Goal: Task Accomplishment & Management: Manage account settings

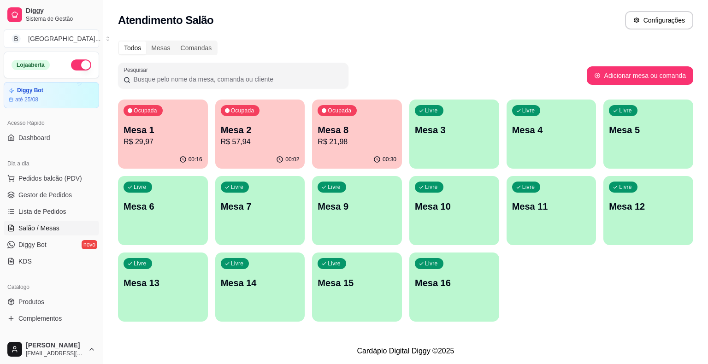
scroll to position [22, 0]
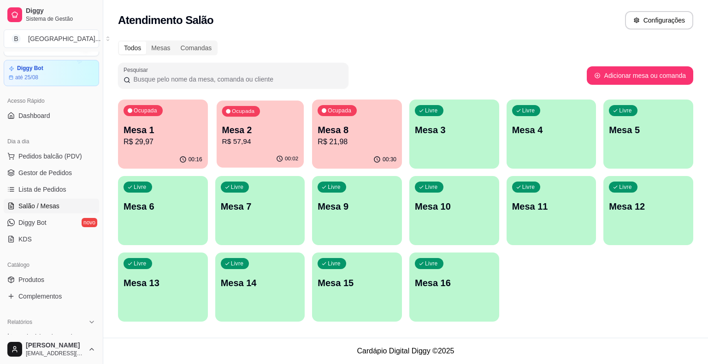
click at [273, 133] on p "Mesa 2" at bounding box center [260, 130] width 76 height 12
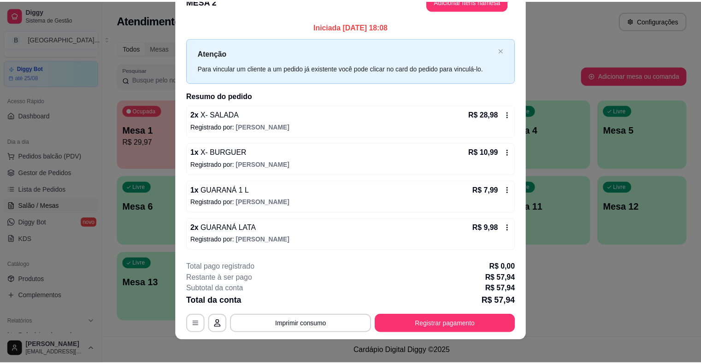
scroll to position [25, 0]
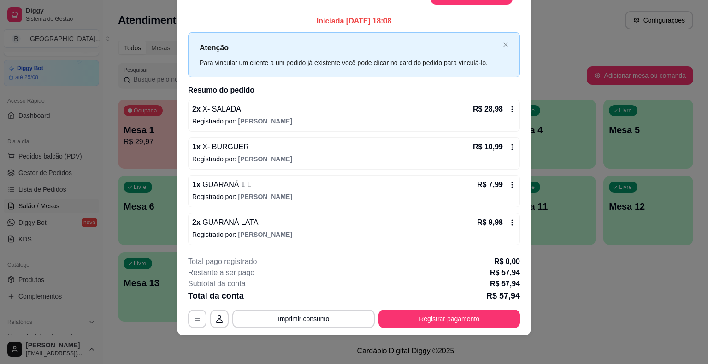
click at [565, 178] on div "Livre Mesa 11" at bounding box center [551, 205] width 90 height 58
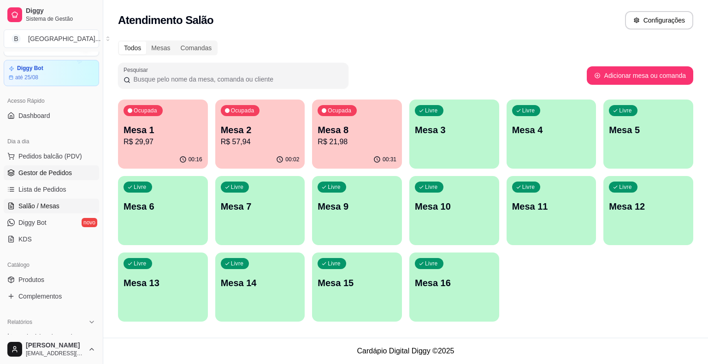
click at [59, 174] on span "Gestor de Pedidos" at bounding box center [44, 172] width 53 height 9
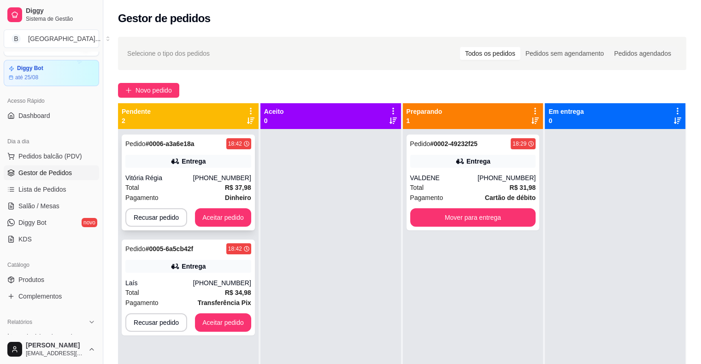
click at [223, 163] on div "Entrega" at bounding box center [188, 161] width 126 height 13
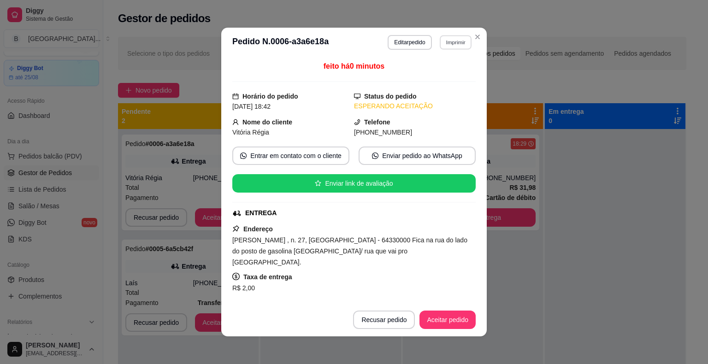
click at [448, 45] on button "Imprimir" at bounding box center [455, 42] width 32 height 14
click at [428, 76] on button "IMPRESSORA" at bounding box center [435, 74] width 64 height 14
click at [440, 316] on button "Aceitar pedido" at bounding box center [447, 320] width 54 height 18
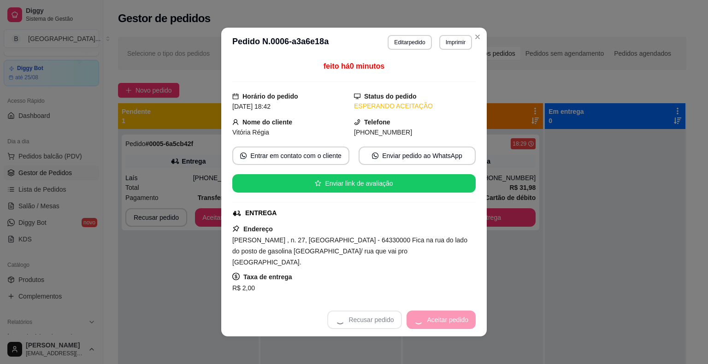
click at [440, 316] on div "Recusar pedido Aceitar pedido" at bounding box center [401, 319] width 148 height 18
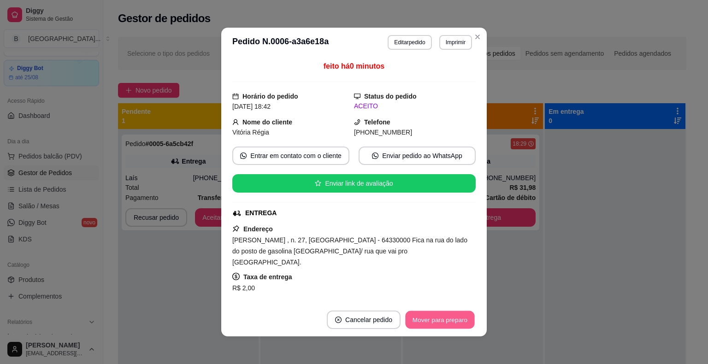
click at [440, 316] on button "Mover para preparo" at bounding box center [439, 320] width 69 height 18
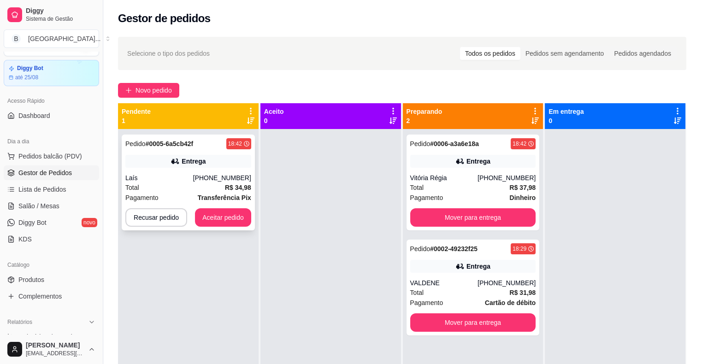
click at [178, 181] on div "Laís" at bounding box center [159, 177] width 68 height 9
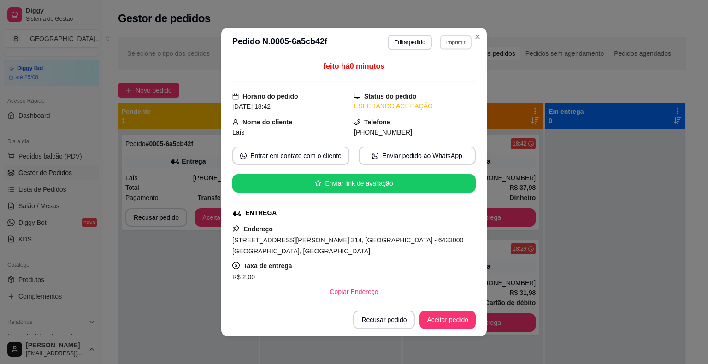
click at [451, 43] on button "Imprimir" at bounding box center [455, 42] width 32 height 14
click at [450, 71] on button "IMPRESSORA" at bounding box center [435, 74] width 64 height 14
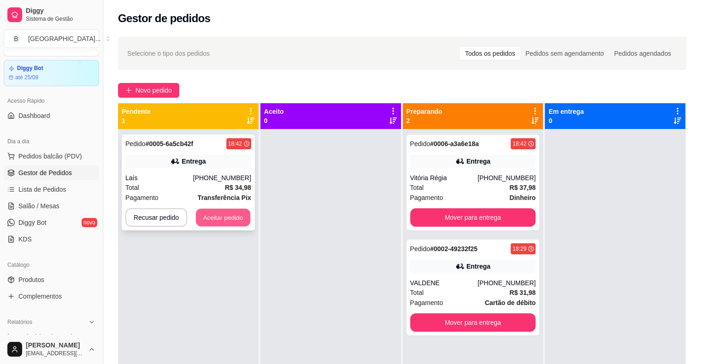
click at [234, 211] on button "Aceitar pedido" at bounding box center [223, 218] width 54 height 18
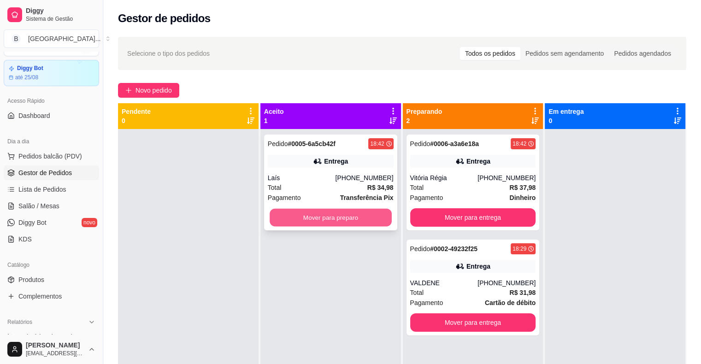
click at [319, 218] on button "Mover para preparo" at bounding box center [330, 218] width 122 height 18
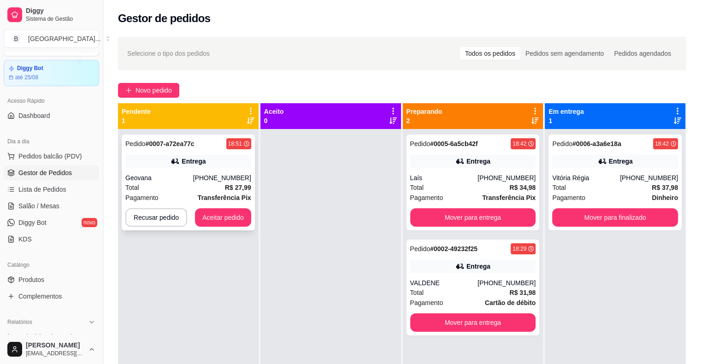
click at [215, 188] on div "Total R$ 27,99" at bounding box center [188, 187] width 126 height 10
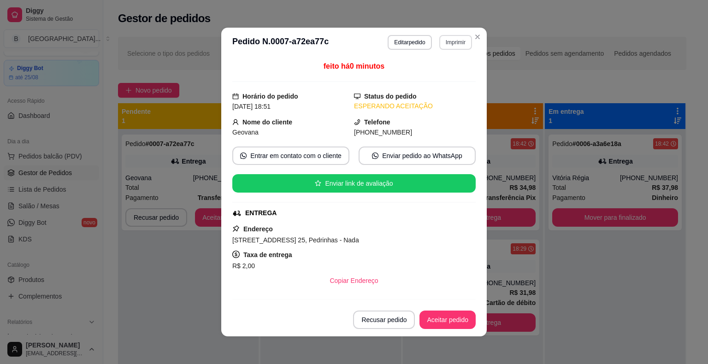
click at [443, 40] on button "Imprimir" at bounding box center [455, 42] width 33 height 15
click at [445, 68] on button "IMPRESSORA" at bounding box center [435, 74] width 67 height 15
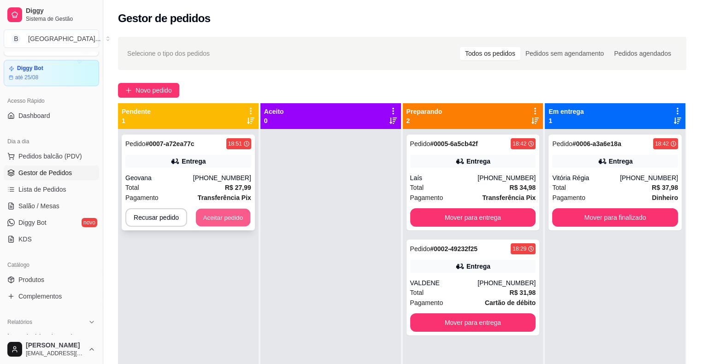
click at [241, 216] on button "Aceitar pedido" at bounding box center [223, 218] width 54 height 18
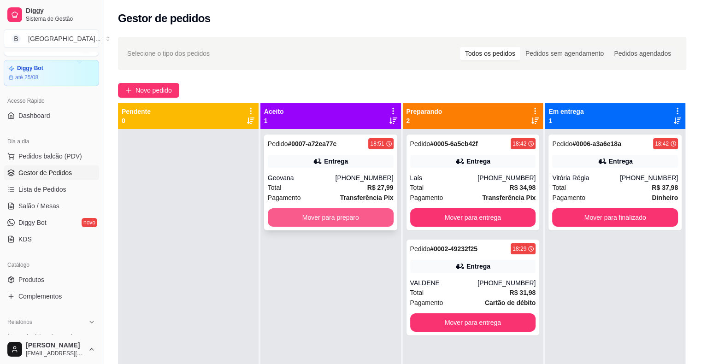
click at [322, 224] on button "Mover para preparo" at bounding box center [331, 217] width 126 height 18
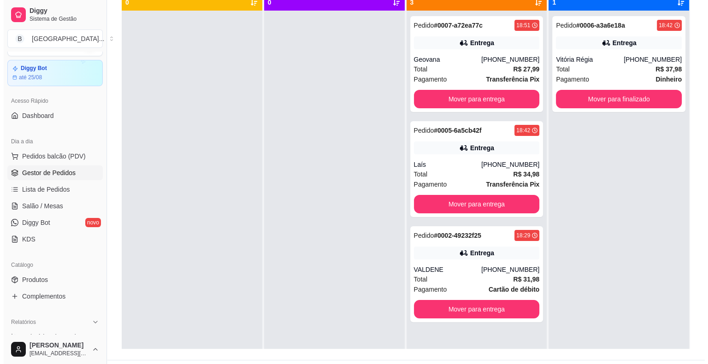
scroll to position [138, 0]
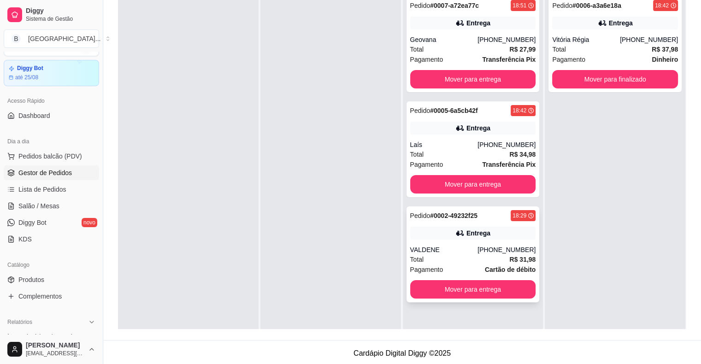
click at [490, 236] on div "Entrega" at bounding box center [473, 233] width 126 height 13
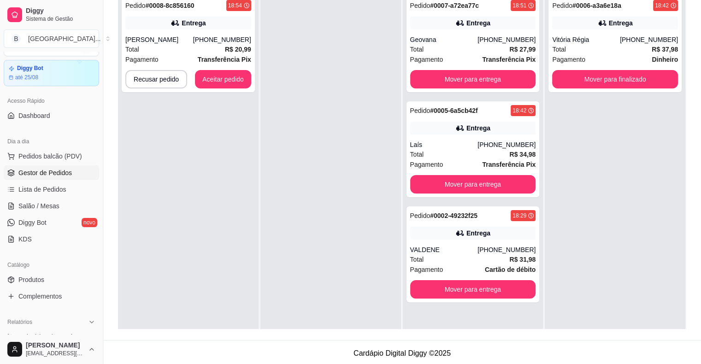
scroll to position [0, 0]
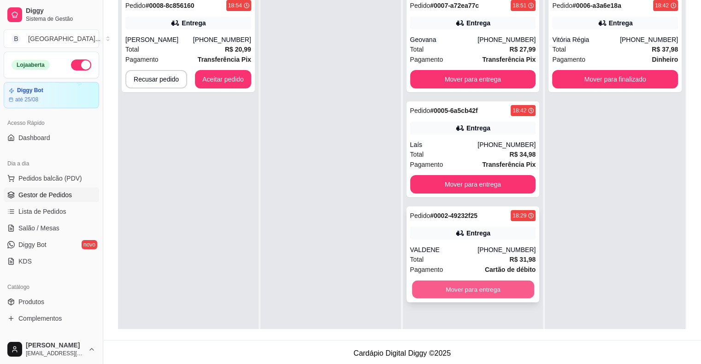
click at [501, 297] on button "Mover para entrega" at bounding box center [473, 290] width 122 height 18
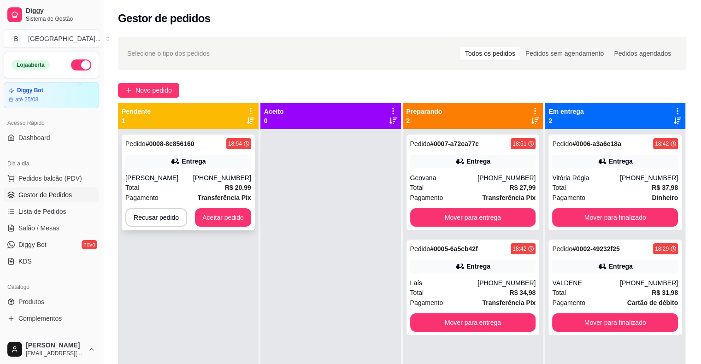
click at [218, 174] on div "[PHONE_NUMBER]" at bounding box center [222, 177] width 58 height 9
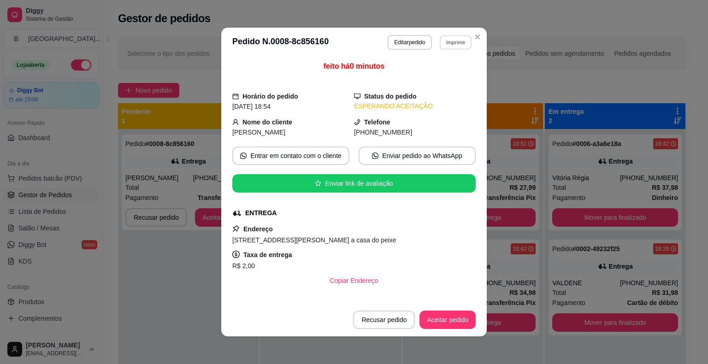
click at [446, 47] on button "Imprimir" at bounding box center [455, 42] width 32 height 14
click at [442, 77] on button "IMPRESSORA" at bounding box center [435, 74] width 64 height 14
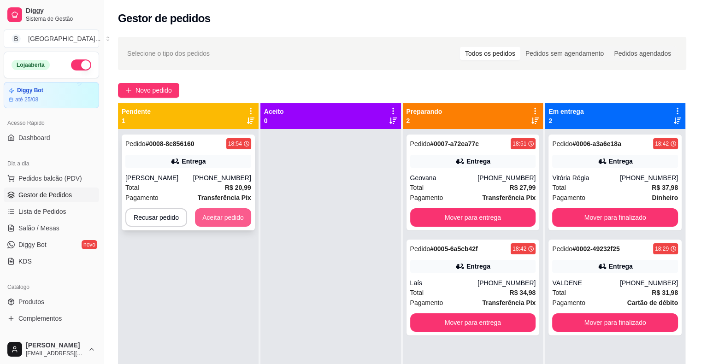
click at [216, 221] on button "Aceitar pedido" at bounding box center [223, 217] width 56 height 18
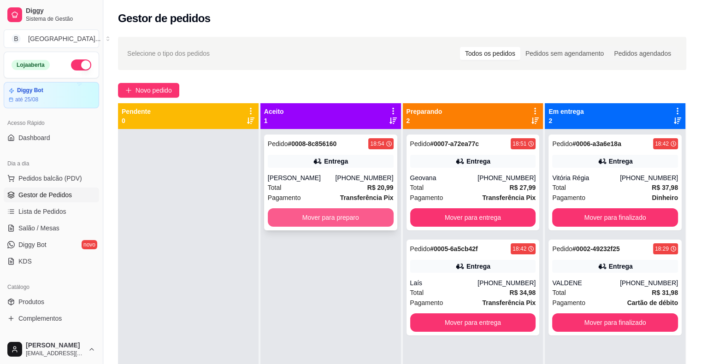
click at [292, 211] on button "Mover para preparo" at bounding box center [331, 217] width 126 height 18
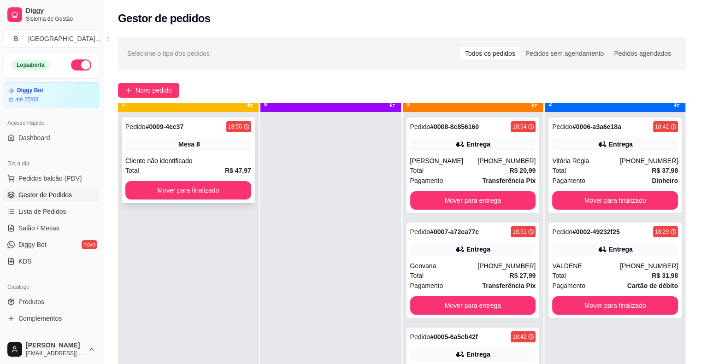
scroll to position [26, 0]
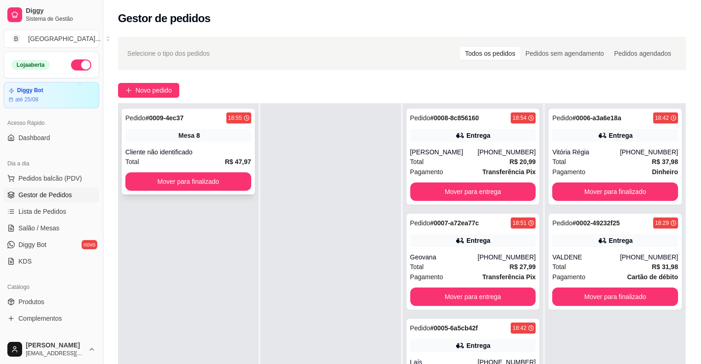
click at [217, 159] on div "Total R$ 47,97" at bounding box center [188, 162] width 126 height 10
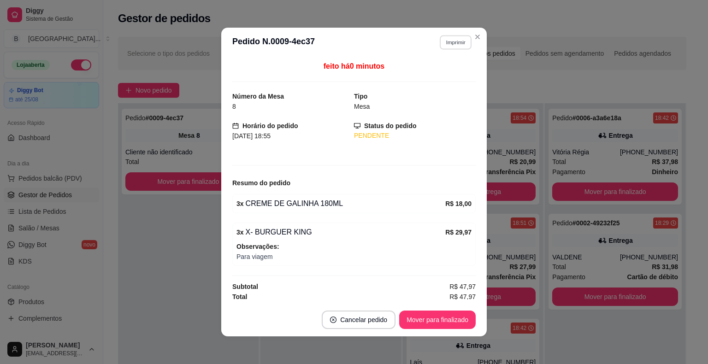
click at [442, 43] on button "Imprimir" at bounding box center [455, 42] width 32 height 14
click at [436, 75] on button "IMPRESSORA" at bounding box center [435, 74] width 67 height 15
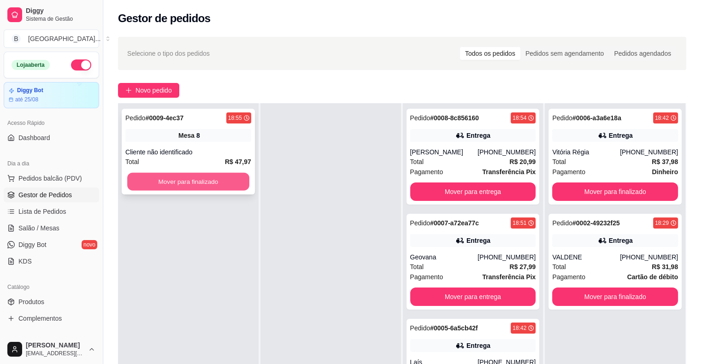
click at [233, 179] on button "Mover para finalizado" at bounding box center [188, 182] width 122 height 18
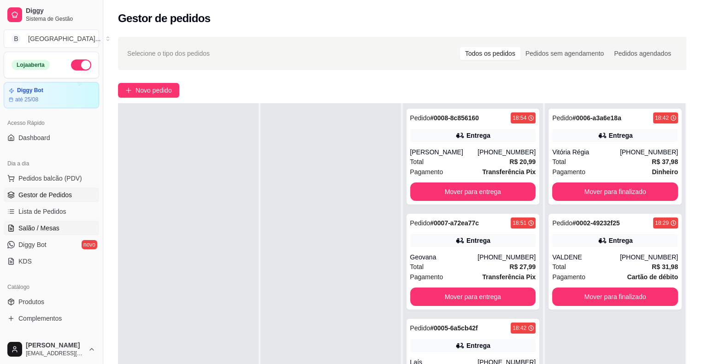
click at [61, 229] on link "Salão / Mesas" at bounding box center [51, 228] width 95 height 15
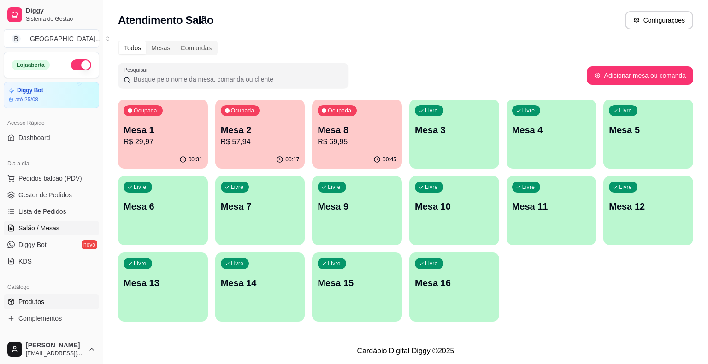
click at [53, 304] on link "Produtos" at bounding box center [51, 301] width 95 height 15
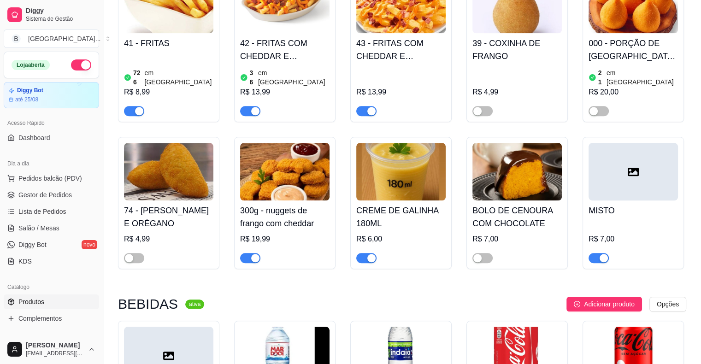
scroll to position [921, 0]
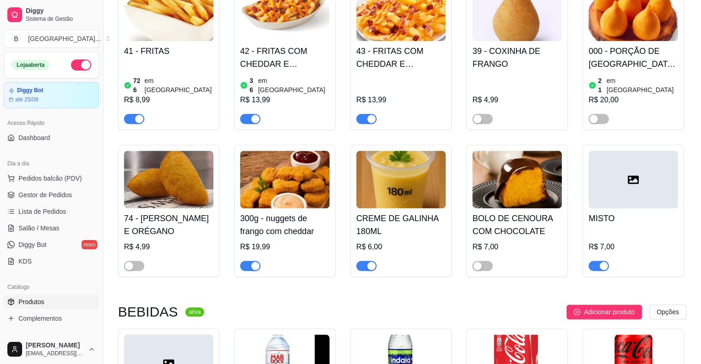
click at [362, 261] on span "button" at bounding box center [366, 266] width 20 height 10
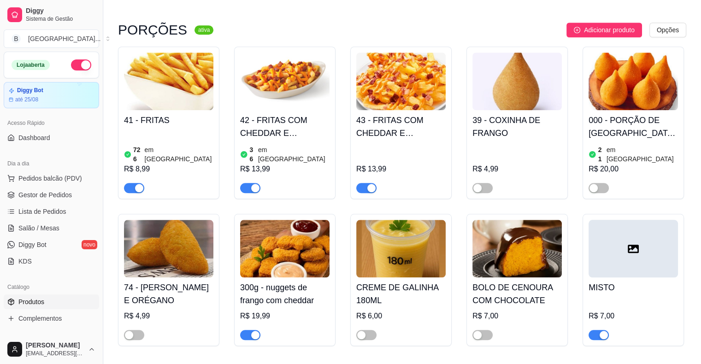
scroll to position [836, 0]
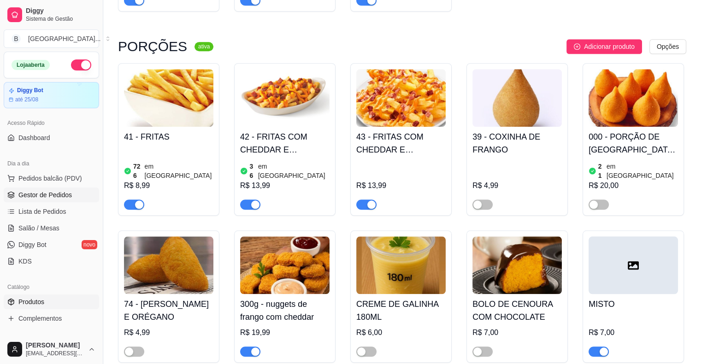
click at [50, 191] on span "Gestor de Pedidos" at bounding box center [44, 194] width 53 height 9
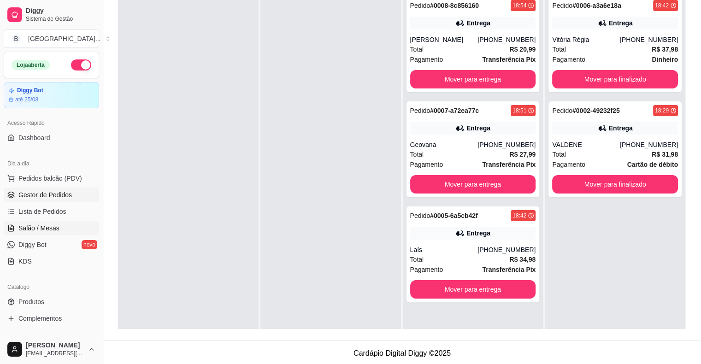
click at [32, 225] on span "Salão / Mesas" at bounding box center [38, 227] width 41 height 9
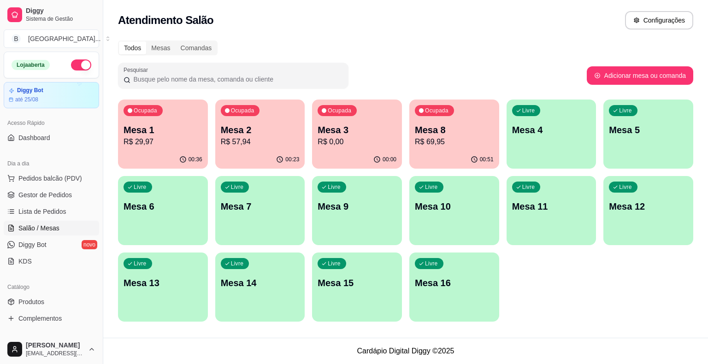
click at [166, 129] on p "Mesa 1" at bounding box center [162, 129] width 79 height 13
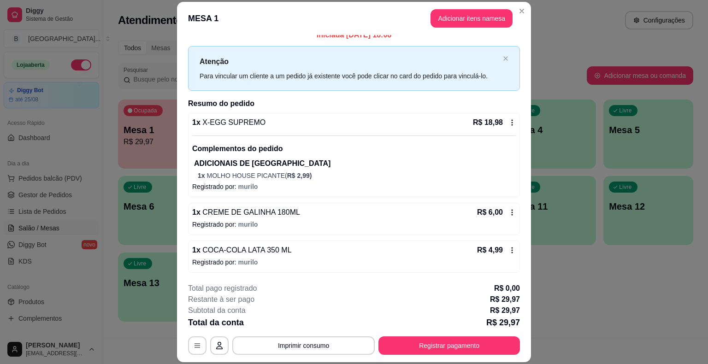
scroll to position [28, 0]
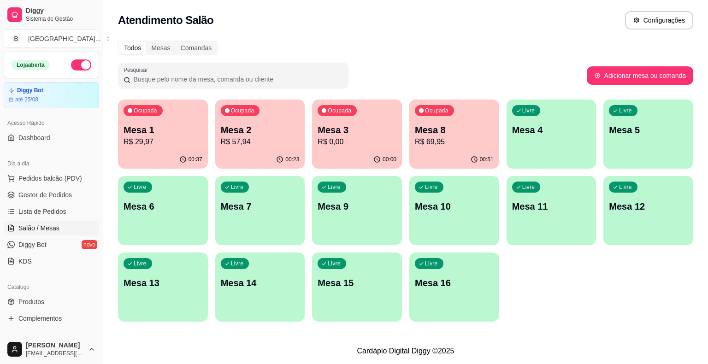
click at [227, 152] on div "00:23" at bounding box center [260, 160] width 90 height 18
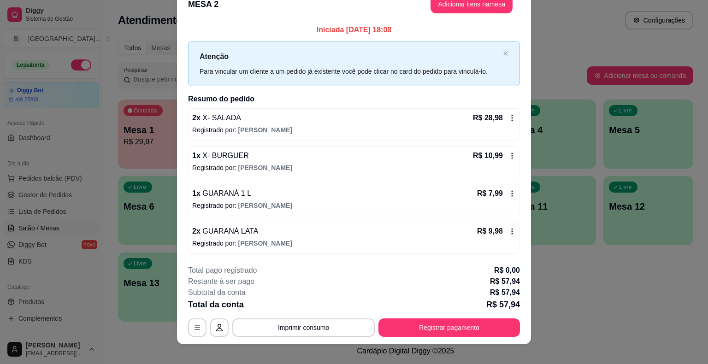
scroll to position [25, 0]
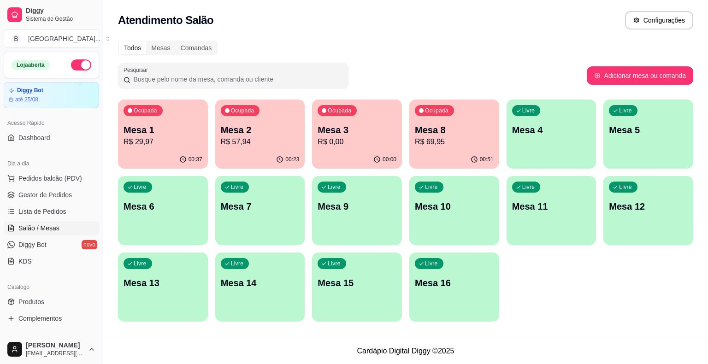
click at [435, 143] on p "R$ 69,95" at bounding box center [454, 141] width 79 height 11
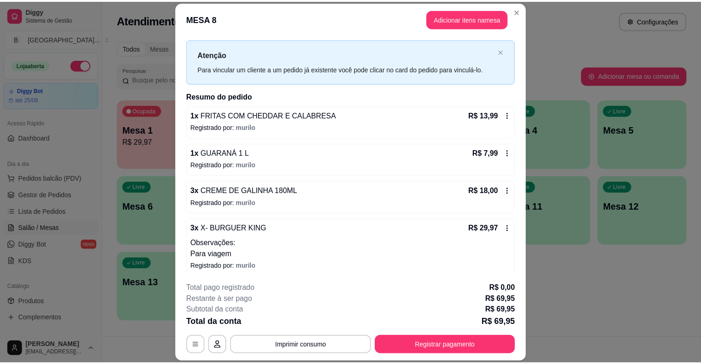
scroll to position [20, 0]
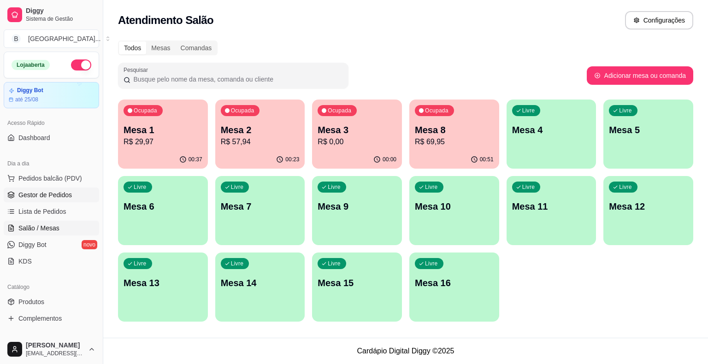
click at [59, 191] on span "Gestor de Pedidos" at bounding box center [44, 194] width 53 height 9
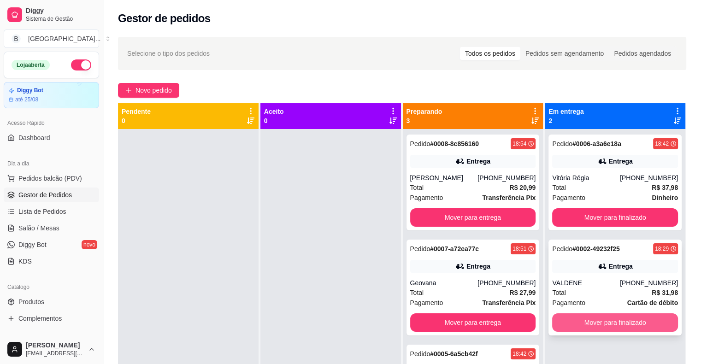
scroll to position [26, 0]
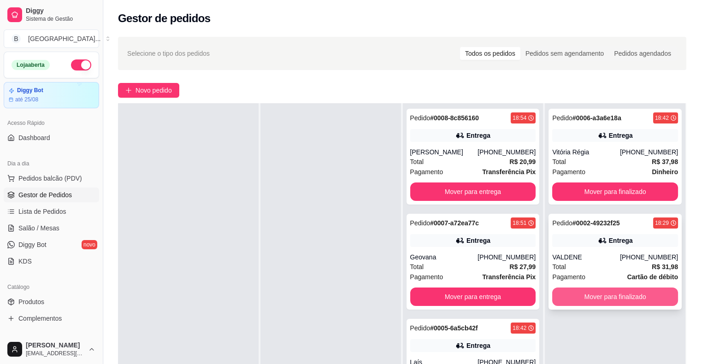
click at [614, 300] on button "Mover para finalizado" at bounding box center [615, 296] width 126 height 18
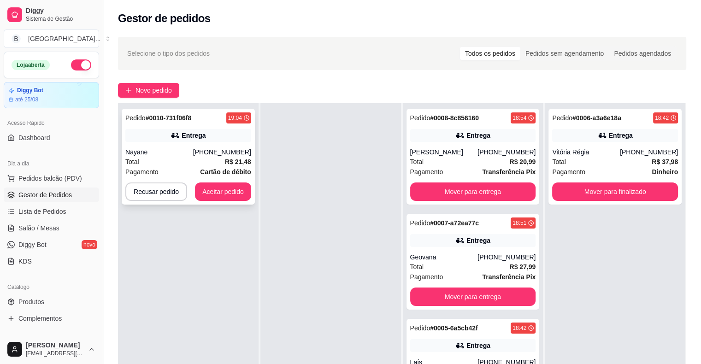
click at [227, 152] on div "[PHONE_NUMBER]" at bounding box center [222, 151] width 58 height 9
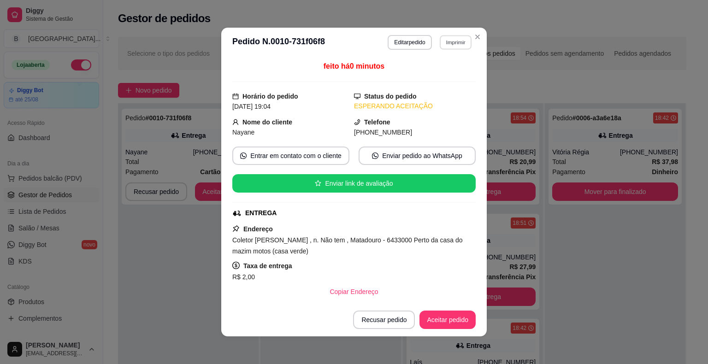
click at [439, 45] on button "Imprimir" at bounding box center [455, 42] width 32 height 14
click at [442, 77] on button "IMPRESSORA" at bounding box center [435, 74] width 67 height 15
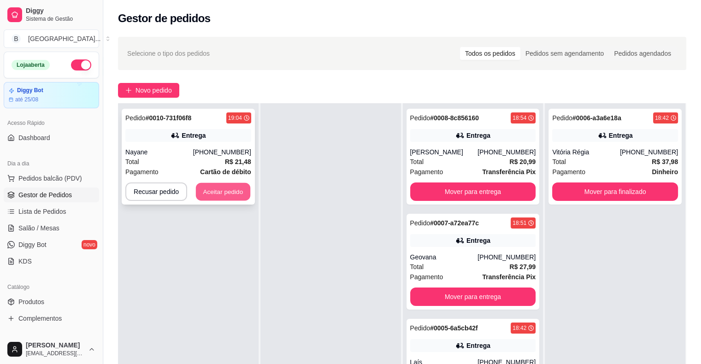
click at [213, 190] on button "Aceitar pedido" at bounding box center [223, 192] width 54 height 18
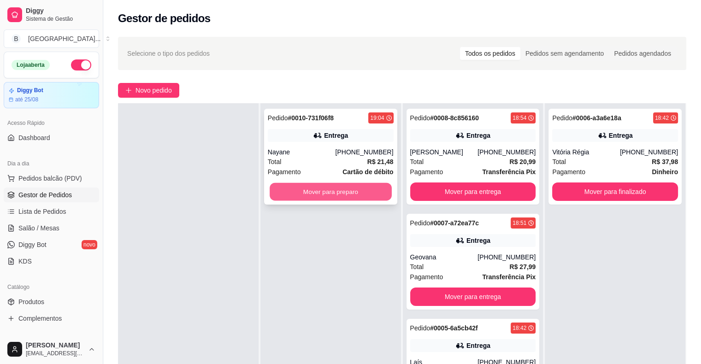
click at [318, 193] on button "Mover para preparo" at bounding box center [330, 192] width 122 height 18
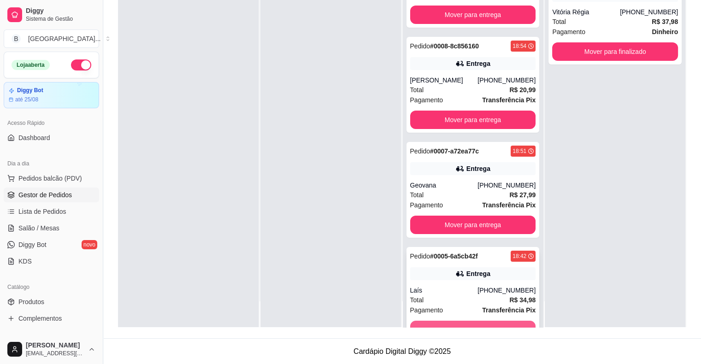
scroll to position [65, 0]
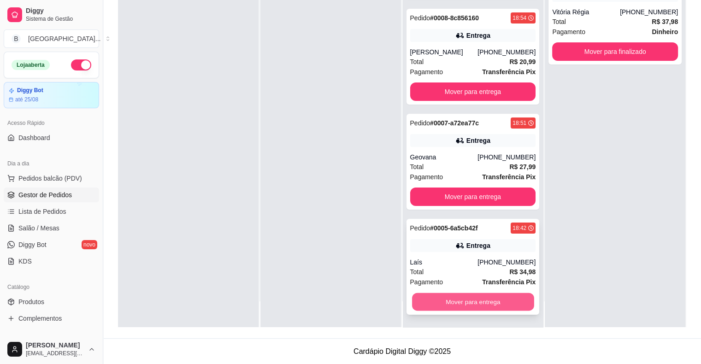
click at [470, 298] on button "Mover para entrega" at bounding box center [473, 302] width 122 height 18
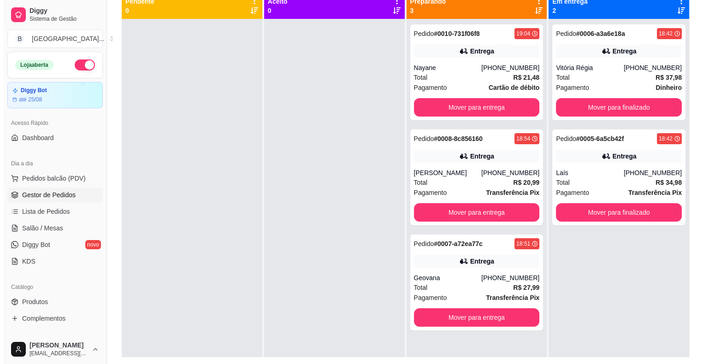
scroll to position [94, 0]
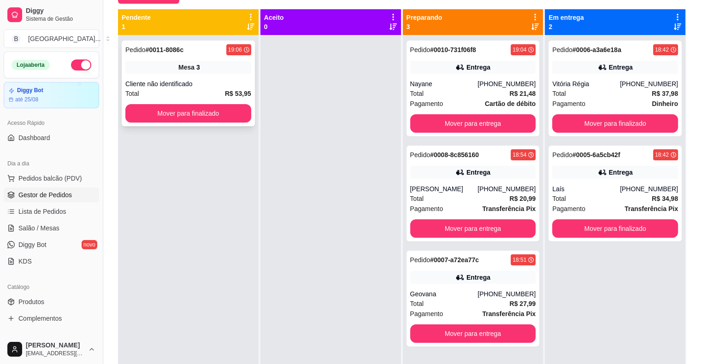
click at [233, 91] on strong "R$ 53,95" at bounding box center [238, 93] width 26 height 7
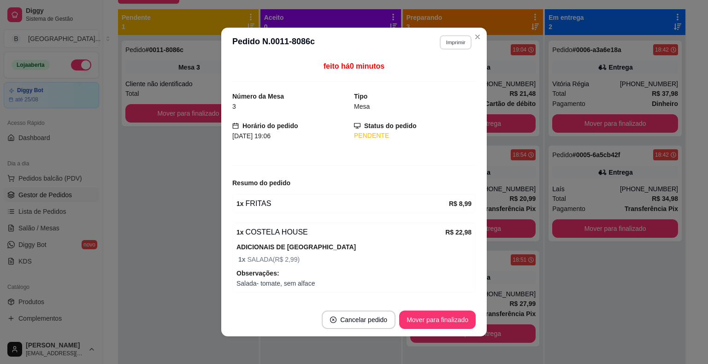
click at [442, 43] on button "Imprimir" at bounding box center [455, 42] width 32 height 14
click at [437, 73] on button "IMPRESSORA" at bounding box center [435, 75] width 64 height 14
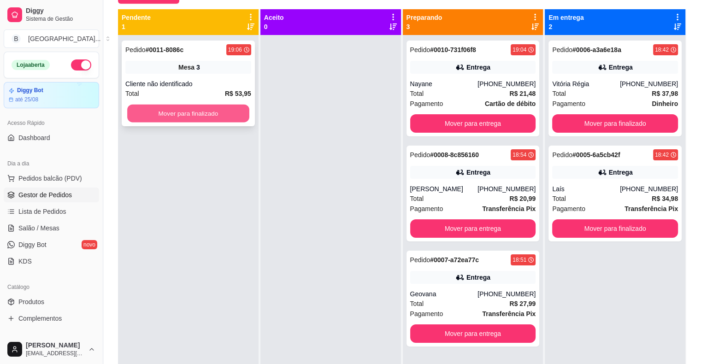
click at [213, 121] on button "Mover para finalizado" at bounding box center [188, 114] width 122 height 18
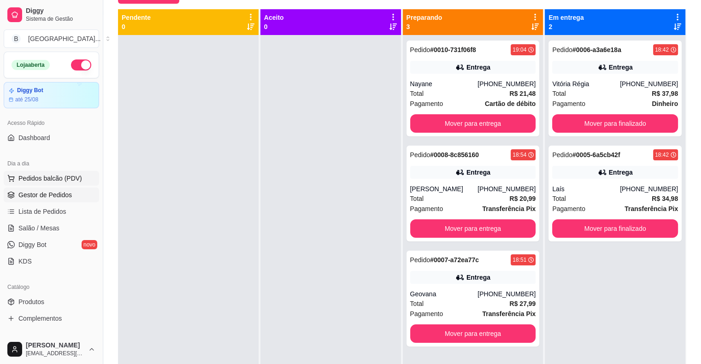
click at [36, 177] on span "Pedidos balcão (PDV)" at bounding box center [50, 178] width 64 height 9
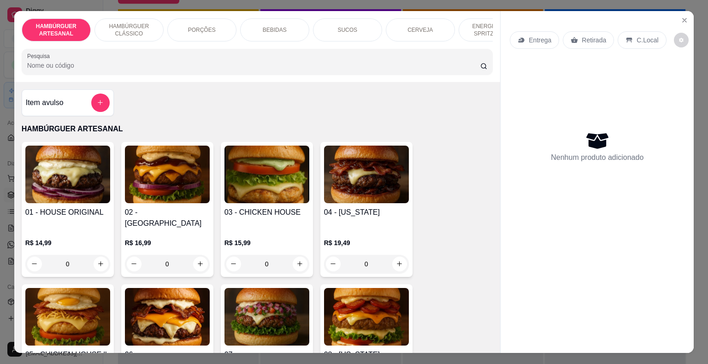
click at [197, 255] on div "0" at bounding box center [167, 264] width 85 height 18
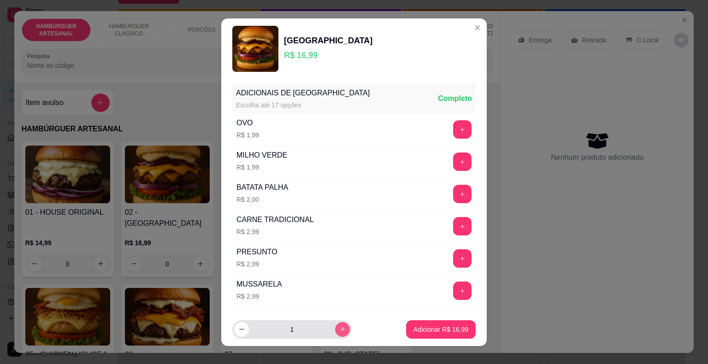
click at [340, 329] on icon "increase-product-quantity" at bounding box center [342, 329] width 5 height 5
type input "3"
click at [406, 325] on button "Adicionar R$ 50,97" at bounding box center [441, 329] width 70 height 18
type input "3"
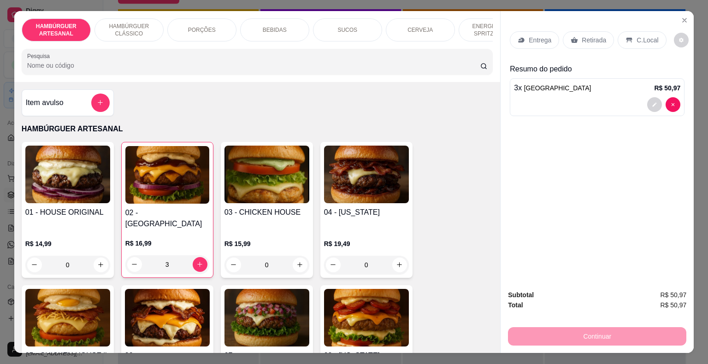
click at [263, 26] on p "BEBIDAS" at bounding box center [275, 29] width 24 height 7
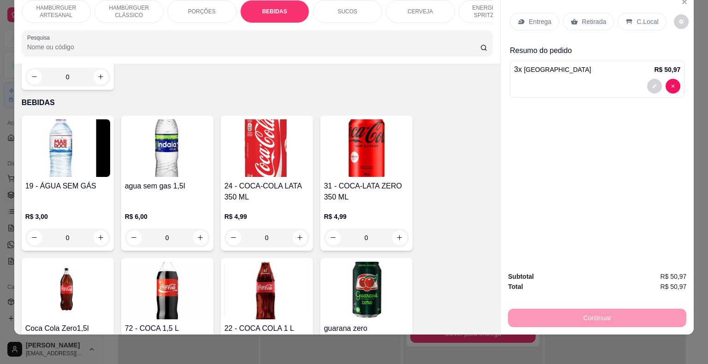
scroll to position [1211, 0]
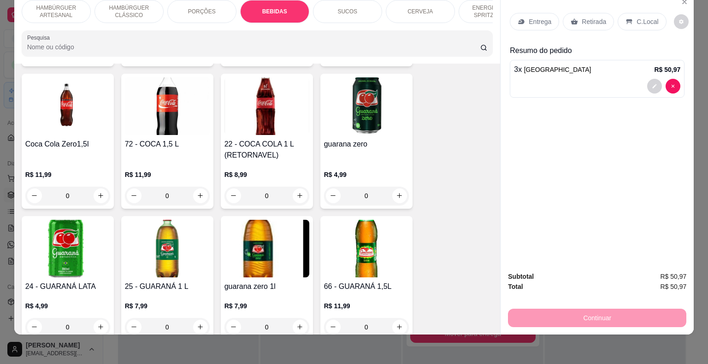
click at [350, 8] on p "SUCOS" at bounding box center [347, 11] width 20 height 7
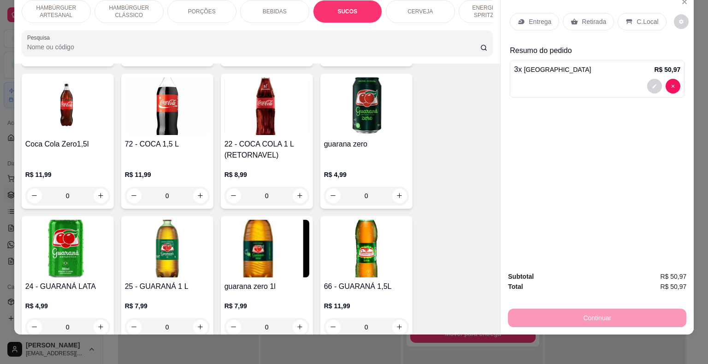
scroll to position [1593, 0]
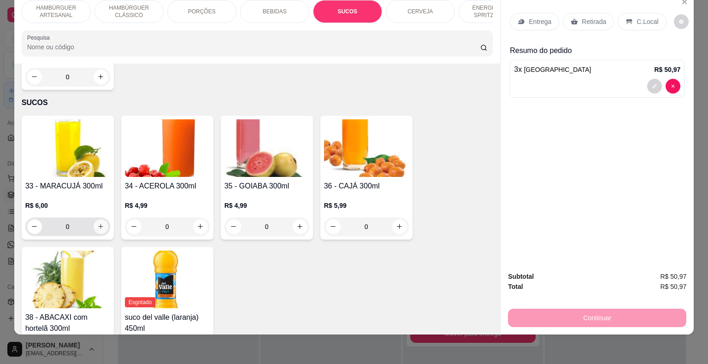
click at [94, 219] on button "increase-product-quantity" at bounding box center [101, 226] width 15 height 15
type input "1"
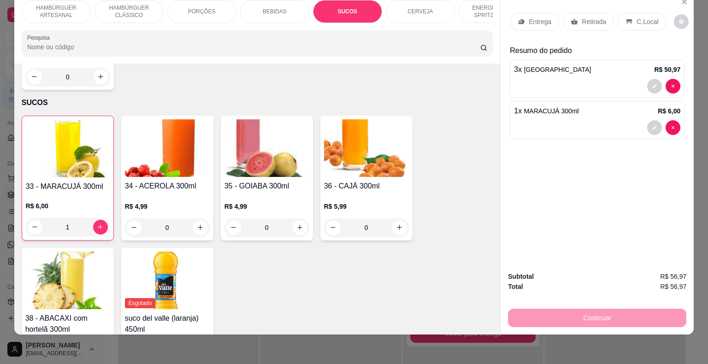
click at [518, 19] on icon at bounding box center [521, 21] width 6 height 5
click at [266, 8] on p "BEBIDAS" at bounding box center [275, 11] width 24 height 7
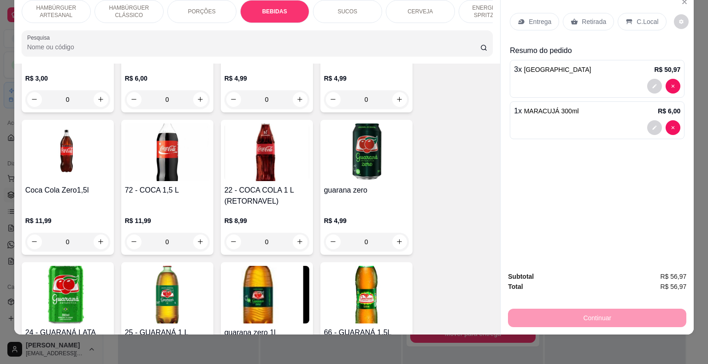
scroll to position [1257, 0]
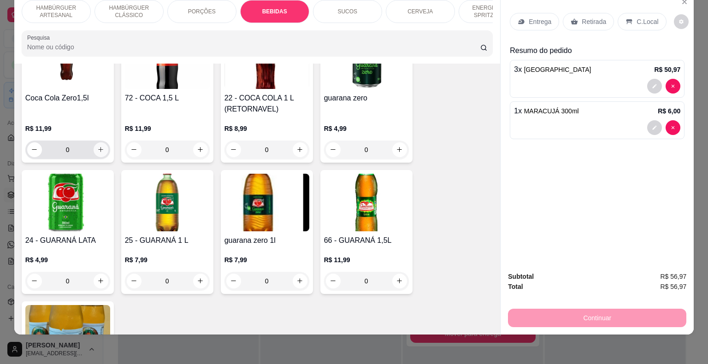
click at [97, 146] on icon "increase-product-quantity" at bounding box center [100, 149] width 7 height 7
type input "1"
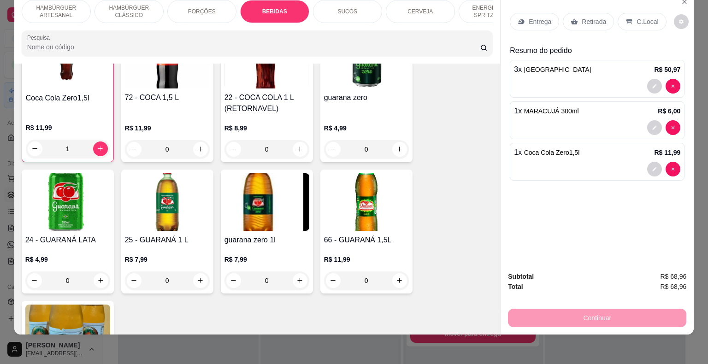
click at [530, 18] on p "Entrega" at bounding box center [539, 21] width 23 height 9
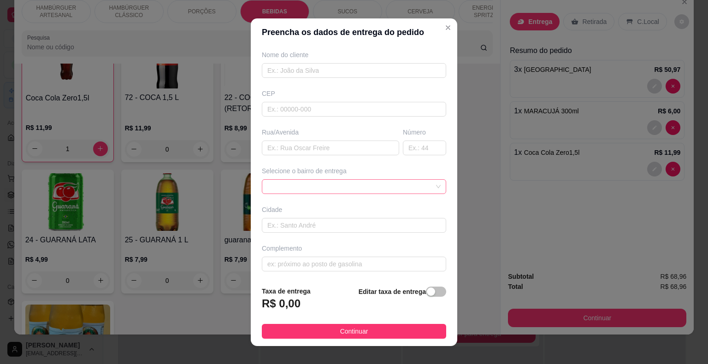
scroll to position [11, 0]
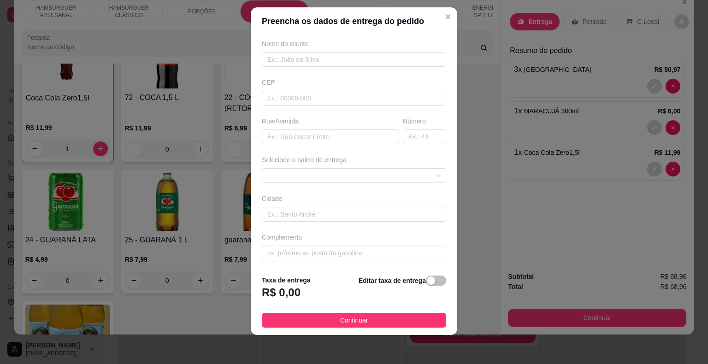
click at [320, 143] on div "Busque pelo cliente Número de contato Nome do cliente CEP Rua/[GEOGRAPHIC_DATA]…" at bounding box center [354, 151] width 206 height 233
click at [321, 140] on input "text" at bounding box center [330, 136] width 137 height 15
type input "[DATE]"
click at [403, 137] on input "text" at bounding box center [424, 136] width 43 height 15
type input "156"
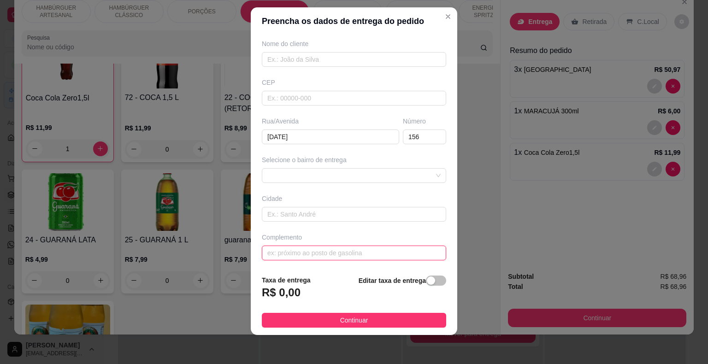
click at [354, 248] on input "text" at bounding box center [354, 253] width 184 height 15
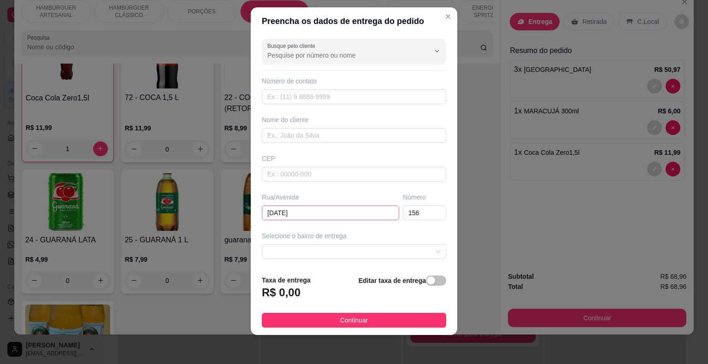
scroll to position [0, 0]
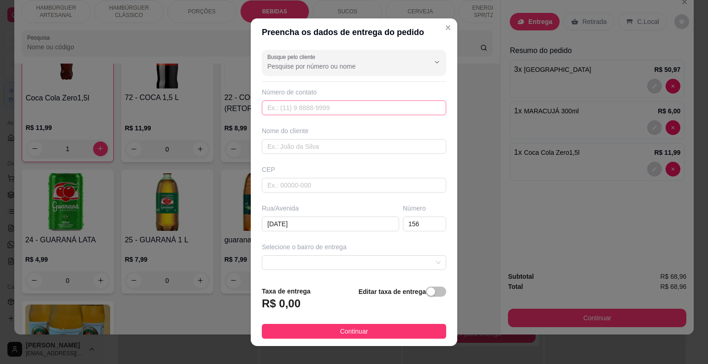
type input "apartamento em cima da oficina do [PERSON_NAME]"
click at [346, 111] on input "text" at bounding box center [354, 107] width 184 height 15
click at [334, 146] on input "text" at bounding box center [354, 146] width 184 height 15
type input "[PERSON_NAME]"
click at [316, 107] on input "text" at bounding box center [354, 107] width 184 height 15
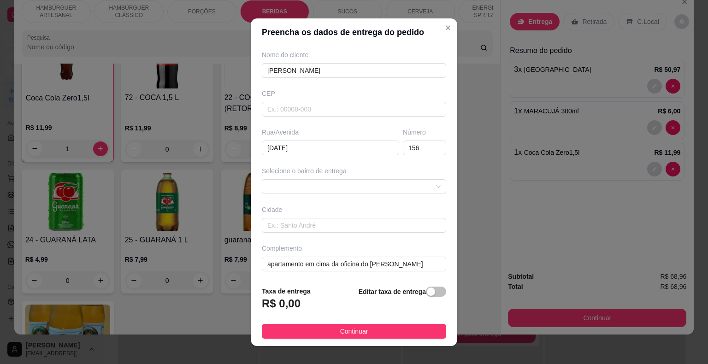
scroll to position [11, 0]
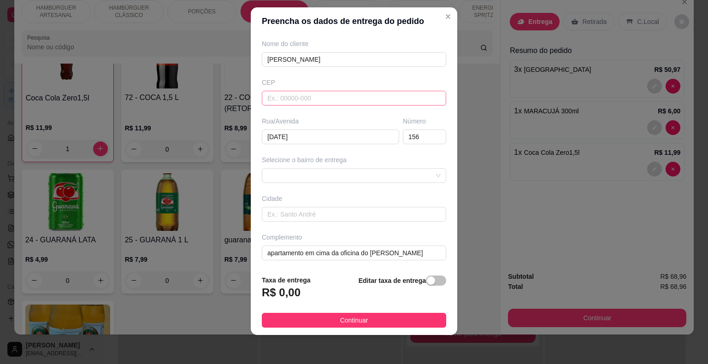
type input "[PHONE_NUMBER]"
click at [332, 102] on input "text" at bounding box center [354, 98] width 184 height 15
type input "64330000"
click at [344, 169] on span at bounding box center [353, 176] width 173 height 14
type input "64330000"
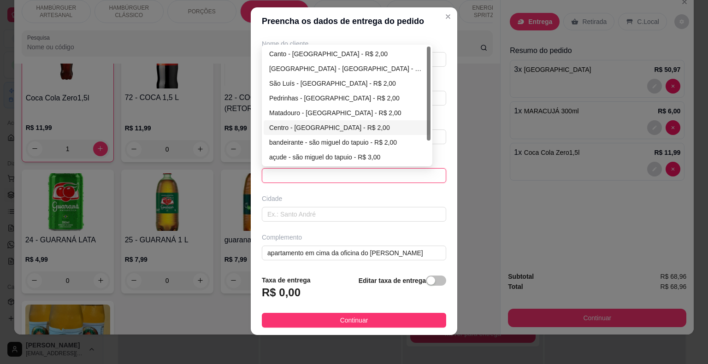
click at [332, 120] on div "Centro - [GEOGRAPHIC_DATA] - R$ 2,00" at bounding box center [346, 127] width 167 height 15
type input "São Miguel do Tapuio"
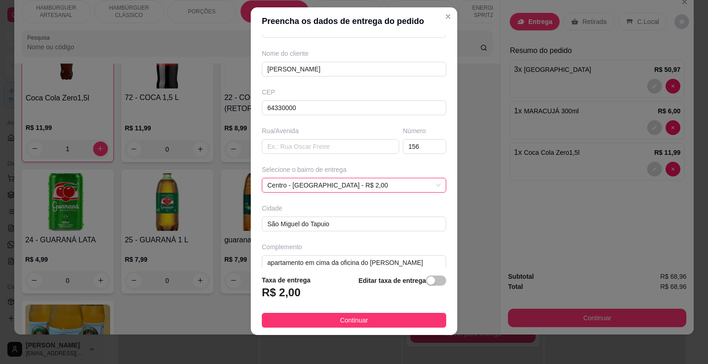
scroll to position [76, 0]
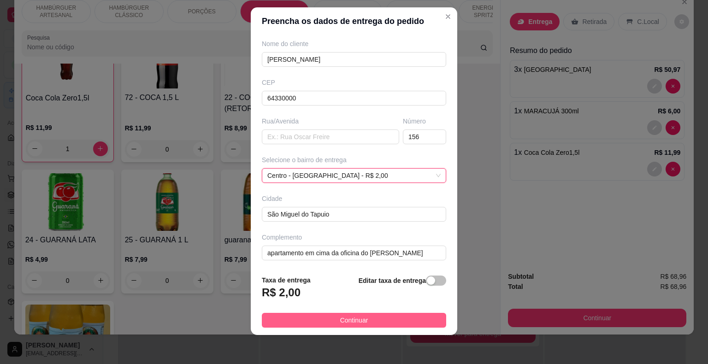
click at [407, 318] on button "Continuar" at bounding box center [354, 320] width 184 height 15
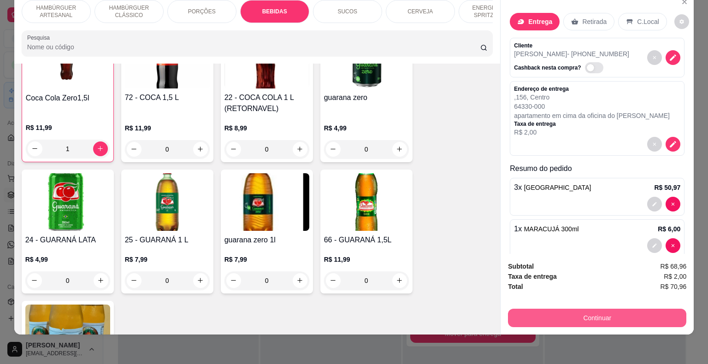
click at [545, 312] on button "Continuar" at bounding box center [597, 318] width 178 height 18
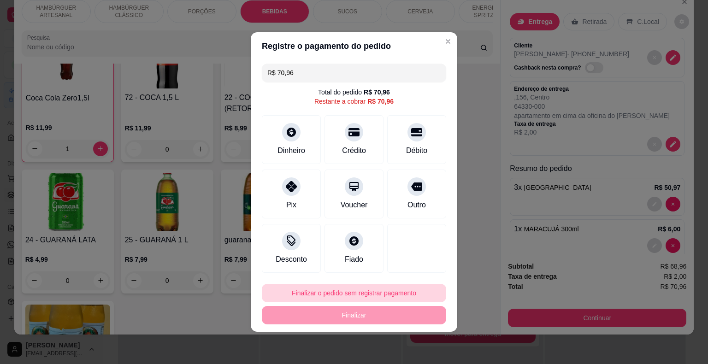
click at [385, 292] on button "Finalizar o pedido sem registrar pagamento" at bounding box center [354, 293] width 184 height 18
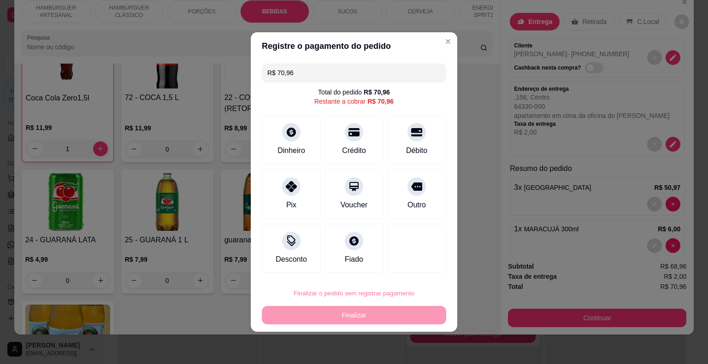
click at [414, 267] on button "Confirmar" at bounding box center [412, 267] width 33 height 14
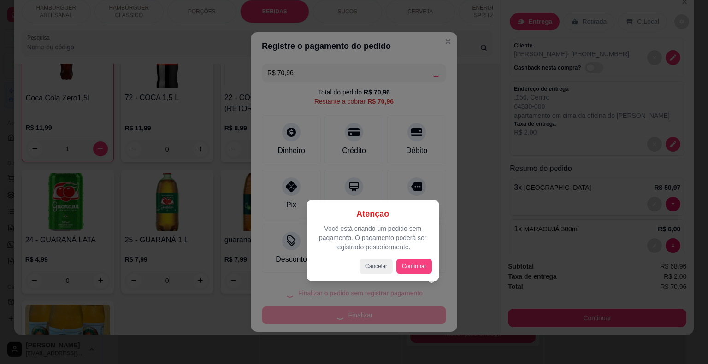
click at [414, 267] on div at bounding box center [416, 248] width 59 height 49
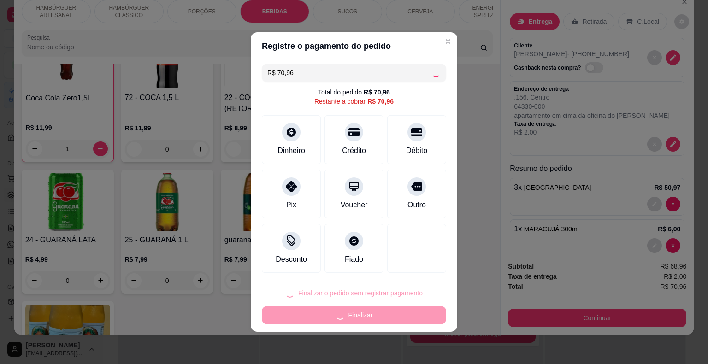
type input "0"
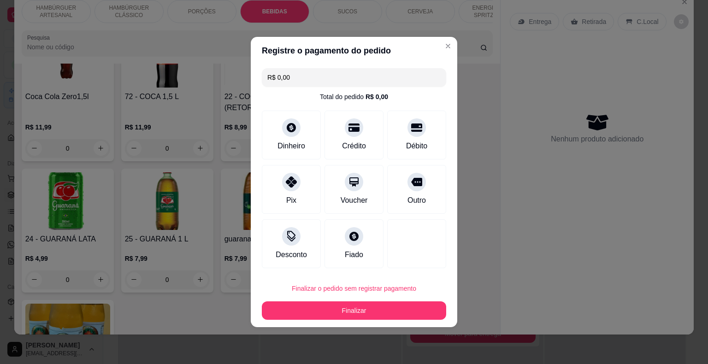
type input "R$ 0,00"
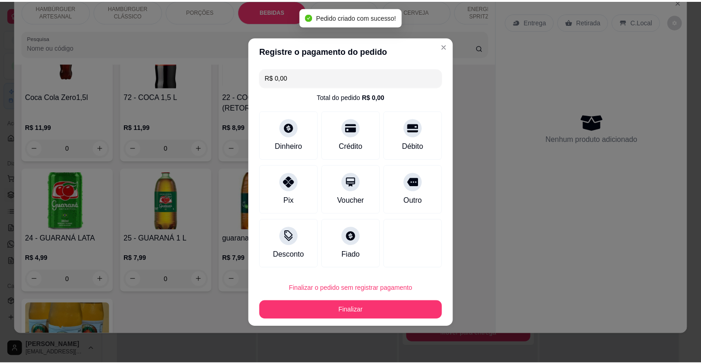
scroll to position [1257, 0]
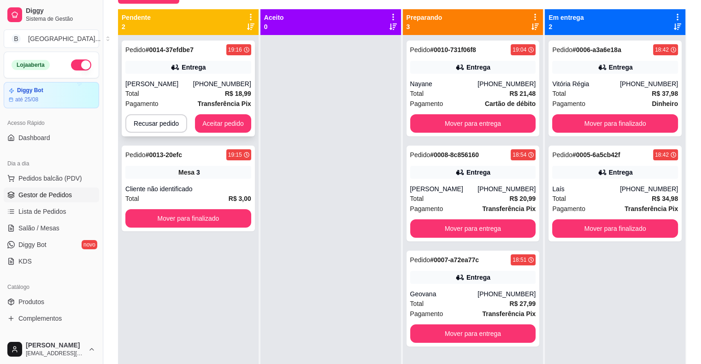
click at [174, 74] on div "Pedido # 0014-37efdbe7 19:16 Entrega [PERSON_NAME] [PHONE_NUMBER] Total R$ 18,9…" at bounding box center [188, 89] width 133 height 96
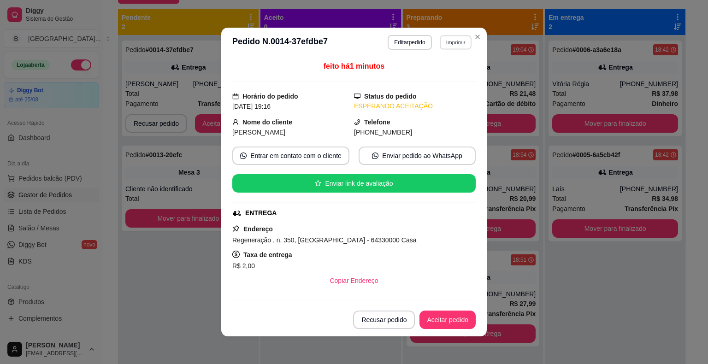
click at [443, 47] on button "Imprimir" at bounding box center [455, 42] width 32 height 14
click at [440, 75] on button "IMPRESSORA" at bounding box center [435, 75] width 64 height 14
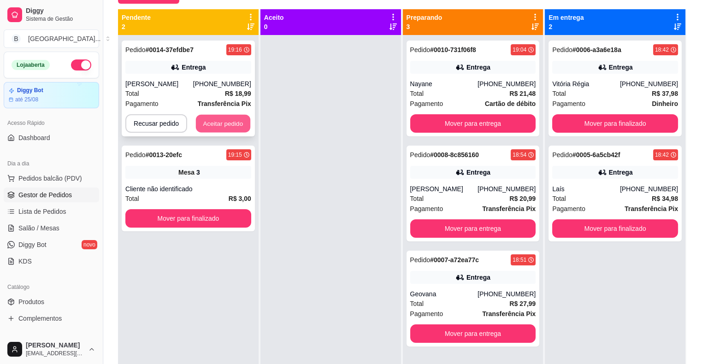
click at [231, 124] on button "Aceitar pedido" at bounding box center [223, 124] width 54 height 18
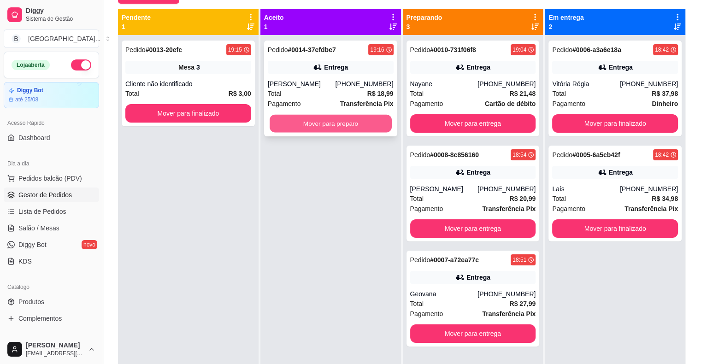
click at [279, 121] on button "Mover para preparo" at bounding box center [330, 124] width 122 height 18
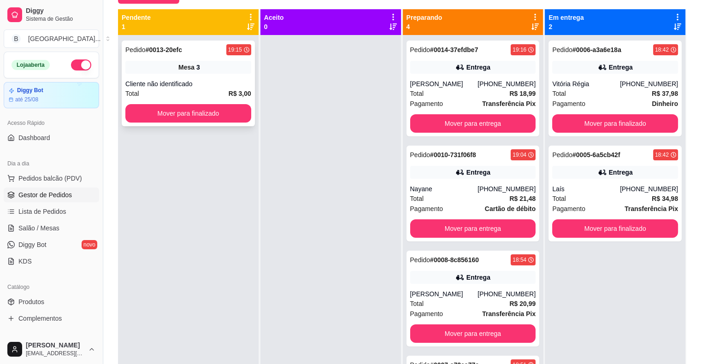
click at [191, 91] on div "Total R$ 3,00" at bounding box center [188, 93] width 126 height 10
click at [184, 110] on button "Mover para finalizado" at bounding box center [188, 113] width 126 height 18
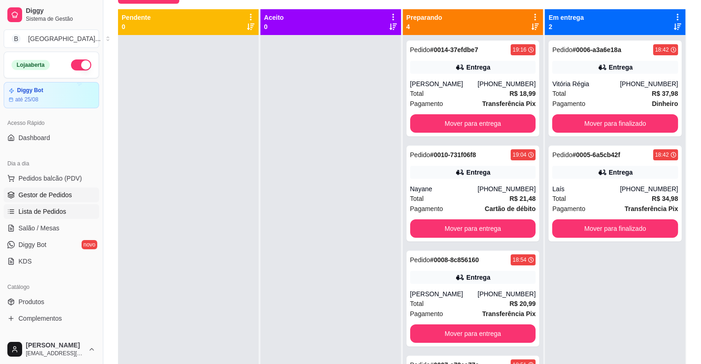
click at [21, 207] on span "Lista de Pedidos" at bounding box center [42, 211] width 48 height 9
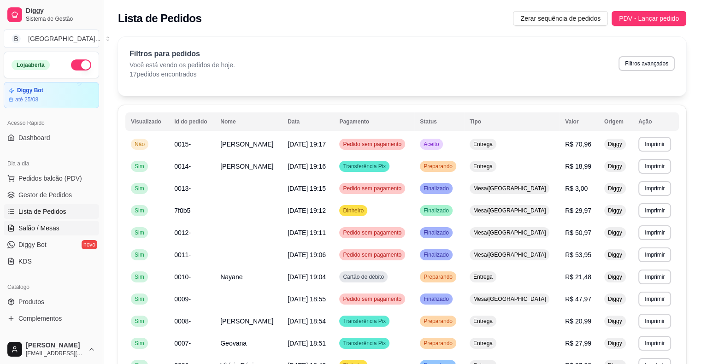
click at [31, 224] on span "Salão / Mesas" at bounding box center [38, 227] width 41 height 9
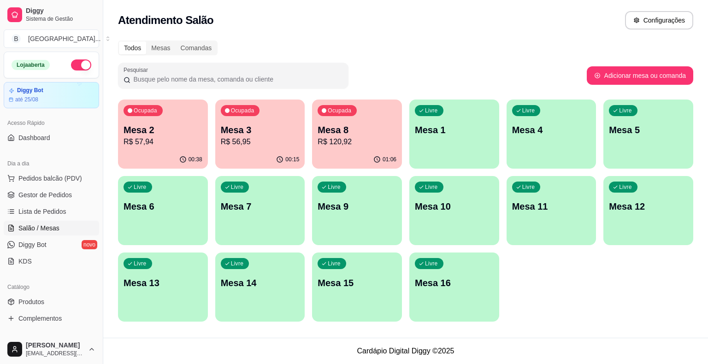
click at [193, 149] on div "Ocupada Mesa 2 R$ 57,94" at bounding box center [163, 124] width 90 height 51
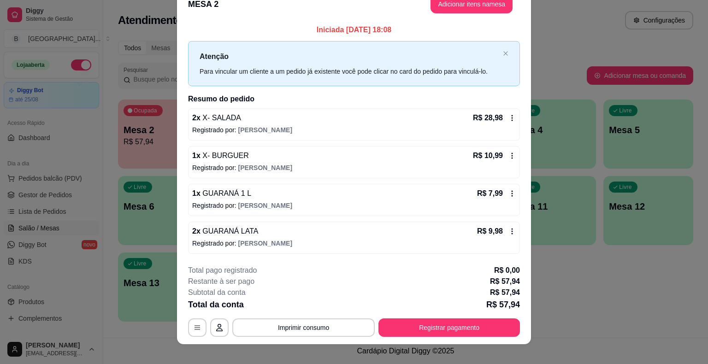
scroll to position [25, 0]
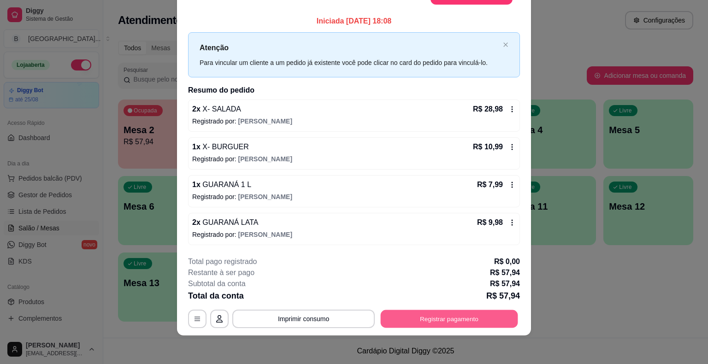
click at [456, 318] on button "Registrar pagamento" at bounding box center [448, 319] width 137 height 18
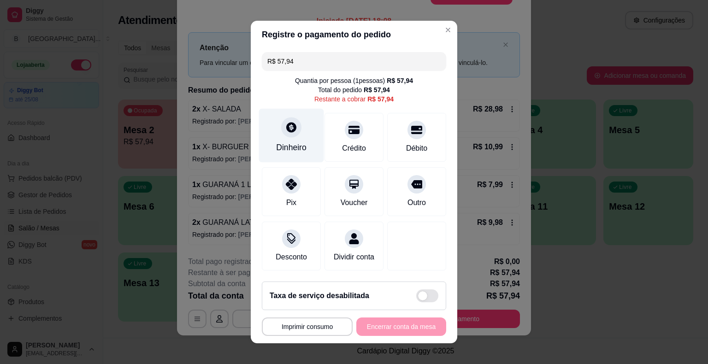
click at [286, 129] on icon at bounding box center [291, 127] width 10 height 10
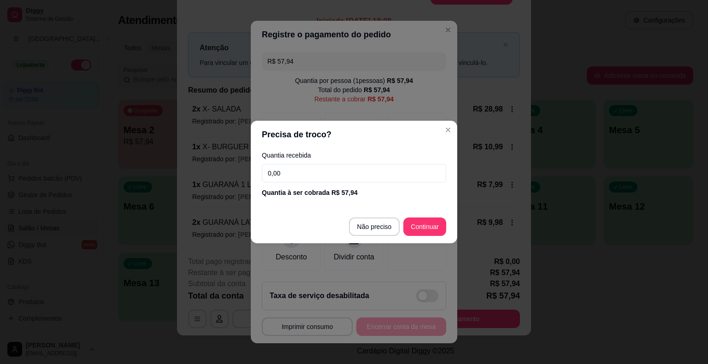
click at [293, 175] on input "0,00" at bounding box center [354, 173] width 184 height 18
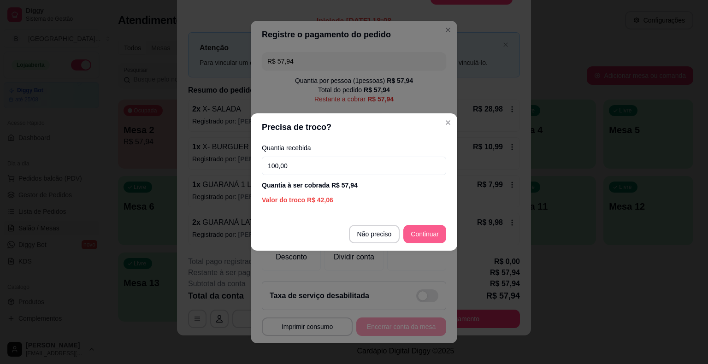
type input "100,00"
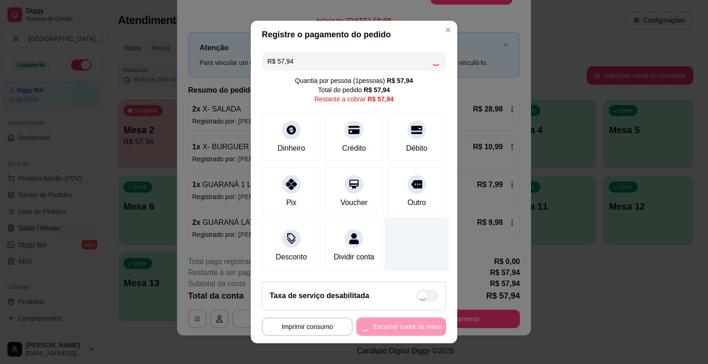
scroll to position [8, 0]
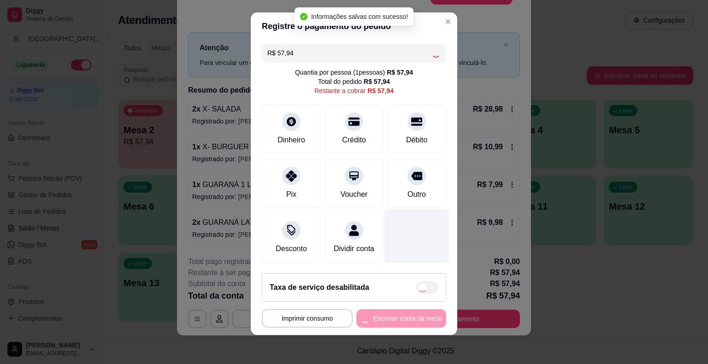
type input "R$ 0,00"
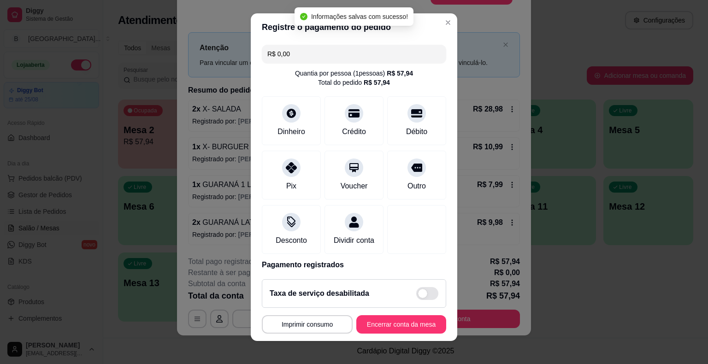
scroll to position [43, 0]
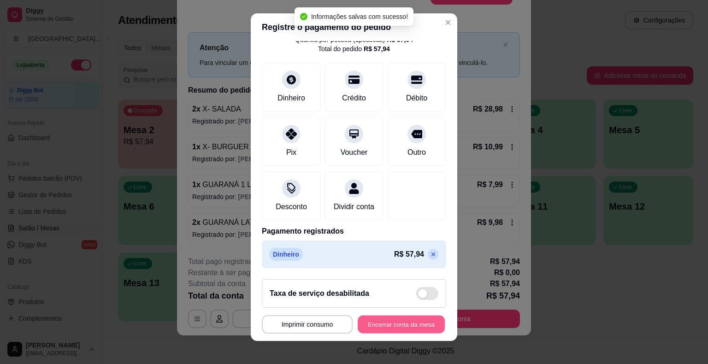
click at [411, 325] on button "Encerrar conta da mesa" at bounding box center [400, 324] width 87 height 18
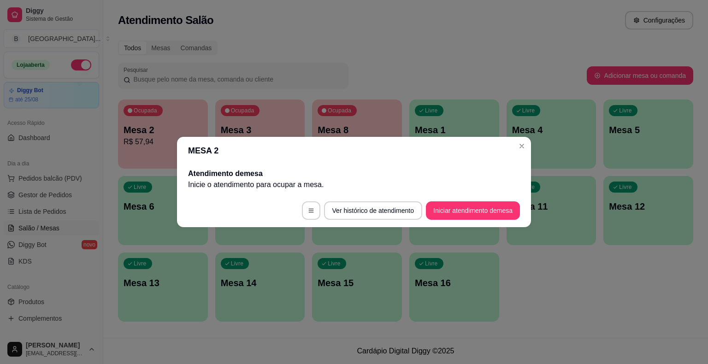
scroll to position [0, 0]
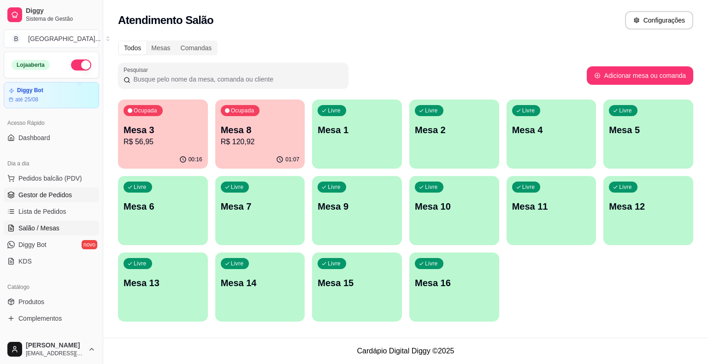
click at [19, 198] on span "Gestor de Pedidos" at bounding box center [44, 194] width 53 height 9
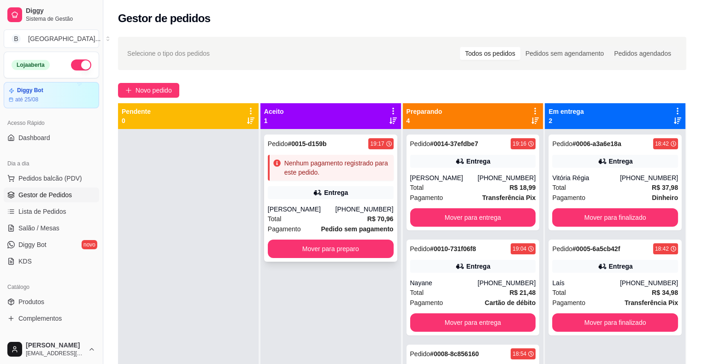
click at [343, 203] on div "Pedido # 0015-d159b 19:17 Nenhum pagamento registrado para este pedido. Entrega…" at bounding box center [330, 197] width 133 height 127
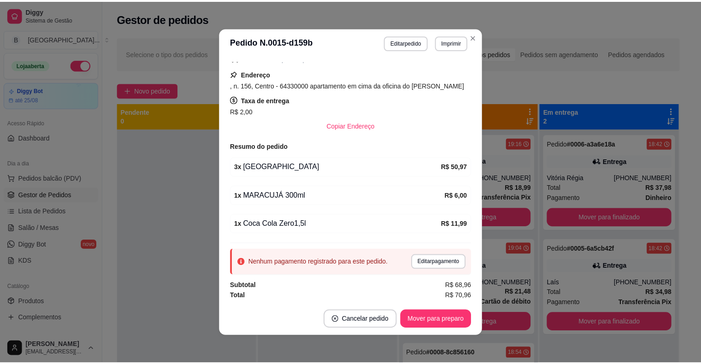
scroll to position [2, 0]
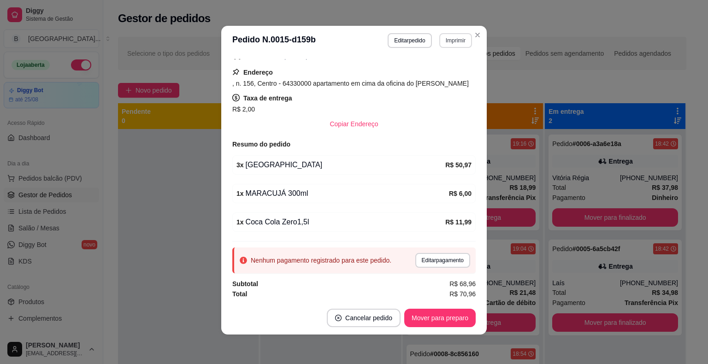
click at [451, 44] on button "Imprimir" at bounding box center [455, 40] width 33 height 15
click at [450, 74] on button "IMPRESSORA" at bounding box center [435, 72] width 67 height 15
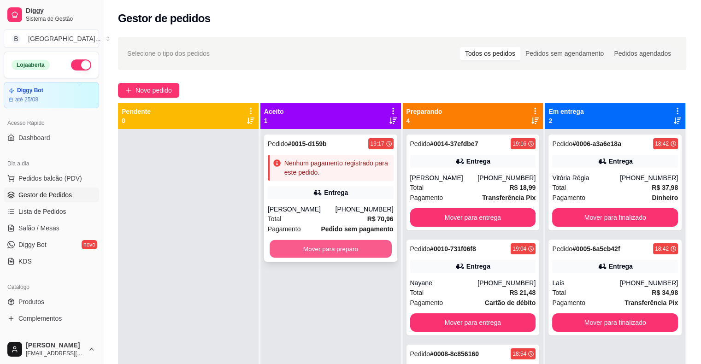
click at [367, 248] on button "Mover para preparo" at bounding box center [330, 249] width 122 height 18
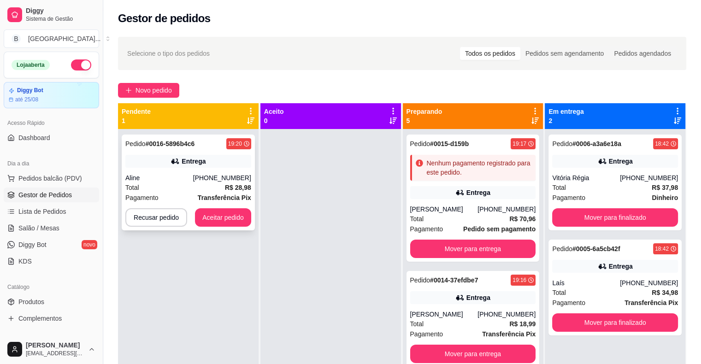
click at [220, 183] on div "Total R$ 28,98" at bounding box center [188, 187] width 126 height 10
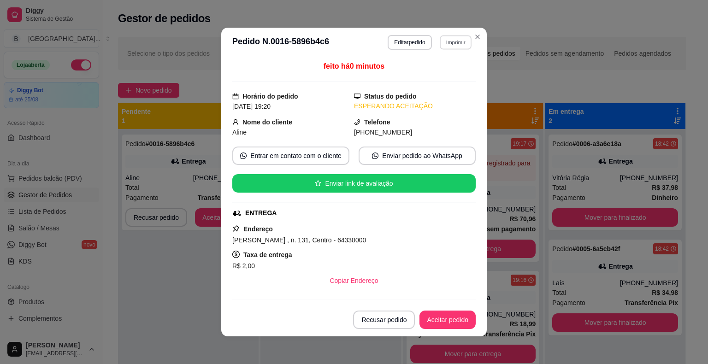
click at [459, 41] on button "Imprimir" at bounding box center [455, 42] width 32 height 14
click at [442, 74] on button "IMPRESSORA" at bounding box center [435, 74] width 67 height 15
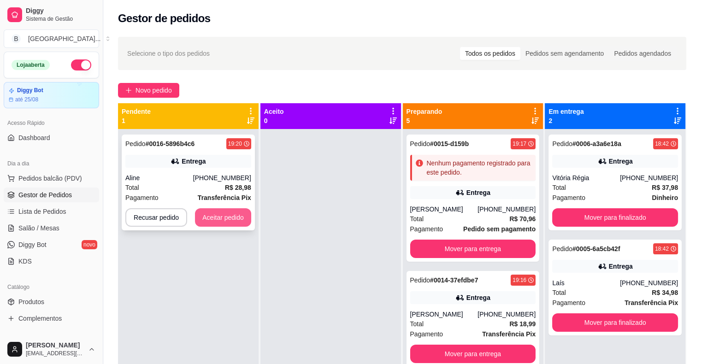
click at [226, 224] on button "Aceitar pedido" at bounding box center [223, 217] width 56 height 18
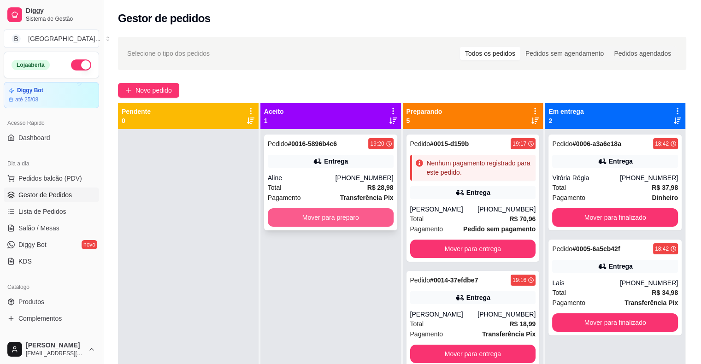
click at [318, 215] on button "Mover para preparo" at bounding box center [331, 217] width 126 height 18
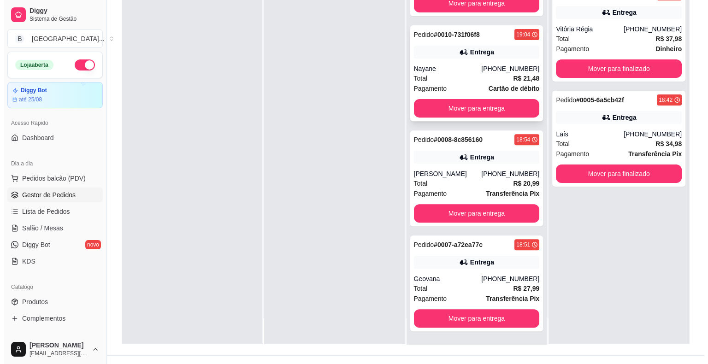
scroll to position [140, 0]
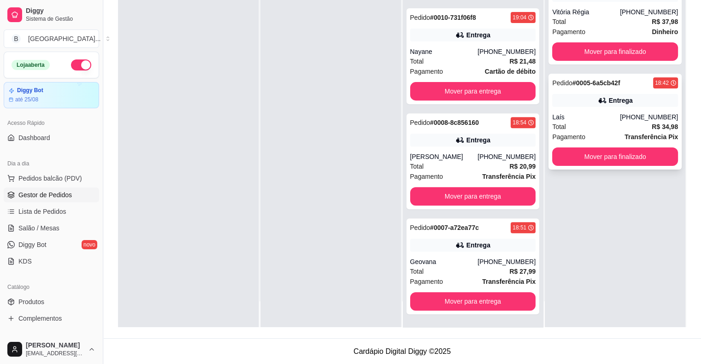
click at [599, 121] on div "Laís" at bounding box center [586, 116] width 68 height 9
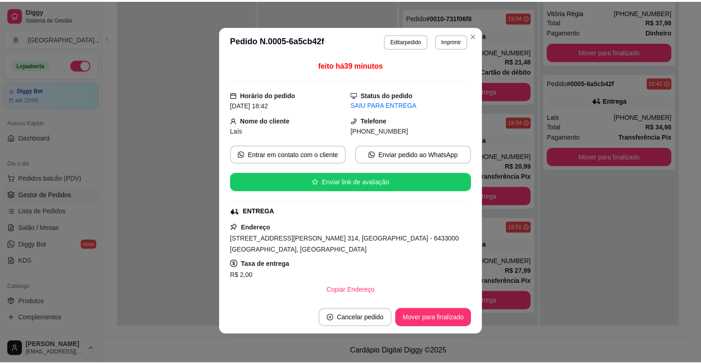
scroll to position [2, 0]
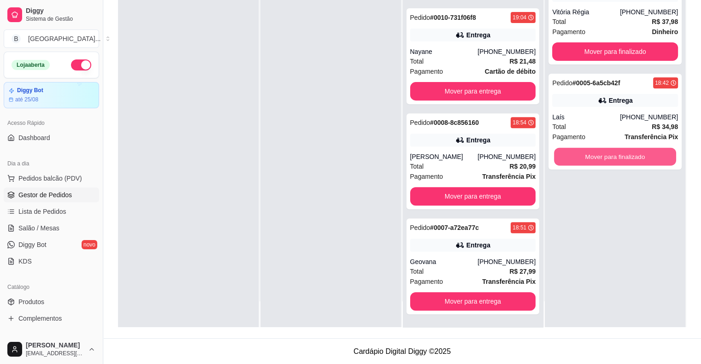
click at [656, 162] on button "Mover para finalizado" at bounding box center [615, 157] width 122 height 18
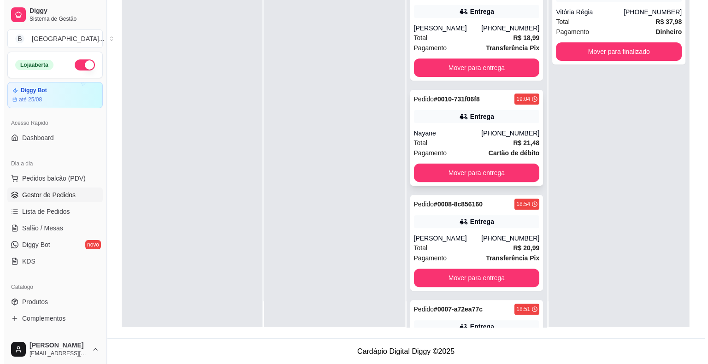
scroll to position [223, 0]
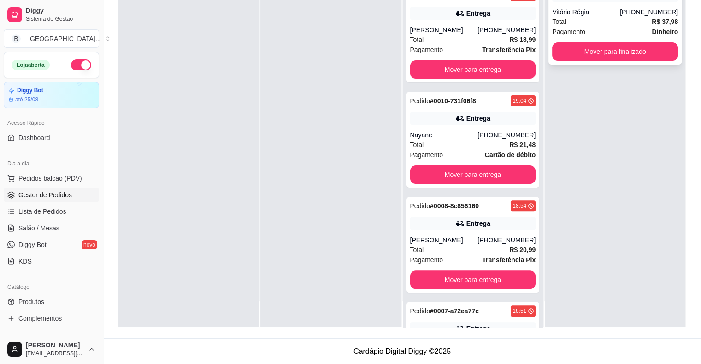
click at [586, 16] on div "Vitória Régia" at bounding box center [586, 11] width 68 height 9
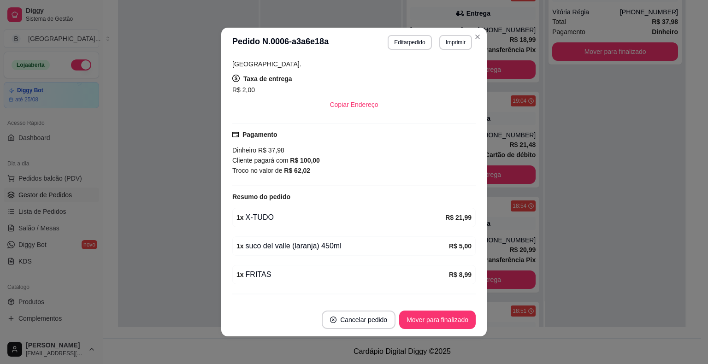
scroll to position [206, 0]
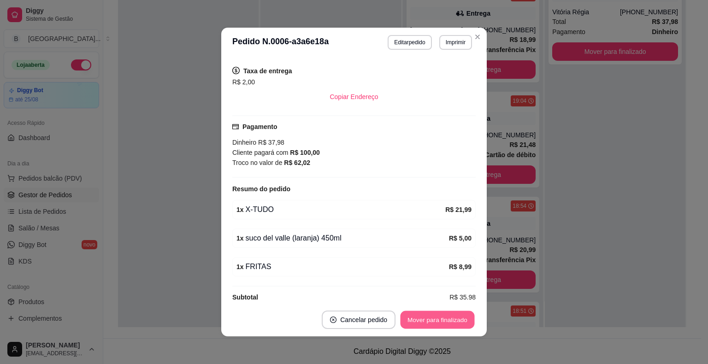
click at [452, 324] on button "Mover para finalizado" at bounding box center [437, 320] width 74 height 18
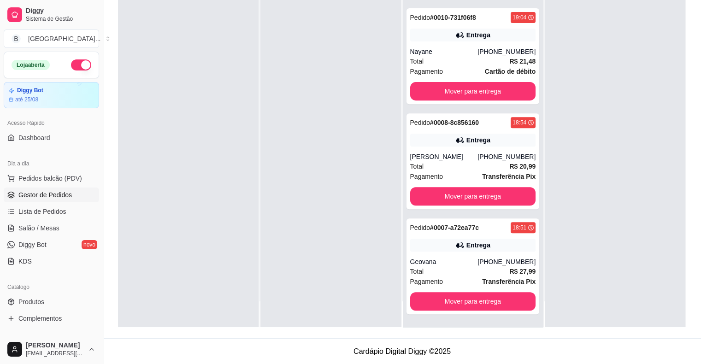
scroll to position [316, 0]
click at [29, 301] on span "Produtos" at bounding box center [31, 301] width 26 height 9
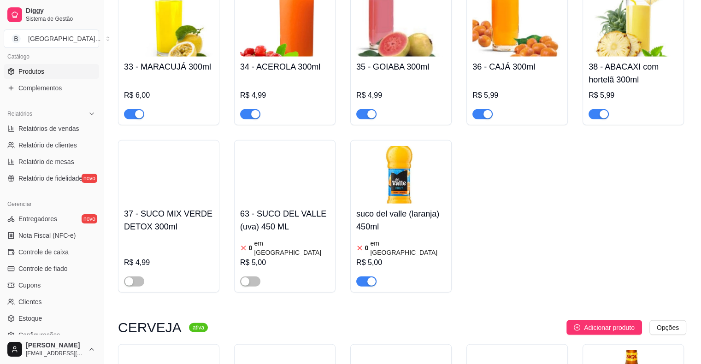
scroll to position [2349, 0]
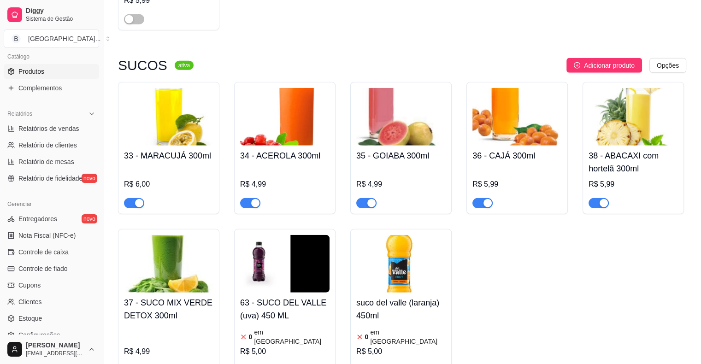
click at [365, 363] on button "button" at bounding box center [366, 370] width 20 height 10
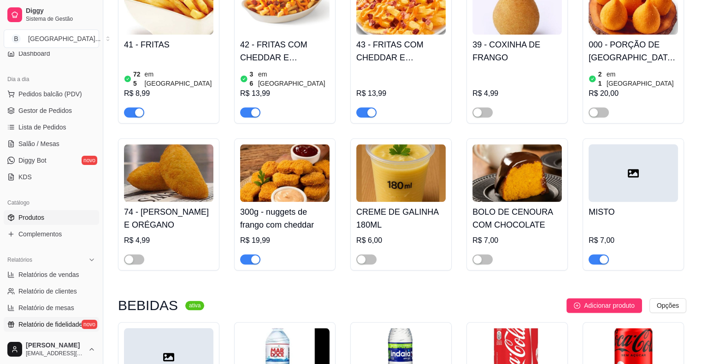
scroll to position [46, 0]
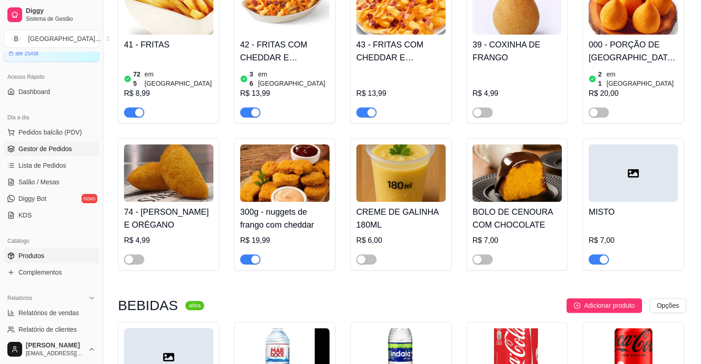
click at [21, 148] on span "Gestor de Pedidos" at bounding box center [44, 148] width 53 height 9
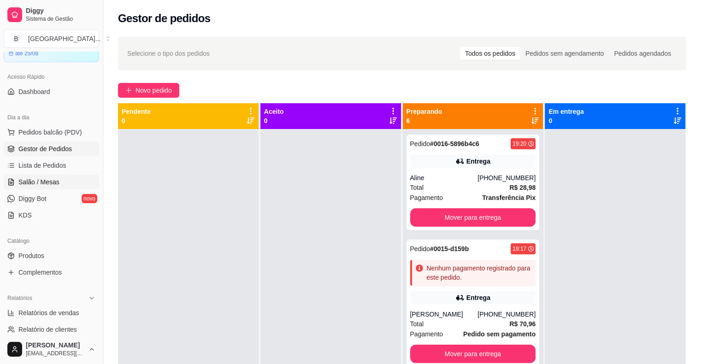
click at [48, 179] on span "Salão / Mesas" at bounding box center [38, 181] width 41 height 9
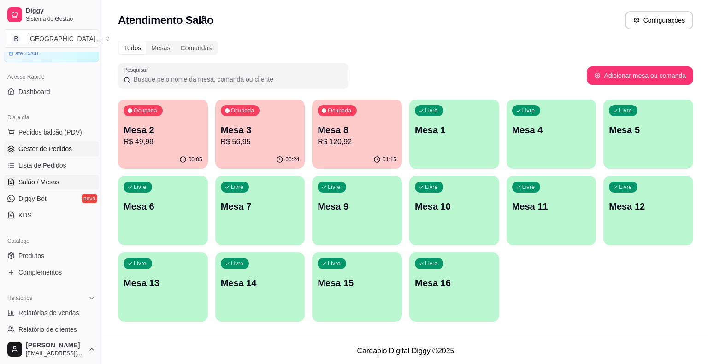
click at [72, 152] on link "Gestor de Pedidos" at bounding box center [51, 148] width 95 height 15
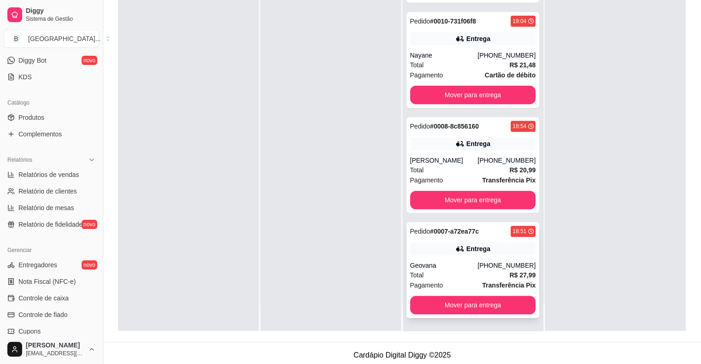
scroll to position [140, 0]
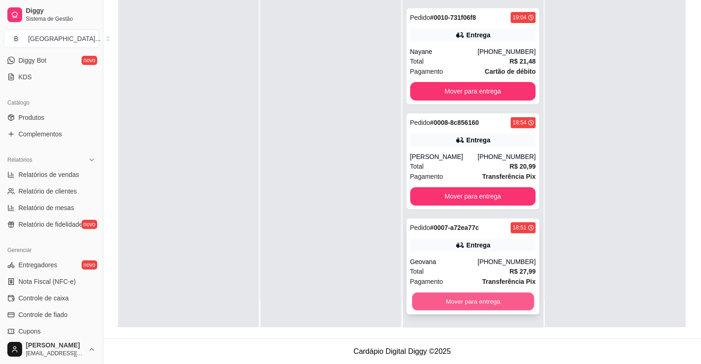
click at [465, 303] on button "Mover para entrega" at bounding box center [473, 301] width 122 height 18
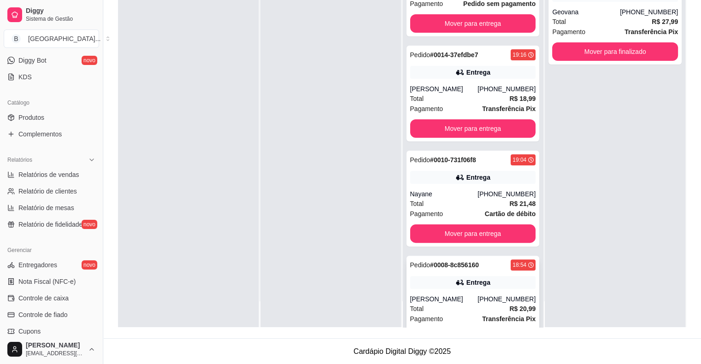
scroll to position [211, 0]
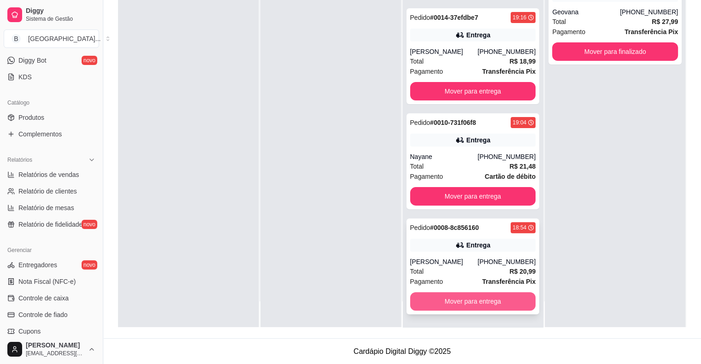
click at [454, 300] on button "Mover para entrega" at bounding box center [473, 301] width 126 height 18
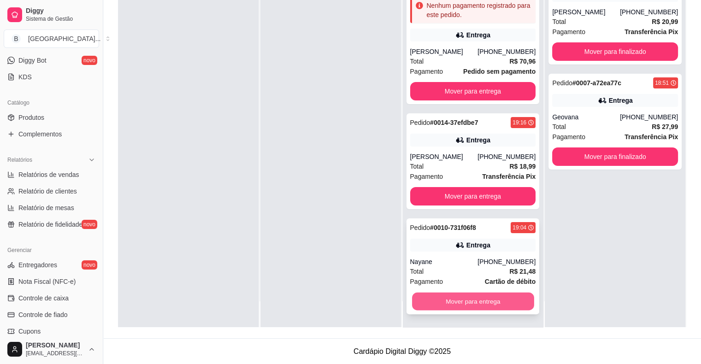
click at [489, 297] on button "Mover para entrega" at bounding box center [473, 301] width 122 height 18
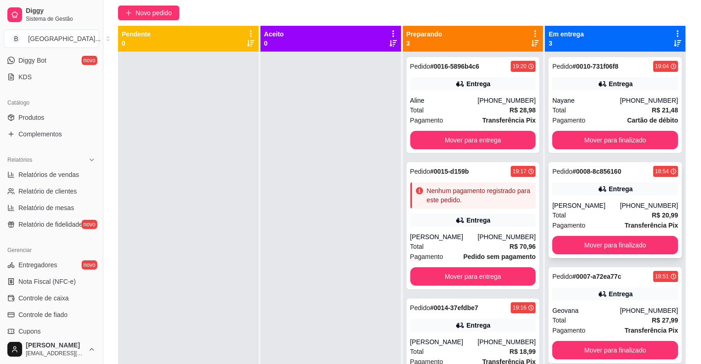
scroll to position [0, 0]
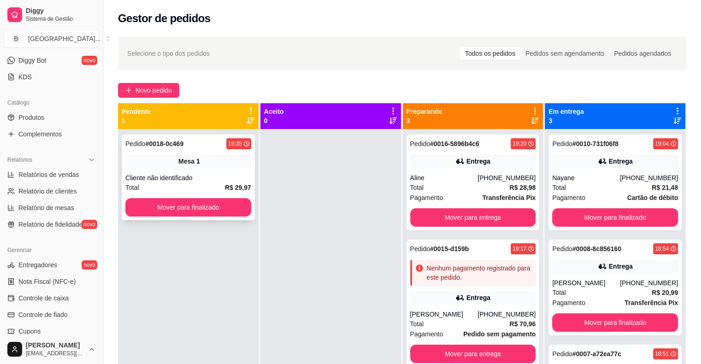
click at [221, 178] on div "Cliente não identificado" at bounding box center [188, 177] width 126 height 9
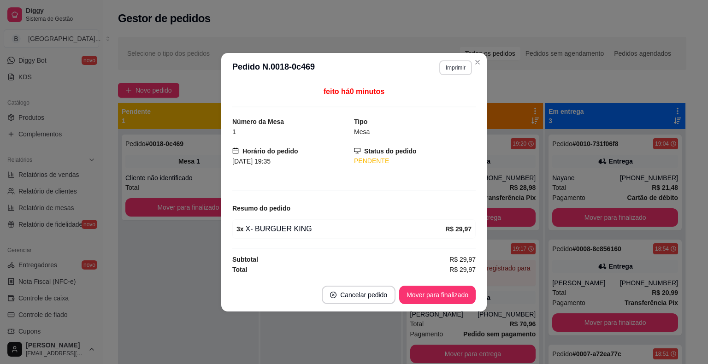
click at [448, 66] on button "Imprimir" at bounding box center [455, 67] width 33 height 15
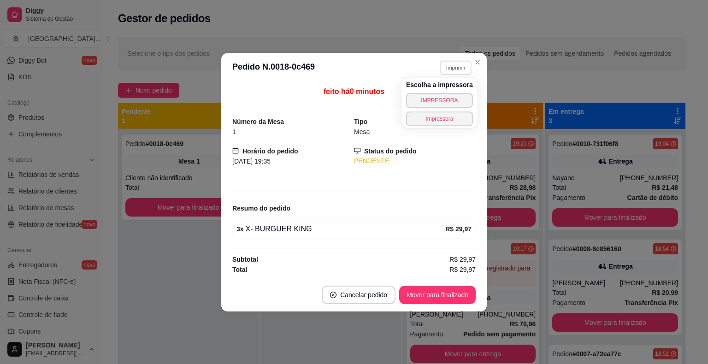
click at [434, 91] on div "Escolha a impressora IMPRESSORA Impressora" at bounding box center [439, 103] width 76 height 50
click at [433, 99] on button "IMPRESSORA" at bounding box center [439, 100] width 64 height 14
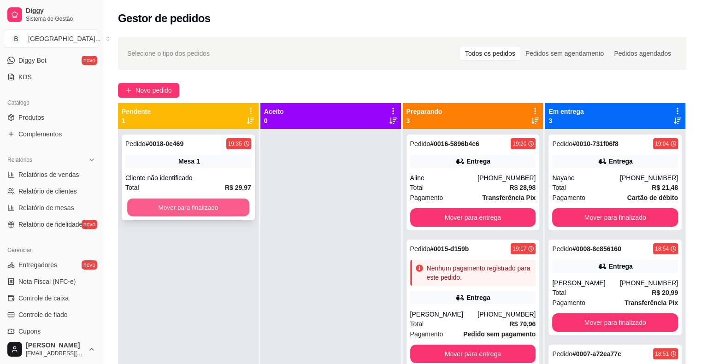
click at [245, 213] on button "Mover para finalizado" at bounding box center [188, 208] width 122 height 18
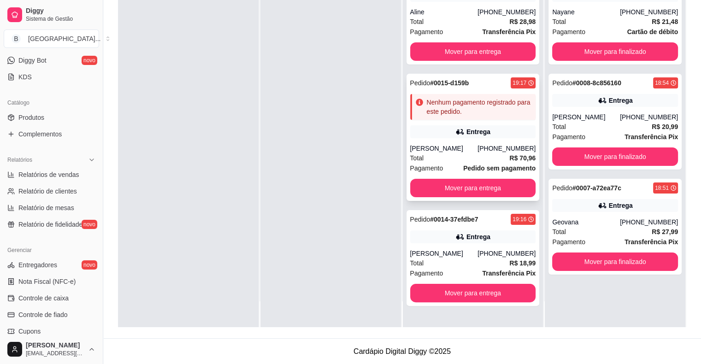
scroll to position [140, 0]
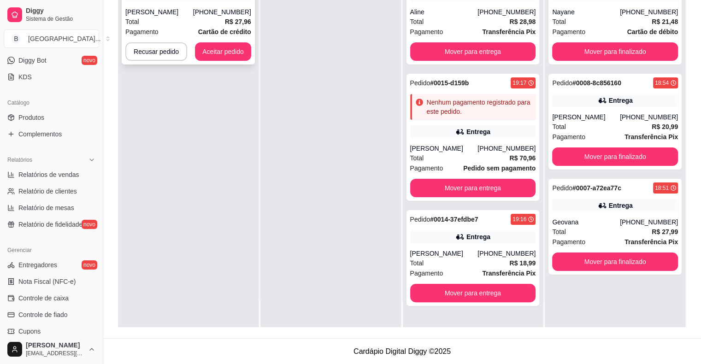
click at [205, 21] on div "Total R$ 27,96" at bounding box center [188, 22] width 126 height 10
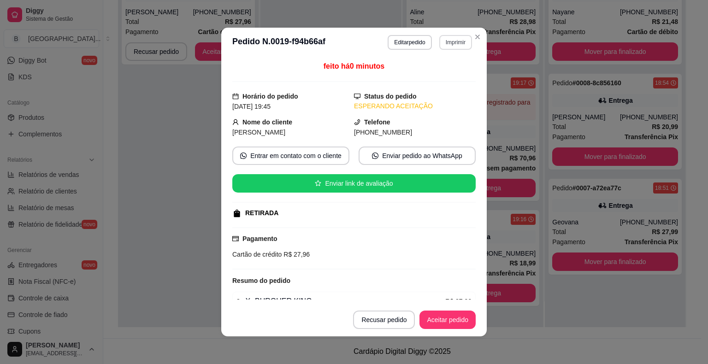
click at [461, 45] on button "Imprimir" at bounding box center [455, 42] width 33 height 15
click at [440, 70] on button "IMPRESSORA" at bounding box center [435, 75] width 64 height 14
click at [451, 318] on button "Aceitar pedido" at bounding box center [447, 320] width 54 height 18
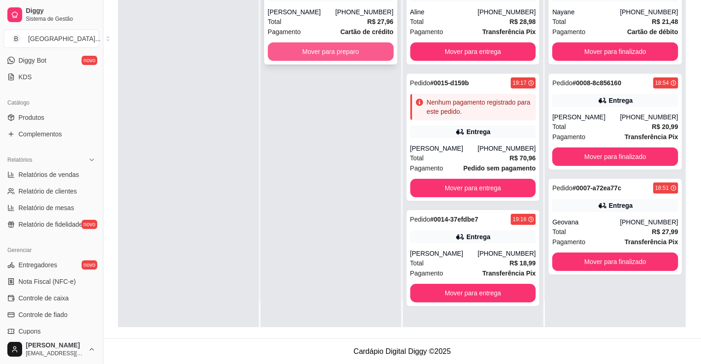
click at [328, 56] on button "Mover para preparo" at bounding box center [331, 51] width 126 height 18
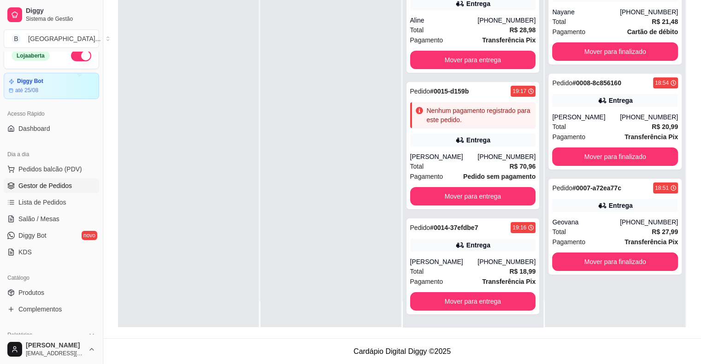
scroll to position [0, 0]
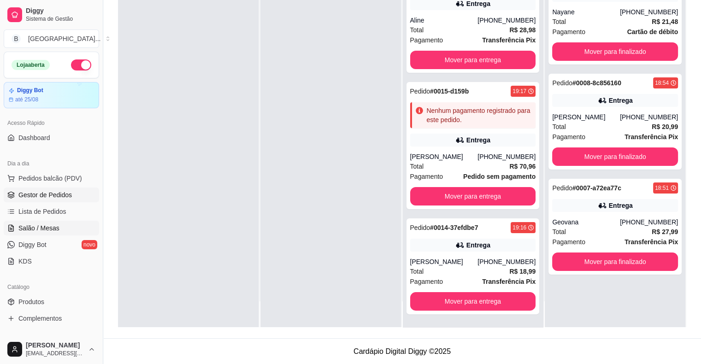
click at [56, 230] on span "Salão / Mesas" at bounding box center [38, 227] width 41 height 9
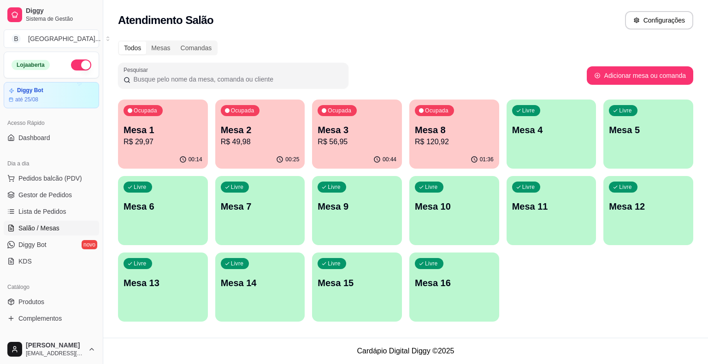
click at [435, 122] on div "Ocupada Mesa 8 R$ 120,92" at bounding box center [454, 124] width 90 height 51
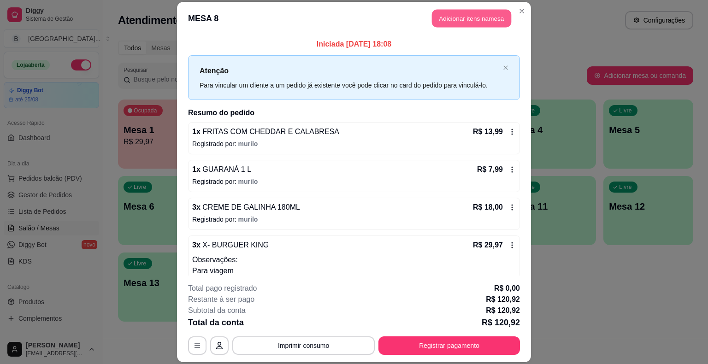
click at [464, 15] on button "Adicionar itens na mesa" at bounding box center [471, 19] width 79 height 18
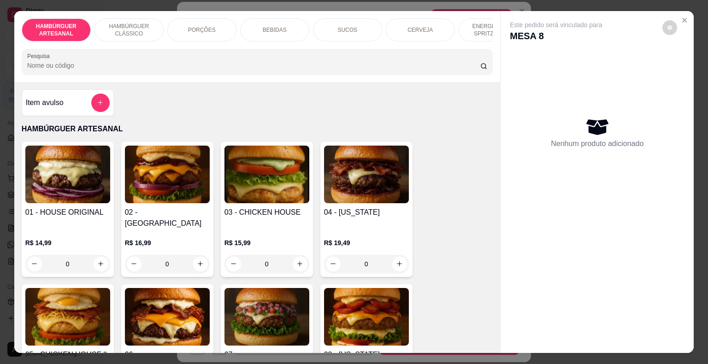
click at [96, 255] on div "0" at bounding box center [67, 264] width 85 height 18
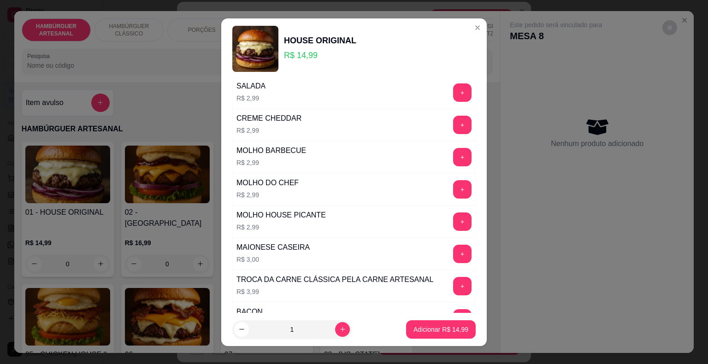
scroll to position [415, 0]
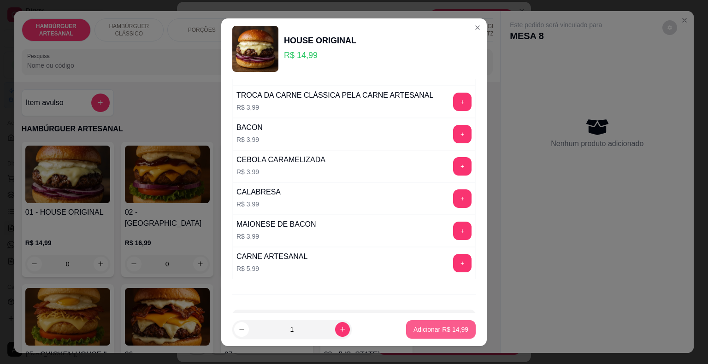
click at [431, 329] on p "Adicionar R$ 14,99" at bounding box center [440, 329] width 55 height 9
type input "1"
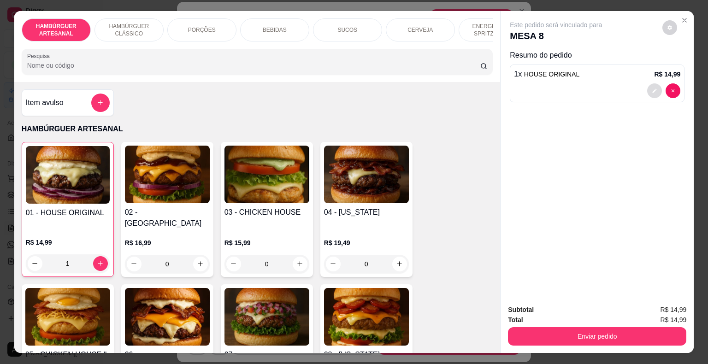
click at [652, 88] on icon "decrease-product-quantity" at bounding box center [654, 91] width 6 height 6
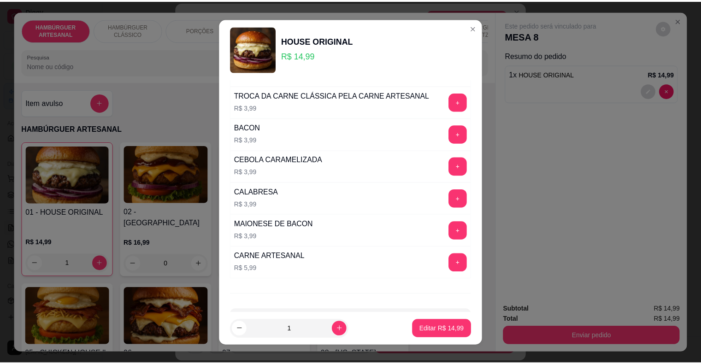
scroll to position [446, 0]
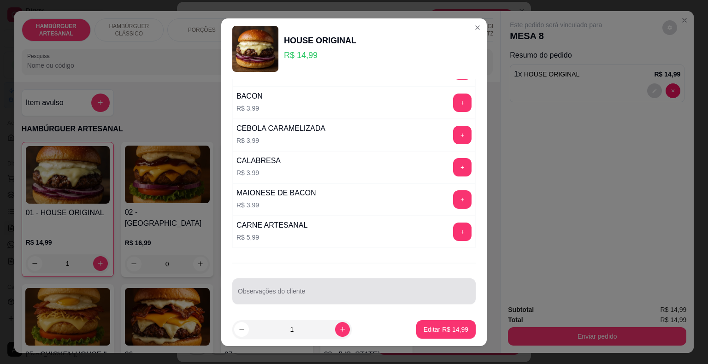
click at [321, 282] on div at bounding box center [354, 291] width 232 height 18
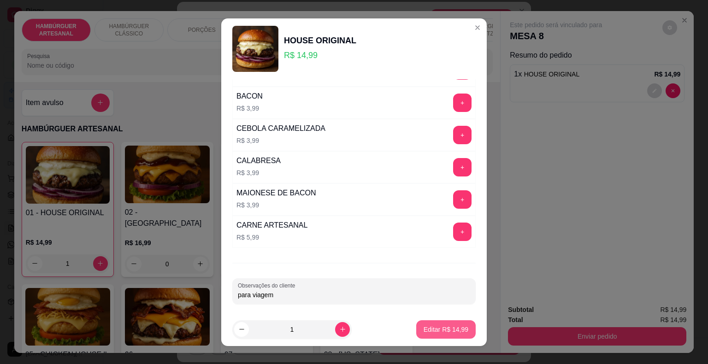
type input "para viagem"
click at [434, 331] on p "Editar R$ 14,99" at bounding box center [445, 329] width 45 height 9
type input "0"
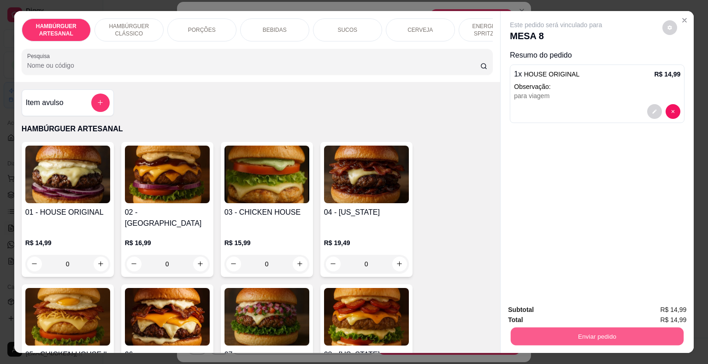
click at [602, 329] on button "Enviar pedido" at bounding box center [596, 336] width 173 height 18
click at [559, 313] on button "Não registrar e enviar pedido" at bounding box center [566, 311] width 96 height 18
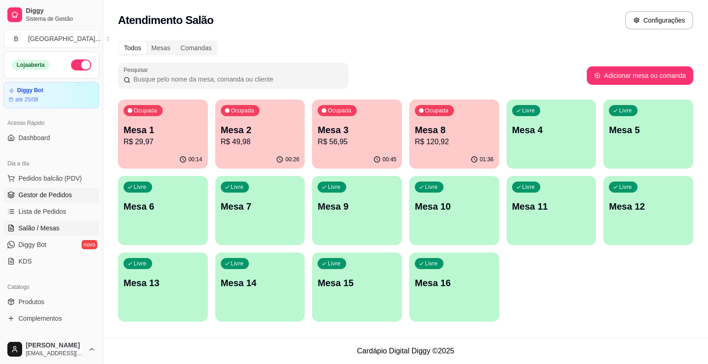
click at [40, 196] on span "Gestor de Pedidos" at bounding box center [44, 194] width 53 height 9
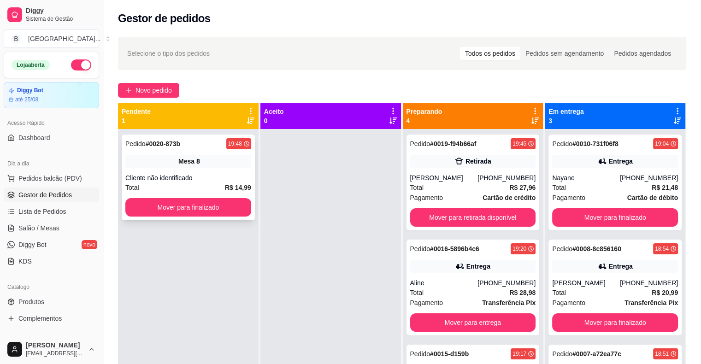
click at [185, 159] on span "Mesa" at bounding box center [186, 161] width 16 height 9
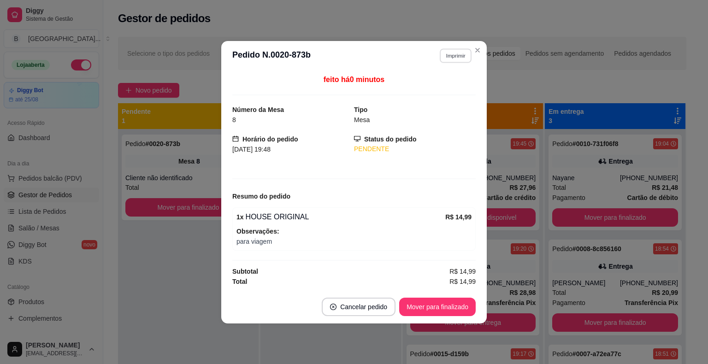
click at [458, 54] on button "Imprimir" at bounding box center [455, 55] width 32 height 14
click at [432, 89] on button "IMPRESSORA" at bounding box center [439, 88] width 64 height 14
click at [447, 307] on button "Mover para finalizado" at bounding box center [437, 307] width 74 height 18
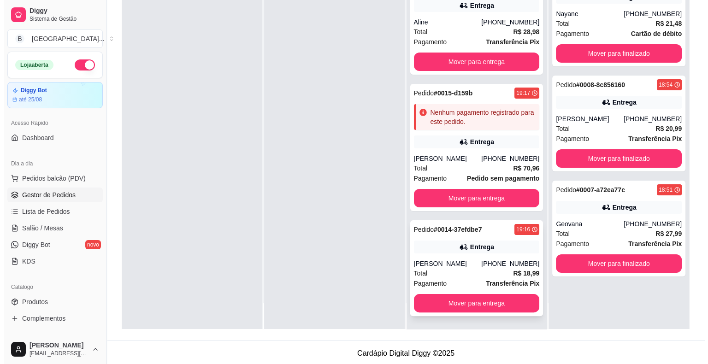
scroll to position [140, 0]
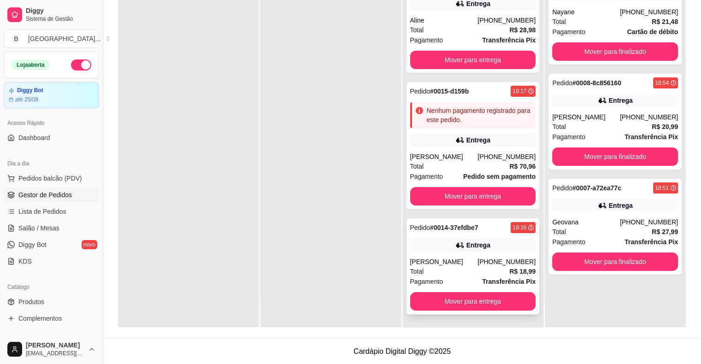
click at [446, 246] on div "Pedido # 0014-37efdbe7 19:16 Entrega [PERSON_NAME] [PHONE_NUMBER] Total R$ 18,9…" at bounding box center [472, 266] width 133 height 96
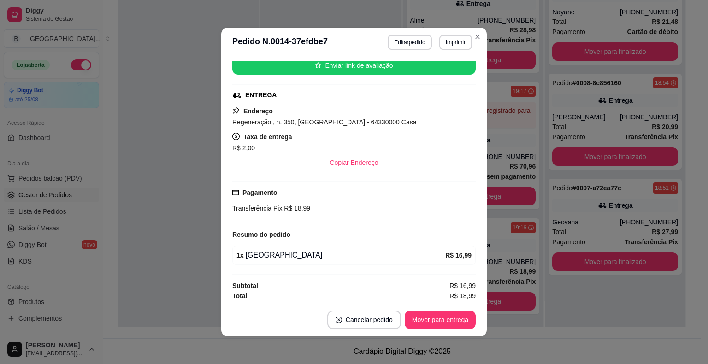
scroll to position [2, 0]
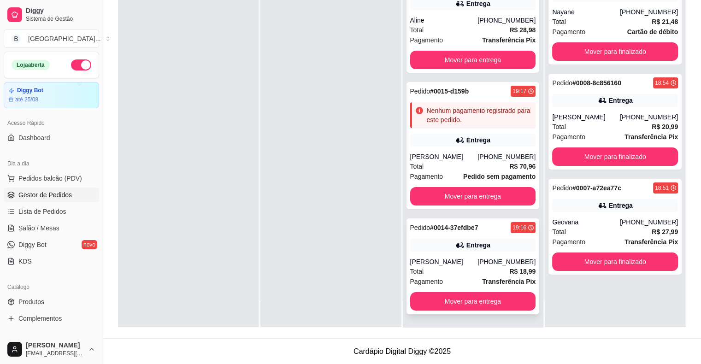
click at [477, 257] on div "[PHONE_NUMBER]" at bounding box center [506, 261] width 58 height 9
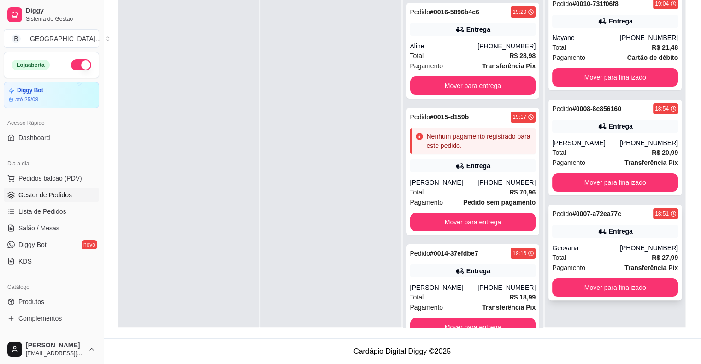
scroll to position [26, 0]
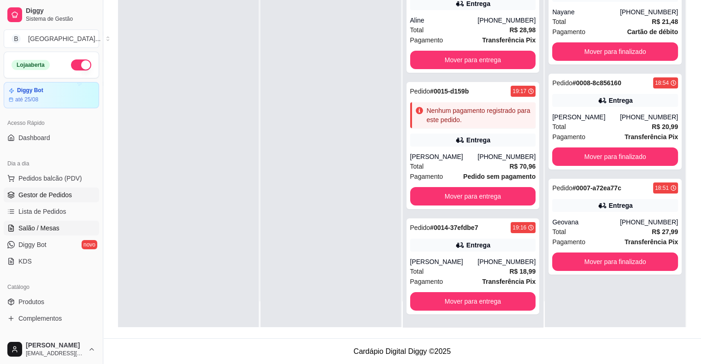
click at [53, 223] on span "Salão / Mesas" at bounding box center [38, 227] width 41 height 9
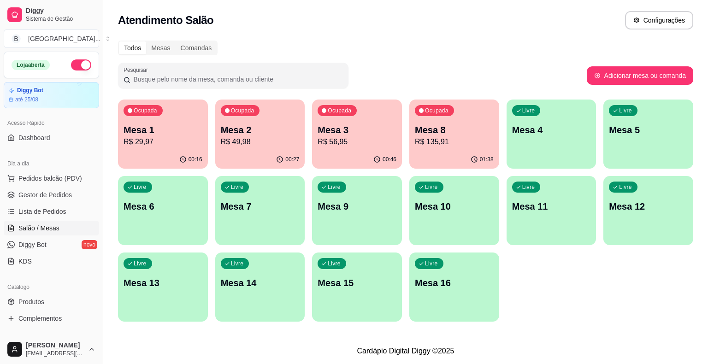
click at [334, 129] on p "Mesa 3" at bounding box center [356, 129] width 79 height 13
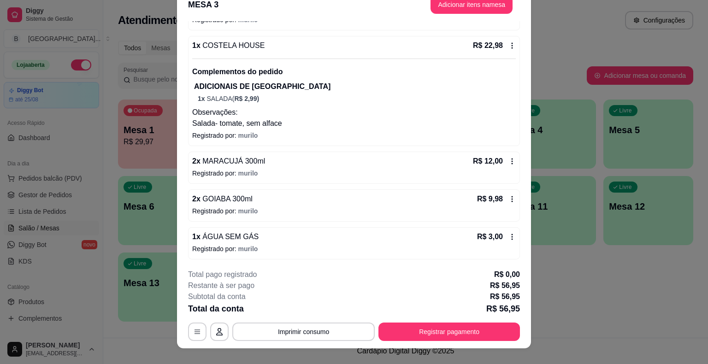
scroll to position [28, 0]
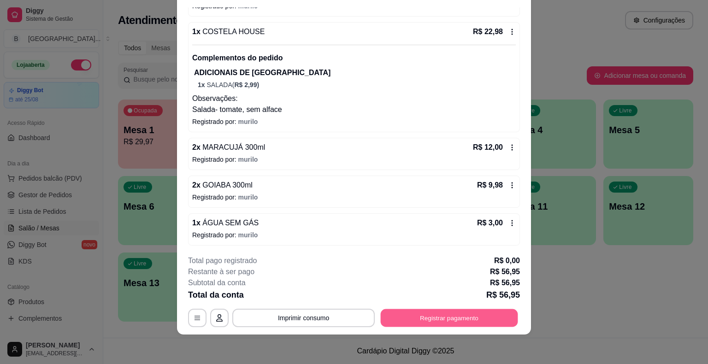
click at [463, 320] on button "Registrar pagamento" at bounding box center [448, 318] width 137 height 18
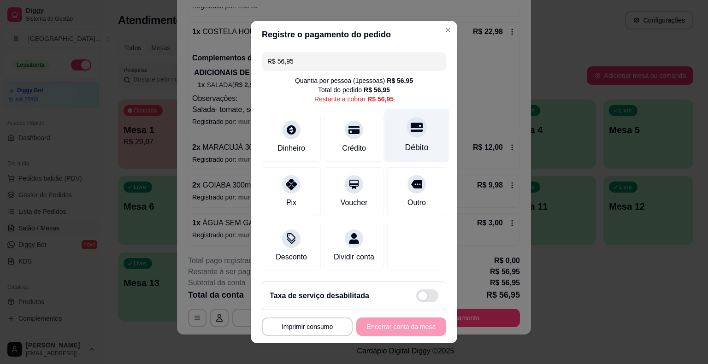
click at [404, 141] on div "Débito" at bounding box center [416, 136] width 65 height 54
type input "R$ 0,00"
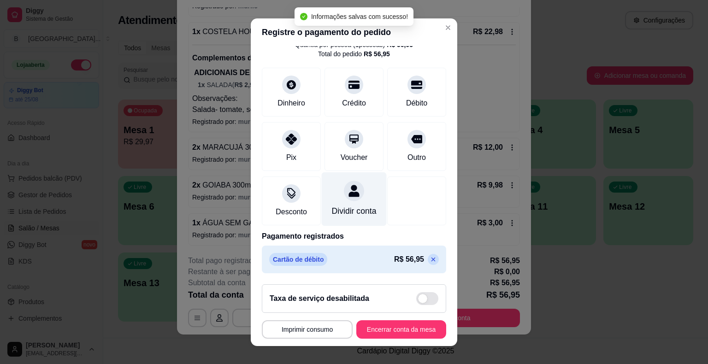
scroll to position [11, 0]
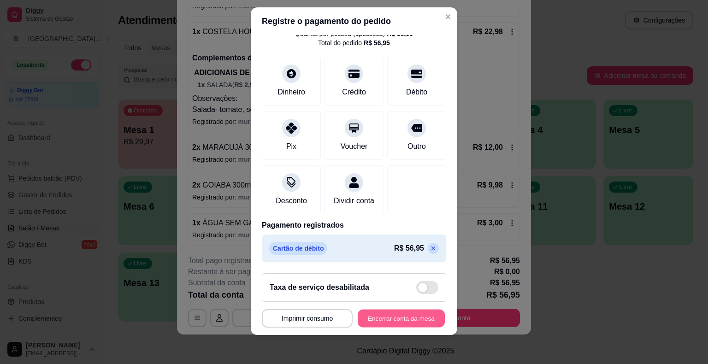
click at [371, 321] on button "Encerrar conta da mesa" at bounding box center [400, 318] width 87 height 18
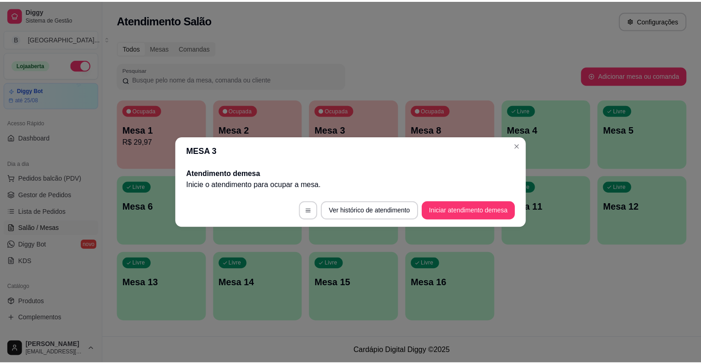
scroll to position [0, 0]
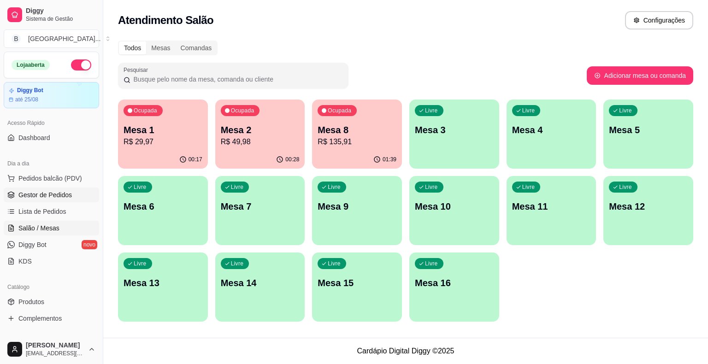
click at [47, 188] on link "Gestor de Pedidos" at bounding box center [51, 194] width 95 height 15
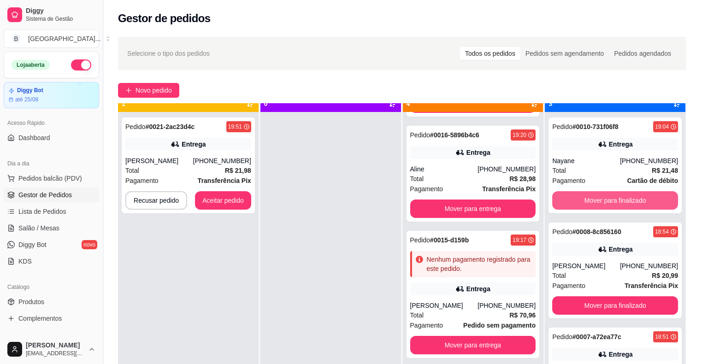
scroll to position [26, 0]
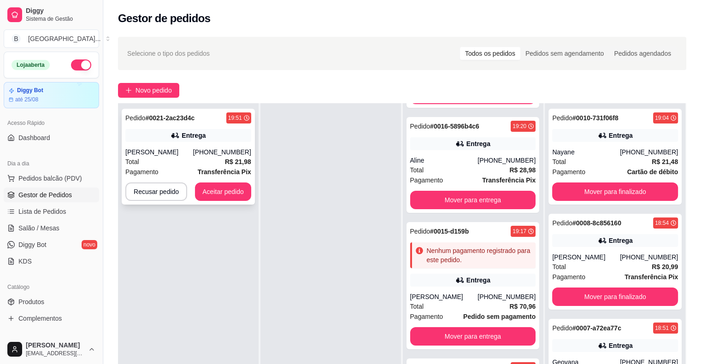
click at [214, 146] on div "Pedido # 0021-2ac23d4c 19:51 Entrega Carlos [PHONE_NUMBER] Total R$ 21,98 Pagam…" at bounding box center [188, 157] width 133 height 96
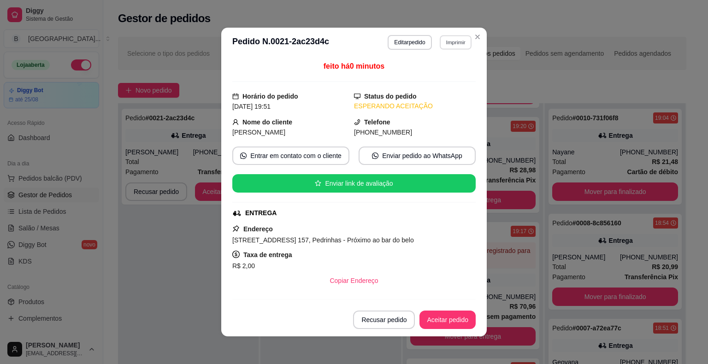
click at [440, 47] on button "Imprimir" at bounding box center [455, 42] width 32 height 14
click at [439, 73] on button "IMPRESSORA" at bounding box center [435, 74] width 67 height 15
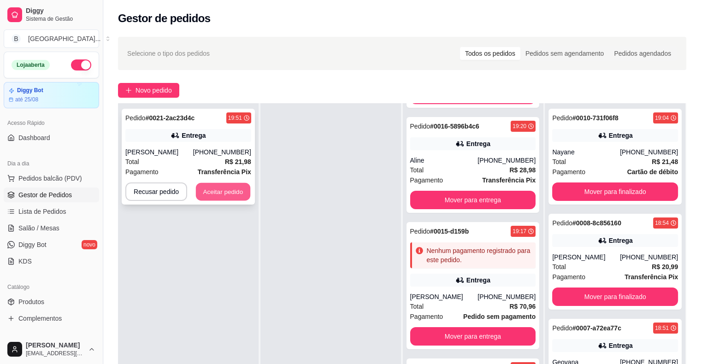
click at [220, 186] on button "Aceitar pedido" at bounding box center [223, 192] width 54 height 18
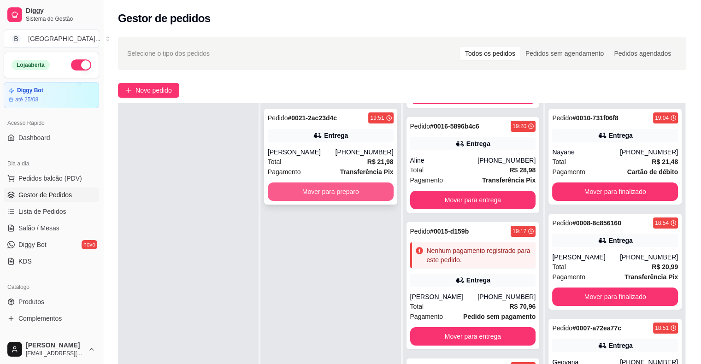
click at [299, 184] on button "Mover para preparo" at bounding box center [331, 191] width 126 height 18
click at [295, 195] on button "Mover para preparo" at bounding box center [330, 192] width 122 height 18
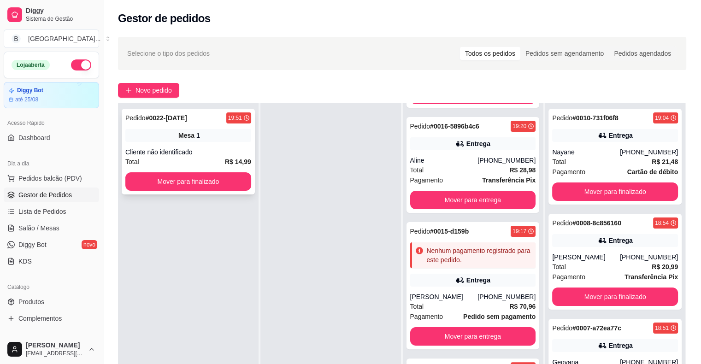
scroll to position [105, 0]
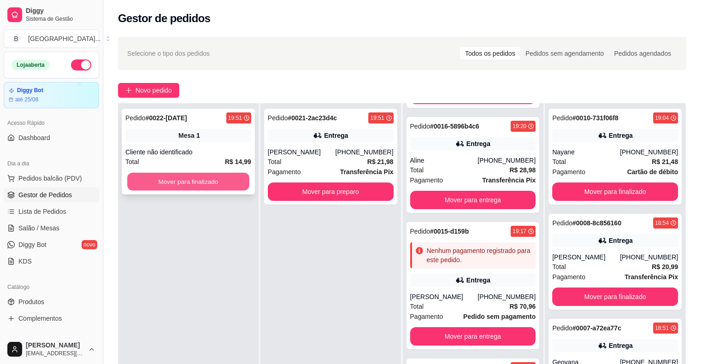
click at [230, 180] on button "Mover para finalizado" at bounding box center [188, 182] width 122 height 18
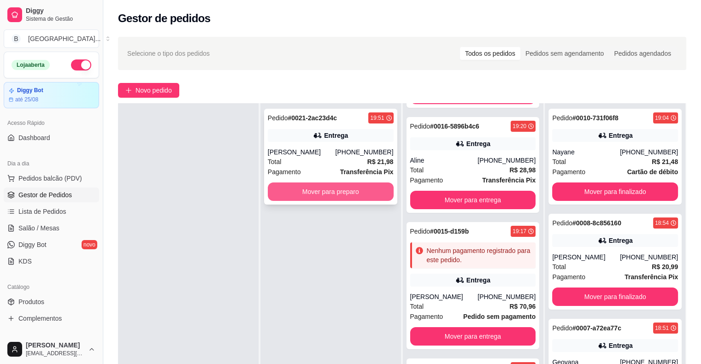
click at [280, 194] on button "Mover para preparo" at bounding box center [331, 191] width 126 height 18
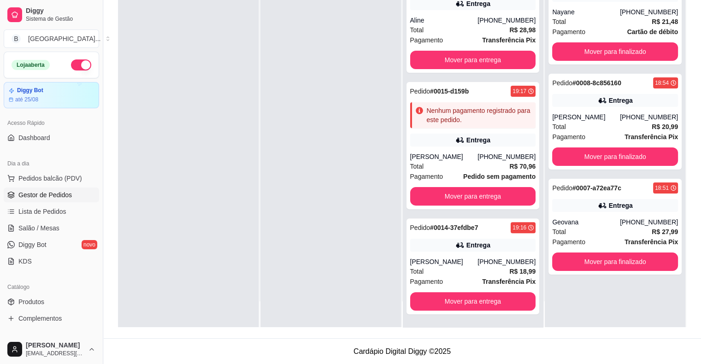
scroll to position [140, 0]
click at [597, 256] on button "Mover para finalizado" at bounding box center [615, 262] width 122 height 18
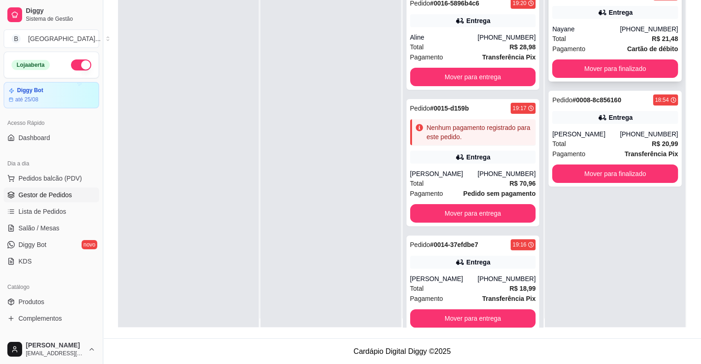
scroll to position [0, 0]
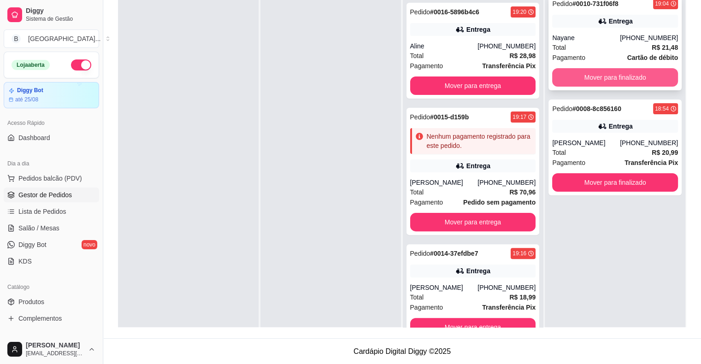
click at [629, 76] on button "Mover para finalizado" at bounding box center [615, 77] width 126 height 18
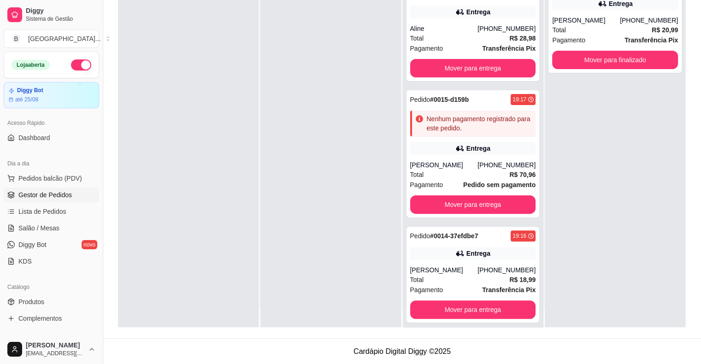
scroll to position [26, 0]
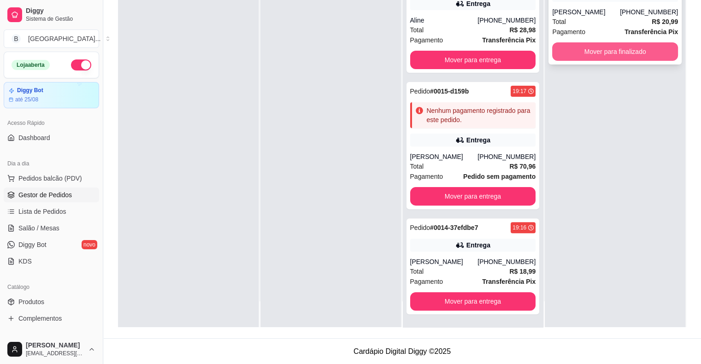
click at [594, 51] on button "Mover para finalizado" at bounding box center [615, 51] width 126 height 18
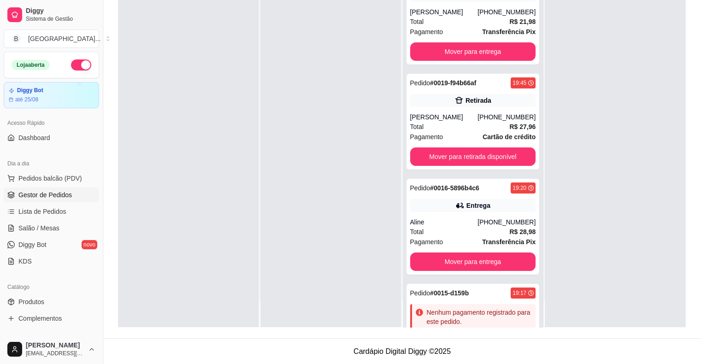
scroll to position [0, 0]
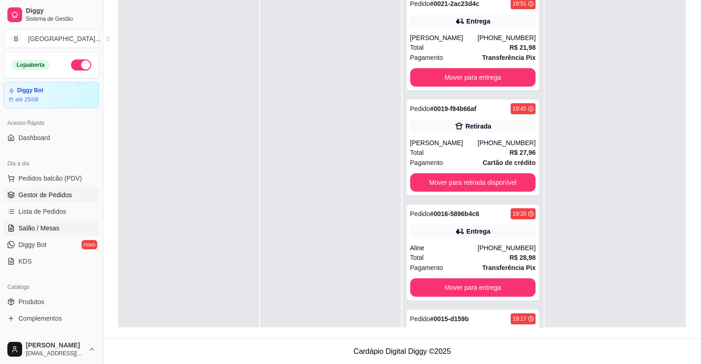
click at [39, 231] on span "Salão / Mesas" at bounding box center [38, 227] width 41 height 9
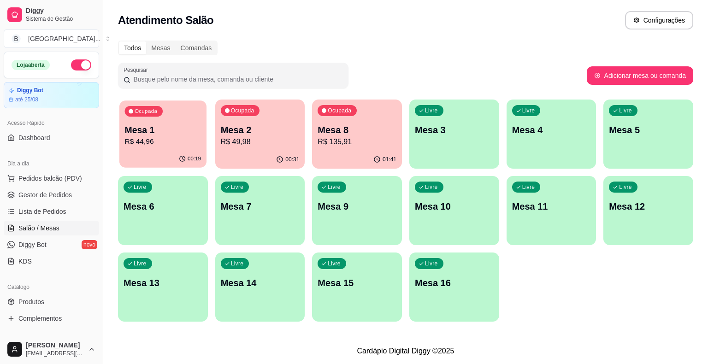
click at [193, 134] on p "Mesa 1" at bounding box center [163, 130] width 76 height 12
click at [234, 152] on div "00:31" at bounding box center [260, 160] width 90 height 18
click at [369, 143] on p "R$ 135,91" at bounding box center [357, 141] width 76 height 11
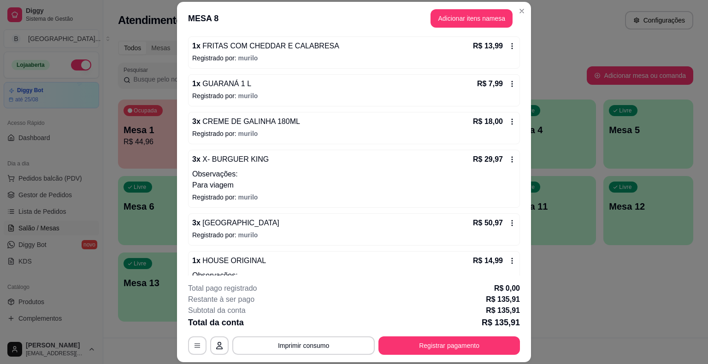
scroll to position [122, 0]
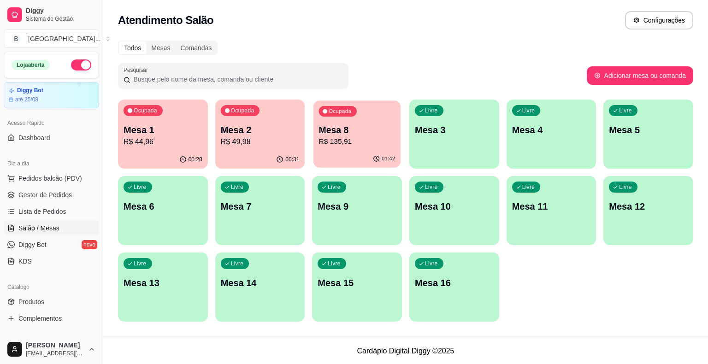
click at [336, 152] on div "01:42" at bounding box center [356, 159] width 87 height 18
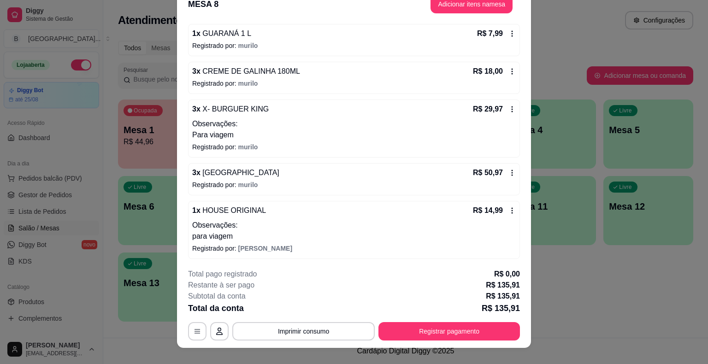
scroll to position [28, 0]
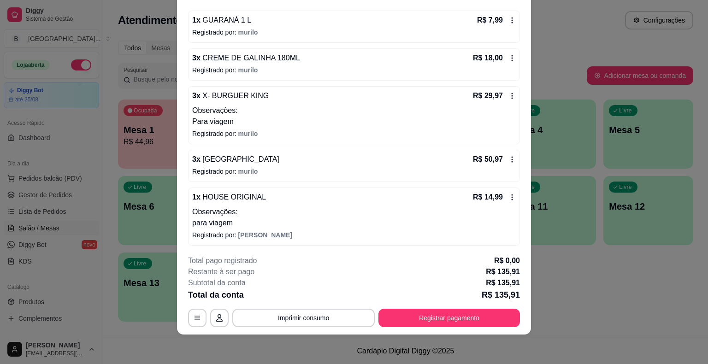
click at [499, 200] on div "R$ 14,99" at bounding box center [494, 197] width 43 height 11
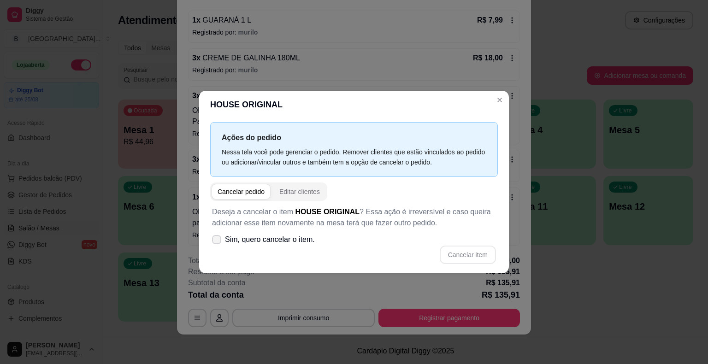
click at [273, 243] on span "Sim, quero cancelar o item." at bounding box center [270, 239] width 90 height 11
click at [217, 243] on input "Sim, quero cancelar o item." at bounding box center [214, 244] width 6 height 6
checkbox input "true"
click at [468, 247] on button "Cancelar item" at bounding box center [467, 255] width 55 height 18
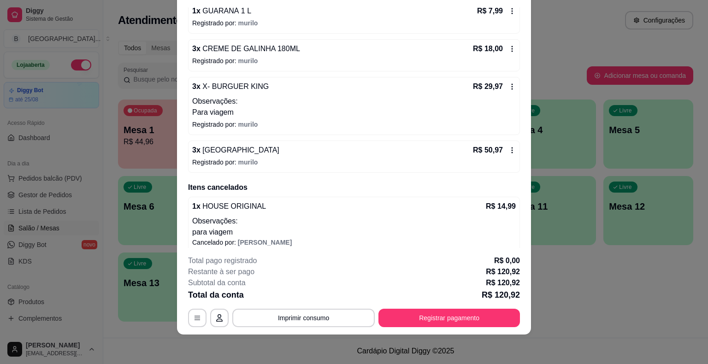
scroll to position [136, 0]
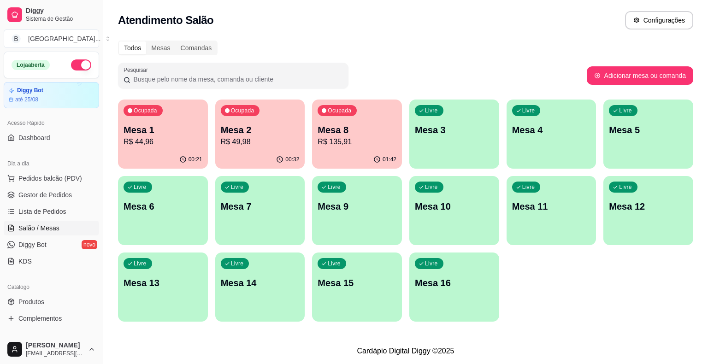
click at [329, 146] on p "R$ 135,91" at bounding box center [356, 141] width 79 height 11
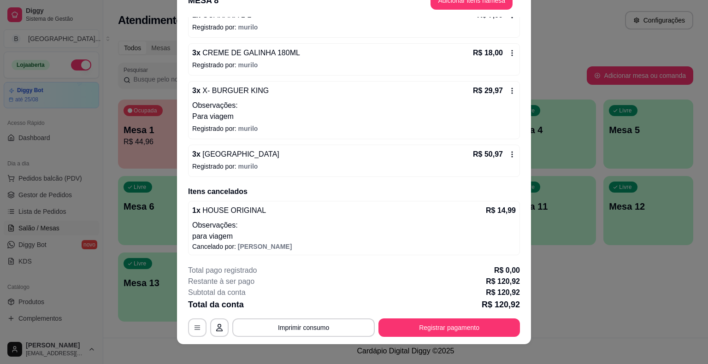
scroll to position [28, 0]
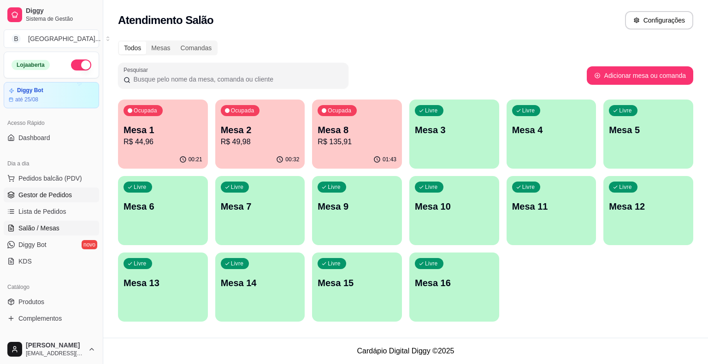
click at [51, 200] on link "Gestor de Pedidos" at bounding box center [51, 194] width 95 height 15
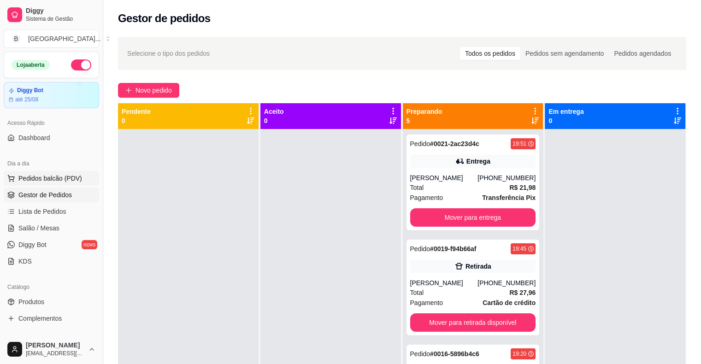
click at [67, 181] on span "Pedidos balcão (PDV)" at bounding box center [50, 178] width 64 height 9
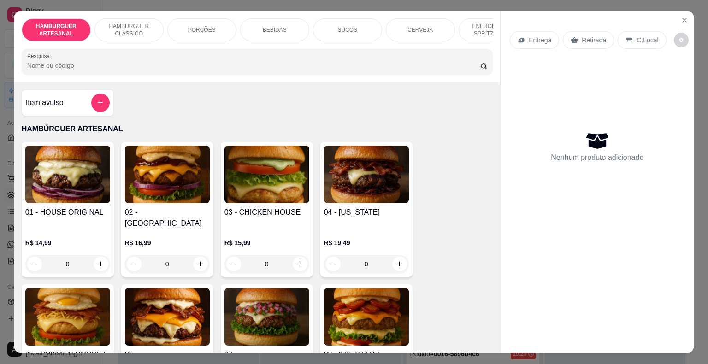
click at [287, 23] on div "BEBIDAS" at bounding box center [274, 29] width 69 height 23
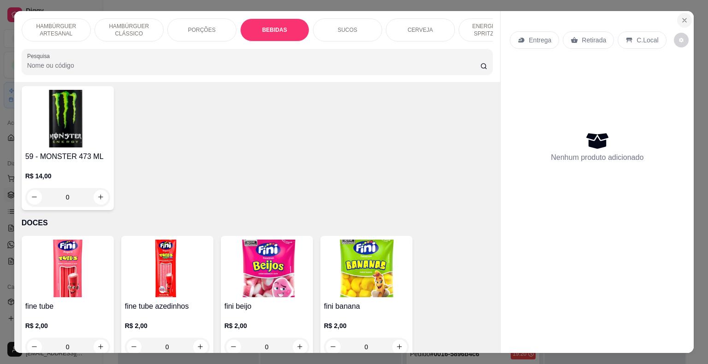
click at [683, 13] on button "Close" at bounding box center [684, 20] width 15 height 15
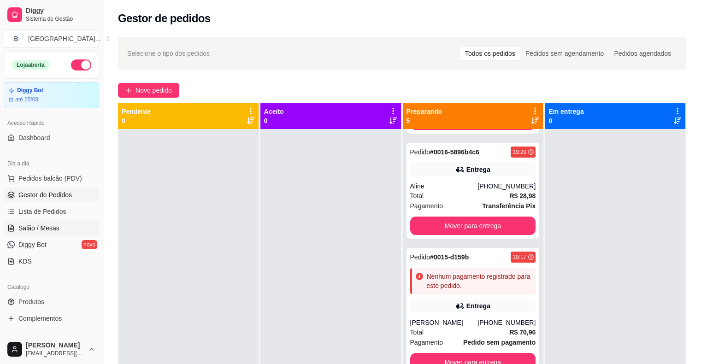
click at [67, 227] on link "Salão / Mesas" at bounding box center [51, 228] width 95 height 15
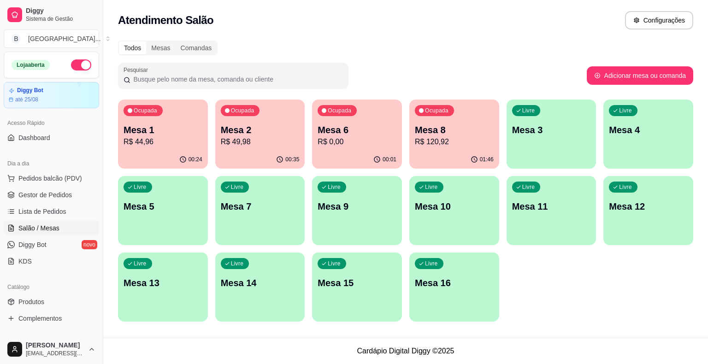
click at [446, 148] on div "Ocupada Mesa 8 R$ 120,92" at bounding box center [454, 124] width 90 height 51
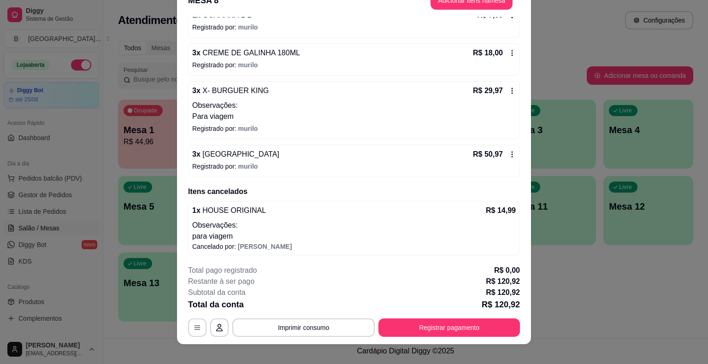
scroll to position [28, 0]
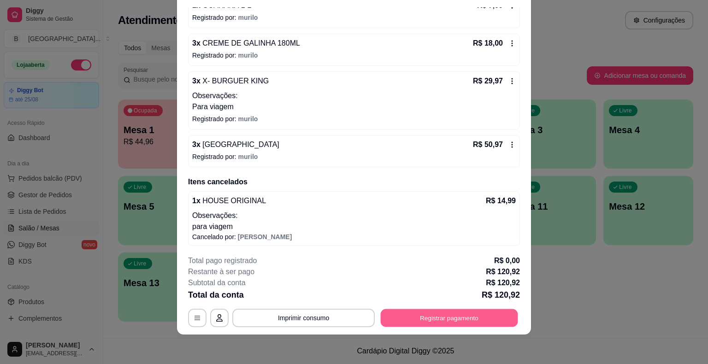
click at [448, 312] on button "Registrar pagamento" at bounding box center [448, 318] width 137 height 18
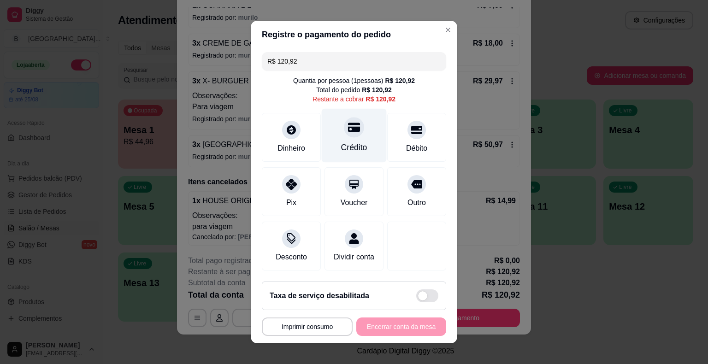
scroll to position [8, 0]
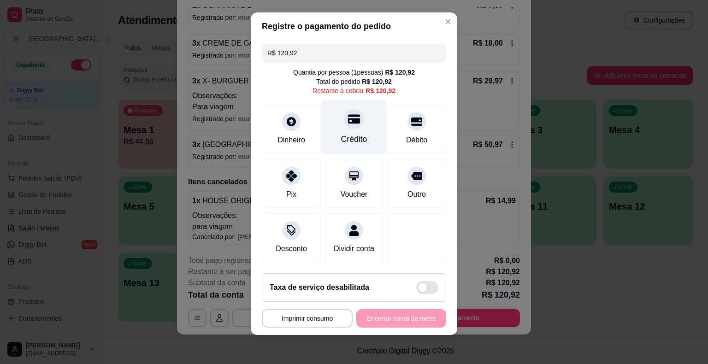
click at [354, 144] on div "Crédito" at bounding box center [354, 139] width 26 height 12
type input "R$ 0,00"
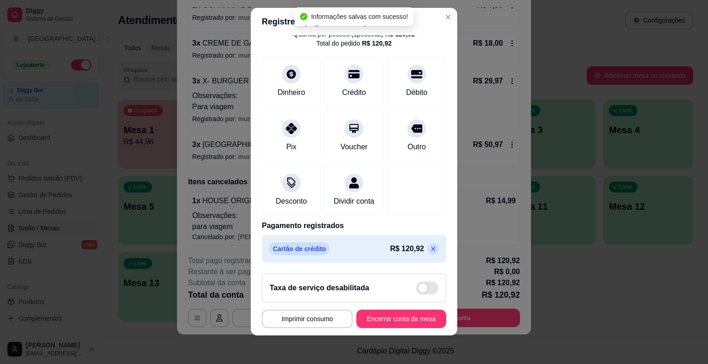
scroll to position [11, 0]
click at [395, 318] on button "Encerrar conta da mesa" at bounding box center [401, 318] width 90 height 18
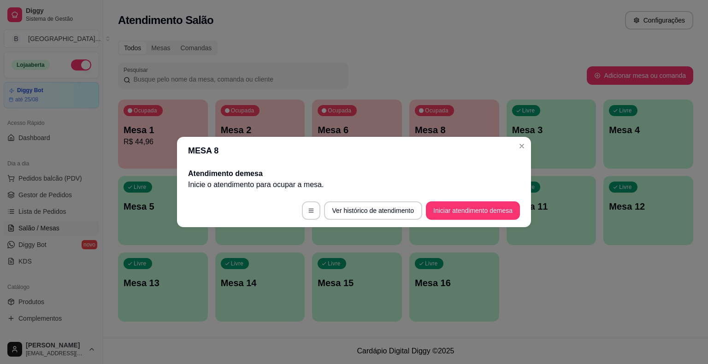
scroll to position [0, 0]
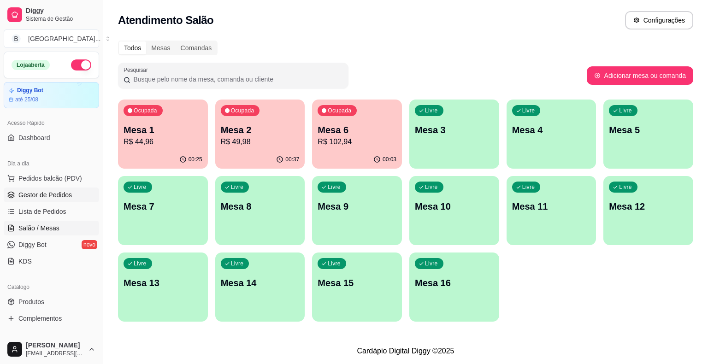
click at [53, 199] on link "Gestor de Pedidos" at bounding box center [51, 194] width 95 height 15
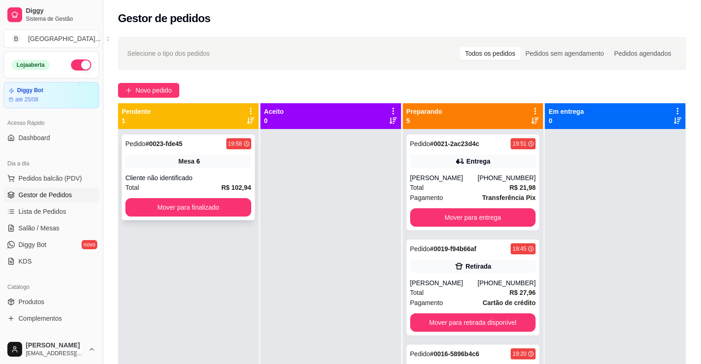
click at [221, 174] on div "Cliente não identificado" at bounding box center [188, 177] width 126 height 9
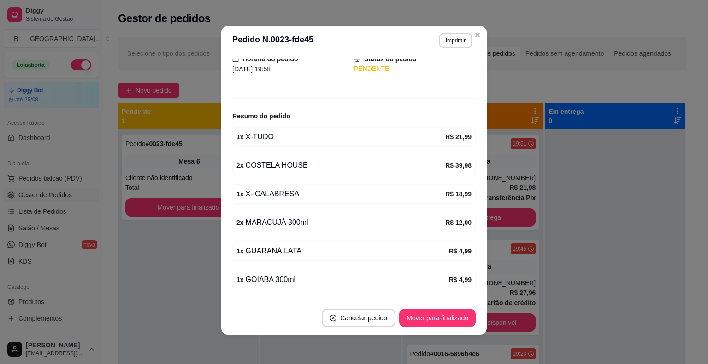
scroll to position [90, 0]
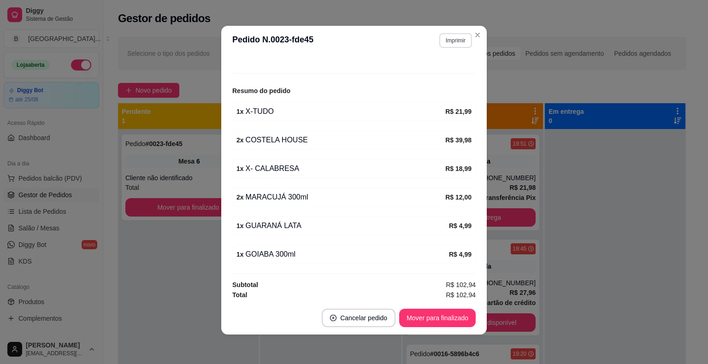
click at [444, 37] on button "Imprimir" at bounding box center [455, 40] width 33 height 15
click at [444, 66] on button "IMPRESSORA" at bounding box center [435, 72] width 67 height 15
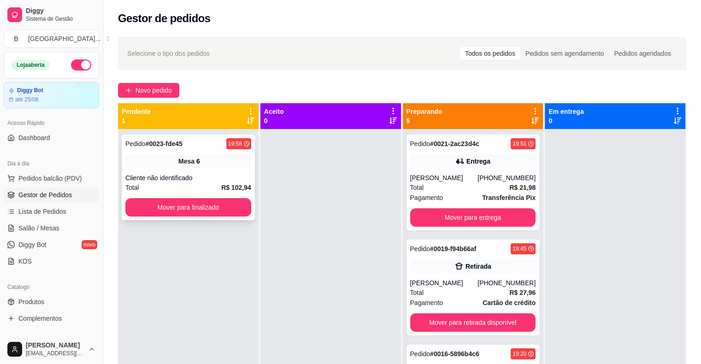
click at [235, 198] on div "Pedido # 0023-fde45 19:58 Mesa 6 Cliente não identificado Total R$ 102,94 Mover…" at bounding box center [188, 177] width 133 height 86
click at [186, 207] on button "Mover para finalizado" at bounding box center [188, 207] width 126 height 18
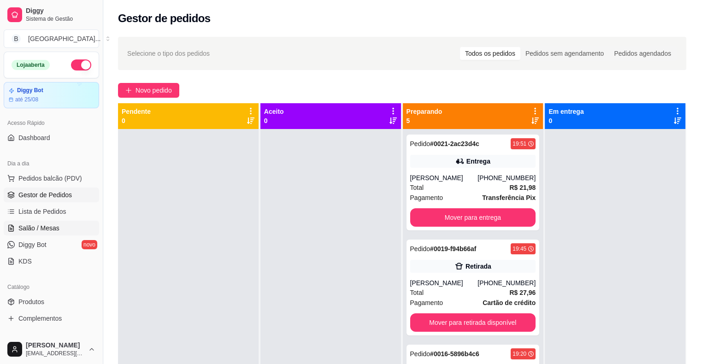
click at [35, 228] on span "Salão / Mesas" at bounding box center [38, 227] width 41 height 9
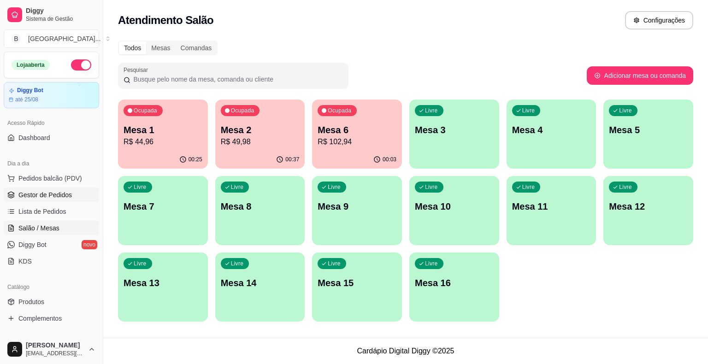
click at [59, 198] on span "Gestor de Pedidos" at bounding box center [44, 194] width 53 height 9
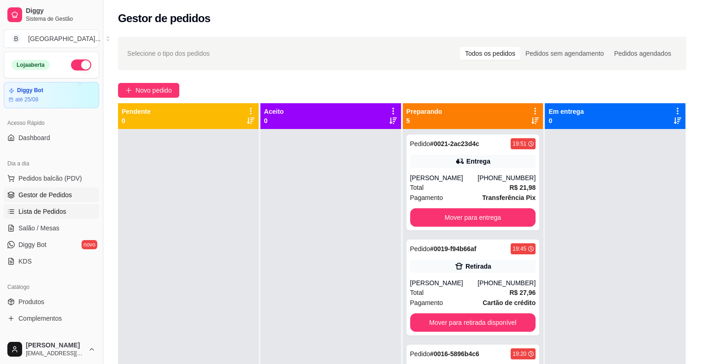
click at [65, 216] on link "Lista de Pedidos" at bounding box center [51, 211] width 95 height 15
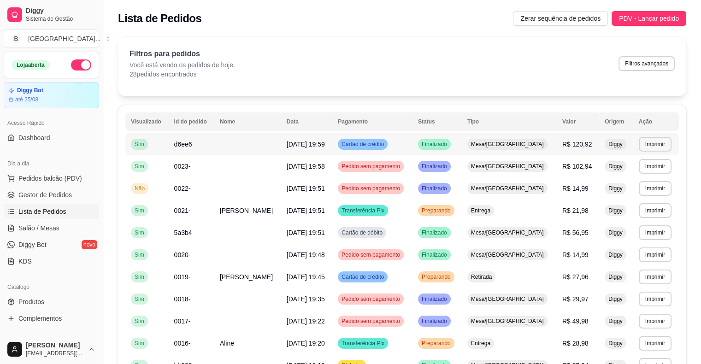
click at [273, 150] on td at bounding box center [247, 144] width 67 height 22
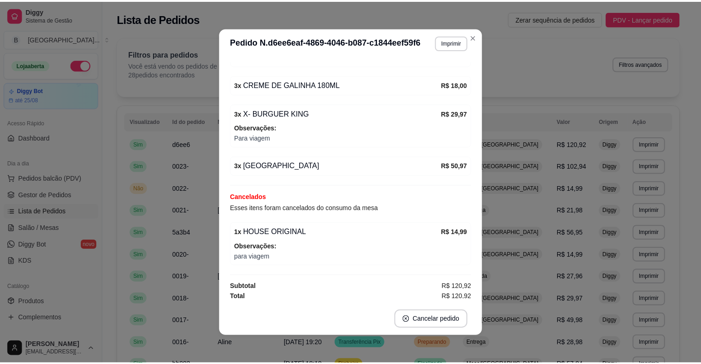
scroll to position [2, 0]
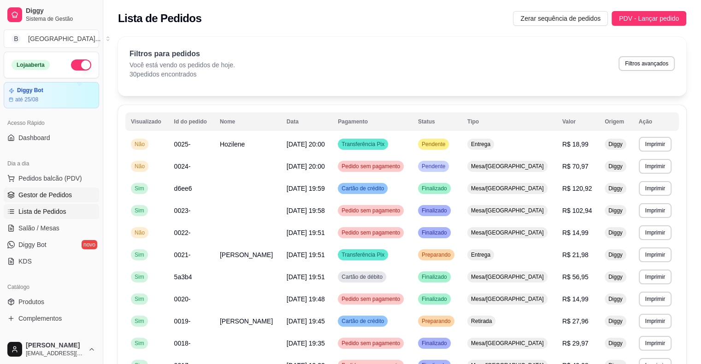
click at [60, 198] on span "Gestor de Pedidos" at bounding box center [44, 194] width 53 height 9
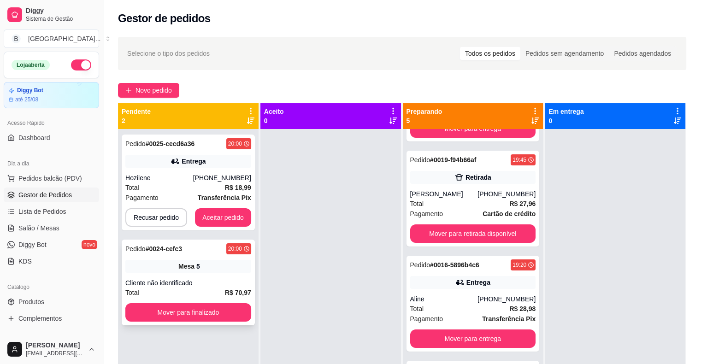
scroll to position [92, 0]
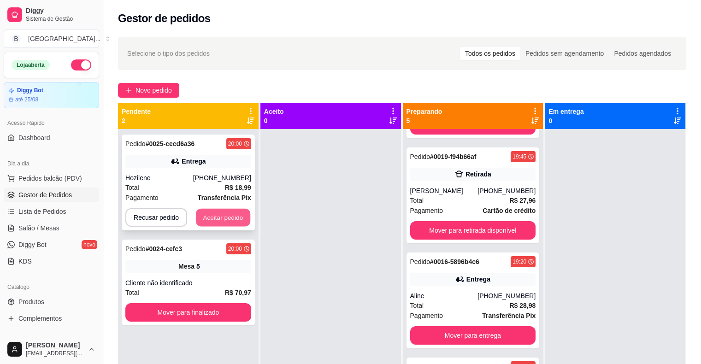
click at [231, 218] on button "Aceitar pedido" at bounding box center [223, 218] width 54 height 18
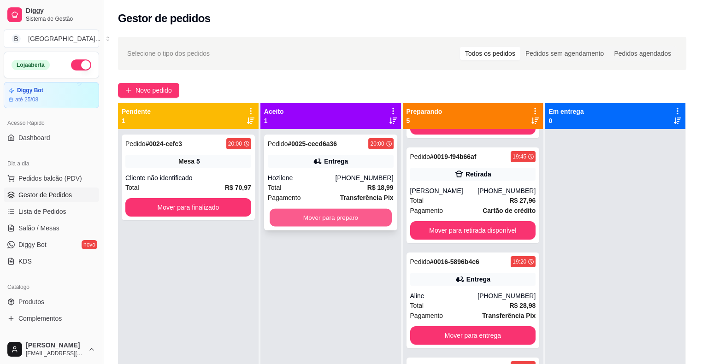
click at [289, 219] on button "Mover para preparo" at bounding box center [330, 218] width 122 height 18
click at [286, 217] on button "Mover para preparo" at bounding box center [331, 217] width 126 height 18
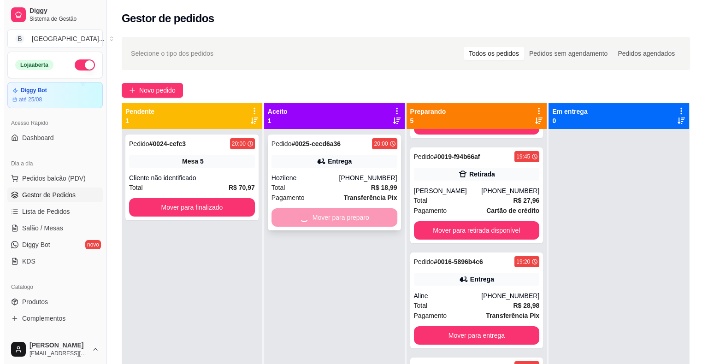
scroll to position [197, 0]
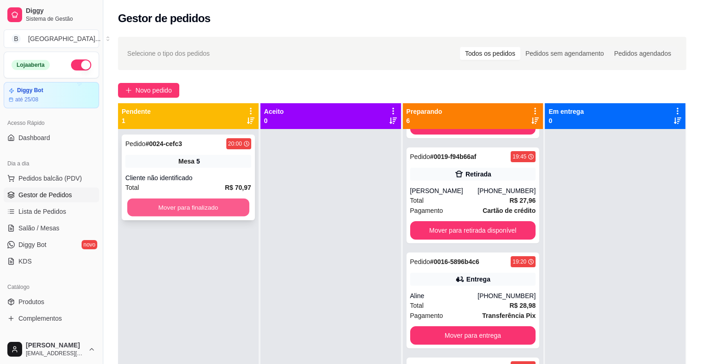
click at [225, 209] on button "Mover para finalizado" at bounding box center [188, 208] width 122 height 18
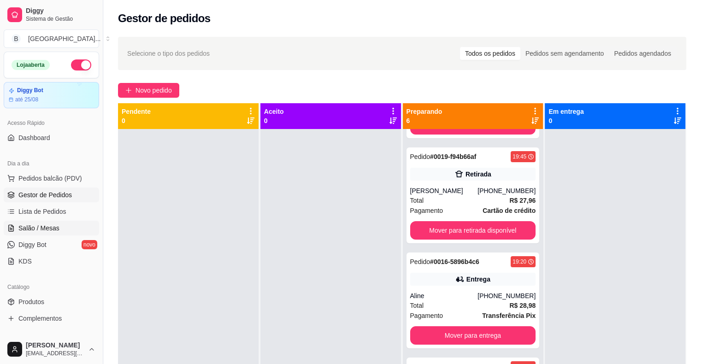
click at [53, 226] on span "Salão / Mesas" at bounding box center [38, 227] width 41 height 9
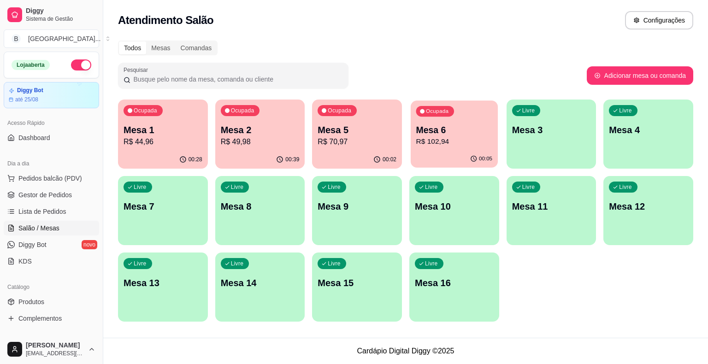
click at [446, 141] on p "R$ 102,94" at bounding box center [454, 141] width 76 height 11
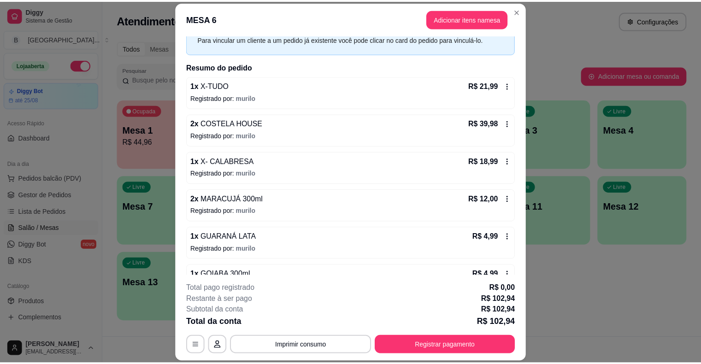
scroll to position [70, 0]
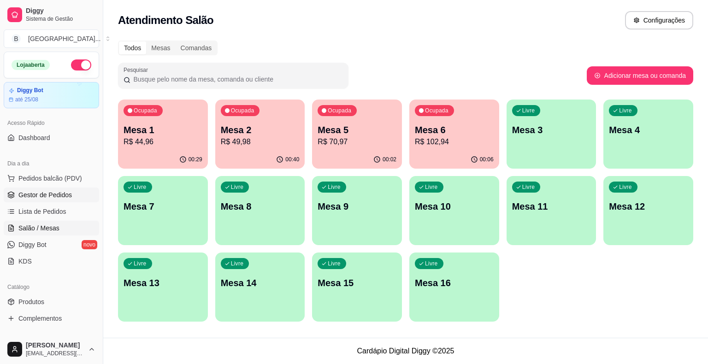
click at [60, 196] on span "Gestor de Pedidos" at bounding box center [44, 194] width 53 height 9
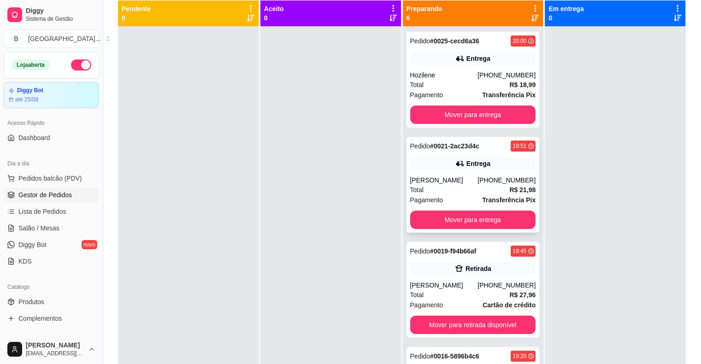
scroll to position [48, 0]
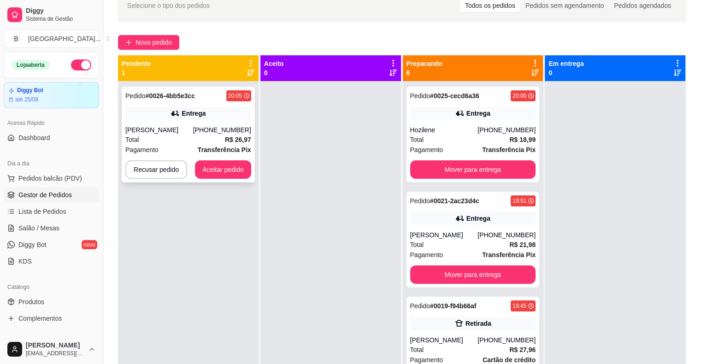
click at [173, 123] on div "Pedido # 0026-4bb5e3cc 20:05 Entrega Marcela [PHONE_NUMBER] Total R$ 26,97 Paga…" at bounding box center [188, 135] width 133 height 96
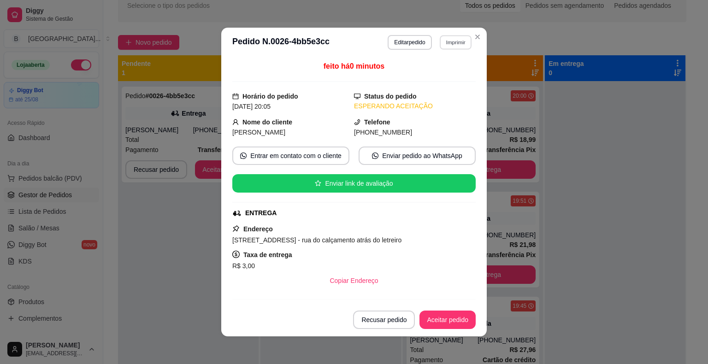
click at [450, 42] on button "Imprimir" at bounding box center [455, 42] width 32 height 14
click at [434, 73] on button "IMPRESSORA" at bounding box center [435, 75] width 67 height 15
click at [435, 323] on button "Aceitar pedido" at bounding box center [447, 320] width 54 height 18
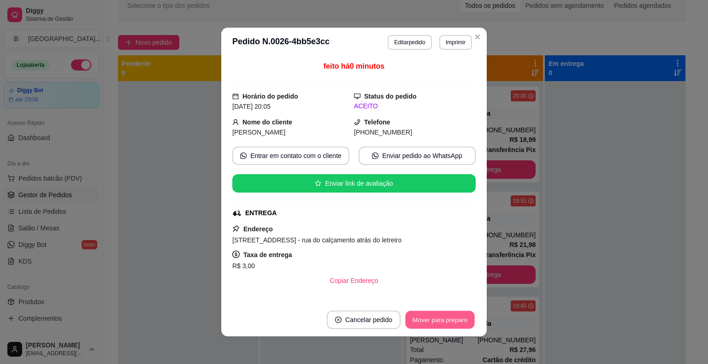
click at [435, 322] on button "Mover para preparo" at bounding box center [439, 320] width 69 height 18
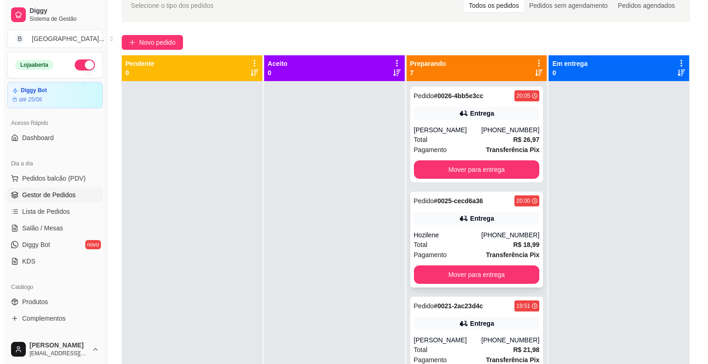
scroll to position [0, 0]
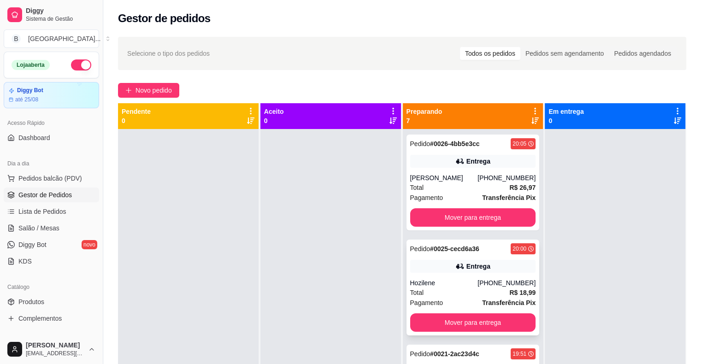
click at [456, 285] on div "Hozilene" at bounding box center [444, 282] width 68 height 9
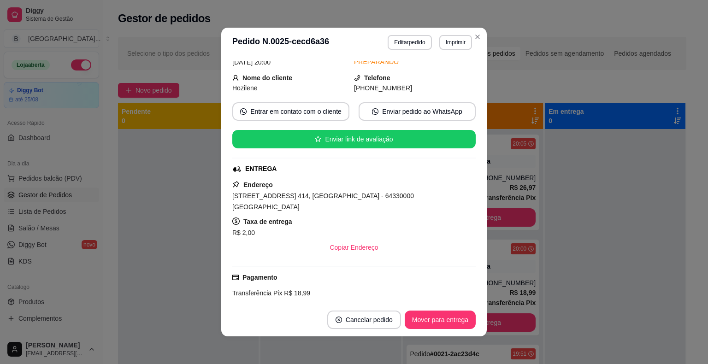
scroll to position [46, 0]
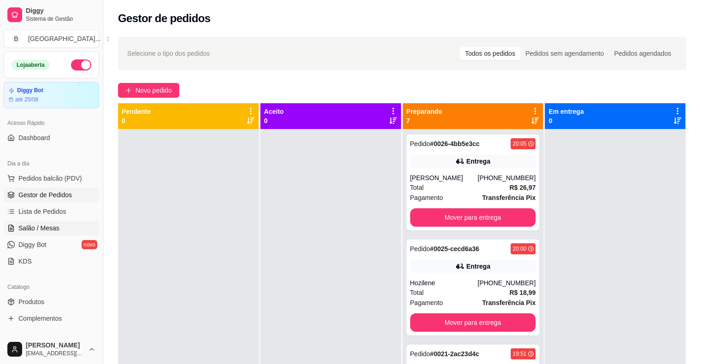
click at [44, 228] on span "Salão / Mesas" at bounding box center [38, 227] width 41 height 9
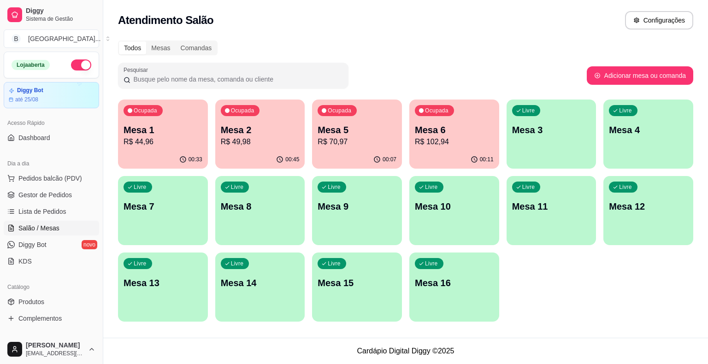
click at [257, 121] on div "Ocupada Mesa 2 R$ 49,98" at bounding box center [260, 124] width 90 height 51
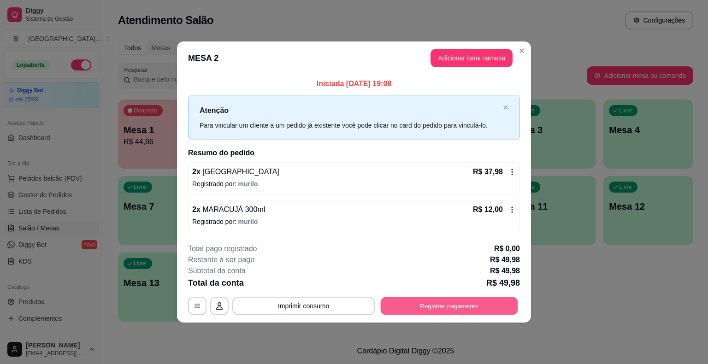
click at [438, 304] on button "Registrar pagamento" at bounding box center [448, 306] width 137 height 18
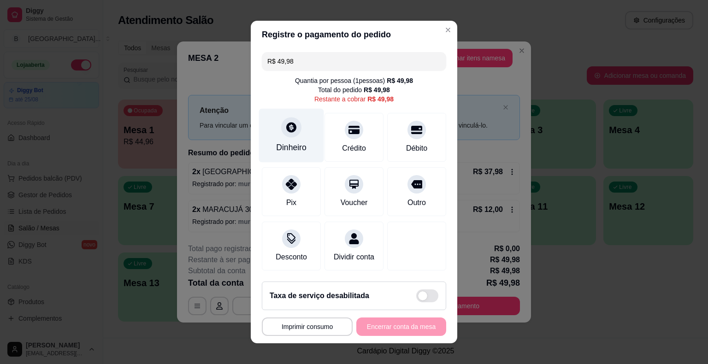
click at [299, 146] on div "Dinheiro" at bounding box center [291, 147] width 30 height 12
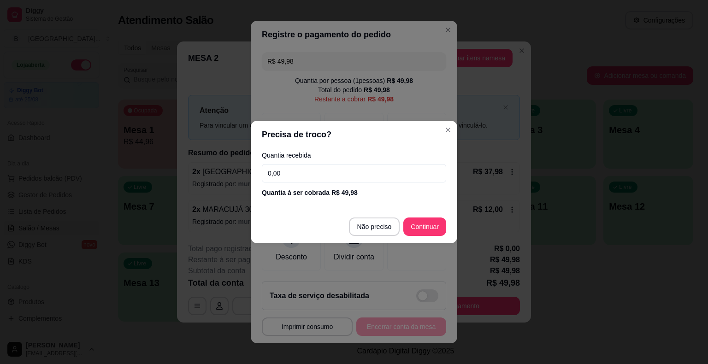
click at [310, 180] on input "0,00" at bounding box center [354, 173] width 184 height 18
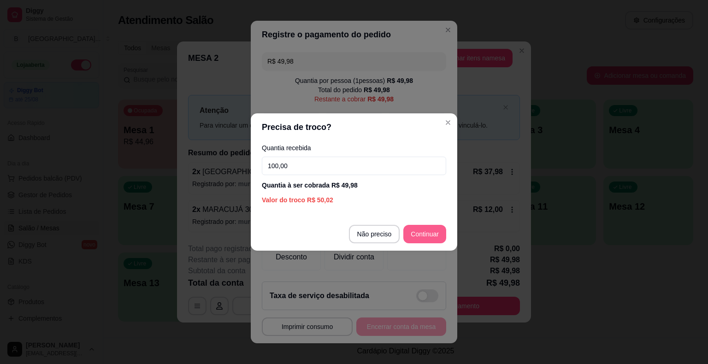
type input "100,00"
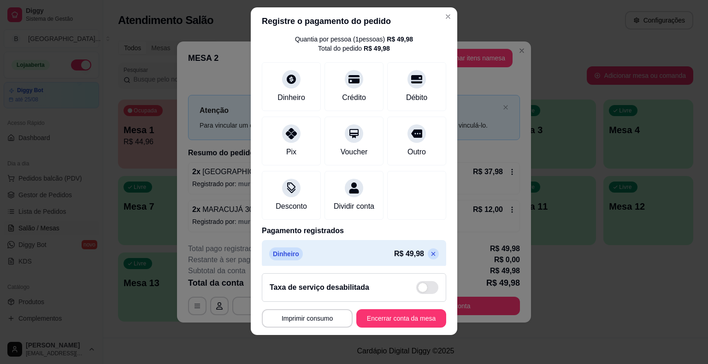
scroll to position [43, 0]
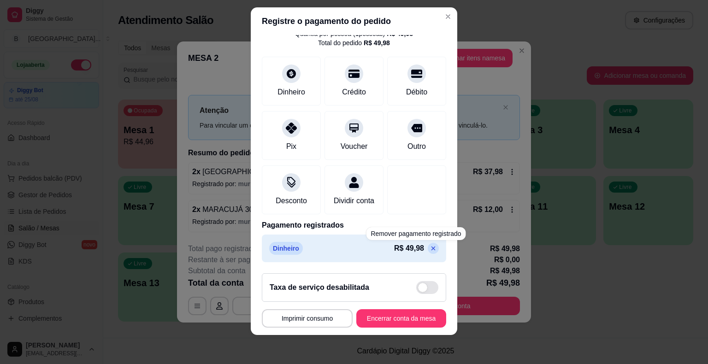
click at [429, 250] on icon at bounding box center [432, 248] width 7 height 7
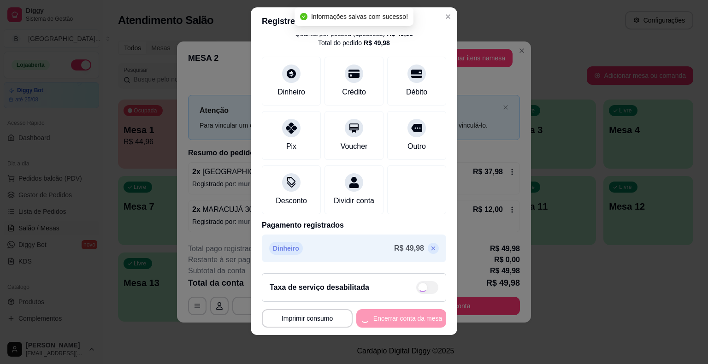
type input "R$ 49,98"
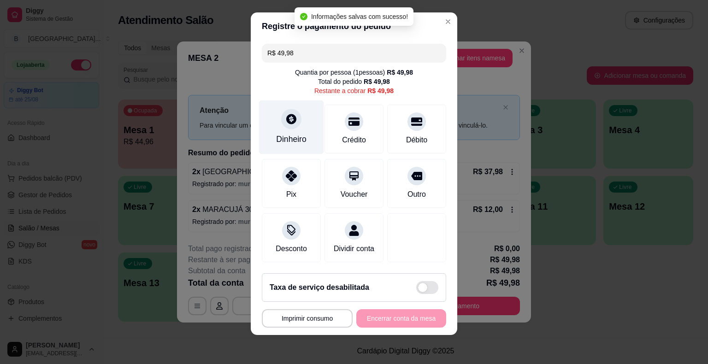
click at [299, 121] on div "Dinheiro" at bounding box center [291, 127] width 65 height 54
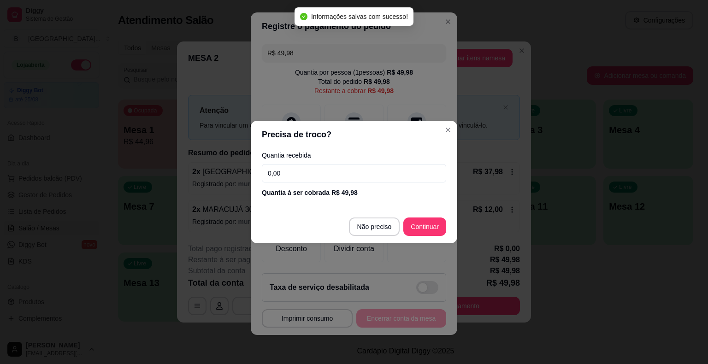
click at [308, 181] on input "0,00" at bounding box center [354, 173] width 184 height 18
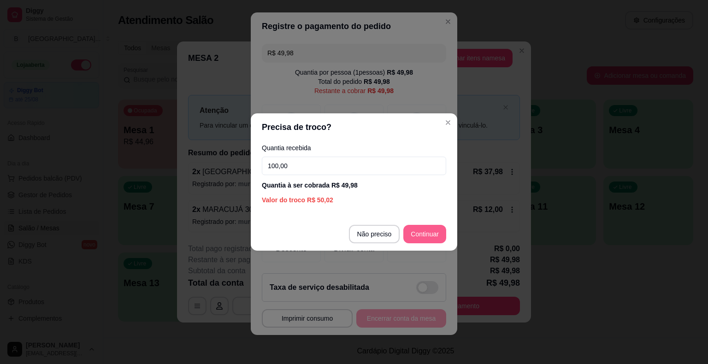
type input "100,00"
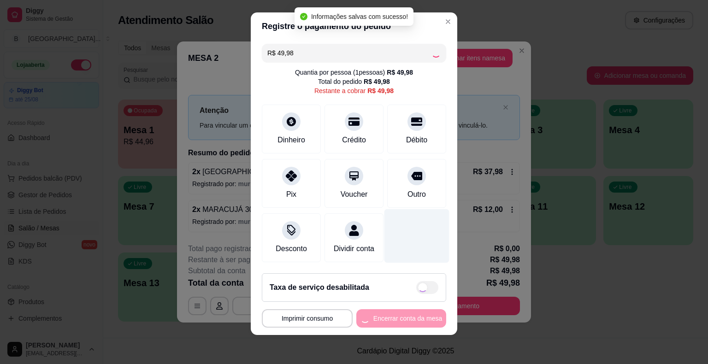
type input "R$ 0,00"
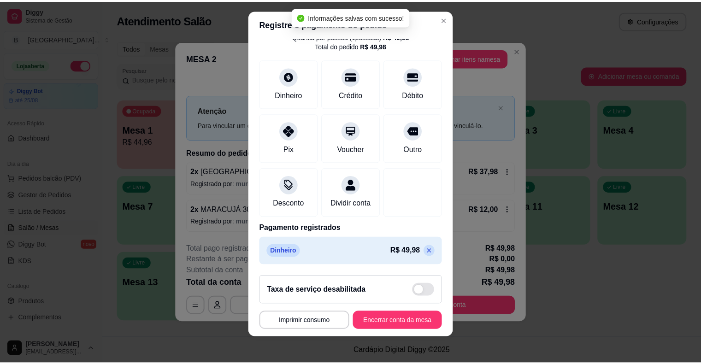
scroll to position [11, 0]
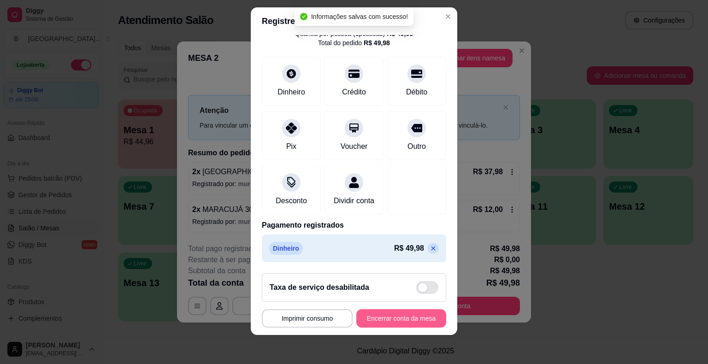
click at [398, 319] on button "Encerrar conta da mesa" at bounding box center [401, 318] width 90 height 18
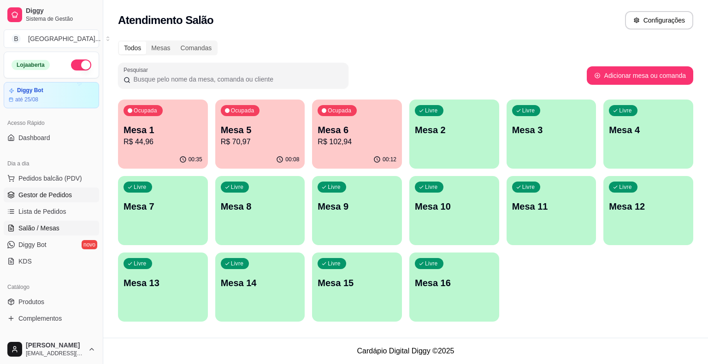
click at [46, 195] on span "Gestor de Pedidos" at bounding box center [44, 194] width 53 height 9
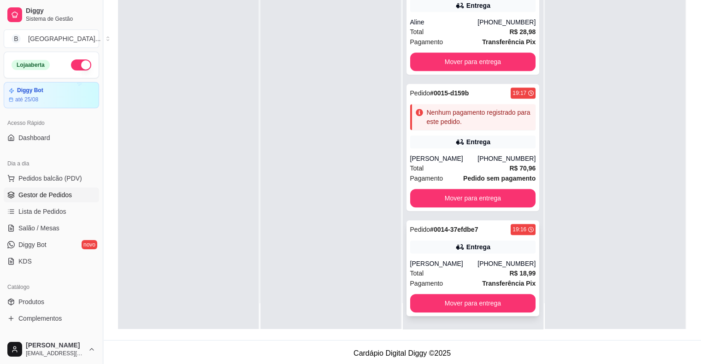
scroll to position [140, 0]
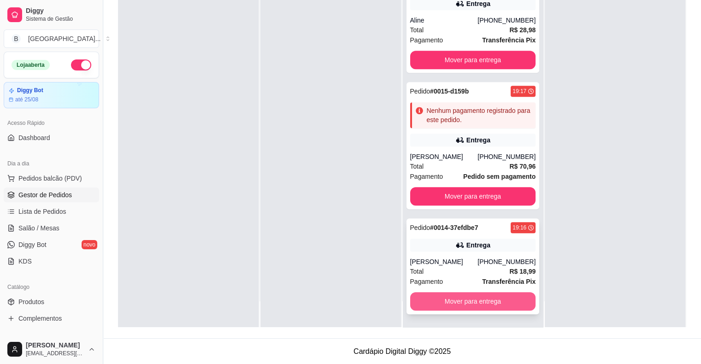
click at [476, 304] on button "Mover para entrega" at bounding box center [473, 301] width 126 height 18
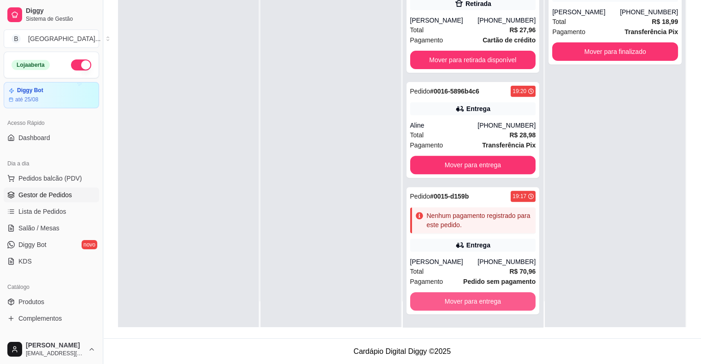
scroll to position [306, 0]
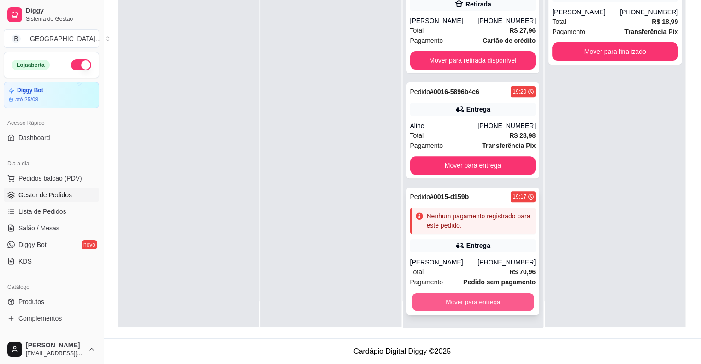
click at [475, 304] on button "Mover para entrega" at bounding box center [473, 302] width 122 height 18
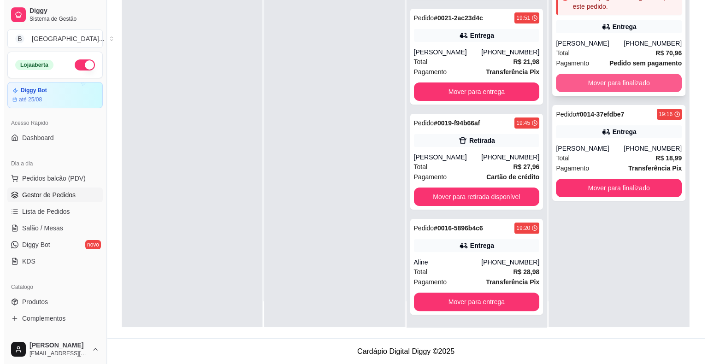
scroll to position [0, 0]
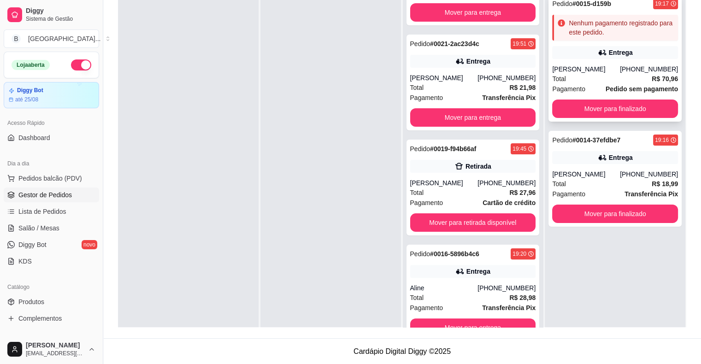
click at [569, 26] on div "Nenhum pagamento registrado para este pedido." at bounding box center [620, 27] width 105 height 18
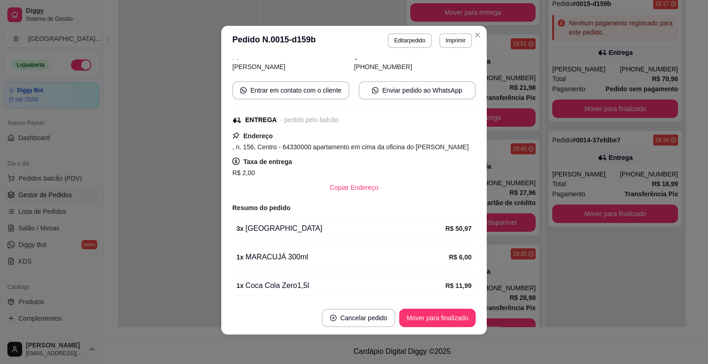
scroll to position [127, 0]
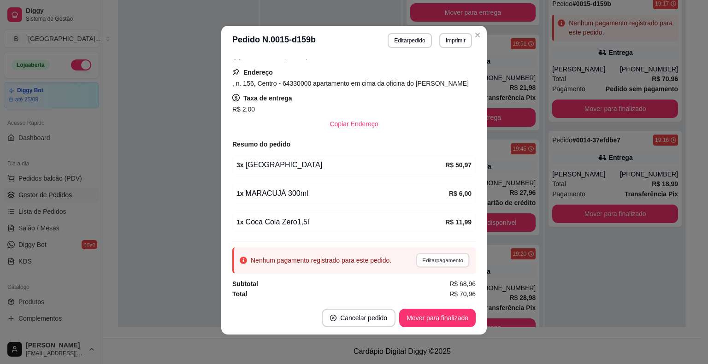
click at [439, 256] on button "Editar pagamento" at bounding box center [441, 260] width 53 height 14
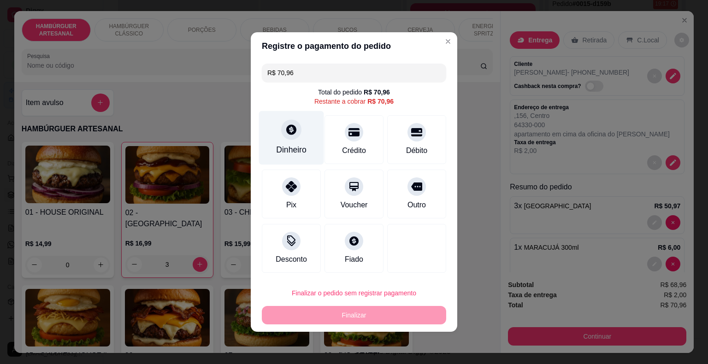
click at [303, 120] on div "Dinheiro" at bounding box center [291, 138] width 65 height 54
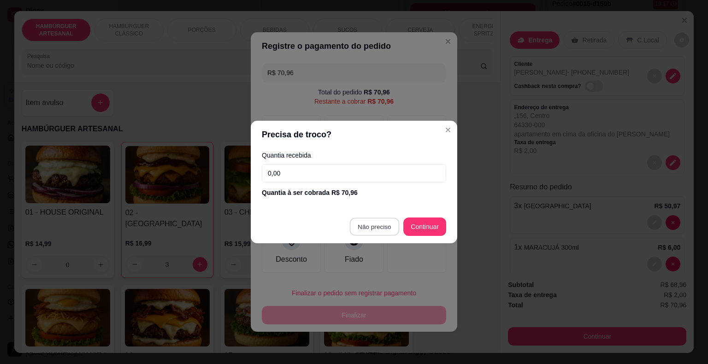
type input "R$ 0,00"
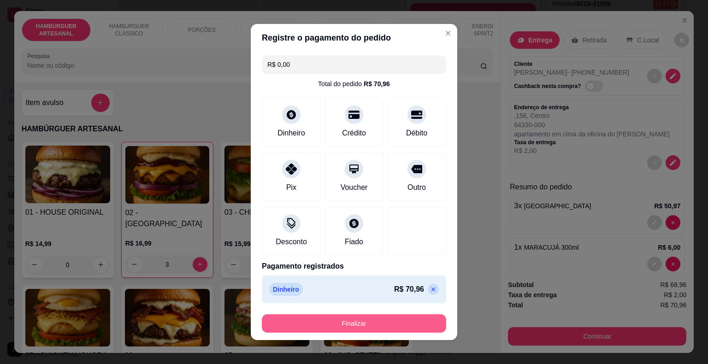
click at [368, 331] on button "Finalizar" at bounding box center [354, 323] width 184 height 18
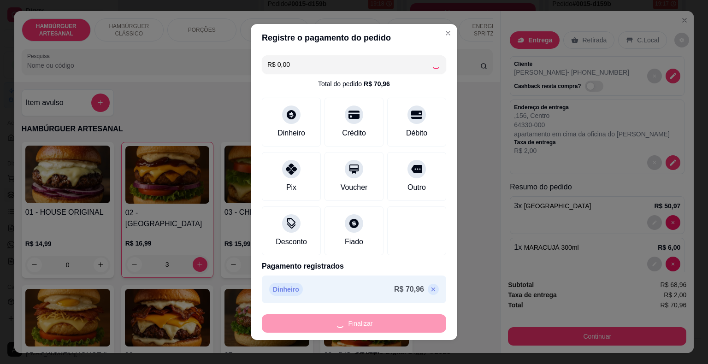
type input "0"
type input "-R$ 70,96"
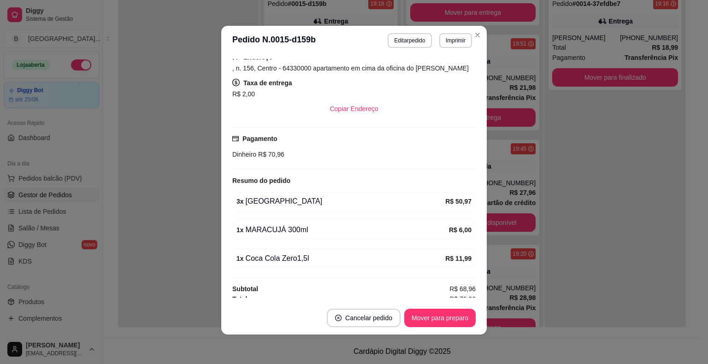
scroll to position [167, 0]
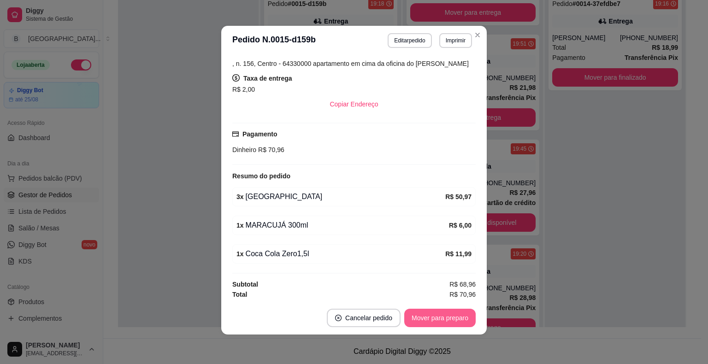
click at [426, 318] on button "Mover para preparo" at bounding box center [439, 318] width 71 height 18
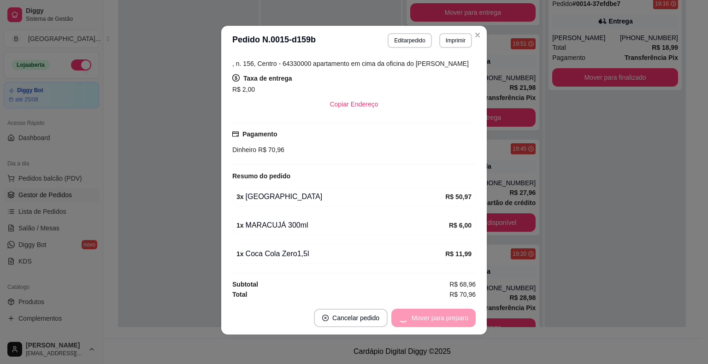
scroll to position [275, 0]
click at [426, 318] on button "Mover para entrega" at bounding box center [439, 318] width 69 height 18
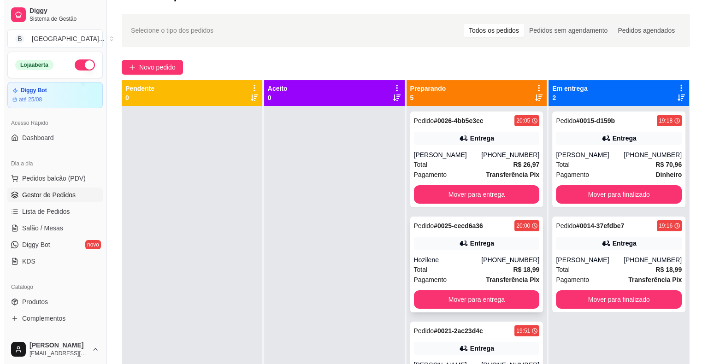
scroll to position [0, 0]
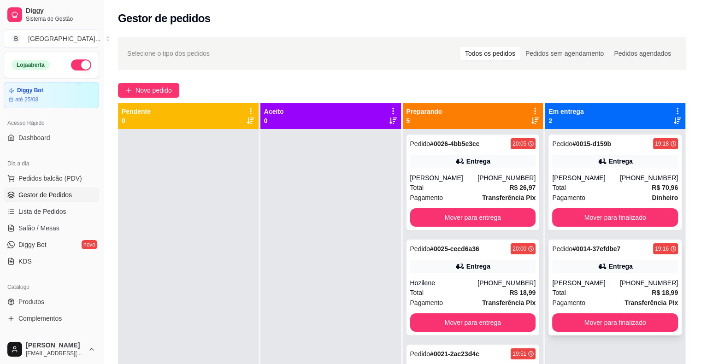
click at [571, 295] on div "Total R$ 18,99" at bounding box center [615, 292] width 126 height 10
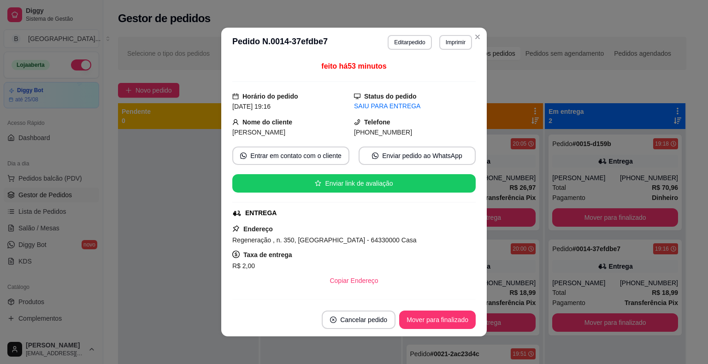
scroll to position [118, 0]
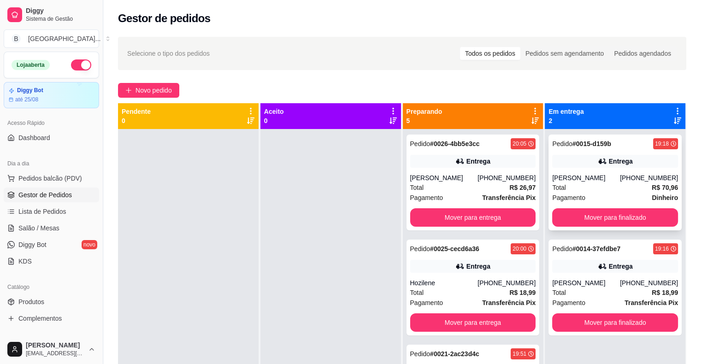
click at [579, 191] on div "Total R$ 70,96" at bounding box center [615, 187] width 126 height 10
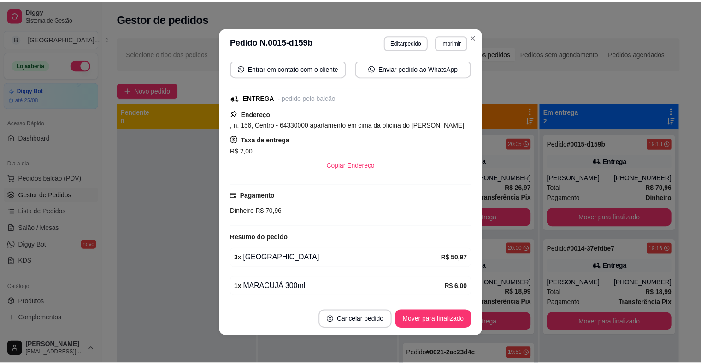
scroll to position [167, 0]
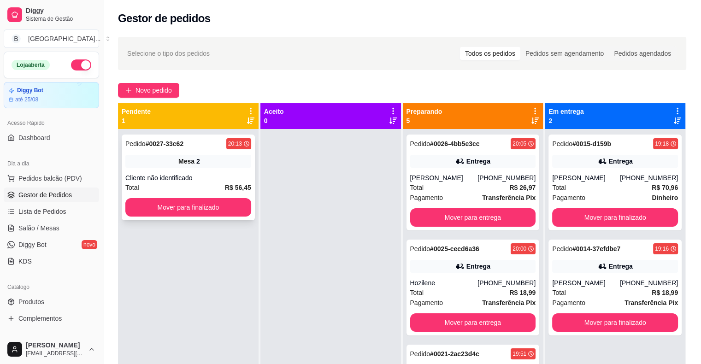
click at [190, 160] on span "Mesa" at bounding box center [186, 161] width 16 height 9
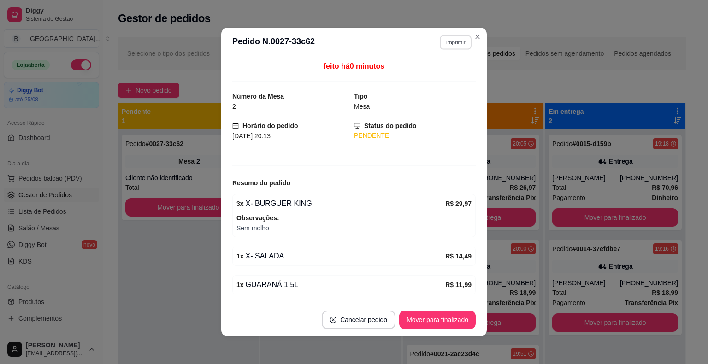
click at [464, 35] on button "Imprimir" at bounding box center [455, 42] width 32 height 14
click at [458, 42] on button "Imprimir" at bounding box center [455, 42] width 32 height 14
click at [455, 72] on button "IMPRESSORA" at bounding box center [435, 74] width 67 height 15
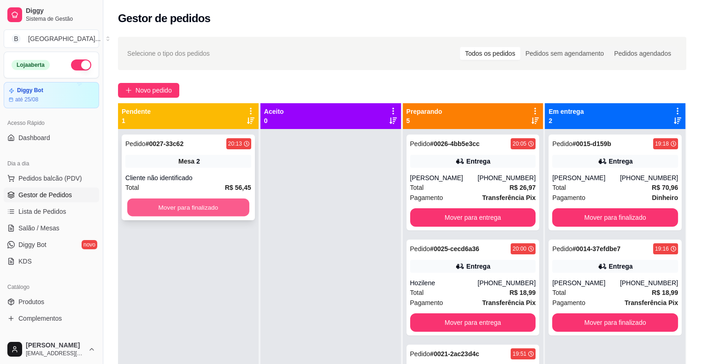
click at [228, 207] on button "Mover para finalizado" at bounding box center [188, 208] width 122 height 18
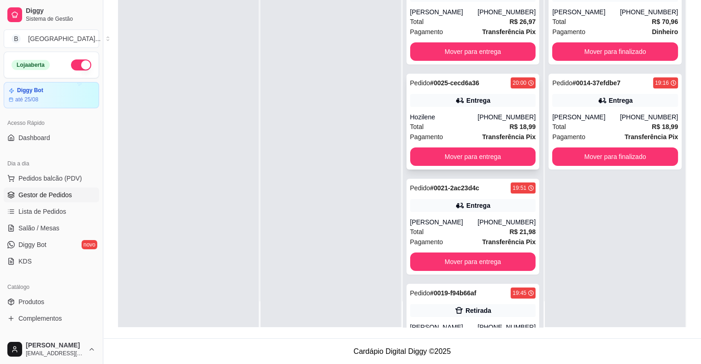
scroll to position [0, 0]
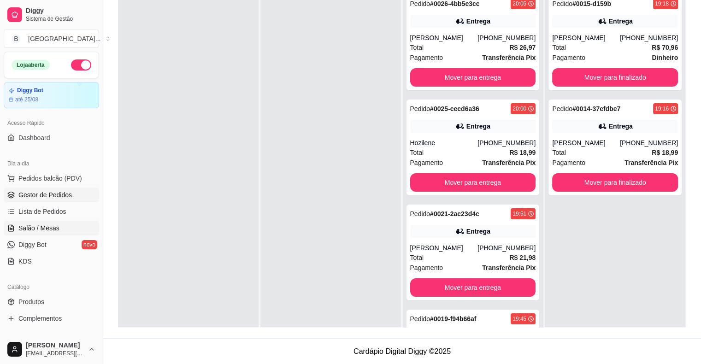
click at [55, 222] on link "Salão / Mesas" at bounding box center [51, 228] width 95 height 15
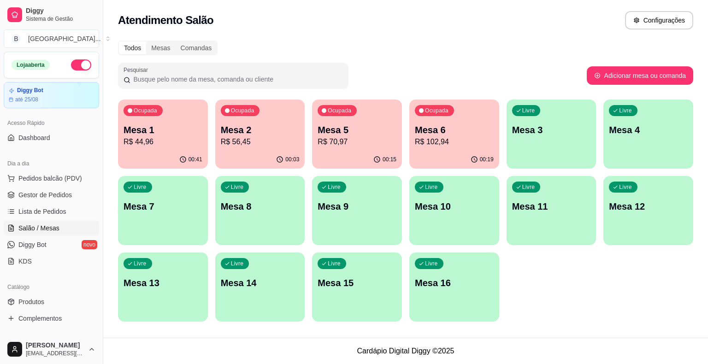
click at [187, 127] on p "Mesa 1" at bounding box center [162, 129] width 79 height 13
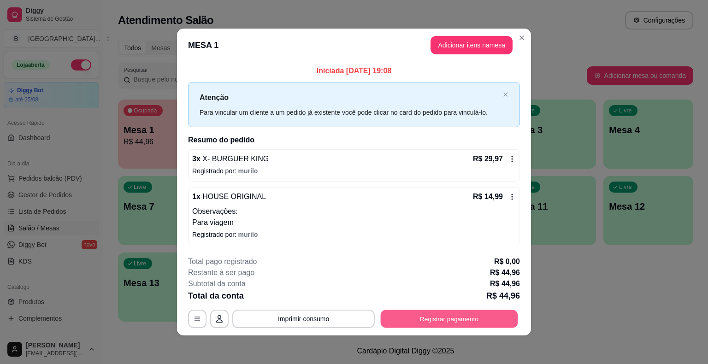
click at [499, 310] on button "Registrar pagamento" at bounding box center [448, 319] width 137 height 18
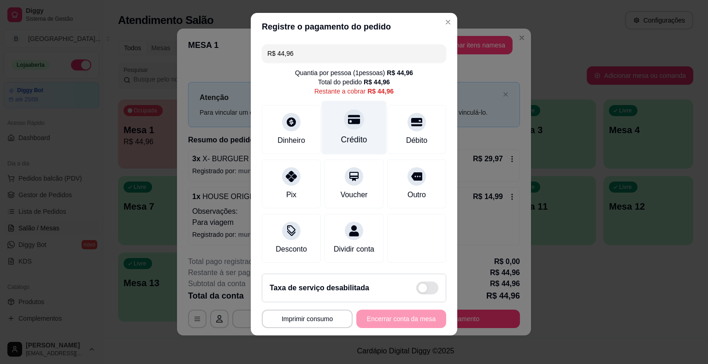
scroll to position [8, 0]
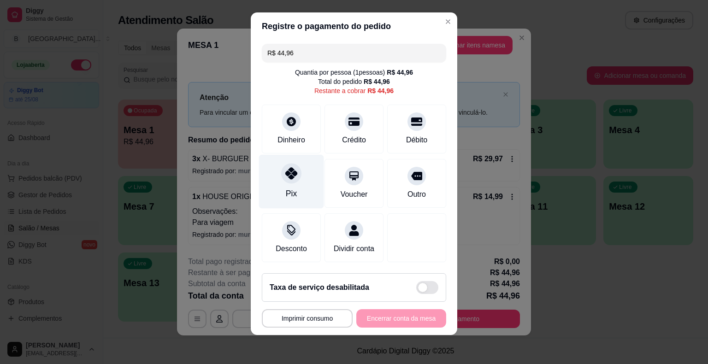
click at [299, 181] on div "Pix" at bounding box center [291, 182] width 65 height 54
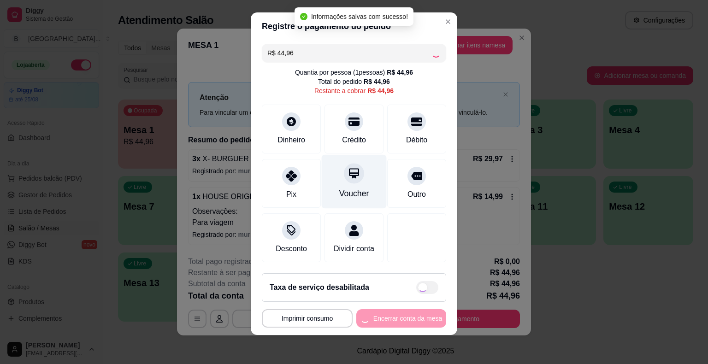
type input "R$ 0,00"
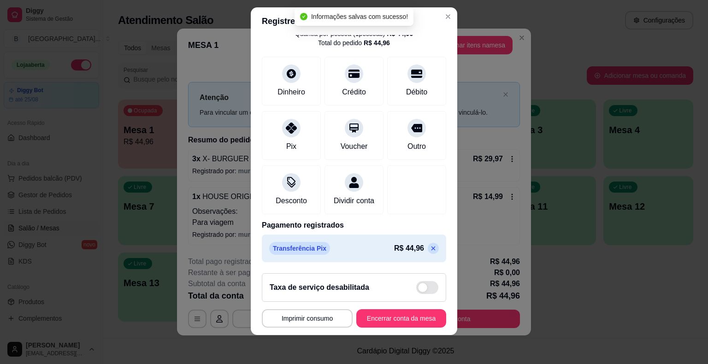
scroll to position [11, 0]
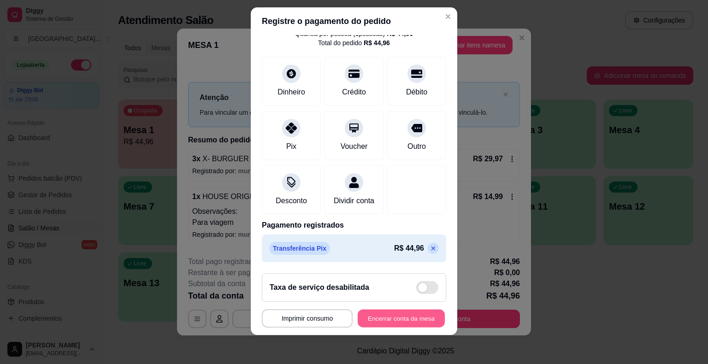
click at [393, 324] on button "Encerrar conta da mesa" at bounding box center [400, 318] width 87 height 18
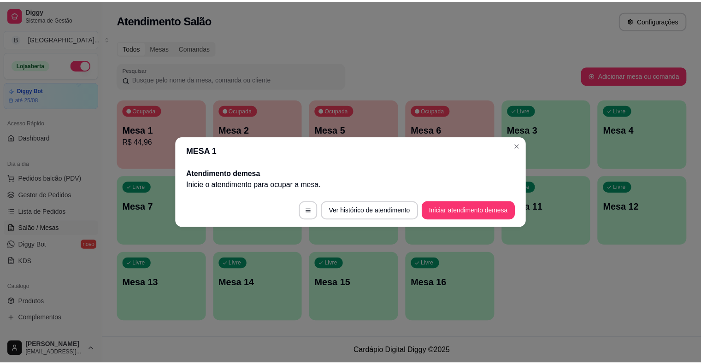
scroll to position [0, 0]
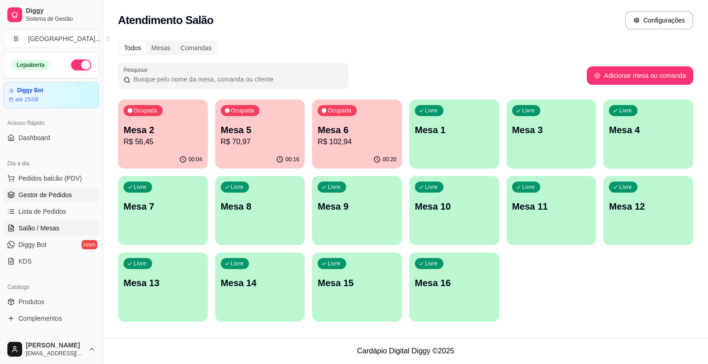
click at [53, 189] on link "Gestor de Pedidos" at bounding box center [51, 194] width 95 height 15
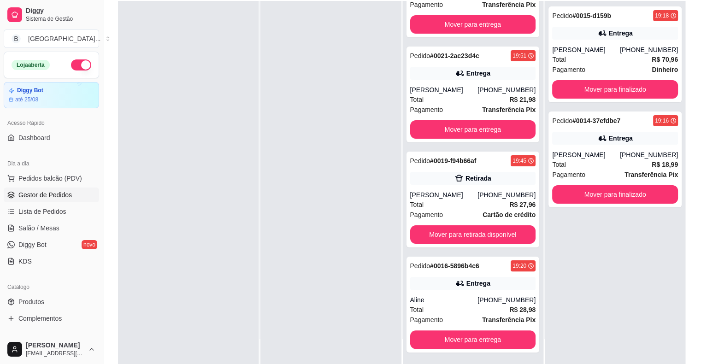
scroll to position [140, 0]
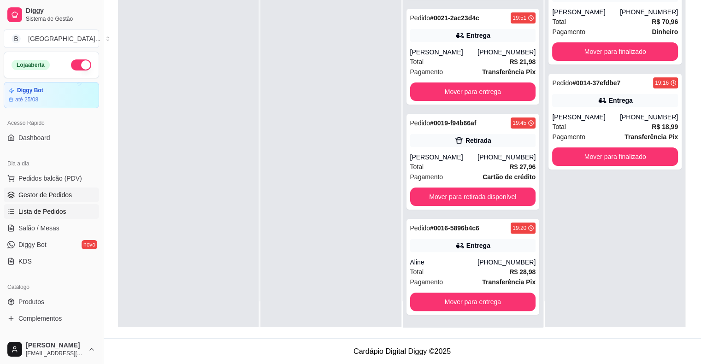
click at [58, 207] on span "Lista de Pedidos" at bounding box center [42, 211] width 48 height 9
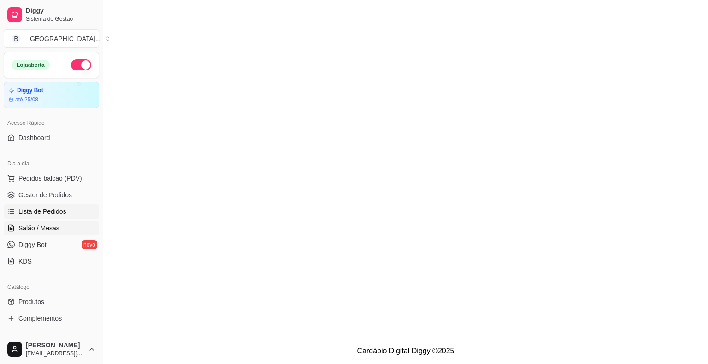
click at [56, 223] on span "Salão / Mesas" at bounding box center [38, 227] width 41 height 9
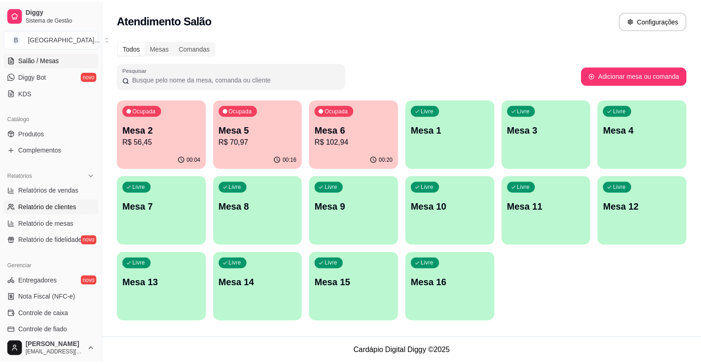
scroll to position [184, 0]
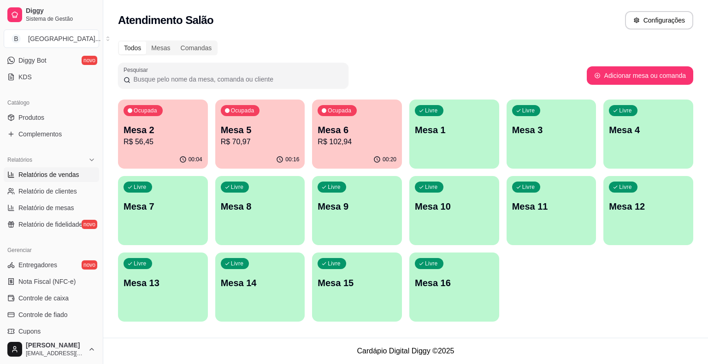
click at [66, 179] on link "Relatórios de vendas" at bounding box center [51, 174] width 95 height 15
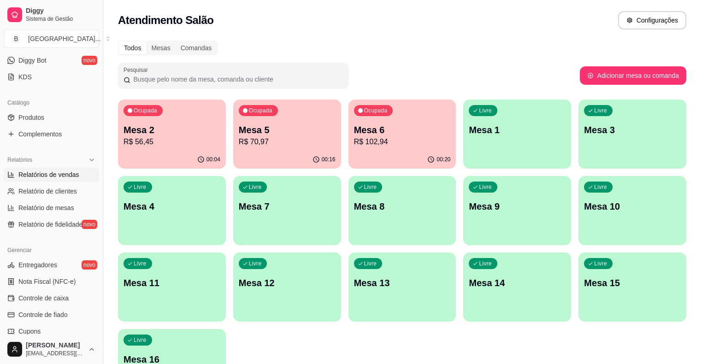
select select "ALL"
select select "0"
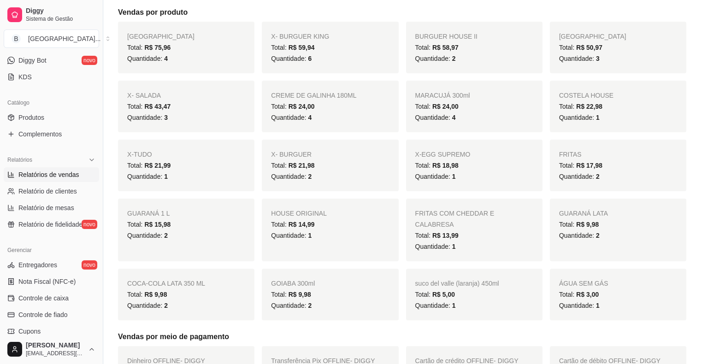
scroll to position [112, 0]
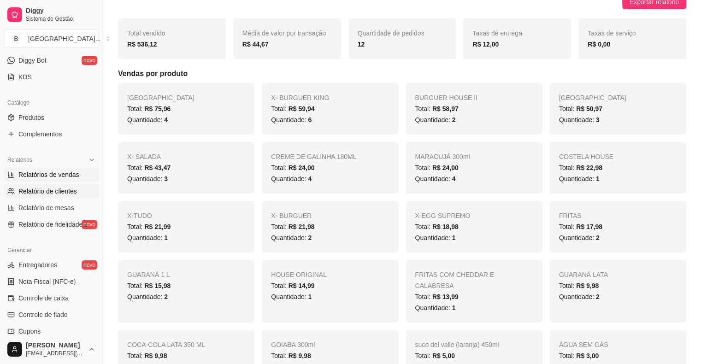
click at [64, 191] on span "Relatório de clientes" at bounding box center [47, 191] width 58 height 9
select select "30"
select select "HIGHEST_TOTAL_SPENT_WITH_ORDERS"
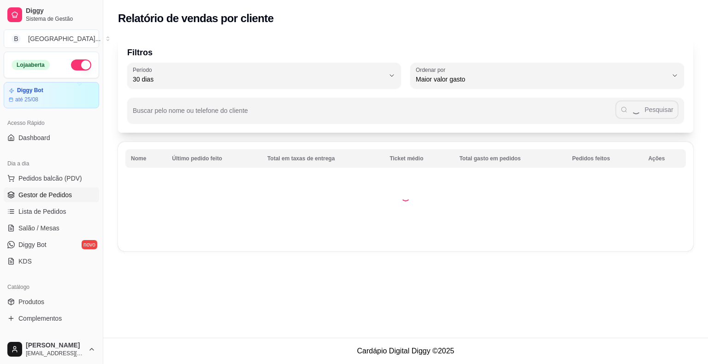
click at [64, 193] on span "Gestor de Pedidos" at bounding box center [44, 194] width 53 height 9
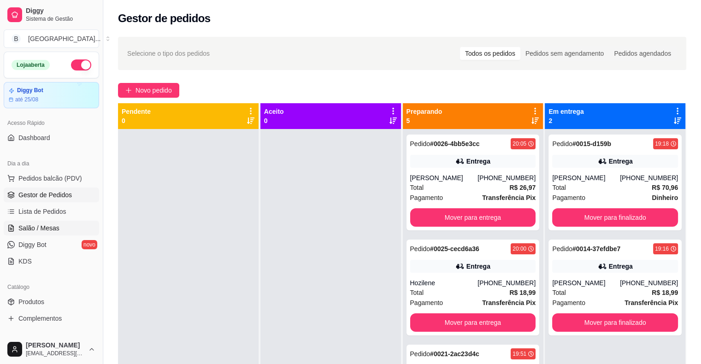
click at [68, 229] on link "Salão / Mesas" at bounding box center [51, 228] width 95 height 15
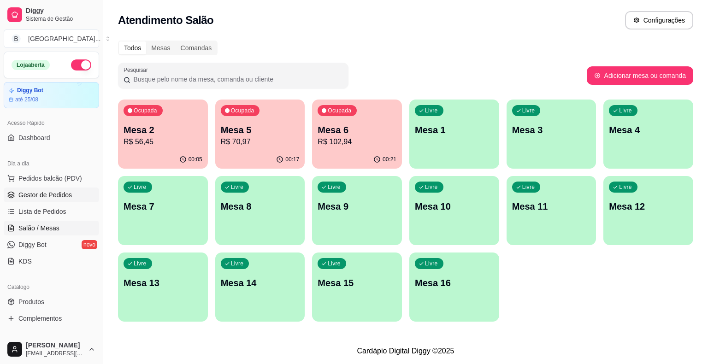
click at [70, 195] on span "Gestor de Pedidos" at bounding box center [44, 194] width 53 height 9
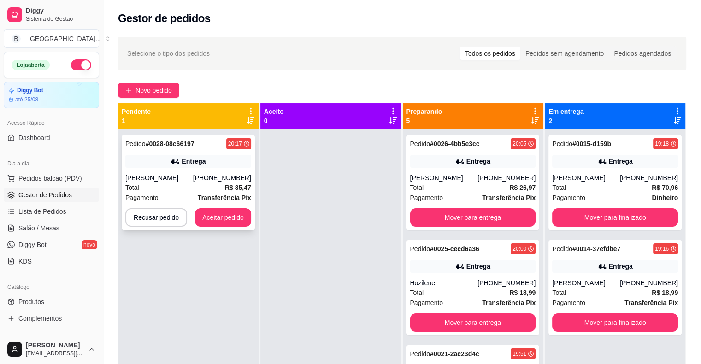
click at [150, 173] on div "[PERSON_NAME]" at bounding box center [159, 177] width 68 height 9
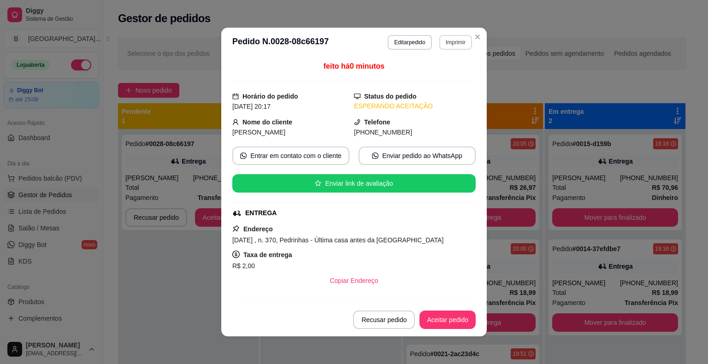
click at [455, 38] on button "Imprimir" at bounding box center [455, 42] width 33 height 15
click at [444, 67] on button "IMPRESSORA" at bounding box center [435, 74] width 64 height 14
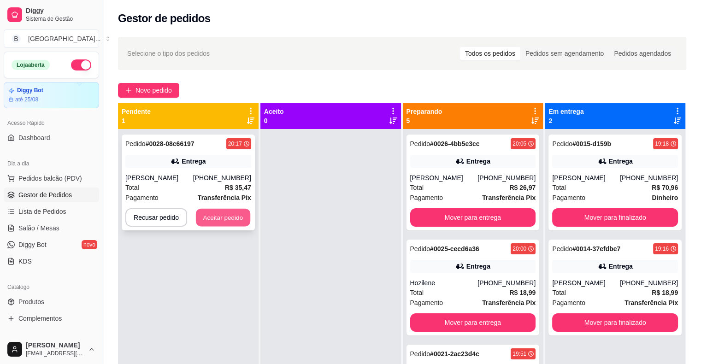
click at [231, 224] on button "Aceitar pedido" at bounding box center [223, 218] width 54 height 18
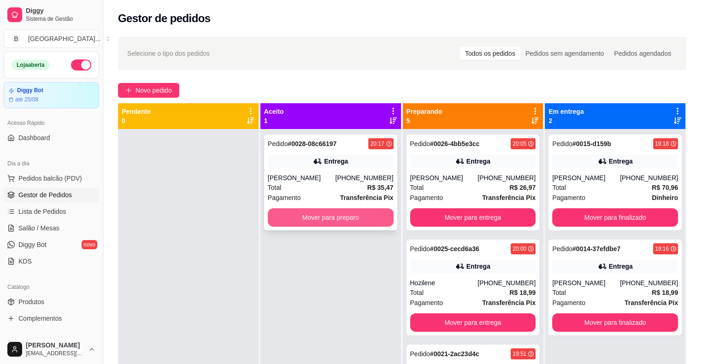
click at [308, 216] on button "Mover para preparo" at bounding box center [331, 217] width 126 height 18
click at [308, 216] on button "Mover para preparo" at bounding box center [330, 218] width 122 height 18
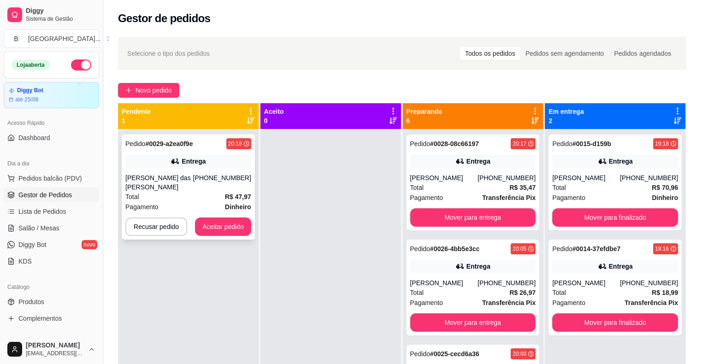
click at [160, 170] on div "Pedido # 0029-a2ea0f9e 20:18 Entrega Maria das Graças [PERSON_NAME] [PHONE_NUMB…" at bounding box center [188, 186] width 133 height 105
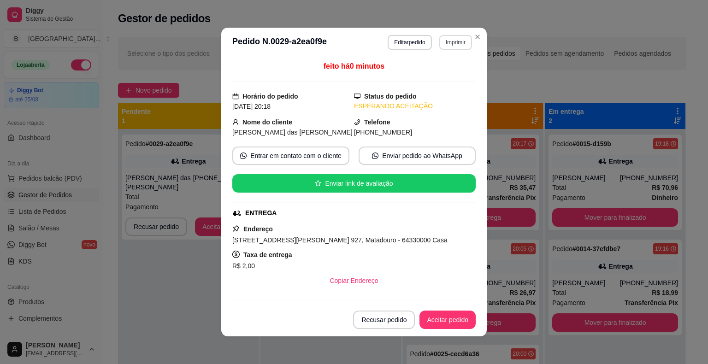
click at [453, 47] on button "Imprimir" at bounding box center [455, 42] width 33 height 15
click at [448, 74] on button "IMPRESSORA" at bounding box center [435, 74] width 64 height 14
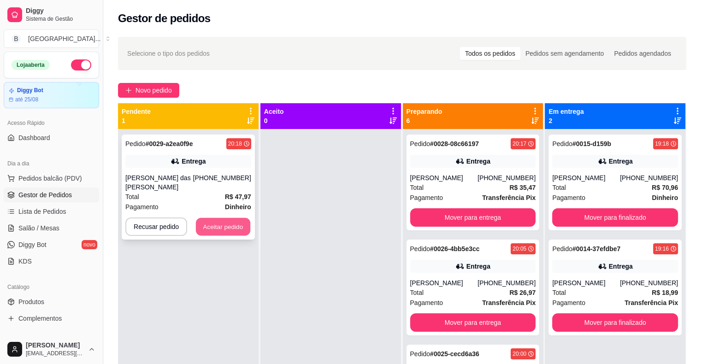
click at [202, 226] on button "Aceitar pedido" at bounding box center [223, 227] width 54 height 18
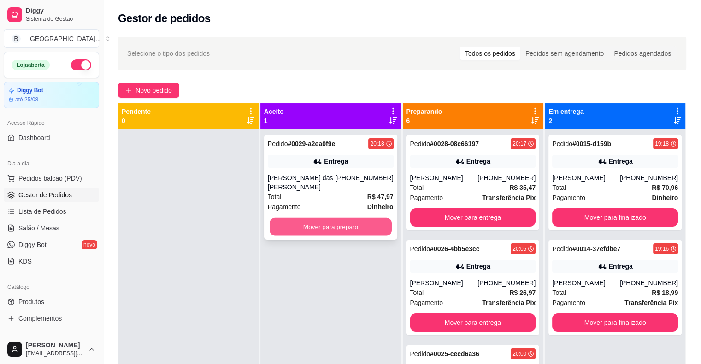
click at [287, 229] on button "Mover para preparo" at bounding box center [330, 227] width 122 height 18
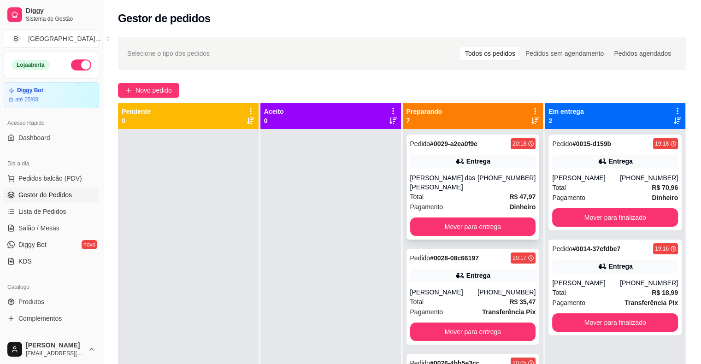
click at [437, 204] on span "Pagamento" at bounding box center [426, 207] width 33 height 10
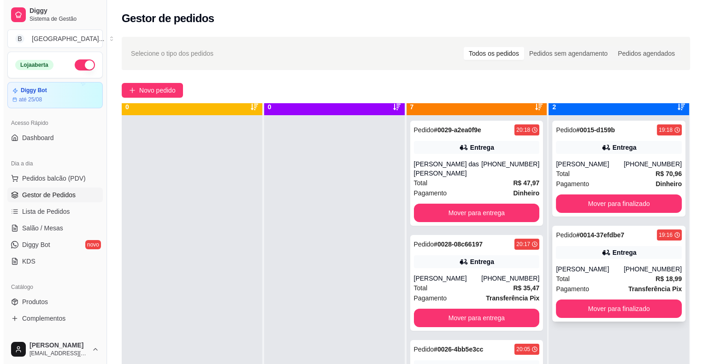
scroll to position [26, 0]
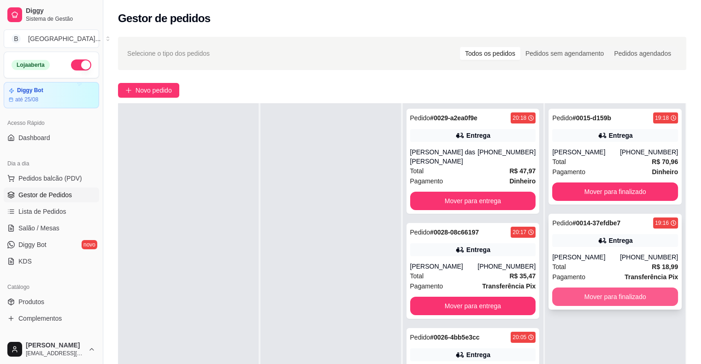
click at [597, 292] on button "Mover para finalizado" at bounding box center [615, 296] width 126 height 18
click at [608, 263] on div "Total R$ 18,99" at bounding box center [615, 267] width 126 height 10
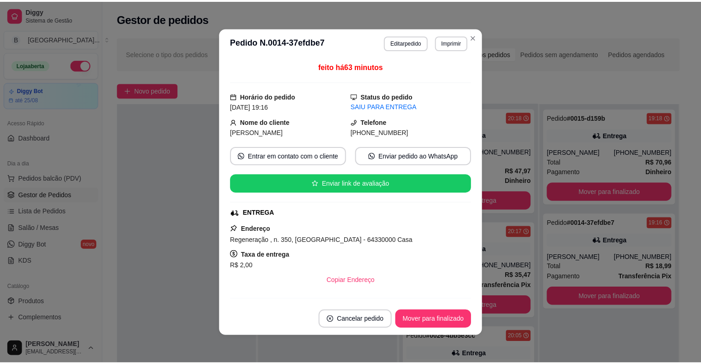
scroll to position [118, 0]
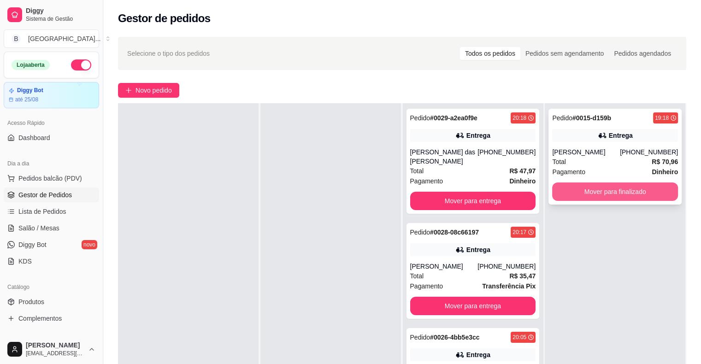
click at [588, 196] on button "Mover para finalizado" at bounding box center [615, 191] width 126 height 18
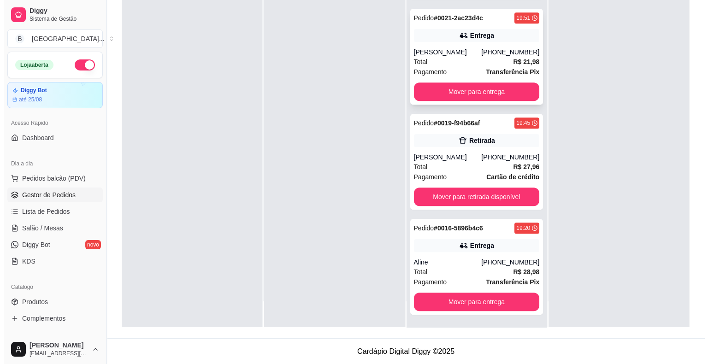
scroll to position [140, 0]
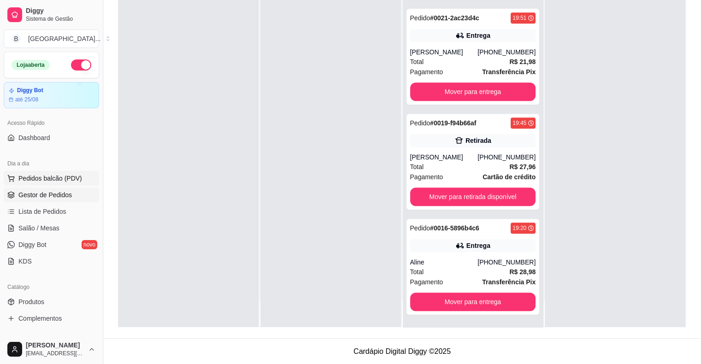
click at [70, 175] on span "Pedidos balcão (PDV)" at bounding box center [50, 178] width 64 height 9
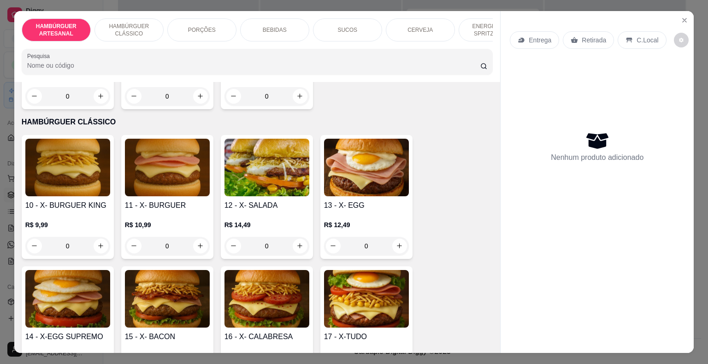
scroll to position [461, 0]
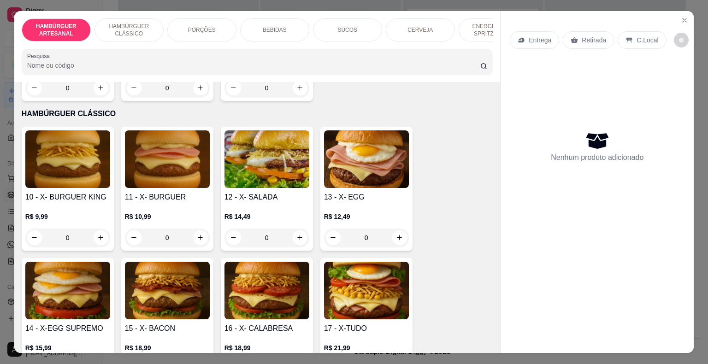
click at [394, 228] on div "0" at bounding box center [366, 237] width 85 height 18
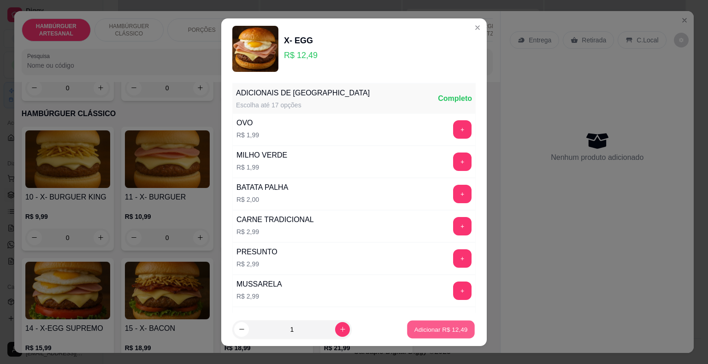
click at [450, 326] on p "Adicionar R$ 12,49" at bounding box center [440, 329] width 53 height 9
type input "1"
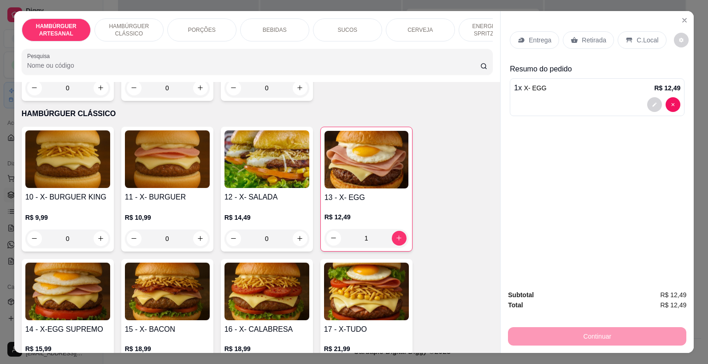
click at [573, 32] on div "Retirada" at bounding box center [587, 40] width 51 height 18
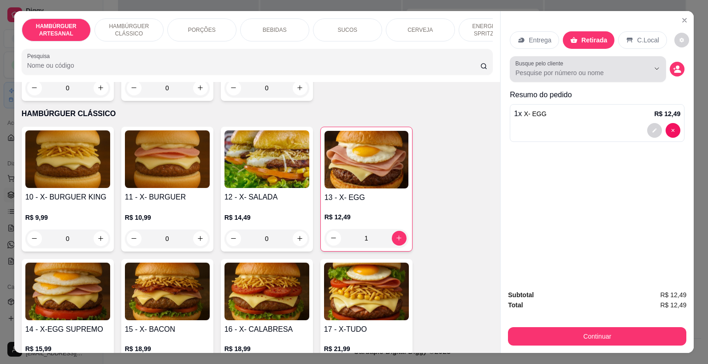
click at [609, 60] on div at bounding box center [587, 69] width 145 height 18
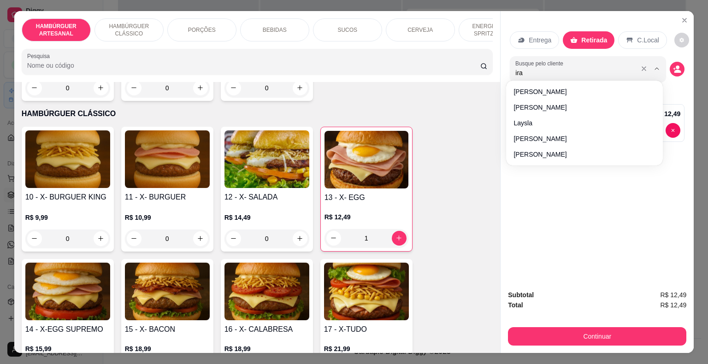
type input "irae"
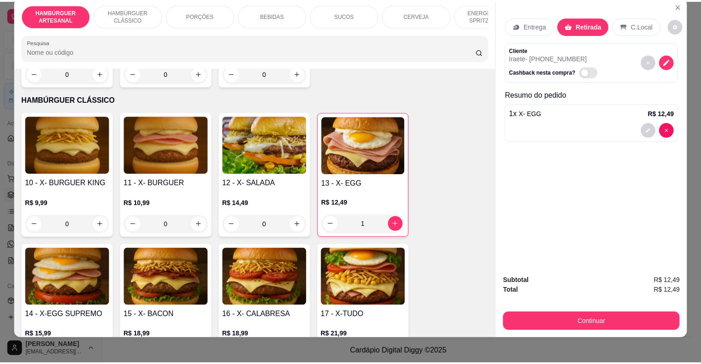
scroll to position [22, 0]
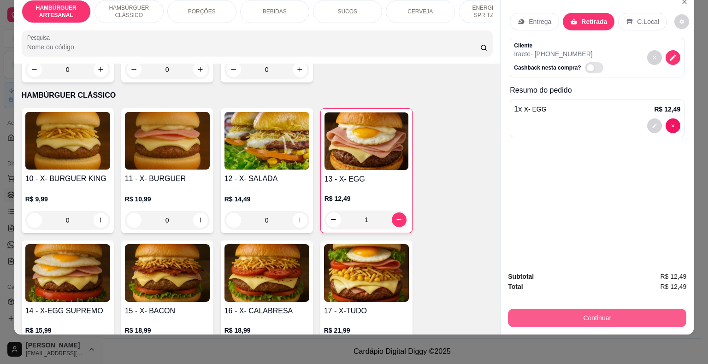
click at [563, 309] on button "Continuar" at bounding box center [597, 318] width 178 height 18
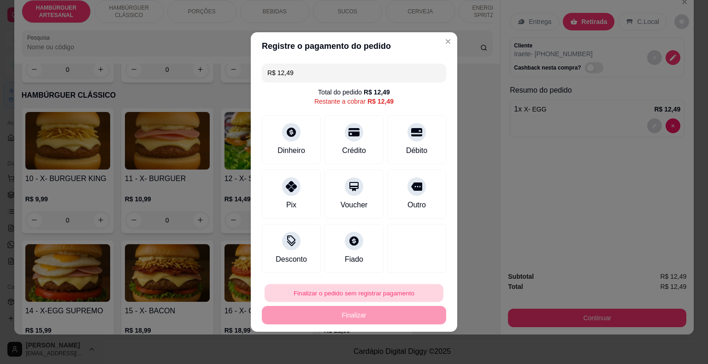
click at [391, 287] on button "Finalizar o pedido sem registrar pagamento" at bounding box center [353, 293] width 179 height 18
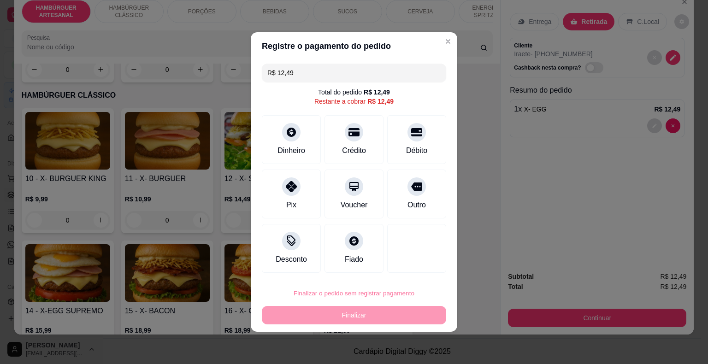
click at [408, 263] on button "Confirmar" at bounding box center [409, 267] width 33 height 14
type input "0"
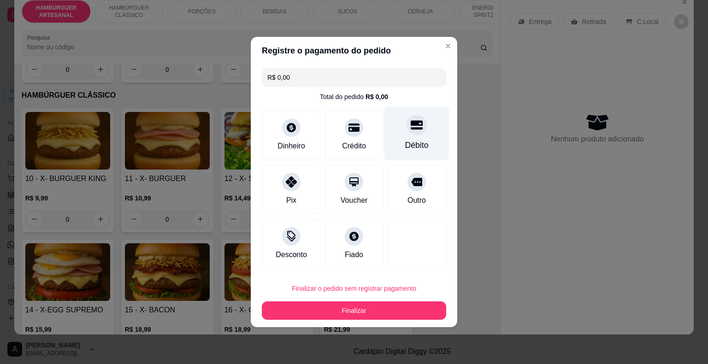
type input "R$ 0,00"
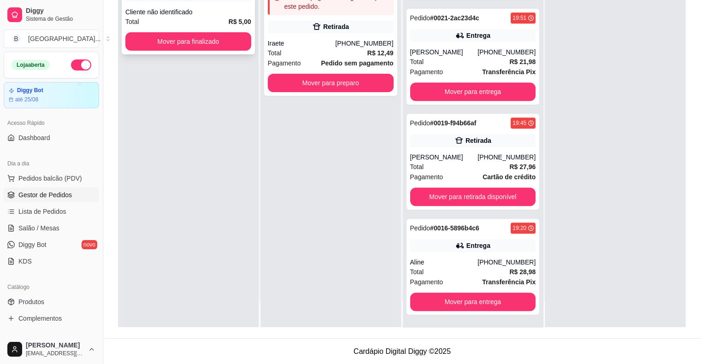
click at [222, 22] on div "Total R$ 5,00" at bounding box center [188, 22] width 126 height 10
click at [184, 37] on button "Mover para finalizado" at bounding box center [188, 42] width 122 height 18
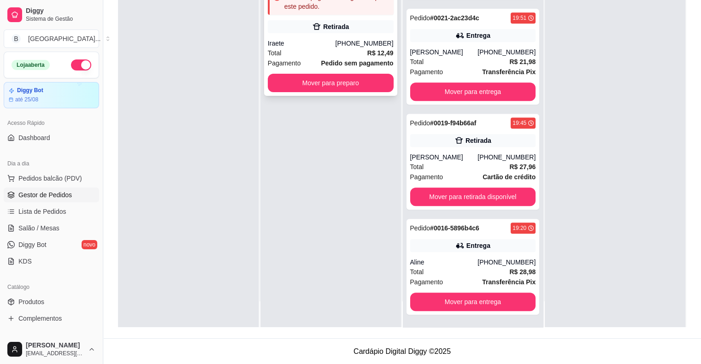
click at [295, 30] on div "Retirada" at bounding box center [331, 26] width 126 height 13
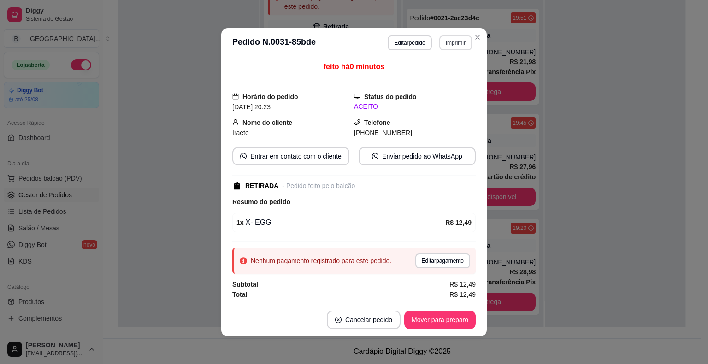
click at [450, 37] on button "Imprimir" at bounding box center [455, 42] width 33 height 15
click at [438, 69] on button "IMPRESSORA" at bounding box center [435, 75] width 64 height 14
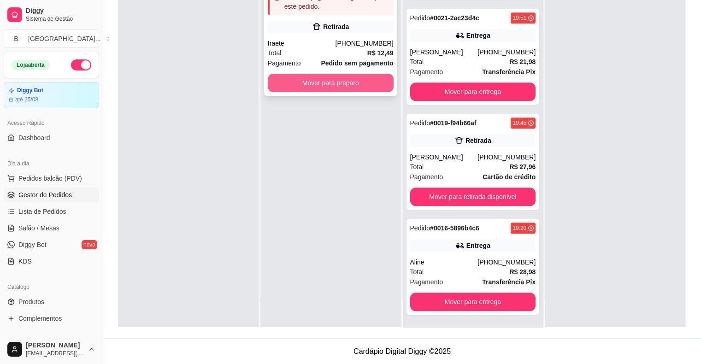
click at [365, 76] on button "Mover para preparo" at bounding box center [331, 83] width 126 height 18
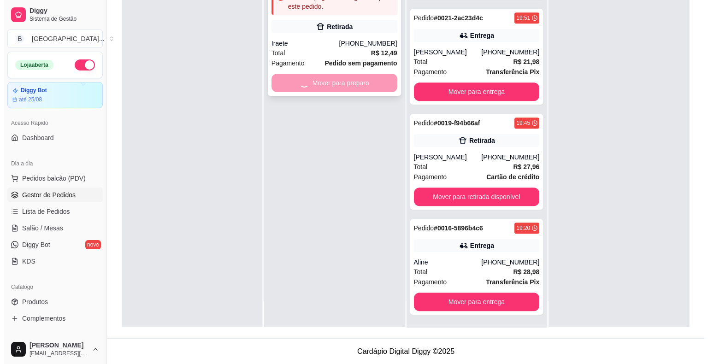
scroll to position [526, 0]
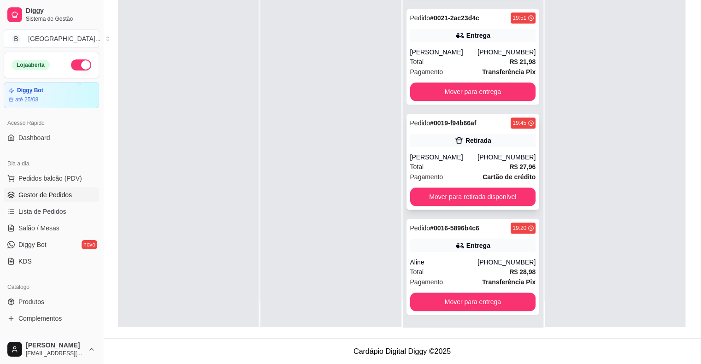
click at [471, 163] on div "Total R$ 27,96" at bounding box center [473, 167] width 126 height 10
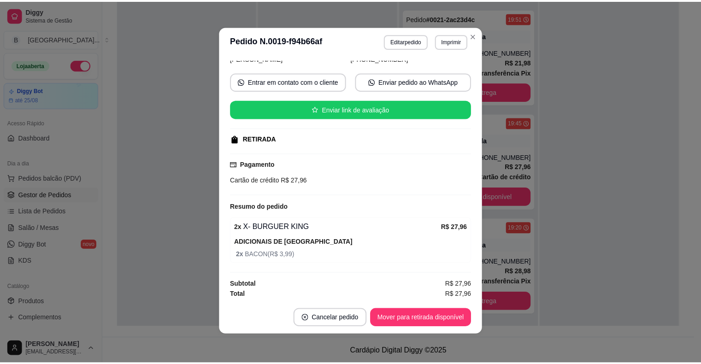
scroll to position [2, 0]
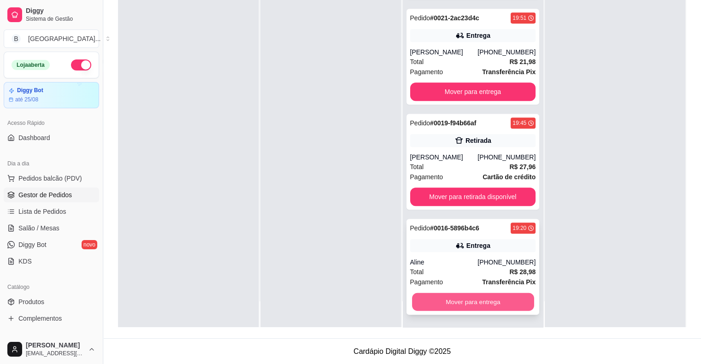
click at [485, 301] on button "Mover para entrega" at bounding box center [473, 302] width 122 height 18
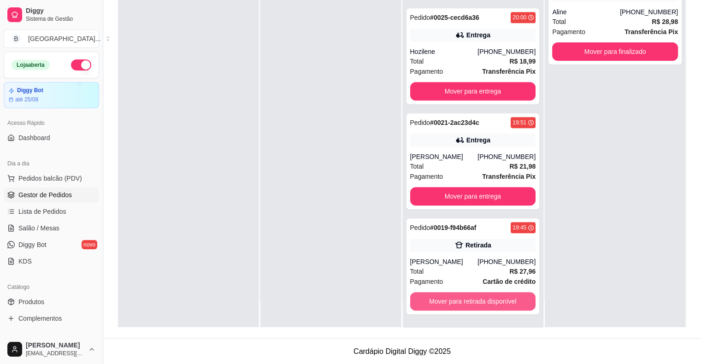
scroll to position [421, 0]
click at [474, 303] on button "Mover para retirada disponível" at bounding box center [473, 301] width 126 height 18
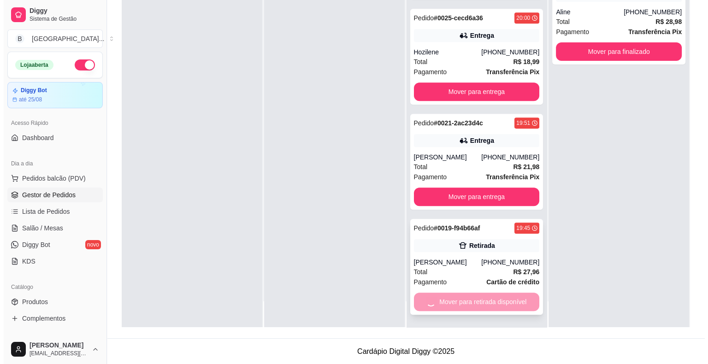
scroll to position [316, 0]
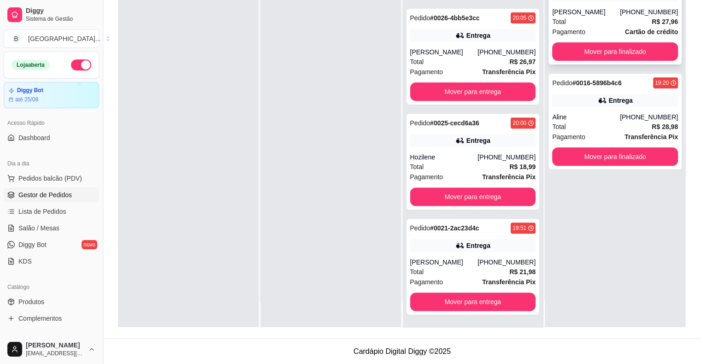
click at [594, 28] on div "Pagamento Cartão de crédito" at bounding box center [615, 32] width 126 height 10
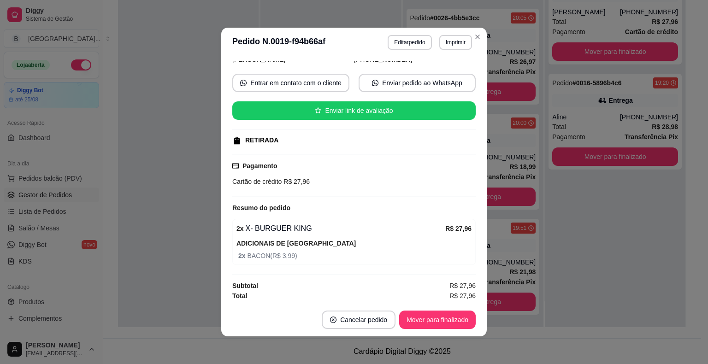
scroll to position [2, 0]
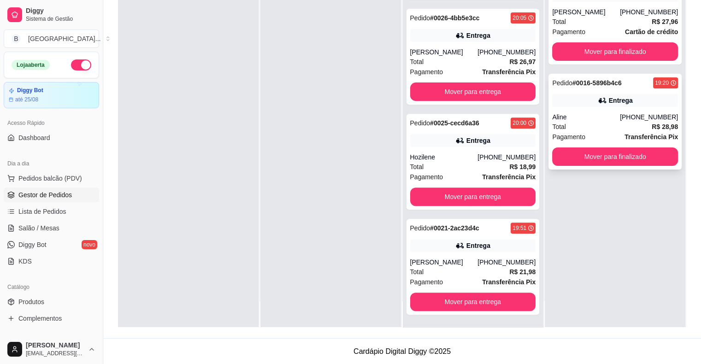
click at [602, 121] on div "Aline" at bounding box center [586, 116] width 68 height 9
click at [604, 128] on div "Total R$ 28,98" at bounding box center [615, 127] width 126 height 10
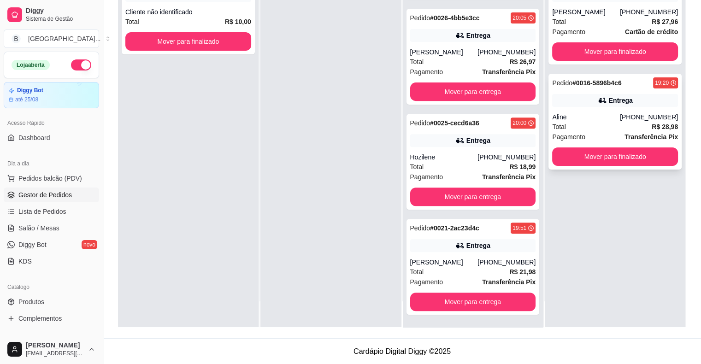
click at [597, 117] on div "Aline" at bounding box center [586, 116] width 68 height 9
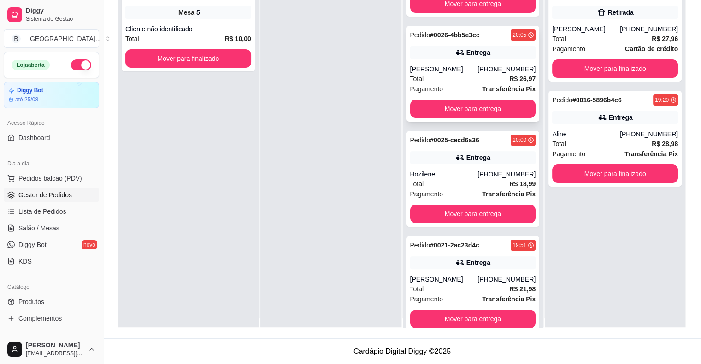
scroll to position [0, 0]
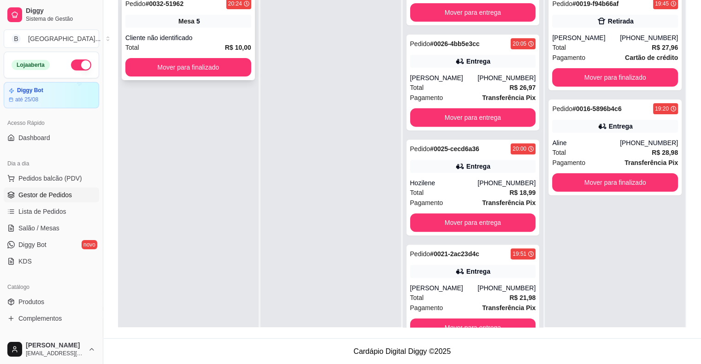
click at [210, 41] on div "Cliente não identificado" at bounding box center [188, 37] width 126 height 9
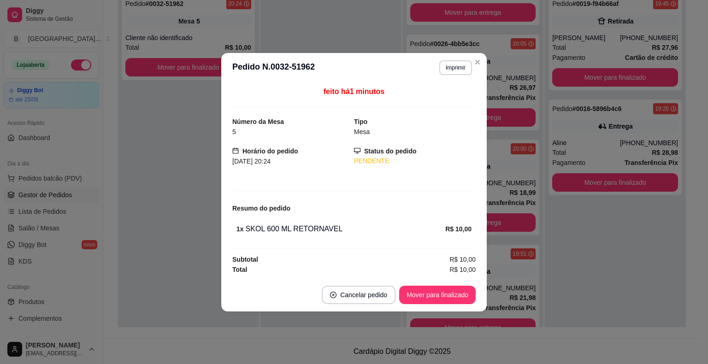
drag, startPoint x: 103, startPoint y: 99, endPoint x: 135, endPoint y: 92, distance: 33.1
click at [103, 99] on button "Toggle Sidebar" at bounding box center [102, 182] width 7 height 364
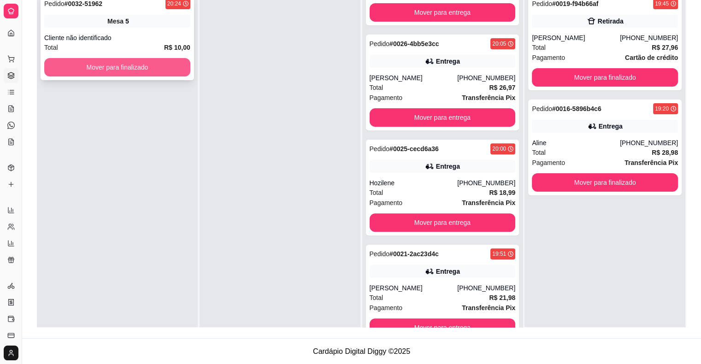
click at [165, 71] on button "Mover para finalizado" at bounding box center [117, 67] width 146 height 18
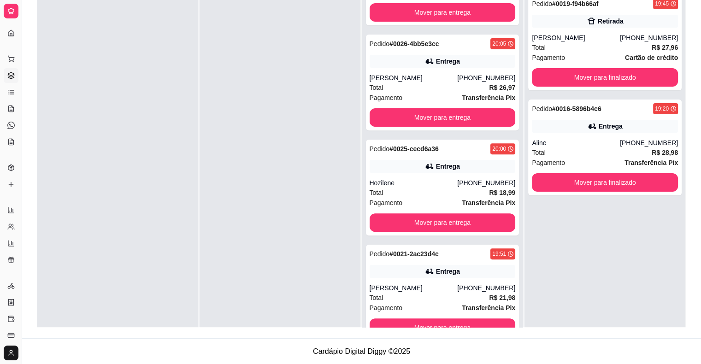
click at [31, 40] on div "Selecione o tipo dos pedidos Todos os pedidos Pedidos sem agendamento Pedidos a…" at bounding box center [361, 114] width 678 height 447
click at [8, 72] on icon at bounding box center [10, 75] width 7 height 7
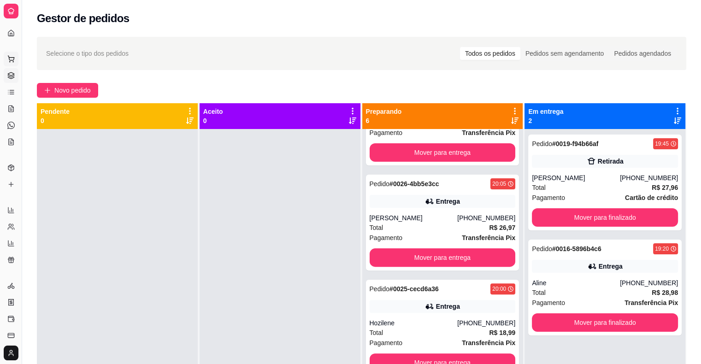
click at [11, 63] on button "Pedidos balcão (PDV)" at bounding box center [11, 59] width 15 height 15
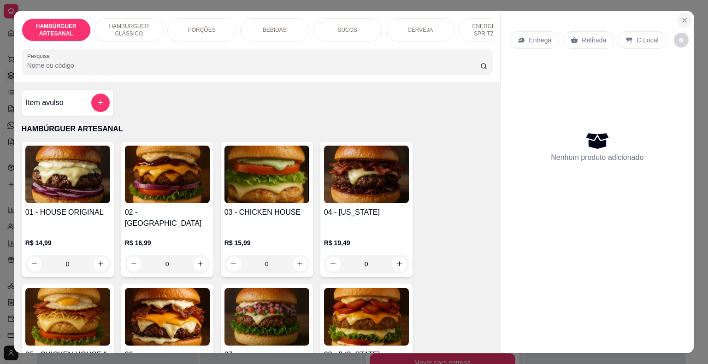
click at [682, 17] on icon "Close" at bounding box center [683, 20] width 7 height 7
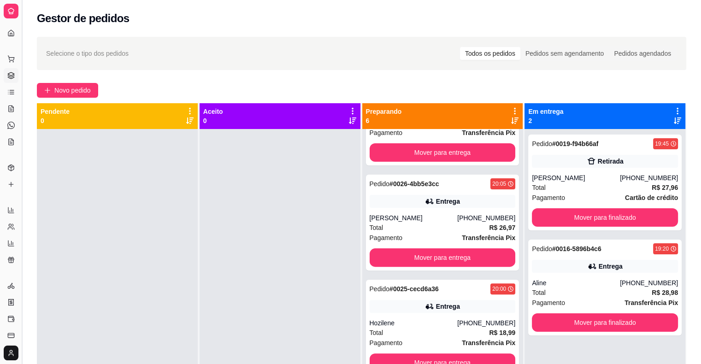
click at [18, 6] on button "Toggle Sidebar" at bounding box center [21, 182] width 7 height 364
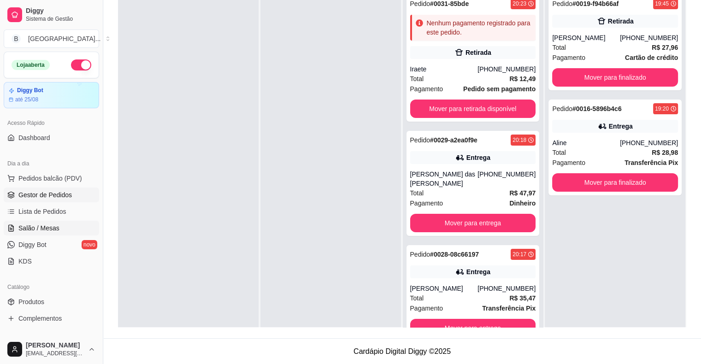
click at [53, 229] on span "Salão / Mesas" at bounding box center [38, 227] width 41 height 9
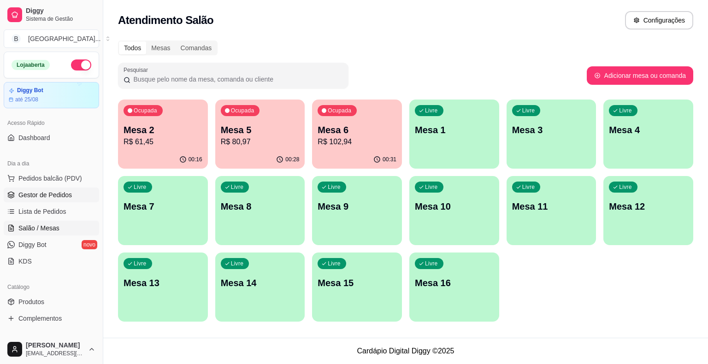
click at [60, 190] on span "Gestor de Pedidos" at bounding box center [44, 194] width 53 height 9
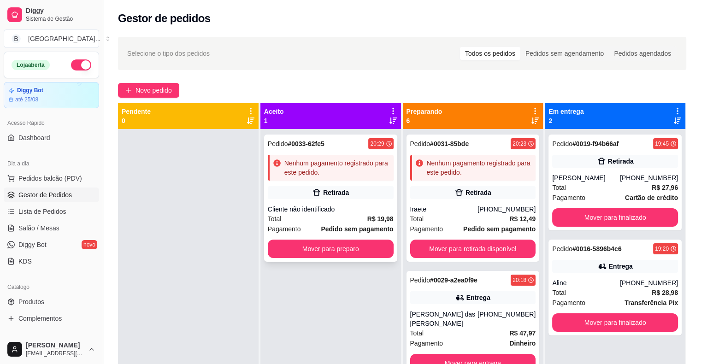
click at [310, 200] on div "Pedido # 0033-62fe5 20:29 Nenhum pagamento registrado para este pedido. Retirad…" at bounding box center [330, 197] width 133 height 127
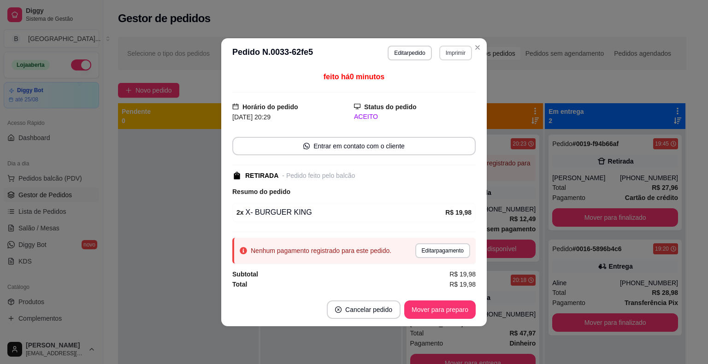
click at [456, 56] on button "Imprimir" at bounding box center [455, 53] width 33 height 15
click at [462, 87] on button "IMPRESSORA" at bounding box center [439, 85] width 64 height 14
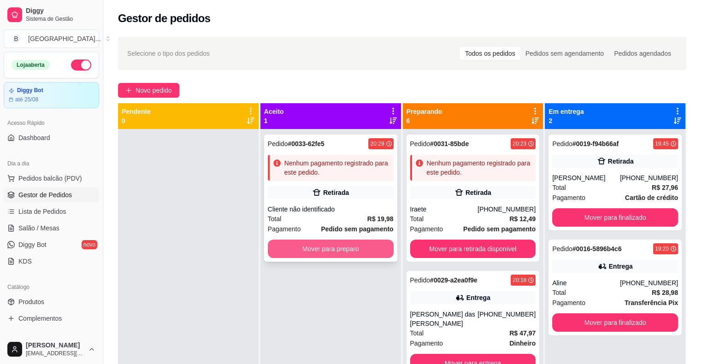
click at [347, 248] on button "Mover para preparo" at bounding box center [331, 249] width 126 height 18
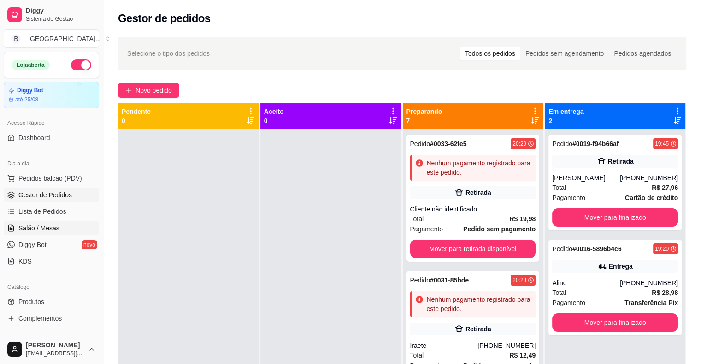
click at [53, 228] on span "Salão / Mesas" at bounding box center [38, 227] width 41 height 9
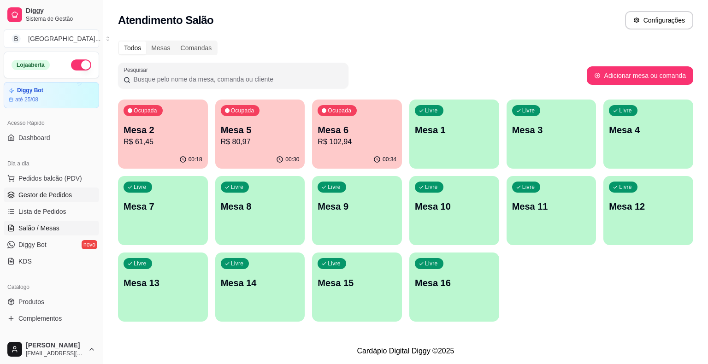
click at [49, 201] on link "Gestor de Pedidos" at bounding box center [51, 194] width 95 height 15
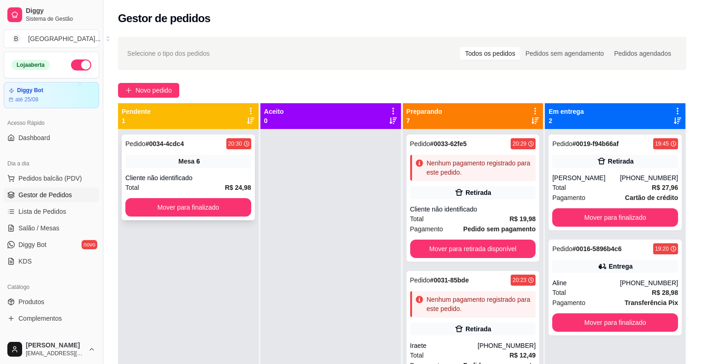
click at [169, 190] on div "Total R$ 24,98" at bounding box center [188, 187] width 126 height 10
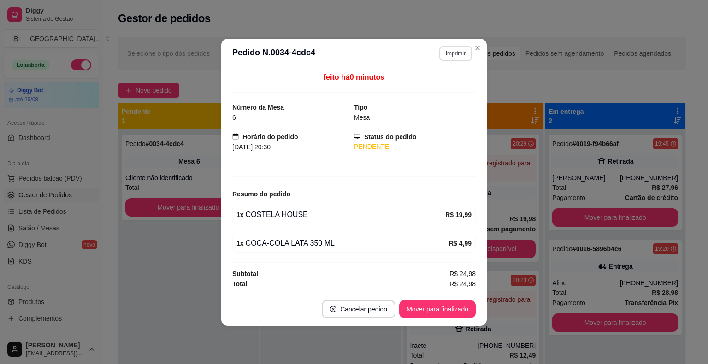
click at [453, 51] on button "Imprimir" at bounding box center [455, 53] width 33 height 15
click at [439, 88] on button "IMPRESSORA" at bounding box center [439, 86] width 67 height 15
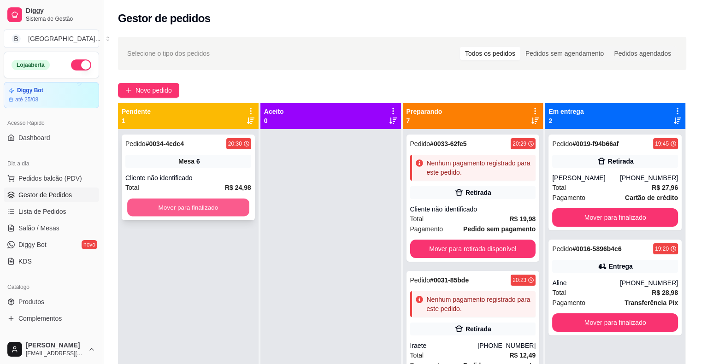
click at [227, 203] on button "Mover para finalizado" at bounding box center [188, 208] width 122 height 18
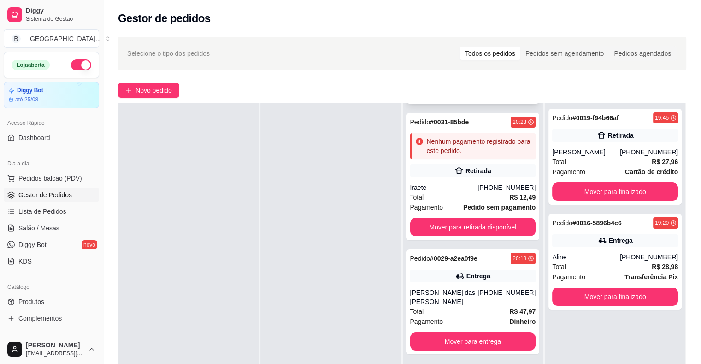
scroll to position [138, 0]
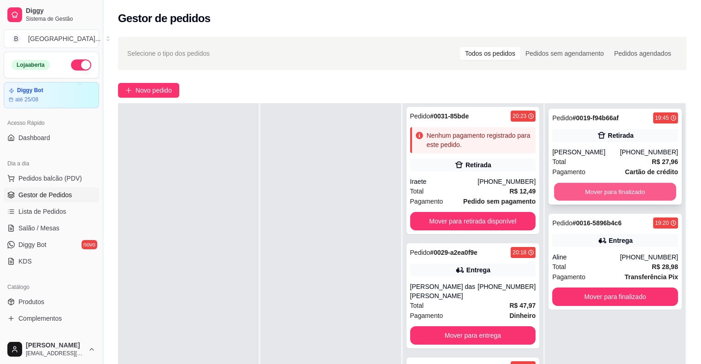
click at [634, 186] on button "Mover para finalizado" at bounding box center [615, 192] width 122 height 18
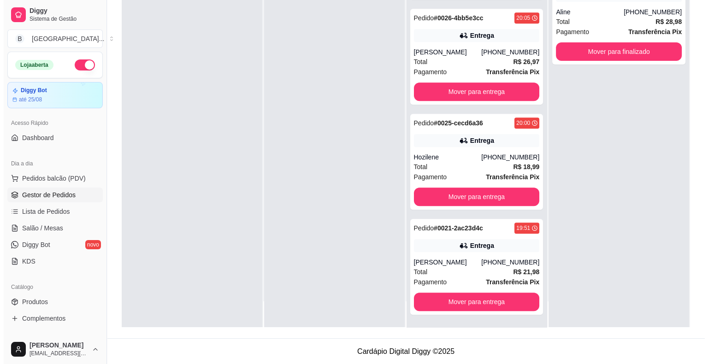
scroll to position [0, 0]
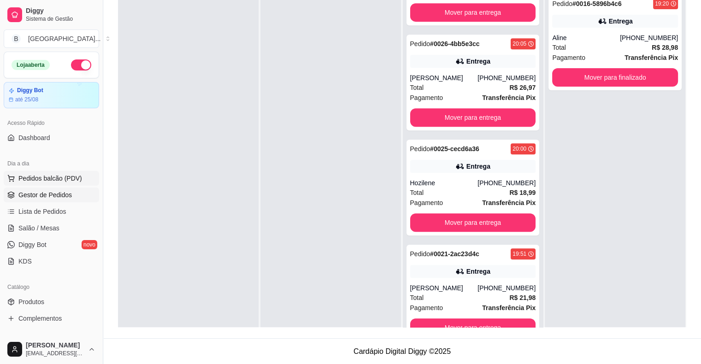
click at [22, 183] on button "Pedidos balcão (PDV)" at bounding box center [51, 178] width 95 height 15
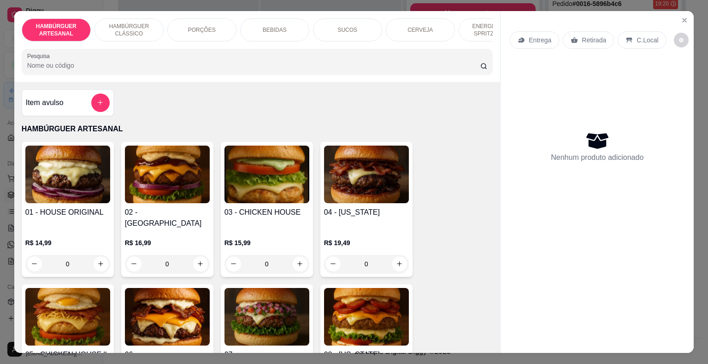
scroll to position [322, 0]
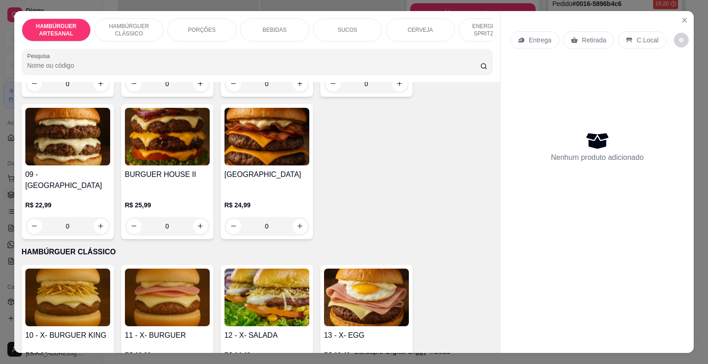
click at [199, 217] on div "0" at bounding box center [167, 226] width 85 height 18
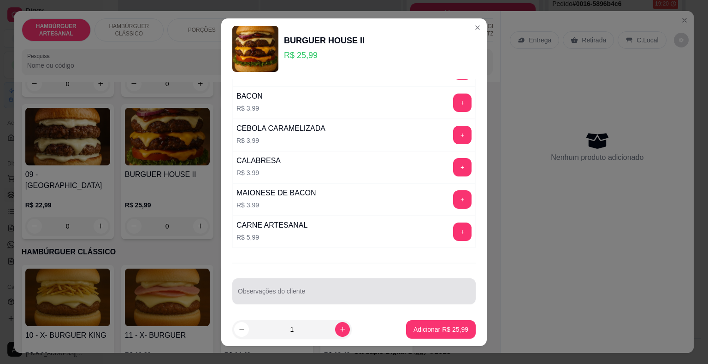
scroll to position [11, 0]
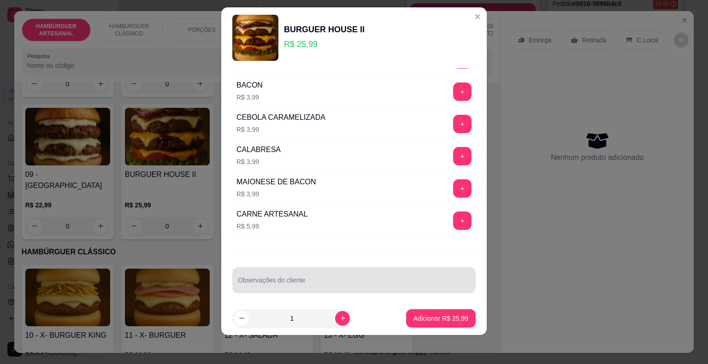
click at [326, 283] on input "Observações do cliente" at bounding box center [354, 283] width 232 height 9
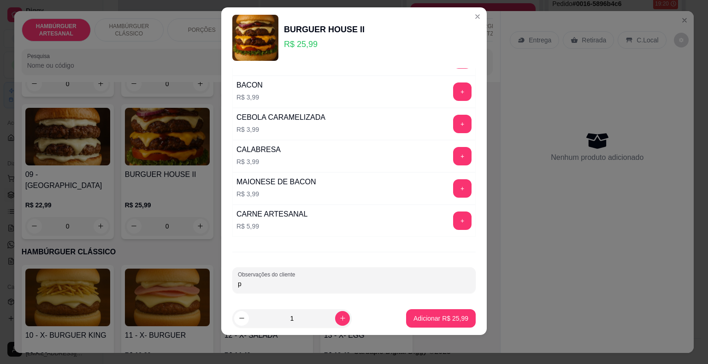
type input "pr"
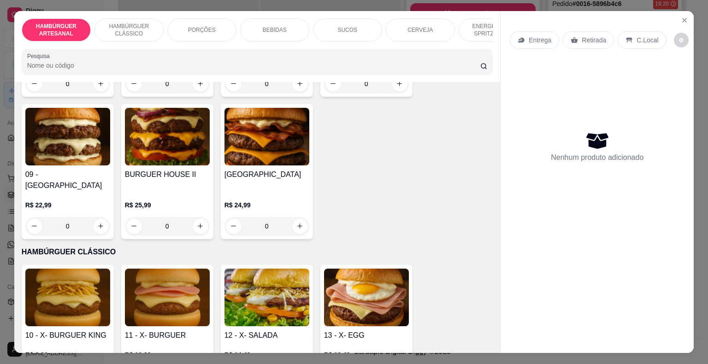
click at [581, 35] on p "Retirada" at bounding box center [593, 39] width 24 height 9
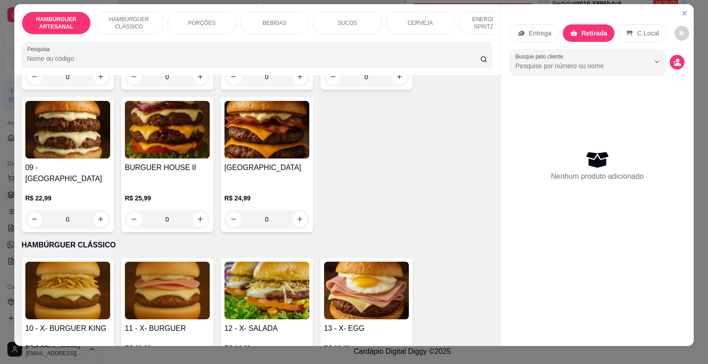
scroll to position [0, 0]
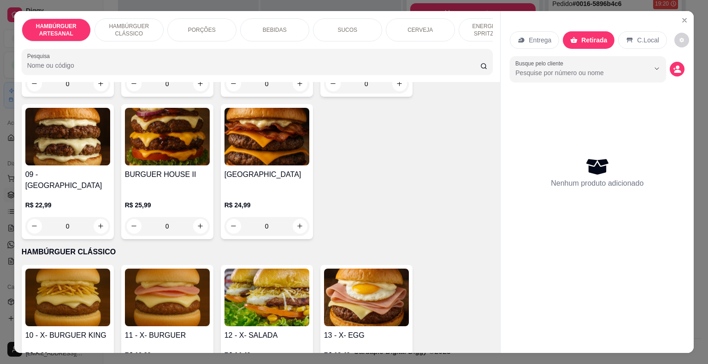
click at [197, 217] on div "0" at bounding box center [167, 226] width 85 height 18
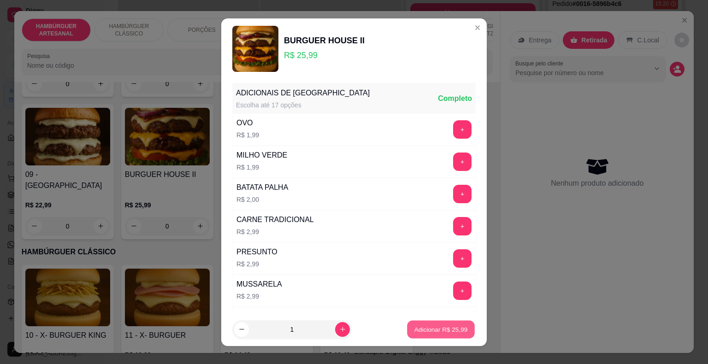
click at [443, 335] on button "Adicionar R$ 25,99" at bounding box center [441, 329] width 68 height 18
type input "1"
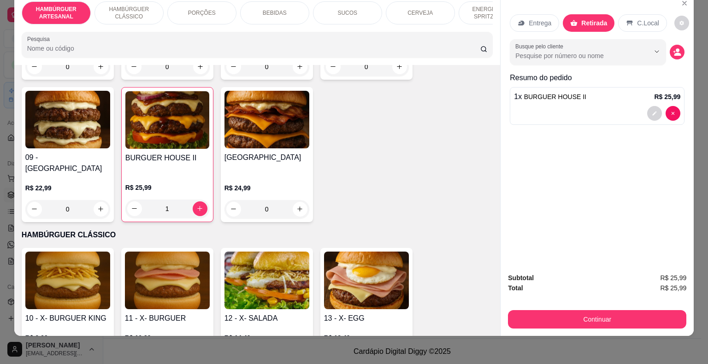
scroll to position [22, 0]
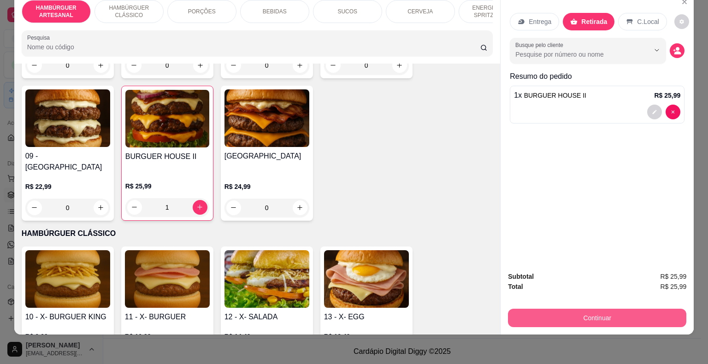
click at [632, 310] on button "Continuar" at bounding box center [597, 318] width 178 height 18
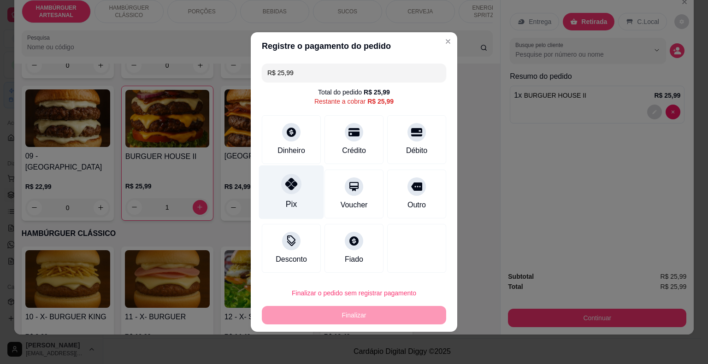
click at [303, 185] on div "Pix" at bounding box center [291, 192] width 65 height 54
type input "R$ 0,00"
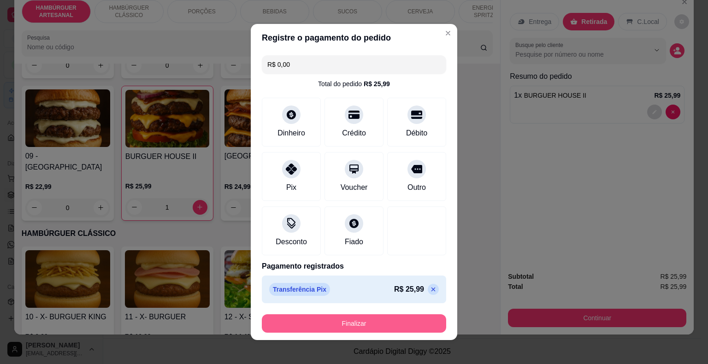
click at [338, 328] on button "Finalizar" at bounding box center [354, 323] width 184 height 18
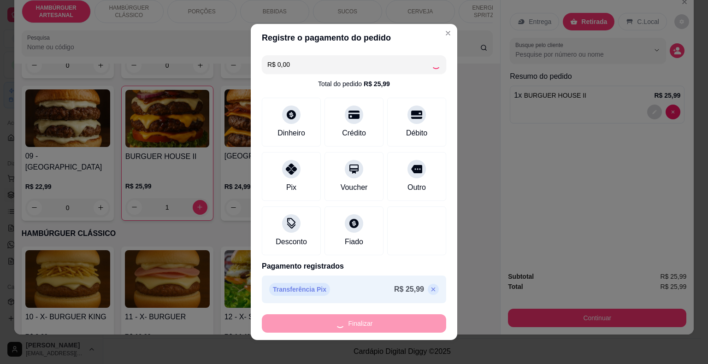
type input "0"
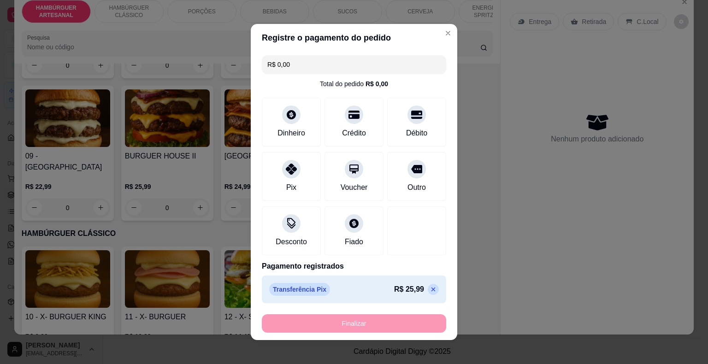
type input "-R$ 25,99"
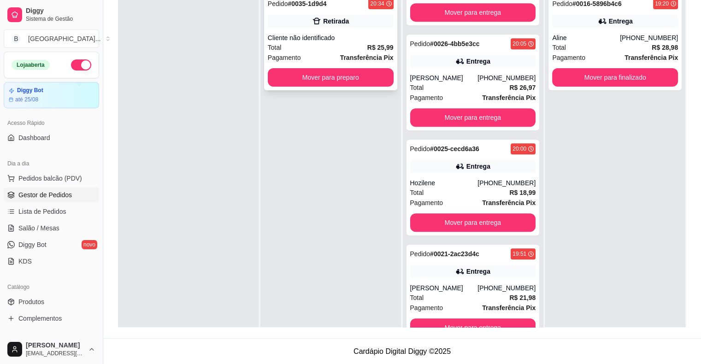
click at [343, 30] on div "Pedido # 0035-1d9d4 20:34 Retirada Cliente não identificado Total R$ 25,99 Paga…" at bounding box center [330, 42] width 133 height 96
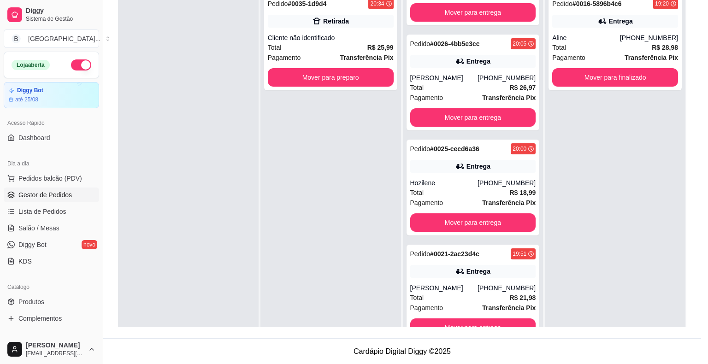
scroll to position [1, 0]
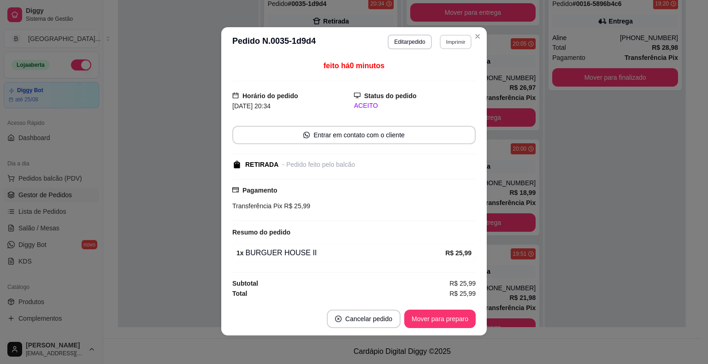
click at [452, 43] on button "Imprimir" at bounding box center [455, 42] width 32 height 14
click at [450, 69] on button "IMPRESSORA" at bounding box center [435, 74] width 64 height 14
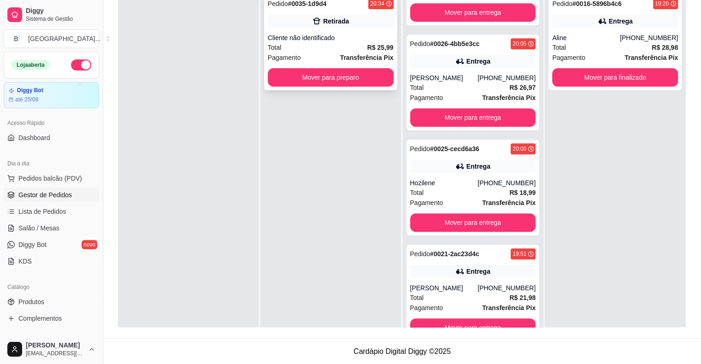
click at [359, 41] on div "Cliente não identificado" at bounding box center [331, 37] width 126 height 9
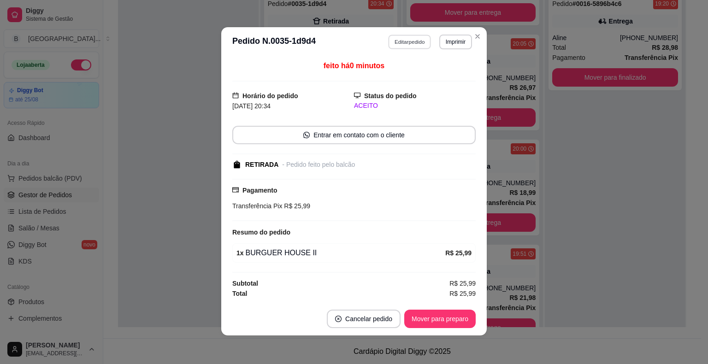
click at [423, 39] on button "Editar pedido" at bounding box center [409, 42] width 43 height 14
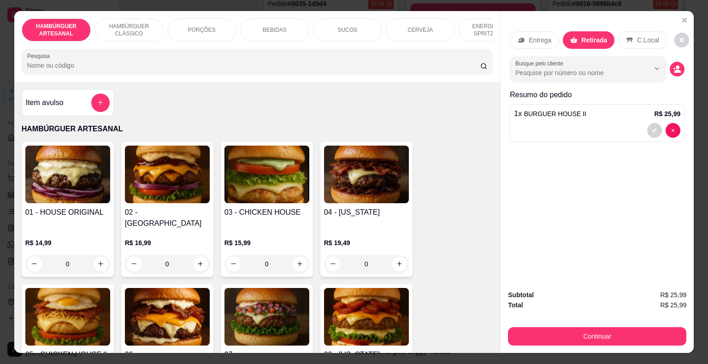
click at [489, 48] on div "HAMBÚRGUER ARTESANAL HAMBÚRGUER CLÁSSICO PORÇÕES BEBIDAS SUCOS CERVEJA ENERGÉTI…" at bounding box center [257, 46] width 486 height 71
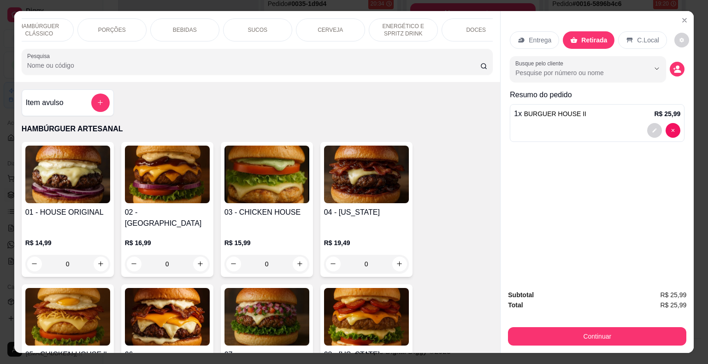
scroll to position [0, 92]
click at [476, 29] on p "DOCES" at bounding box center [473, 29] width 20 height 7
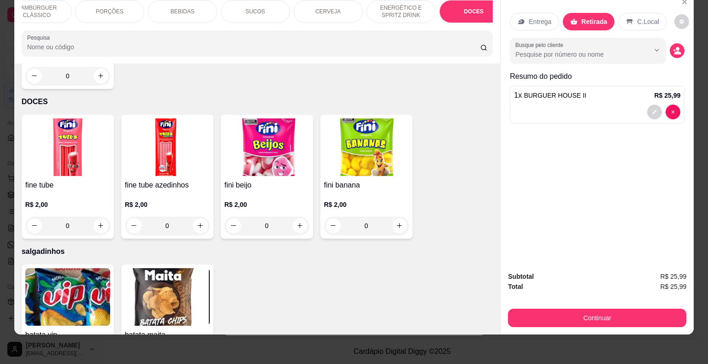
click at [311, 180] on div "fine tube R$ 2,00 0 fine tube azedinhos R$ 2,00 0 fini beijo R$ 2,00 0 fini ban…" at bounding box center [257, 177] width 471 height 124
click at [296, 222] on icon "increase-product-quantity" at bounding box center [299, 225] width 7 height 7
type input "1"
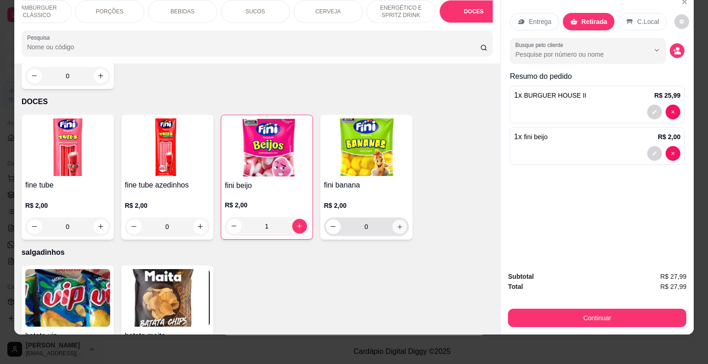
click at [396, 223] on icon "increase-product-quantity" at bounding box center [399, 226] width 7 height 7
type input "1"
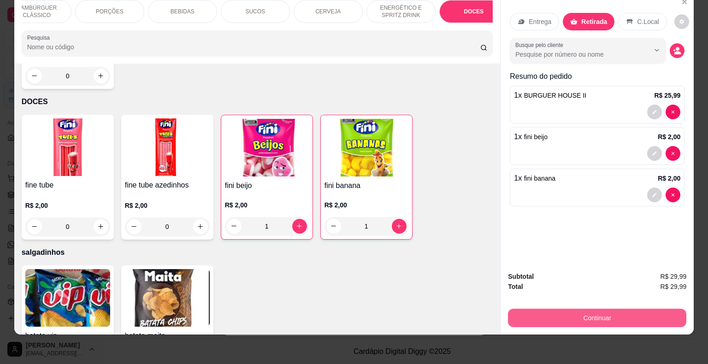
click at [643, 309] on button "Continuar" at bounding box center [597, 318] width 178 height 18
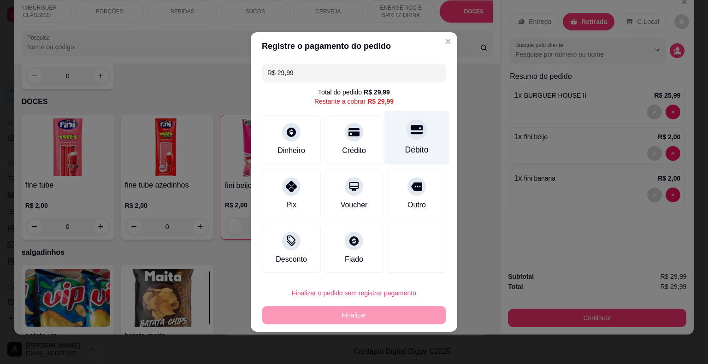
click at [405, 146] on div "Débito" at bounding box center [416, 150] width 23 height 12
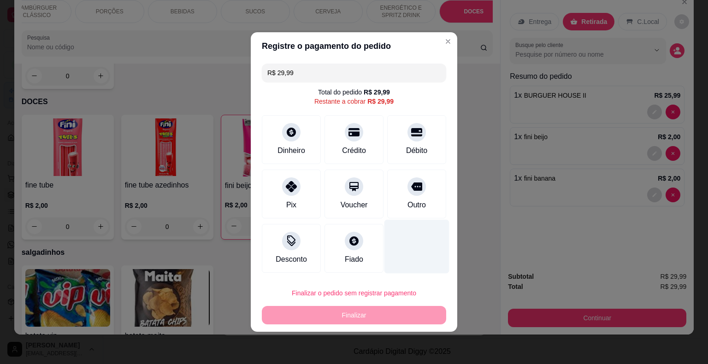
type input "R$ 0,00"
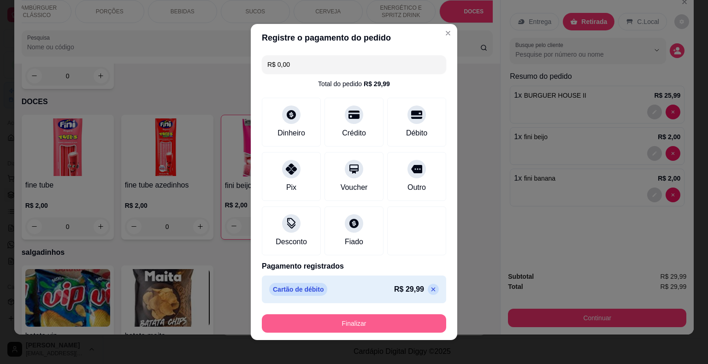
click at [369, 325] on button "Finalizar" at bounding box center [354, 323] width 184 height 18
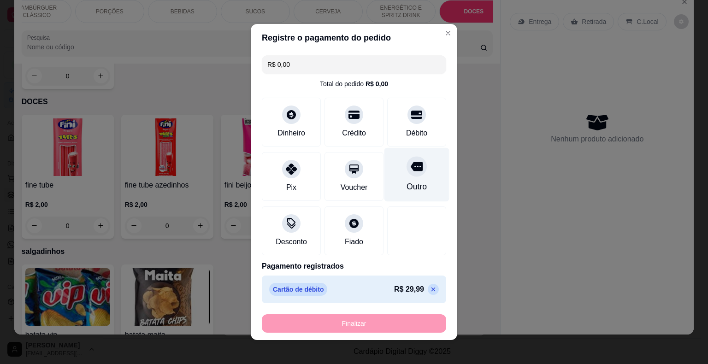
type input "0"
type input "-R$ 29,99"
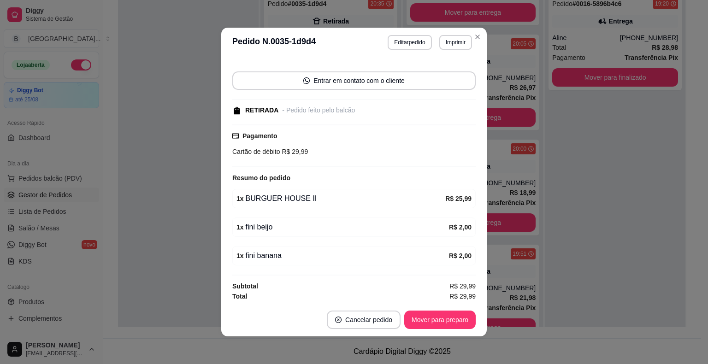
scroll to position [2, 0]
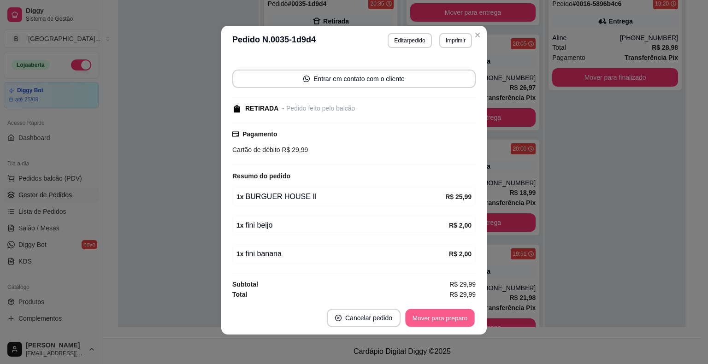
click at [454, 322] on button "Mover para preparo" at bounding box center [439, 318] width 69 height 18
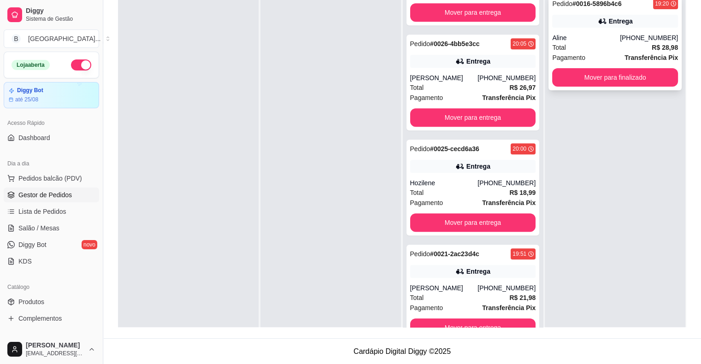
click at [617, 47] on div "Total R$ 28,98" at bounding box center [615, 47] width 126 height 10
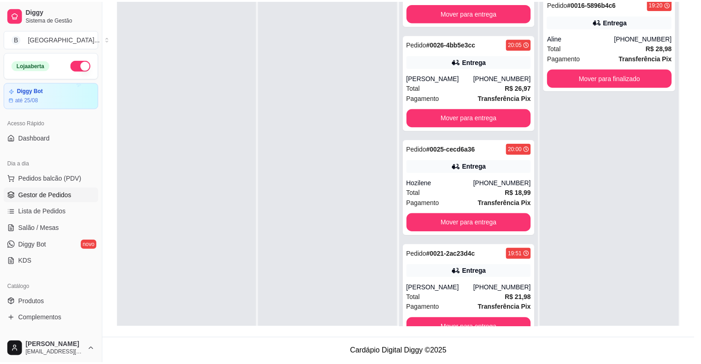
scroll to position [2, 0]
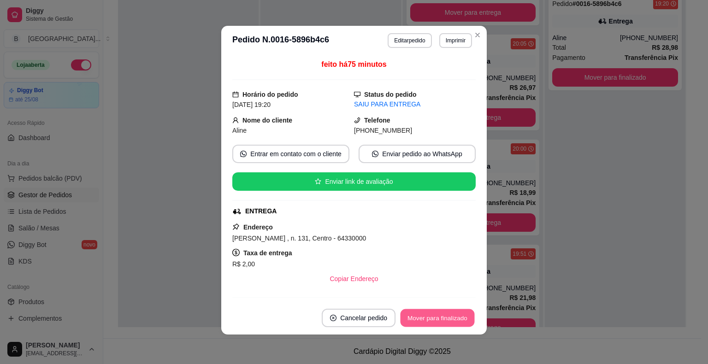
click at [433, 325] on button "Mover para finalizado" at bounding box center [437, 318] width 74 height 18
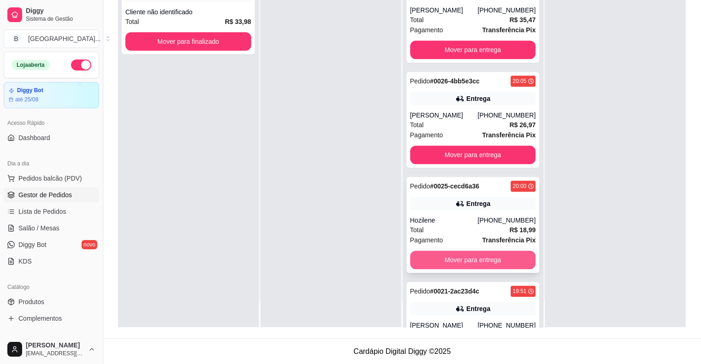
scroll to position [557, 0]
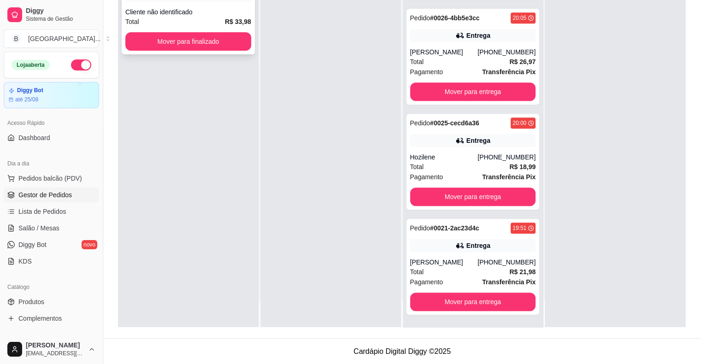
click at [239, 17] on span "R$ 33,98" at bounding box center [238, 22] width 26 height 10
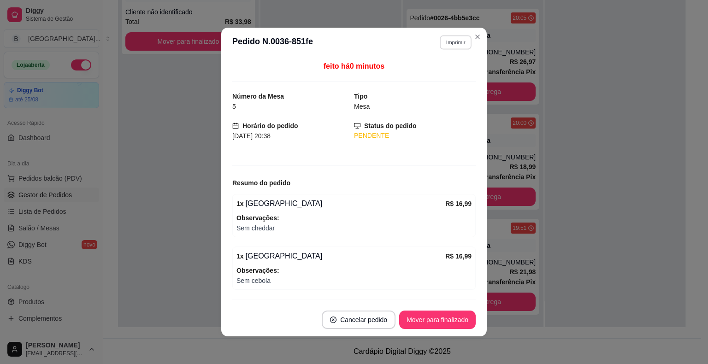
click at [453, 37] on button "Imprimir" at bounding box center [455, 42] width 32 height 14
click at [453, 69] on button "IMPRESSORA" at bounding box center [435, 75] width 67 height 15
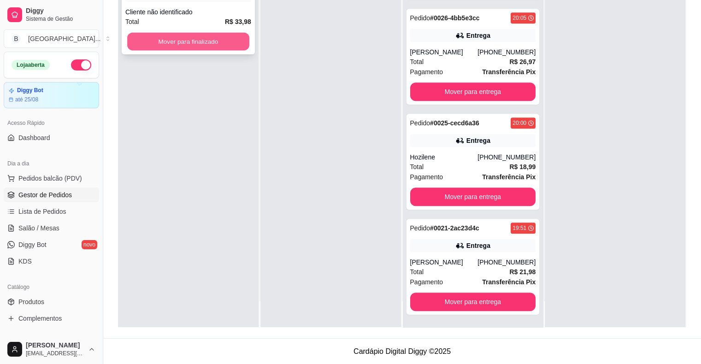
click at [227, 41] on button "Mover para finalizado" at bounding box center [188, 42] width 122 height 18
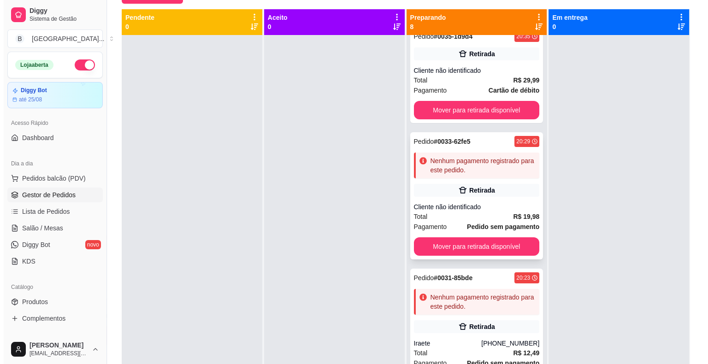
scroll to position [0, 0]
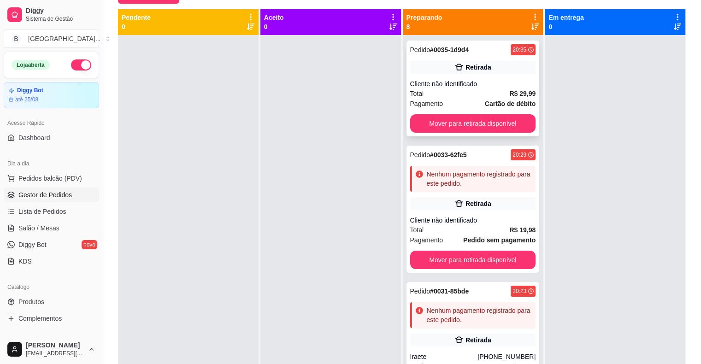
click at [480, 92] on div "Total R$ 29,99" at bounding box center [473, 93] width 126 height 10
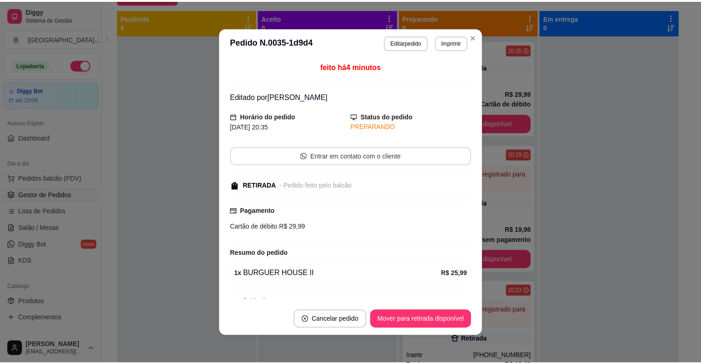
scroll to position [75, 0]
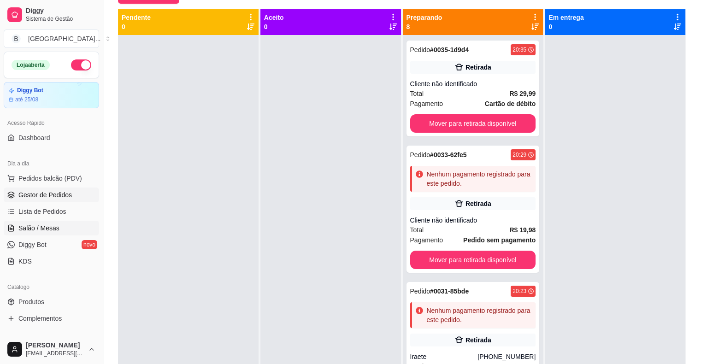
click at [13, 227] on icon at bounding box center [11, 228] width 5 height 6
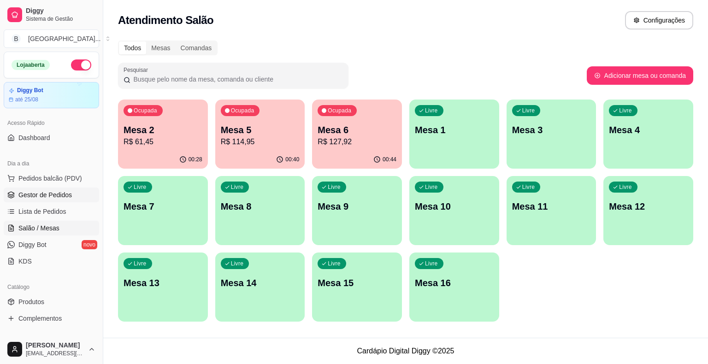
click at [53, 197] on span "Gestor de Pedidos" at bounding box center [44, 194] width 53 height 9
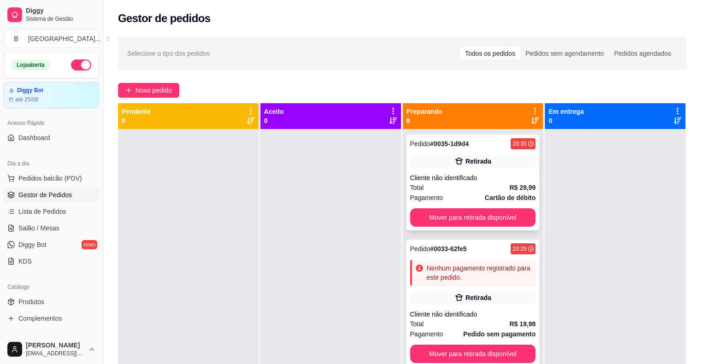
click at [440, 179] on div "Cliente não identificado" at bounding box center [473, 177] width 126 height 9
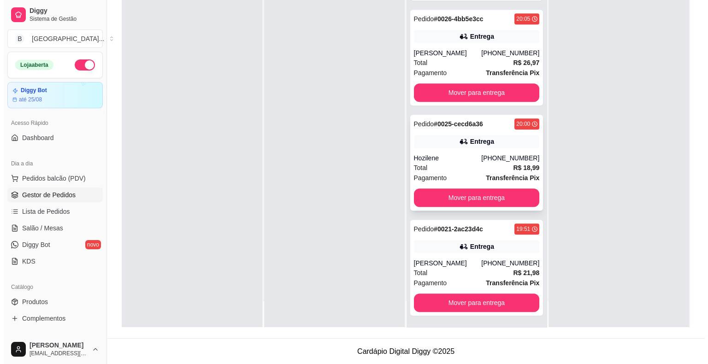
scroll to position [557, 0]
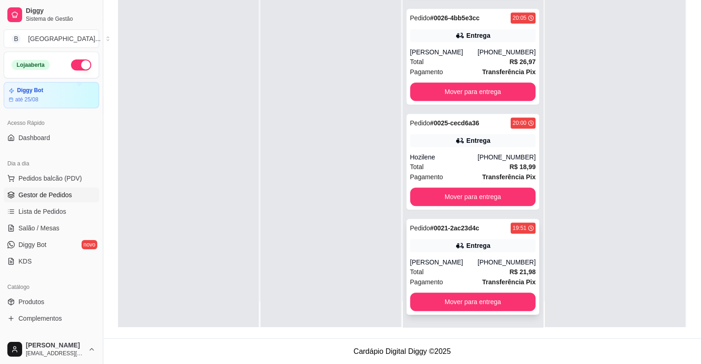
click at [430, 254] on div "Pedido # 0021-2ac23d4c 19:51 Entrega Carlos [PHONE_NUMBER] Total R$ 21,98 Pagam…" at bounding box center [472, 267] width 133 height 96
click at [468, 150] on div "Pedido # 0025-cecd6a36 20:00 Entrega Hozilene [PHONE_NUMBER] Total R$ 18,99 Pag…" at bounding box center [472, 162] width 133 height 96
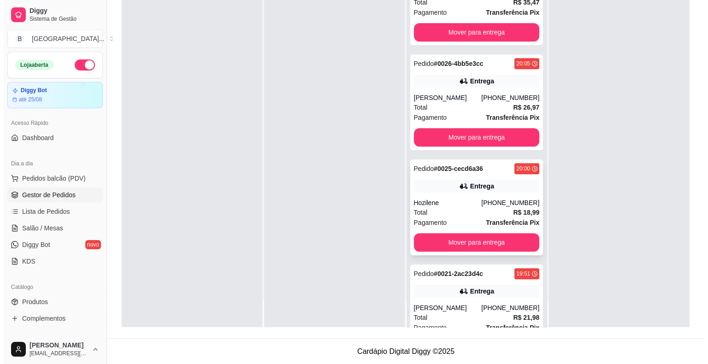
scroll to position [511, 0]
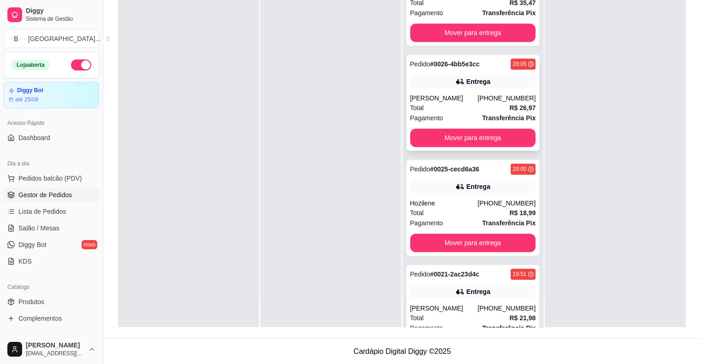
click at [462, 99] on div "[PERSON_NAME]" at bounding box center [444, 98] width 68 height 9
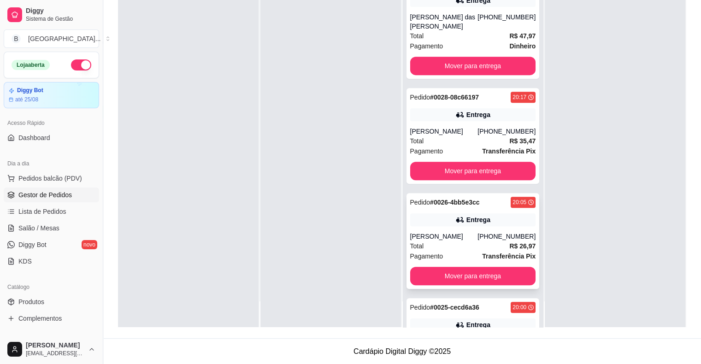
click at [444, 119] on div "Entrega" at bounding box center [473, 114] width 126 height 13
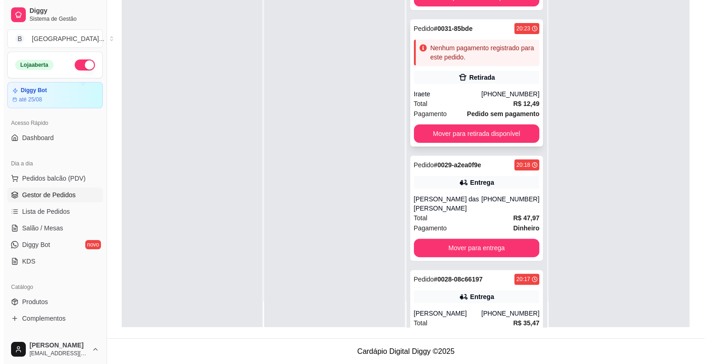
scroll to position [188, 0]
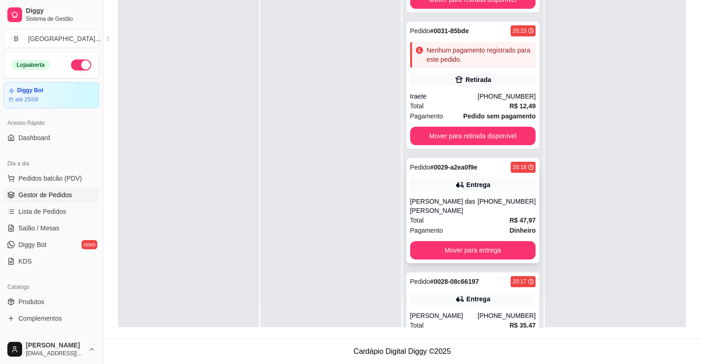
click at [469, 187] on div "Entrega" at bounding box center [478, 184] width 24 height 9
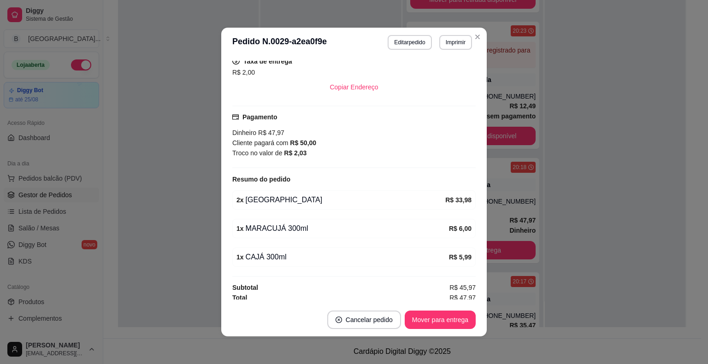
scroll to position [195, 0]
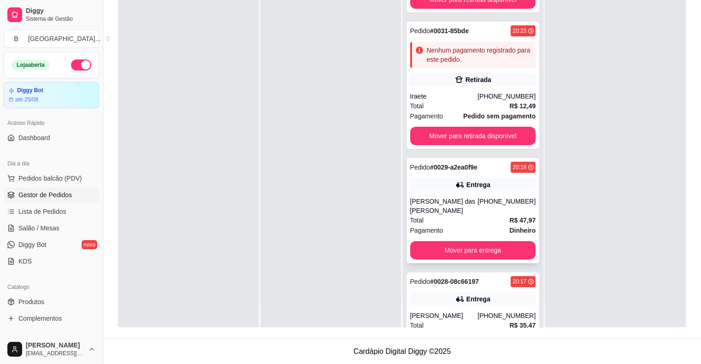
click at [441, 216] on div "Total R$ 47,97" at bounding box center [473, 220] width 126 height 10
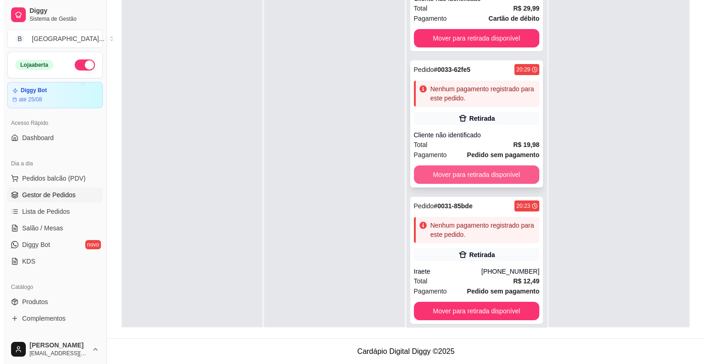
scroll to position [92, 0]
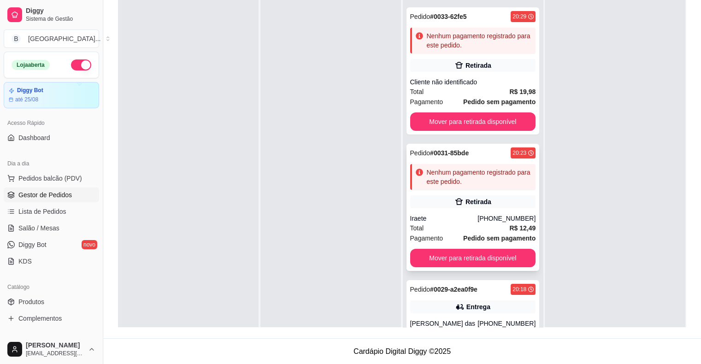
click at [450, 224] on div "Total R$ 12,49" at bounding box center [473, 228] width 126 height 10
click at [458, 217] on div "Iraete" at bounding box center [444, 218] width 68 height 9
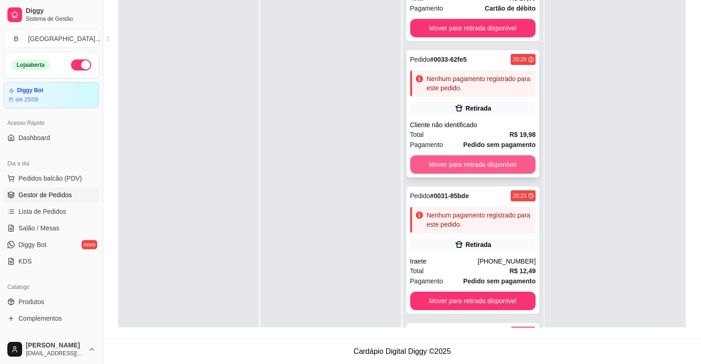
scroll to position [0, 0]
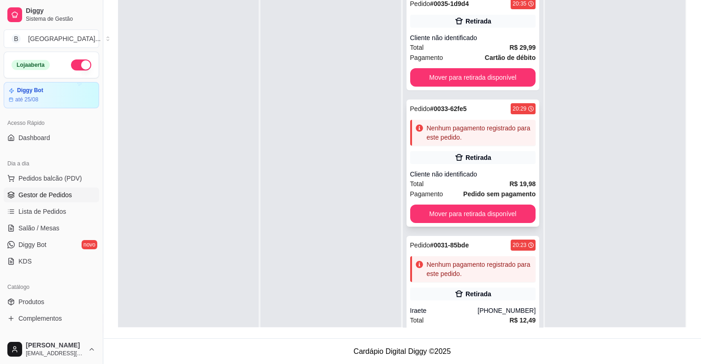
click at [467, 167] on div "Pedido # 0033-62fe5 20:29 Nenhum pagamento registrado para este pedido. Retirad…" at bounding box center [472, 162] width 133 height 127
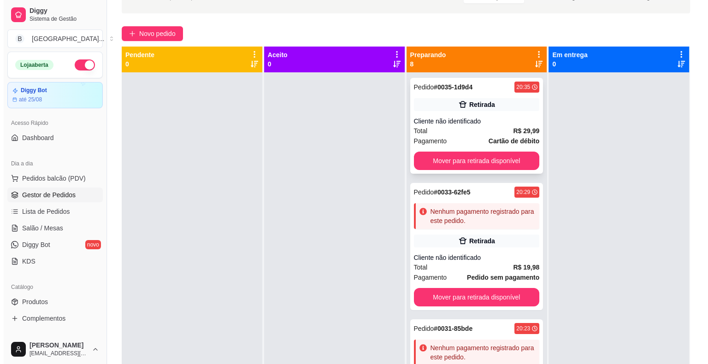
scroll to position [2, 0]
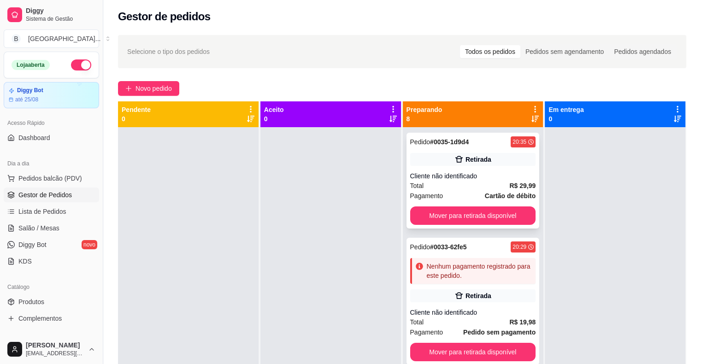
click at [466, 166] on div "Pedido # 0035-1d9d4 20:35 Retirada Cliente não identificado Total R$ 29,99 Paga…" at bounding box center [472, 181] width 133 height 96
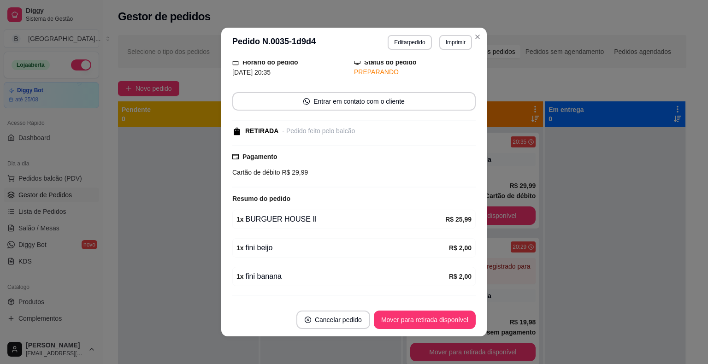
scroll to position [75, 0]
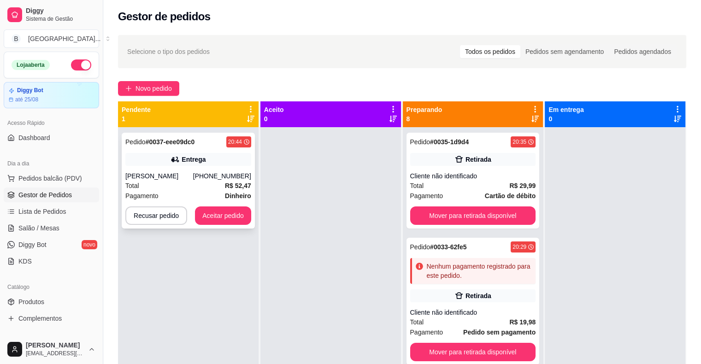
click at [195, 185] on div "Total R$ 52,47" at bounding box center [188, 186] width 126 height 10
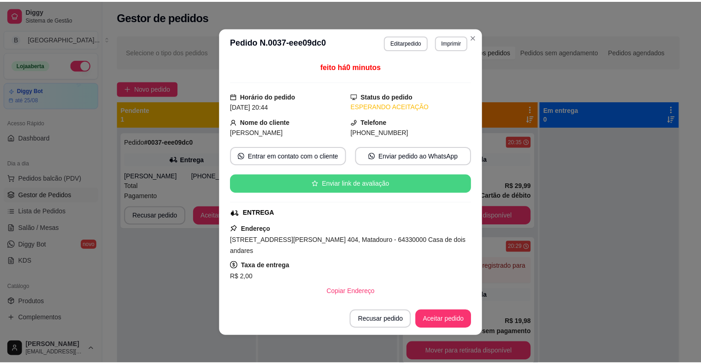
scroll to position [219, 0]
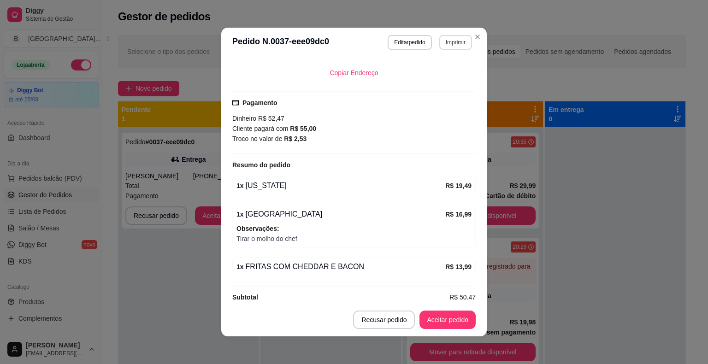
click at [455, 41] on button "Imprimir" at bounding box center [455, 42] width 33 height 15
click at [440, 71] on button "IMPRESSORA" at bounding box center [435, 75] width 67 height 15
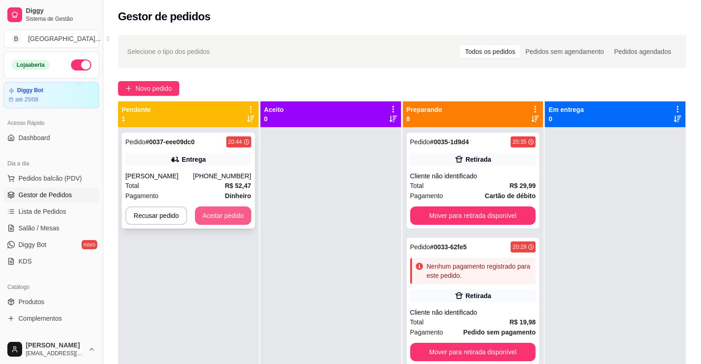
click at [226, 215] on button "Aceitar pedido" at bounding box center [223, 215] width 56 height 18
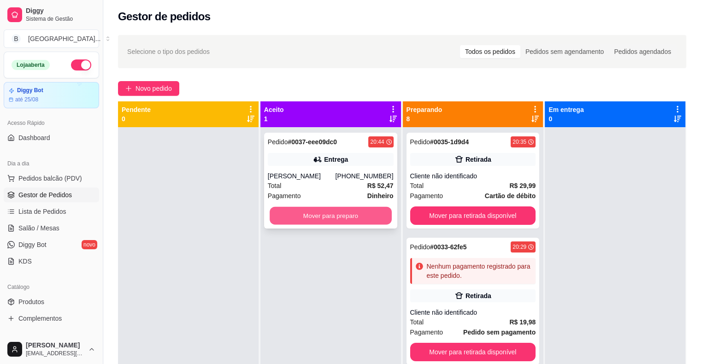
click at [289, 218] on button "Mover para preparo" at bounding box center [330, 216] width 122 height 18
click at [289, 218] on button "Mover para preparo" at bounding box center [331, 215] width 126 height 18
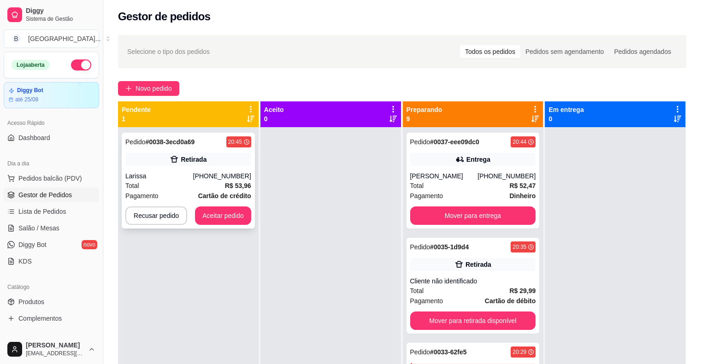
click at [210, 187] on div "Total R$ 53,96" at bounding box center [188, 186] width 126 height 10
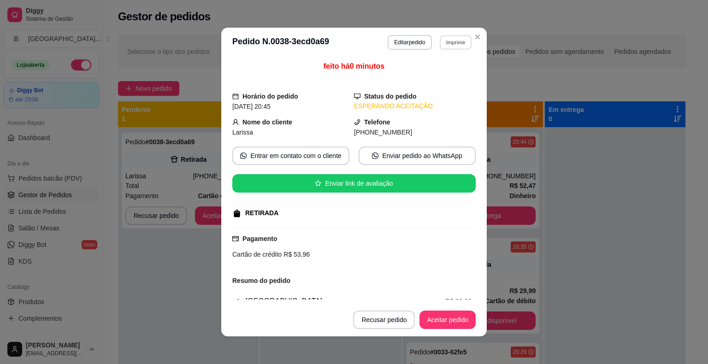
click at [461, 39] on button "Imprimir" at bounding box center [455, 42] width 32 height 14
click at [434, 73] on button "IMPRESSORA" at bounding box center [435, 75] width 67 height 15
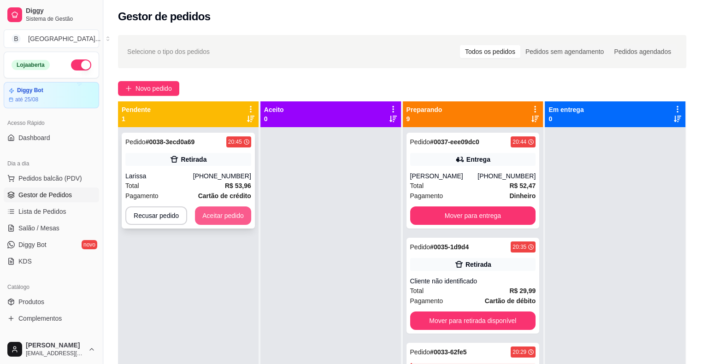
click at [242, 208] on button "Aceitar pedido" at bounding box center [223, 215] width 56 height 18
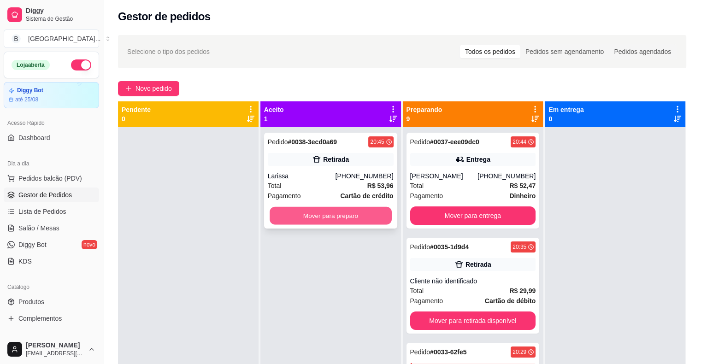
click at [304, 210] on button "Mover para preparo" at bounding box center [330, 216] width 122 height 18
click at [308, 209] on button "Mover para preparo" at bounding box center [330, 216] width 122 height 18
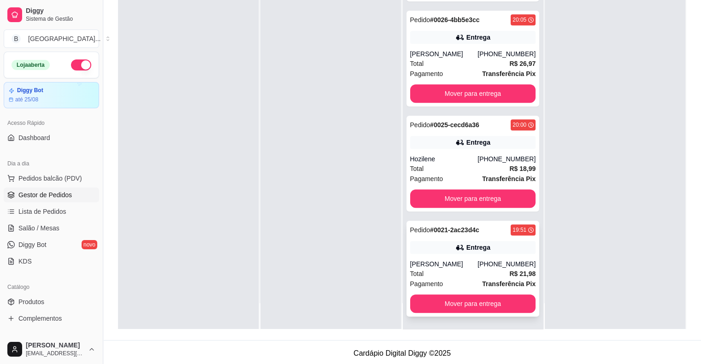
scroll to position [140, 0]
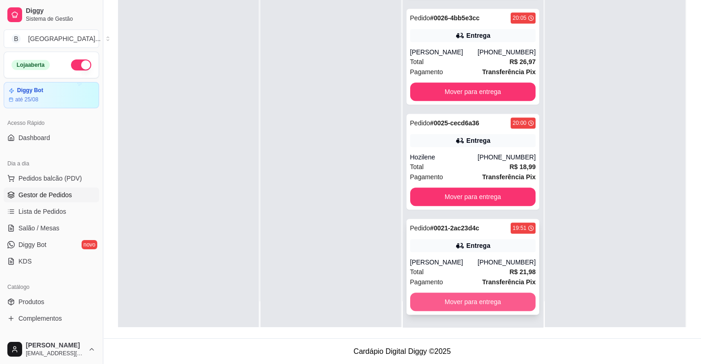
click at [433, 301] on button "Mover para entrega" at bounding box center [473, 301] width 126 height 18
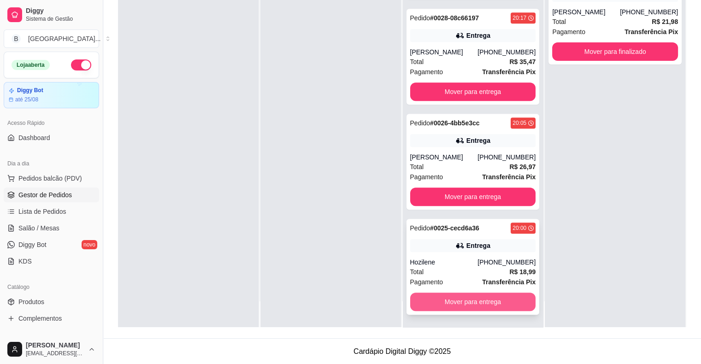
click at [435, 301] on button "Mover para entrega" at bounding box center [473, 301] width 126 height 18
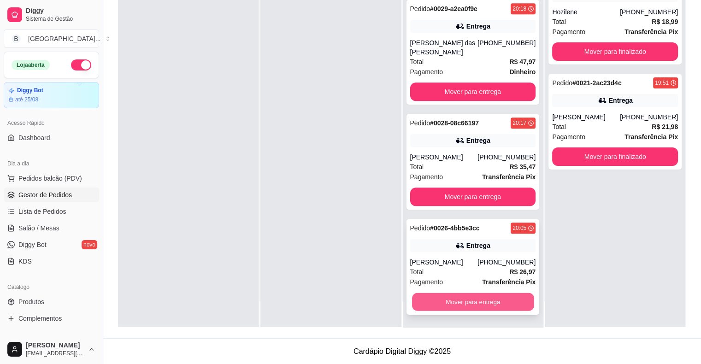
click at [480, 304] on button "Mover para entrega" at bounding box center [473, 302] width 122 height 18
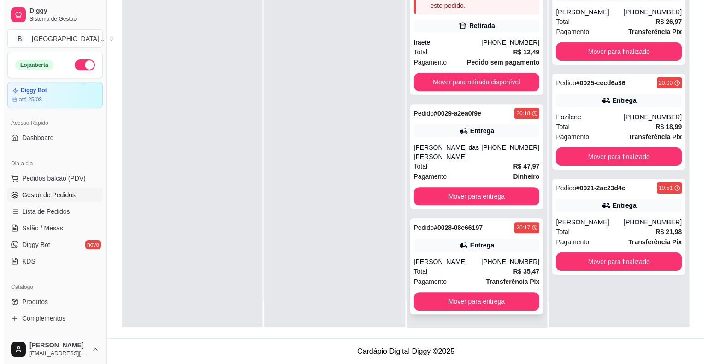
scroll to position [452, 0]
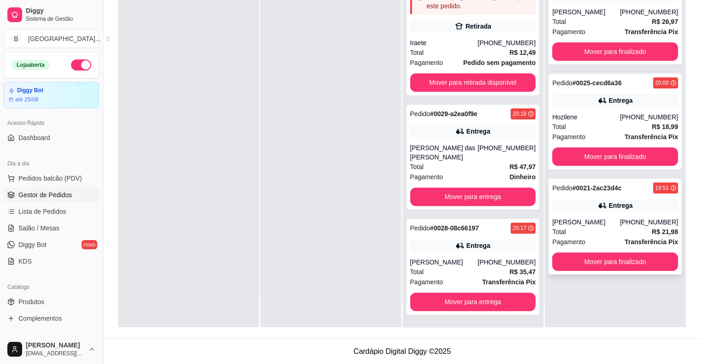
click at [614, 215] on div "Pedido # 0021-2ac23d4c 19:51 Entrega Carlos [PHONE_NUMBER] Total R$ 21,98 Pagam…" at bounding box center [614, 227] width 133 height 96
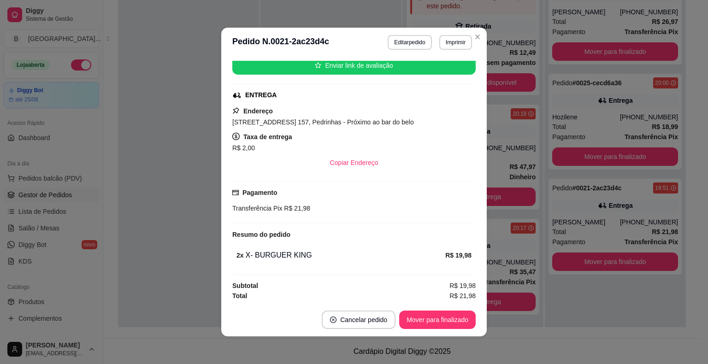
scroll to position [2, 0]
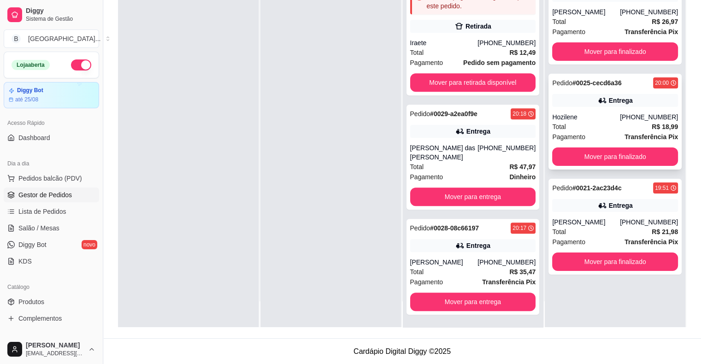
click at [588, 111] on div "Pedido # 0025-cecd6a36 20:00 Entrega Hozilene [PHONE_NUMBER] Total R$ 18,99 Pag…" at bounding box center [614, 122] width 133 height 96
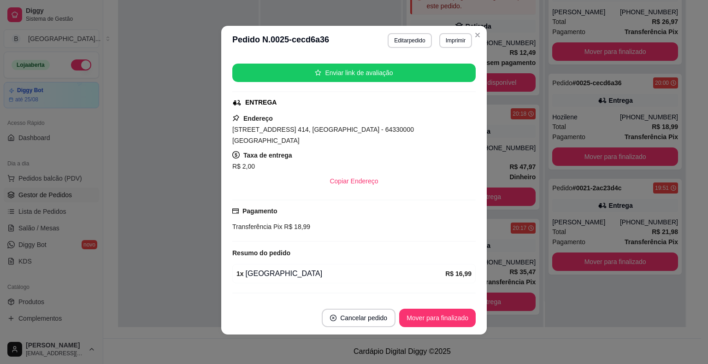
scroll to position [118, 0]
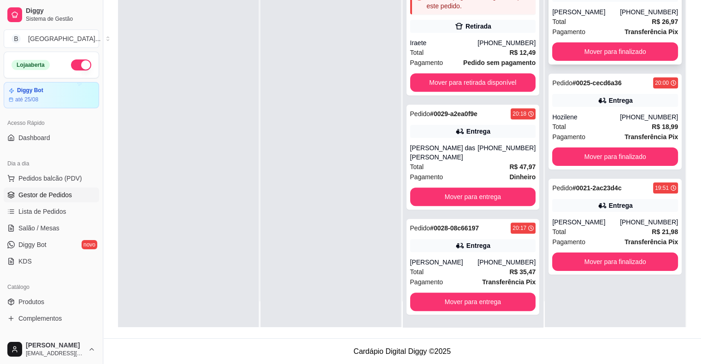
click at [587, 18] on div "Total R$ 26,97" at bounding box center [615, 22] width 126 height 10
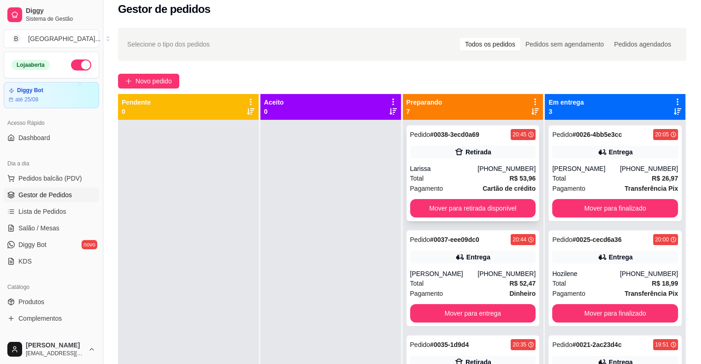
scroll to position [0, 0]
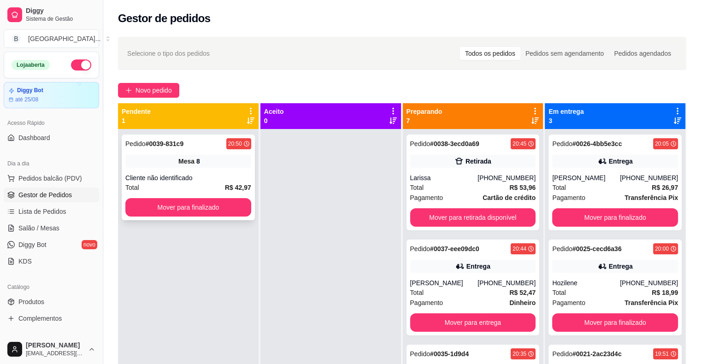
click at [200, 172] on div "Pedido # 0039-831c9 20:50 Mesa 8 Cliente não identificado Total R$ 42,97 Mover …" at bounding box center [188, 177] width 133 height 86
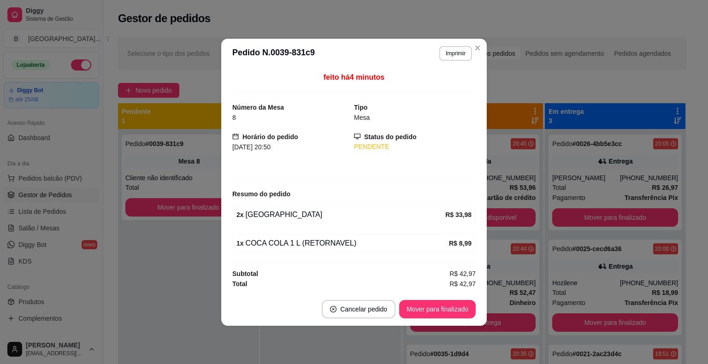
click at [429, 57] on header "**********" at bounding box center [353, 53] width 265 height 29
click at [459, 56] on button "Imprimir" at bounding box center [455, 53] width 33 height 15
click at [451, 79] on button "IMPRESSORA" at bounding box center [439, 86] width 67 height 15
click at [447, 78] on div "Escolha a impressora IMPRESSORA Impressora" at bounding box center [439, 89] width 76 height 50
click at [447, 82] on button "IMPRESSORA" at bounding box center [439, 86] width 64 height 14
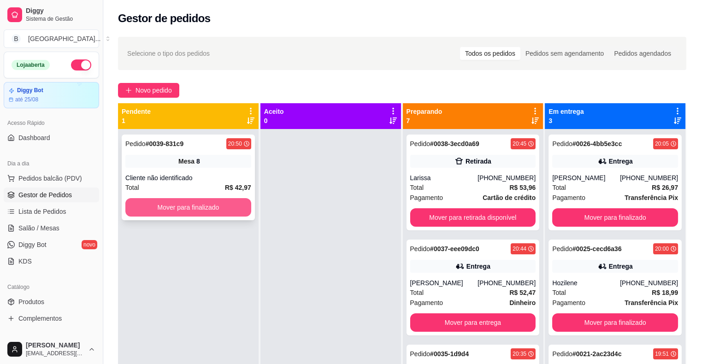
click at [231, 203] on button "Mover para finalizado" at bounding box center [188, 207] width 126 height 18
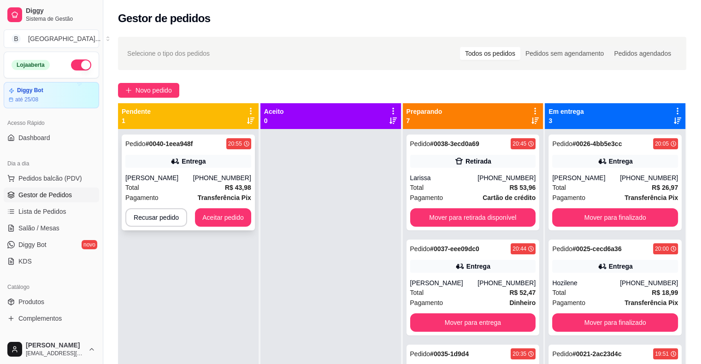
click at [167, 174] on div "[PERSON_NAME]" at bounding box center [159, 177] width 68 height 9
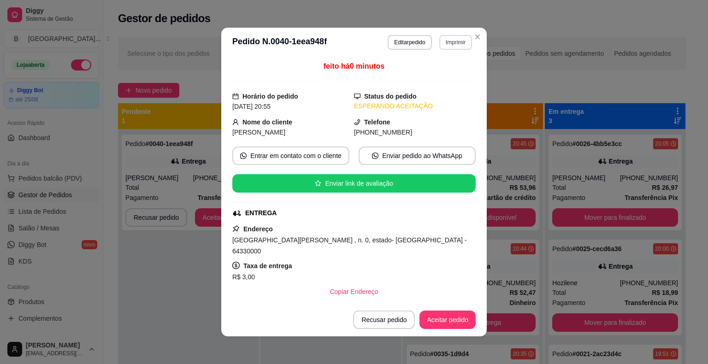
click at [450, 41] on button "Imprimir" at bounding box center [455, 42] width 33 height 15
click at [446, 74] on button "IMPRESSORA" at bounding box center [435, 74] width 64 height 14
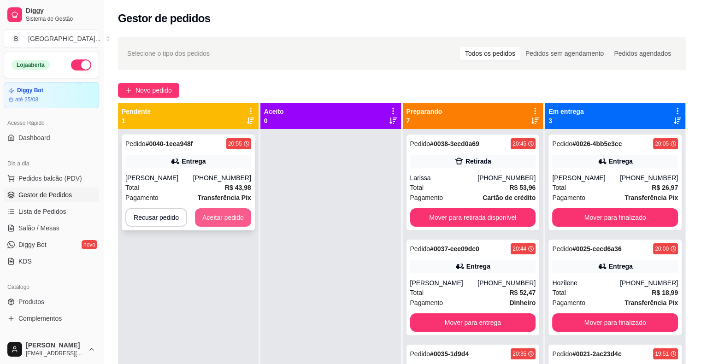
click at [234, 222] on button "Aceitar pedido" at bounding box center [223, 217] width 56 height 18
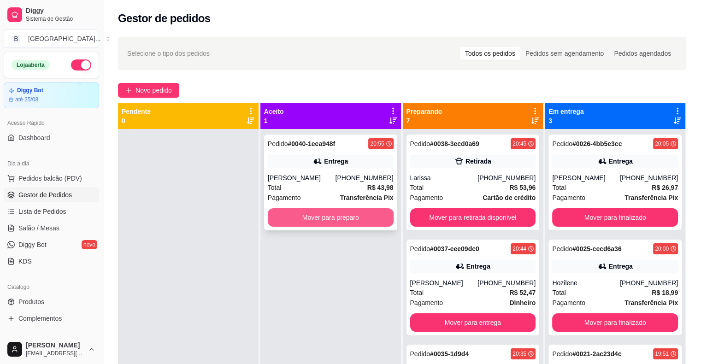
click at [285, 217] on button "Mover para preparo" at bounding box center [331, 217] width 126 height 18
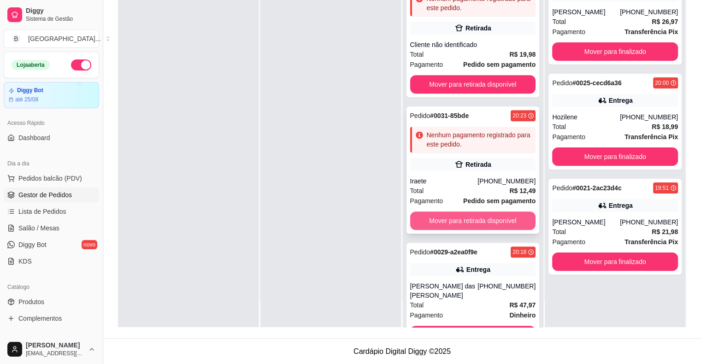
scroll to position [373, 0]
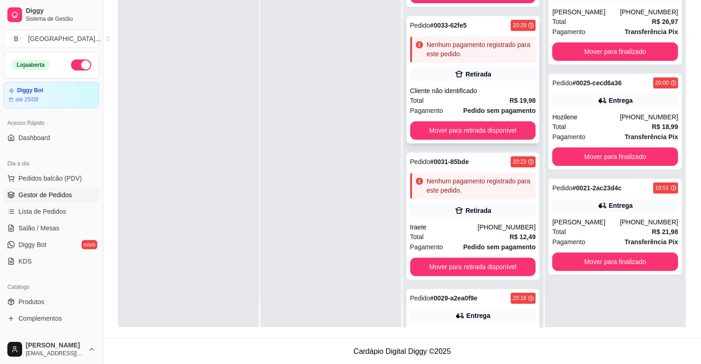
click at [471, 86] on div "Cliente não identificado" at bounding box center [473, 90] width 126 height 9
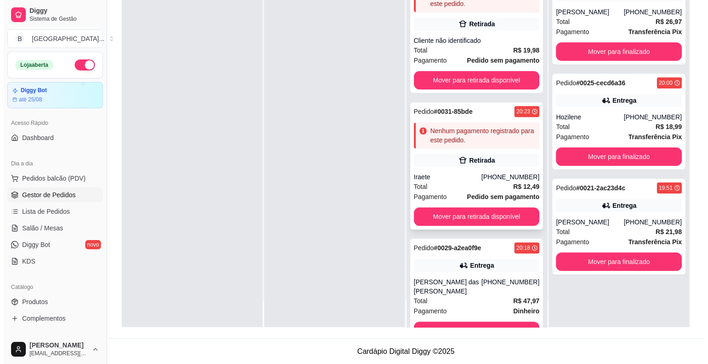
scroll to position [419, 0]
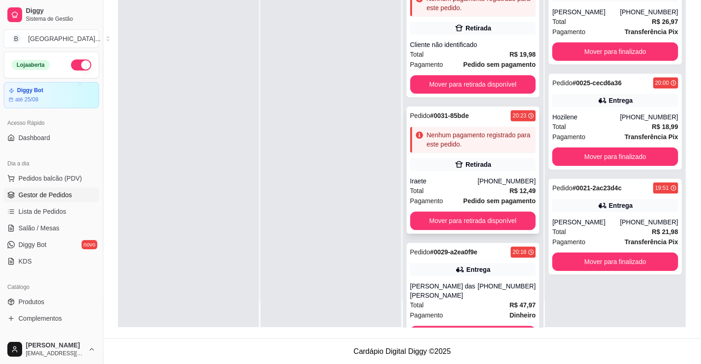
click at [447, 38] on div "Pedido # 0033-62fe5 20:29 Nenhum pagamento registrado para este pedido. Retirad…" at bounding box center [472, 33] width 133 height 127
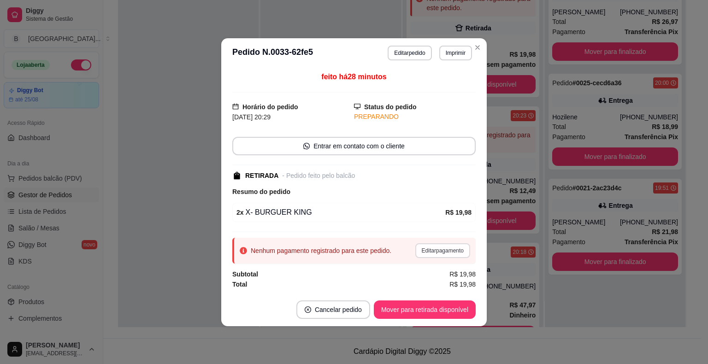
click at [448, 248] on button "Editar pagamento" at bounding box center [442, 250] width 55 height 15
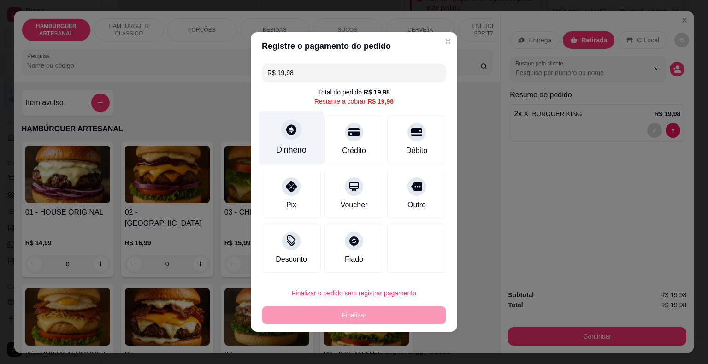
click at [290, 146] on div "Dinheiro" at bounding box center [291, 150] width 30 height 12
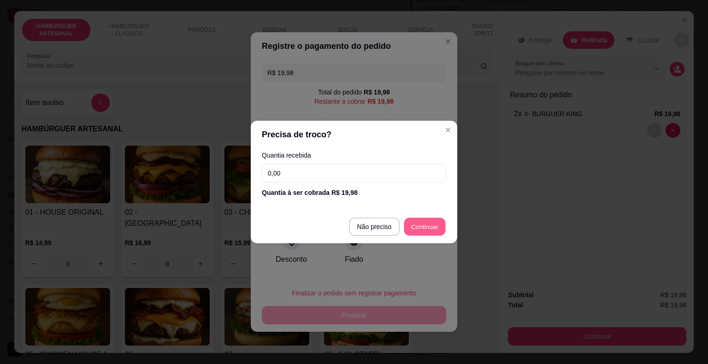
type input "R$ 0,00"
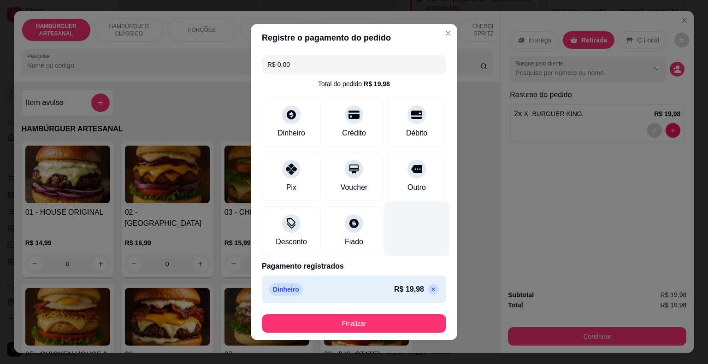
scroll to position [5, 0]
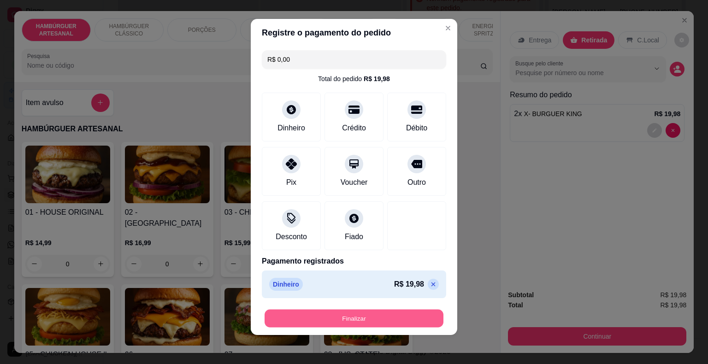
click at [419, 323] on button "Finalizar" at bounding box center [353, 319] width 179 height 18
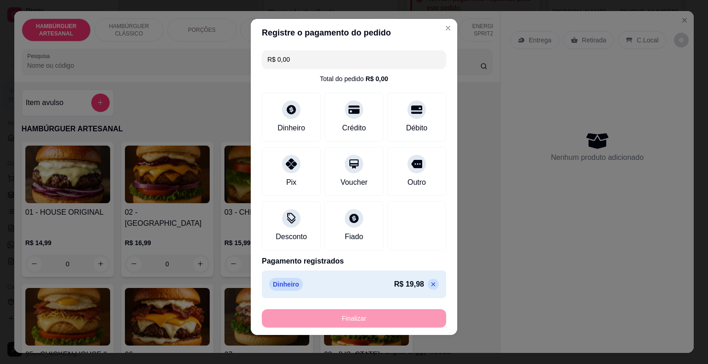
type input "0"
type input "-R$ 19,98"
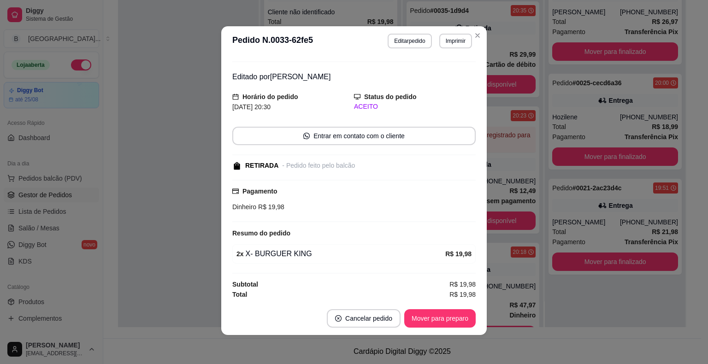
scroll to position [2, 0]
click at [440, 318] on button "Mover para preparo" at bounding box center [439, 318] width 71 height 18
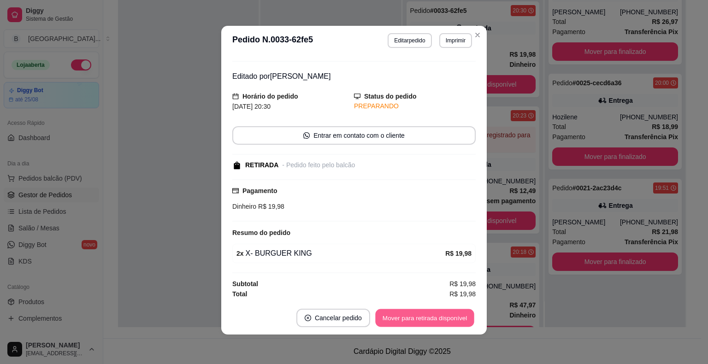
click at [440, 318] on button "Mover para retirada disponível" at bounding box center [424, 318] width 99 height 18
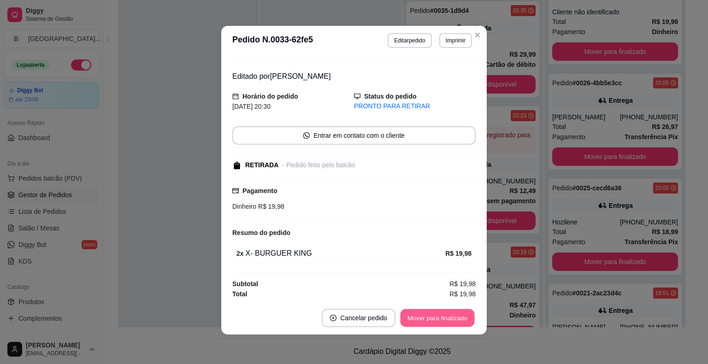
click at [440, 318] on button "Mover para finalizado" at bounding box center [437, 318] width 74 height 18
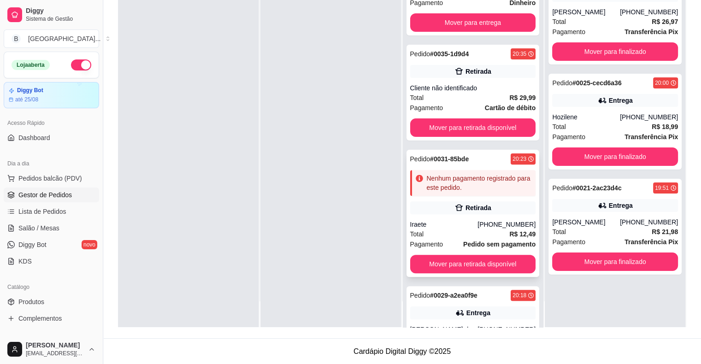
scroll to position [236, 0]
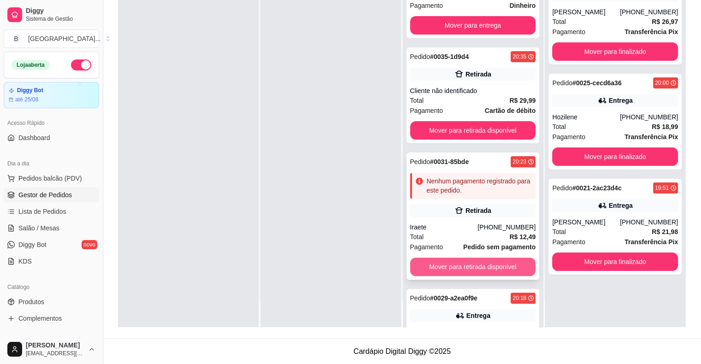
click at [474, 264] on button "Mover para retirada disponível" at bounding box center [473, 266] width 126 height 18
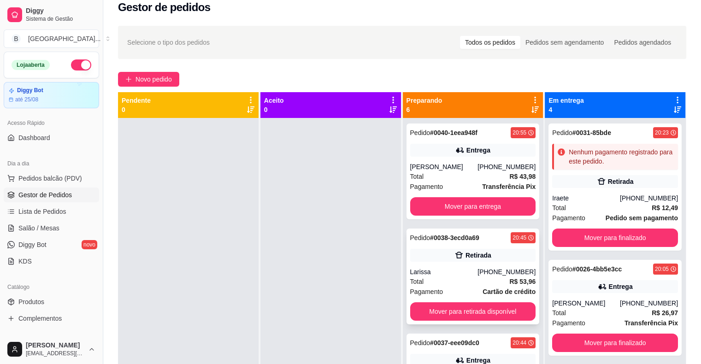
scroll to position [0, 0]
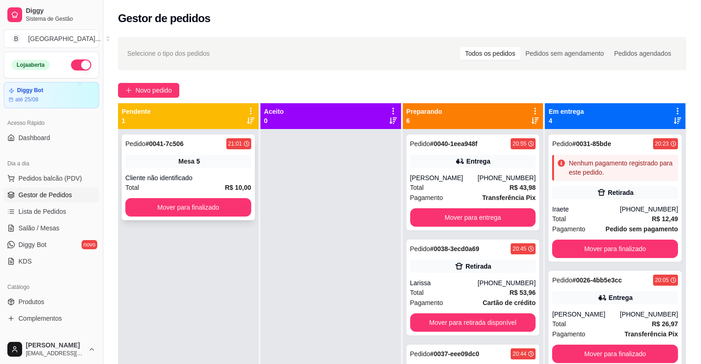
click at [225, 170] on div "Pedido # 0041-7c506 21:01 Mesa 5 Cliente não identificado Total R$ 10,00 Mover …" at bounding box center [188, 177] width 133 height 86
click at [231, 210] on button "Mover para finalizado" at bounding box center [188, 208] width 122 height 18
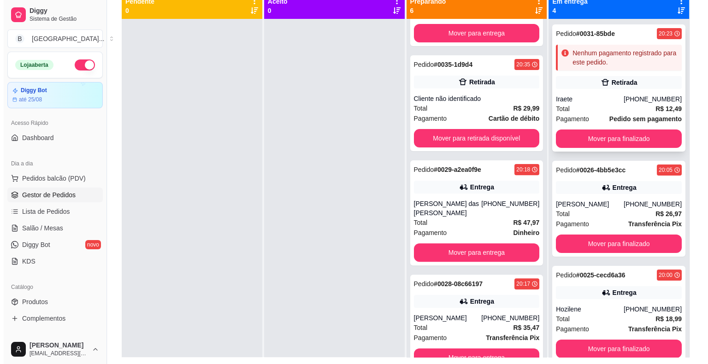
scroll to position [94, 0]
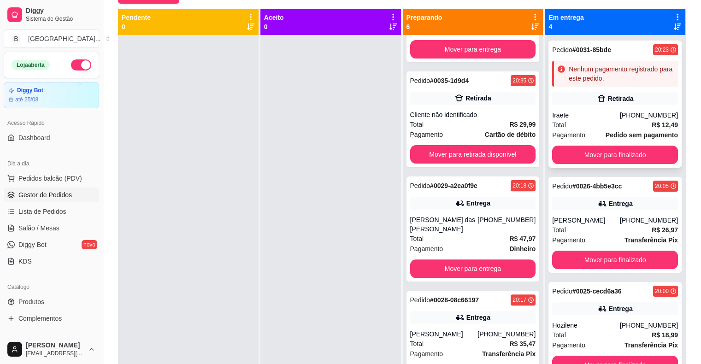
click at [614, 124] on div "Total R$ 12,49" at bounding box center [615, 125] width 126 height 10
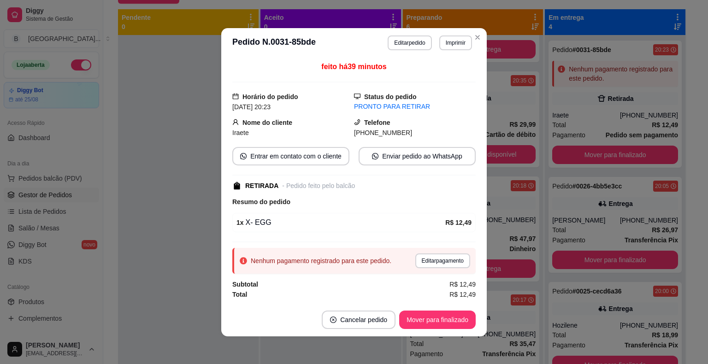
scroll to position [1, 0]
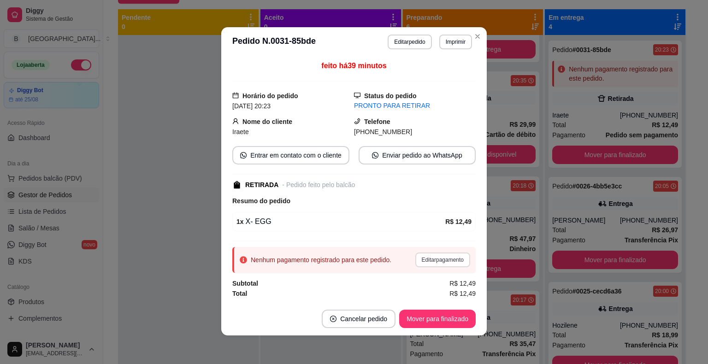
click at [430, 262] on button "Editar pagamento" at bounding box center [442, 259] width 55 height 15
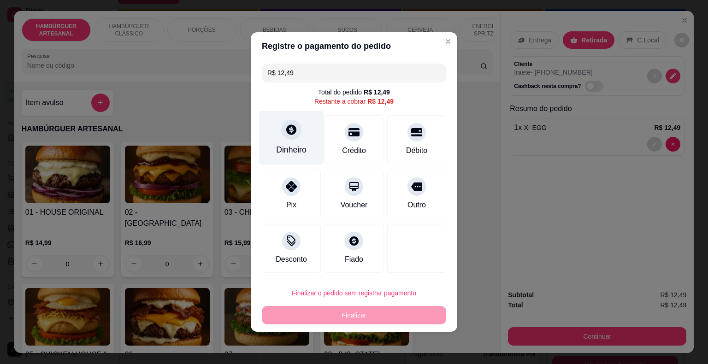
click at [293, 143] on div "Dinheiro" at bounding box center [291, 138] width 65 height 54
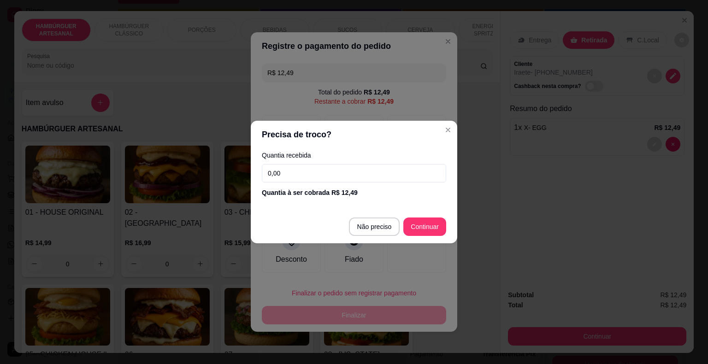
click at [306, 175] on input "0,00" at bounding box center [354, 173] width 184 height 18
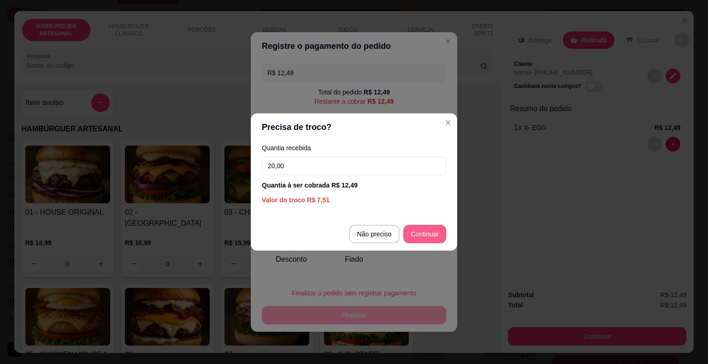
type input "20,00"
type input "R$ 0,00"
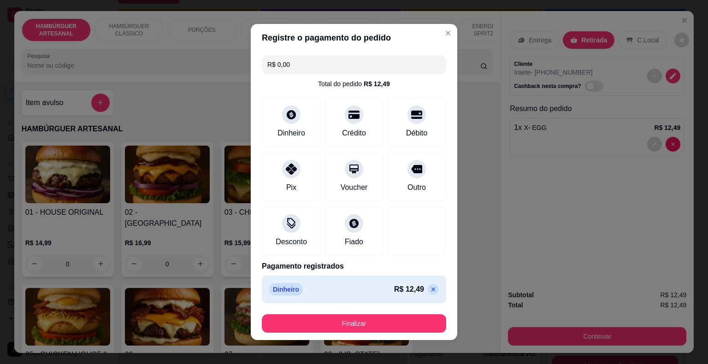
scroll to position [5, 0]
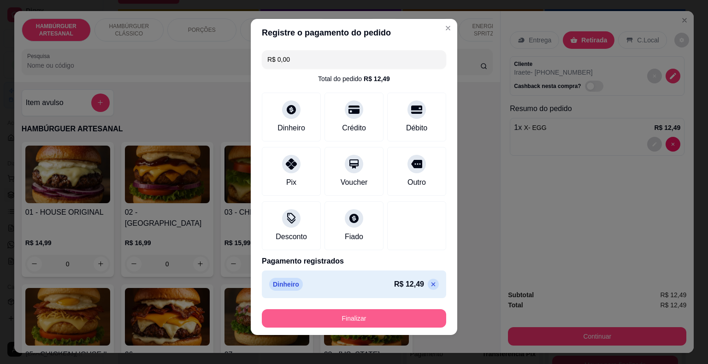
click at [382, 322] on button "Finalizar" at bounding box center [354, 318] width 184 height 18
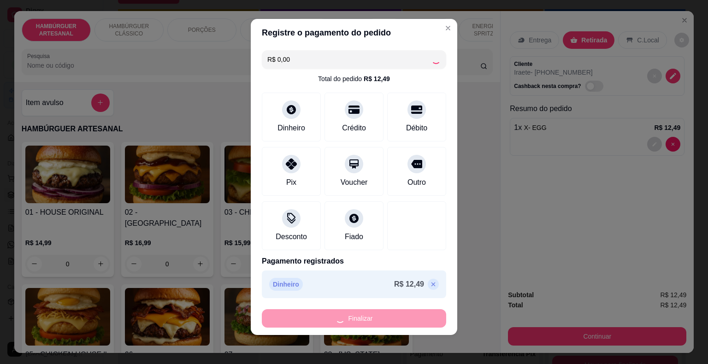
type input "0"
type input "-R$ 12,49"
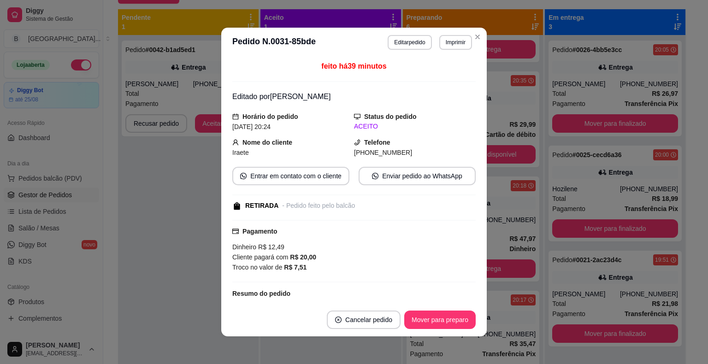
scroll to position [59, 0]
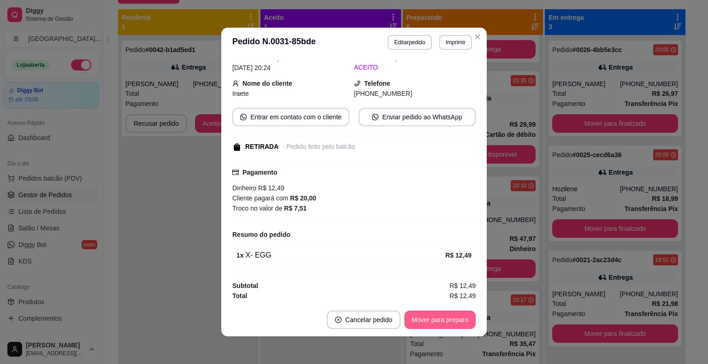
click at [407, 320] on button "Mover para preparo" at bounding box center [439, 319] width 71 height 18
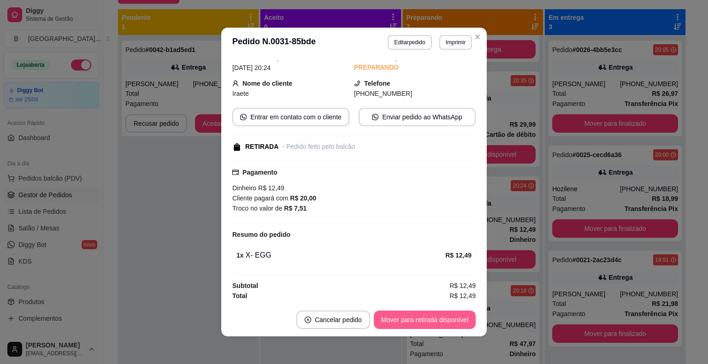
click at [407, 320] on button "Mover para retirada disponível" at bounding box center [425, 319] width 102 height 18
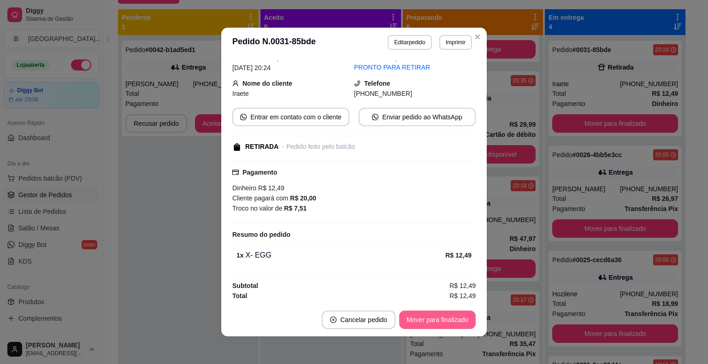
click at [407, 320] on button "Mover para finalizado" at bounding box center [437, 319] width 76 height 18
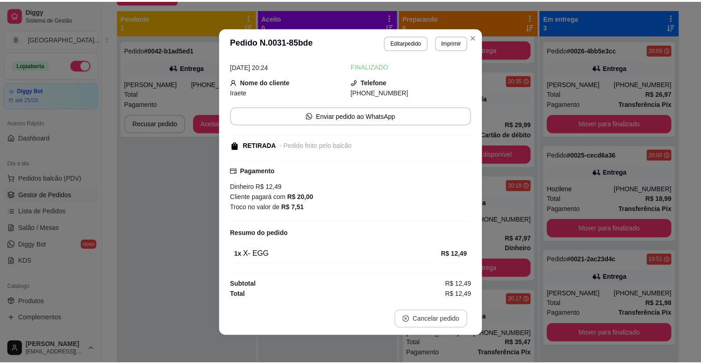
scroll to position [29, 0]
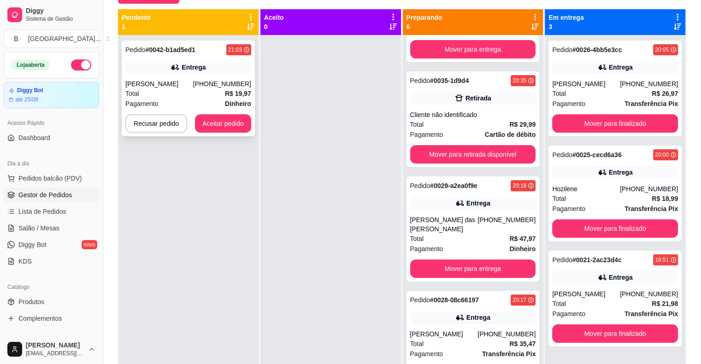
click at [213, 93] on div "Total R$ 19,97" at bounding box center [188, 93] width 126 height 10
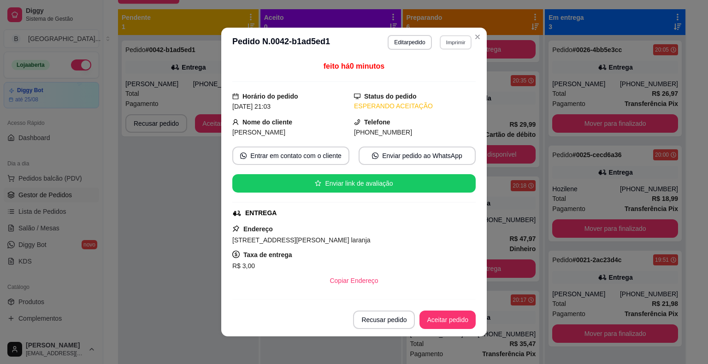
click at [448, 40] on button "Imprimir" at bounding box center [455, 42] width 32 height 14
click at [439, 69] on button "IMPRESSORA" at bounding box center [435, 75] width 64 height 14
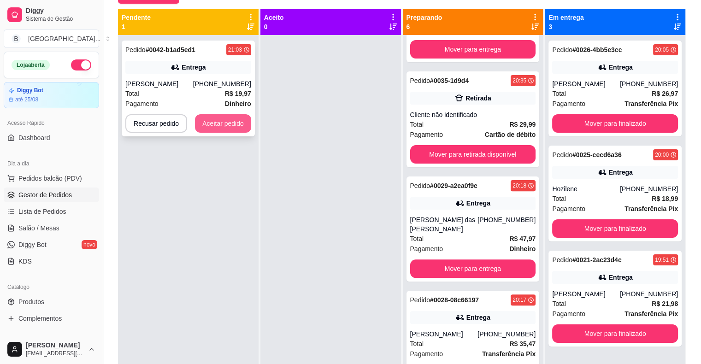
click at [221, 126] on button "Aceitar pedido" at bounding box center [223, 123] width 56 height 18
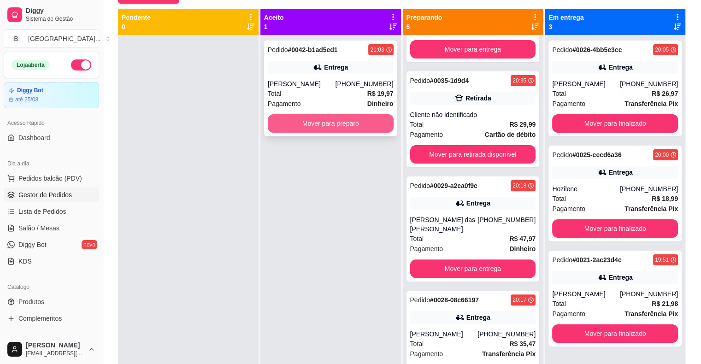
click at [310, 123] on button "Mover para preparo" at bounding box center [331, 123] width 126 height 18
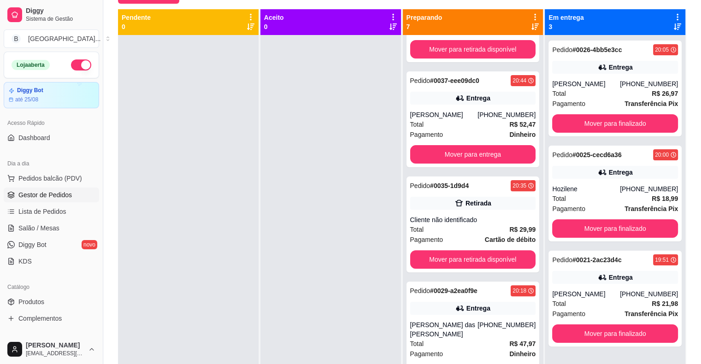
scroll to position [389, 0]
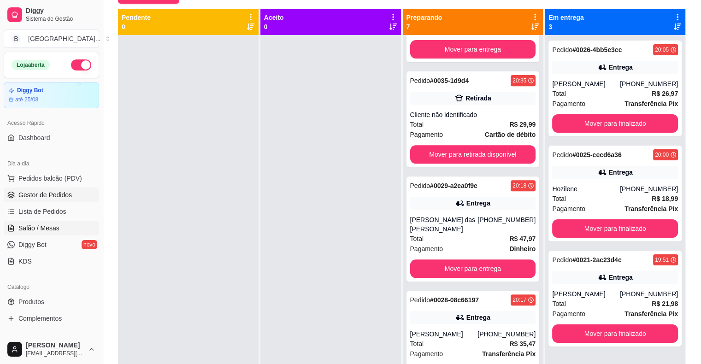
click at [44, 223] on span "Salão / Mesas" at bounding box center [38, 227] width 41 height 9
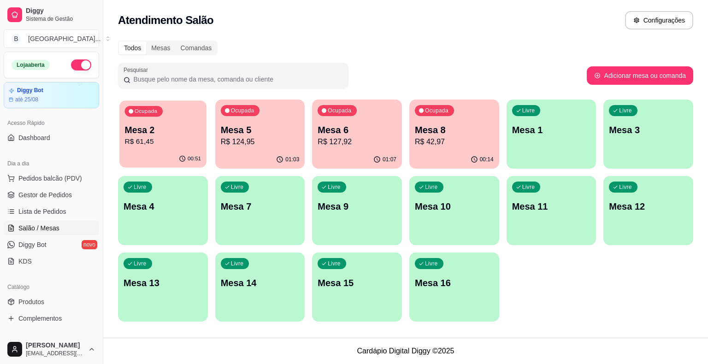
click at [179, 149] on div "Ocupada Mesa 2 R$ 61,45" at bounding box center [162, 125] width 87 height 50
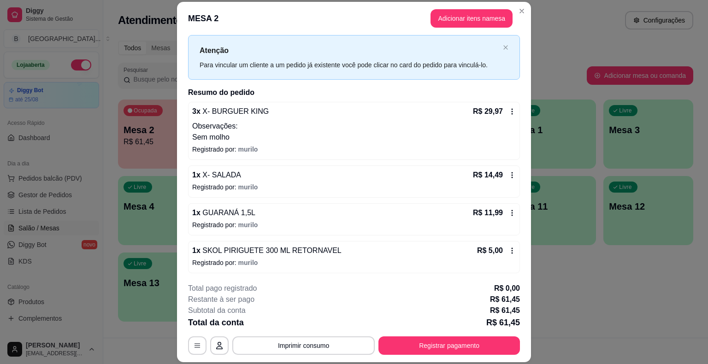
scroll to position [28, 0]
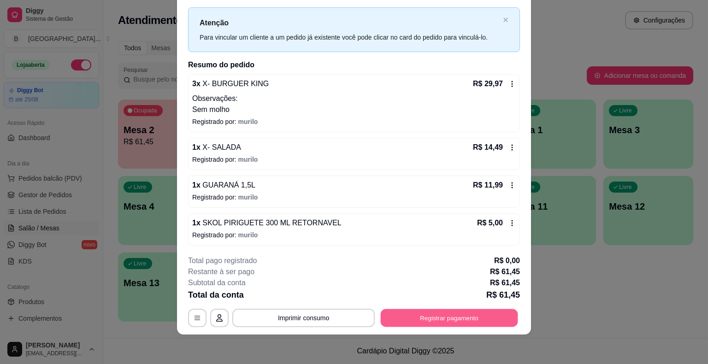
click at [424, 312] on button "Registrar pagamento" at bounding box center [448, 318] width 137 height 18
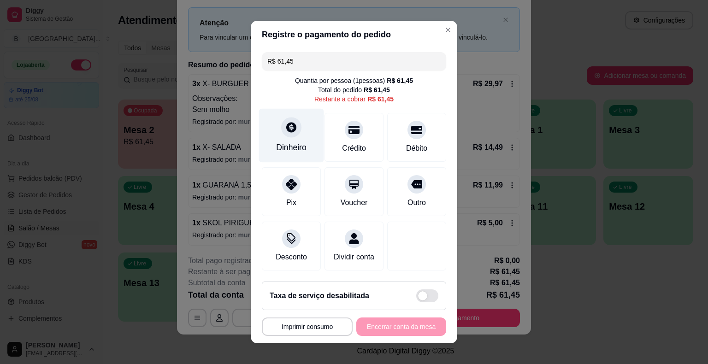
click at [278, 135] on div "Dinheiro" at bounding box center [291, 136] width 65 height 54
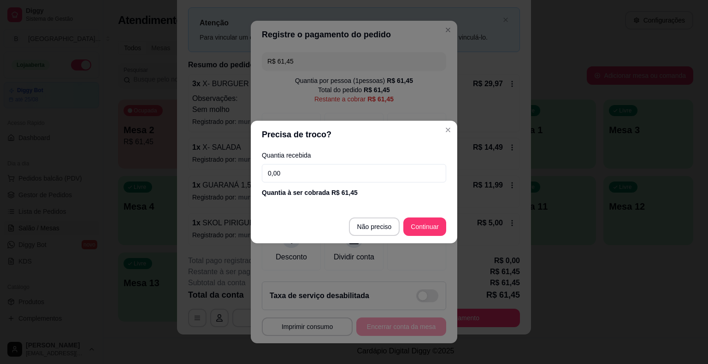
click at [288, 175] on input "0,00" at bounding box center [354, 173] width 184 height 18
type input "100,00"
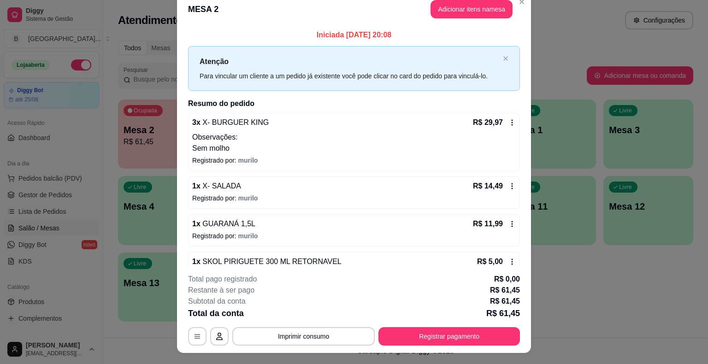
scroll to position [0, 0]
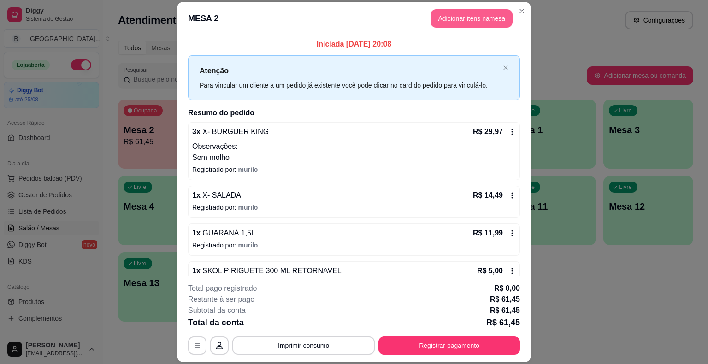
click at [455, 17] on button "Adicionar itens na mesa" at bounding box center [471, 18] width 82 height 18
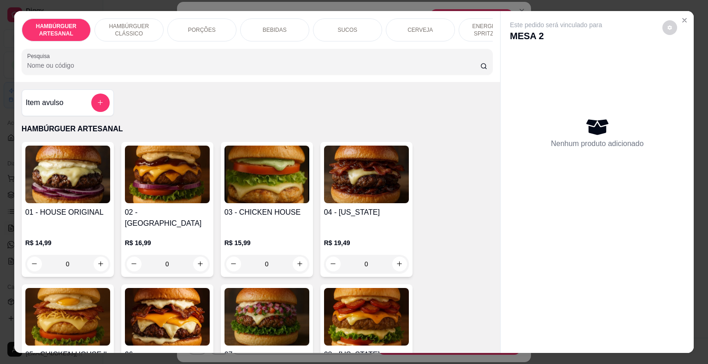
click at [278, 26] on p "BEBIDAS" at bounding box center [275, 29] width 24 height 7
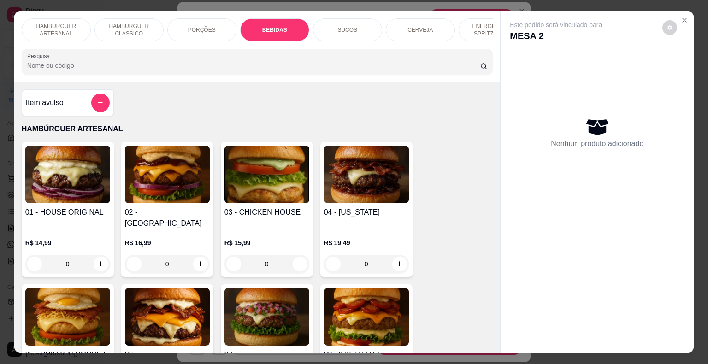
scroll to position [22, 0]
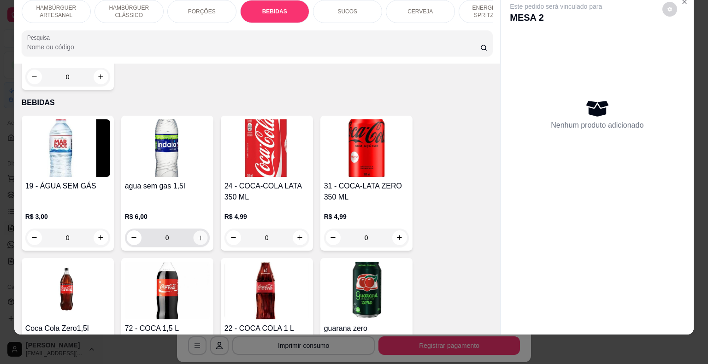
click at [197, 234] on icon "increase-product-quantity" at bounding box center [200, 237] width 7 height 7
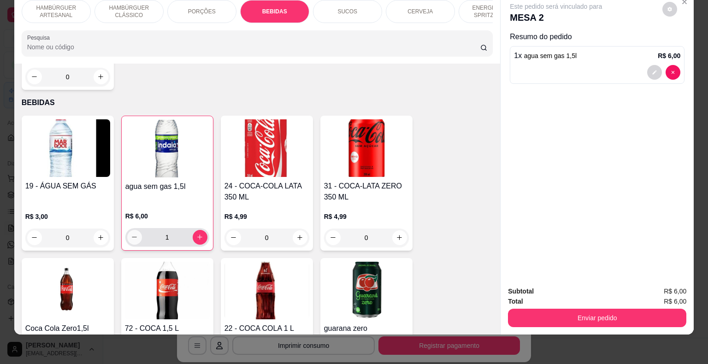
click at [131, 234] on icon "decrease-product-quantity" at bounding box center [134, 237] width 7 height 7
type input "0"
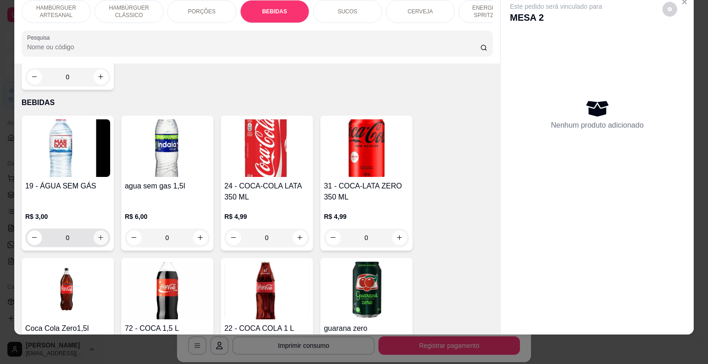
click at [103, 230] on button "increase-product-quantity" at bounding box center [101, 237] width 15 height 15
type input "1"
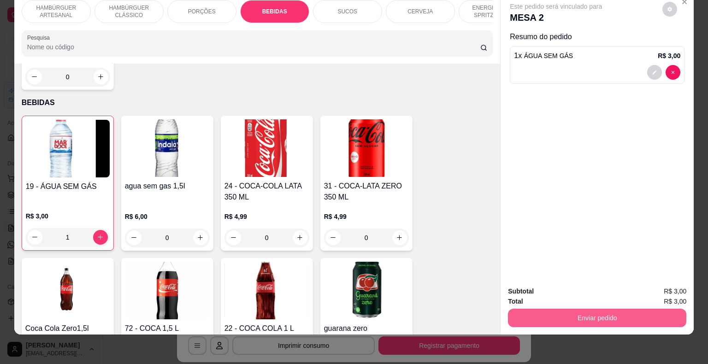
click at [569, 316] on button "Enviar pedido" at bounding box center [597, 318] width 178 height 18
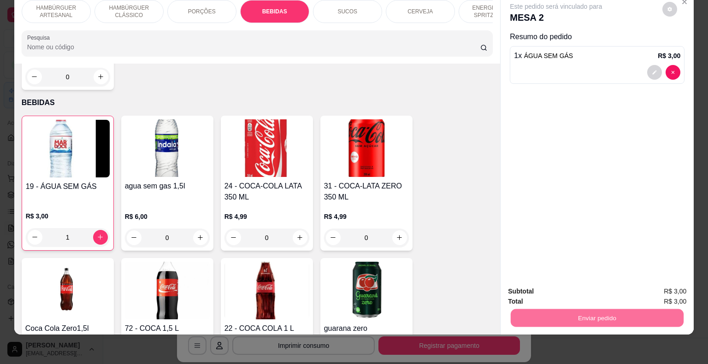
click at [553, 285] on button "Não registrar e enviar pedido" at bounding box center [566, 289] width 96 height 18
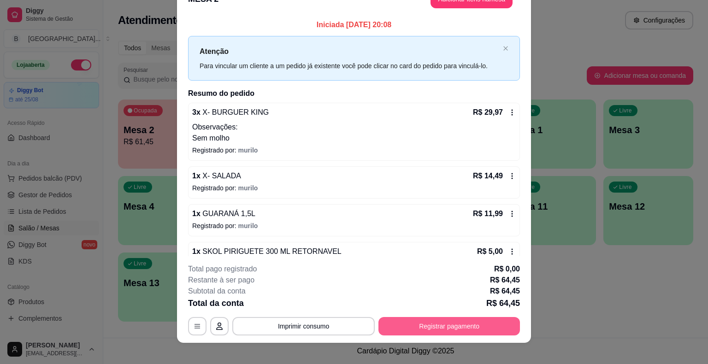
scroll to position [28, 0]
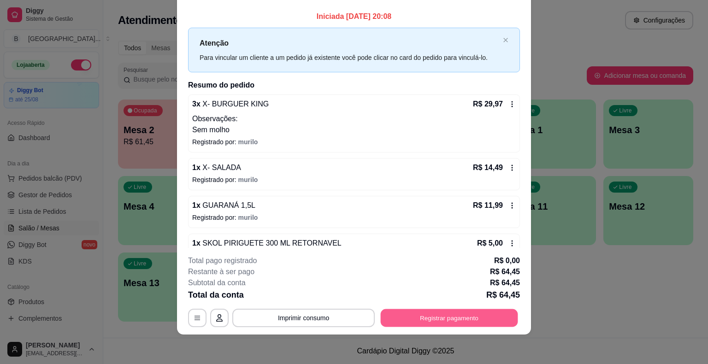
click at [473, 314] on button "Registrar pagamento" at bounding box center [448, 318] width 137 height 18
click at [468, 318] on button "Registrar pagamento" at bounding box center [448, 318] width 137 height 18
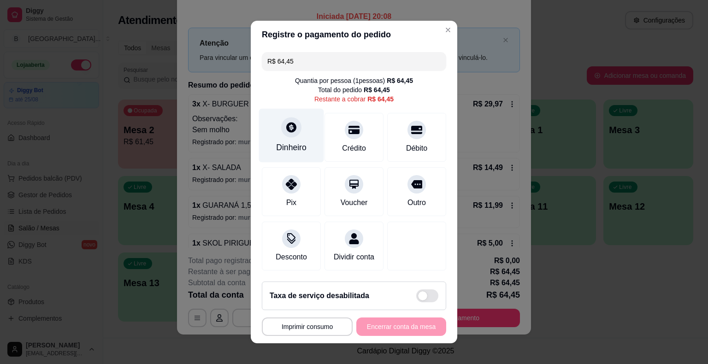
click at [286, 126] on icon at bounding box center [291, 127] width 10 height 10
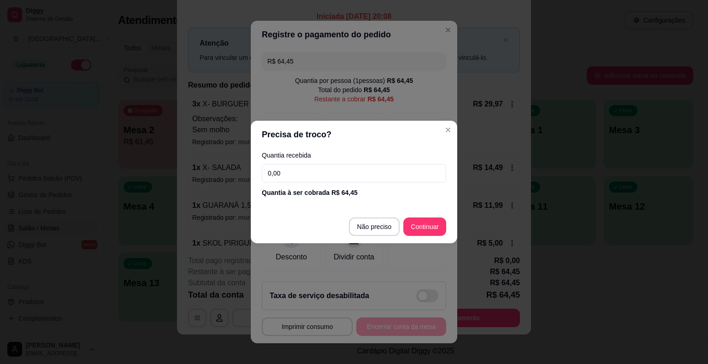
click at [293, 170] on input "0,00" at bounding box center [354, 173] width 184 height 18
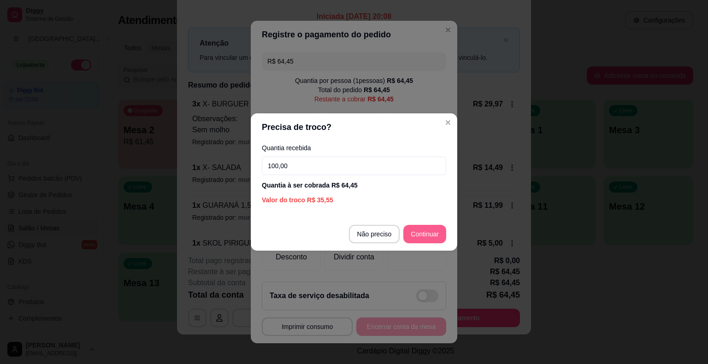
type input "100,00"
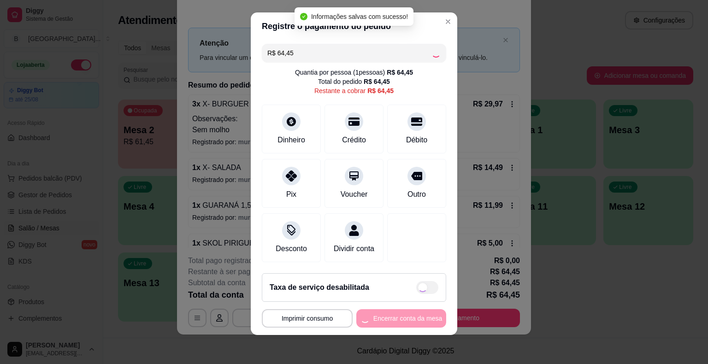
type input "R$ 0,00"
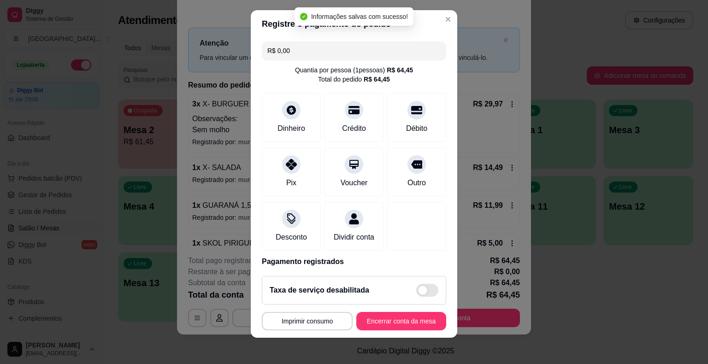
scroll to position [11, 0]
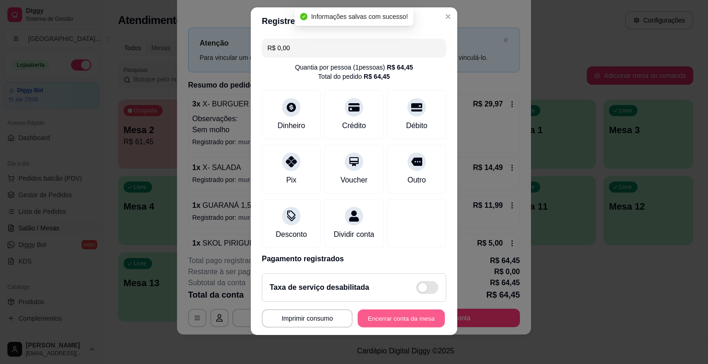
click at [386, 321] on button "Encerrar conta da mesa" at bounding box center [400, 318] width 87 height 18
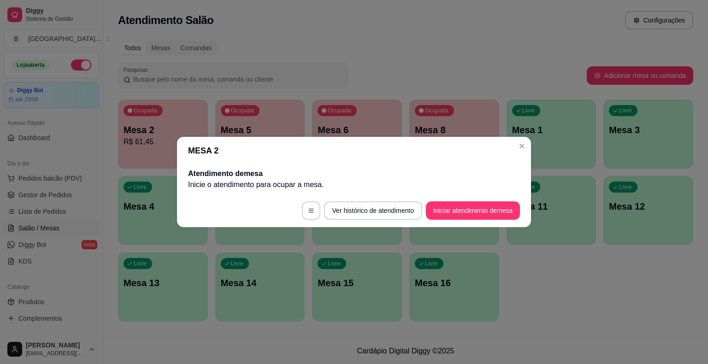
scroll to position [0, 0]
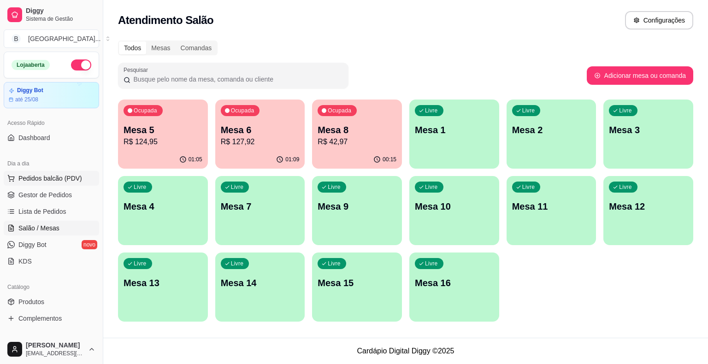
click at [70, 178] on span "Pedidos balcão (PDV)" at bounding box center [50, 178] width 64 height 9
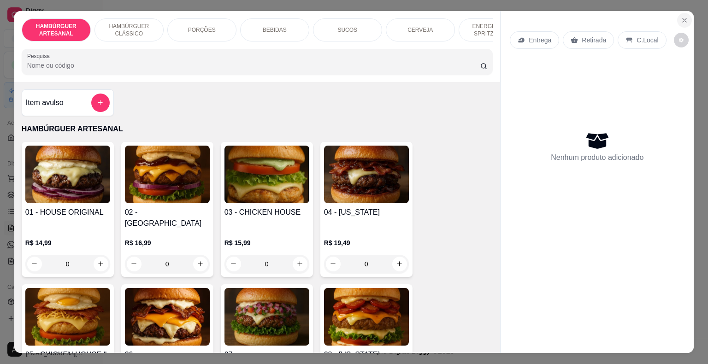
click at [680, 17] on icon "Close" at bounding box center [683, 20] width 7 height 7
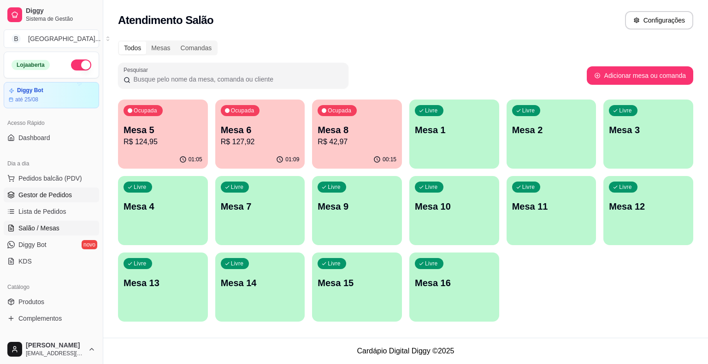
click at [57, 200] on link "Gestor de Pedidos" at bounding box center [51, 194] width 95 height 15
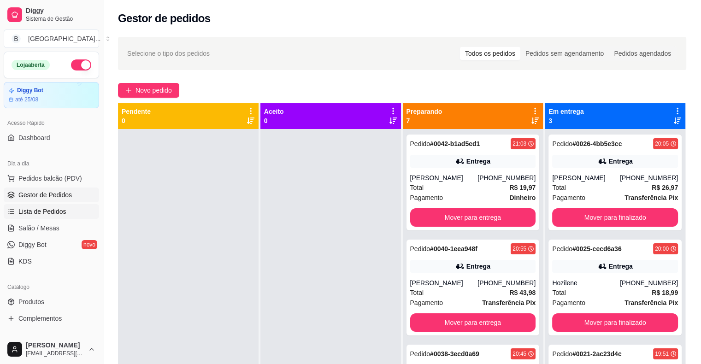
click at [57, 209] on span "Lista de Pedidos" at bounding box center [42, 211] width 48 height 9
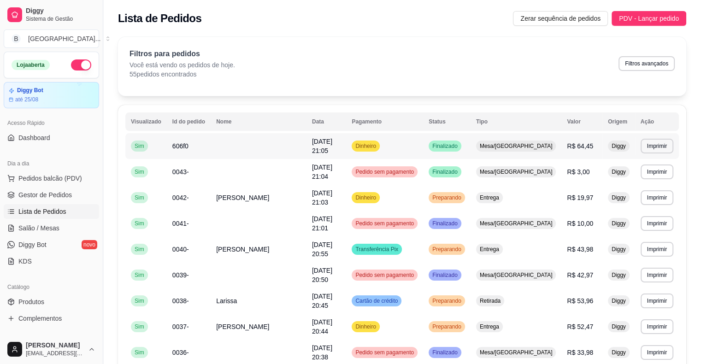
click at [304, 150] on td at bounding box center [259, 146] width 96 height 26
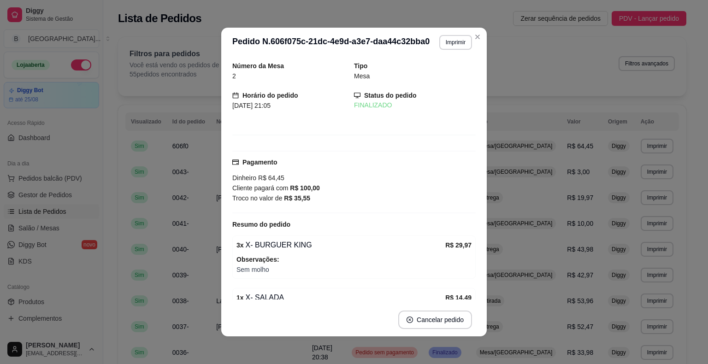
scroll to position [127, 0]
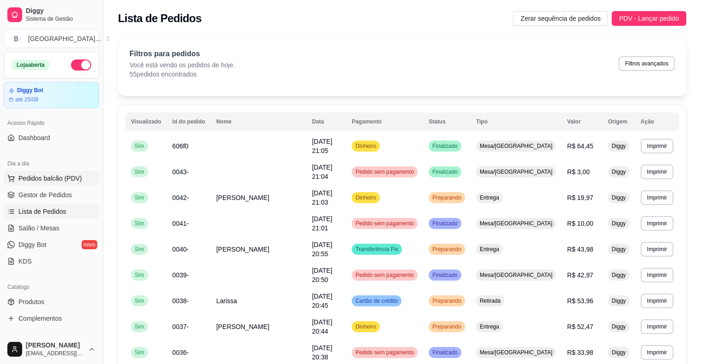
click at [64, 176] on span "Pedidos balcão (PDV)" at bounding box center [50, 178] width 64 height 9
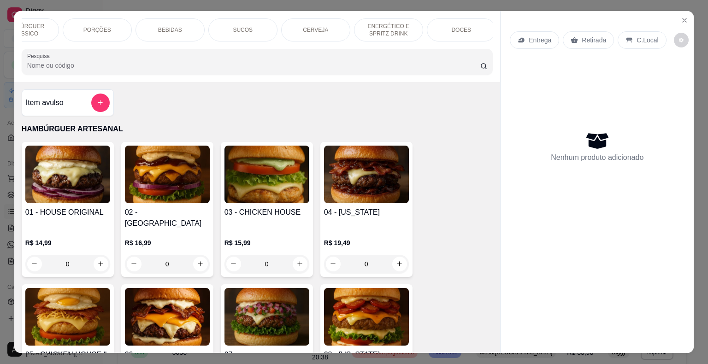
scroll to position [0, 111]
click at [465, 27] on div "DOCES" at bounding box center [455, 29] width 69 height 23
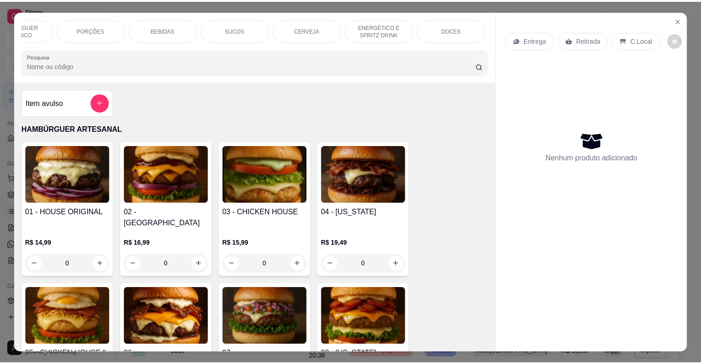
scroll to position [22, 0]
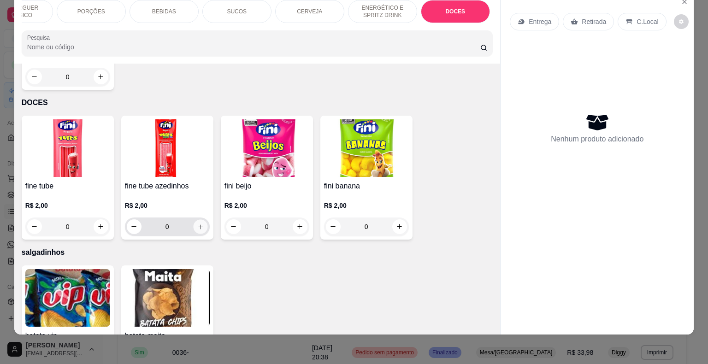
click at [197, 219] on button "increase-product-quantity" at bounding box center [200, 226] width 14 height 14
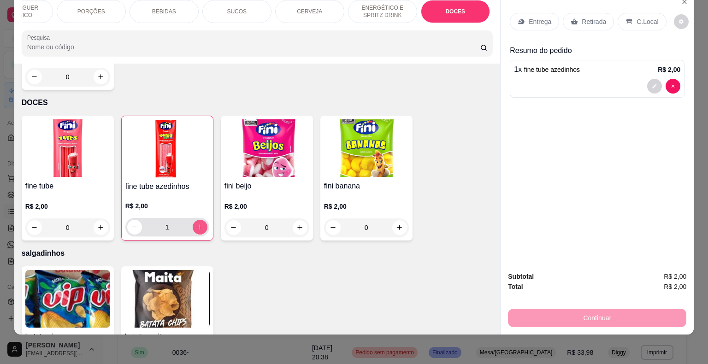
click at [197, 220] on button "increase-product-quantity" at bounding box center [200, 227] width 15 height 15
type input "3"
click at [584, 17] on p "Retirada" at bounding box center [593, 21] width 24 height 9
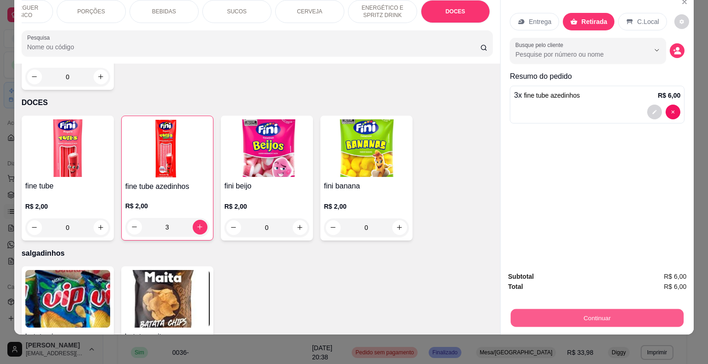
click at [575, 310] on button "Continuar" at bounding box center [596, 318] width 173 height 18
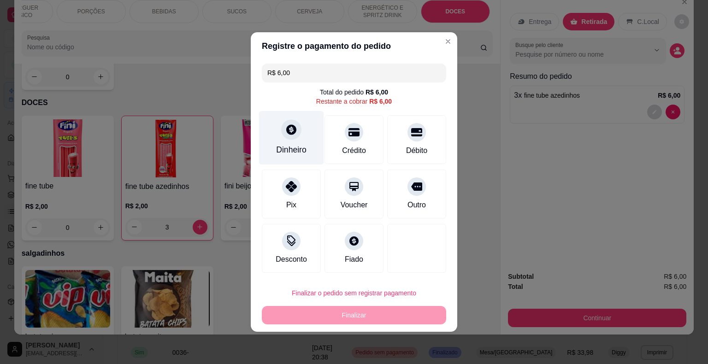
click at [301, 137] on div "Dinheiro" at bounding box center [291, 138] width 65 height 54
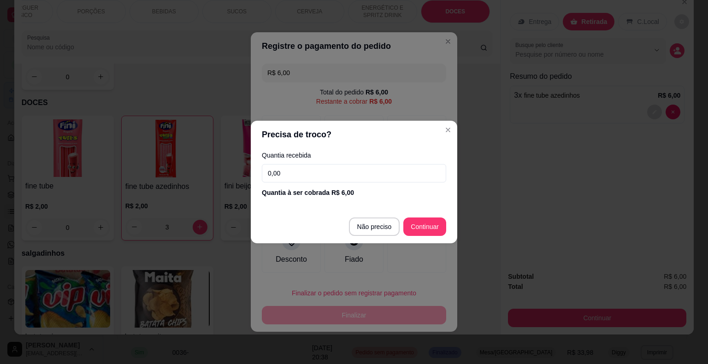
click at [332, 172] on input "0,00" at bounding box center [354, 173] width 184 height 18
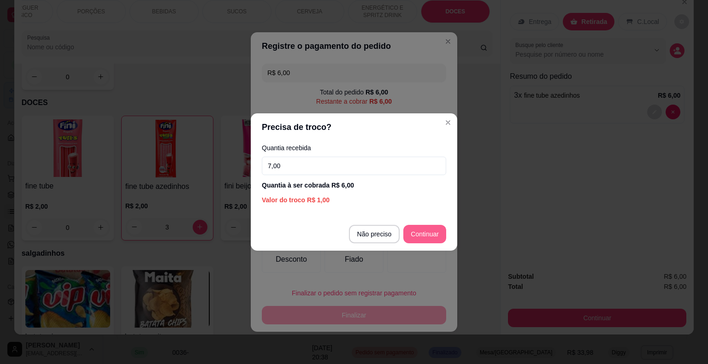
type input "7,00"
type input "R$ 0,00"
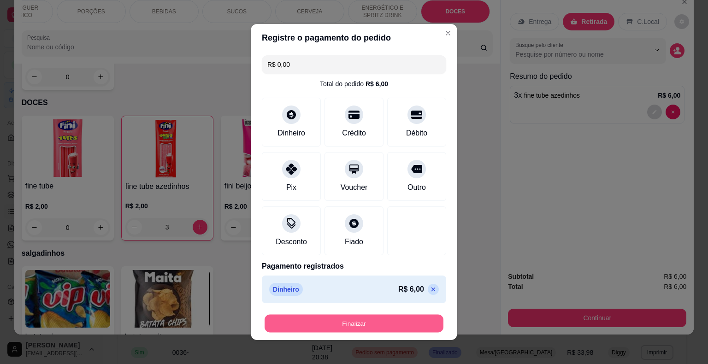
click at [401, 325] on button "Finalizar" at bounding box center [353, 324] width 179 height 18
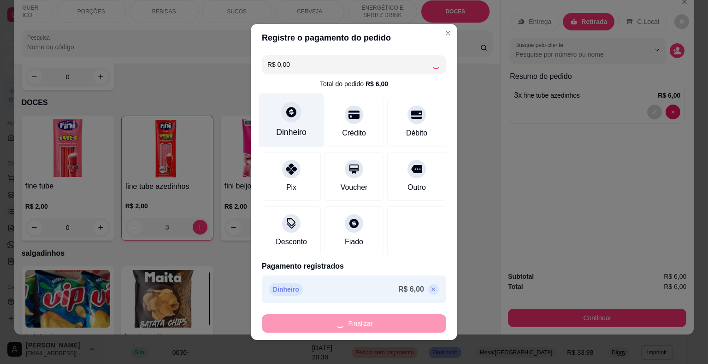
type input "0"
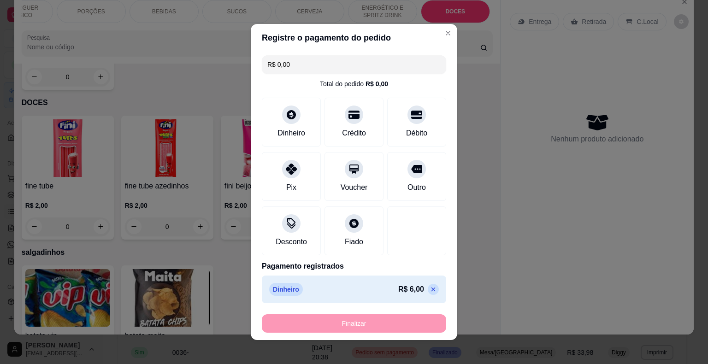
type input "-R$ 6,00"
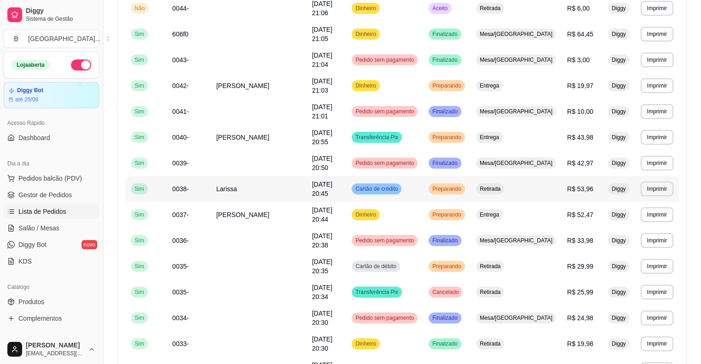
scroll to position [138, 0]
click at [65, 189] on link "Gestor de Pedidos" at bounding box center [51, 194] width 95 height 15
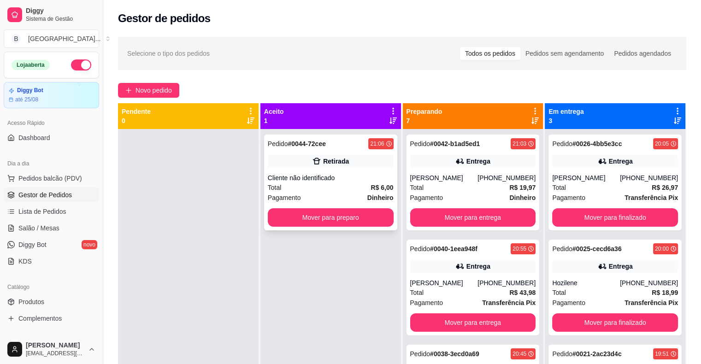
click at [313, 185] on div "Total R$ 6,00" at bounding box center [331, 187] width 126 height 10
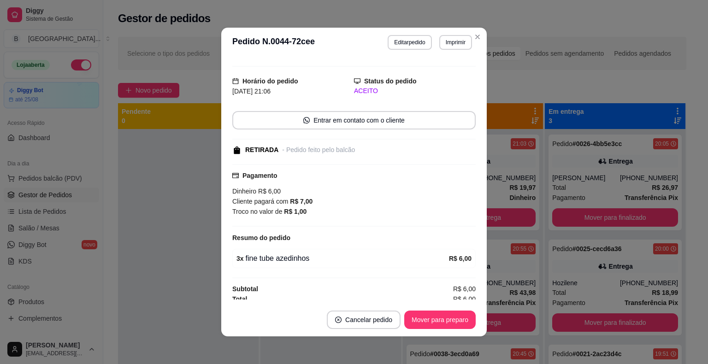
scroll to position [18, 0]
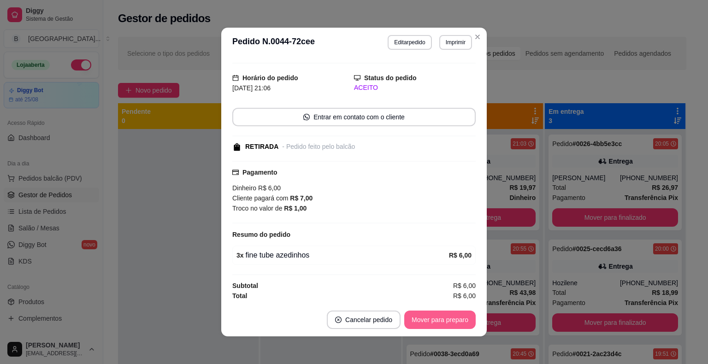
click at [418, 323] on button "Mover para preparo" at bounding box center [439, 319] width 71 height 18
click at [418, 323] on button "Mover para retirada disponível" at bounding box center [425, 319] width 102 height 18
click at [418, 323] on button "Mover para finalizado" at bounding box center [437, 319] width 76 height 18
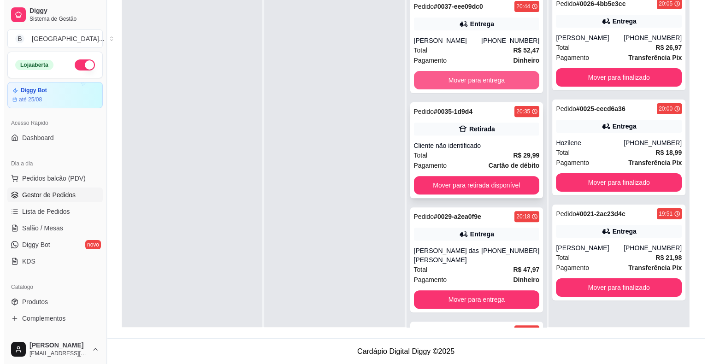
scroll to position [322, 0]
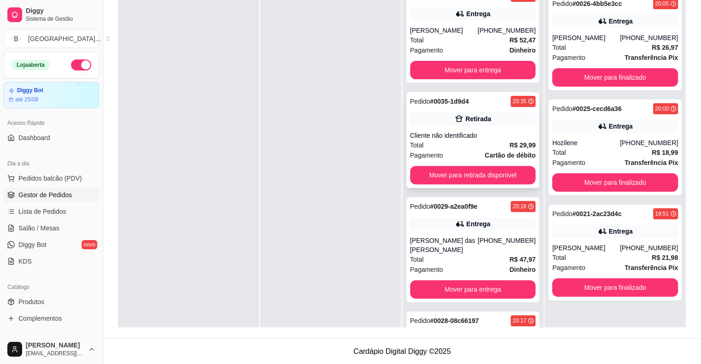
click at [464, 130] on div "Pedido # 0035-1d9d4 20:35 Retirada Cliente não identificado Total R$ 29,99 Paga…" at bounding box center [472, 140] width 133 height 96
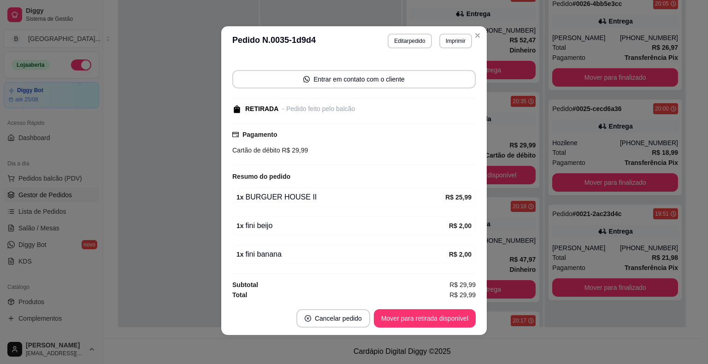
scroll to position [2, 0]
click at [439, 319] on button "Mover para retirada disponível" at bounding box center [424, 318] width 99 height 18
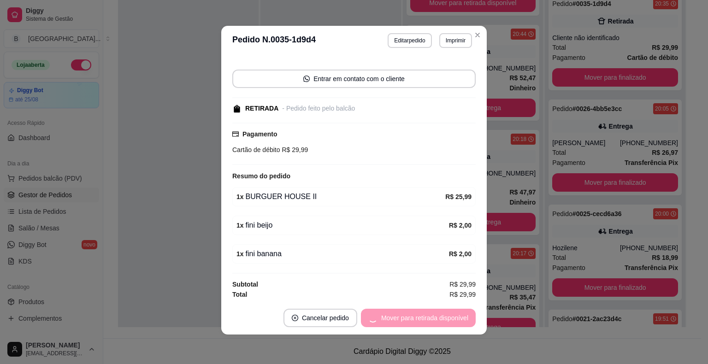
scroll to position [284, 0]
click at [439, 319] on button "Mover para finalizado" at bounding box center [437, 318] width 74 height 18
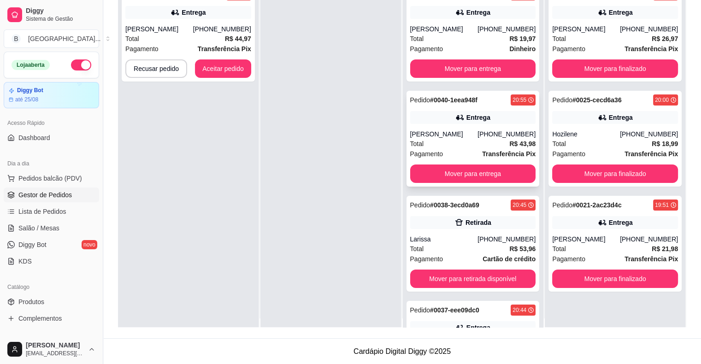
scroll to position [0, 0]
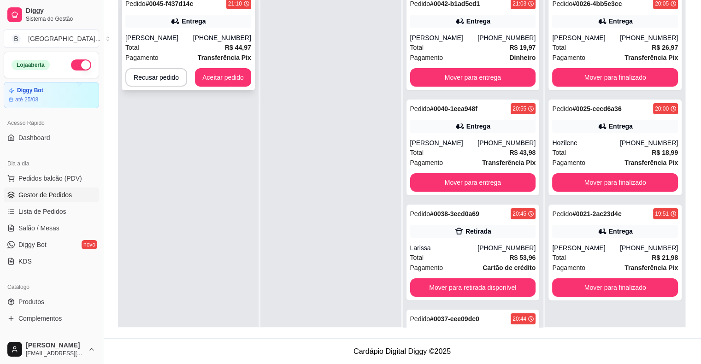
click at [190, 18] on div "Entrega" at bounding box center [193, 21] width 24 height 9
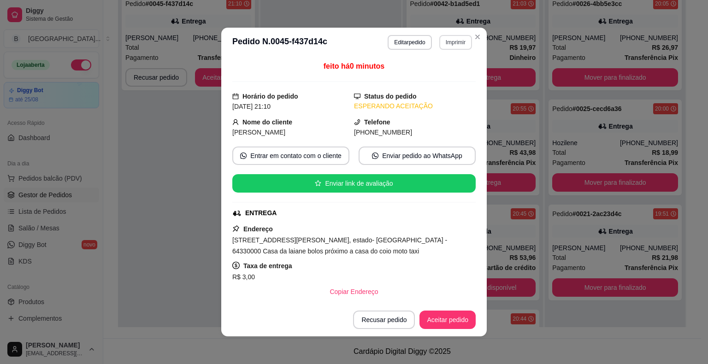
click at [444, 37] on button "Imprimir" at bounding box center [455, 42] width 33 height 15
click at [435, 69] on button "IMPRESSORA" at bounding box center [435, 75] width 64 height 14
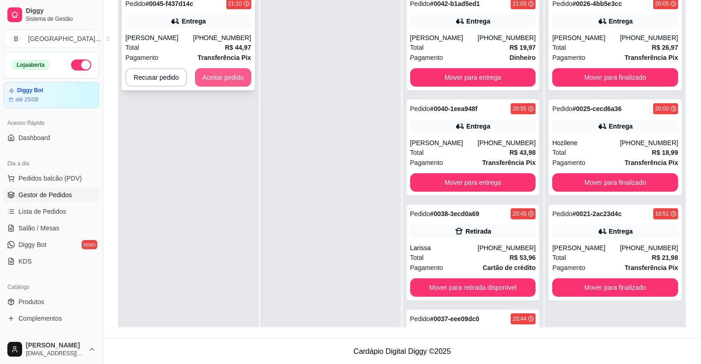
click at [227, 76] on button "Aceitar pedido" at bounding box center [223, 77] width 56 height 18
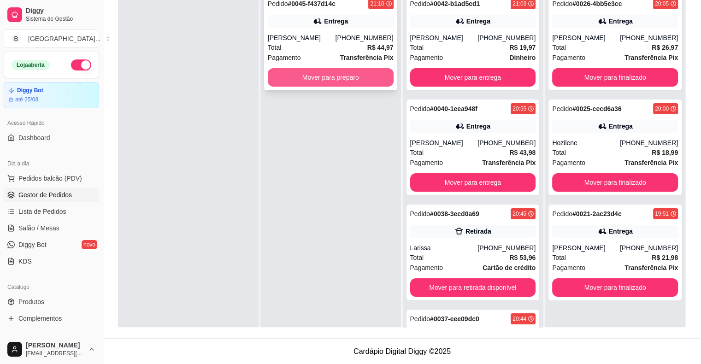
click at [322, 68] on button "Mover para preparo" at bounding box center [331, 77] width 126 height 18
click at [341, 71] on button "Mover para preparo" at bounding box center [331, 77] width 126 height 18
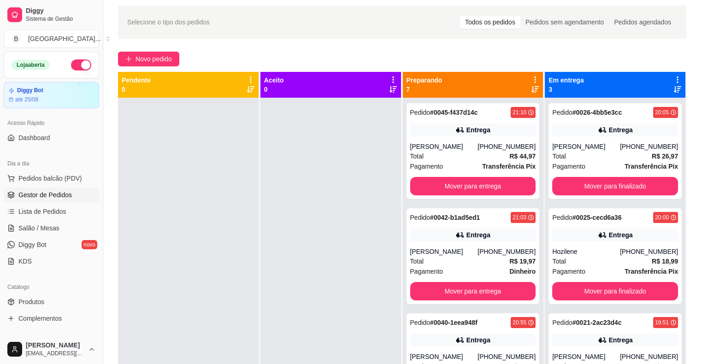
scroll to position [46, 0]
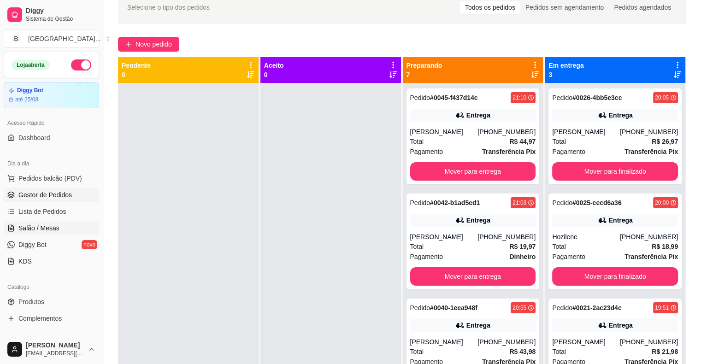
click at [39, 231] on span "Salão / Mesas" at bounding box center [38, 227] width 41 height 9
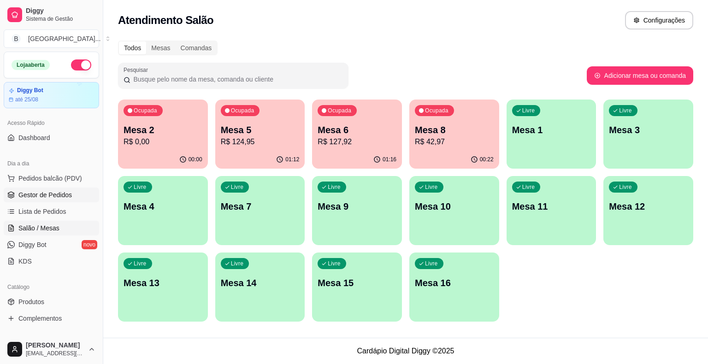
click at [58, 190] on span "Gestor de Pedidos" at bounding box center [44, 194] width 53 height 9
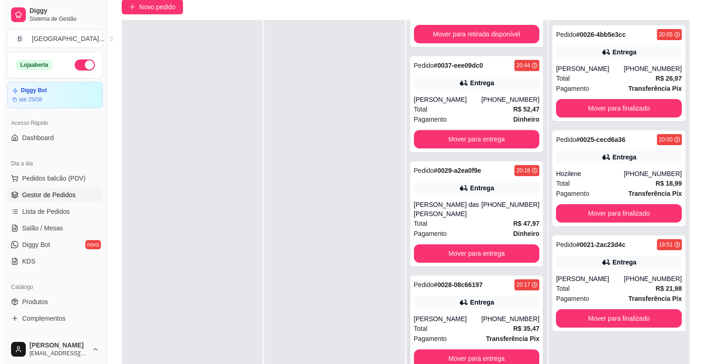
scroll to position [140, 0]
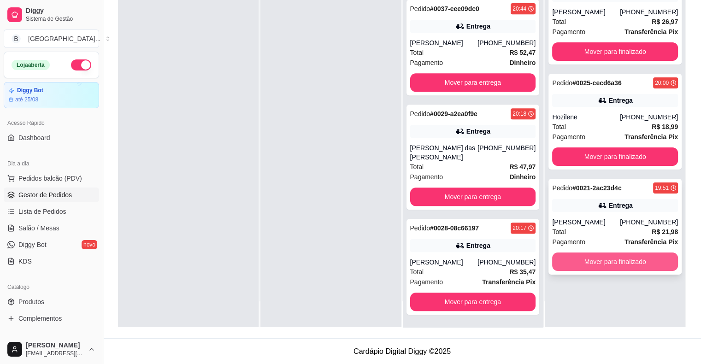
click at [608, 264] on button "Mover para finalizado" at bounding box center [615, 261] width 126 height 18
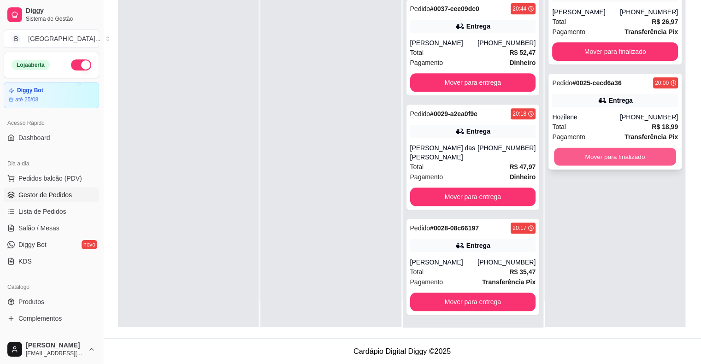
click at [590, 162] on button "Mover para finalizado" at bounding box center [615, 157] width 122 height 18
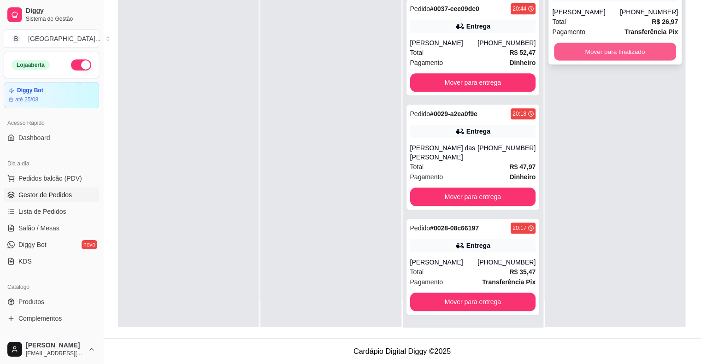
click at [581, 54] on button "Mover para finalizado" at bounding box center [615, 52] width 122 height 18
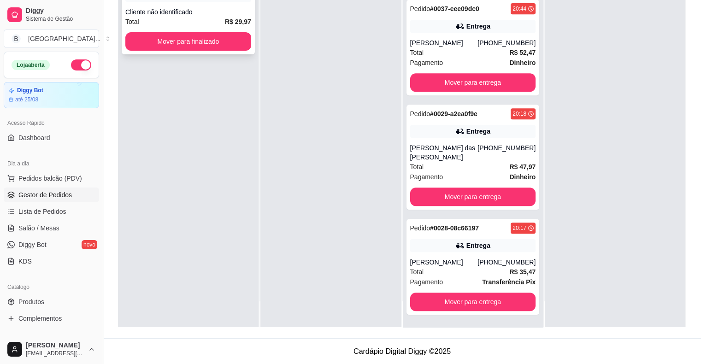
click at [234, 7] on div "Cliente não identificado" at bounding box center [188, 11] width 126 height 9
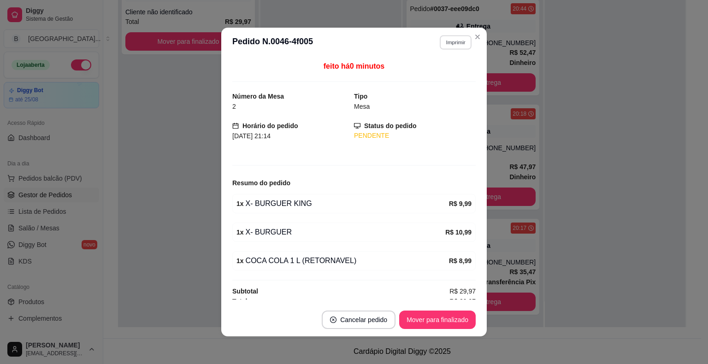
click at [457, 38] on button "Imprimir" at bounding box center [455, 42] width 32 height 14
click at [438, 72] on button "IMPRESSORA" at bounding box center [435, 75] width 67 height 15
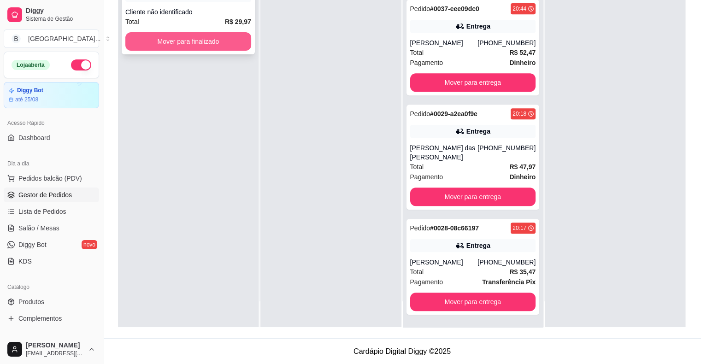
click at [209, 34] on button "Mover para finalizado" at bounding box center [188, 41] width 126 height 18
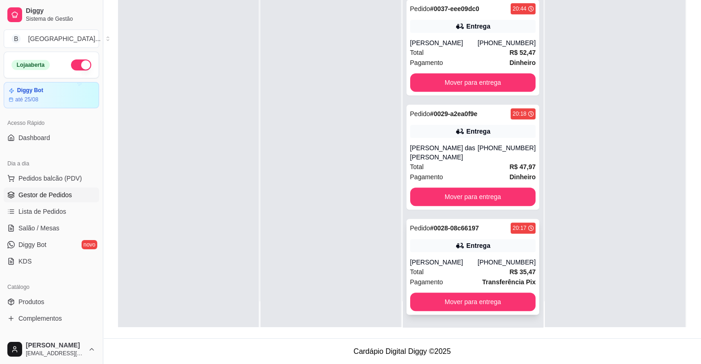
click at [444, 257] on div "[PERSON_NAME]" at bounding box center [444, 261] width 68 height 9
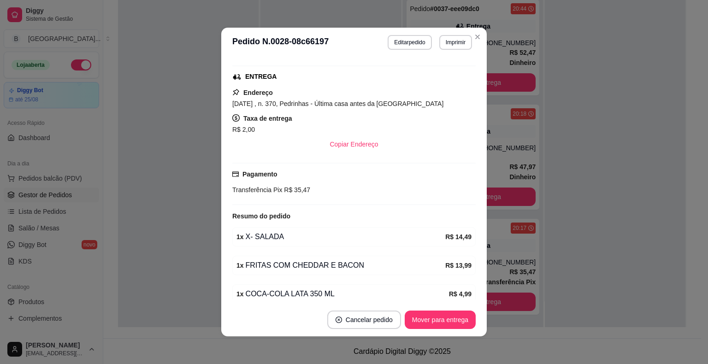
scroll to position [175, 0]
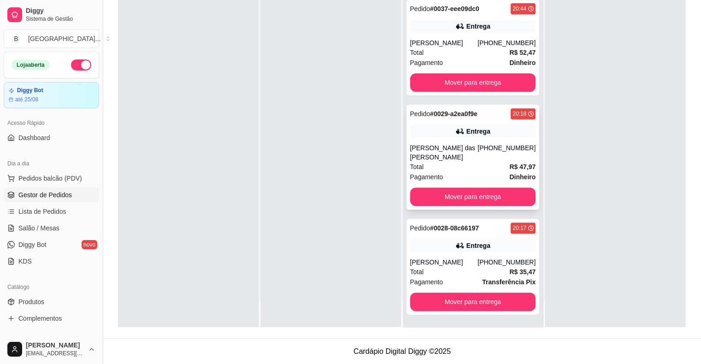
click at [492, 160] on div "[PHONE_NUMBER]" at bounding box center [506, 152] width 58 height 18
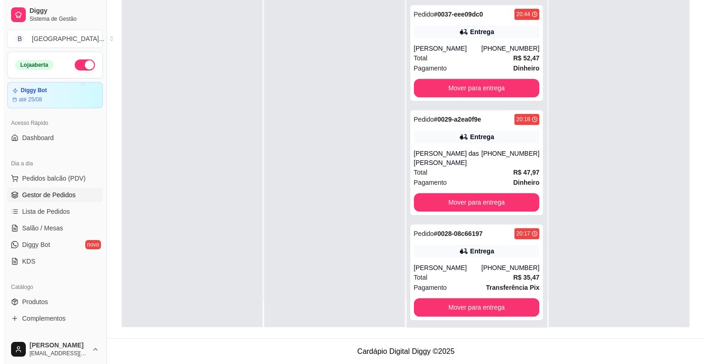
scroll to position [389, 0]
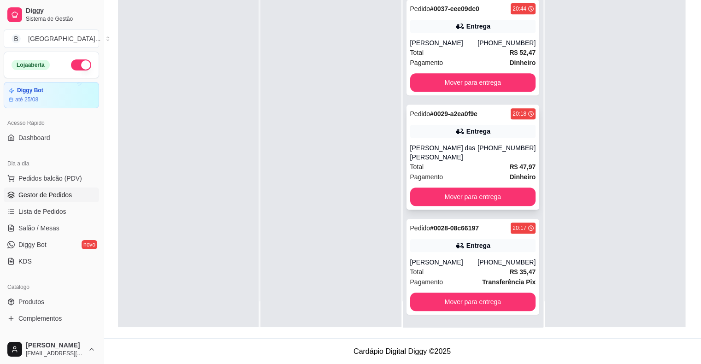
click at [477, 152] on div "[PHONE_NUMBER]" at bounding box center [506, 152] width 58 height 18
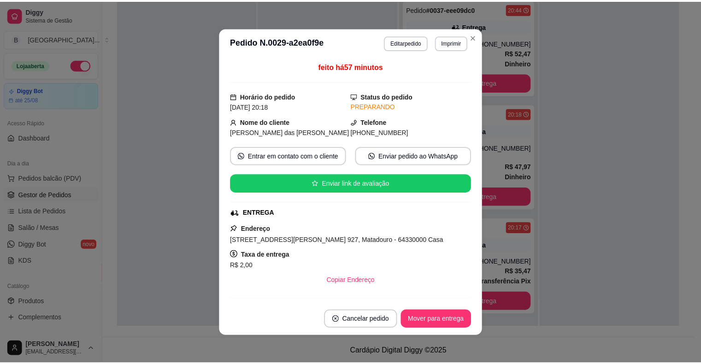
scroll to position [195, 0]
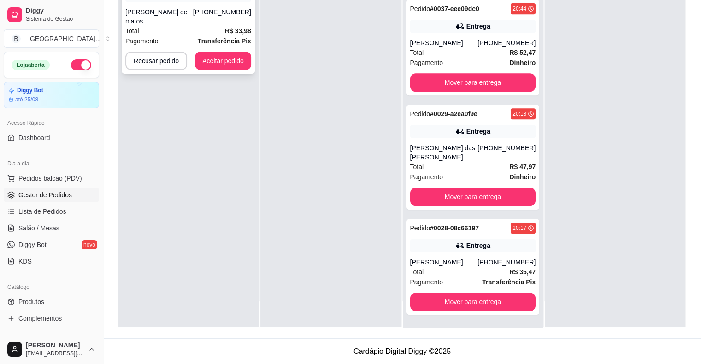
click at [144, 26] on div "Total R$ 33,98" at bounding box center [188, 31] width 126 height 10
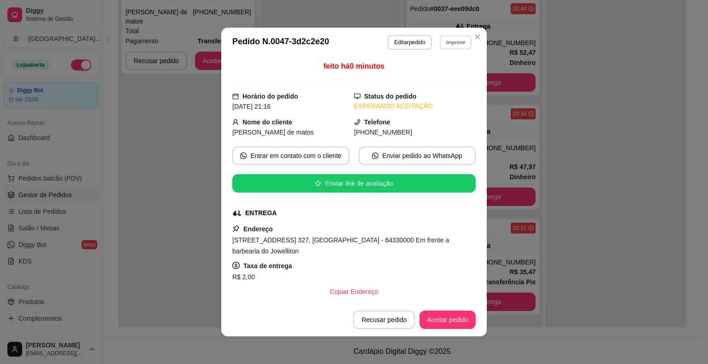
click at [449, 47] on button "Imprimir" at bounding box center [455, 42] width 32 height 14
click at [444, 76] on button "IMPRESSORA" at bounding box center [435, 75] width 64 height 14
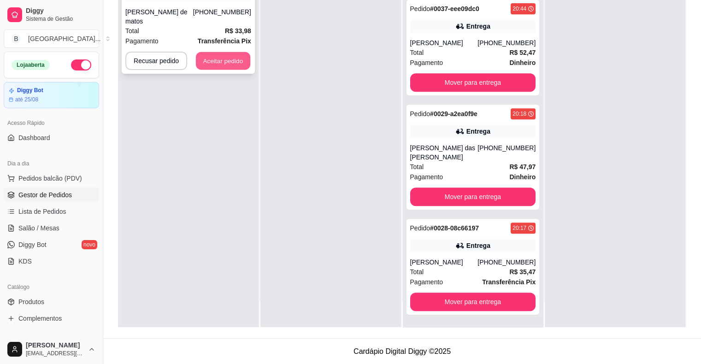
click at [230, 52] on button "Aceitar pedido" at bounding box center [223, 61] width 54 height 18
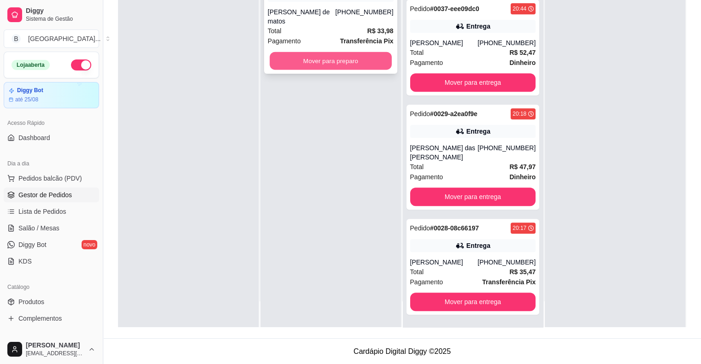
click at [326, 52] on button "Mover para preparo" at bounding box center [330, 61] width 122 height 18
click at [330, 52] on button "Mover para preparo" at bounding box center [330, 61] width 122 height 18
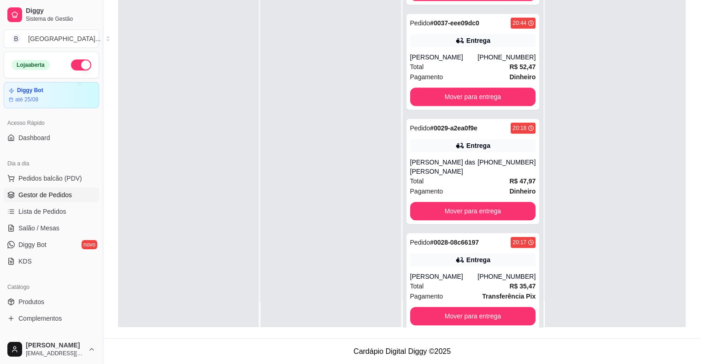
scroll to position [494, 0]
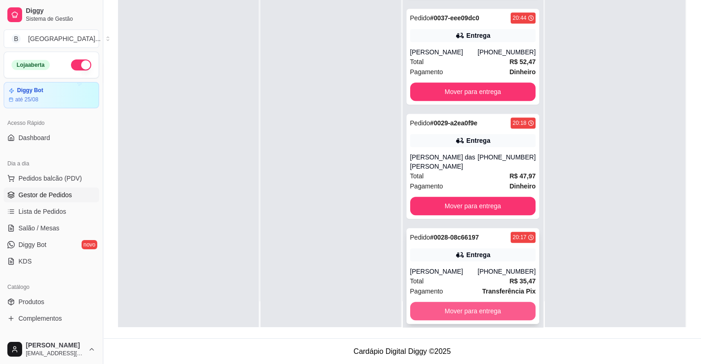
click at [507, 309] on button "Mover para entrega" at bounding box center [473, 311] width 126 height 18
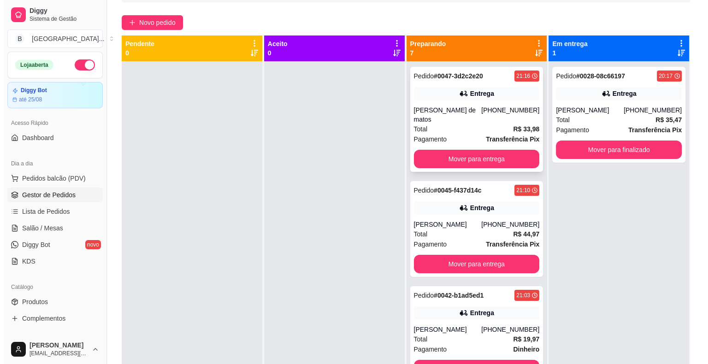
scroll to position [0, 0]
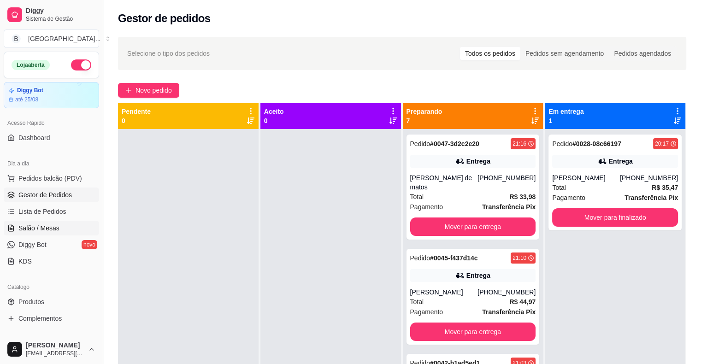
click at [44, 231] on span "Salão / Mesas" at bounding box center [38, 227] width 41 height 9
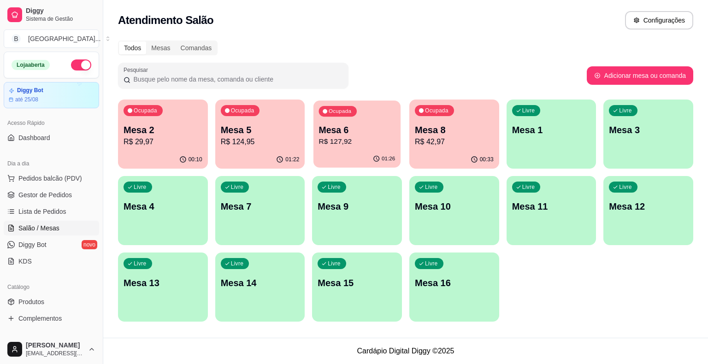
click at [366, 129] on p "Mesa 6" at bounding box center [357, 130] width 76 height 12
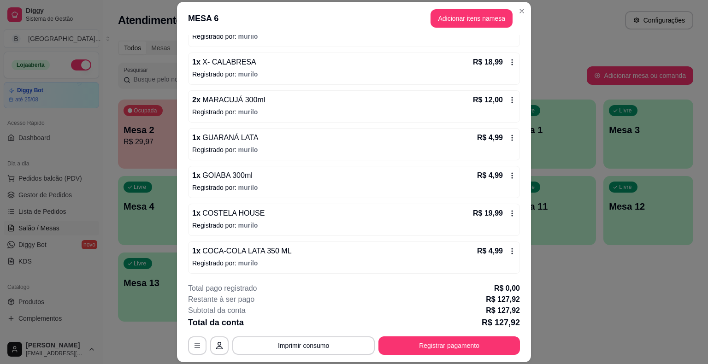
scroll to position [28, 0]
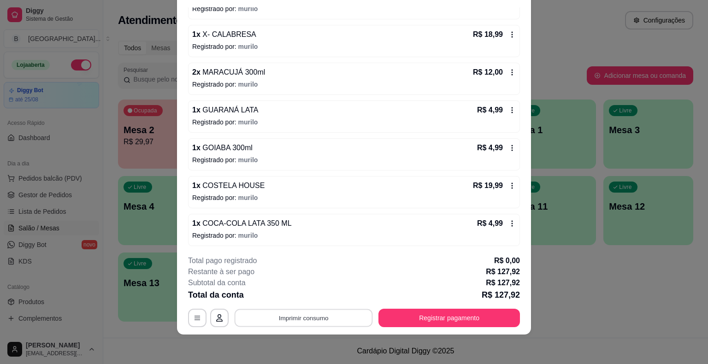
click at [268, 320] on button "Imprimir consumo" at bounding box center [303, 318] width 138 height 18
click at [303, 277] on button "IMPRESSORA" at bounding box center [302, 278] width 67 height 15
click at [441, 313] on button "Registrar pagamento" at bounding box center [448, 318] width 141 height 18
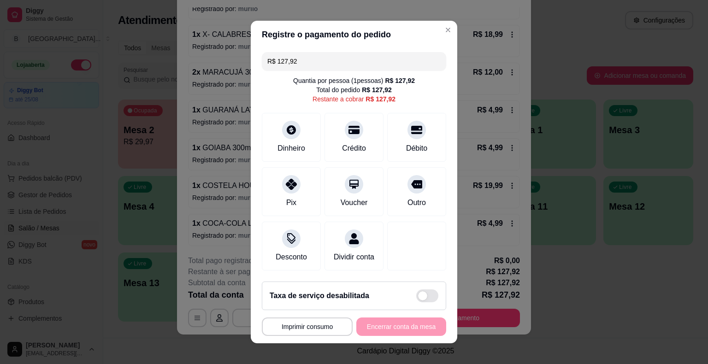
click at [354, 62] on input "R$ 127,92" at bounding box center [353, 61] width 173 height 18
click at [300, 130] on div "Dinheiro" at bounding box center [291, 136] width 65 height 54
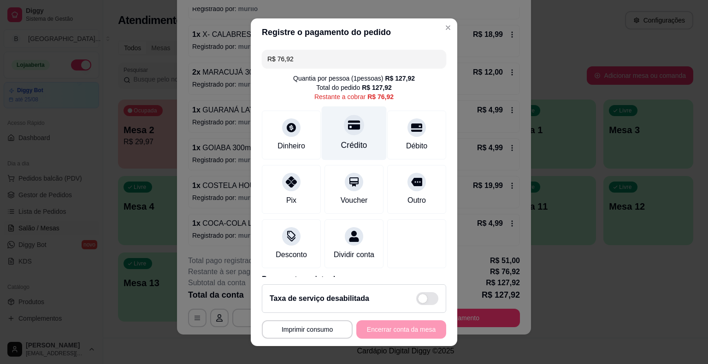
click at [327, 140] on div "Crédito" at bounding box center [354, 133] width 65 height 54
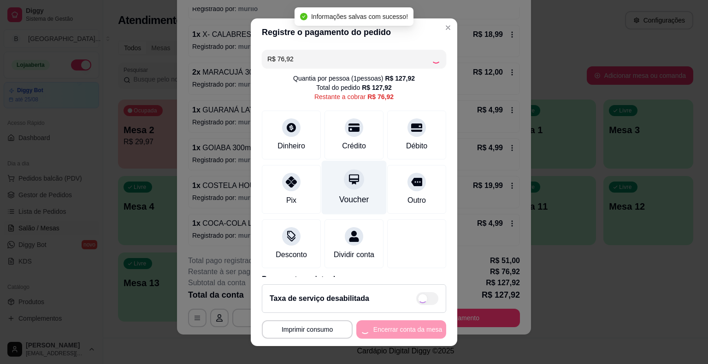
type input "R$ 0,00"
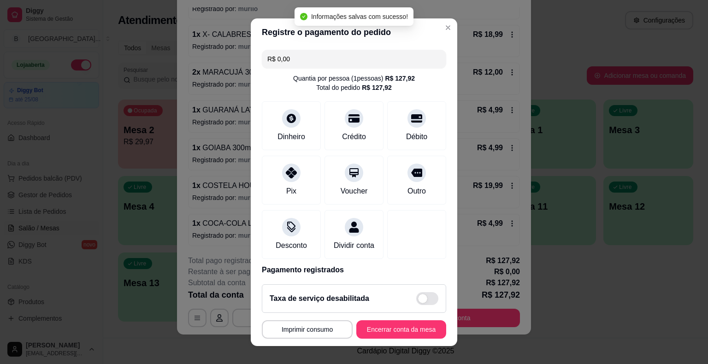
scroll to position [78, 0]
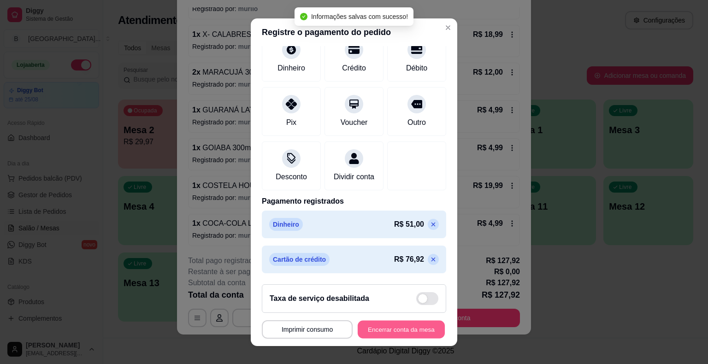
click at [415, 329] on button "Encerrar conta da mesa" at bounding box center [400, 329] width 87 height 18
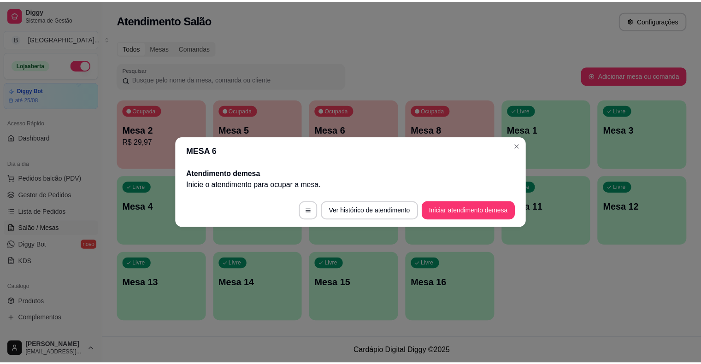
scroll to position [0, 0]
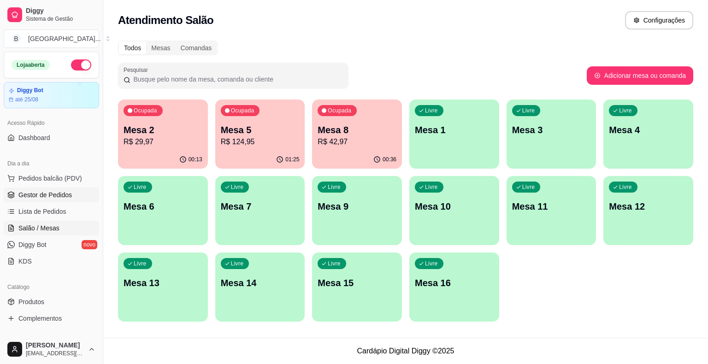
click at [53, 198] on span "Gestor de Pedidos" at bounding box center [44, 194] width 53 height 9
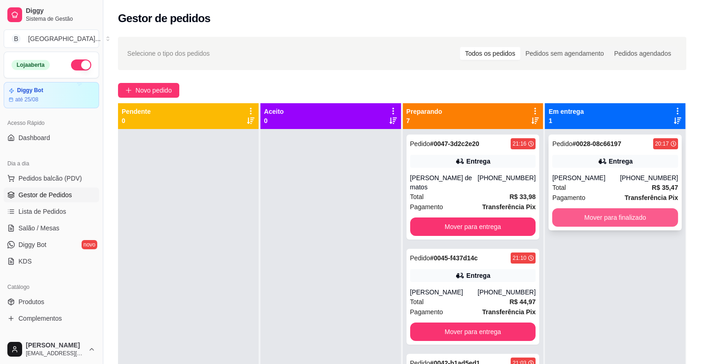
click at [599, 222] on button "Mover para finalizado" at bounding box center [615, 217] width 126 height 18
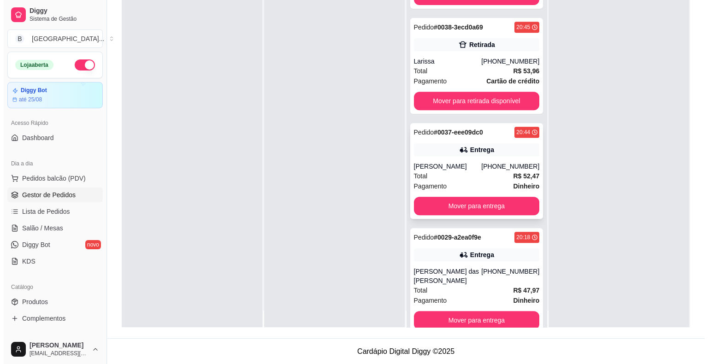
scroll to position [26, 0]
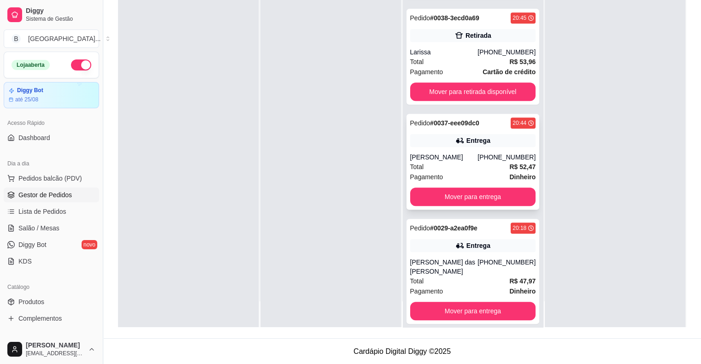
click at [468, 152] on div "[PERSON_NAME]" at bounding box center [444, 156] width 68 height 9
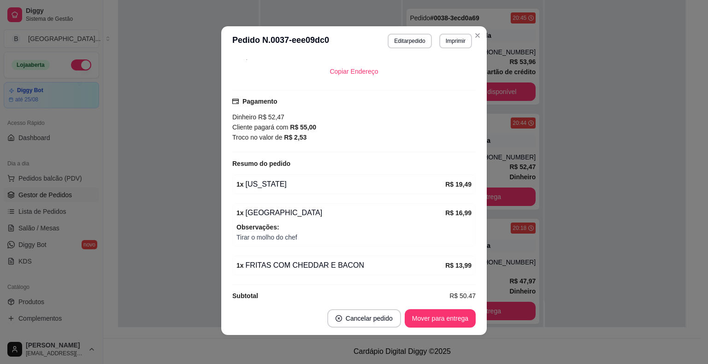
scroll to position [2, 0]
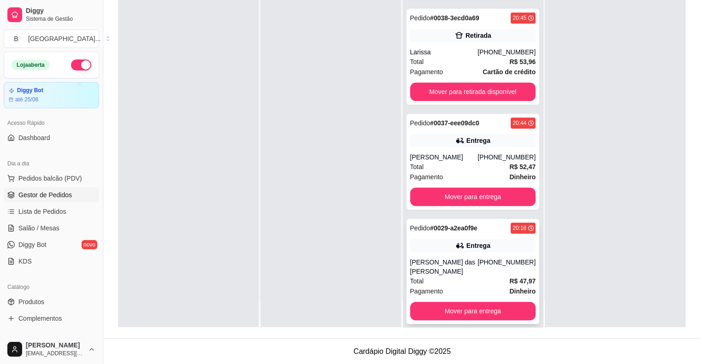
click at [483, 276] on div "Total R$ 47,97" at bounding box center [473, 281] width 126 height 10
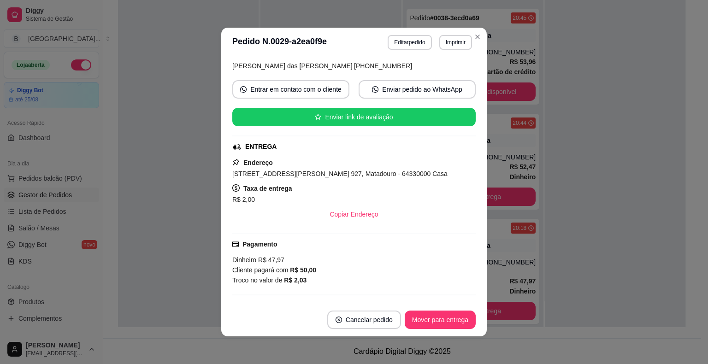
scroll to position [57, 0]
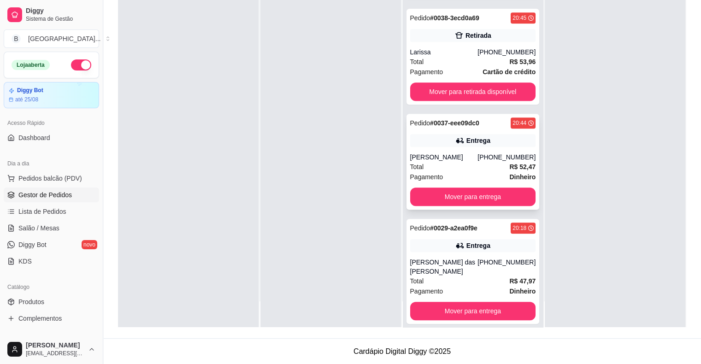
click at [435, 162] on div "Total R$ 52,47" at bounding box center [473, 167] width 126 height 10
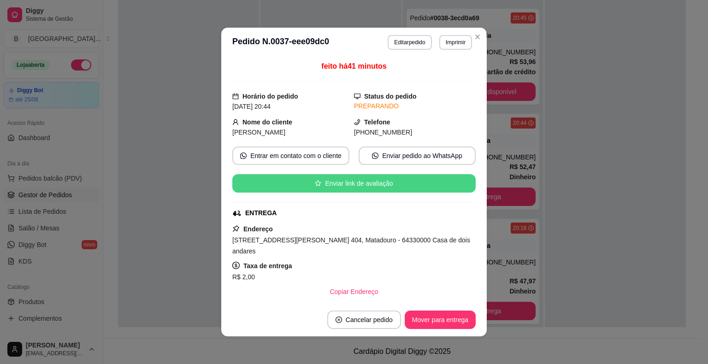
scroll to position [46, 0]
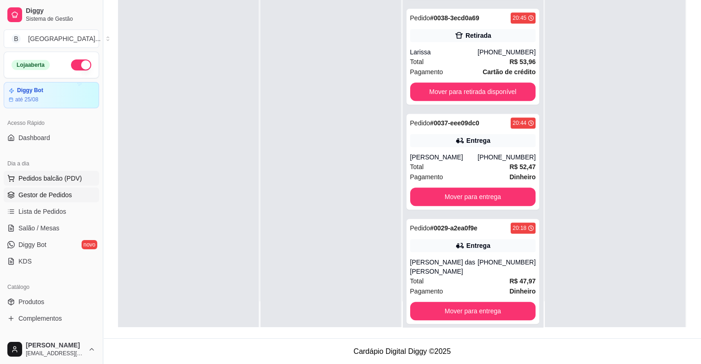
click at [48, 181] on span "Pedidos balcão (PDV)" at bounding box center [50, 178] width 64 height 9
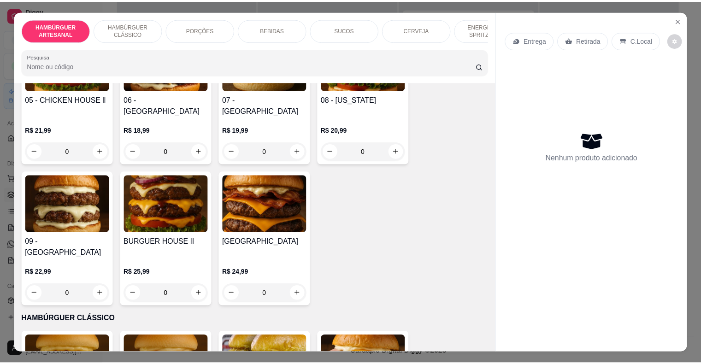
scroll to position [276, 0]
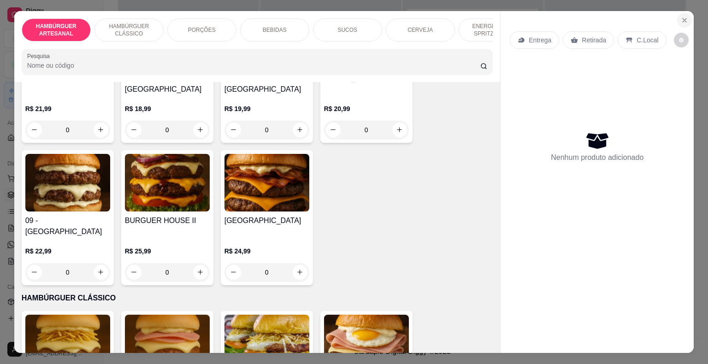
click at [684, 17] on icon "Close" at bounding box center [683, 20] width 7 height 7
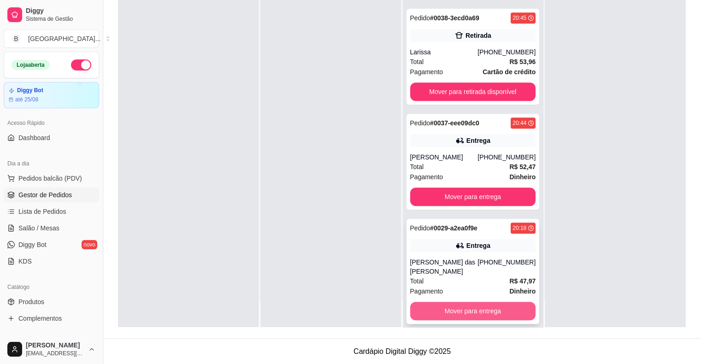
click at [485, 302] on button "Mover para entrega" at bounding box center [473, 311] width 126 height 18
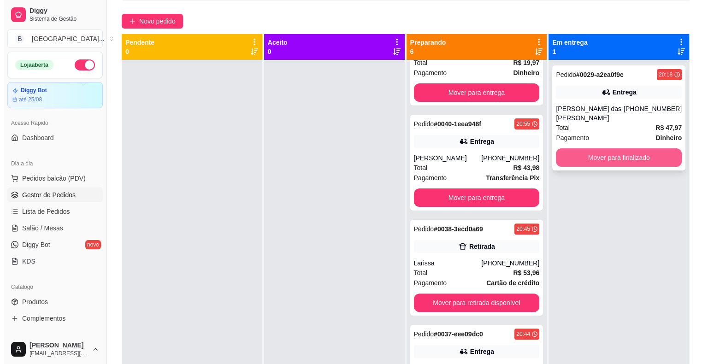
scroll to position [48, 0]
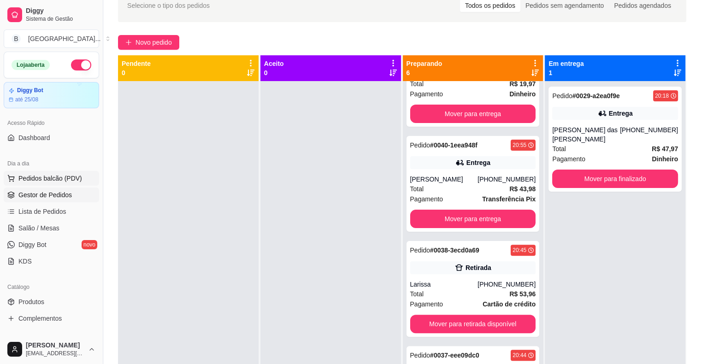
click at [53, 175] on span "Pedidos balcão (PDV)" at bounding box center [50, 178] width 64 height 9
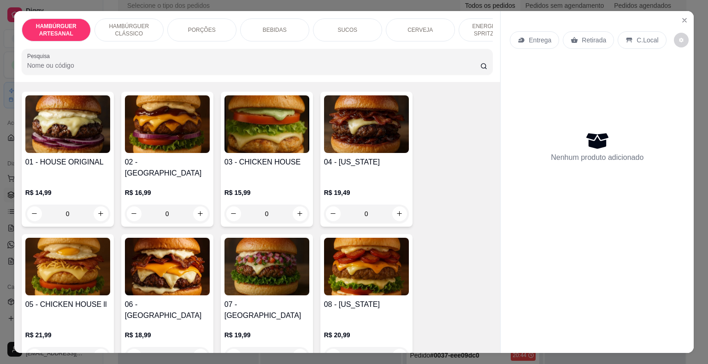
scroll to position [46, 0]
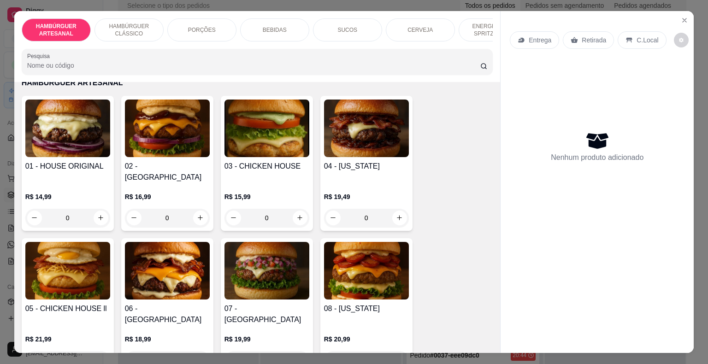
click at [75, 183] on div "R$ 14,99 0" at bounding box center [67, 205] width 85 height 44
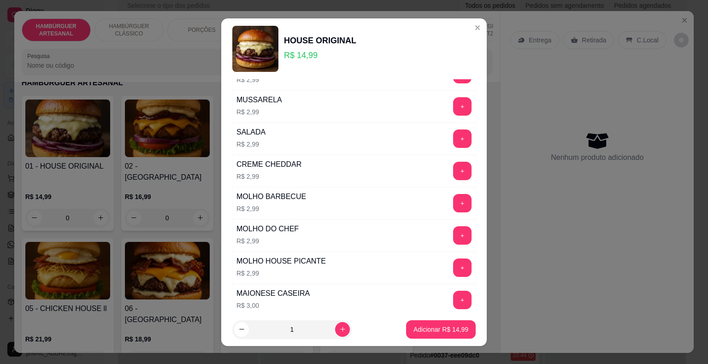
scroll to position [276, 0]
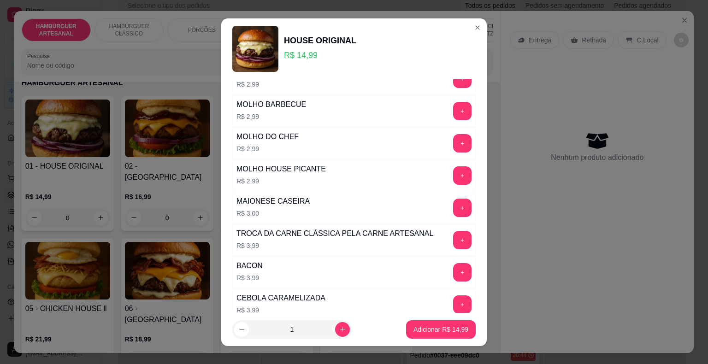
click at [67, 192] on p "R$ 14,99" at bounding box center [67, 196] width 85 height 9
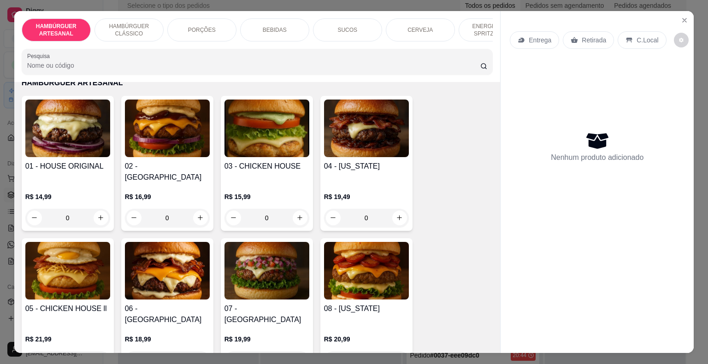
click at [94, 183] on div "R$ 14,99 0" at bounding box center [67, 205] width 85 height 44
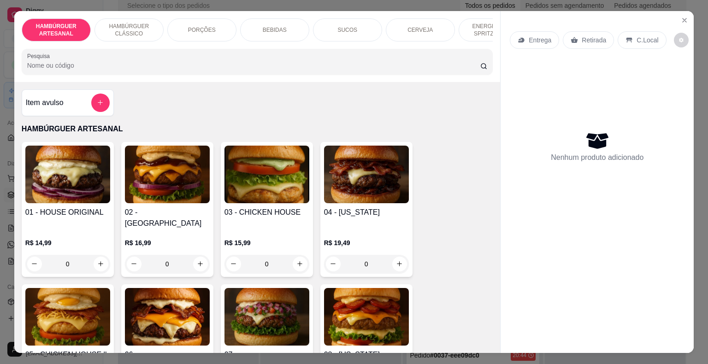
click at [98, 257] on div "0" at bounding box center [67, 264] width 85 height 18
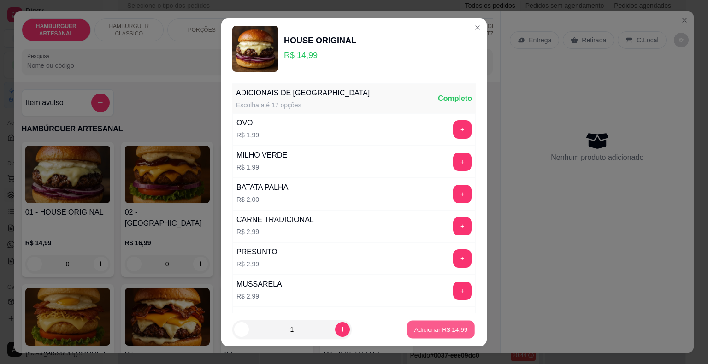
click at [458, 322] on button "Adicionar R$ 14,99" at bounding box center [441, 329] width 68 height 18
type input "1"
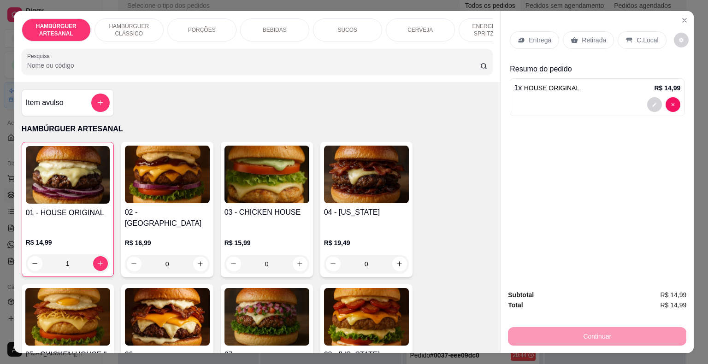
click at [540, 35] on p "Entrega" at bounding box center [539, 39] width 23 height 9
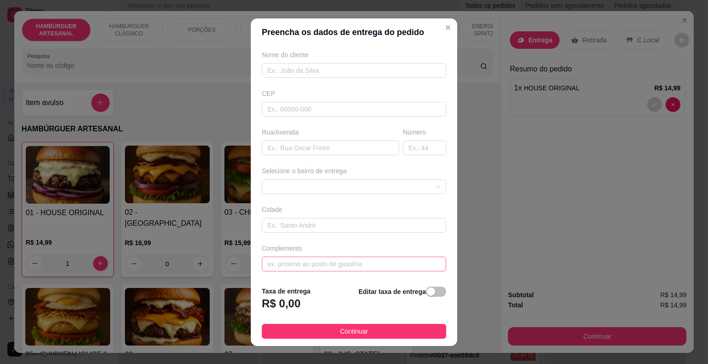
scroll to position [11, 0]
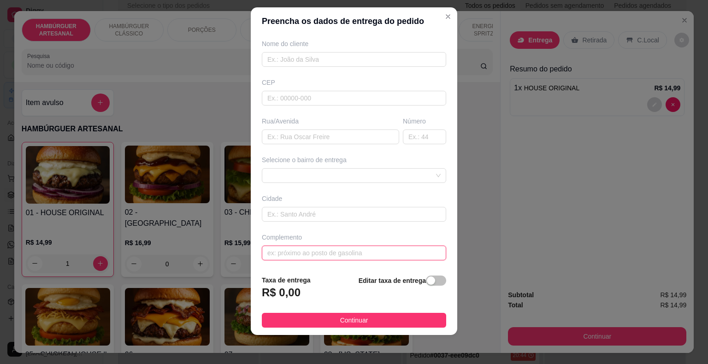
click at [365, 253] on input "text" at bounding box center [354, 253] width 184 height 15
type input "enfrente a marmogran,tem um fit estacion"
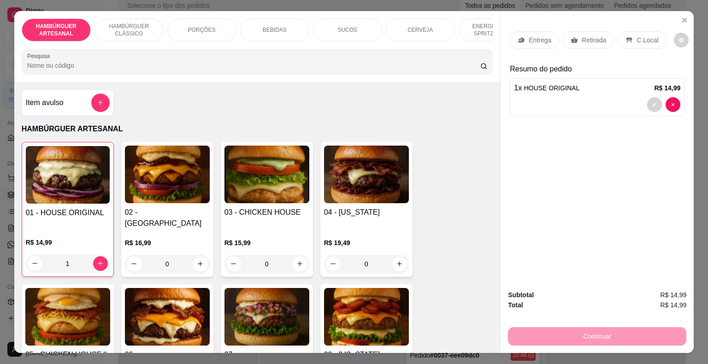
click at [545, 40] on p "Entrega" at bounding box center [539, 39] width 23 height 9
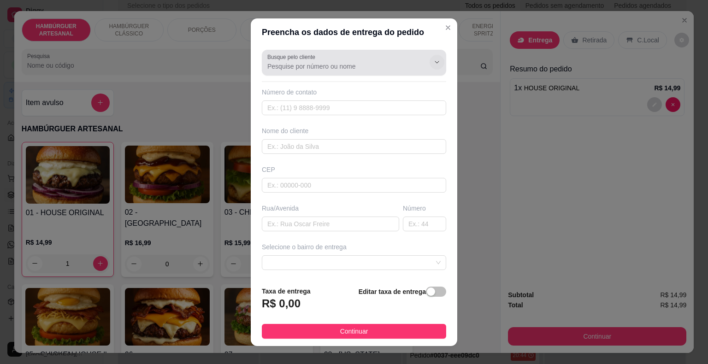
click at [433, 58] on icon "Show suggestions" at bounding box center [436, 61] width 7 height 7
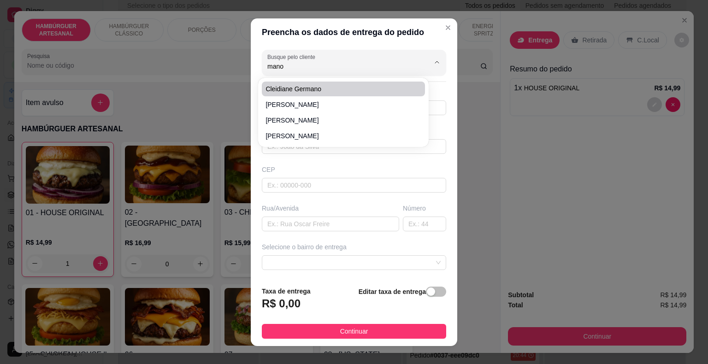
type input "manoe"
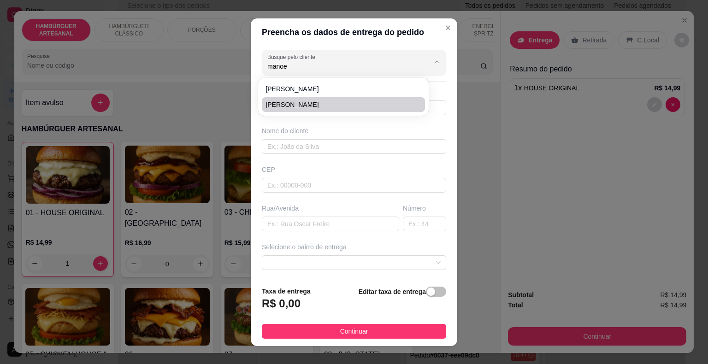
click at [408, 161] on div "Busque pelo cliente manoe Número de contato Nome do cliente CEP Rua/[GEOGRAPHIC…" at bounding box center [354, 162] width 206 height 233
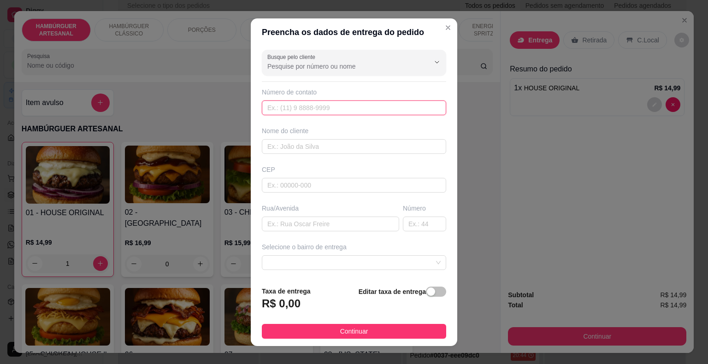
click at [363, 111] on input "text" at bounding box center [354, 107] width 184 height 15
type input "[PHONE_NUMBER]"
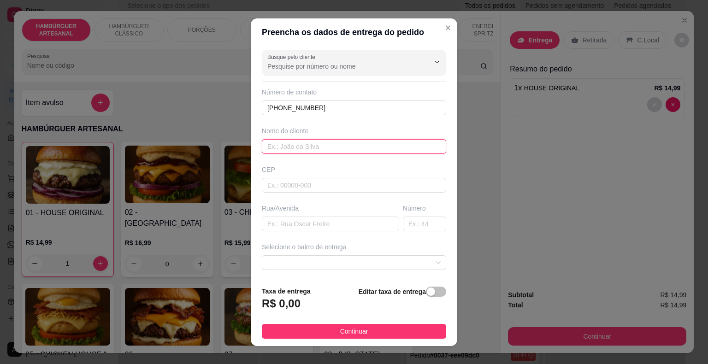
click at [393, 141] on input "text" at bounding box center [354, 146] width 184 height 15
type input "manoel"
click at [346, 178] on input "text" at bounding box center [354, 185] width 184 height 15
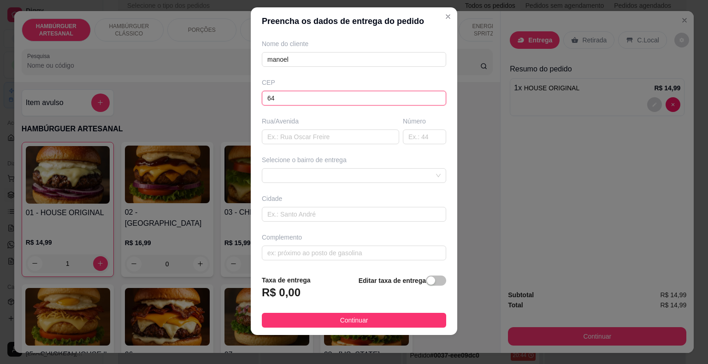
type input "6"
click at [311, 255] on input "text" at bounding box center [354, 253] width 184 height 15
click at [418, 169] on span at bounding box center [353, 176] width 173 height 14
type input "em frente a marmogram"
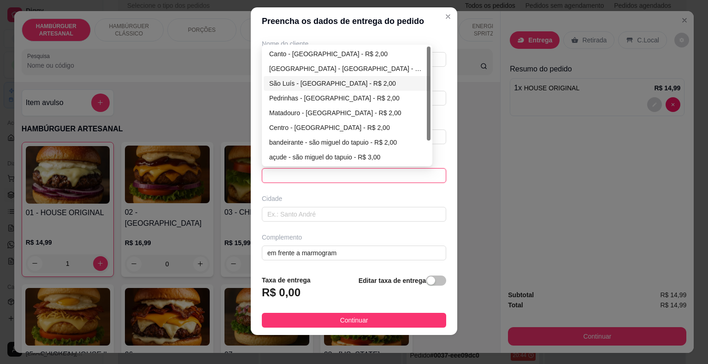
click at [380, 78] on div "São Luís - [GEOGRAPHIC_DATA] - R$ 2,00" at bounding box center [347, 83] width 156 height 10
type input "São Miguel do Tapuio"
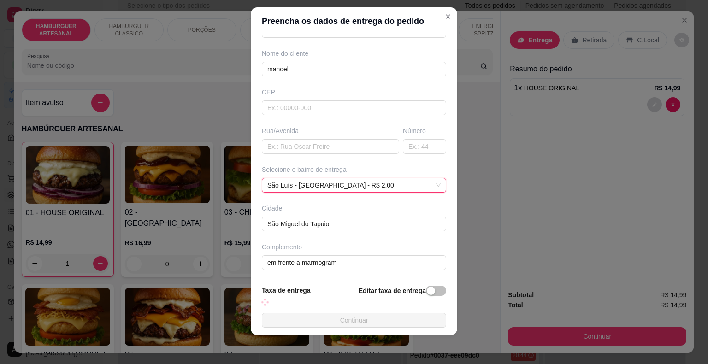
scroll to position [66, 0]
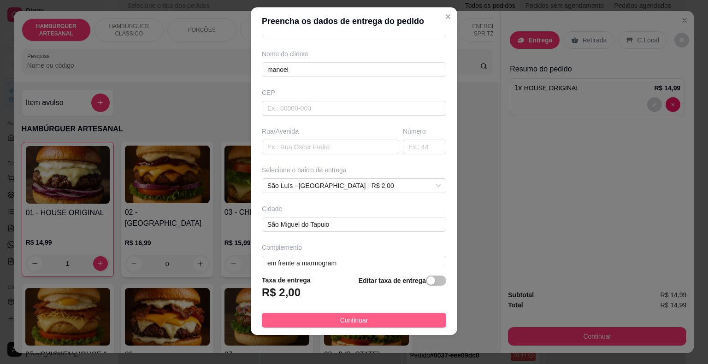
click at [404, 314] on button "Continuar" at bounding box center [354, 320] width 184 height 15
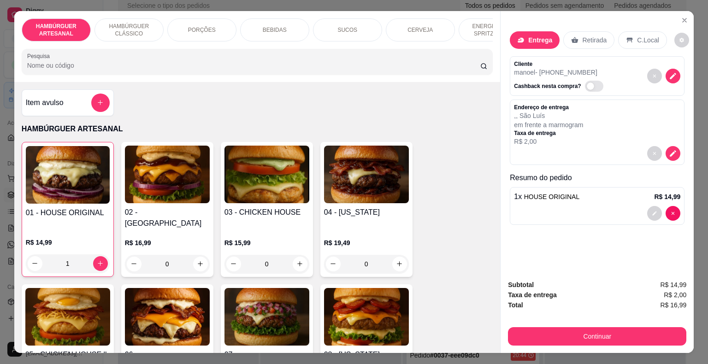
click at [263, 26] on p "BEBIDAS" at bounding box center [275, 29] width 24 height 7
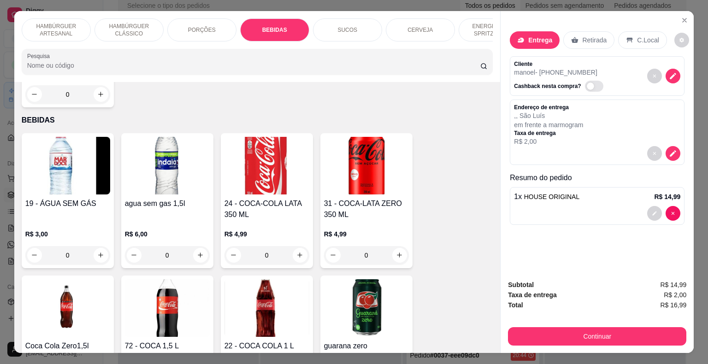
scroll to position [22, 0]
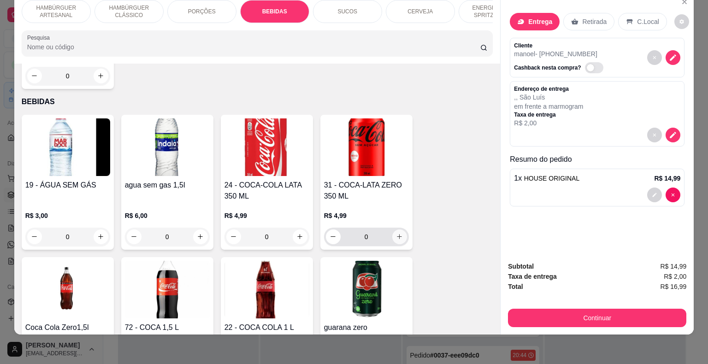
click at [396, 233] on icon "increase-product-quantity" at bounding box center [399, 236] width 7 height 7
type input "1"
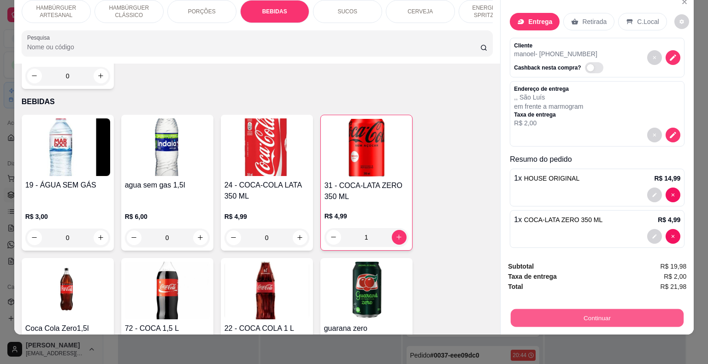
click at [536, 309] on button "Continuar" at bounding box center [596, 318] width 173 height 18
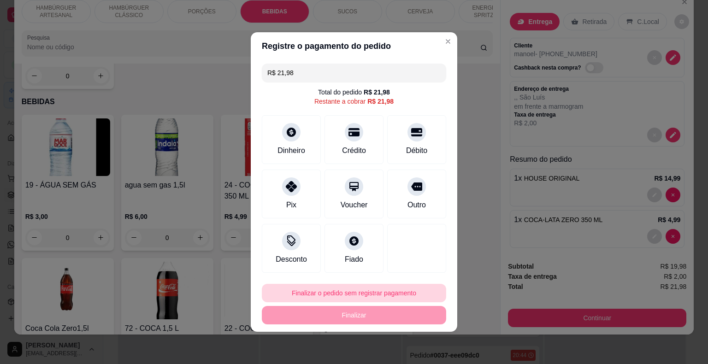
click at [316, 290] on button "Finalizar o pedido sem registrar pagamento" at bounding box center [354, 293] width 184 height 18
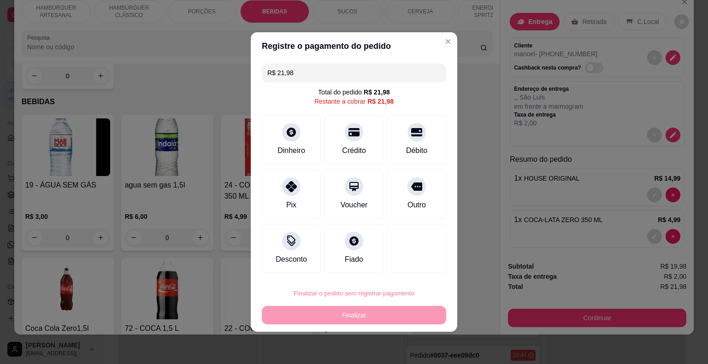
click at [422, 268] on button "Confirmar" at bounding box center [410, 267] width 34 height 14
type input "0"
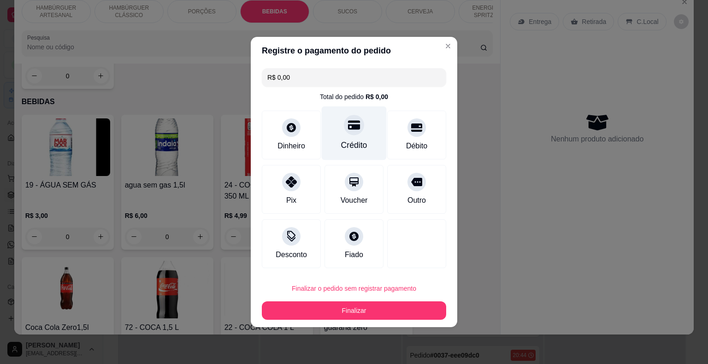
type input "R$ 0,00"
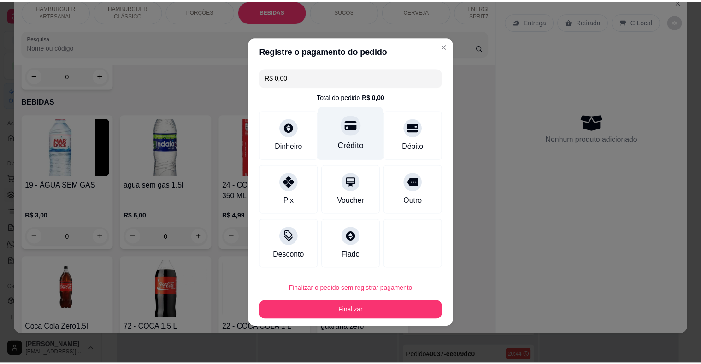
scroll to position [1026, 0]
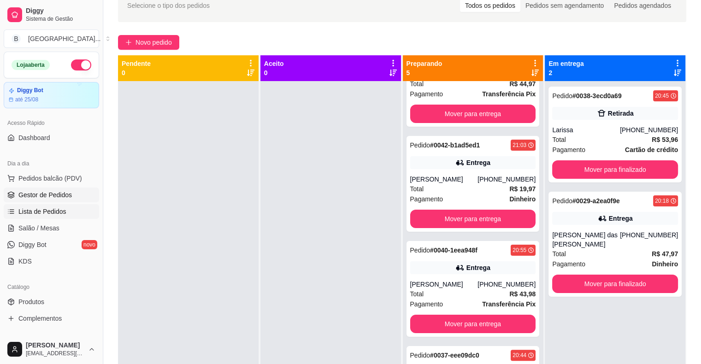
click at [59, 210] on span "Lista de Pedidos" at bounding box center [42, 211] width 48 height 9
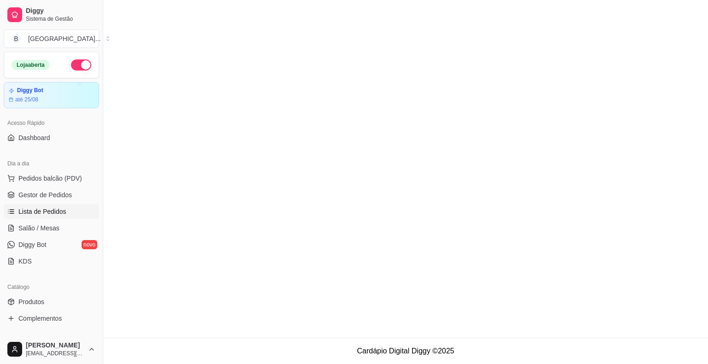
click at [57, 208] on span "Lista de Pedidos" at bounding box center [42, 211] width 48 height 9
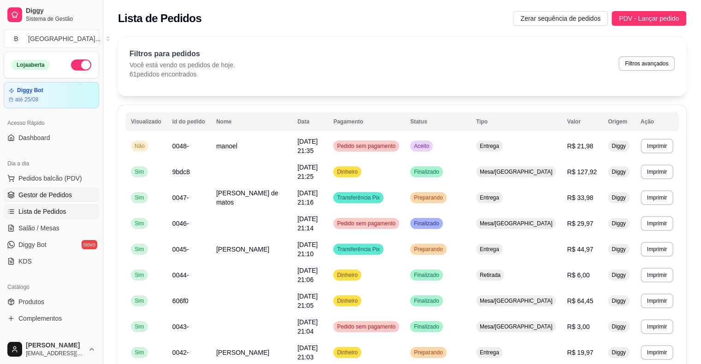
click at [56, 188] on link "Gestor de Pedidos" at bounding box center [51, 194] width 95 height 15
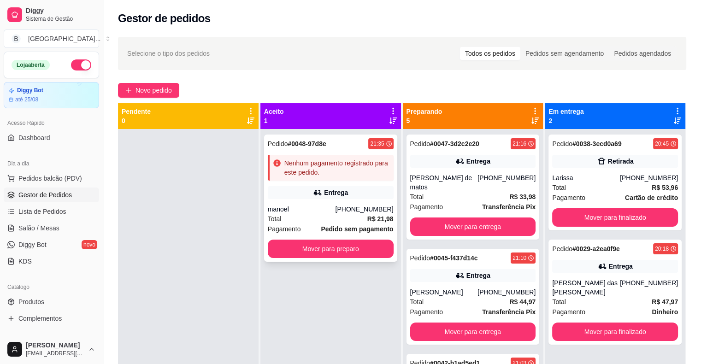
click at [327, 187] on div "Entrega" at bounding box center [331, 192] width 126 height 13
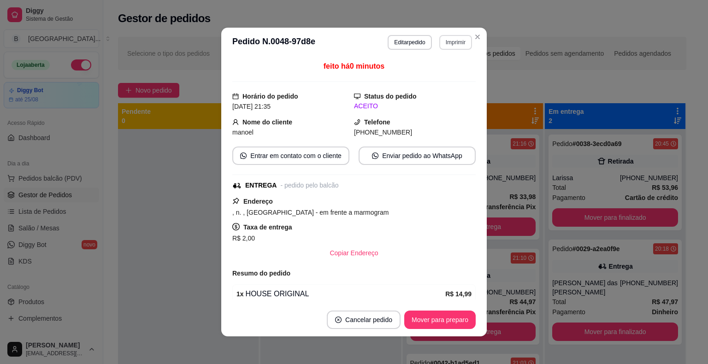
click at [441, 41] on button "Imprimir" at bounding box center [455, 42] width 33 height 15
click at [435, 75] on button "IMPRESSORA" at bounding box center [435, 74] width 64 height 14
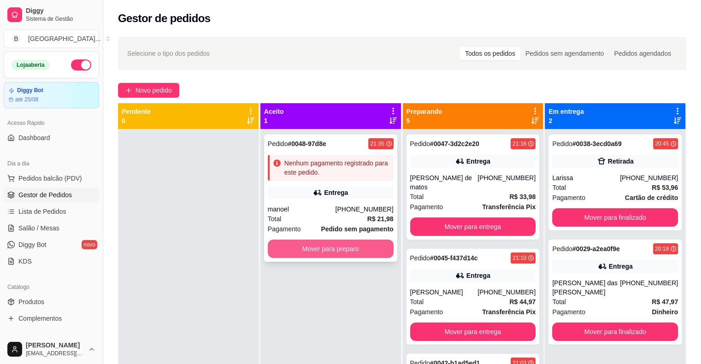
click at [348, 244] on button "Mover para preparo" at bounding box center [331, 249] width 126 height 18
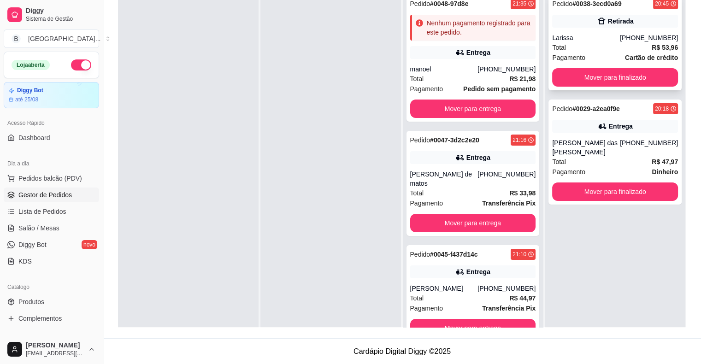
click at [618, 45] on div "Total R$ 53,96" at bounding box center [615, 47] width 126 height 10
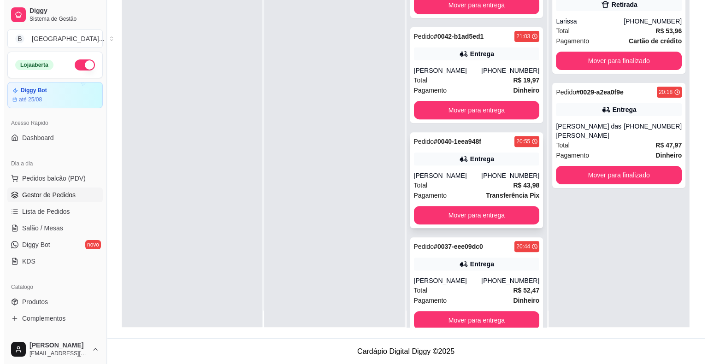
scroll to position [26, 0]
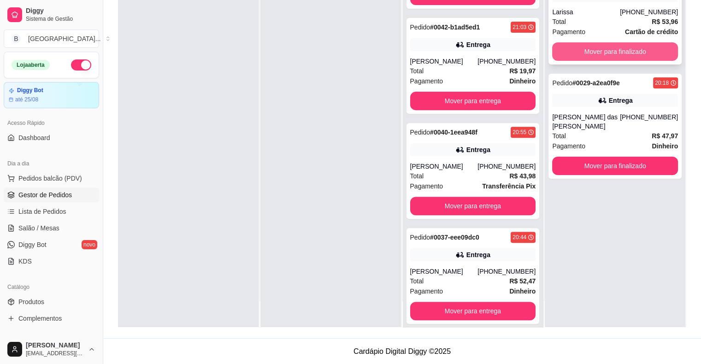
click at [601, 44] on button "Mover para finalizado" at bounding box center [615, 51] width 126 height 18
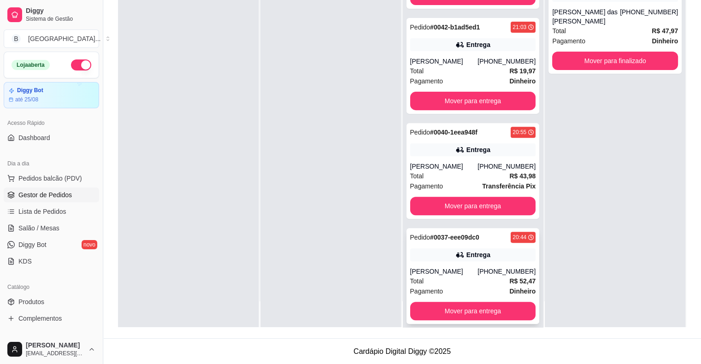
click at [423, 267] on div "[PERSON_NAME]" at bounding box center [444, 271] width 68 height 9
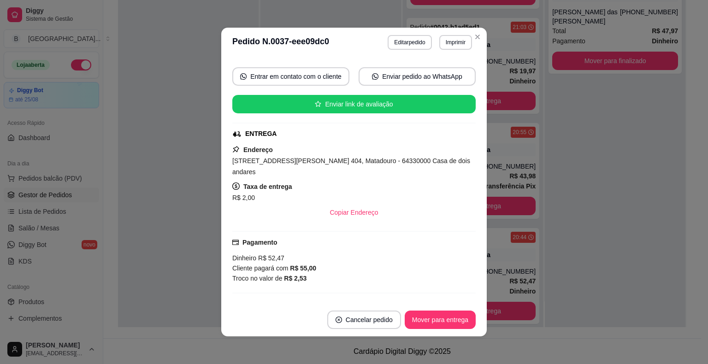
scroll to position [92, 0]
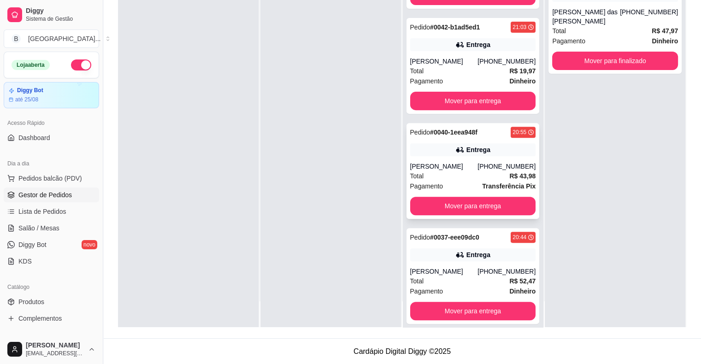
click at [463, 181] on div "Pagamento Transferência Pix" at bounding box center [473, 186] width 126 height 10
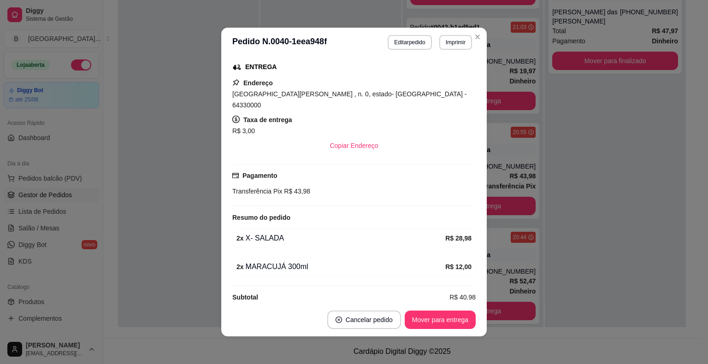
scroll to position [2, 0]
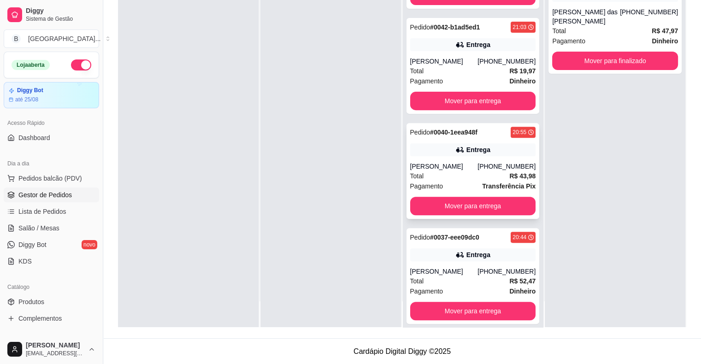
click at [446, 162] on div "[PERSON_NAME]" at bounding box center [444, 166] width 68 height 9
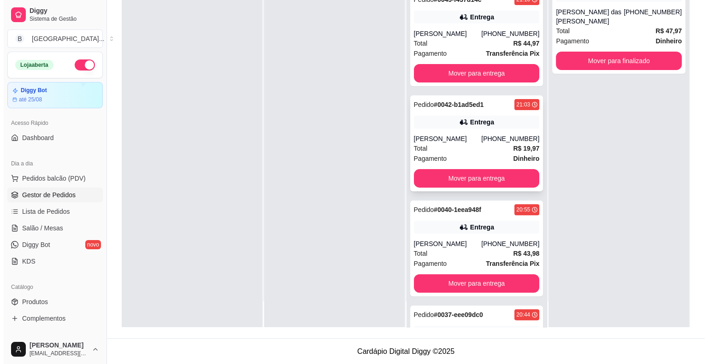
scroll to position [214, 0]
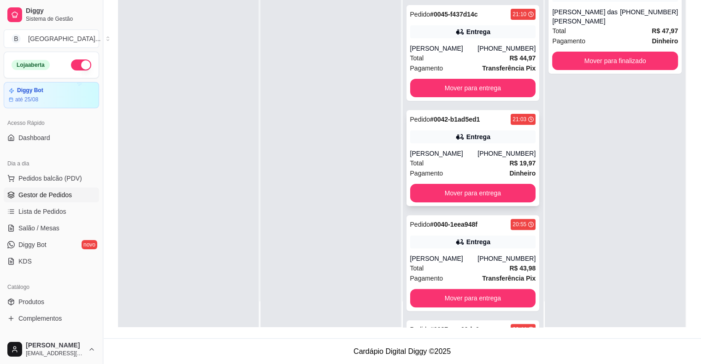
click at [480, 149] on div "[PHONE_NUMBER]" at bounding box center [506, 153] width 58 height 9
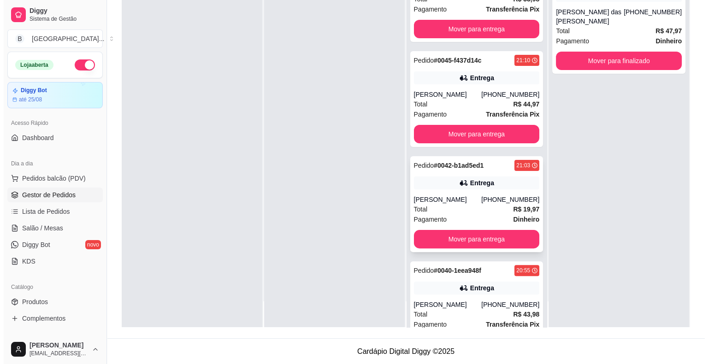
scroll to position [122, 0]
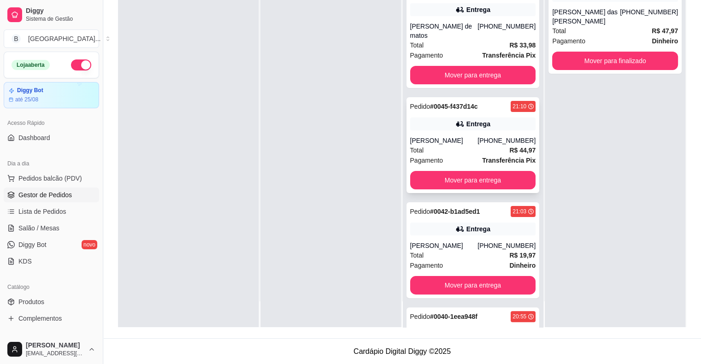
click at [418, 124] on div "Pedido # 0045-f437d14c 21:10 Entrega [PERSON_NAME] [PHONE_NUMBER] Total R$ 44,9…" at bounding box center [472, 145] width 133 height 96
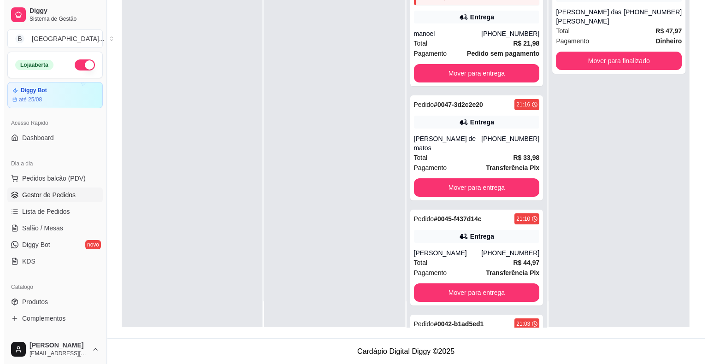
scroll to position [0, 0]
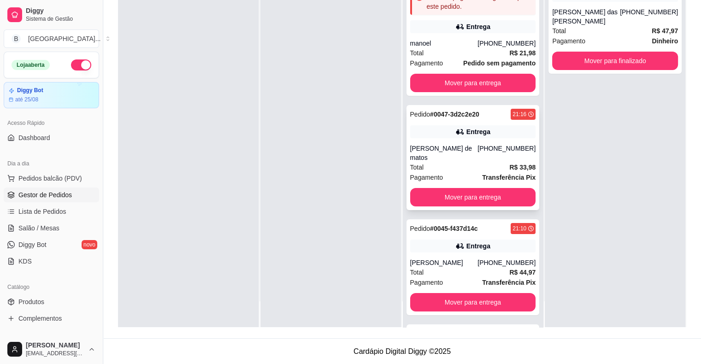
click at [463, 148] on div "[PERSON_NAME] de matos" at bounding box center [444, 153] width 68 height 18
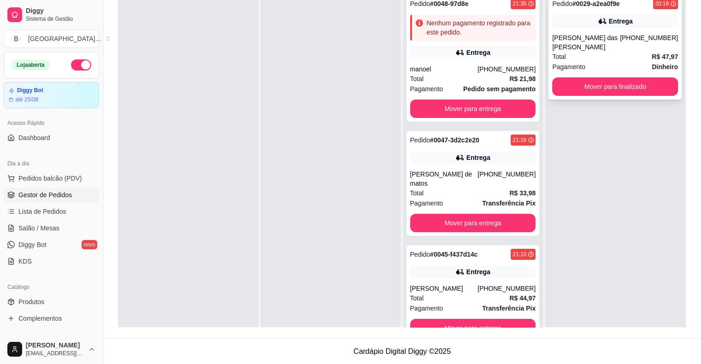
click at [621, 53] on div "Total R$ 47,97" at bounding box center [615, 57] width 126 height 10
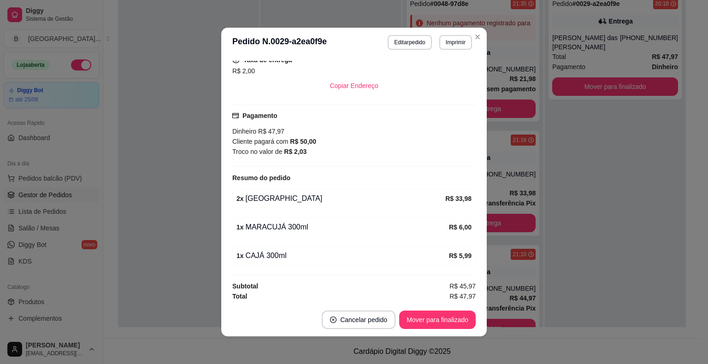
scroll to position [2, 0]
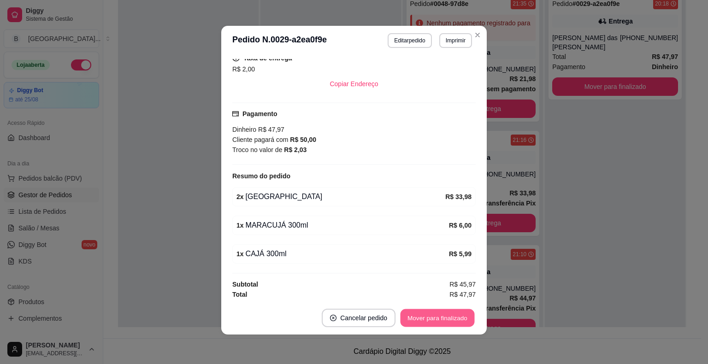
click at [429, 318] on button "Mover para finalizado" at bounding box center [437, 318] width 74 height 18
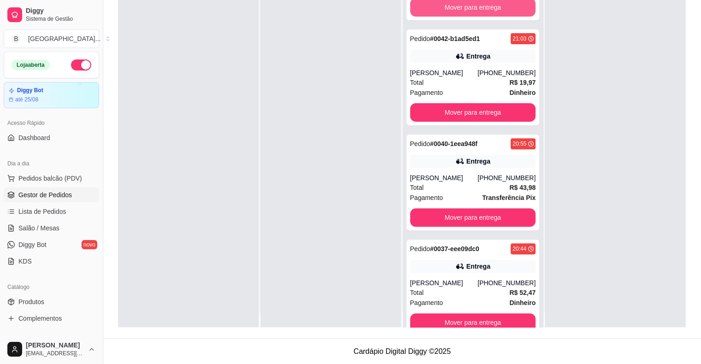
scroll to position [26, 0]
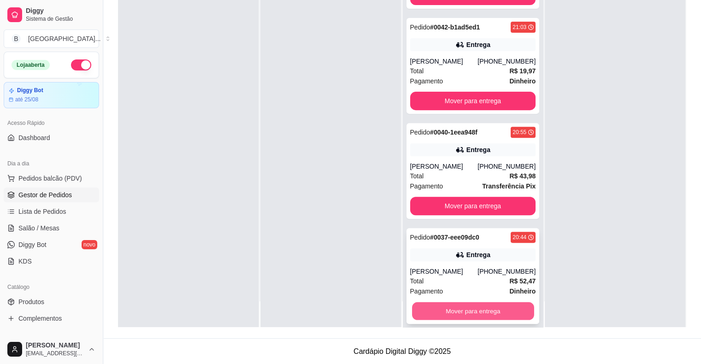
click at [457, 302] on button "Mover para entrega" at bounding box center [473, 311] width 122 height 18
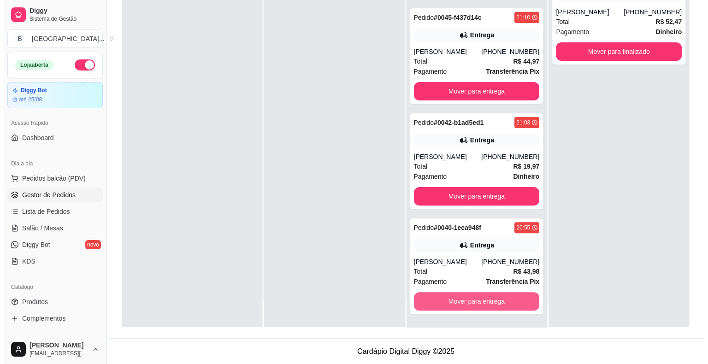
scroll to position [201, 0]
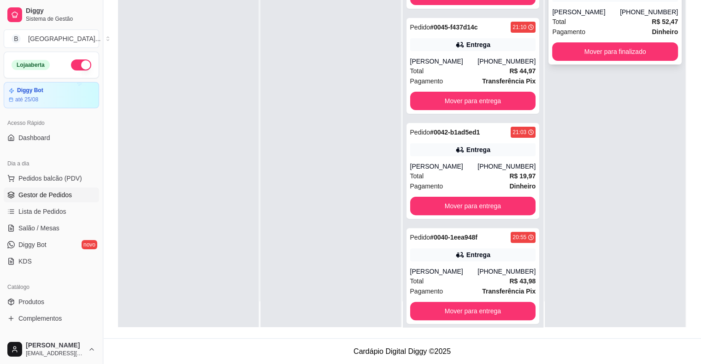
click at [641, 18] on div "Total R$ 52,47" at bounding box center [615, 22] width 126 height 10
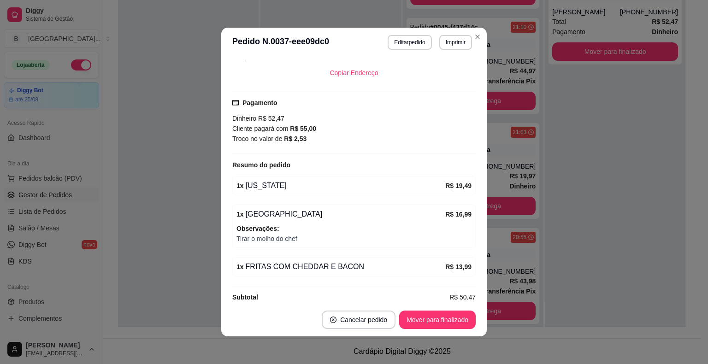
scroll to position [2, 0]
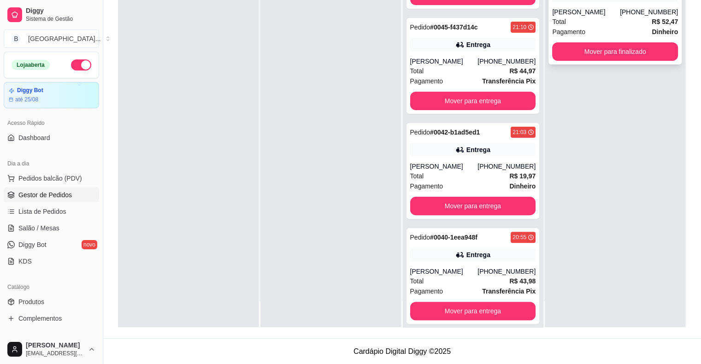
click at [554, 14] on div "[PERSON_NAME]" at bounding box center [586, 11] width 68 height 9
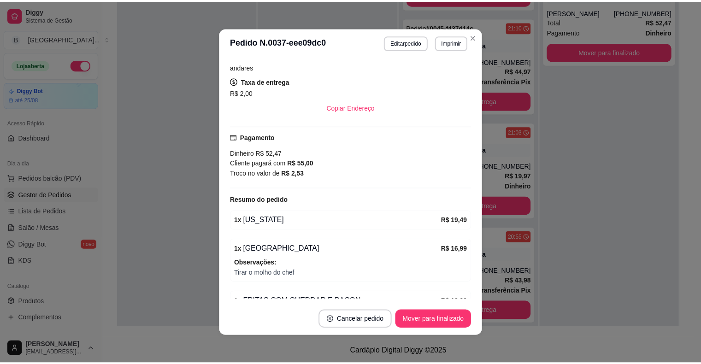
scroll to position [219, 0]
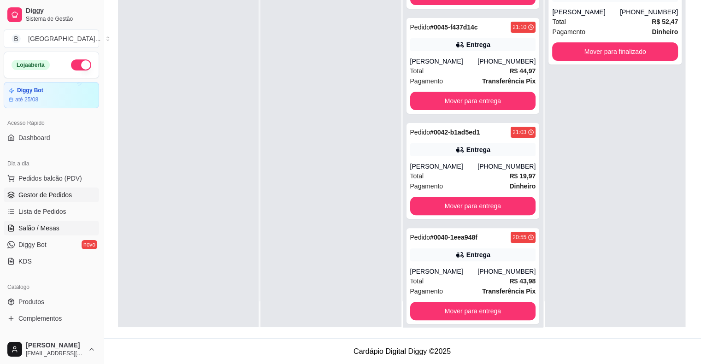
click at [15, 226] on link "Salão / Mesas" at bounding box center [51, 228] width 95 height 15
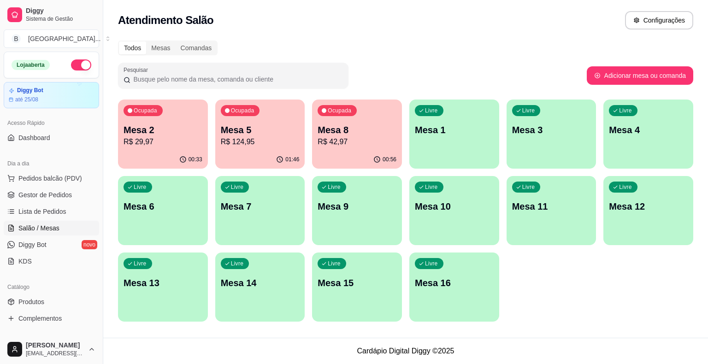
click at [245, 139] on p "R$ 124,95" at bounding box center [260, 141] width 79 height 11
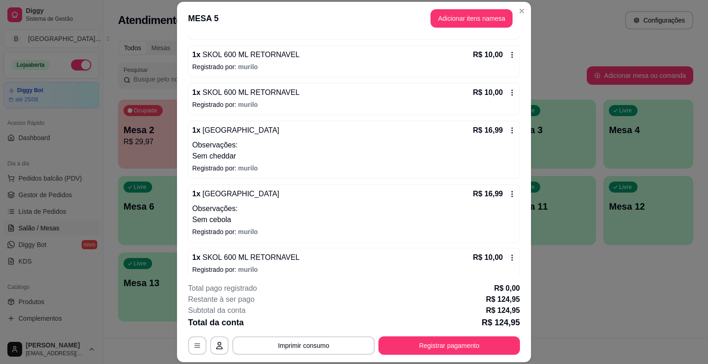
scroll to position [159, 0]
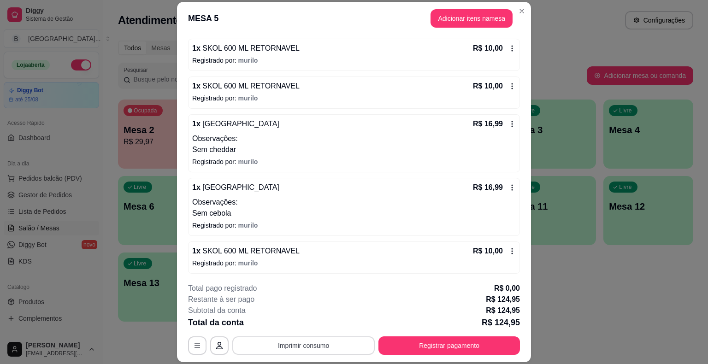
click at [300, 339] on button "Imprimir consumo" at bounding box center [303, 345] width 142 height 18
click at [299, 305] on button "IMPRESSORA" at bounding box center [302, 305] width 67 height 15
click at [299, 305] on div "Escolha a impressora IMPRESSORA Impressora" at bounding box center [303, 309] width 76 height 50
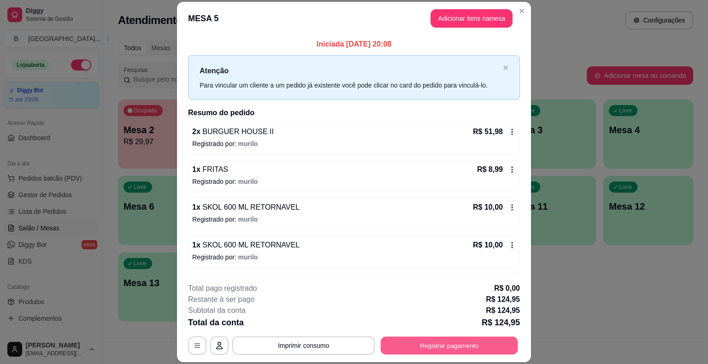
click at [472, 342] on button "Registrar pagamento" at bounding box center [448, 346] width 137 height 18
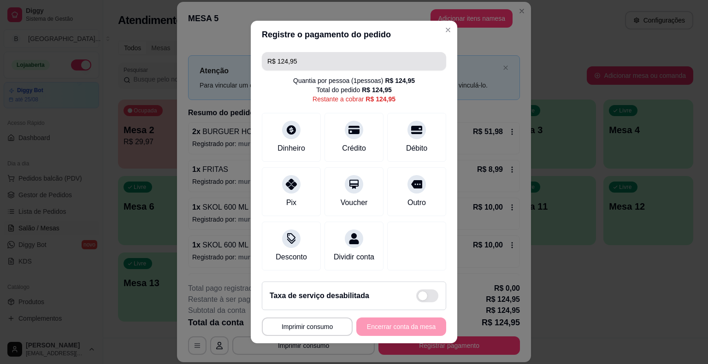
click at [325, 69] on input "R$ 124,95" at bounding box center [353, 61] width 173 height 18
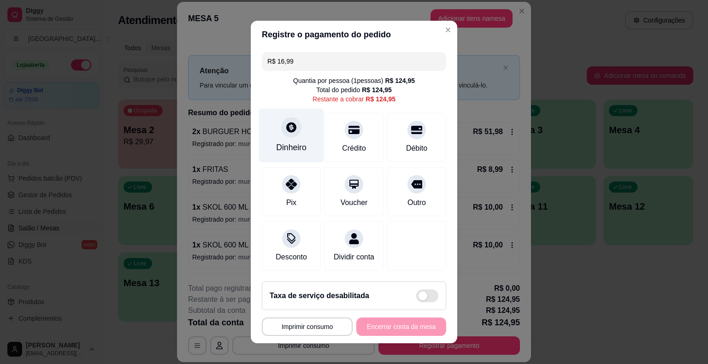
type input "R$ 16,99"
click at [300, 136] on div "Dinheiro" at bounding box center [291, 136] width 65 height 54
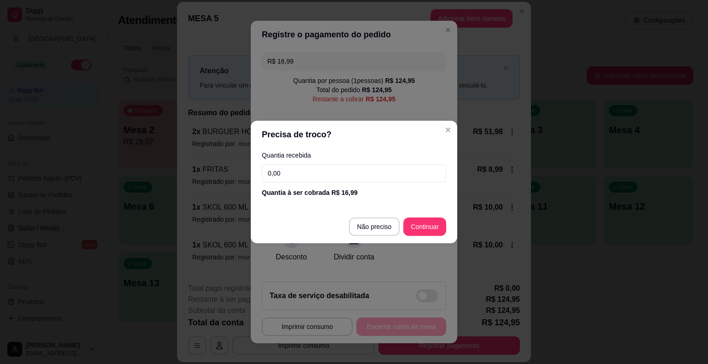
click at [368, 178] on input "0,00" at bounding box center [354, 173] width 184 height 18
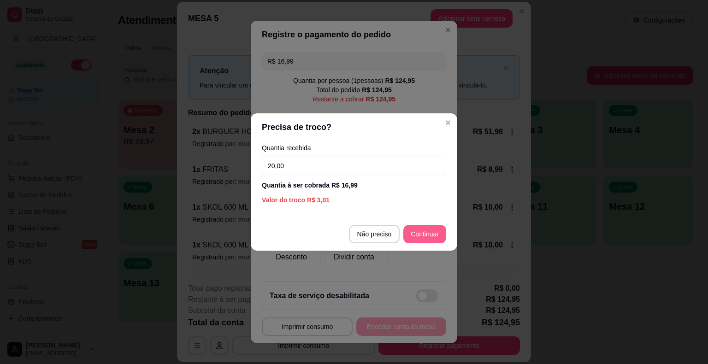
type input "20,00"
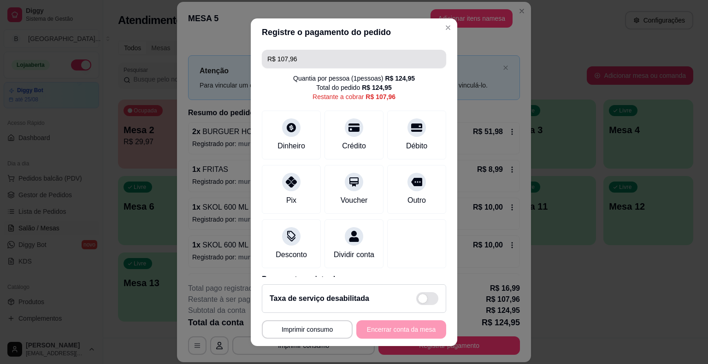
click at [369, 51] on input "R$ 107,96" at bounding box center [353, 59] width 173 height 18
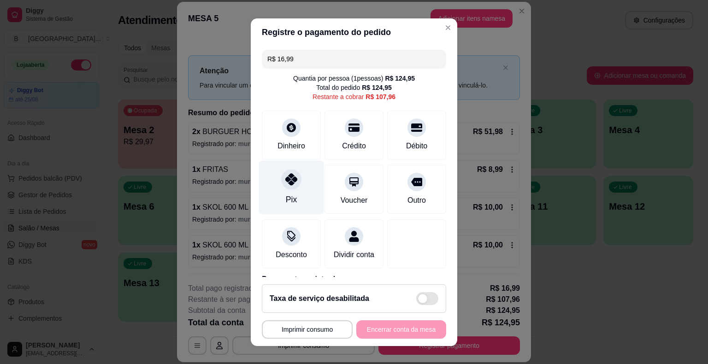
click at [285, 181] on icon at bounding box center [291, 179] width 12 height 12
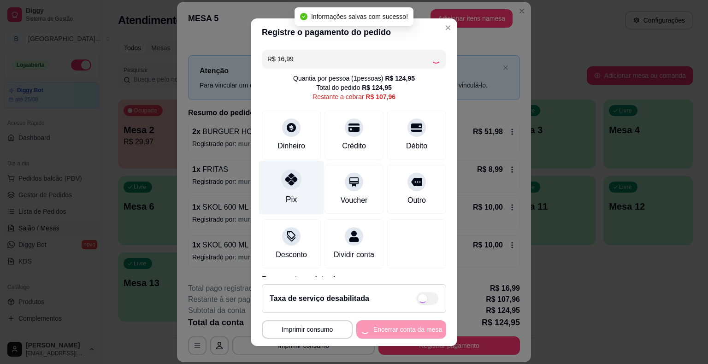
type input "R$ 90,97"
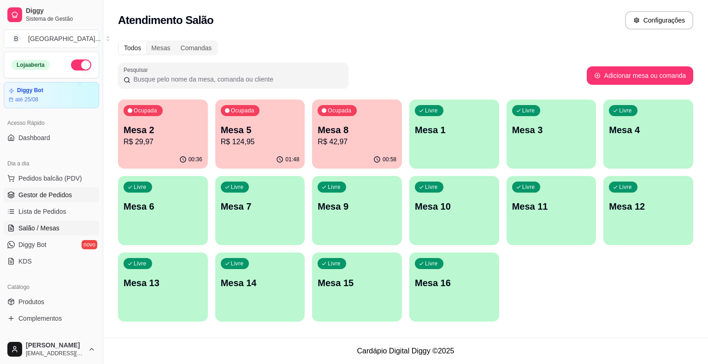
click at [23, 190] on span "Gestor de Pedidos" at bounding box center [44, 194] width 53 height 9
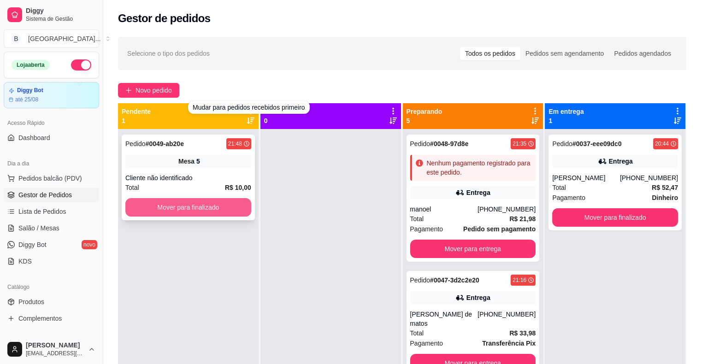
click at [209, 206] on button "Mover para finalizado" at bounding box center [188, 207] width 126 height 18
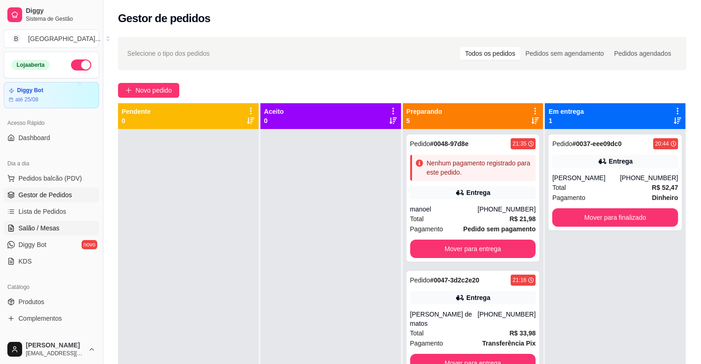
click at [49, 223] on span "Salão / Mesas" at bounding box center [38, 227] width 41 height 9
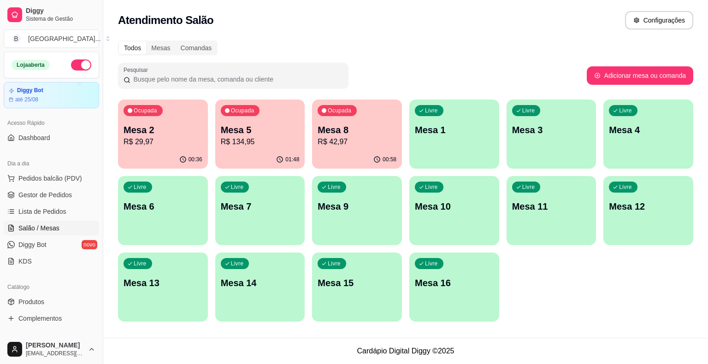
click at [286, 140] on p "R$ 134,95" at bounding box center [260, 141] width 79 height 11
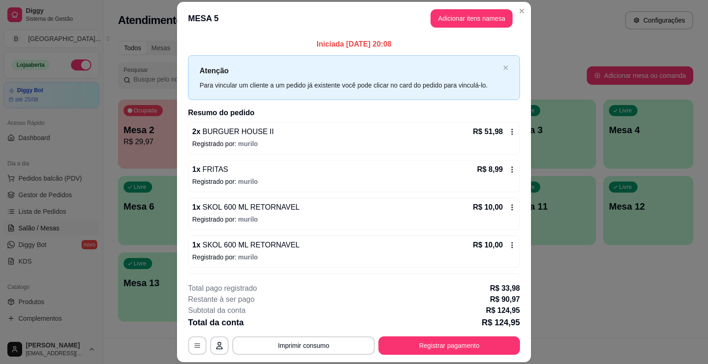
scroll to position [159, 0]
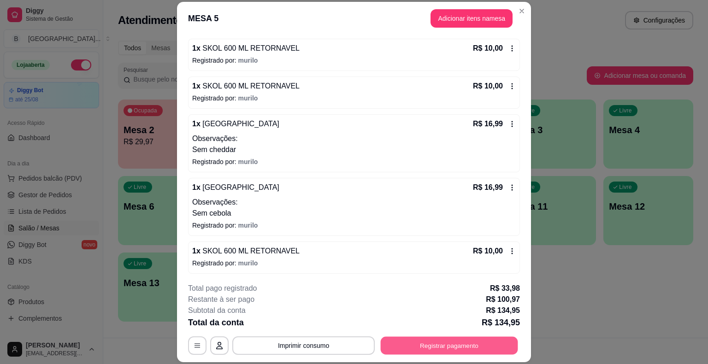
click at [474, 347] on button "Registrar pagamento" at bounding box center [448, 346] width 137 height 18
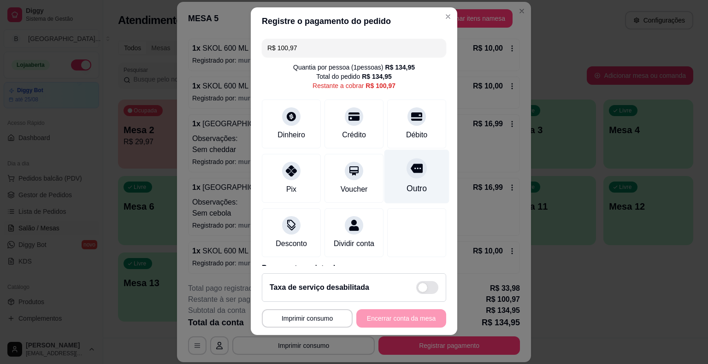
scroll to position [88, 0]
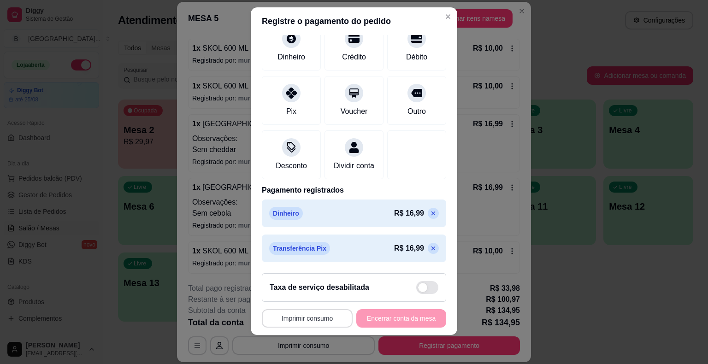
click at [301, 319] on button "Imprimir consumo" at bounding box center [307, 318] width 91 height 18
click at [303, 278] on button "IMPRESSORA" at bounding box center [304, 278] width 67 height 15
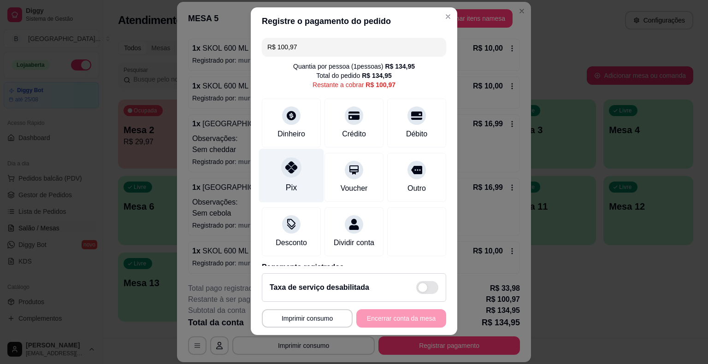
scroll to position [0, 0]
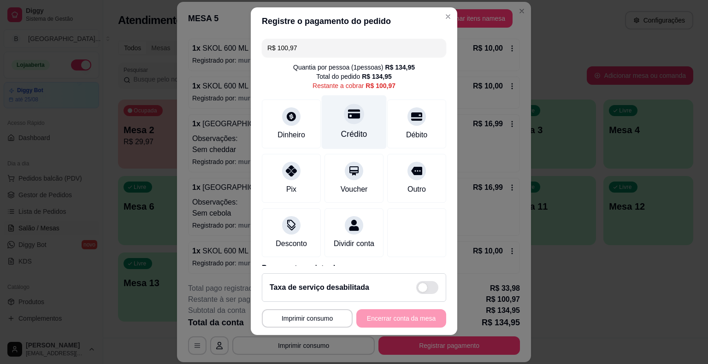
click at [355, 132] on div "Crédito" at bounding box center [354, 134] width 26 height 12
type input "R$ 0,00"
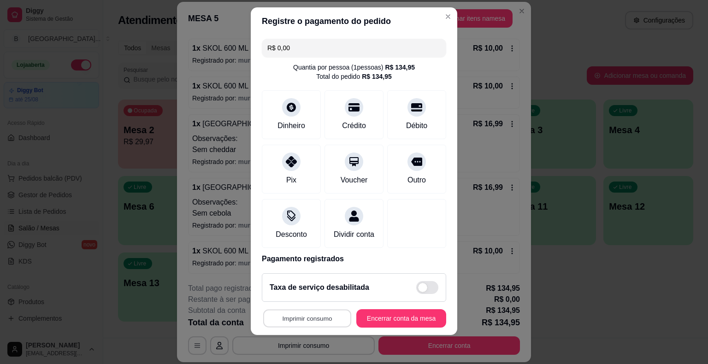
click at [293, 318] on button "Imprimir consumo" at bounding box center [307, 318] width 88 height 18
click at [302, 278] on button "IMPRESSORA" at bounding box center [304, 278] width 64 height 14
click at [418, 320] on button "Encerrar conta da mesa" at bounding box center [400, 318] width 87 height 18
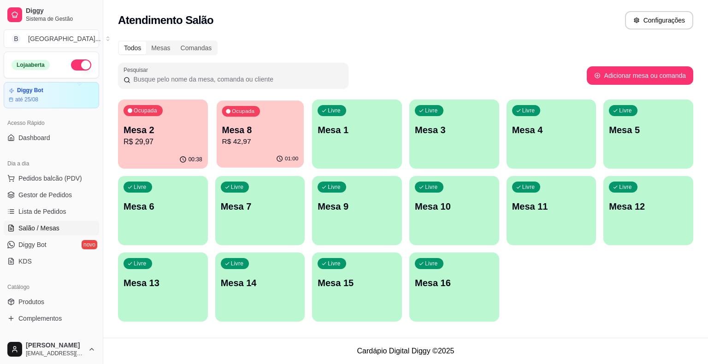
click at [227, 149] on div "Ocupada Mesa 8 R$ 42,97" at bounding box center [259, 125] width 87 height 50
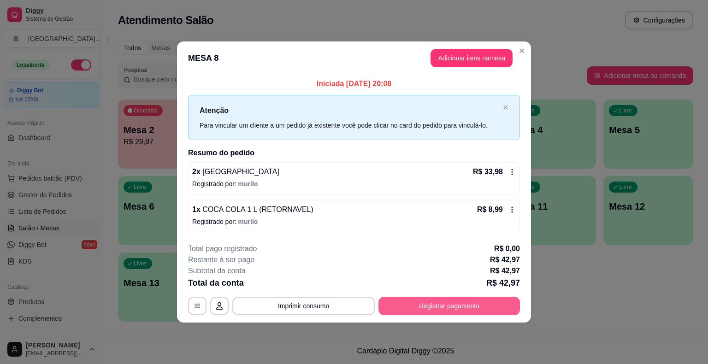
click at [431, 303] on button "Registrar pagamento" at bounding box center [448, 306] width 141 height 18
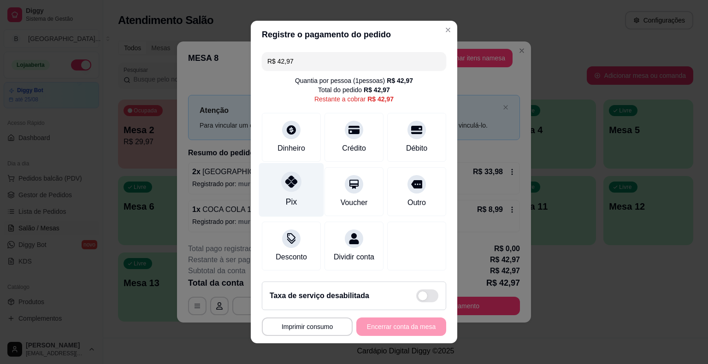
click at [297, 181] on div "Pix" at bounding box center [291, 190] width 65 height 54
type input "R$ 0,00"
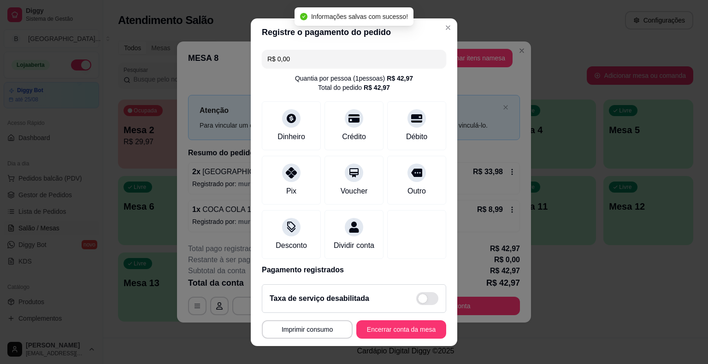
scroll to position [43, 0]
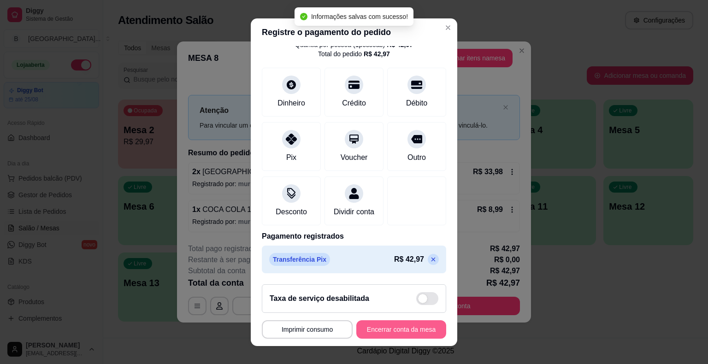
click at [373, 337] on button "Encerrar conta da mesa" at bounding box center [401, 329] width 90 height 18
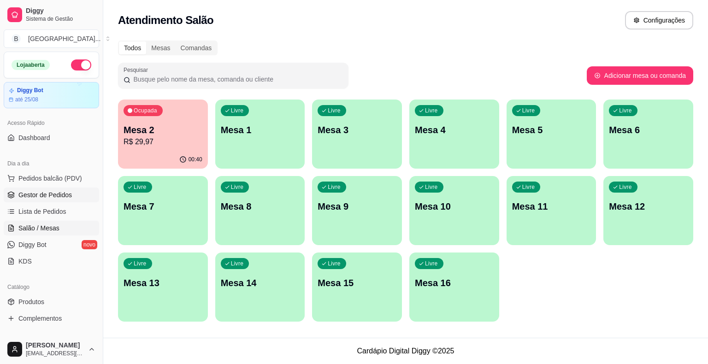
click at [62, 193] on span "Gestor de Pedidos" at bounding box center [44, 194] width 53 height 9
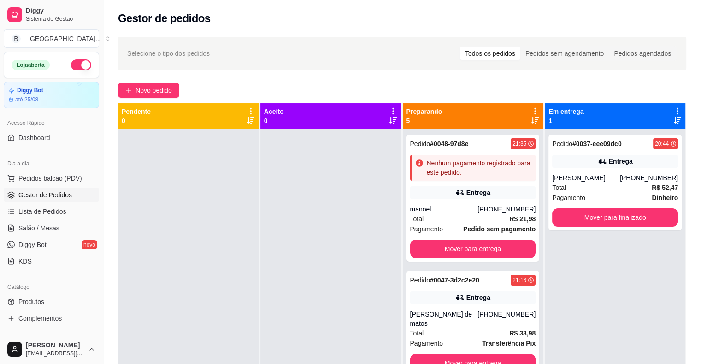
click at [50, 219] on ul "Pedidos balcão (PDV) Gestor de Pedidos Lista de Pedidos Salão / Mesas Diggy Bot…" at bounding box center [51, 220] width 95 height 98
click at [50, 216] on link "Lista de Pedidos" at bounding box center [51, 211] width 95 height 15
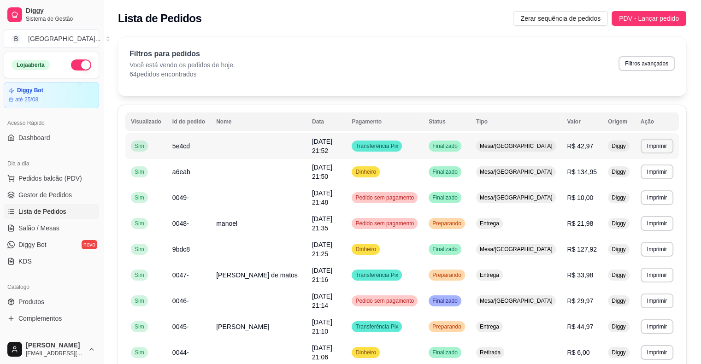
click at [306, 140] on td at bounding box center [259, 146] width 96 height 26
click at [543, 181] on td "Mesa/[GEOGRAPHIC_DATA]" at bounding box center [515, 172] width 91 height 26
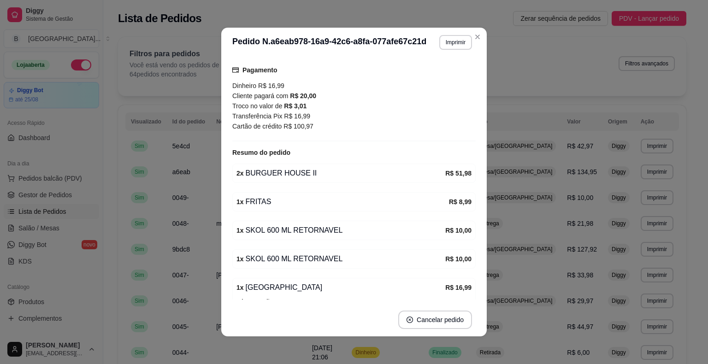
scroll to position [46, 0]
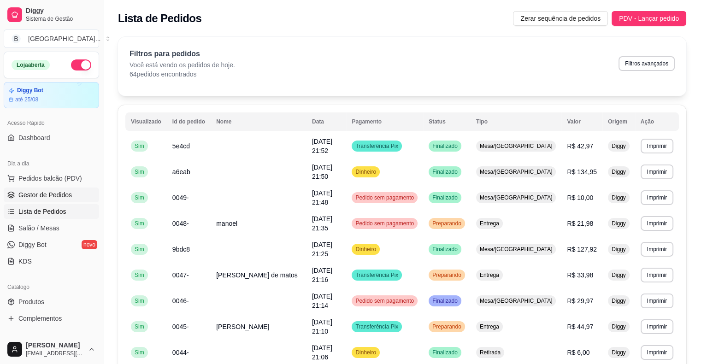
click at [61, 192] on span "Gestor de Pedidos" at bounding box center [44, 194] width 53 height 9
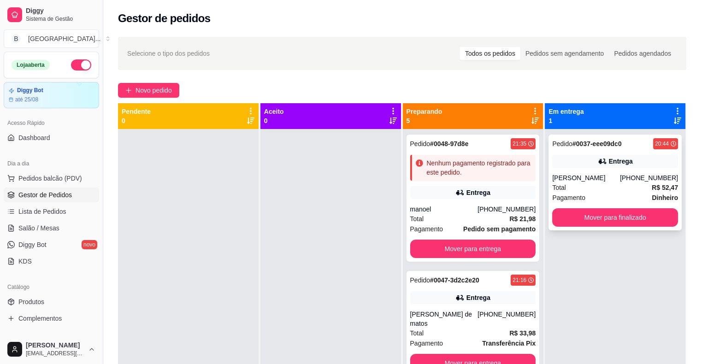
click at [606, 189] on div "Total R$ 52,47" at bounding box center [615, 187] width 126 height 10
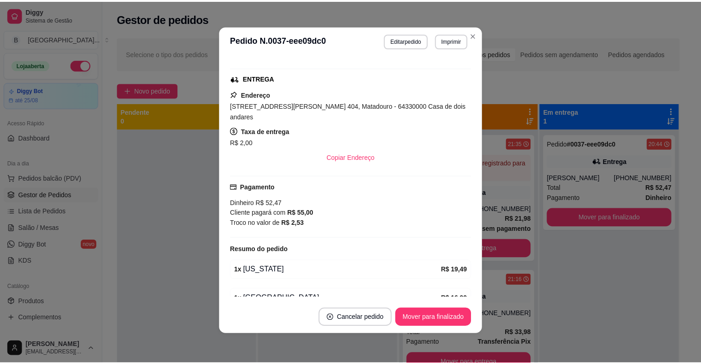
scroll to position [138, 0]
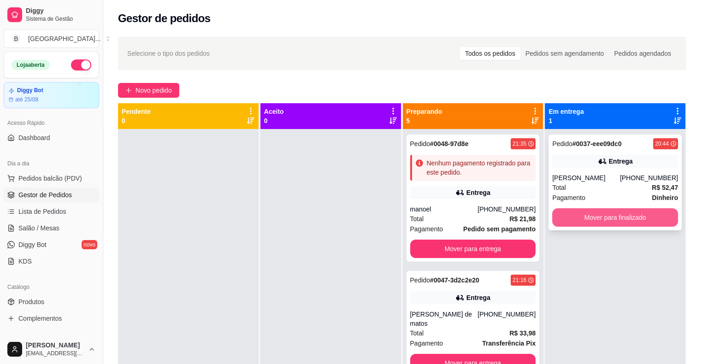
click at [623, 213] on button "Mover para finalizado" at bounding box center [615, 217] width 126 height 18
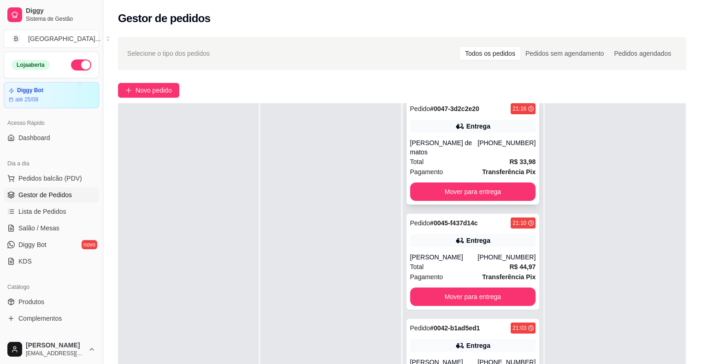
scroll to position [184, 0]
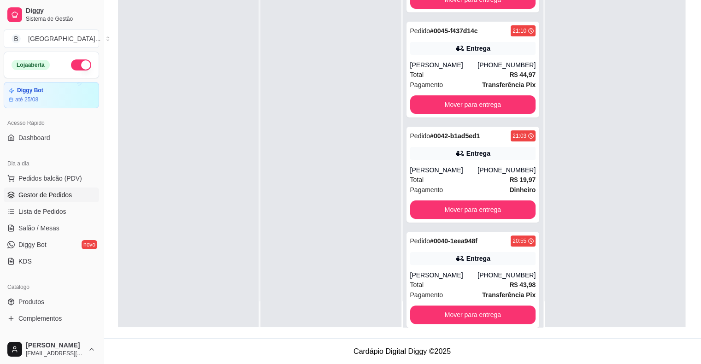
scroll to position [201, 0]
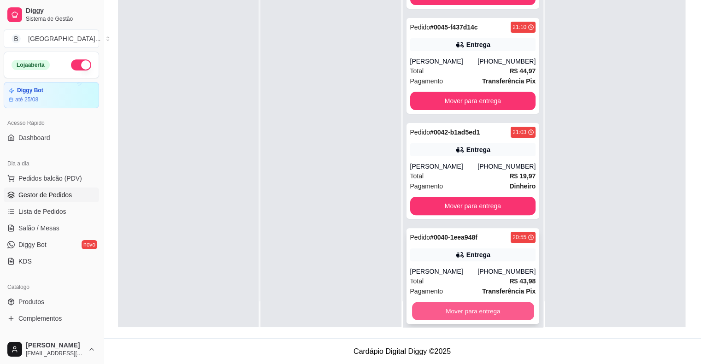
click at [509, 302] on button "Mover para entrega" at bounding box center [473, 311] width 122 height 18
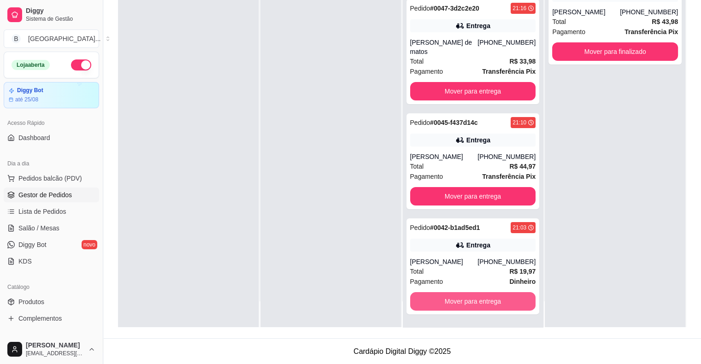
scroll to position [96, 0]
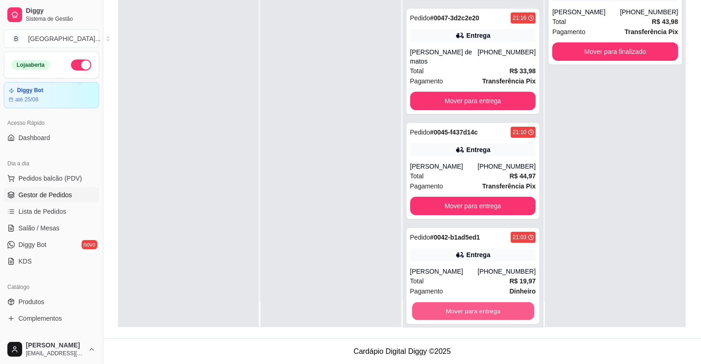
click at [509, 302] on button "Mover para entrega" at bounding box center [473, 311] width 122 height 18
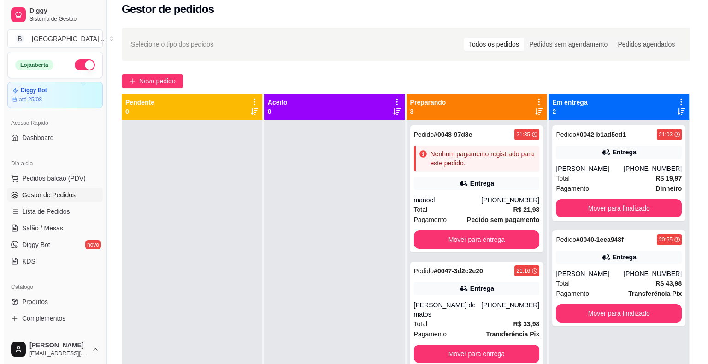
scroll to position [0, 0]
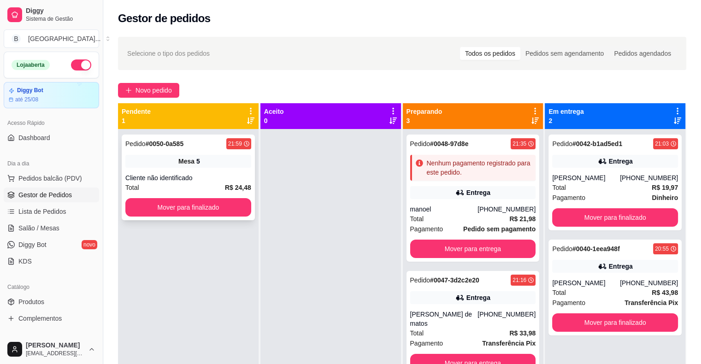
click at [169, 148] on div "Pedido # 0050-0a585" at bounding box center [154, 143] width 58 height 11
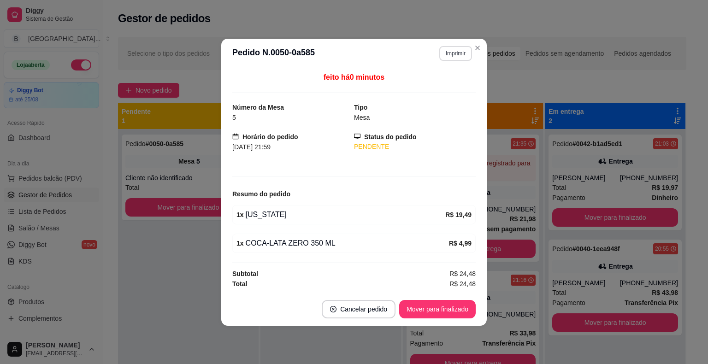
click at [468, 51] on button "Imprimir" at bounding box center [455, 53] width 33 height 15
click at [438, 89] on button "IMPRESSORA" at bounding box center [439, 86] width 64 height 14
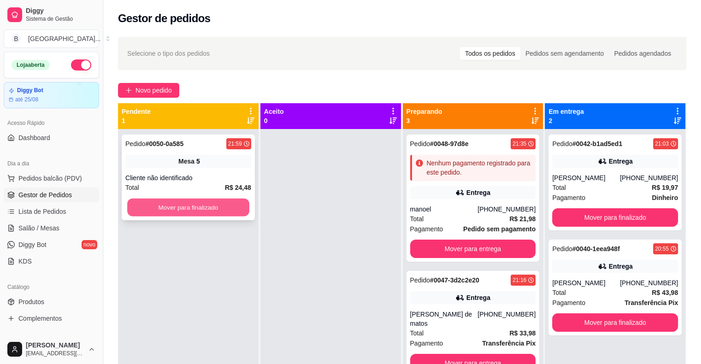
click at [203, 209] on button "Mover para finalizado" at bounding box center [188, 208] width 122 height 18
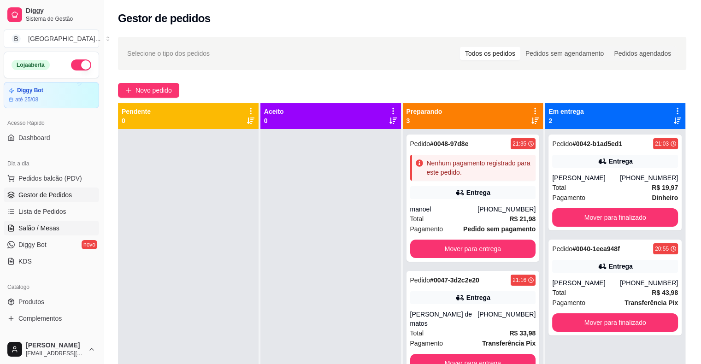
click at [81, 231] on link "Salão / Mesas" at bounding box center [51, 228] width 95 height 15
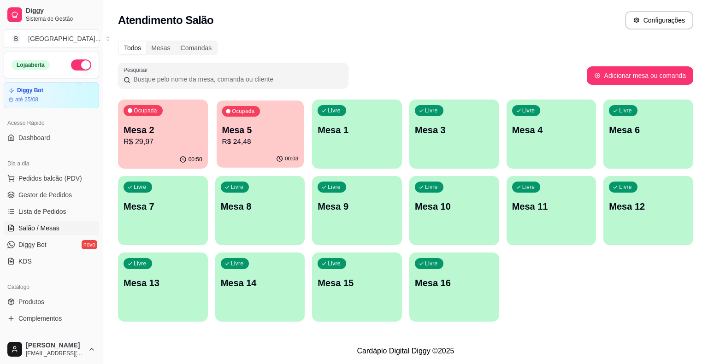
click at [260, 150] on div "Ocupada Mesa 5 R$ 24,48" at bounding box center [259, 125] width 87 height 50
click at [167, 151] on div "00:50" at bounding box center [162, 159] width 87 height 18
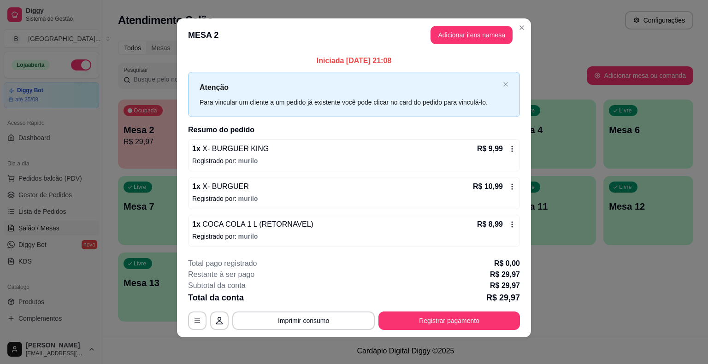
scroll to position [6, 0]
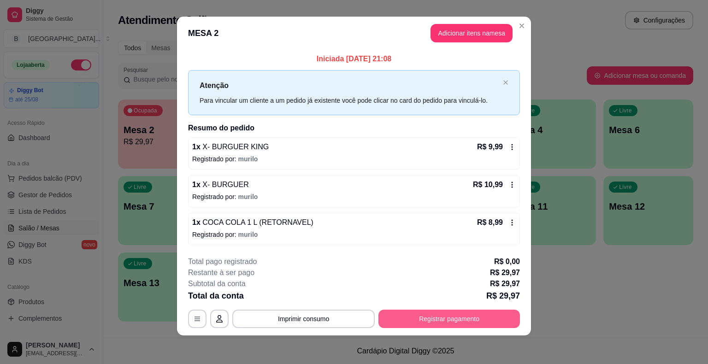
click at [494, 312] on button "Registrar pagamento" at bounding box center [448, 319] width 141 height 18
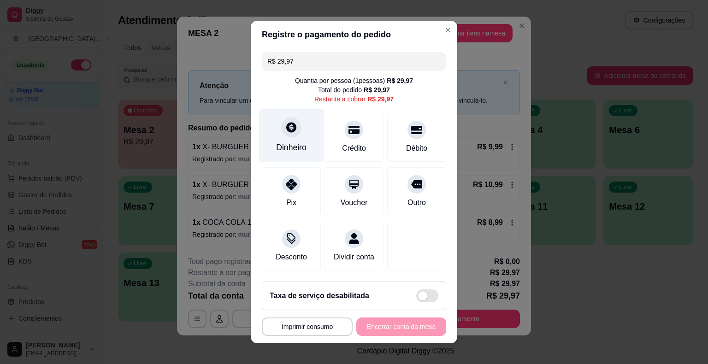
click at [290, 145] on div "Dinheiro" at bounding box center [291, 147] width 30 height 12
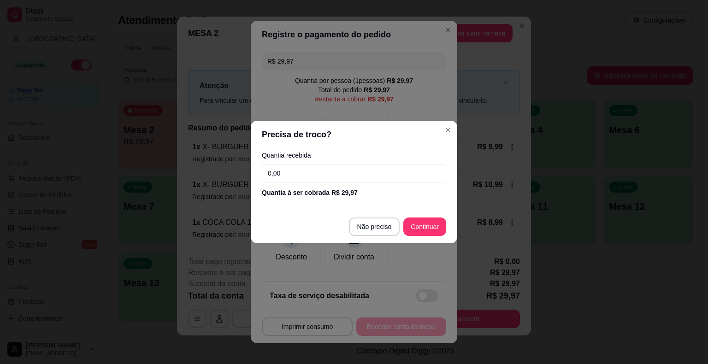
click at [301, 180] on input "0,00" at bounding box center [354, 173] width 184 height 18
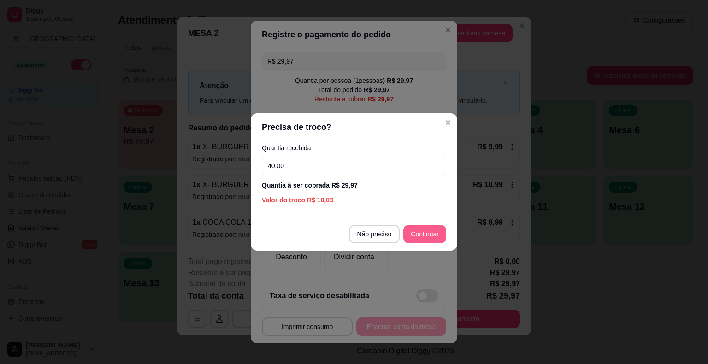
type input "40,00"
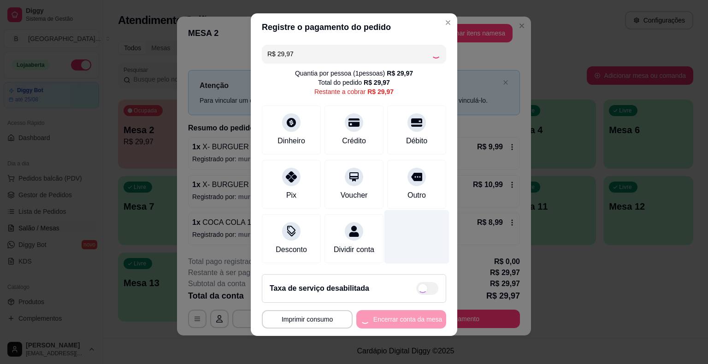
scroll to position [8, 0]
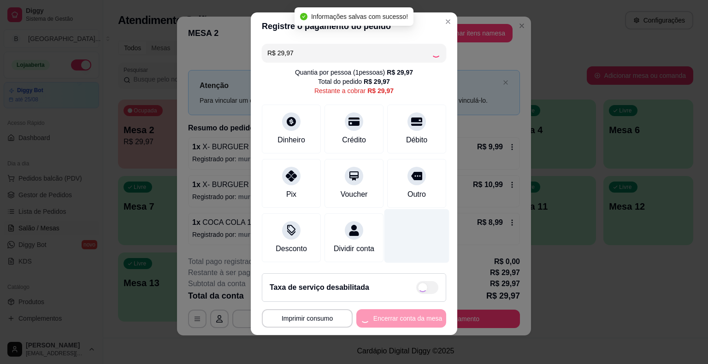
type input "R$ 0,00"
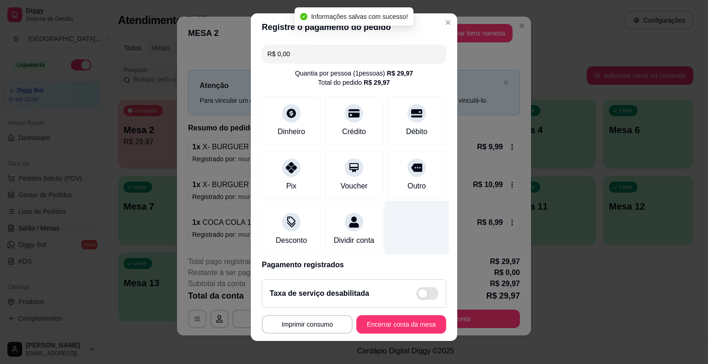
scroll to position [43, 0]
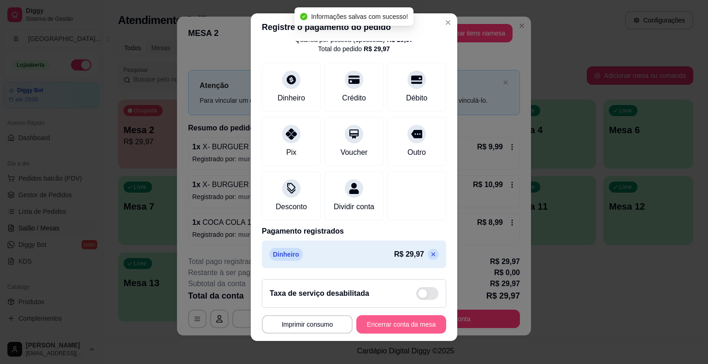
click at [391, 329] on button "Encerrar conta da mesa" at bounding box center [401, 324] width 90 height 18
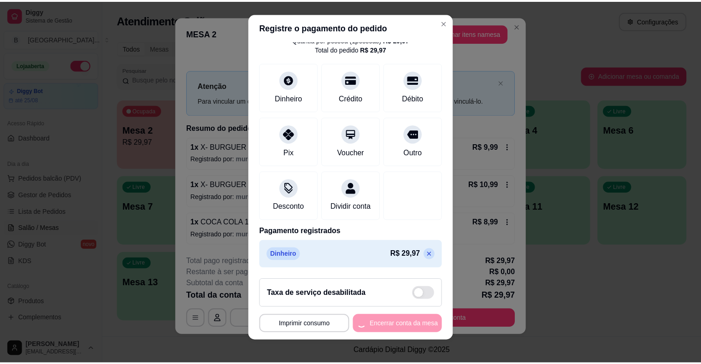
scroll to position [0, 0]
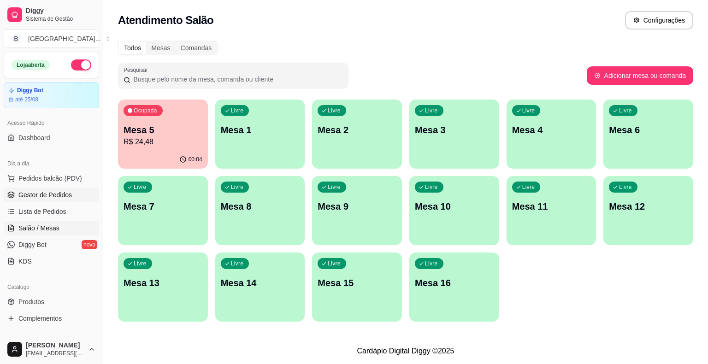
click at [47, 187] on link "Gestor de Pedidos" at bounding box center [51, 194] width 95 height 15
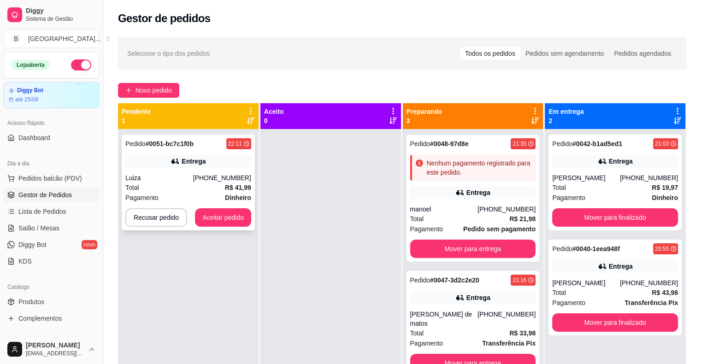
click at [170, 172] on div "Pedido # 0051-bc7c1f0b 22:11 Entrega Luiza (86) 98105-5574 Total R$ 41,99 Pagam…" at bounding box center [188, 182] width 133 height 96
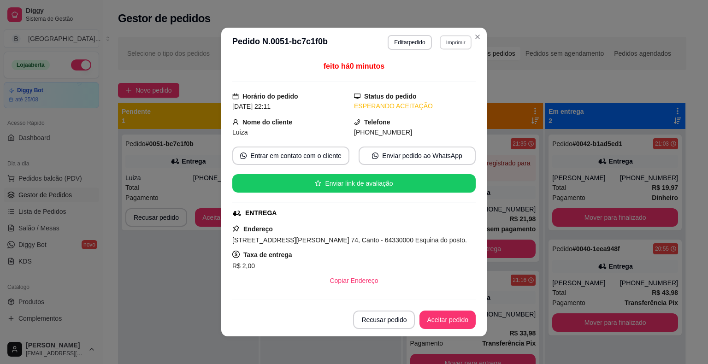
click at [458, 35] on button "Imprimir" at bounding box center [455, 42] width 32 height 14
click at [442, 74] on button "IMPRESSORA" at bounding box center [435, 74] width 64 height 14
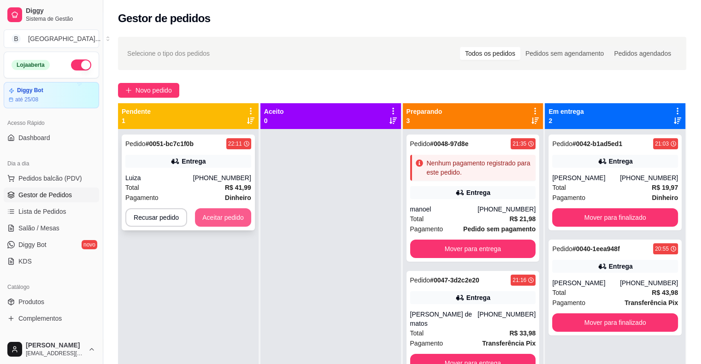
click at [241, 216] on button "Aceitar pedido" at bounding box center [223, 217] width 56 height 18
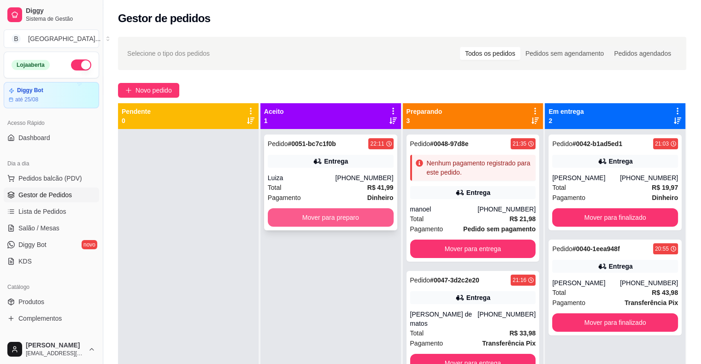
click at [352, 208] on button "Mover para preparo" at bounding box center [331, 217] width 126 height 18
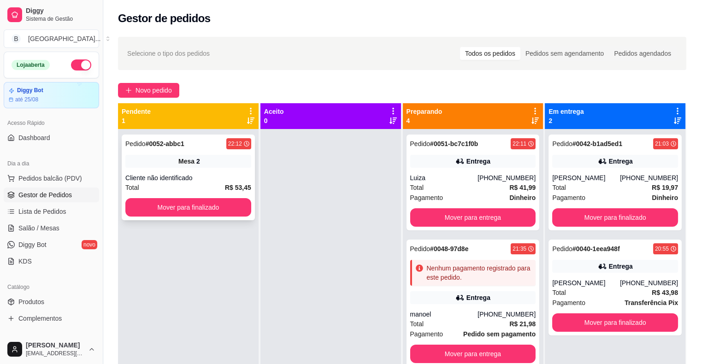
click at [199, 164] on div "Mesa 2" at bounding box center [188, 161] width 126 height 13
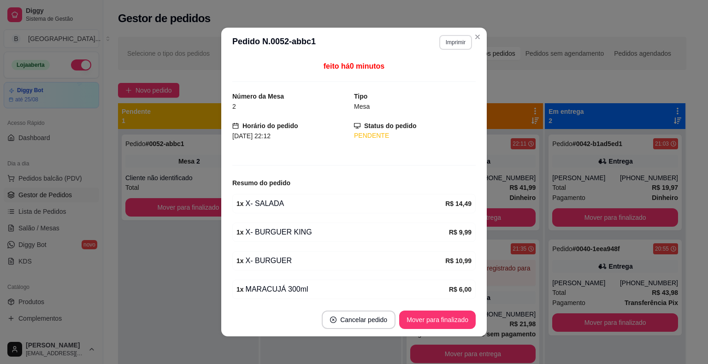
click at [459, 35] on button "Imprimir" at bounding box center [455, 42] width 33 height 15
click at [435, 75] on button "IMPRESSORA" at bounding box center [435, 74] width 64 height 14
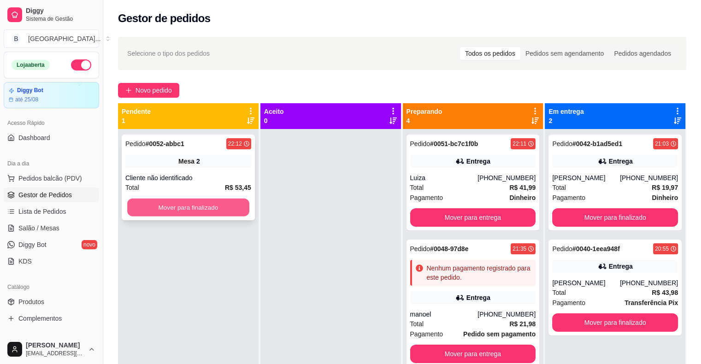
click at [210, 212] on button "Mover para finalizado" at bounding box center [188, 208] width 122 height 18
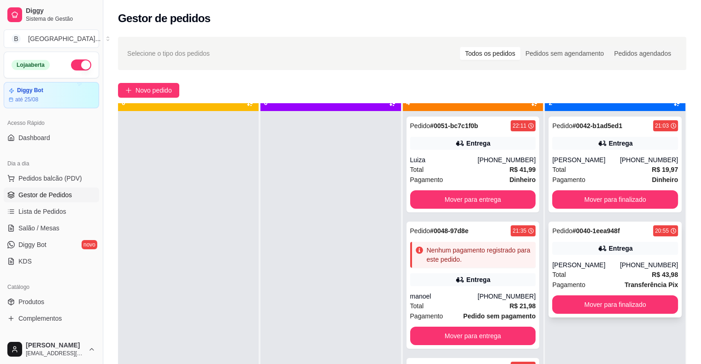
scroll to position [26, 0]
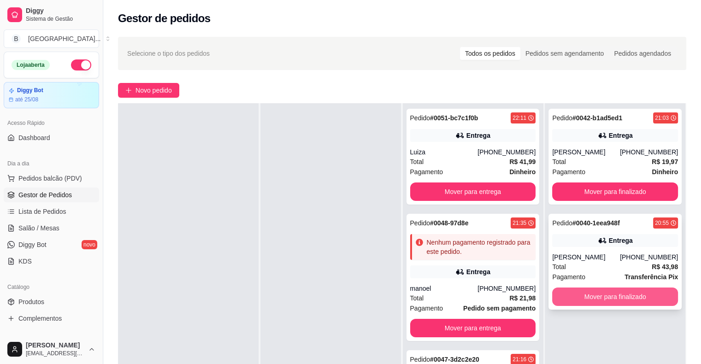
click at [615, 293] on button "Mover para finalizado" at bounding box center [615, 296] width 126 height 18
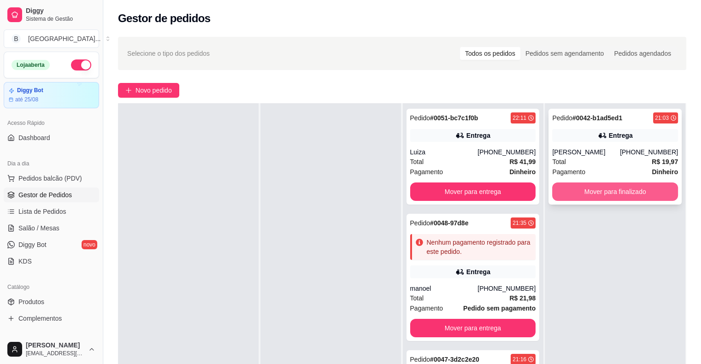
click at [614, 193] on button "Mover para finalizado" at bounding box center [615, 191] width 126 height 18
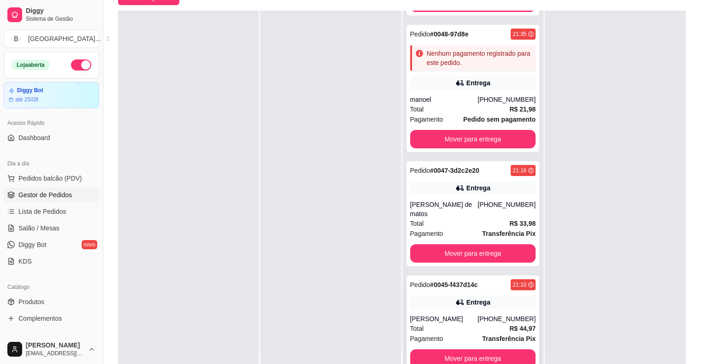
scroll to position [140, 0]
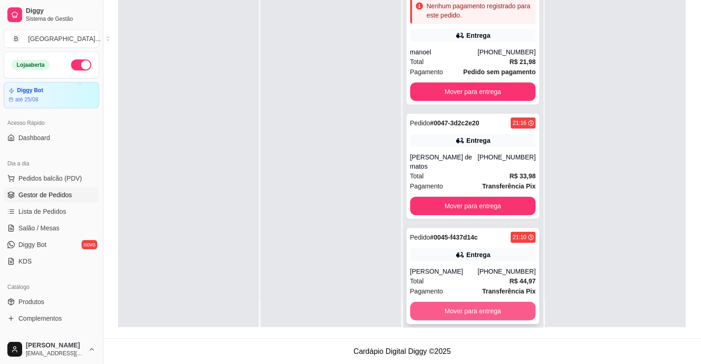
click at [442, 302] on button "Mover para entrega" at bounding box center [473, 311] width 126 height 18
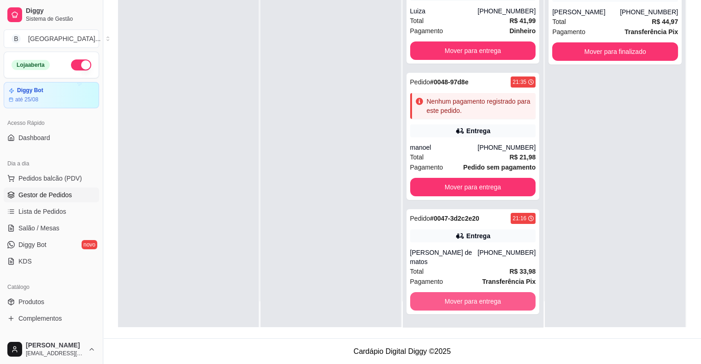
scroll to position [0, 0]
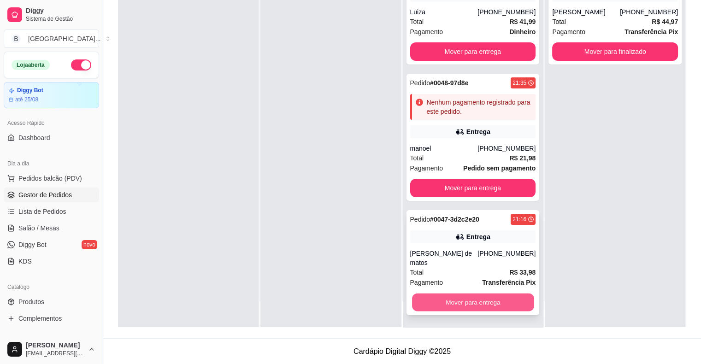
click at [442, 296] on button "Mover para entrega" at bounding box center [473, 302] width 122 height 18
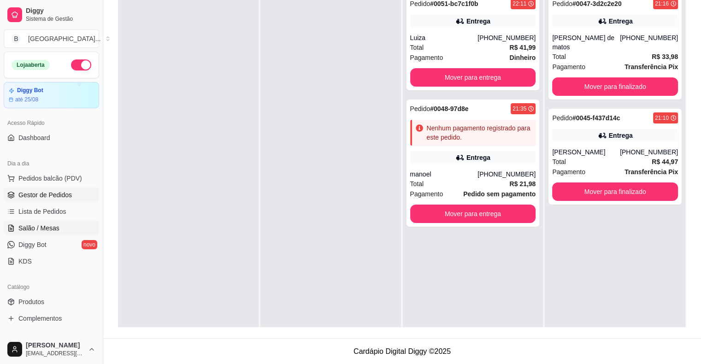
click at [35, 230] on span "Salão / Mesas" at bounding box center [38, 227] width 41 height 9
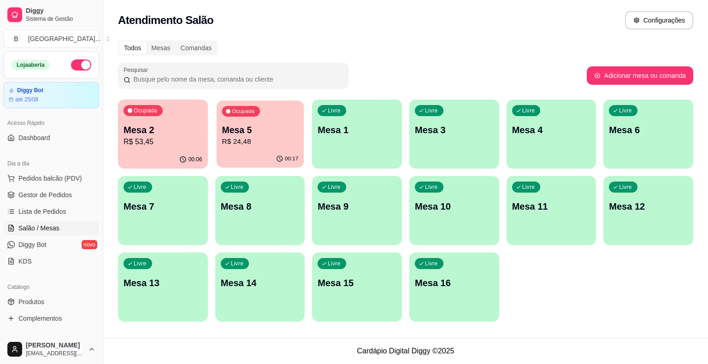
click at [236, 144] on p "R$ 24,48" at bounding box center [260, 141] width 76 height 11
click at [24, 187] on link "Gestor de Pedidos" at bounding box center [51, 194] width 95 height 15
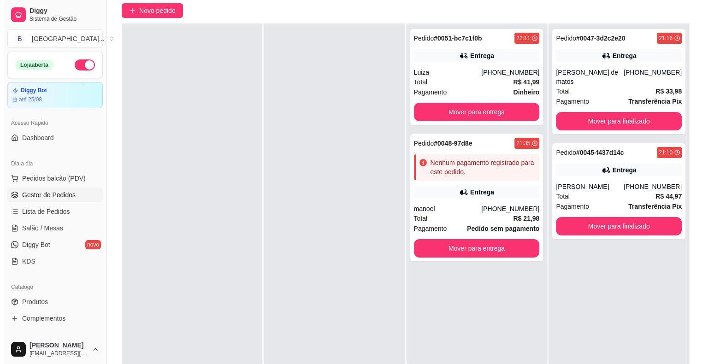
scroll to position [140, 0]
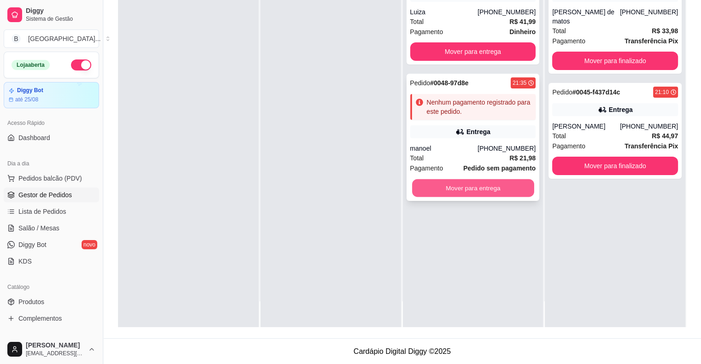
click at [478, 191] on button "Mover para entrega" at bounding box center [473, 188] width 122 height 18
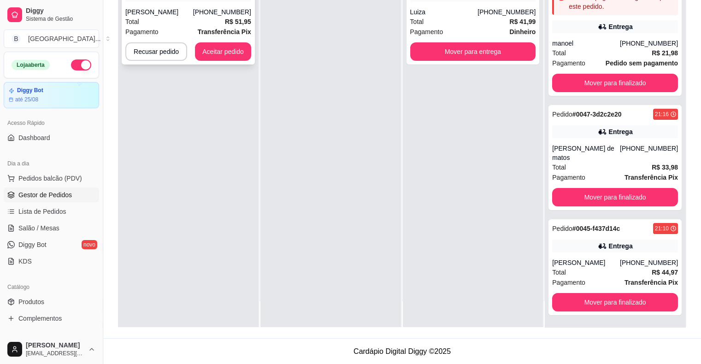
click at [158, 25] on div "Total R$ 51,95" at bounding box center [188, 22] width 126 height 10
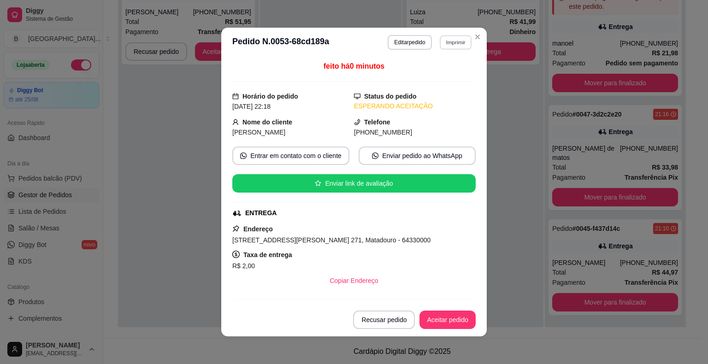
click at [463, 41] on button "Imprimir" at bounding box center [455, 42] width 32 height 14
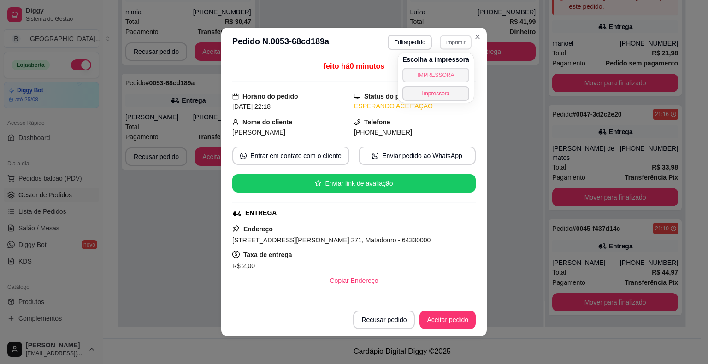
click at [434, 72] on button "IMPRESSORA" at bounding box center [435, 75] width 67 height 15
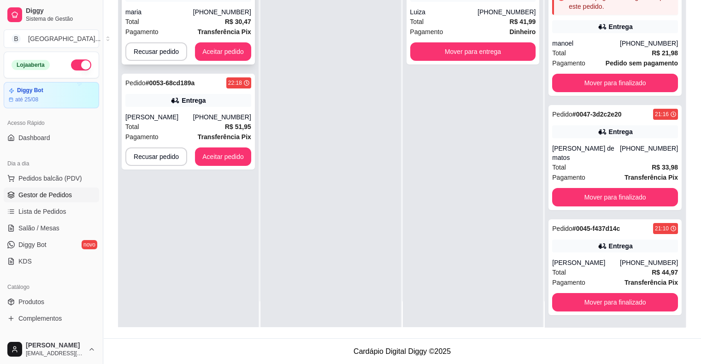
click at [181, 16] on div "maria" at bounding box center [159, 11] width 68 height 9
click at [190, 132] on div "Pagamento Transferência Pix" at bounding box center [188, 137] width 126 height 10
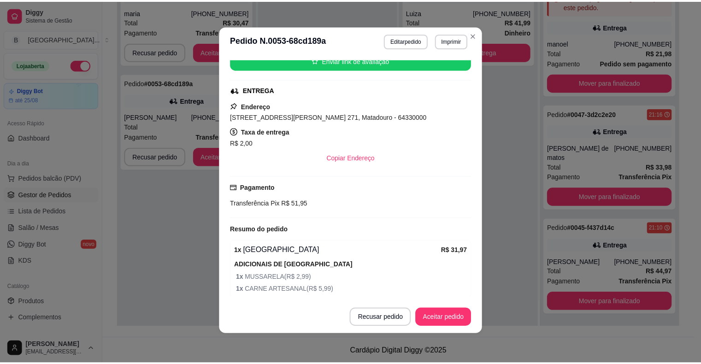
scroll to position [75, 0]
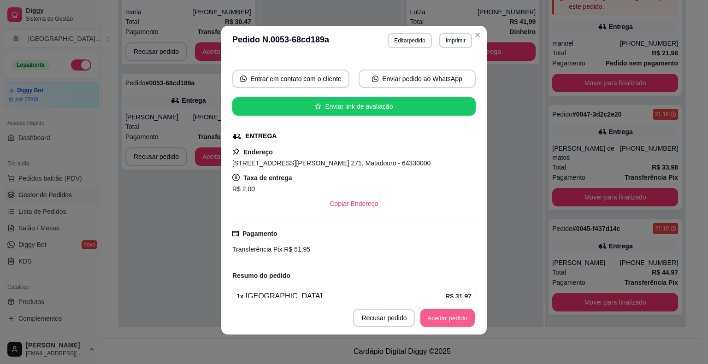
click at [428, 315] on button "Aceitar pedido" at bounding box center [447, 318] width 54 height 18
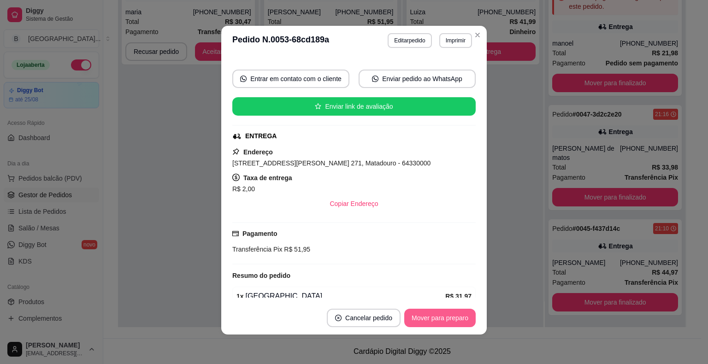
click at [428, 315] on button "Mover para preparo" at bounding box center [439, 318] width 71 height 18
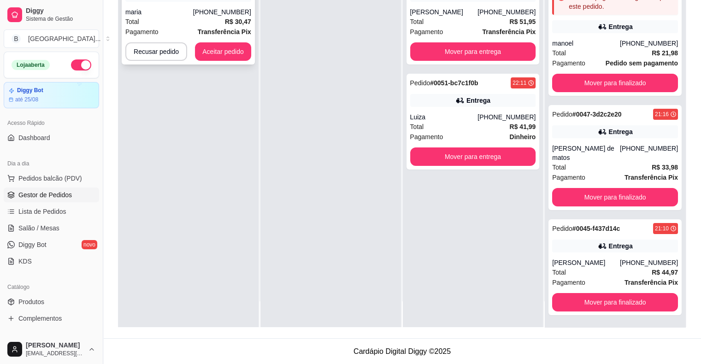
click at [203, 25] on div "Total R$ 30,47" at bounding box center [188, 22] width 126 height 10
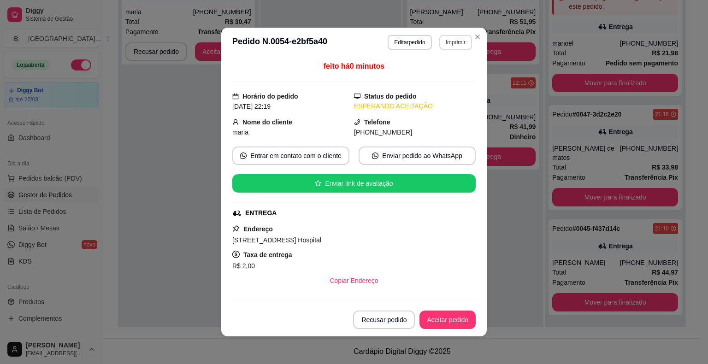
click at [443, 42] on button "Imprimir" at bounding box center [455, 42] width 33 height 15
click at [427, 71] on button "IMPRESSORA" at bounding box center [435, 75] width 64 height 14
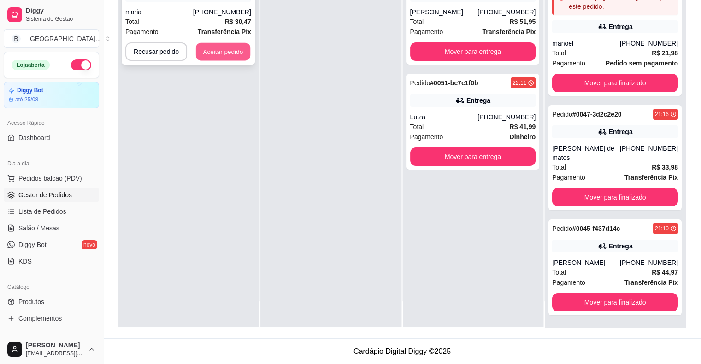
click at [235, 47] on button "Aceitar pedido" at bounding box center [223, 52] width 54 height 18
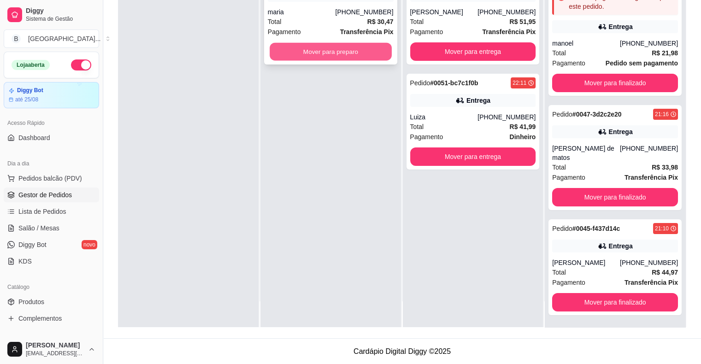
click at [311, 53] on button "Mover para preparo" at bounding box center [330, 52] width 122 height 18
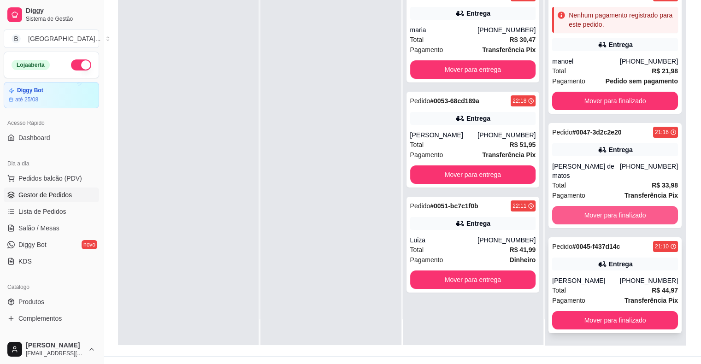
scroll to position [140, 0]
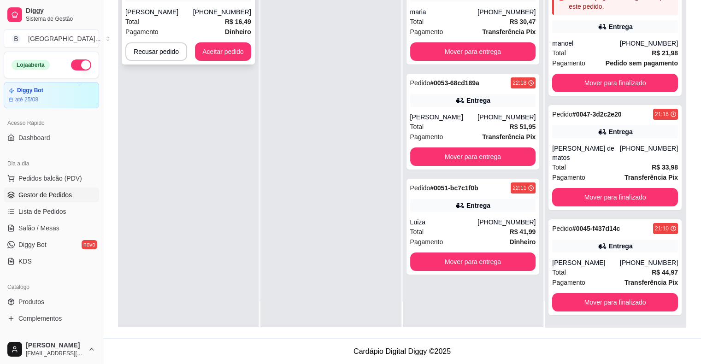
click at [166, 8] on div "Miguel" at bounding box center [159, 11] width 68 height 9
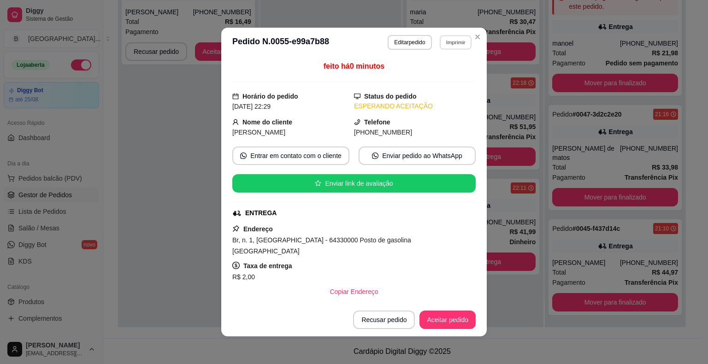
click at [459, 47] on button "Imprimir" at bounding box center [455, 42] width 32 height 14
click at [442, 68] on button "IMPRESSORA" at bounding box center [435, 75] width 64 height 14
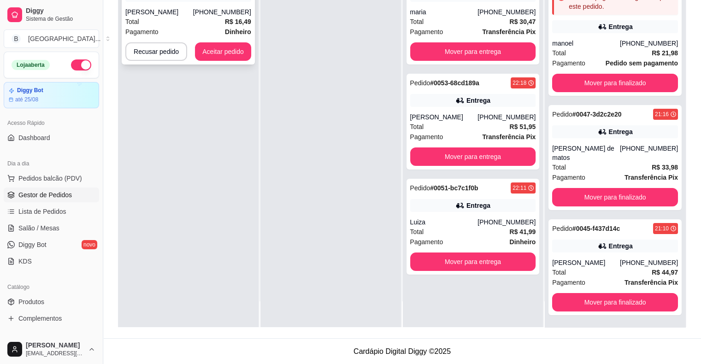
click at [203, 25] on div "Total R$ 16,49" at bounding box center [188, 22] width 126 height 10
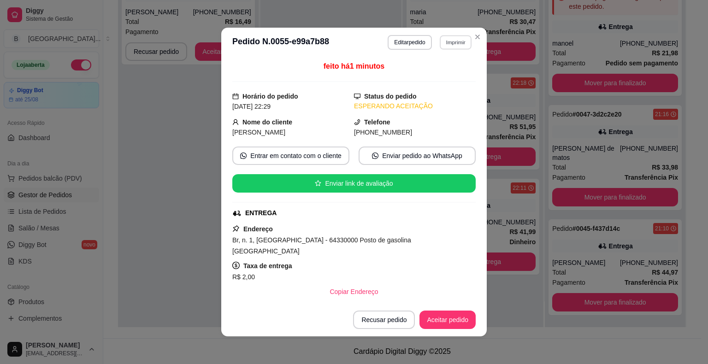
click at [439, 39] on button "Imprimir" at bounding box center [455, 42] width 32 height 14
click at [426, 73] on button "IMPRESSORA" at bounding box center [435, 75] width 67 height 15
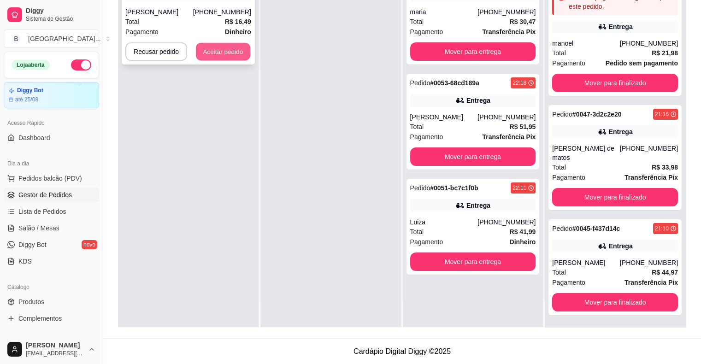
click at [235, 48] on button "Aceitar pedido" at bounding box center [223, 52] width 54 height 18
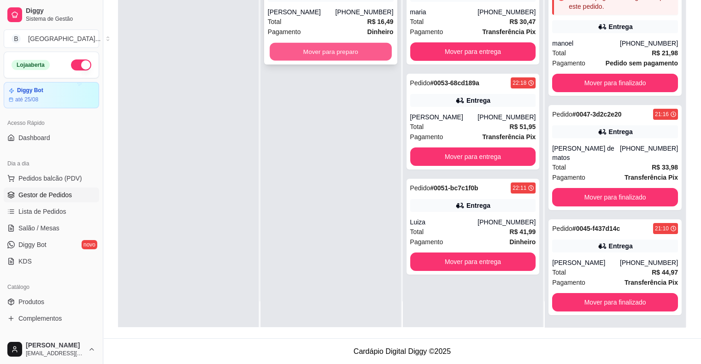
click at [297, 51] on button "Mover para preparo" at bounding box center [330, 52] width 122 height 18
click at [322, 55] on button "Mover para preparo" at bounding box center [330, 52] width 122 height 18
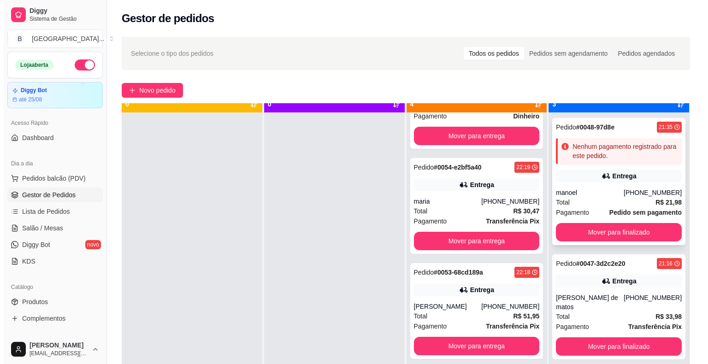
scroll to position [26, 0]
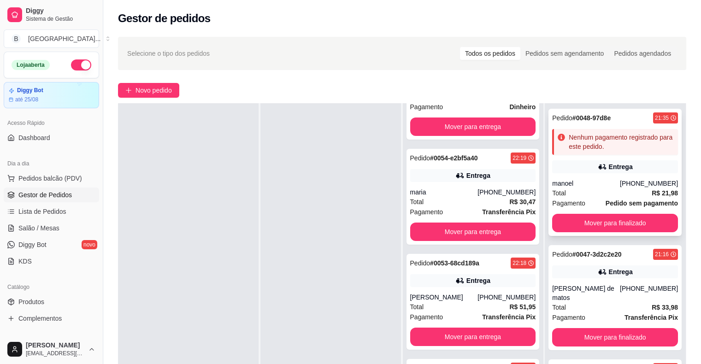
click at [600, 181] on div "manoel" at bounding box center [586, 183] width 68 height 9
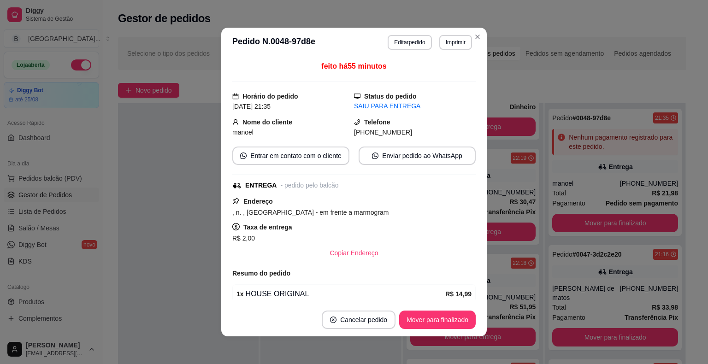
scroll to position [99, 0]
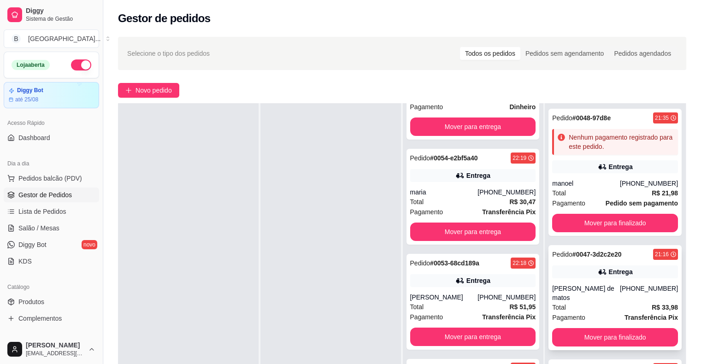
click at [602, 263] on div "Pedido # 0047-3d2c2e20 21:16 Entrega Luciano lima de matos (86) 98106-7388 Tota…" at bounding box center [614, 297] width 133 height 105
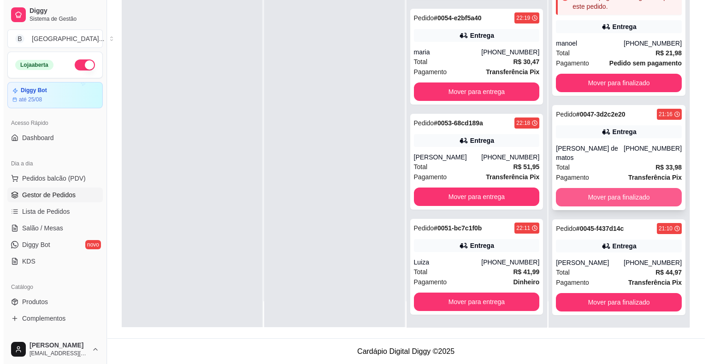
scroll to position [140, 0]
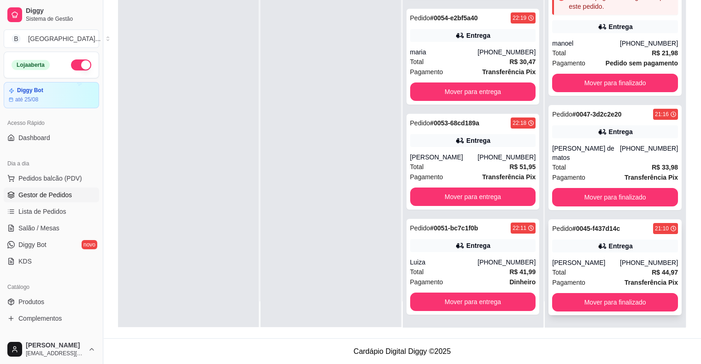
click at [586, 258] on div "[PERSON_NAME]" at bounding box center [586, 262] width 68 height 9
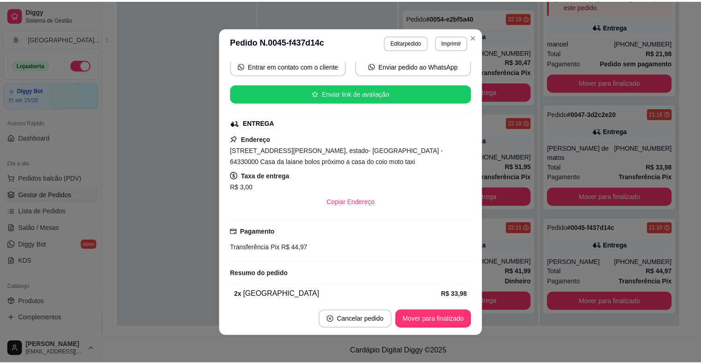
scroll to position [92, 0]
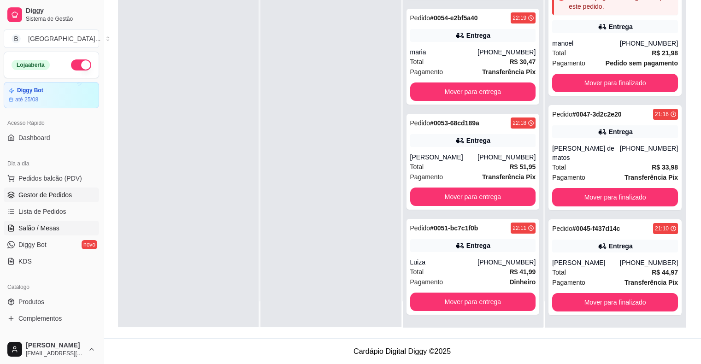
click at [50, 227] on span "Salão / Mesas" at bounding box center [38, 227] width 41 height 9
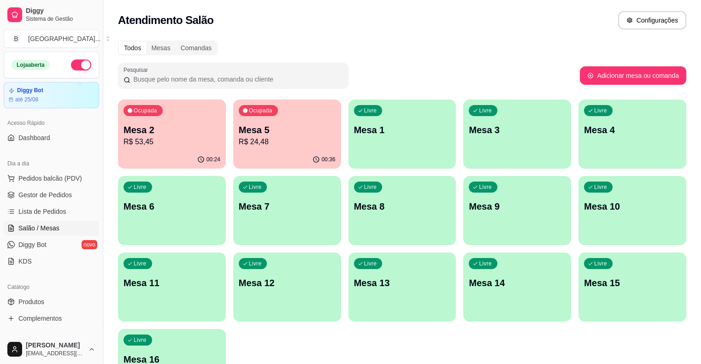
scroll to position [92, 0]
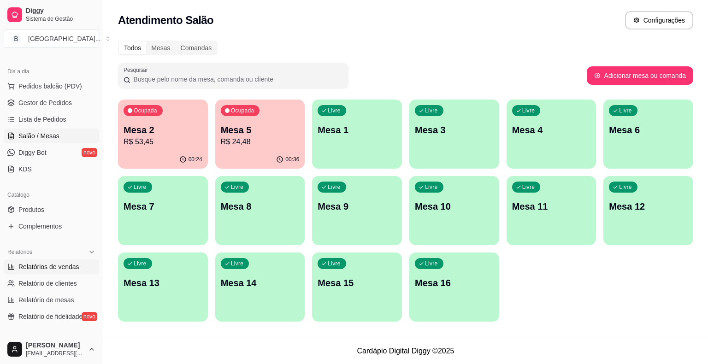
click at [40, 268] on span "Relatórios de vendas" at bounding box center [48, 266] width 61 height 9
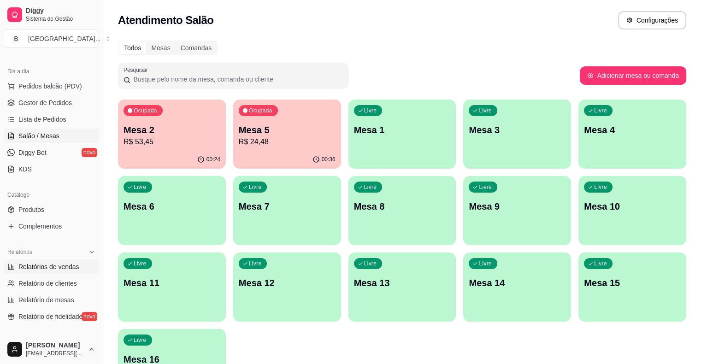
select select "ALL"
select select "0"
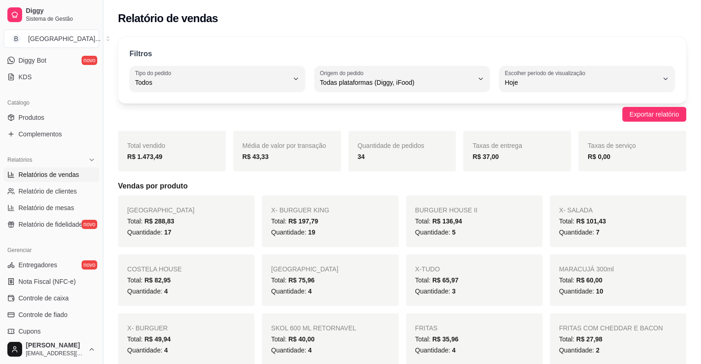
scroll to position [230, 0]
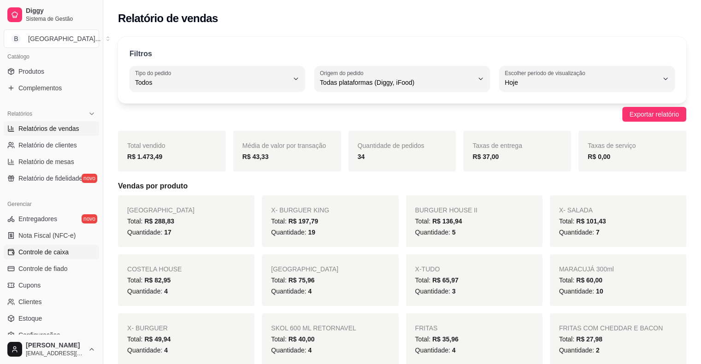
click at [46, 253] on span "Controle de caixa" at bounding box center [43, 251] width 50 height 9
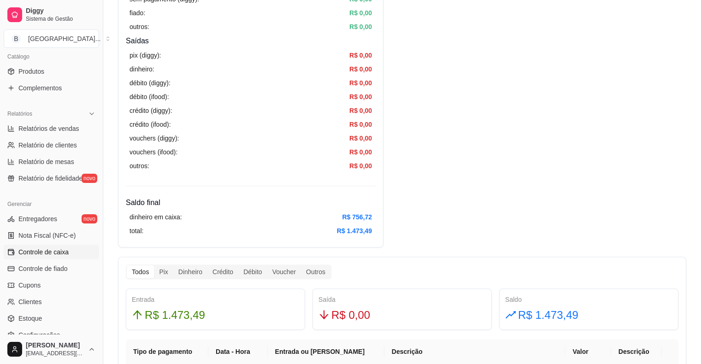
scroll to position [415, 0]
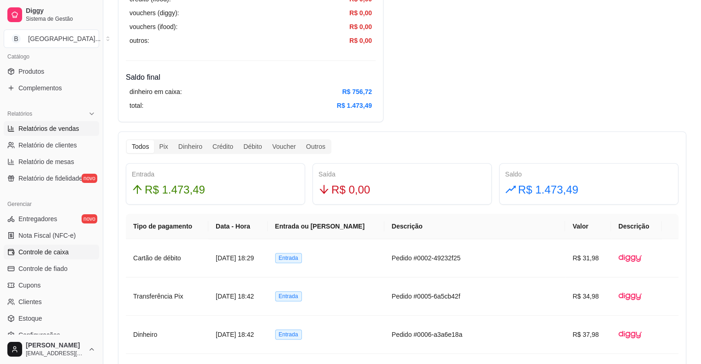
click at [59, 124] on span "Relatórios de vendas" at bounding box center [48, 128] width 61 height 9
select select "ALL"
select select "0"
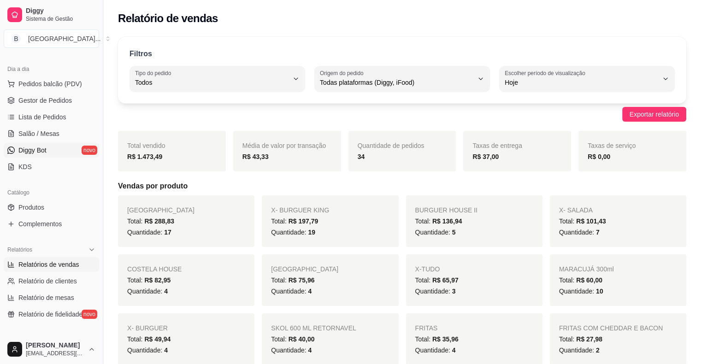
scroll to position [92, 0]
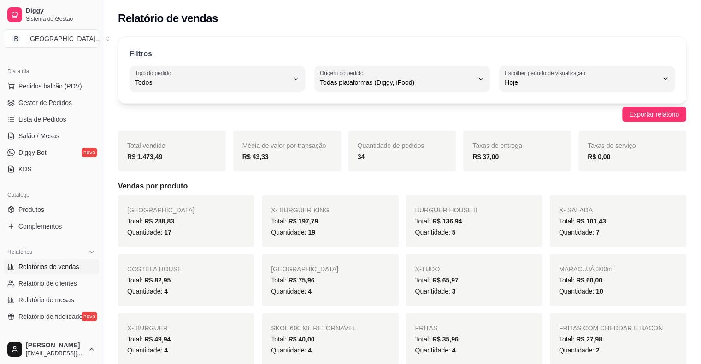
click at [71, 110] on ul "Pedidos balcão (PDV) Gestor de Pedidos Lista de Pedidos Salão / Mesas Diggy Bot…" at bounding box center [51, 128] width 95 height 98
click at [72, 101] on link "Gestor de Pedidos" at bounding box center [51, 102] width 95 height 15
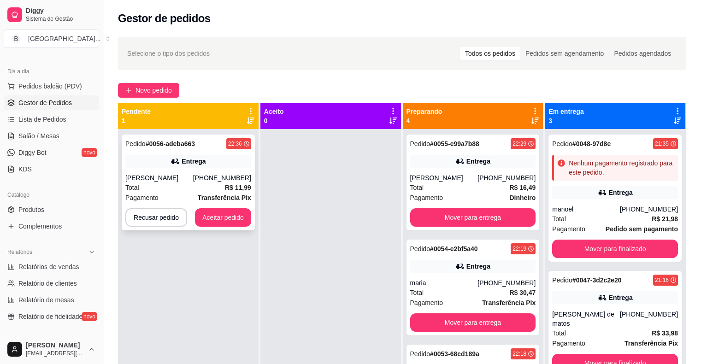
click at [176, 191] on div "Total R$ 11,99" at bounding box center [188, 187] width 126 height 10
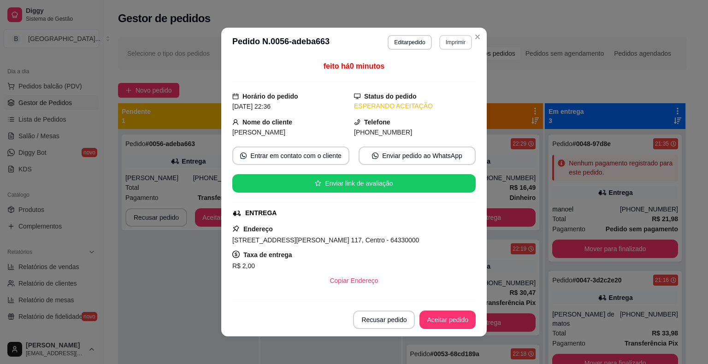
click at [457, 40] on button "Imprimir" at bounding box center [455, 42] width 33 height 15
click at [462, 70] on button "IMPRESSORA" at bounding box center [435, 74] width 67 height 15
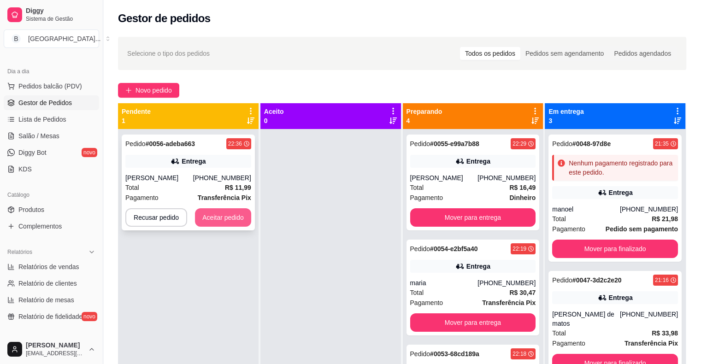
click at [211, 214] on button "Aceitar pedido" at bounding box center [223, 217] width 56 height 18
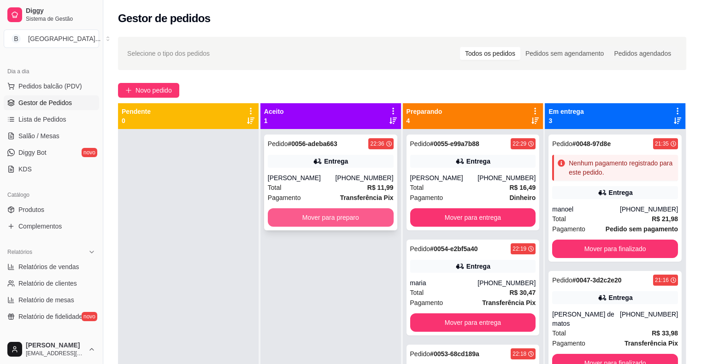
click at [320, 213] on button "Mover para preparo" at bounding box center [331, 217] width 126 height 18
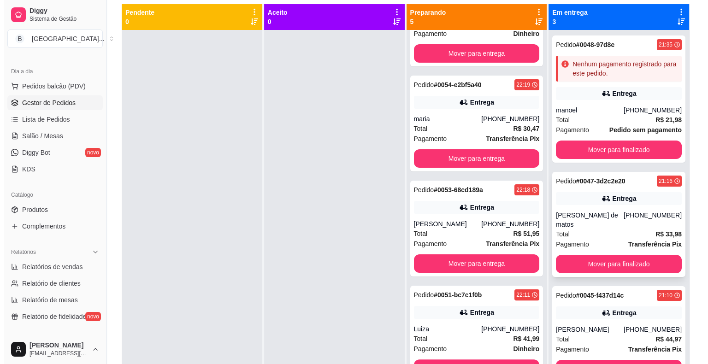
scroll to position [140, 0]
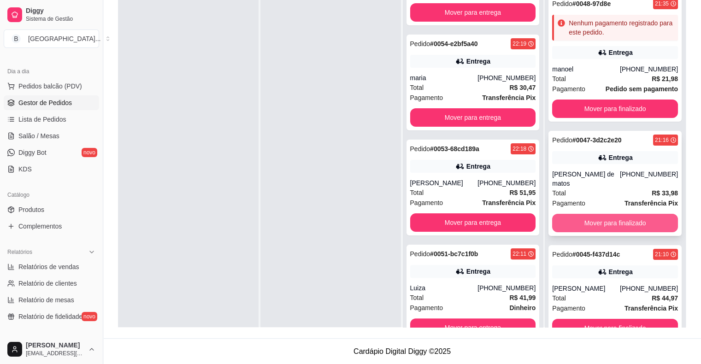
click at [643, 214] on button "Mover para finalizado" at bounding box center [615, 223] width 126 height 18
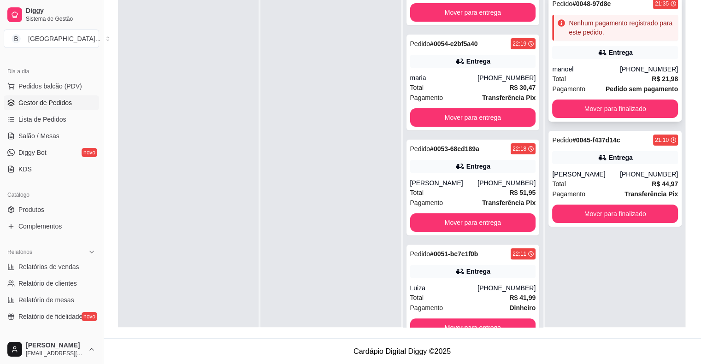
click at [622, 80] on div "Total R$ 21,98" at bounding box center [615, 79] width 126 height 10
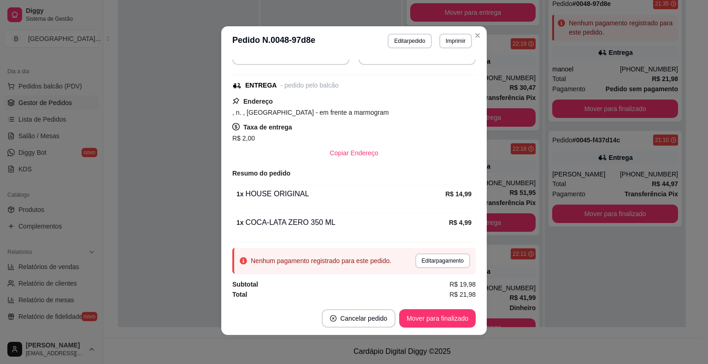
scroll to position [2, 0]
click at [415, 253] on button "Editar pagamento" at bounding box center [441, 260] width 53 height 14
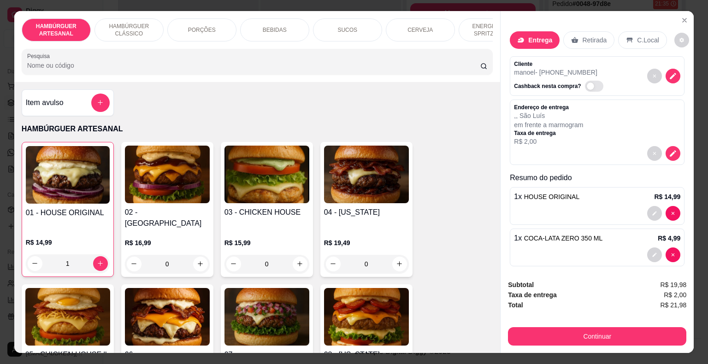
click at [546, 325] on div "Continuar" at bounding box center [597, 335] width 178 height 21
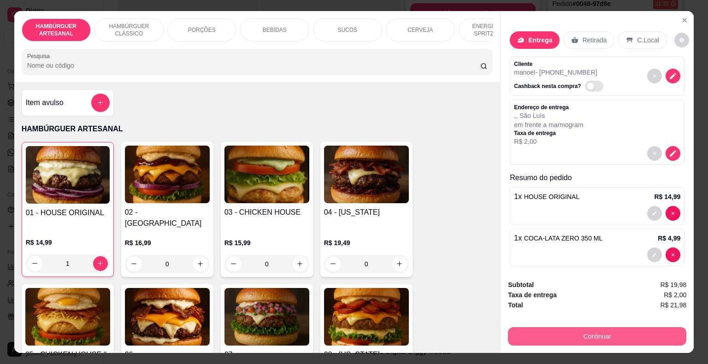
click at [508, 329] on div "Continuar" at bounding box center [597, 335] width 178 height 21
click at [510, 329] on button "Continuar" at bounding box center [596, 336] width 173 height 18
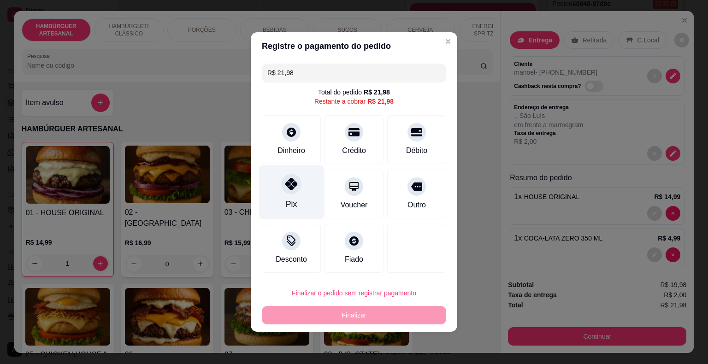
click at [300, 198] on div "Pix" at bounding box center [291, 192] width 65 height 54
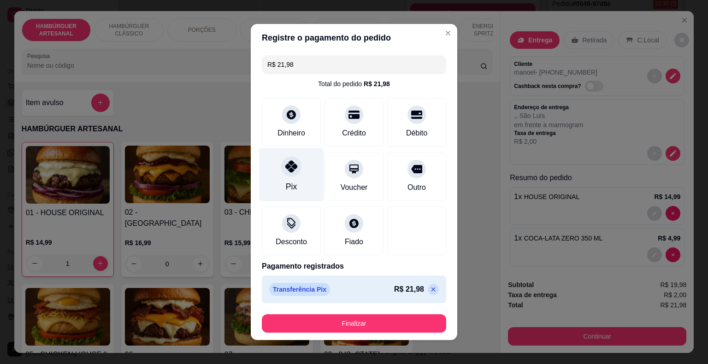
type input "R$ 0,00"
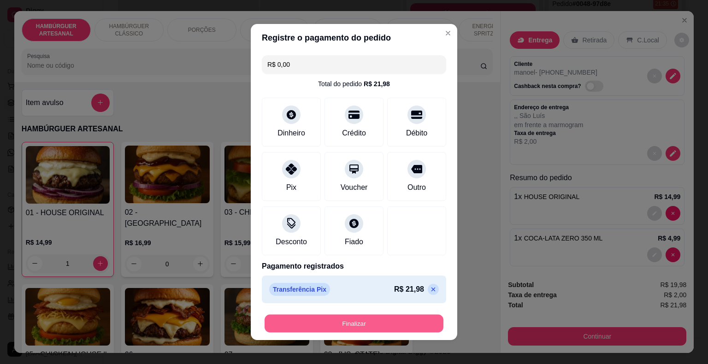
click at [345, 326] on button "Finalizar" at bounding box center [353, 324] width 179 height 18
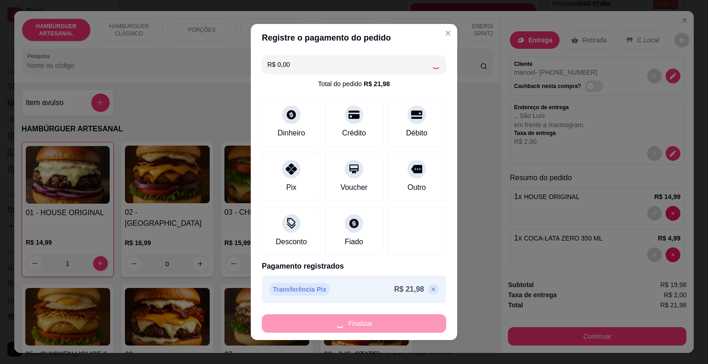
type input "0"
type input "-R$ 21,98"
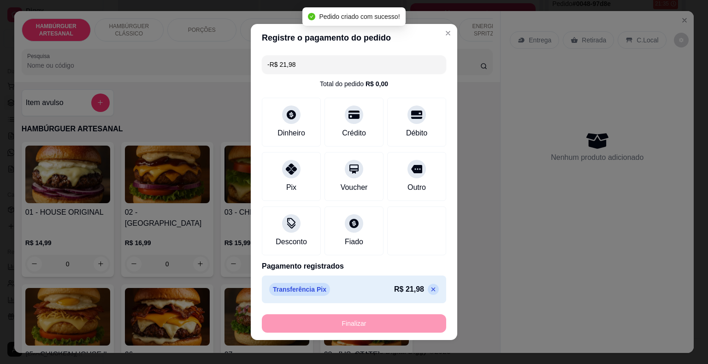
scroll to position [119, 0]
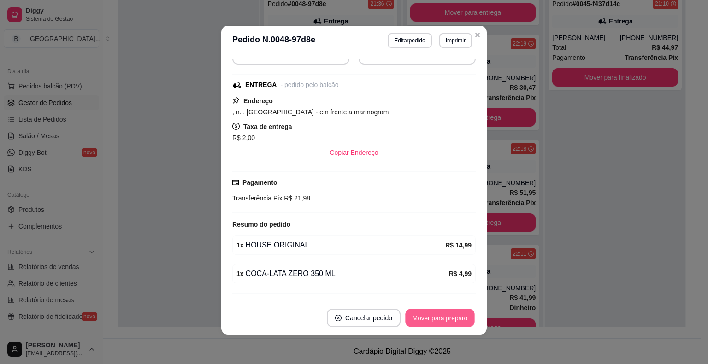
click at [416, 324] on button "Mover para preparo" at bounding box center [439, 318] width 69 height 18
click at [426, 320] on button "Mover para entrega" at bounding box center [439, 318] width 69 height 18
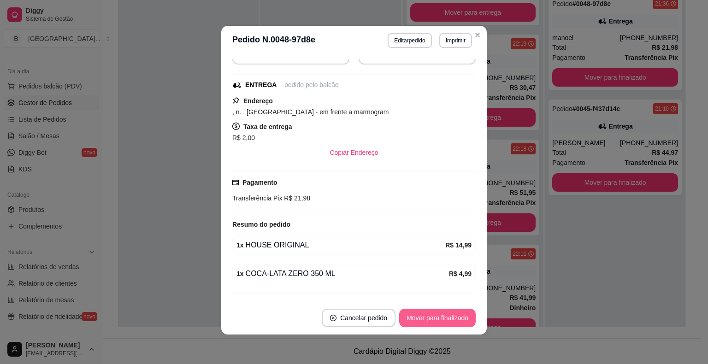
click at [426, 320] on button "Mover para finalizado" at bounding box center [437, 318] width 76 height 18
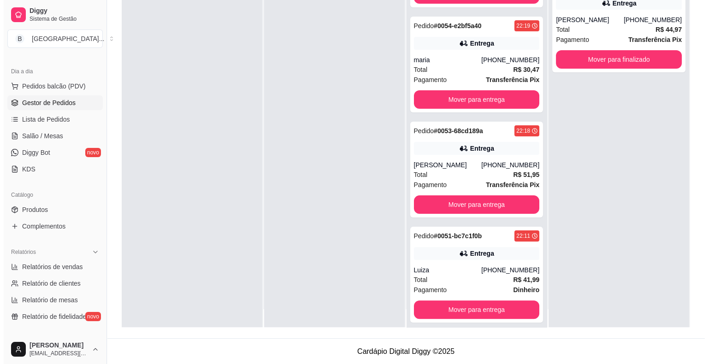
scroll to position [26, 0]
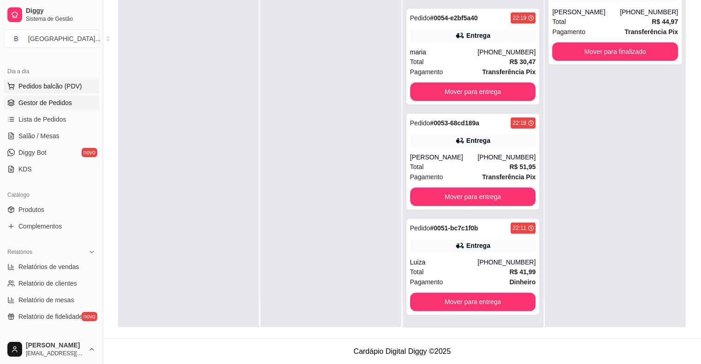
click at [76, 84] on span "Pedidos balcão (PDV)" at bounding box center [50, 86] width 64 height 9
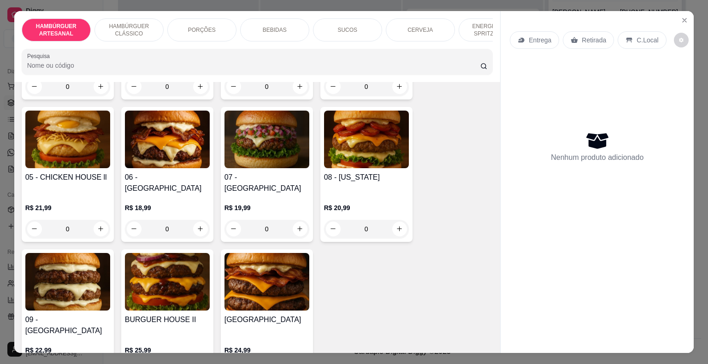
scroll to position [138, 0]
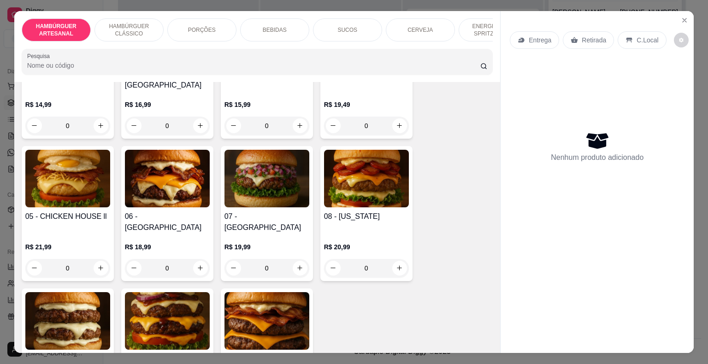
click at [394, 259] on div "0" at bounding box center [366, 268] width 85 height 18
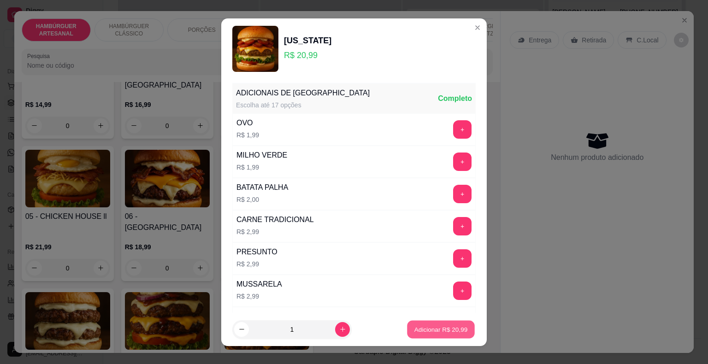
click at [415, 321] on button "Adicionar R$ 20,99" at bounding box center [441, 329] width 68 height 18
type input "1"
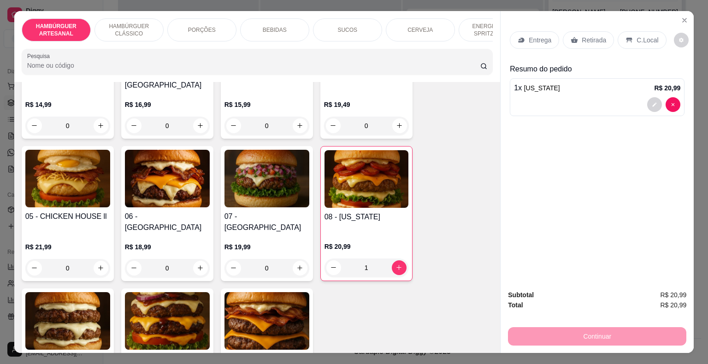
click at [528, 40] on p "Entrega" at bounding box center [539, 39] width 23 height 9
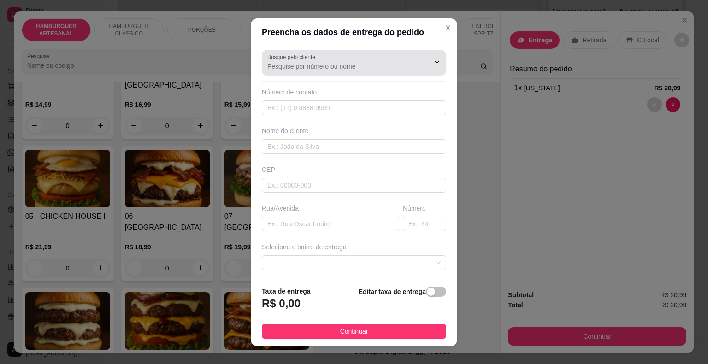
click at [395, 65] on input "Busque pelo cliente" at bounding box center [340, 66] width 147 height 9
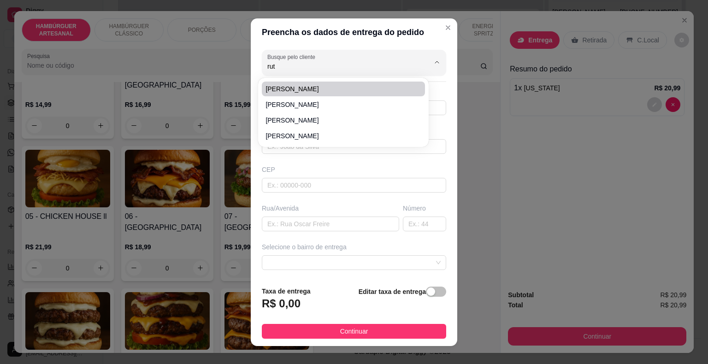
click at [337, 88] on span "Ruth" at bounding box center [338, 88] width 146 height 9
type input "Ruth"
type input "86981737000"
type input "Ruth"
type input "64330000"
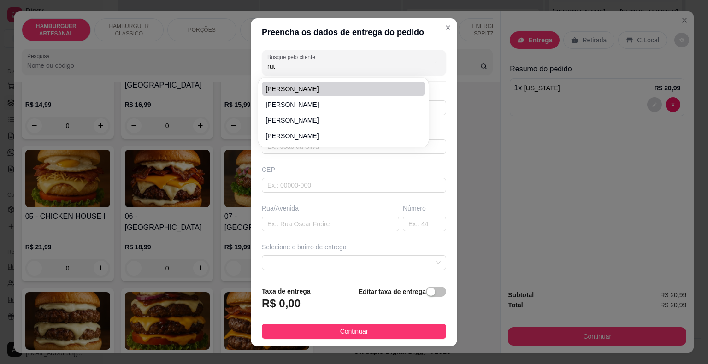
type input "Rua Coletor José de Araújo"
type input "575"
type input "São Miguel do Tapuio"
type input "Por trás do Cemitério"
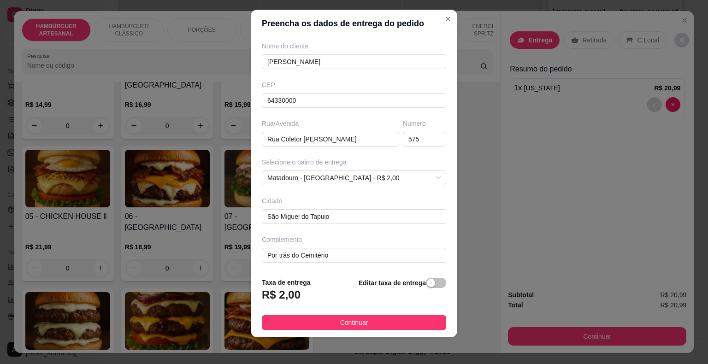
scroll to position [11, 0]
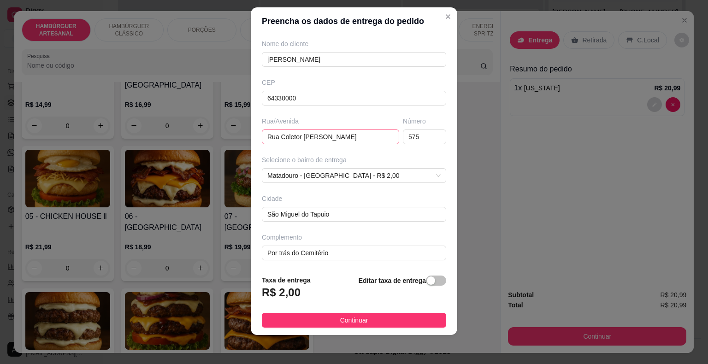
type input "Ruth"
click at [275, 135] on input "Rua Coletor José de Araújo" at bounding box center [330, 136] width 137 height 15
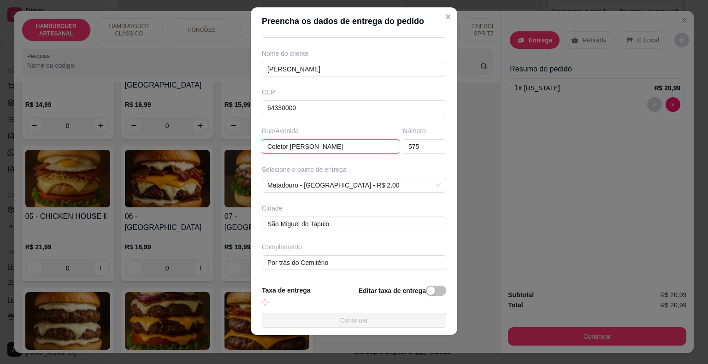
scroll to position [76, 0]
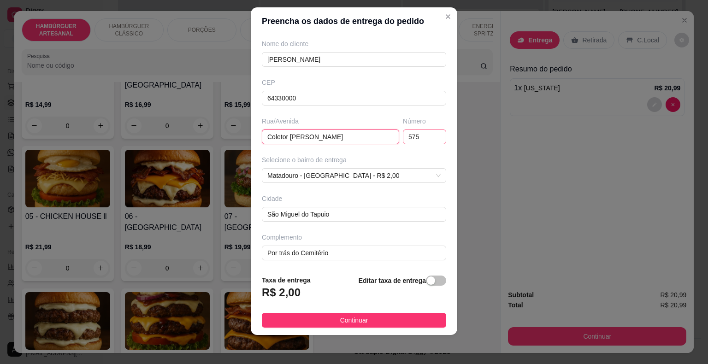
type input "Coletor [PERSON_NAME]"
click at [410, 135] on input "575" at bounding box center [424, 136] width 43 height 15
type input "5"
click at [341, 253] on input "Por trás do Cemitério" at bounding box center [354, 253] width 184 height 15
type input "P"
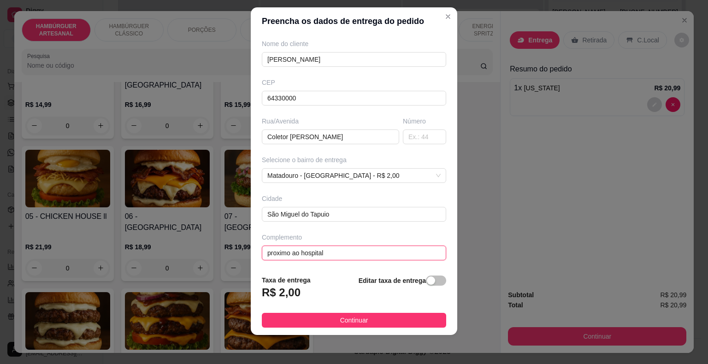
click at [272, 249] on input "proximo ao hospital" at bounding box center [354, 253] width 184 height 15
type input "próximo ao hospital"
click at [357, 239] on div "Complemento" at bounding box center [354, 237] width 184 height 9
click at [356, 247] on input "próximo ao hospital" at bounding box center [354, 253] width 184 height 15
click at [413, 176] on span "Matadouro - [GEOGRAPHIC_DATA] - R$ 2,00" at bounding box center [353, 176] width 173 height 14
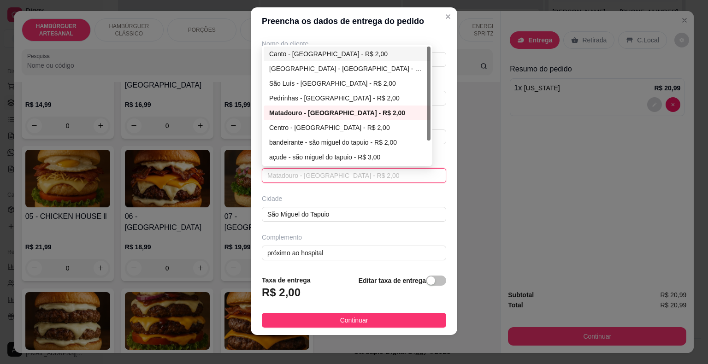
click at [332, 49] on div "Canto - [GEOGRAPHIC_DATA] - R$ 2,00" at bounding box center [347, 54] width 156 height 10
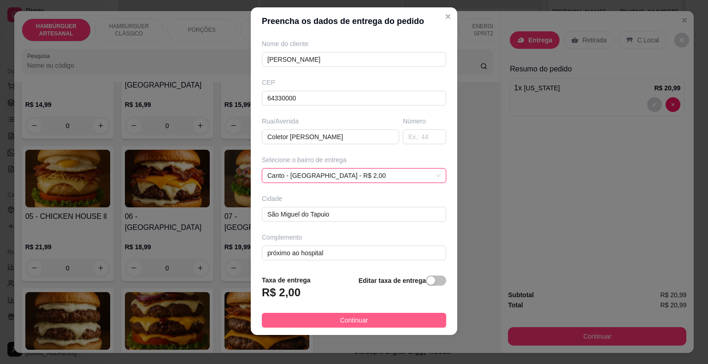
click at [354, 323] on span "Continuar" at bounding box center [354, 320] width 28 height 10
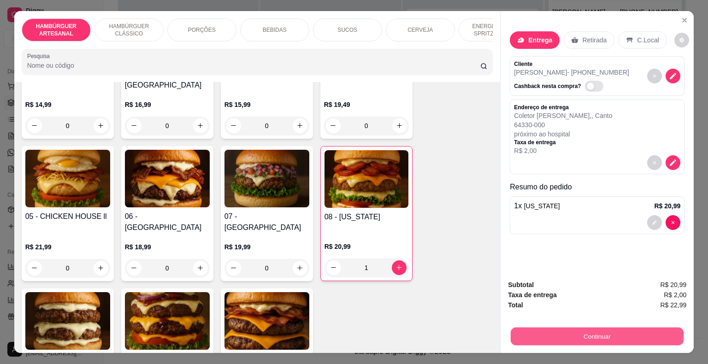
click at [510, 328] on button "Continuar" at bounding box center [596, 336] width 173 height 18
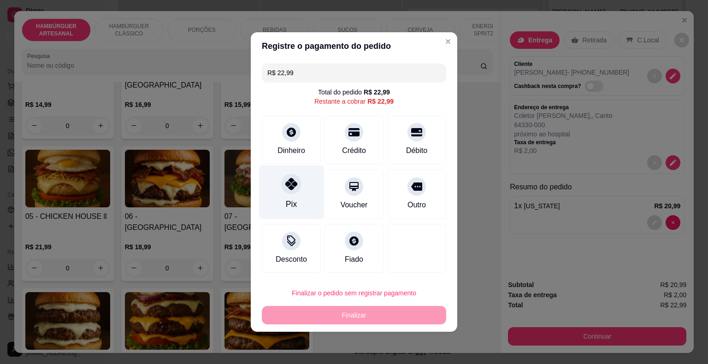
click at [301, 186] on div "Pix" at bounding box center [291, 192] width 65 height 54
type input "R$ 0,00"
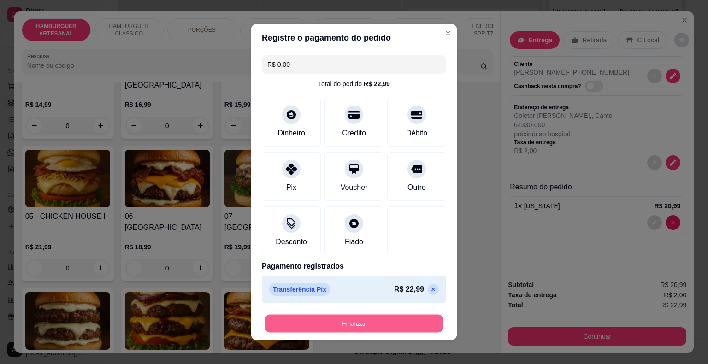
click at [320, 318] on button "Finalizar" at bounding box center [353, 324] width 179 height 18
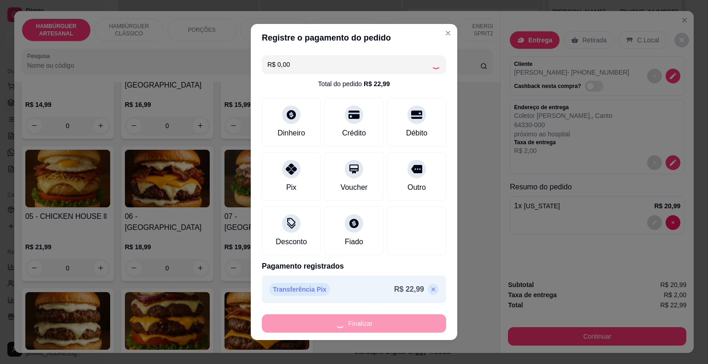
type input "0"
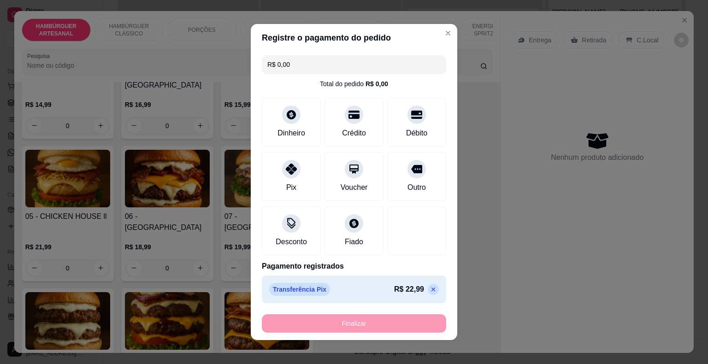
type input "-R$ 22,99"
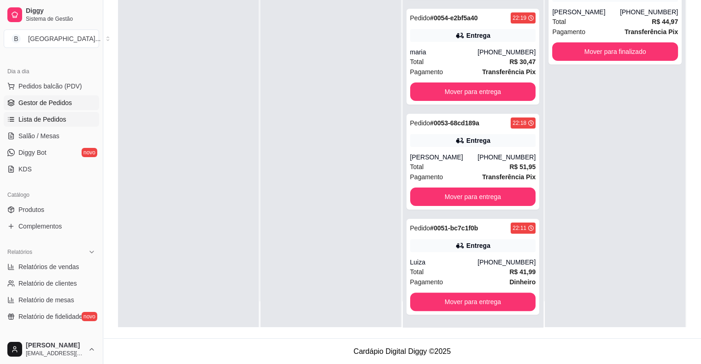
click at [50, 118] on span "Lista de Pedidos" at bounding box center [42, 119] width 48 height 9
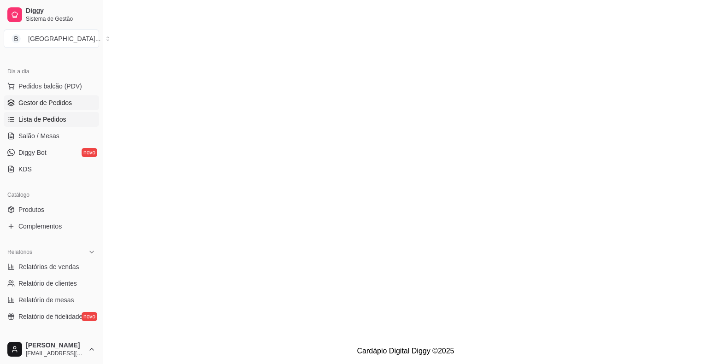
click at [54, 103] on span "Gestor de Pedidos" at bounding box center [44, 102] width 53 height 9
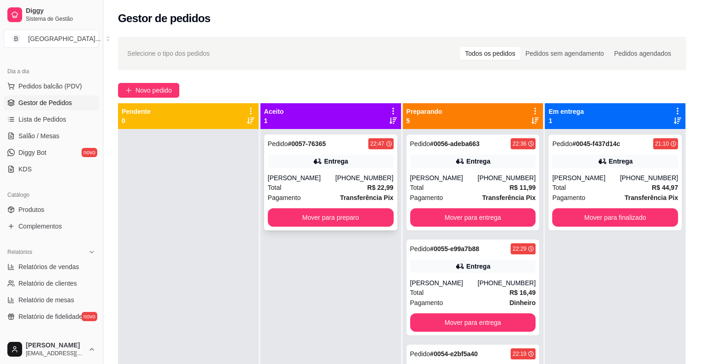
click at [328, 177] on div "Ruth" at bounding box center [302, 177] width 68 height 9
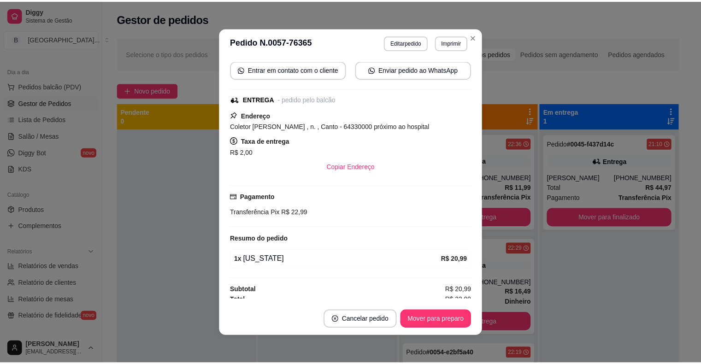
scroll to position [90, 0]
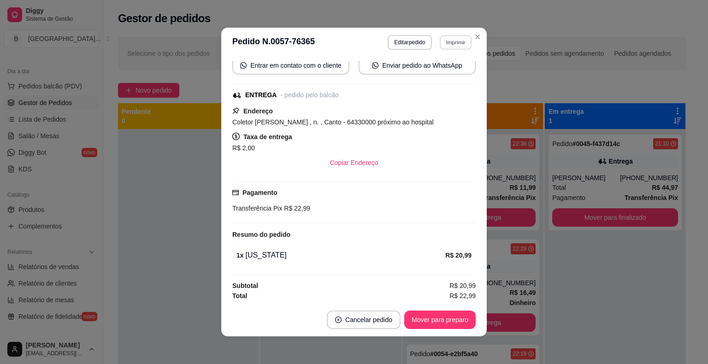
click at [443, 42] on button "Imprimir" at bounding box center [455, 42] width 32 height 14
click at [443, 70] on button "IMPRESSORA" at bounding box center [435, 74] width 67 height 15
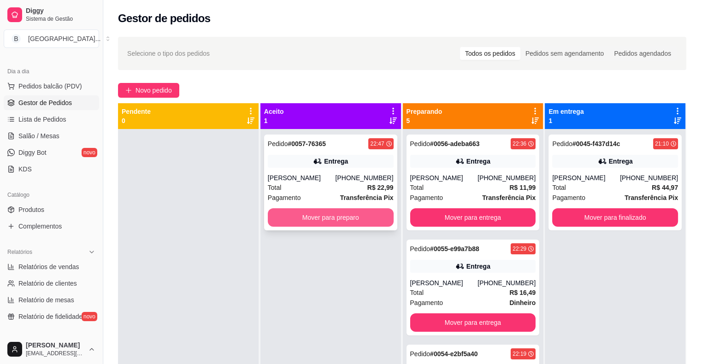
click at [319, 216] on button "Mover para preparo" at bounding box center [331, 217] width 126 height 18
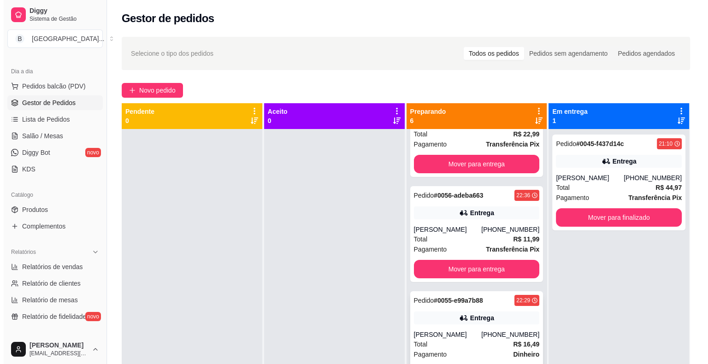
scroll to position [0, 0]
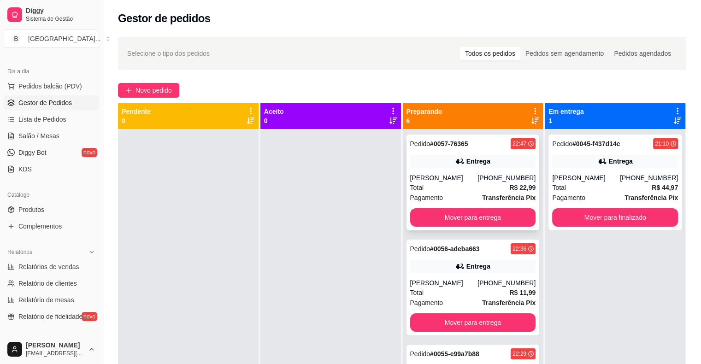
click at [427, 179] on div "Ruth" at bounding box center [444, 177] width 68 height 9
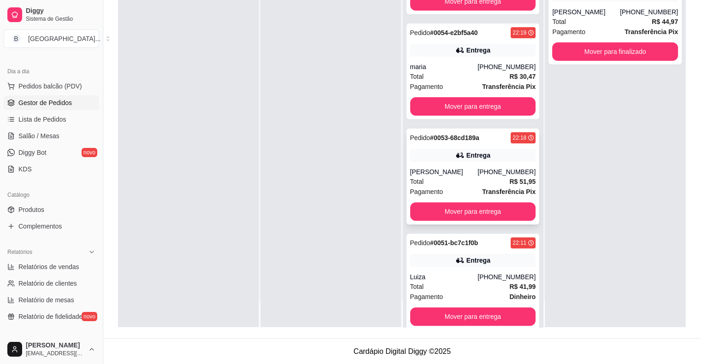
scroll to position [275, 0]
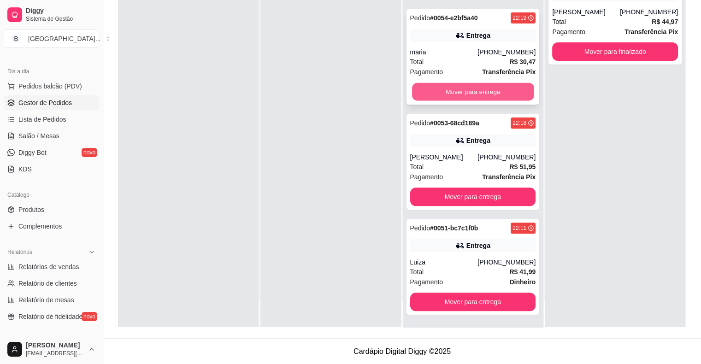
click at [483, 90] on button "Mover para entrega" at bounding box center [473, 92] width 122 height 18
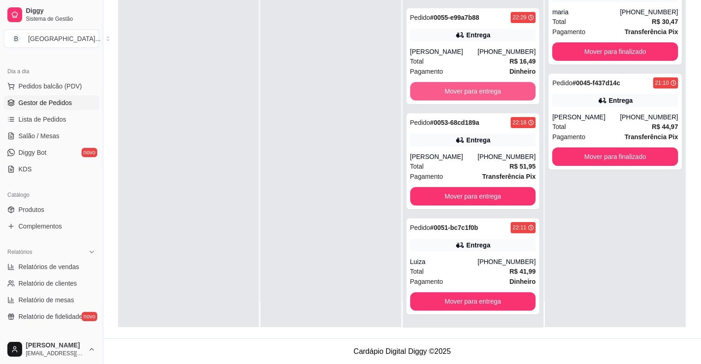
scroll to position [170, 0]
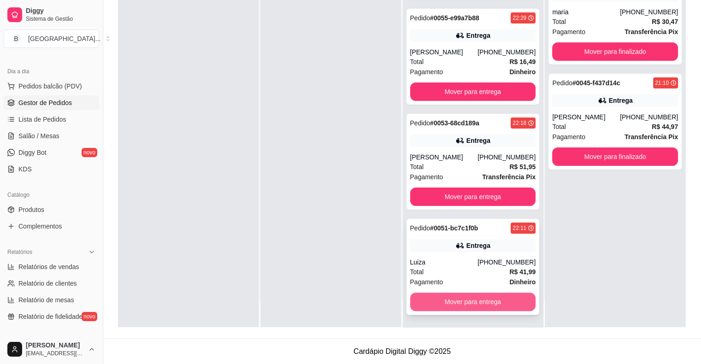
click at [449, 303] on button "Mover para entrega" at bounding box center [473, 301] width 126 height 18
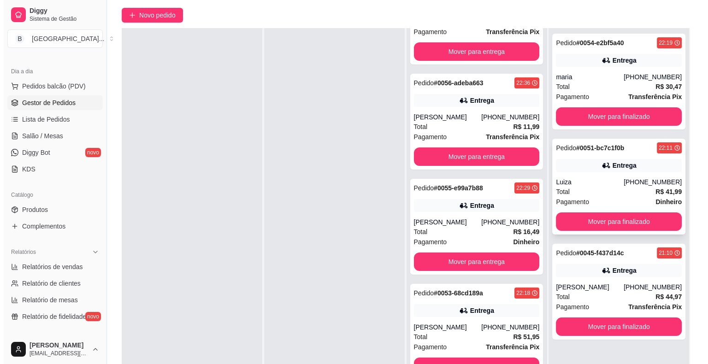
scroll to position [140, 0]
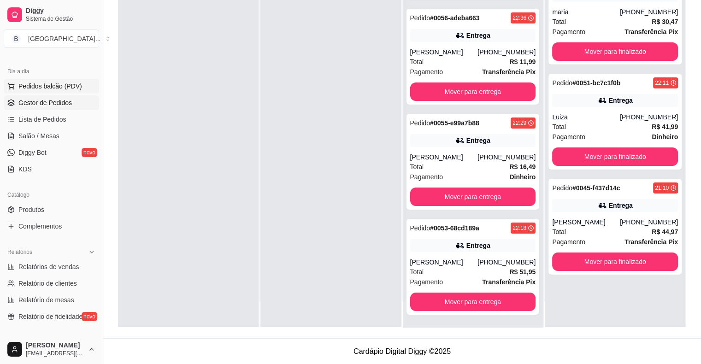
click at [42, 82] on span "Pedidos balcão (PDV)" at bounding box center [50, 86] width 64 height 9
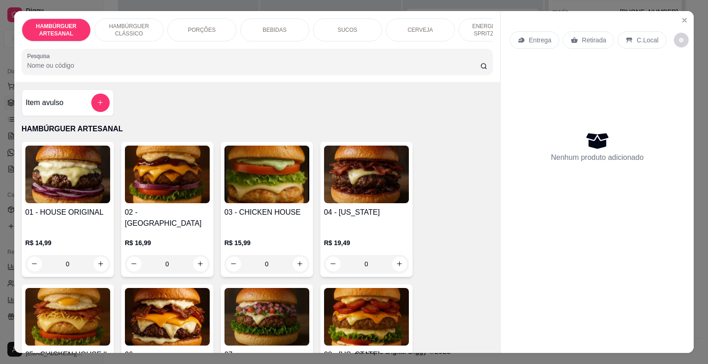
click at [96, 255] on div "0" at bounding box center [67, 264] width 85 height 18
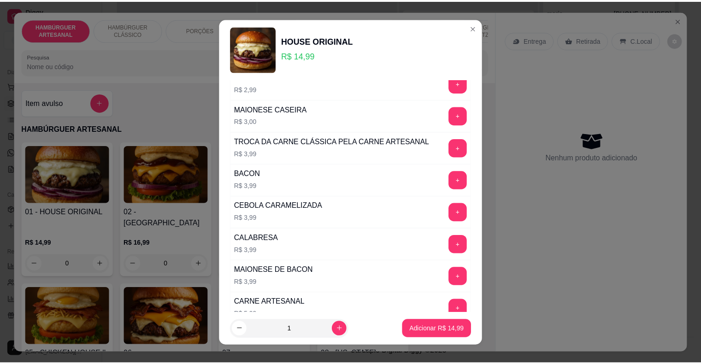
scroll to position [415, 0]
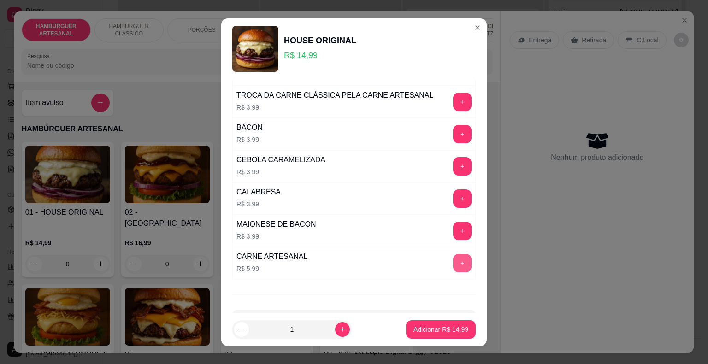
click at [453, 263] on button "+" at bounding box center [462, 263] width 18 height 18
click at [448, 326] on p "Adicionar R$ 20,98" at bounding box center [440, 329] width 53 height 9
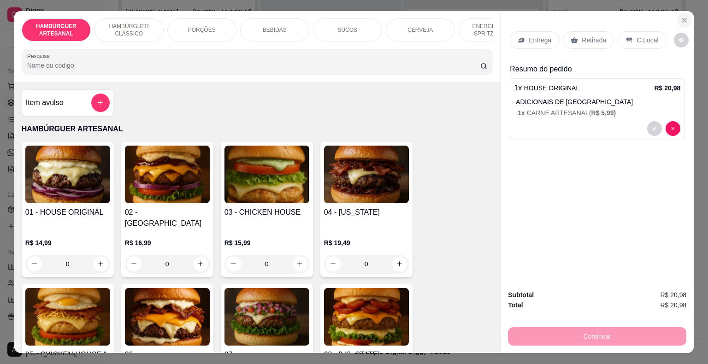
click at [677, 15] on button "Close" at bounding box center [684, 20] width 15 height 15
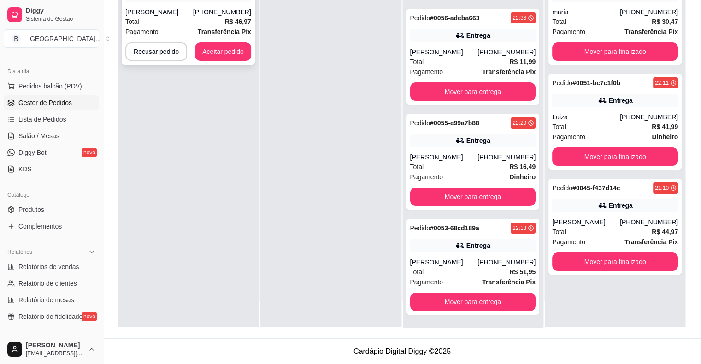
click at [208, 22] on div "Total R$ 46,97" at bounding box center [188, 22] width 126 height 10
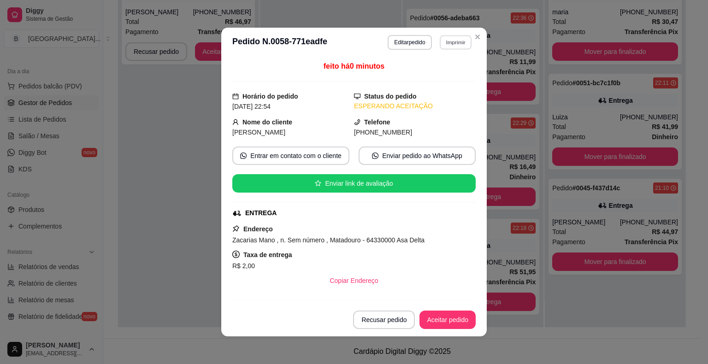
click at [446, 44] on button "Imprimir" at bounding box center [455, 42] width 32 height 14
click at [450, 80] on button "IMPRESSORA" at bounding box center [435, 75] width 64 height 14
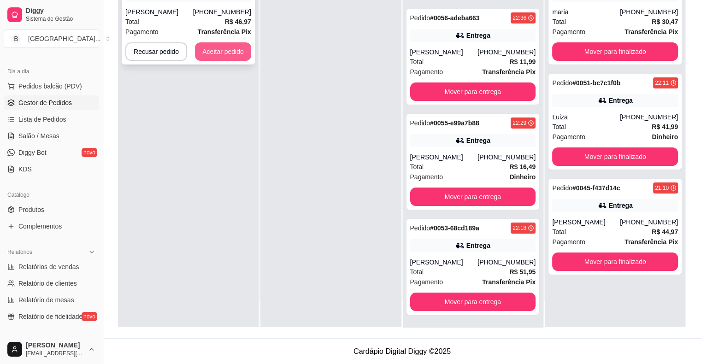
click at [233, 52] on button "Aceitar pedido" at bounding box center [223, 51] width 56 height 18
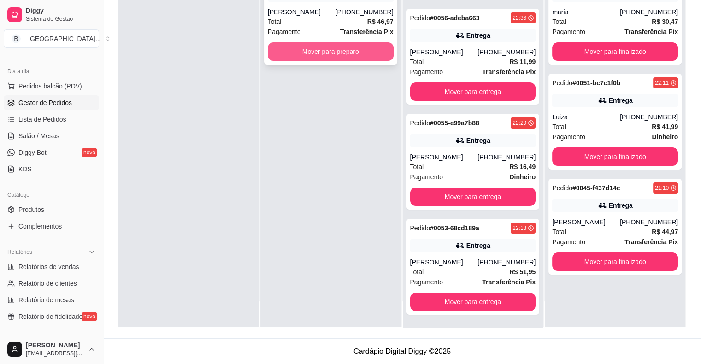
click at [300, 45] on button "Mover para preparo" at bounding box center [331, 51] width 126 height 18
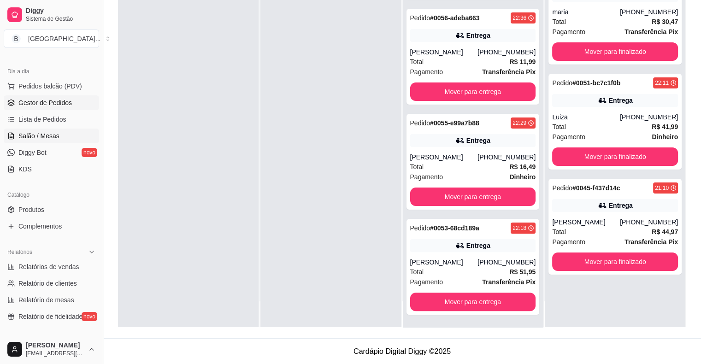
click at [64, 139] on link "Salão / Mesas" at bounding box center [51, 136] width 95 height 15
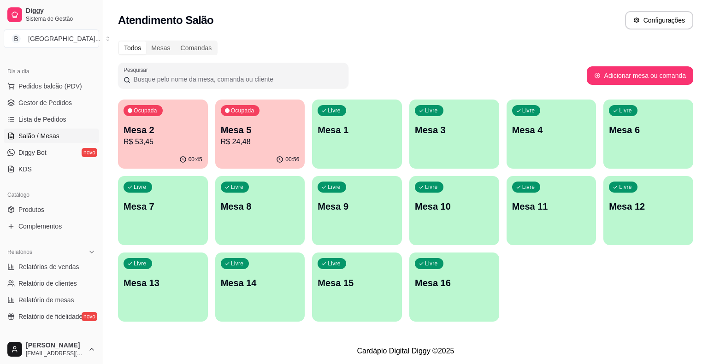
click at [192, 134] on p "Mesa 2" at bounding box center [162, 129] width 79 height 13
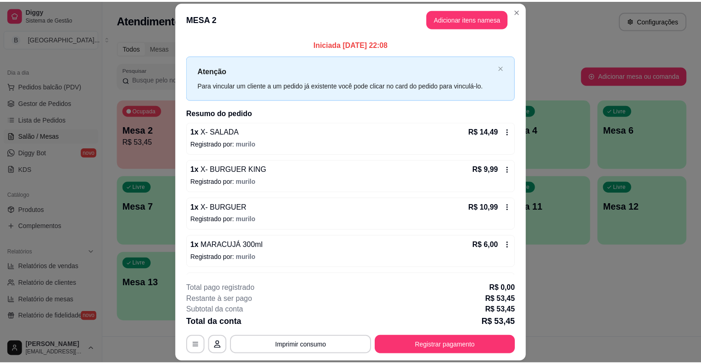
scroll to position [32, 0]
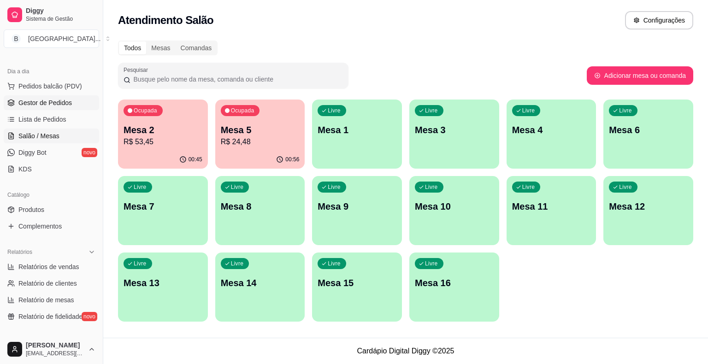
click at [68, 101] on span "Gestor de Pedidos" at bounding box center [44, 102] width 53 height 9
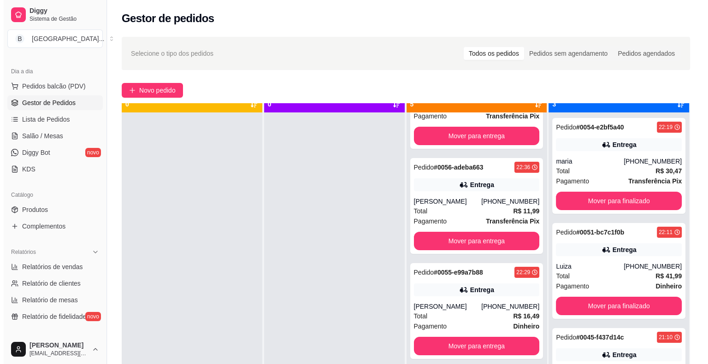
scroll to position [26, 0]
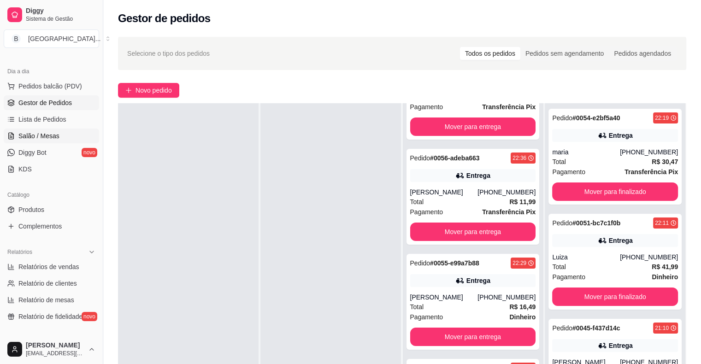
click at [64, 131] on link "Salão / Mesas" at bounding box center [51, 136] width 95 height 15
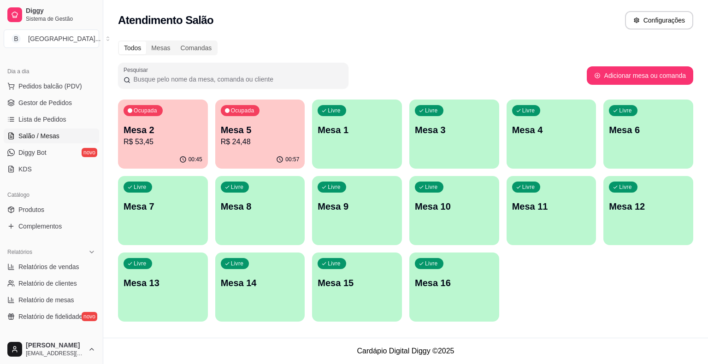
click at [247, 154] on div "00:57" at bounding box center [260, 160] width 90 height 18
click at [164, 137] on p "R$ 53,45" at bounding box center [163, 141] width 76 height 11
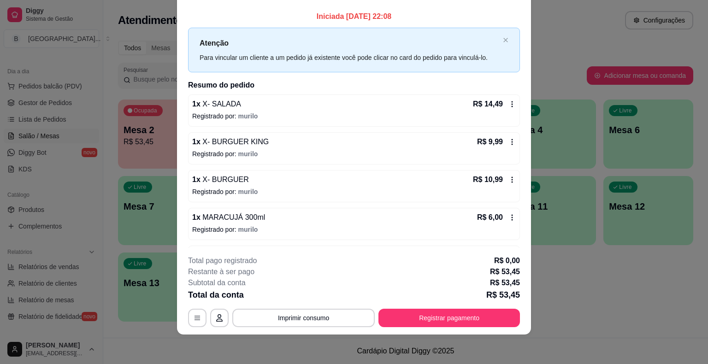
scroll to position [32, 0]
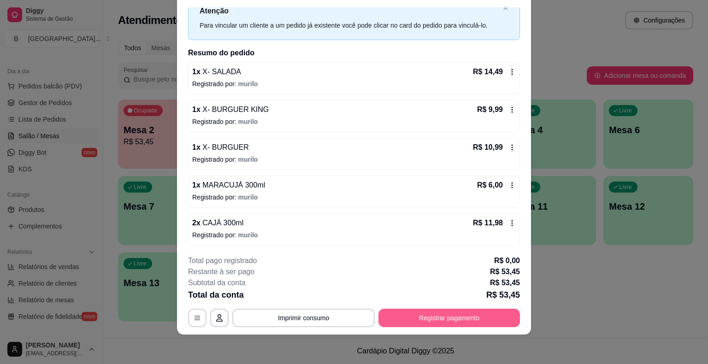
click at [426, 319] on button "Registrar pagamento" at bounding box center [448, 318] width 141 height 18
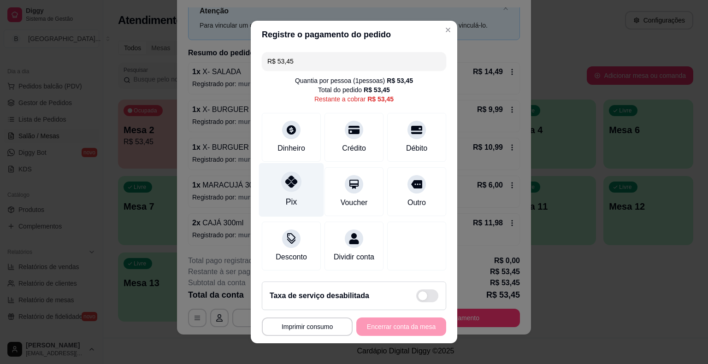
click at [285, 186] on icon at bounding box center [291, 181] width 12 height 12
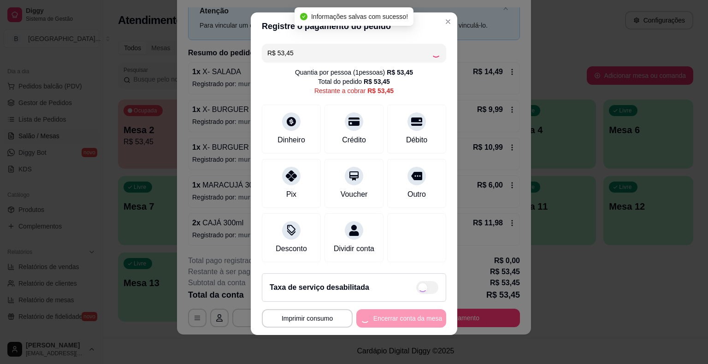
type input "R$ 0,00"
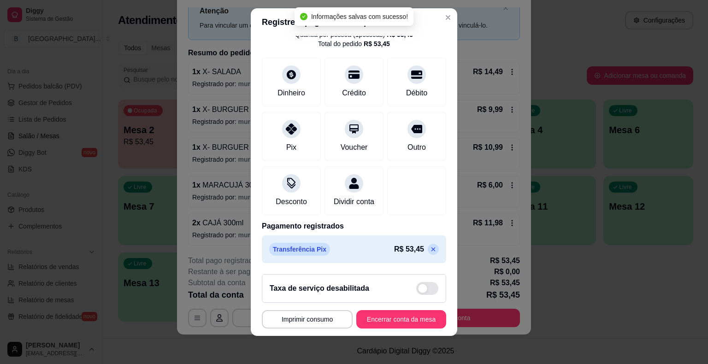
scroll to position [11, 0]
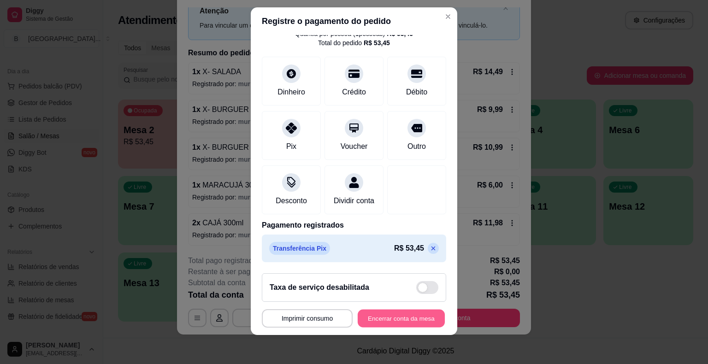
click at [397, 312] on button "Encerrar conta da mesa" at bounding box center [400, 318] width 87 height 18
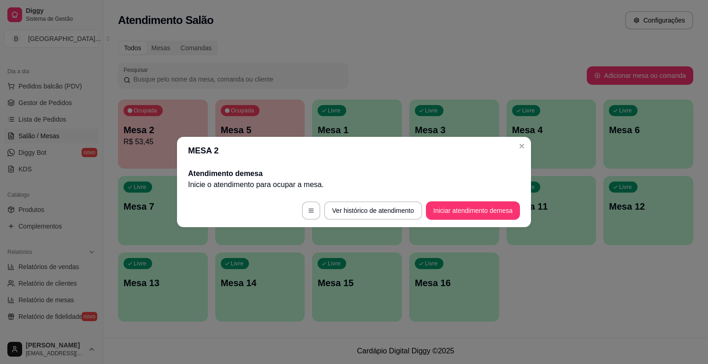
scroll to position [0, 0]
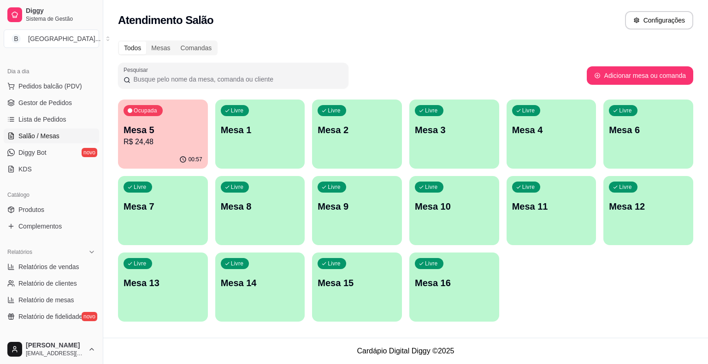
click at [168, 150] on div "Ocupada Mesa 5 R$ 24,48" at bounding box center [163, 124] width 90 height 51
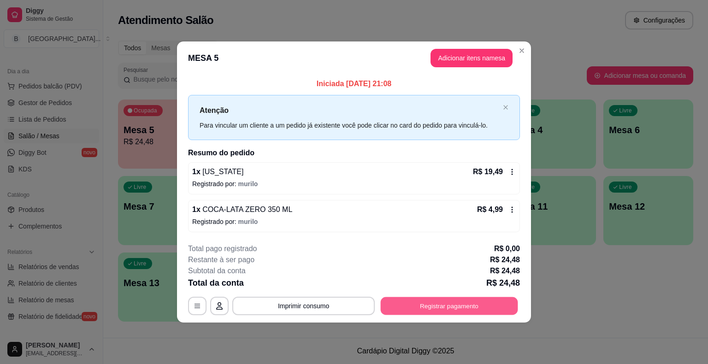
click at [432, 301] on button "Registrar pagamento" at bounding box center [448, 306] width 137 height 18
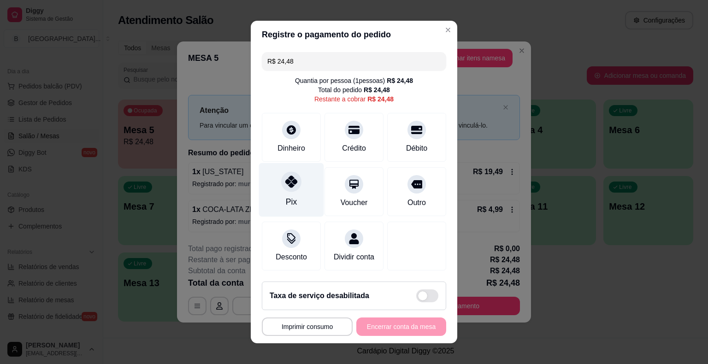
click at [274, 183] on div "Pix" at bounding box center [291, 190] width 65 height 54
type input "R$ 0,00"
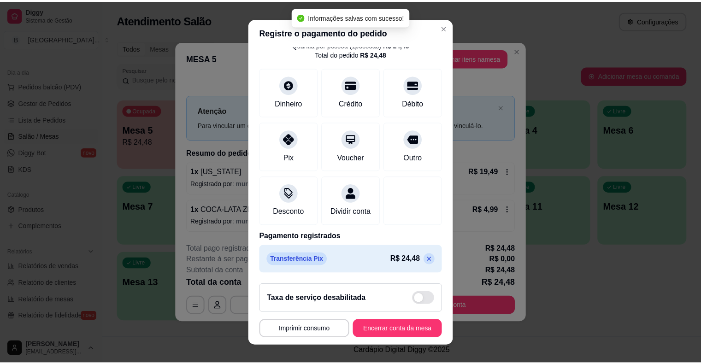
scroll to position [43, 0]
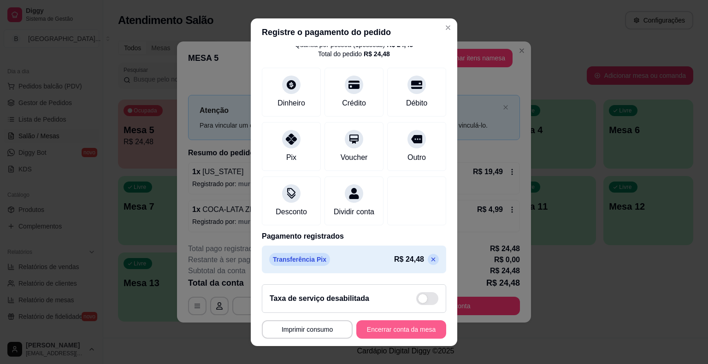
click at [378, 329] on button "Encerrar conta da mesa" at bounding box center [401, 329] width 90 height 18
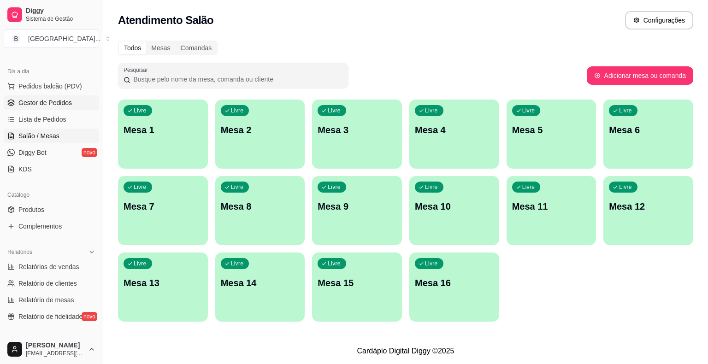
click at [37, 98] on span "Gestor de Pedidos" at bounding box center [44, 102] width 53 height 9
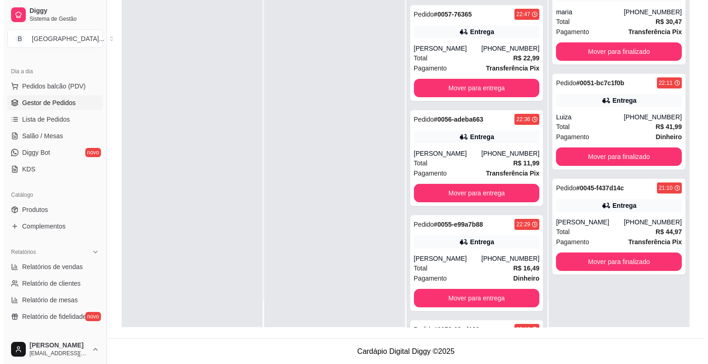
scroll to position [170, 0]
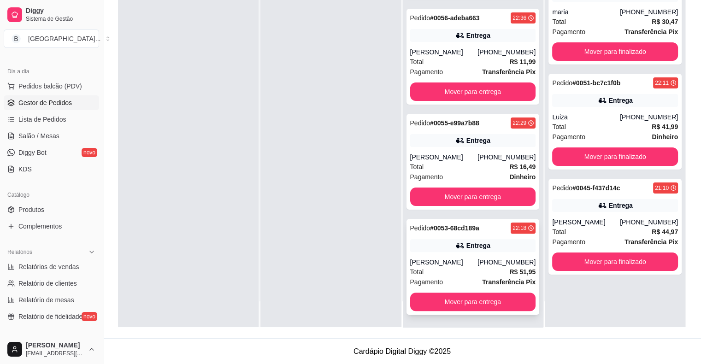
click at [444, 245] on div "Entrega" at bounding box center [473, 245] width 126 height 13
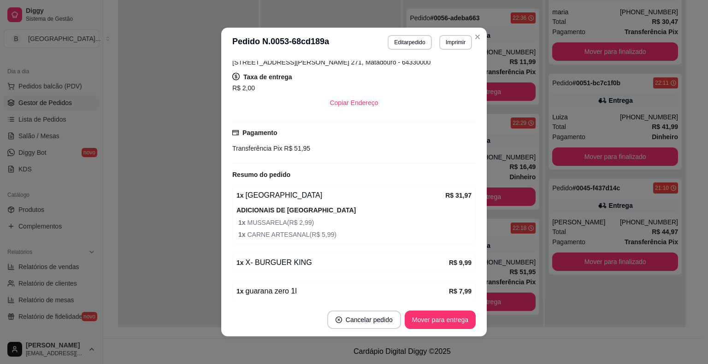
scroll to position [213, 0]
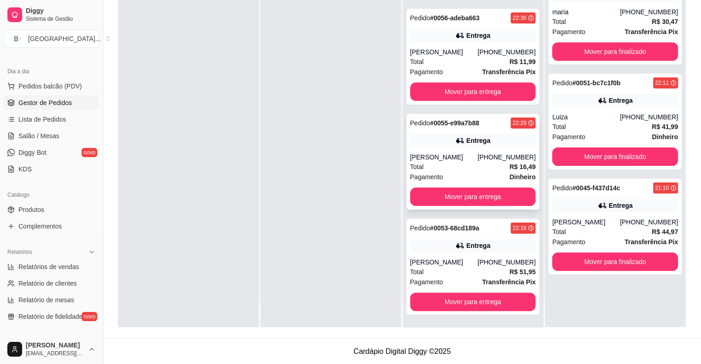
click at [468, 173] on div "Pagamento Dinheiro" at bounding box center [473, 177] width 126 height 10
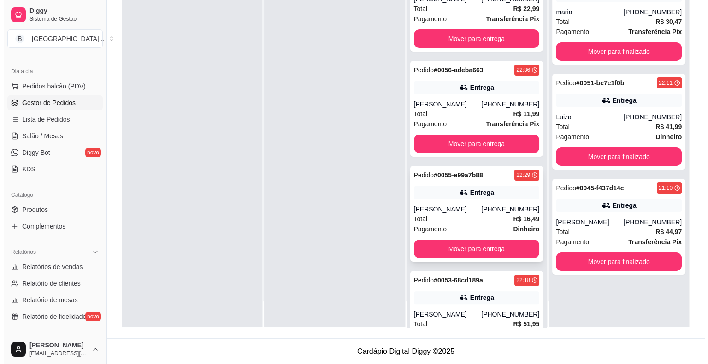
scroll to position [78, 0]
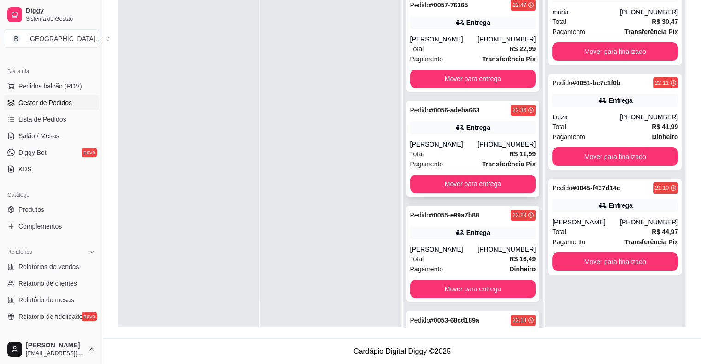
click at [484, 129] on div "Entrega" at bounding box center [473, 127] width 126 height 13
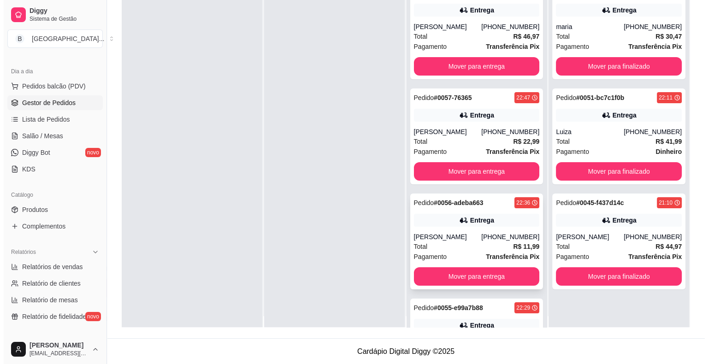
scroll to position [0, 0]
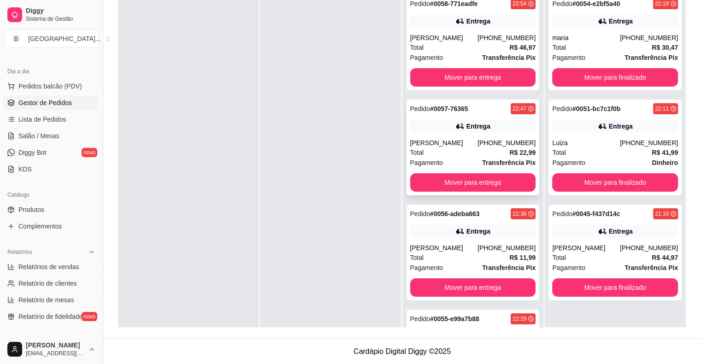
click at [461, 134] on div "Pedido # 0057-76365 22:47 Entrega Ruth (86) 98173-7000 Total R$ 22,99 Pagamento…" at bounding box center [472, 147] width 133 height 96
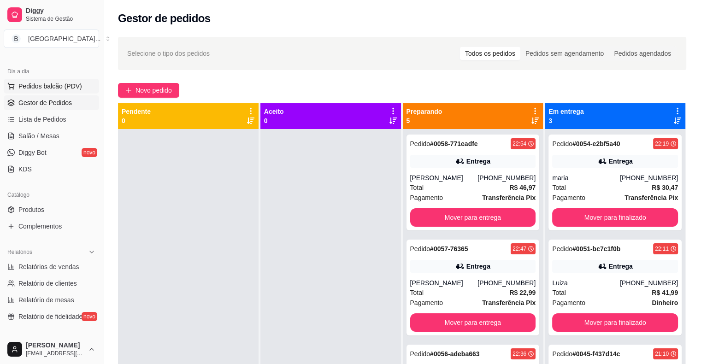
click at [54, 90] on button "Pedidos balcão (PDV)" at bounding box center [51, 86] width 95 height 15
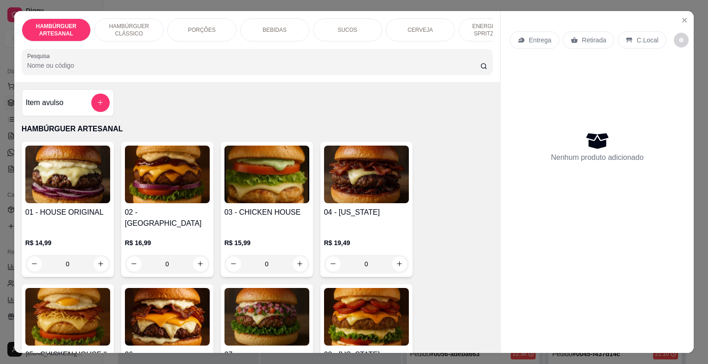
click at [99, 255] on div "0" at bounding box center [67, 264] width 85 height 18
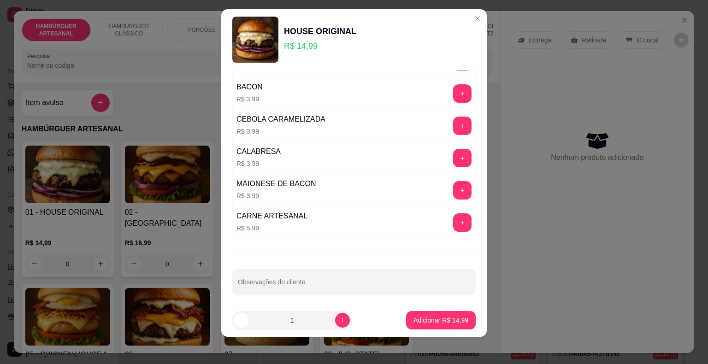
scroll to position [11, 0]
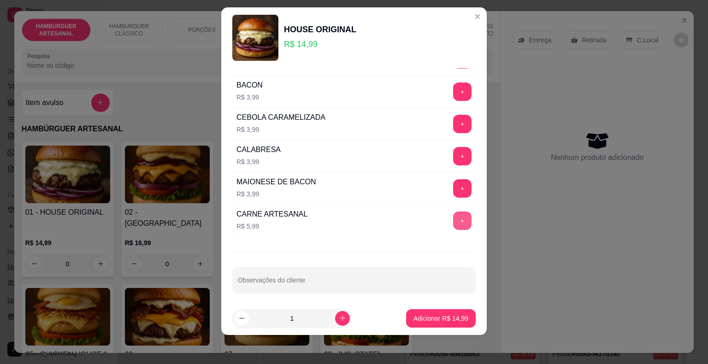
click at [453, 217] on button "+" at bounding box center [462, 220] width 18 height 18
click at [425, 318] on p "Adicionar R$ 20,98" at bounding box center [440, 318] width 53 height 9
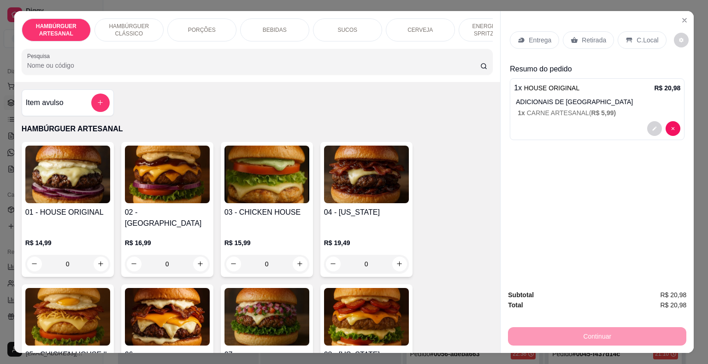
click at [538, 41] on div "Entrega" at bounding box center [533, 40] width 49 height 18
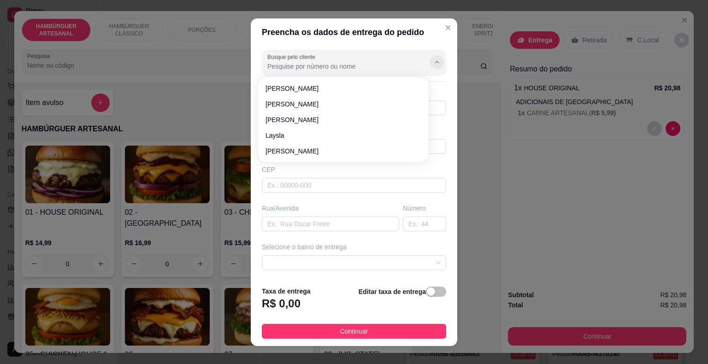
click at [429, 56] on button "Show suggestions" at bounding box center [436, 62] width 14 height 14
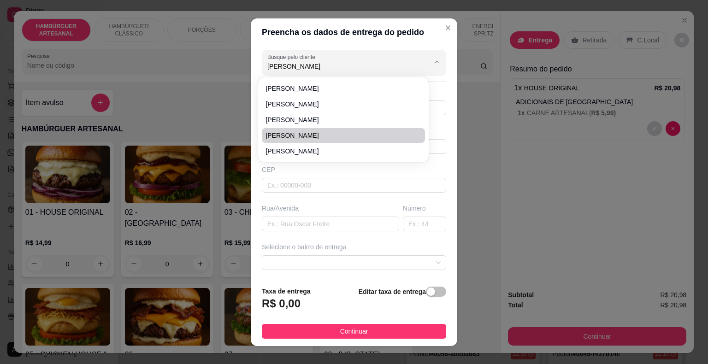
click at [306, 136] on span "rodrigo personal" at bounding box center [338, 135] width 146 height 9
type input "rodrigo personal"
type input "8681607827"
type input "rodrigo personal"
type input "64330000"
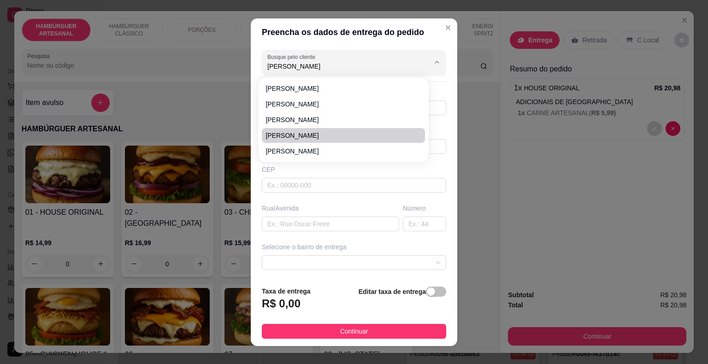
type input "marechal castelo branco"
type input "São Miguel do Tapuio"
type input "no carlinhos irmao do edriano,do lado do ESPETINHO DO LUIZ"
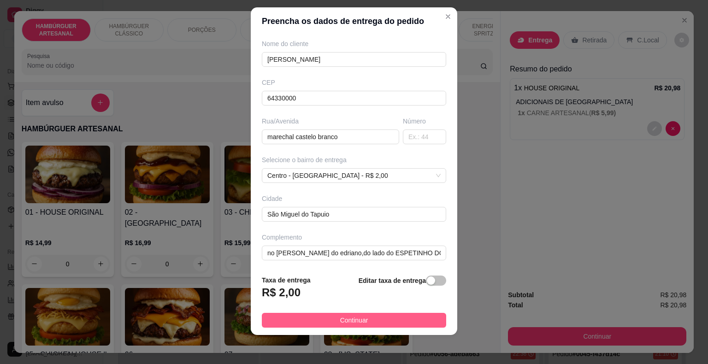
type input "rodrigo personal"
click at [356, 321] on span "Continuar" at bounding box center [354, 320] width 28 height 10
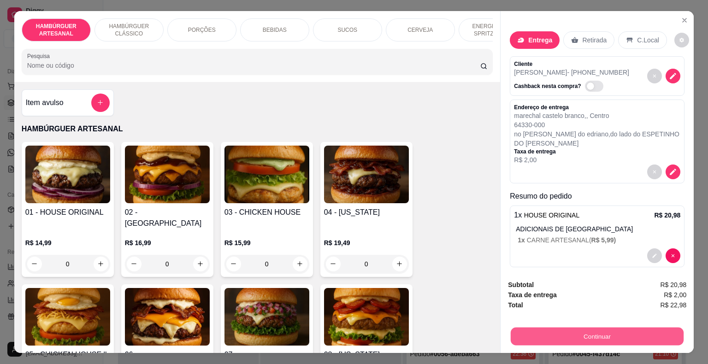
click at [531, 339] on button "Continuar" at bounding box center [596, 336] width 173 height 18
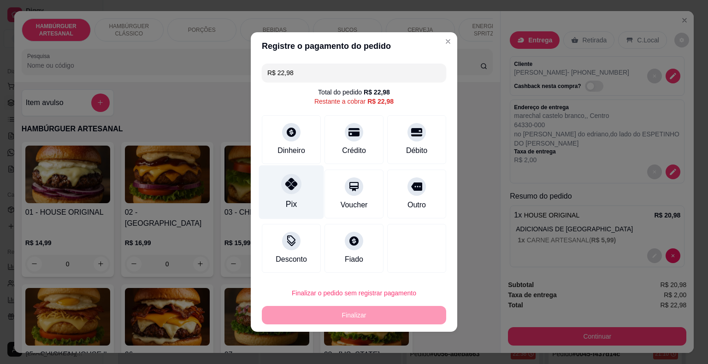
click at [298, 193] on div "Pix" at bounding box center [291, 192] width 65 height 54
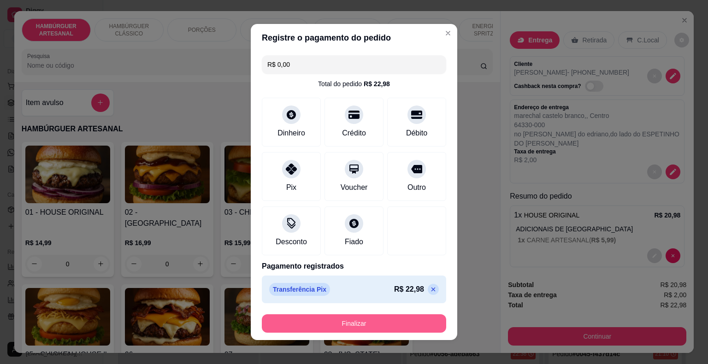
click at [324, 327] on button "Finalizar" at bounding box center [354, 323] width 184 height 18
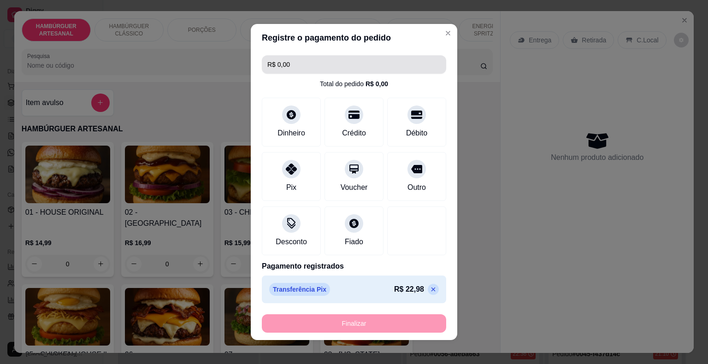
type input "-R$ 22,98"
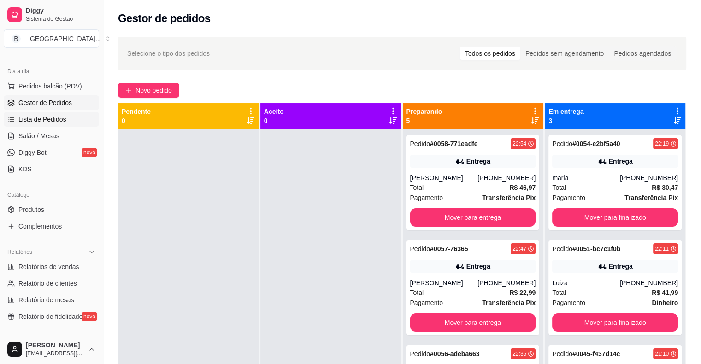
click at [64, 116] on span "Lista de Pedidos" at bounding box center [42, 119] width 48 height 9
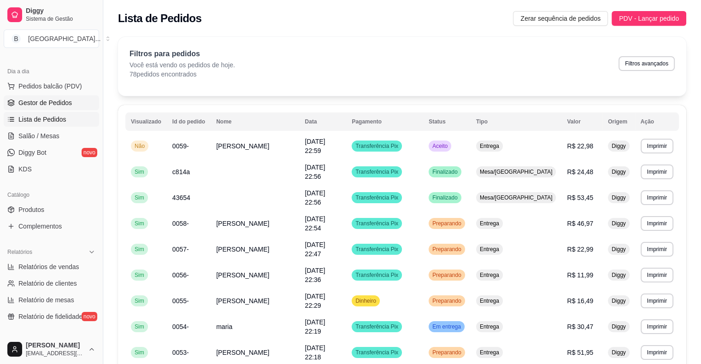
click at [64, 102] on span "Gestor de Pedidos" at bounding box center [44, 102] width 53 height 9
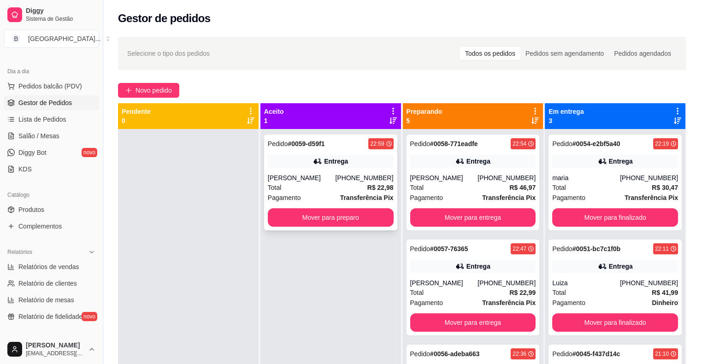
click at [349, 178] on div "(86) 8160-7827" at bounding box center [364, 177] width 58 height 9
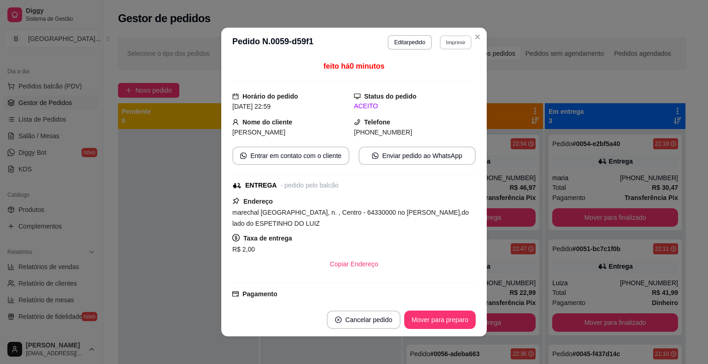
click at [440, 49] on button "Imprimir" at bounding box center [455, 42] width 32 height 14
click at [443, 79] on button "IMPRESSORA" at bounding box center [435, 74] width 67 height 15
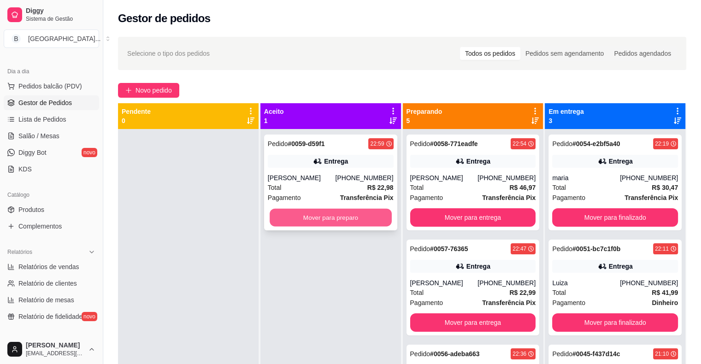
click at [326, 219] on button "Mover para preparo" at bounding box center [330, 218] width 122 height 18
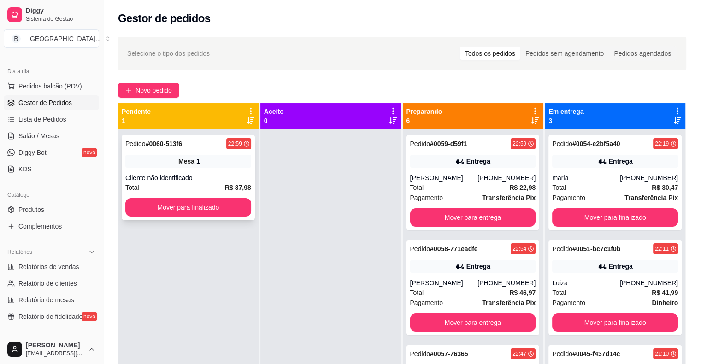
click at [177, 177] on div "Cliente não identificado" at bounding box center [188, 177] width 126 height 9
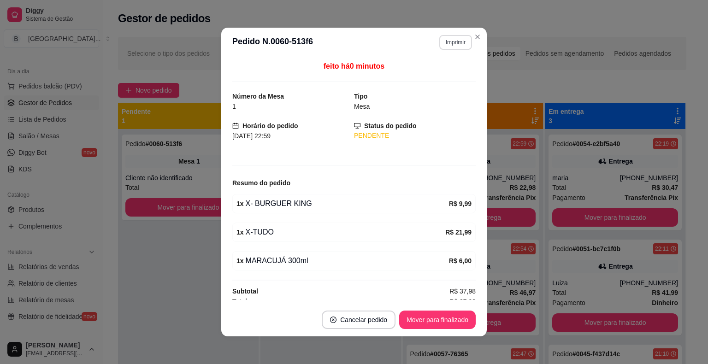
click at [450, 37] on button "Imprimir" at bounding box center [455, 42] width 33 height 15
click at [431, 76] on button "IMPRESSORA" at bounding box center [435, 74] width 64 height 14
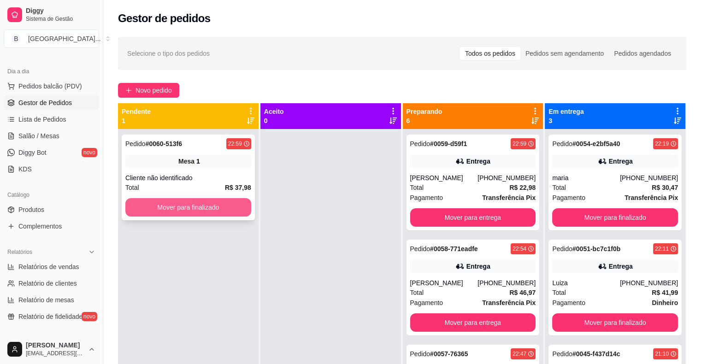
click at [228, 204] on button "Mover para finalizado" at bounding box center [188, 207] width 126 height 18
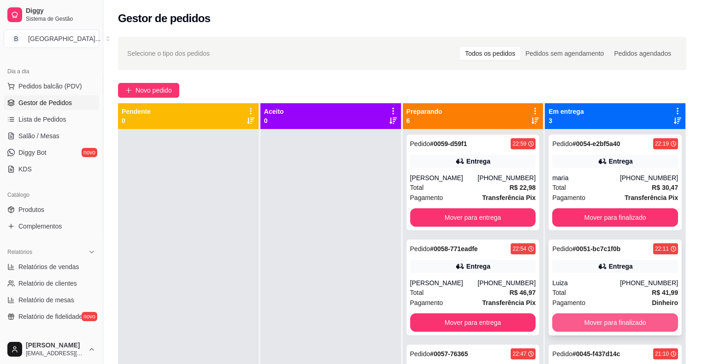
click at [617, 322] on button "Mover para finalizado" at bounding box center [615, 322] width 126 height 18
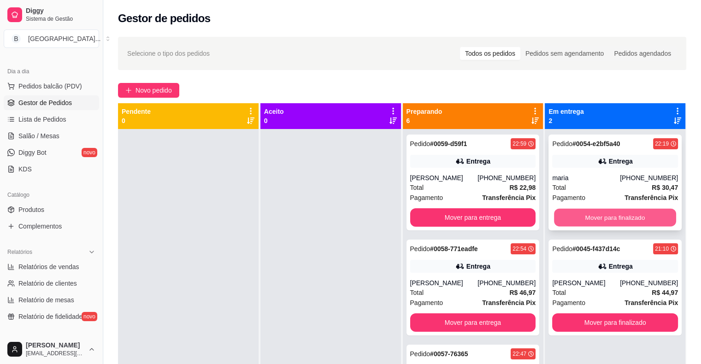
click at [623, 218] on button "Mover para finalizado" at bounding box center [615, 218] width 122 height 18
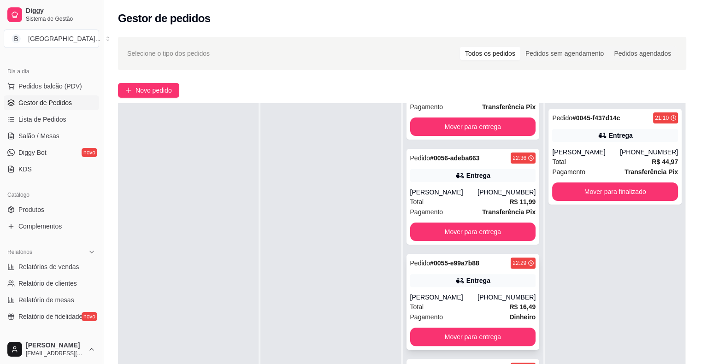
scroll to position [140, 0]
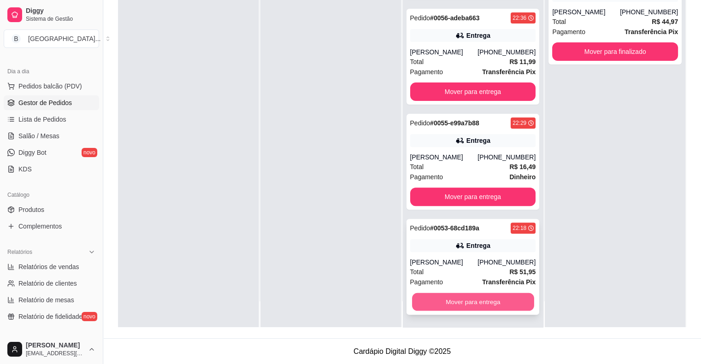
click at [465, 295] on button "Mover para entrega" at bounding box center [473, 302] width 122 height 18
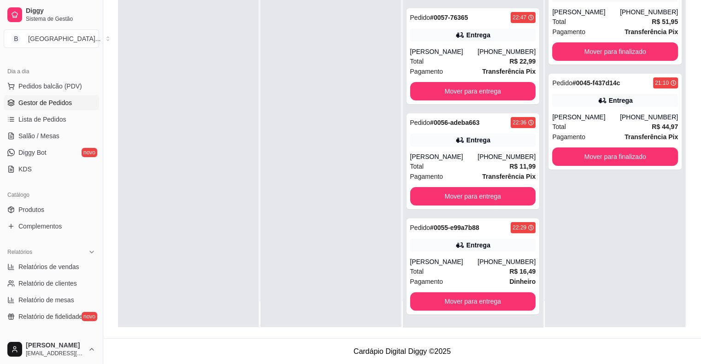
scroll to position [170, 0]
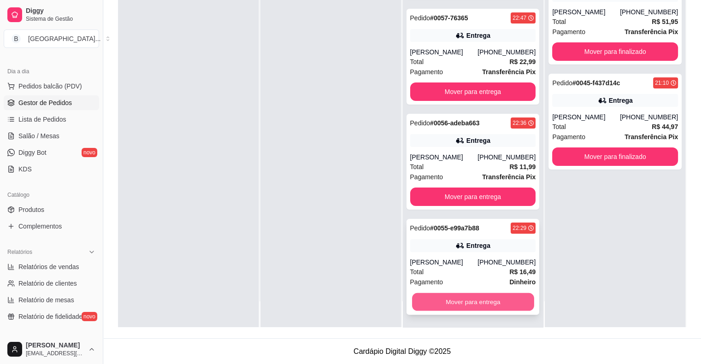
click at [497, 304] on button "Mover para entrega" at bounding box center [473, 302] width 122 height 18
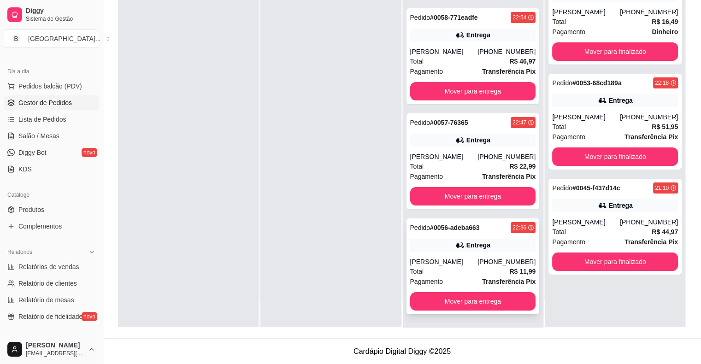
scroll to position [65, 0]
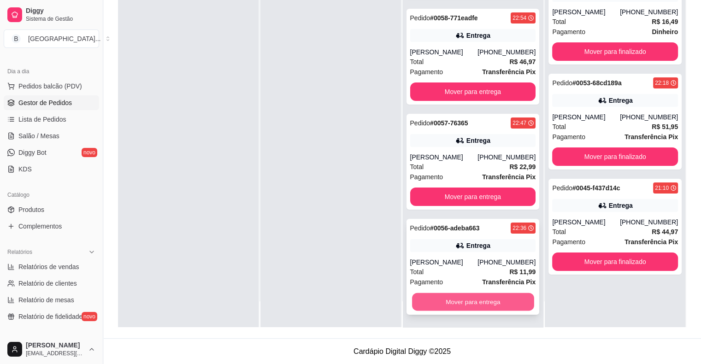
click at [492, 305] on button "Mover para entrega" at bounding box center [473, 302] width 122 height 18
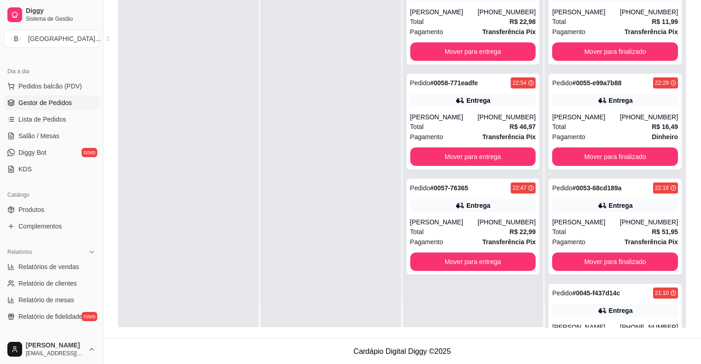
scroll to position [0, 0]
click at [483, 264] on button "Mover para entrega" at bounding box center [473, 262] width 122 height 18
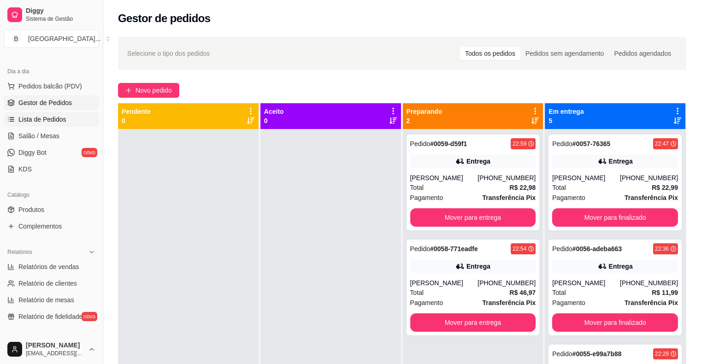
click at [46, 113] on link "Lista de Pedidos" at bounding box center [51, 119] width 95 height 15
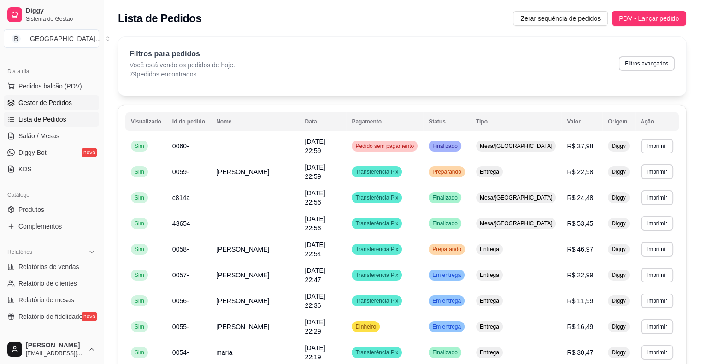
click at [46, 104] on span "Gestor de Pedidos" at bounding box center [44, 102] width 53 height 9
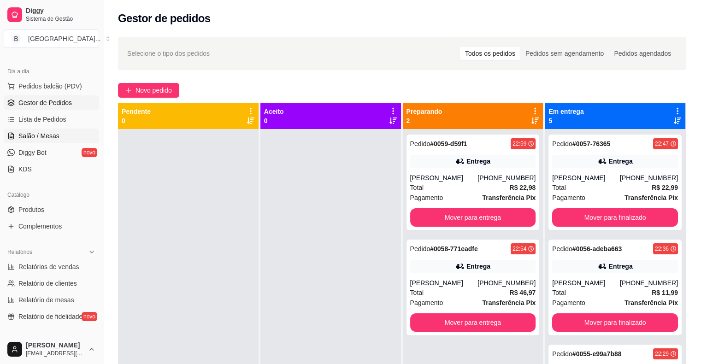
click at [46, 137] on span "Salão / Mesas" at bounding box center [38, 135] width 41 height 9
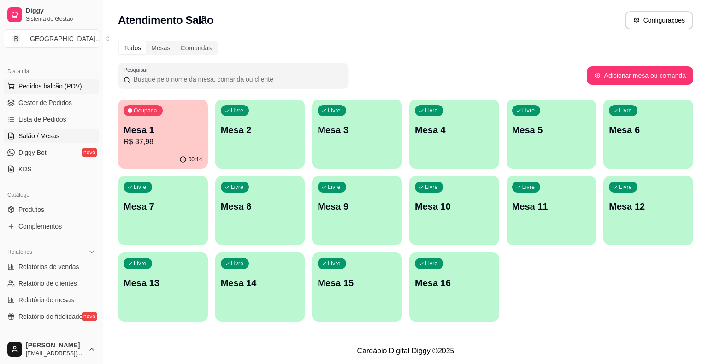
click at [50, 87] on span "Pedidos balcão (PDV)" at bounding box center [50, 86] width 64 height 9
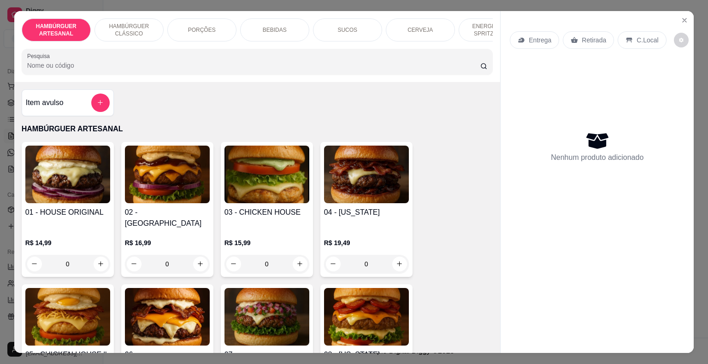
click at [259, 26] on div "BEBIDAS" at bounding box center [274, 29] width 69 height 23
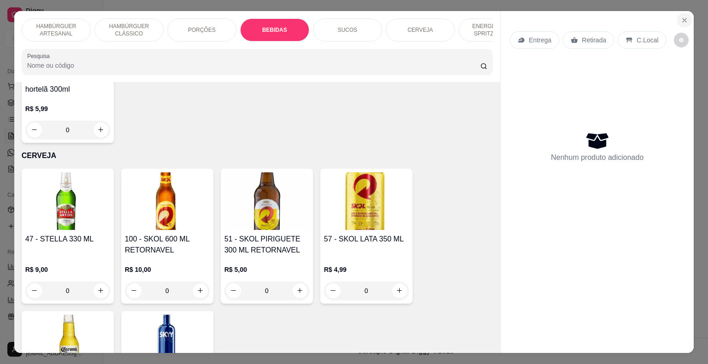
click at [680, 18] on icon "Close" at bounding box center [683, 20] width 7 height 7
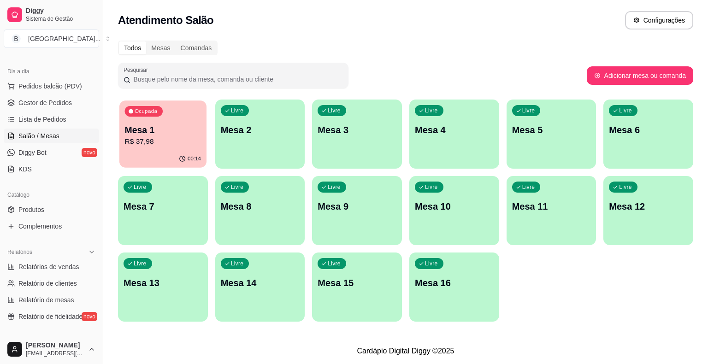
click at [150, 153] on div "00:14" at bounding box center [162, 159] width 87 height 18
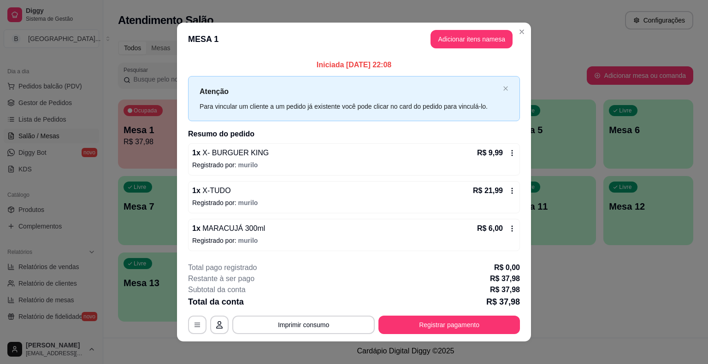
scroll to position [6, 0]
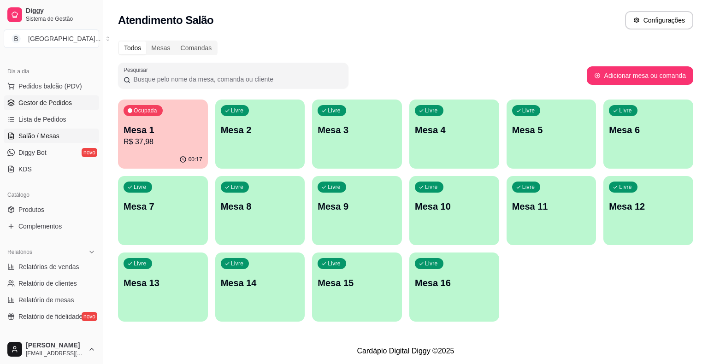
click at [29, 106] on span "Gestor de Pedidos" at bounding box center [44, 102] width 53 height 9
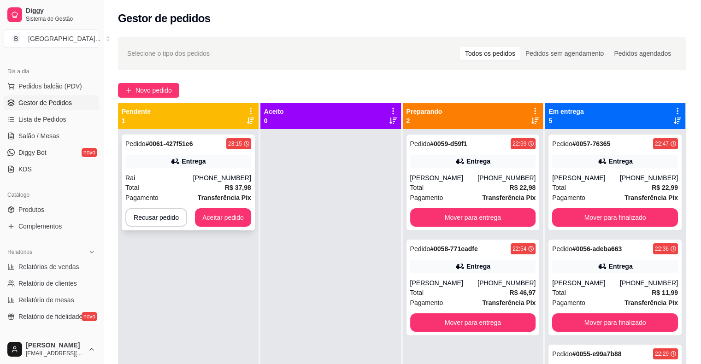
click at [207, 177] on div "(86) 99831-6707" at bounding box center [222, 177] width 58 height 9
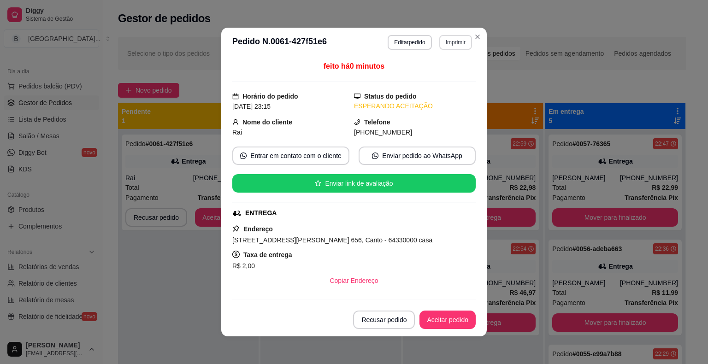
click at [456, 36] on button "Imprimir" at bounding box center [455, 42] width 33 height 15
click at [437, 76] on button "IMPRESSORA" at bounding box center [435, 74] width 64 height 14
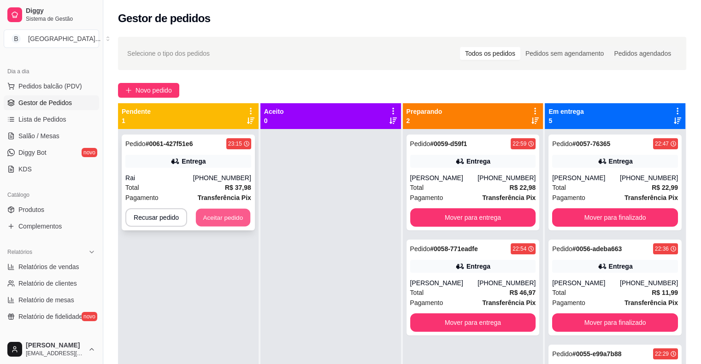
click at [214, 211] on button "Aceitar pedido" at bounding box center [223, 218] width 54 height 18
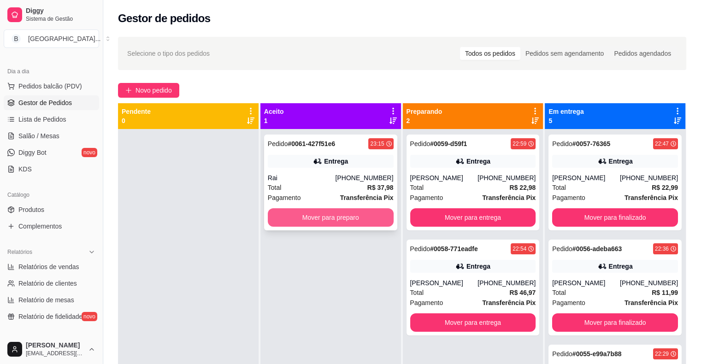
click at [275, 217] on button "Mover para preparo" at bounding box center [331, 217] width 126 height 18
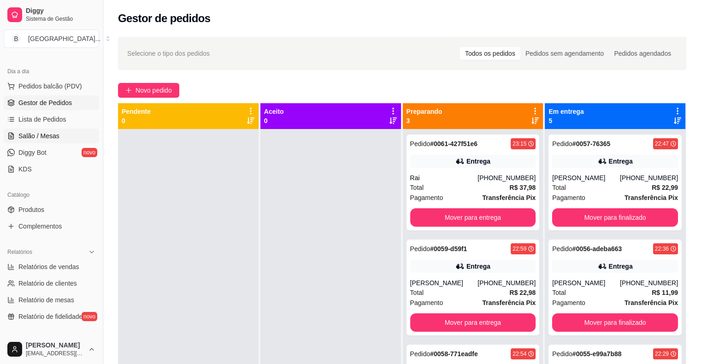
click at [42, 140] on link "Salão / Mesas" at bounding box center [51, 136] width 95 height 15
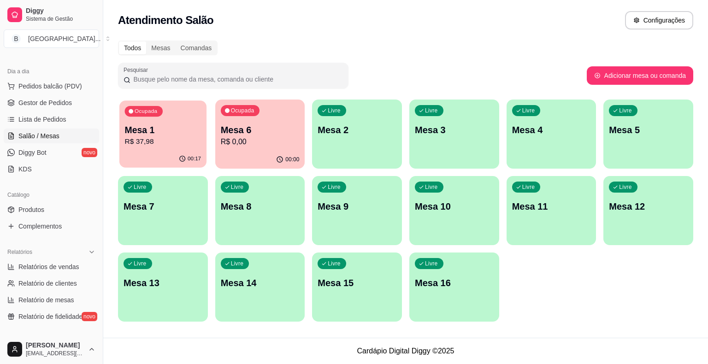
click at [143, 148] on div "Ocupada Mesa 1 R$ 37,98" at bounding box center [162, 125] width 87 height 50
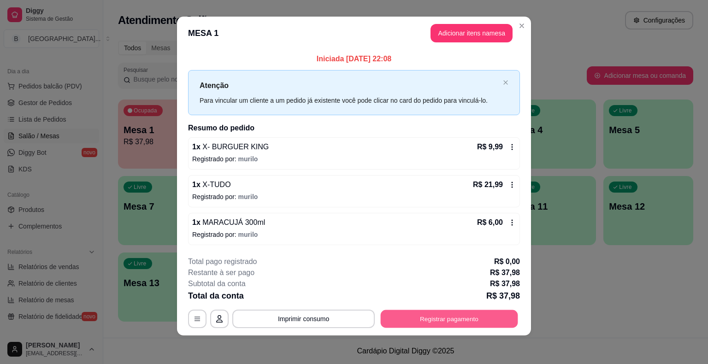
click at [409, 320] on button "Registrar pagamento" at bounding box center [448, 319] width 137 height 18
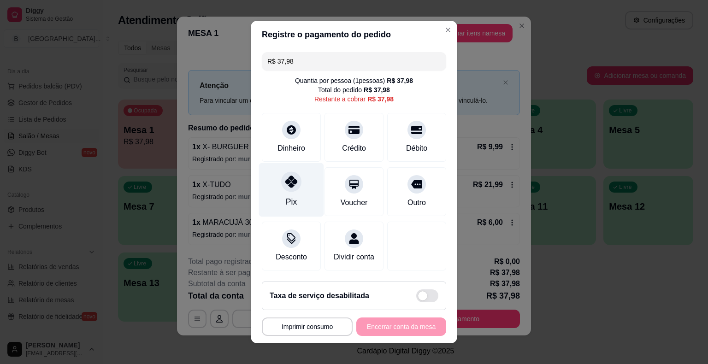
click at [293, 192] on div "Pix" at bounding box center [291, 190] width 65 height 54
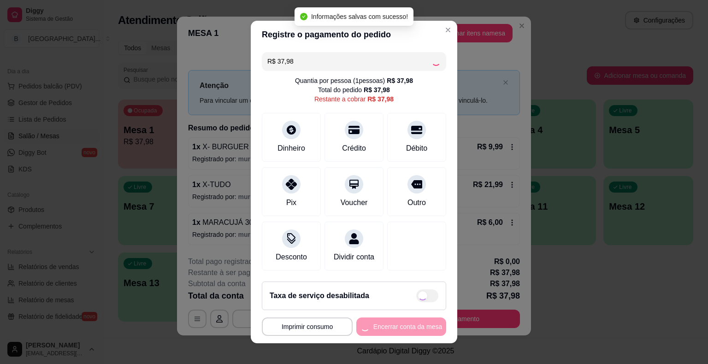
type input "R$ 0,00"
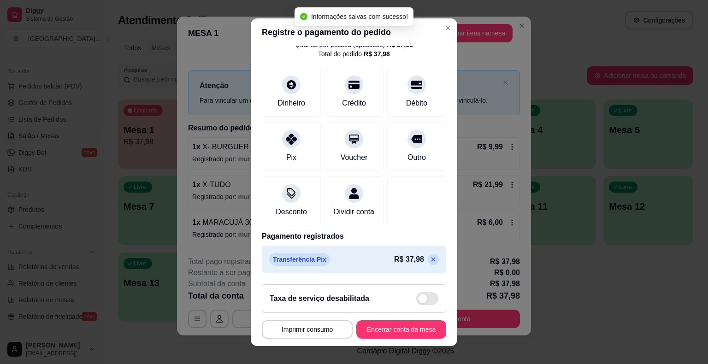
scroll to position [11, 0]
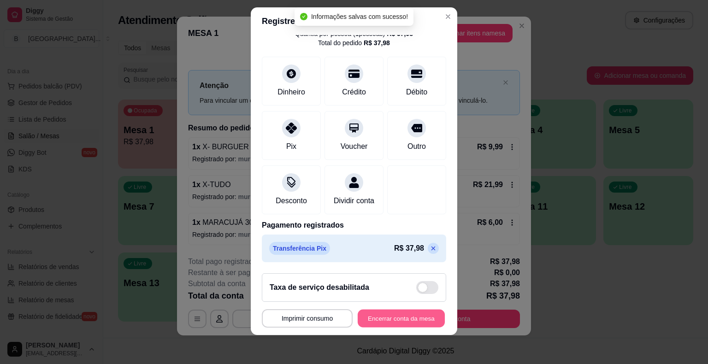
click at [421, 323] on button "Encerrar conta da mesa" at bounding box center [400, 318] width 87 height 18
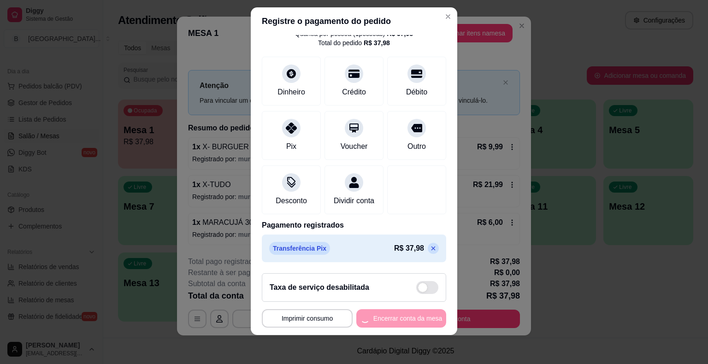
scroll to position [0, 0]
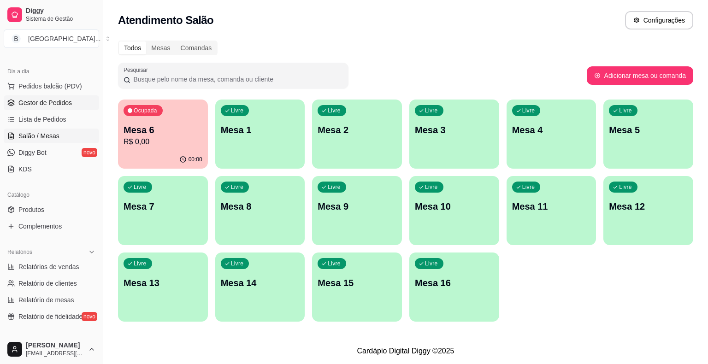
click at [20, 108] on link "Gestor de Pedidos" at bounding box center [51, 102] width 95 height 15
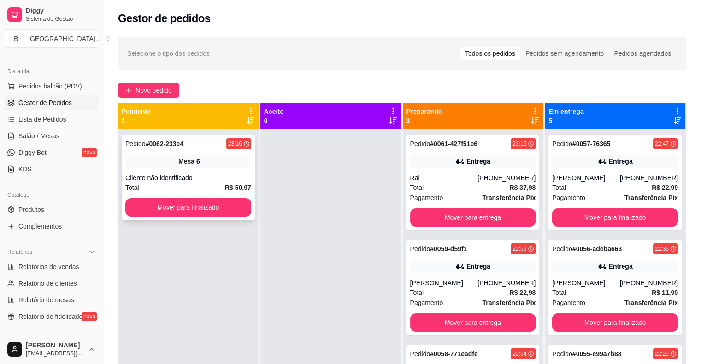
click at [215, 166] on div "Mesa 6" at bounding box center [188, 161] width 126 height 13
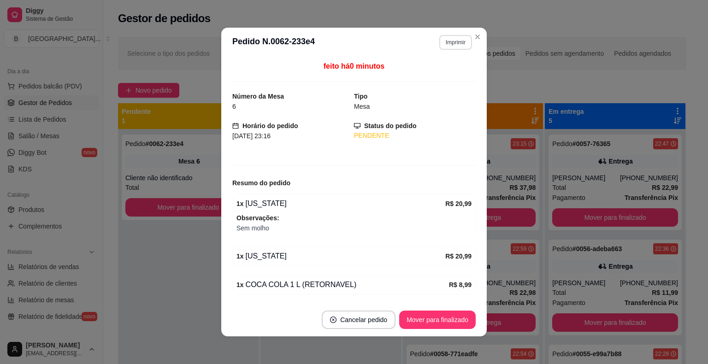
click at [459, 43] on button "Imprimir" at bounding box center [455, 42] width 33 height 15
click at [450, 71] on button "IMPRESSORA" at bounding box center [436, 74] width 67 height 15
click at [422, 320] on button "Mover para finalizado" at bounding box center [437, 319] width 76 height 18
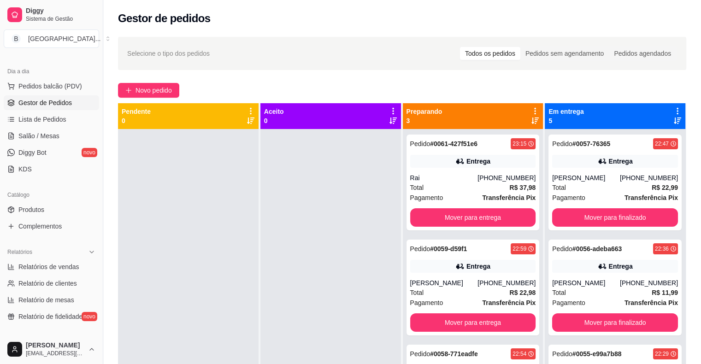
click at [297, 182] on div at bounding box center [330, 311] width 140 height 364
click at [46, 90] on button "Pedidos balcão (PDV)" at bounding box center [51, 86] width 95 height 15
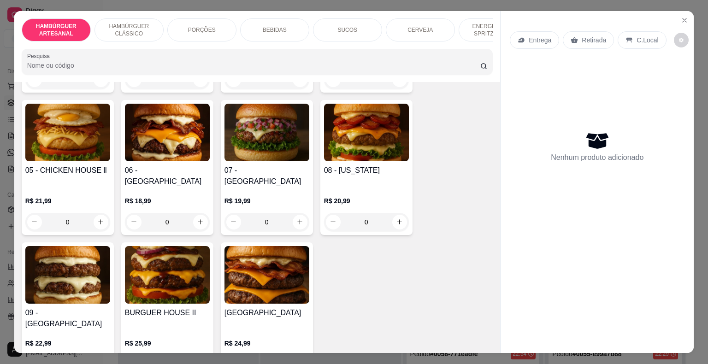
click at [293, 18] on div "BEBIDAS" at bounding box center [274, 29] width 69 height 23
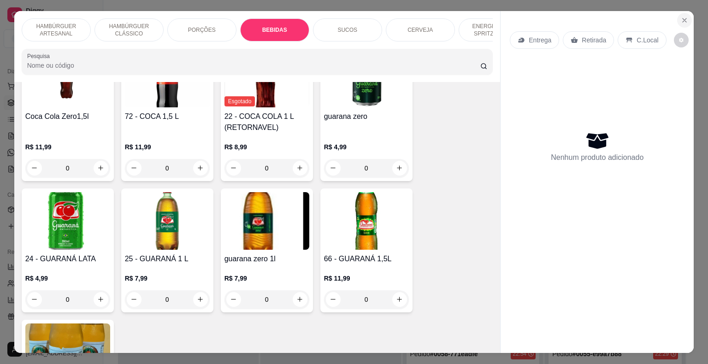
click at [677, 13] on button "Close" at bounding box center [684, 20] width 15 height 15
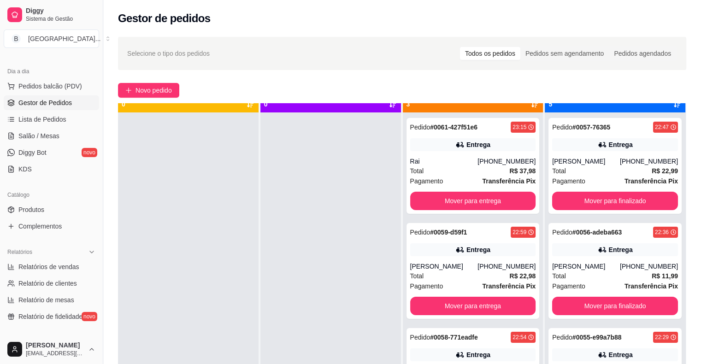
scroll to position [26, 0]
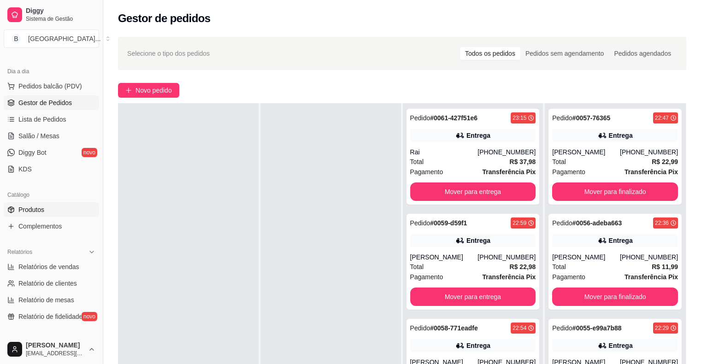
click at [74, 210] on link "Produtos" at bounding box center [51, 209] width 95 height 15
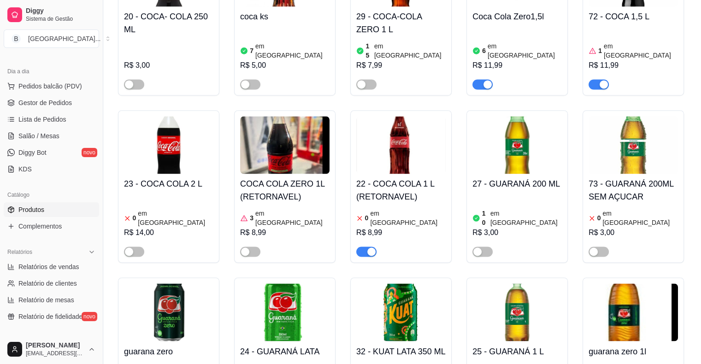
scroll to position [1428, 0]
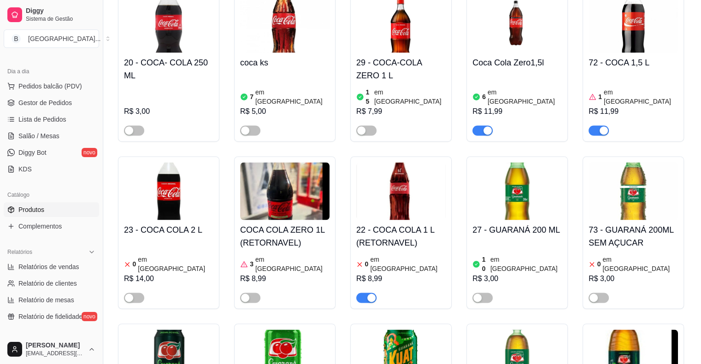
click at [396, 273] on div "R$ 8,99" at bounding box center [400, 278] width 89 height 11
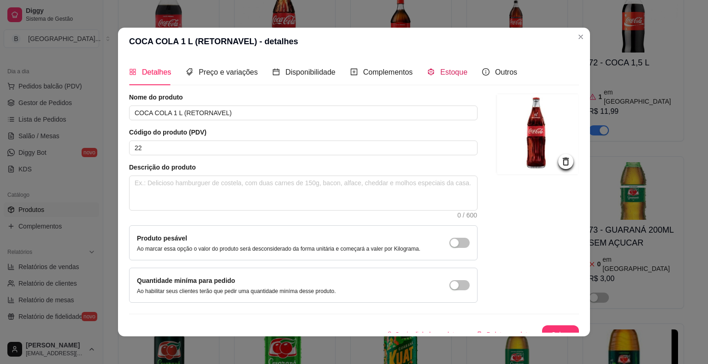
click at [429, 73] on div "Estoque" at bounding box center [447, 72] width 40 height 12
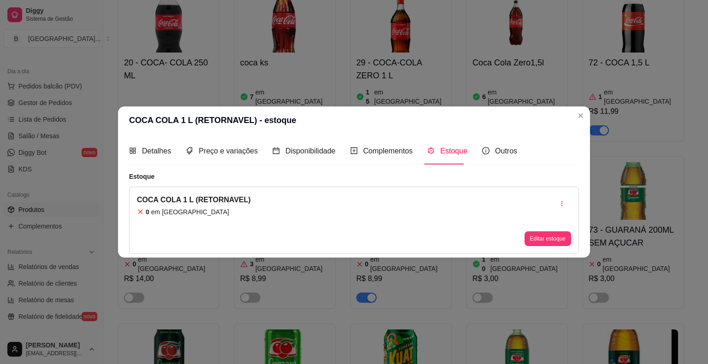
click at [553, 229] on div "Editar estoque" at bounding box center [547, 220] width 47 height 52
click at [552, 239] on button "Editar estoque" at bounding box center [547, 238] width 47 height 15
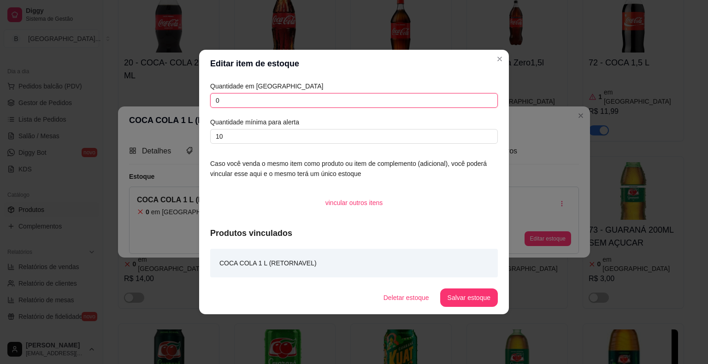
click at [303, 101] on input "0" at bounding box center [353, 100] width 287 height 15
type input "40"
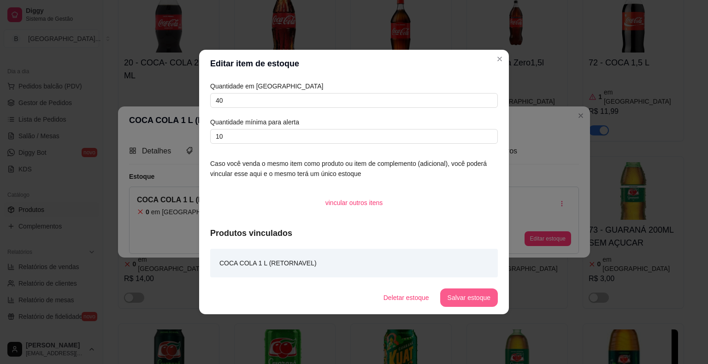
click at [466, 298] on button "Salvar estoque" at bounding box center [469, 297] width 58 height 18
click at [486, 301] on button "Salvar estoque" at bounding box center [469, 297] width 58 height 18
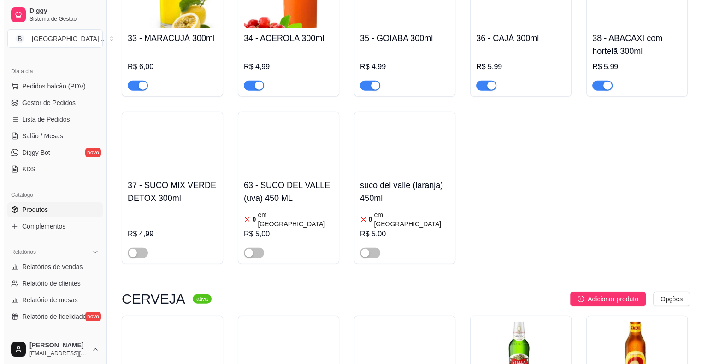
scroll to position [2579, 0]
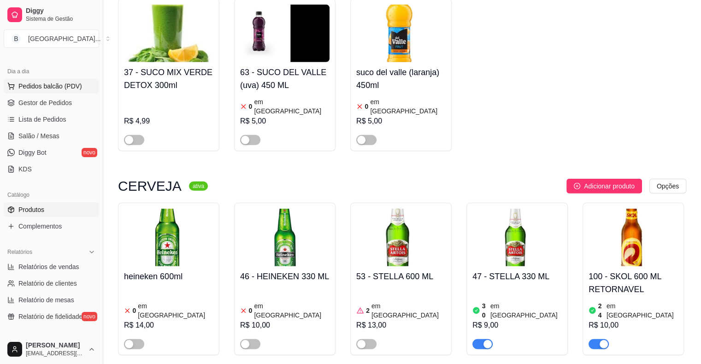
click at [71, 82] on span "Pedidos balcão (PDV)" at bounding box center [50, 86] width 64 height 9
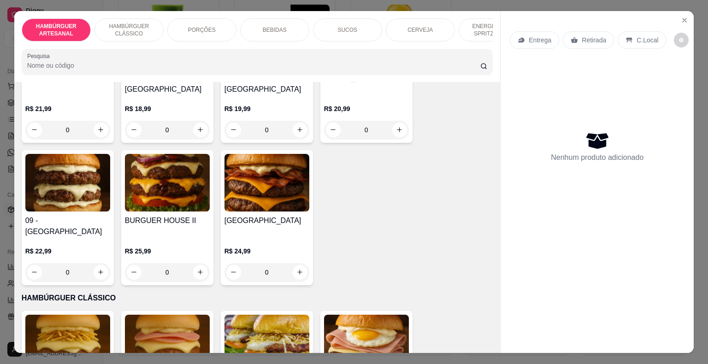
scroll to position [461, 0]
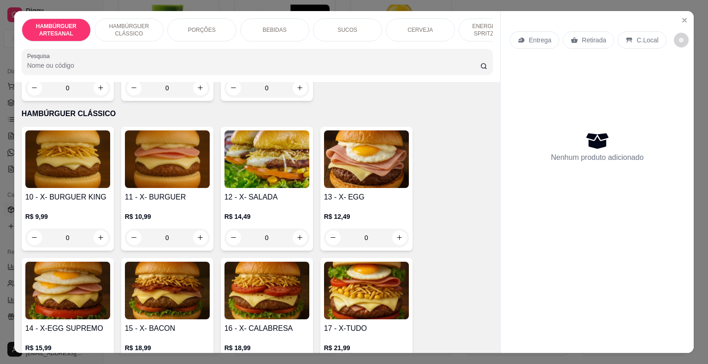
click at [275, 27] on p "BEBIDAS" at bounding box center [275, 29] width 24 height 7
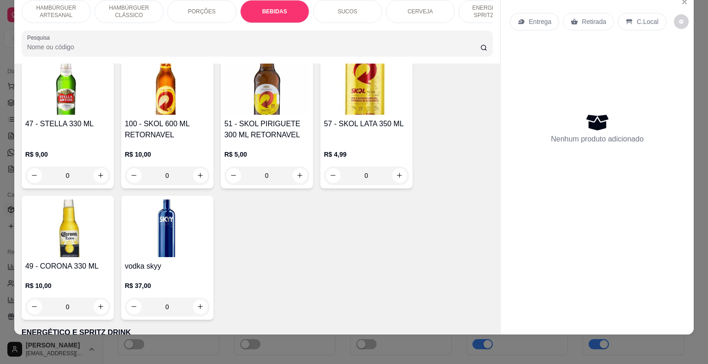
scroll to position [1901, 0]
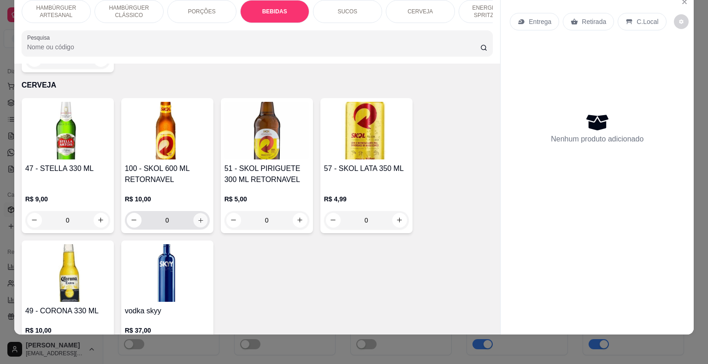
click at [197, 216] on icon "increase-product-quantity" at bounding box center [200, 219] width 7 height 7
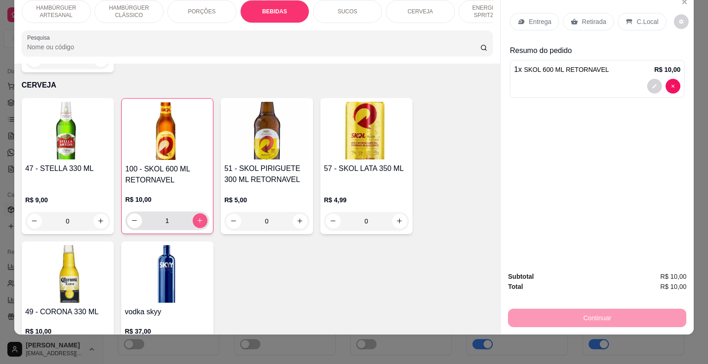
click at [196, 217] on icon "increase-product-quantity" at bounding box center [199, 220] width 7 height 7
type input "3"
click at [543, 18] on p "Entrega" at bounding box center [539, 21] width 23 height 9
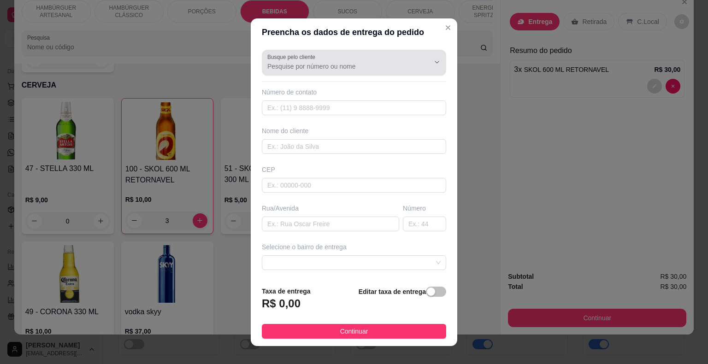
click at [350, 73] on div "Busque pelo cliente" at bounding box center [354, 63] width 184 height 26
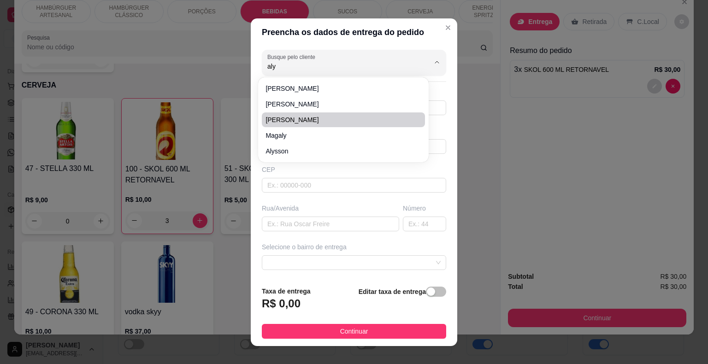
click at [317, 121] on span "ALYNE CABELOS" at bounding box center [338, 119] width 146 height 9
type input "ALYNE CABELOS"
type input "8688695708"
type input "ALYNE CABELOS"
type input "GENERAL GAIOSO"
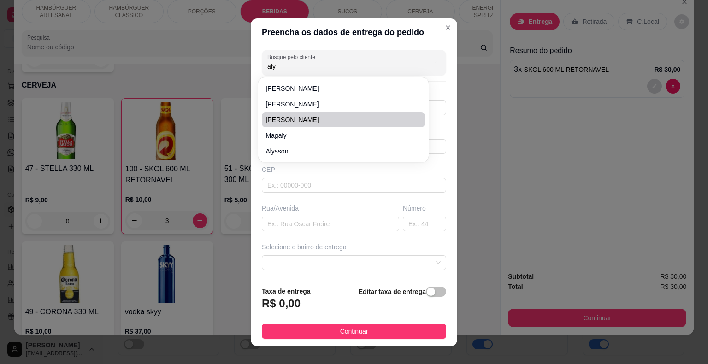
type input "São Miguel do Tapuio"
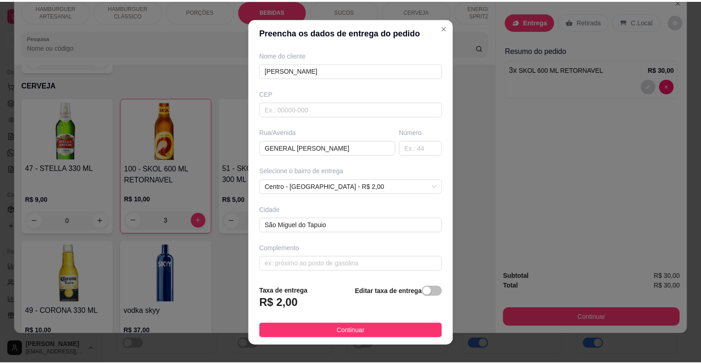
scroll to position [11, 0]
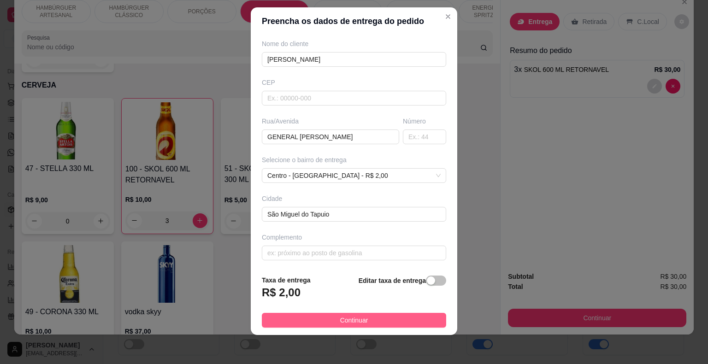
type input "ALYNE CABELOS"
click at [354, 317] on span "Continuar" at bounding box center [354, 320] width 28 height 10
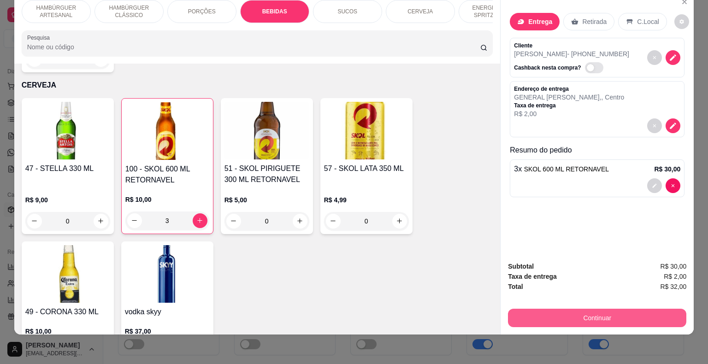
click at [532, 309] on button "Continuar" at bounding box center [597, 318] width 178 height 18
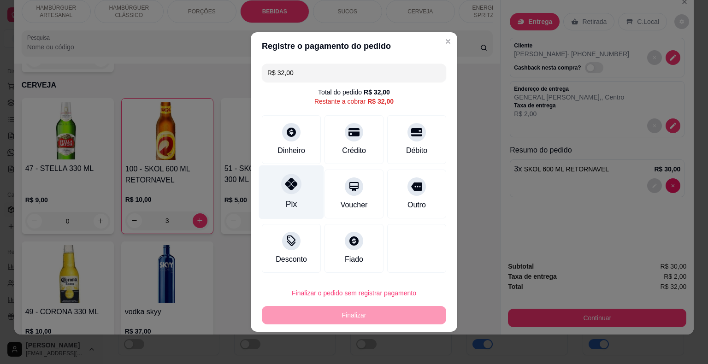
click at [297, 190] on div at bounding box center [291, 184] width 20 height 20
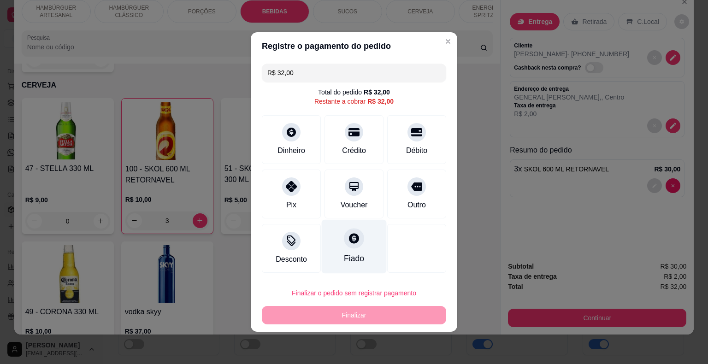
type input "R$ 0,00"
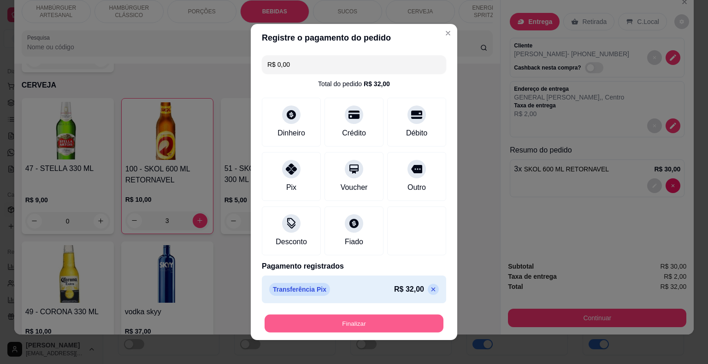
click at [327, 315] on button "Finalizar" at bounding box center [353, 324] width 179 height 18
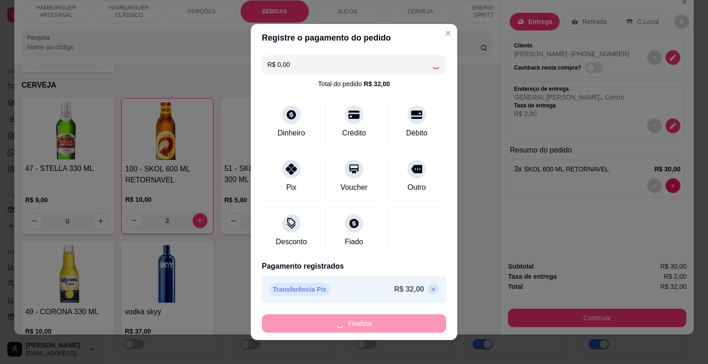
type input "0"
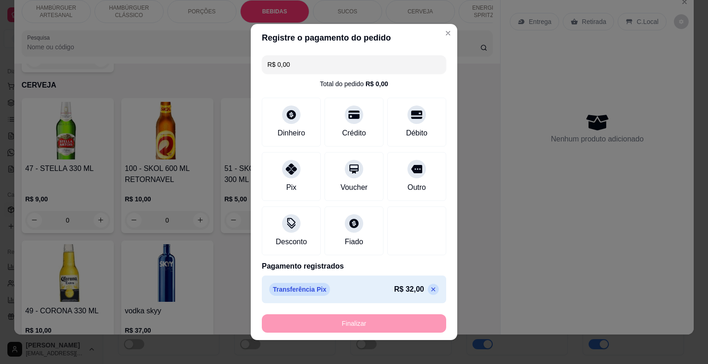
type input "-R$ 32,00"
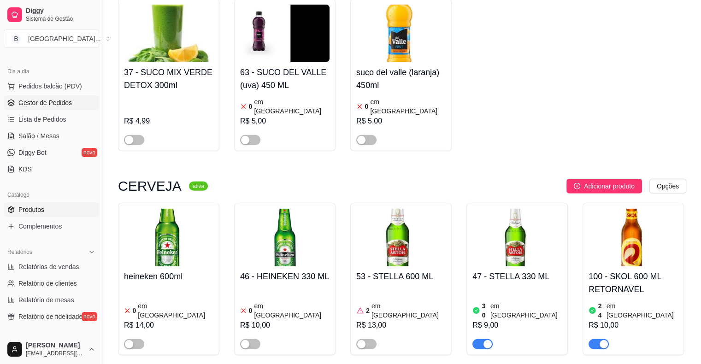
click at [58, 99] on span "Gestor de Pedidos" at bounding box center [44, 102] width 53 height 9
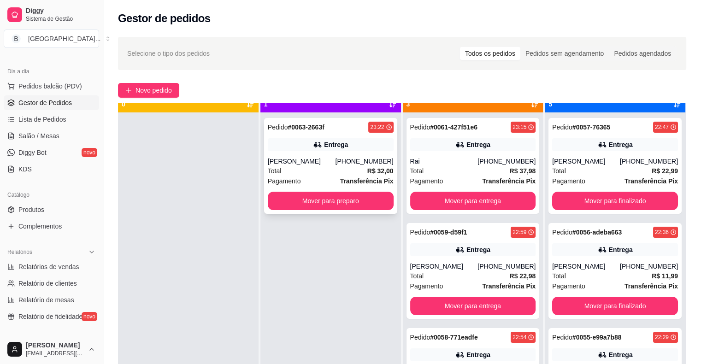
scroll to position [26, 0]
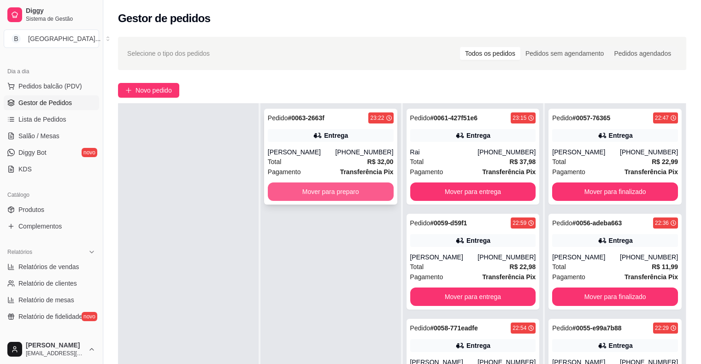
click at [379, 194] on button "Mover para preparo" at bounding box center [331, 191] width 126 height 18
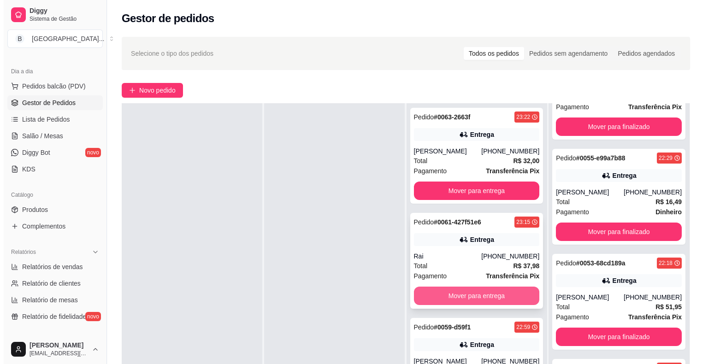
scroll to position [0, 0]
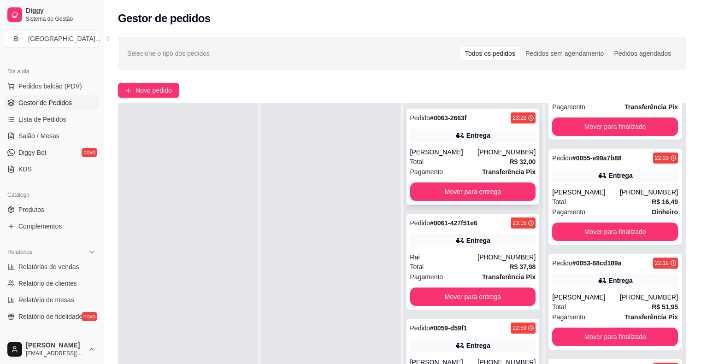
click at [448, 154] on div "ALYNE CABELOS" at bounding box center [444, 151] width 68 height 9
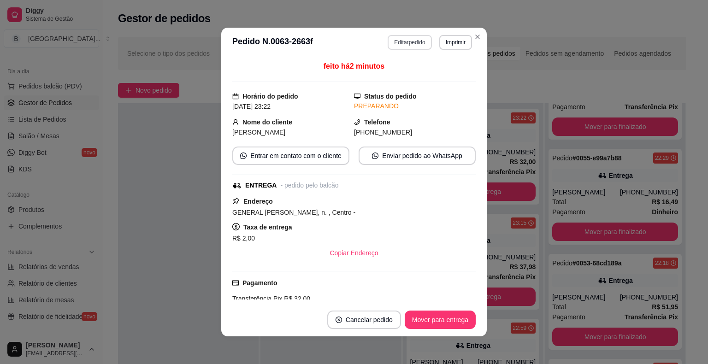
click at [407, 38] on button "Editar pedido" at bounding box center [409, 42] width 44 height 15
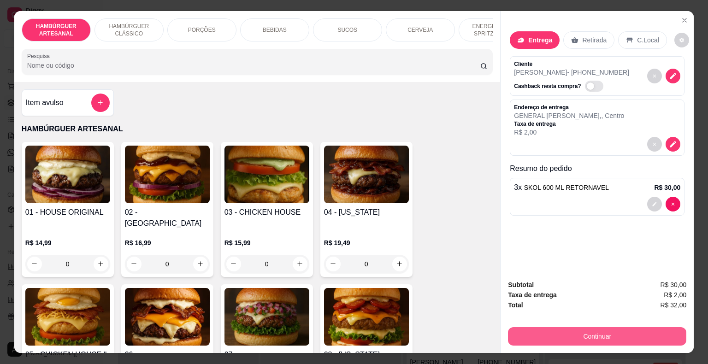
click at [523, 327] on button "Continuar" at bounding box center [597, 336] width 178 height 18
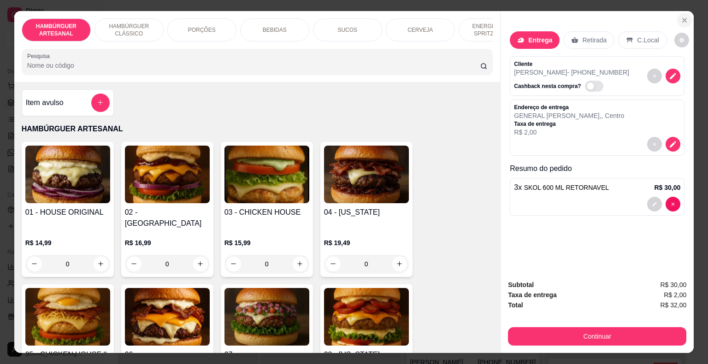
click at [685, 20] on button "Close" at bounding box center [684, 20] width 15 height 15
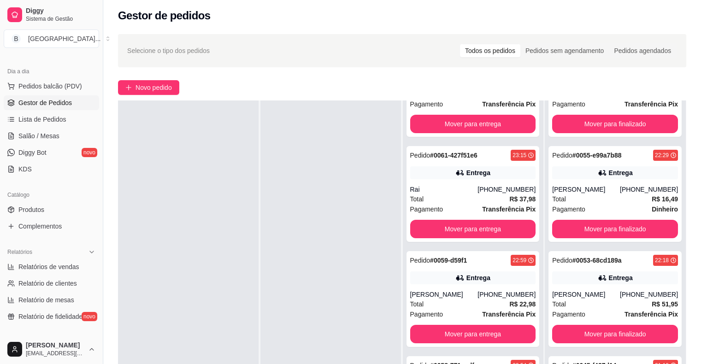
scroll to position [2, 0]
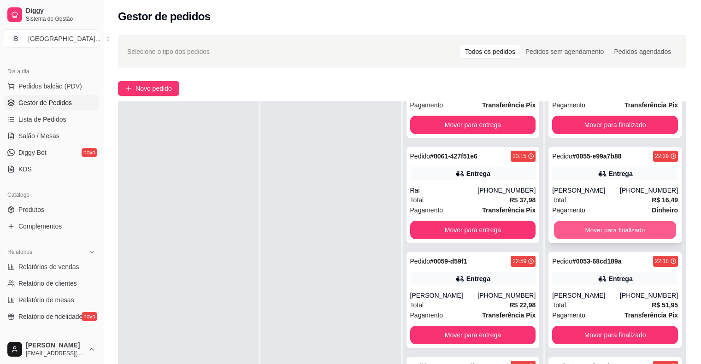
click at [605, 229] on button "Mover para finalizado" at bounding box center [615, 230] width 122 height 18
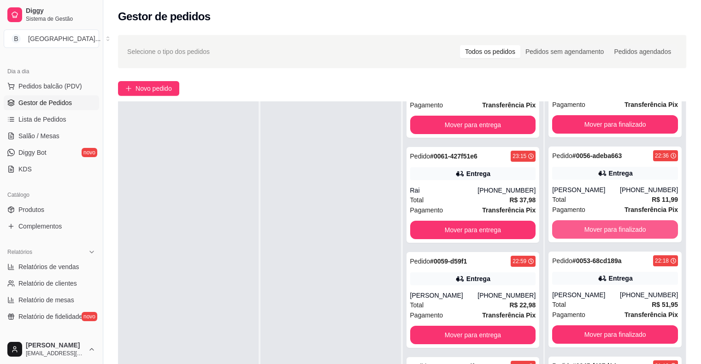
scroll to position [65, 0]
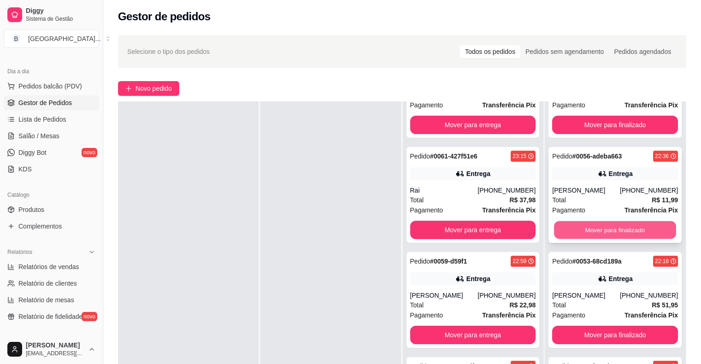
click at [563, 227] on button "Mover para finalizado" at bounding box center [615, 230] width 122 height 18
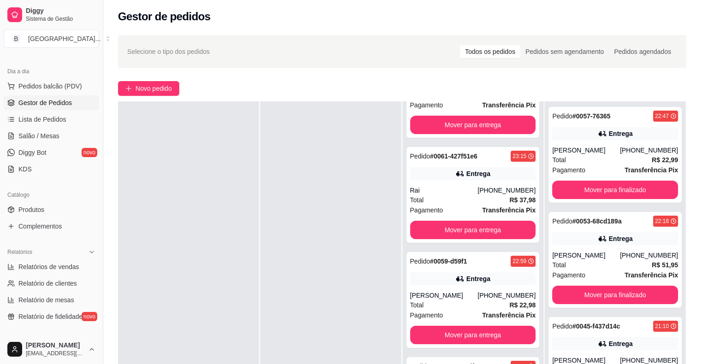
scroll to position [0, 0]
click at [605, 287] on button "Mover para finalizado" at bounding box center [615, 295] width 122 height 18
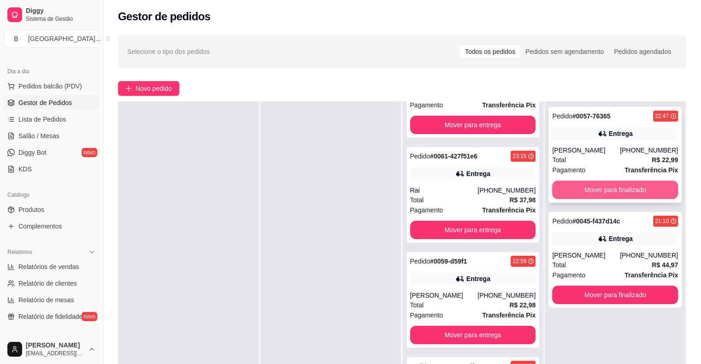
click at [619, 183] on button "Mover para finalizado" at bounding box center [615, 190] width 126 height 18
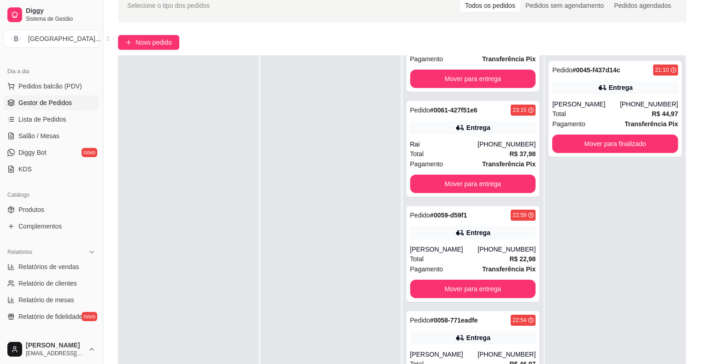
scroll to position [140, 0]
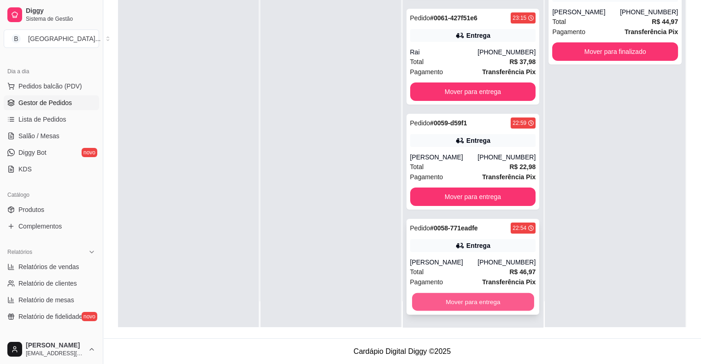
click at [451, 309] on button "Mover para entrega" at bounding box center [473, 302] width 122 height 18
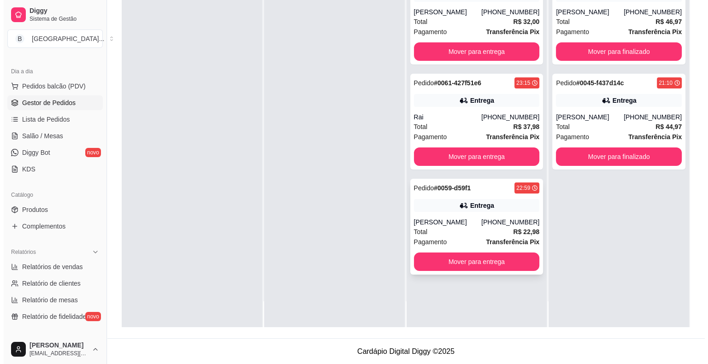
scroll to position [0, 0]
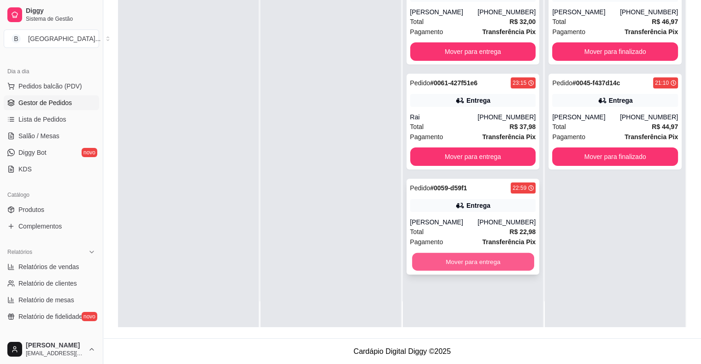
click at [475, 258] on button "Mover para entrega" at bounding box center [473, 262] width 122 height 18
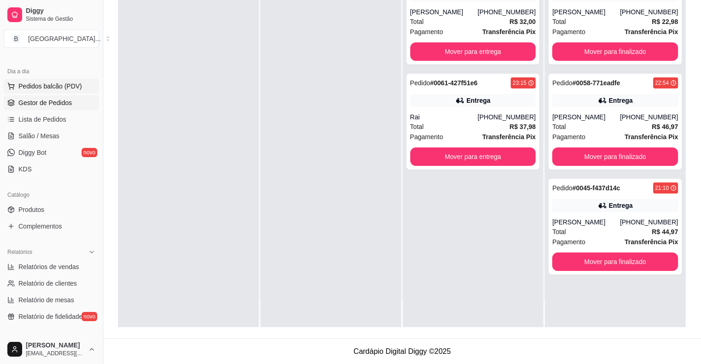
click at [75, 84] on span "Pedidos balcão (PDV)" at bounding box center [50, 86] width 64 height 9
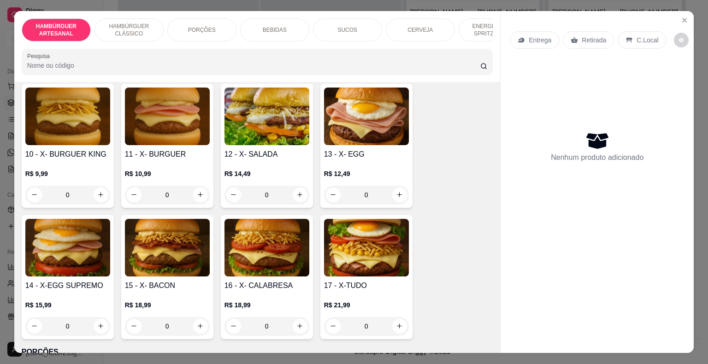
scroll to position [507, 0]
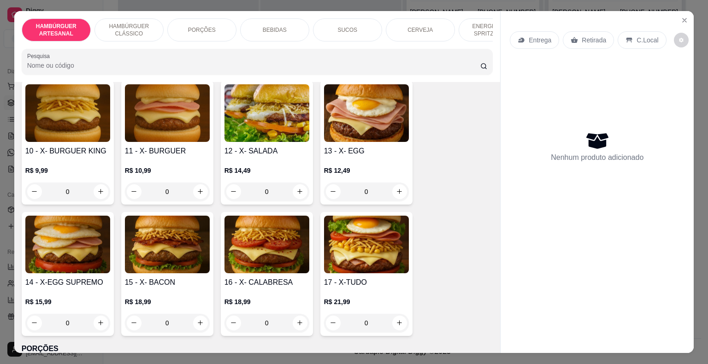
click at [399, 182] on div "0" at bounding box center [366, 191] width 85 height 18
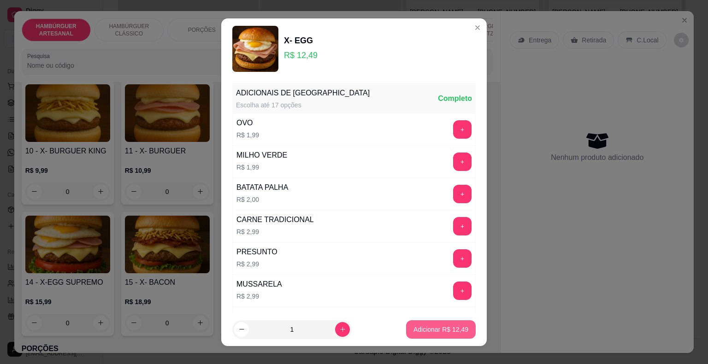
click at [431, 329] on p "Adicionar R$ 12,49" at bounding box center [440, 329] width 55 height 9
type input "1"
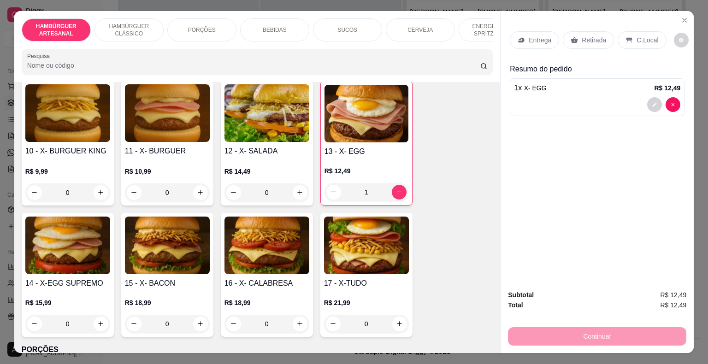
click at [532, 35] on p "Entrega" at bounding box center [539, 39] width 23 height 9
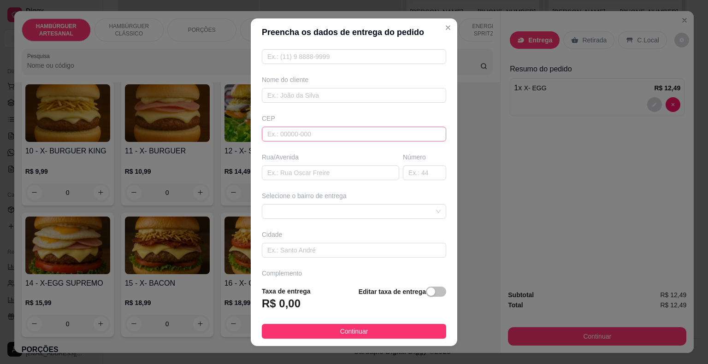
scroll to position [76, 0]
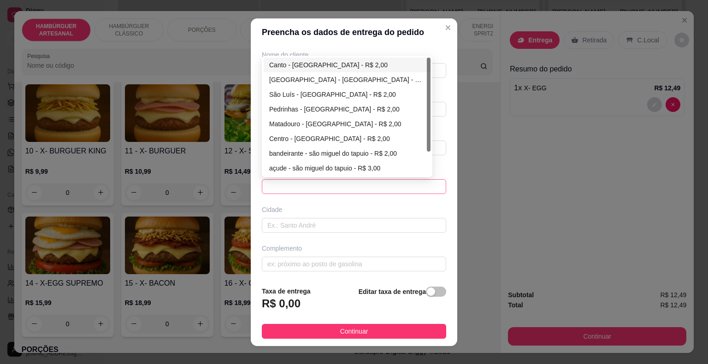
click at [396, 182] on span at bounding box center [353, 187] width 173 height 14
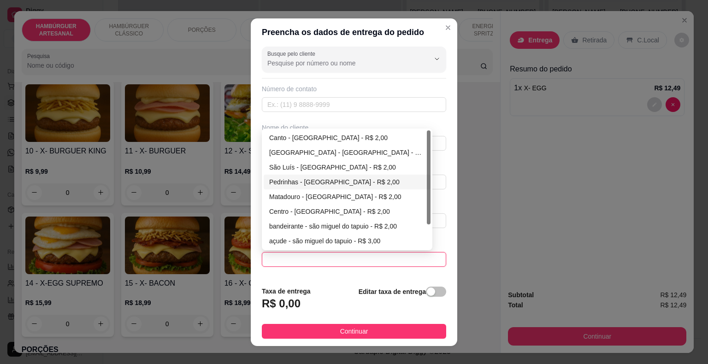
scroll to position [0, 0]
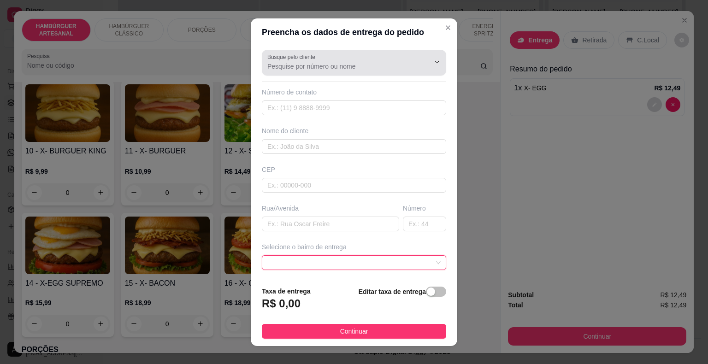
click at [392, 72] on div "Busque pelo cliente" at bounding box center [354, 63] width 184 height 26
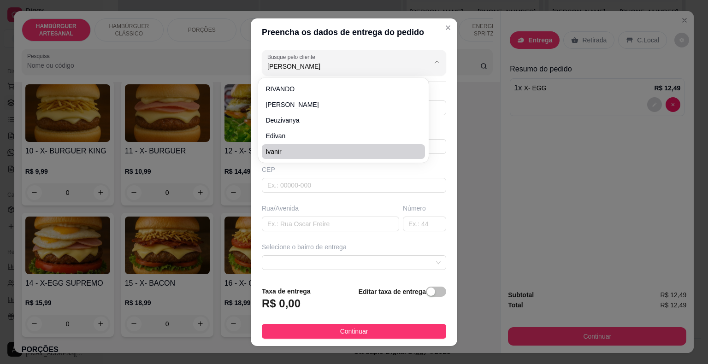
click at [363, 147] on span "ivanir" at bounding box center [338, 151] width 146 height 9
type input "ivanir"
type input "8699276925"
type input "ivanir"
type input "angical"
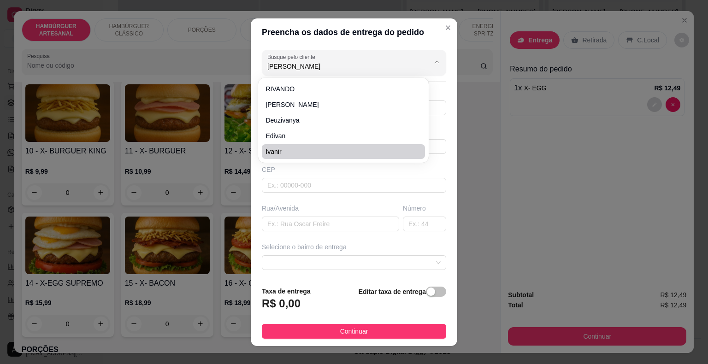
type input "São Miguel do Tapuio"
type input "esquinao bar,lava jato"
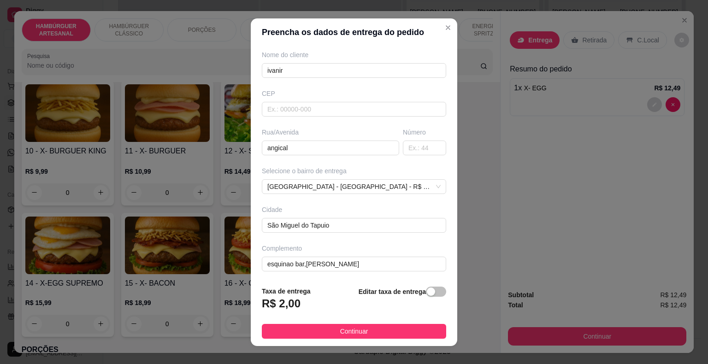
scroll to position [11, 0]
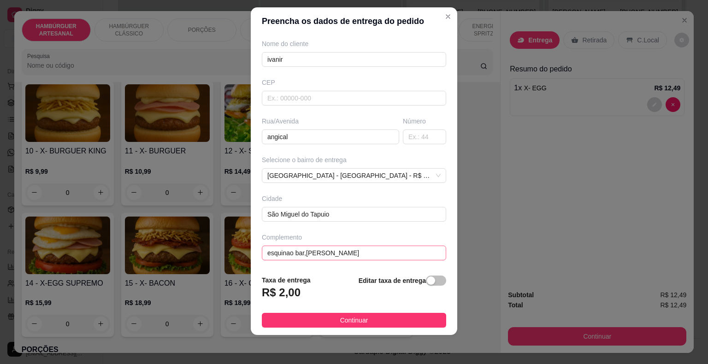
type input "ivanir"
click at [385, 252] on input "esquinao bar,lava jato" at bounding box center [354, 253] width 184 height 15
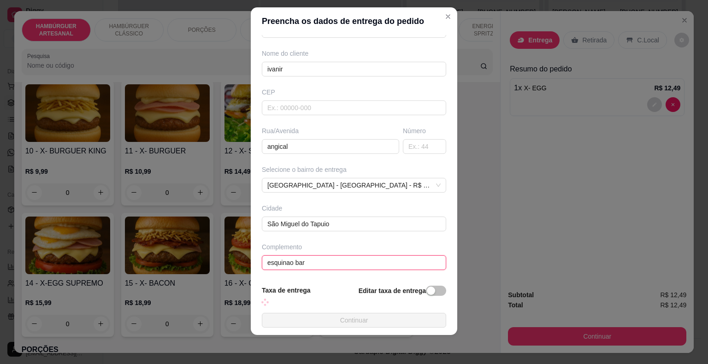
scroll to position [76, 0]
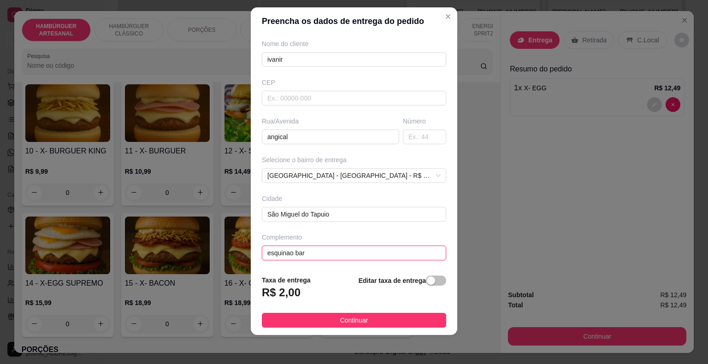
click at [262, 249] on input "esquinao bar" at bounding box center [354, 253] width 184 height 15
click at [312, 250] on input "atrás do esquinao bar" at bounding box center [354, 253] width 184 height 15
click at [314, 251] on input "atrás do esquinão bar" at bounding box center [354, 253] width 184 height 15
click at [301, 251] on input "atrás do esquinão bar" at bounding box center [354, 253] width 184 height 15
click at [332, 251] on input "atrás do skinão bar" at bounding box center [354, 253] width 184 height 15
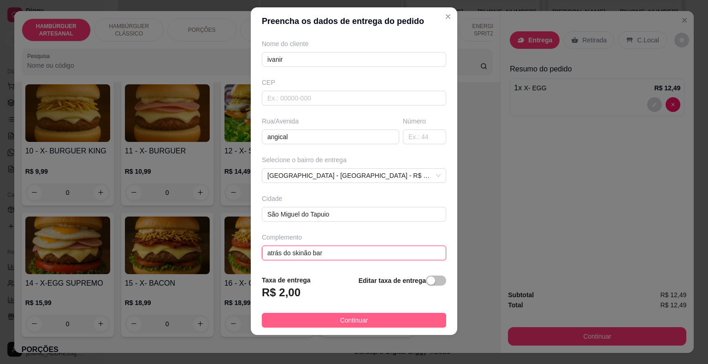
type input "atrás do skinão bar"
click at [328, 326] on button "Continuar" at bounding box center [354, 320] width 184 height 15
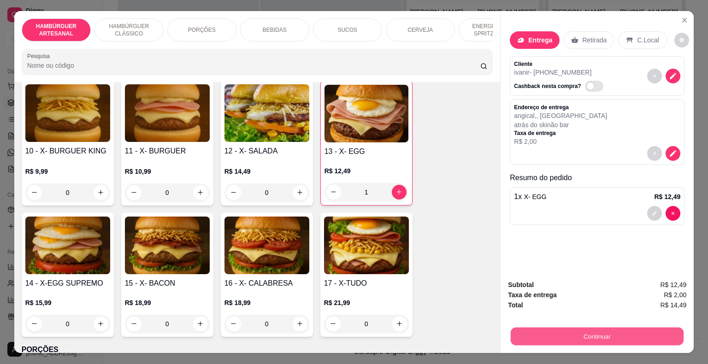
click at [589, 328] on button "Continuar" at bounding box center [596, 336] width 173 height 18
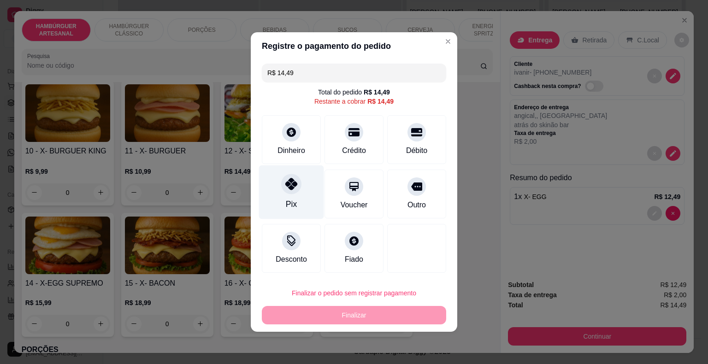
click at [282, 193] on div "Pix" at bounding box center [291, 192] width 65 height 54
type input "R$ 0,00"
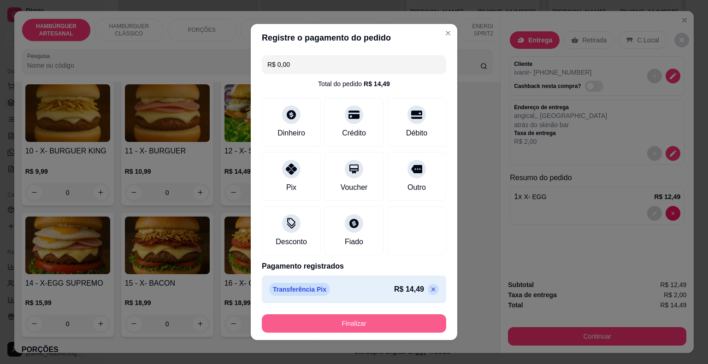
click at [363, 322] on button "Finalizar" at bounding box center [354, 323] width 184 height 18
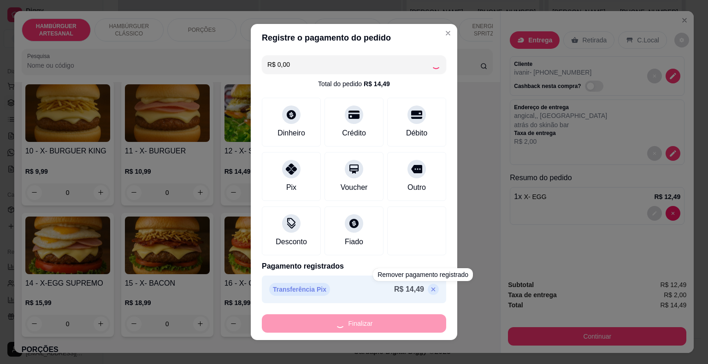
type input "0"
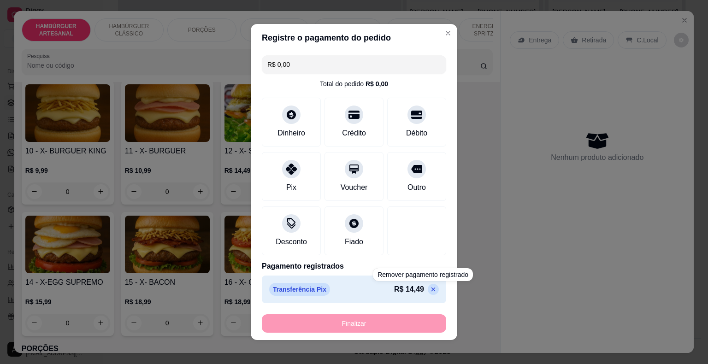
type input "-R$ 14,49"
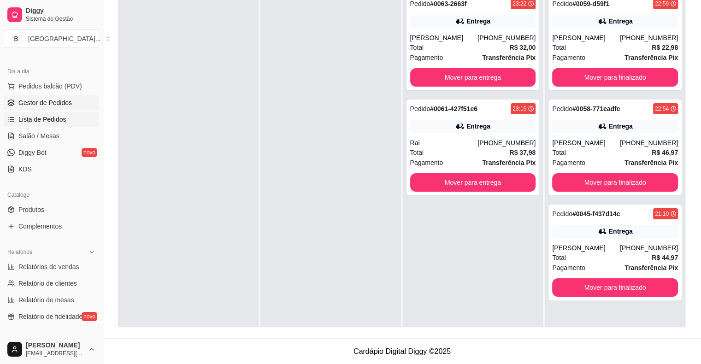
click at [60, 123] on span "Lista de Pedidos" at bounding box center [42, 119] width 48 height 9
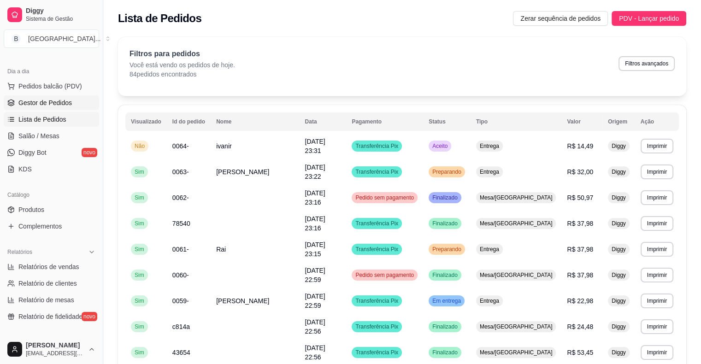
click at [61, 105] on span "Gestor de Pedidos" at bounding box center [44, 102] width 53 height 9
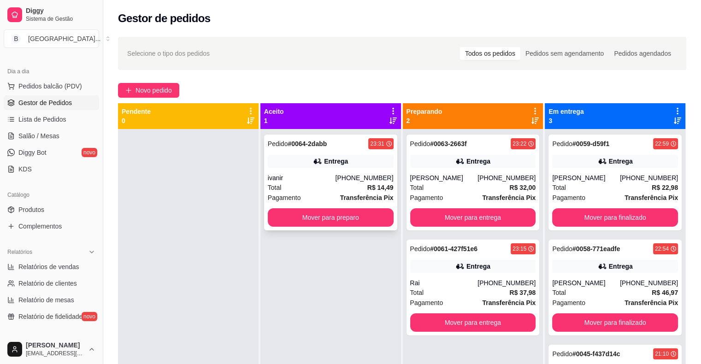
click at [297, 165] on div "Entrega" at bounding box center [331, 161] width 126 height 13
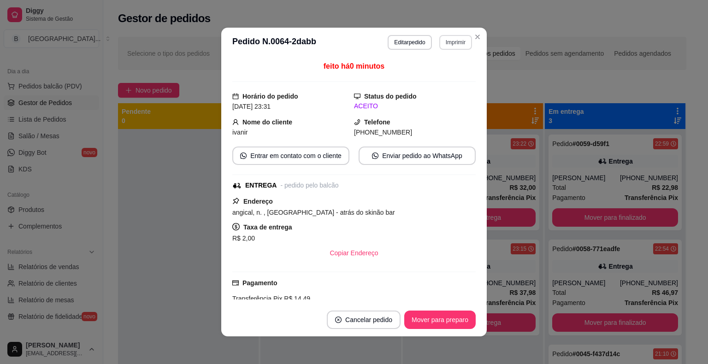
click at [444, 47] on button "Imprimir" at bounding box center [455, 42] width 33 height 15
click at [444, 69] on button "IMPRESSORA" at bounding box center [435, 74] width 64 height 14
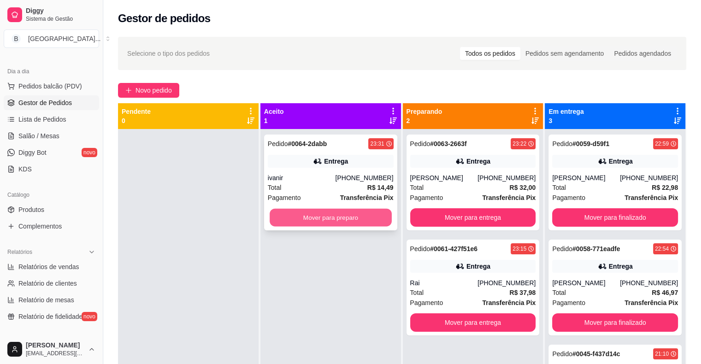
click at [375, 211] on button "Mover para preparo" at bounding box center [330, 218] width 122 height 18
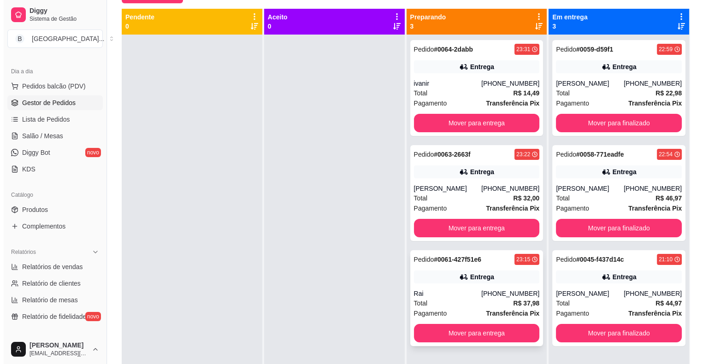
scroll to position [94, 0]
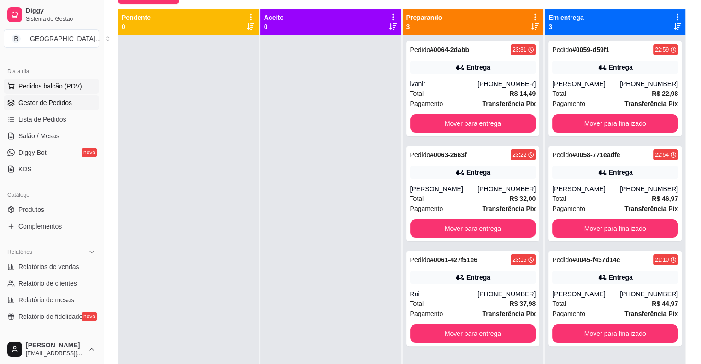
click at [35, 91] on button "Pedidos balcão (PDV)" at bounding box center [51, 86] width 95 height 15
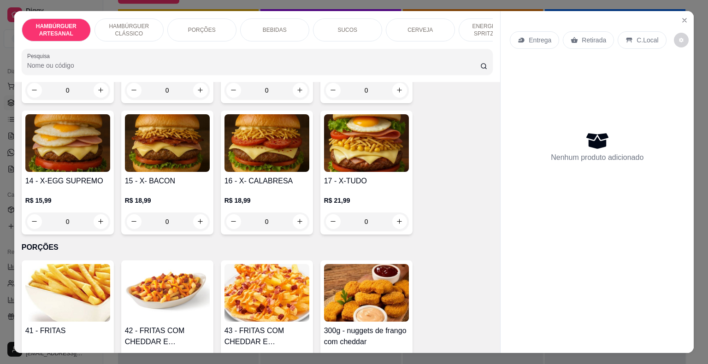
scroll to position [599, 0]
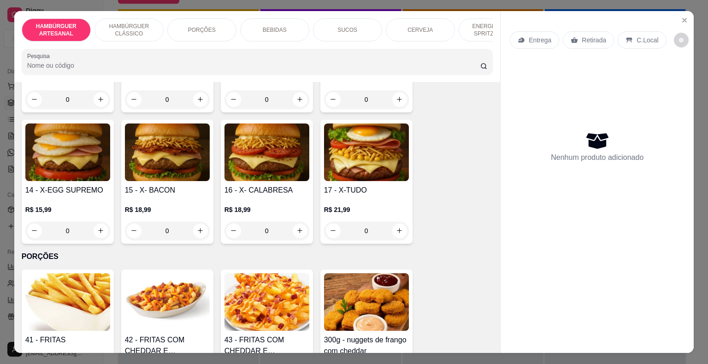
click at [194, 222] on div "0" at bounding box center [167, 231] width 85 height 18
click at [195, 222] on div "0" at bounding box center [167, 231] width 85 height 18
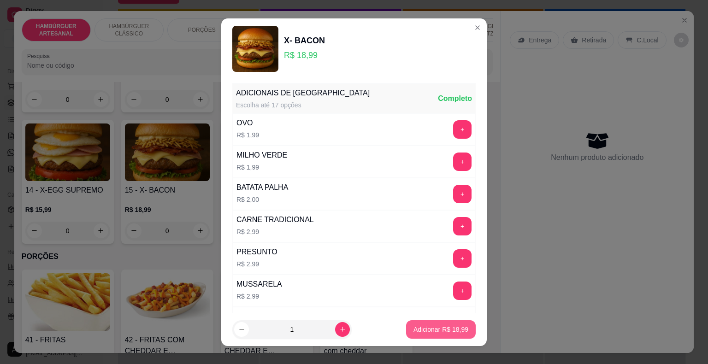
click at [451, 334] on button "Adicionar R$ 18,99" at bounding box center [441, 329] width 70 height 18
type input "1"
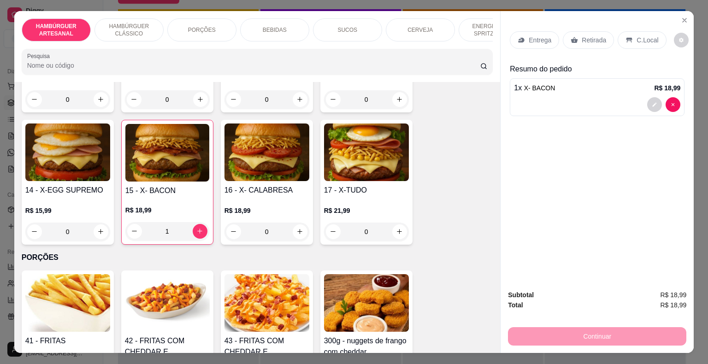
click at [535, 41] on div "Entrega" at bounding box center [533, 40] width 49 height 18
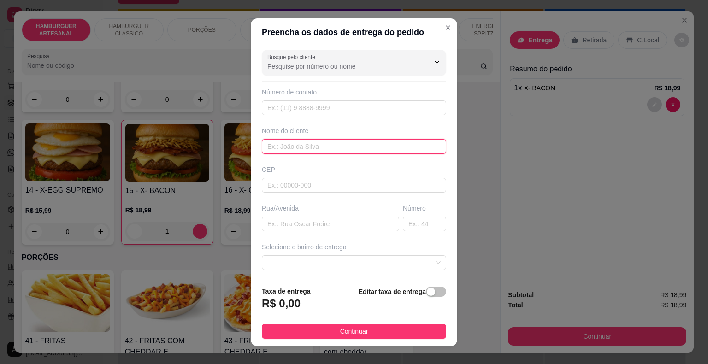
click at [394, 141] on input "text" at bounding box center [354, 146] width 184 height 15
type input "debora"
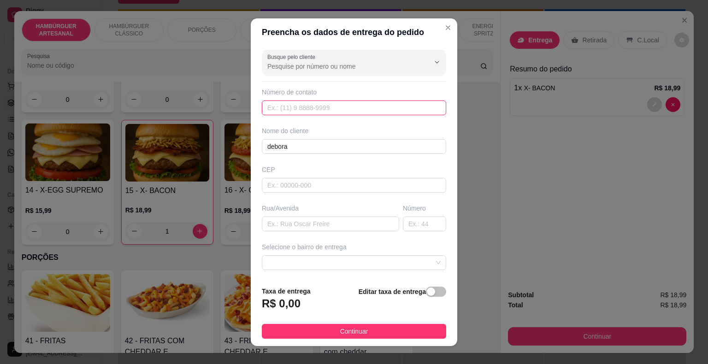
click at [389, 112] on input "text" at bounding box center [354, 107] width 184 height 15
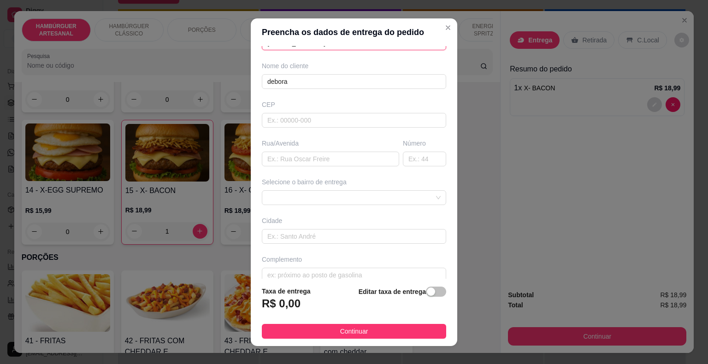
scroll to position [76, 0]
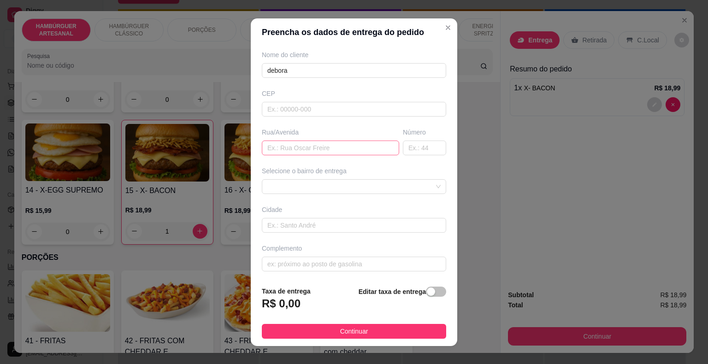
type input "(32) 8891-8856"
click at [357, 143] on input "text" at bounding box center [330, 147] width 137 height 15
click at [343, 179] on div at bounding box center [354, 186] width 184 height 15
type input "são luiz"
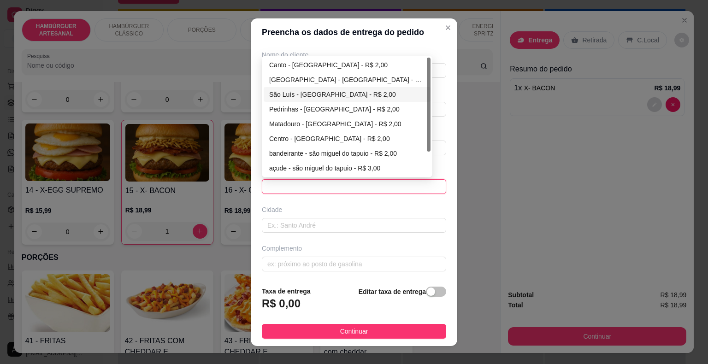
click at [340, 92] on div "São Luís - [GEOGRAPHIC_DATA] - R$ 2,00" at bounding box center [347, 94] width 156 height 10
type input "São Miguel do Tapuio"
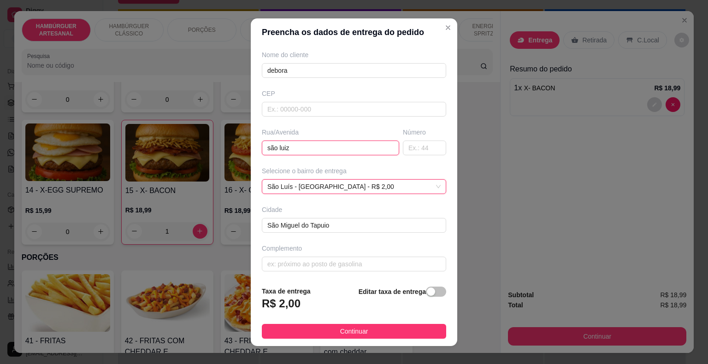
click at [326, 152] on input "são luiz" at bounding box center [330, 147] width 137 height 15
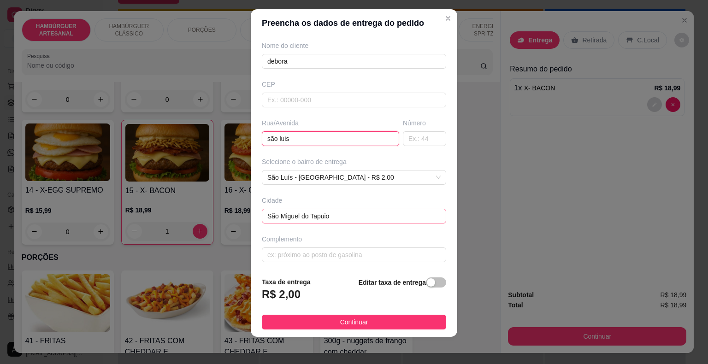
scroll to position [11, 0]
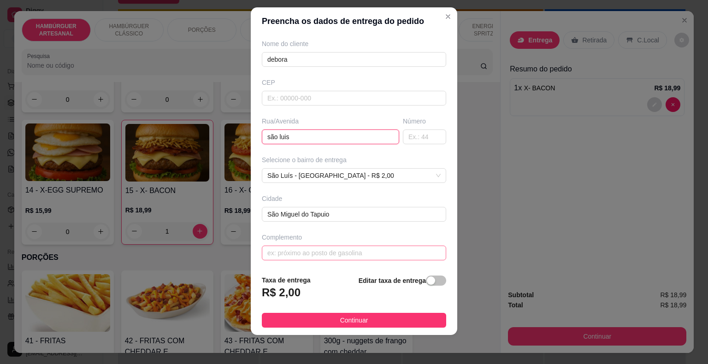
type input "são luis"
click at [394, 249] on input "text" at bounding box center [354, 253] width 184 height 15
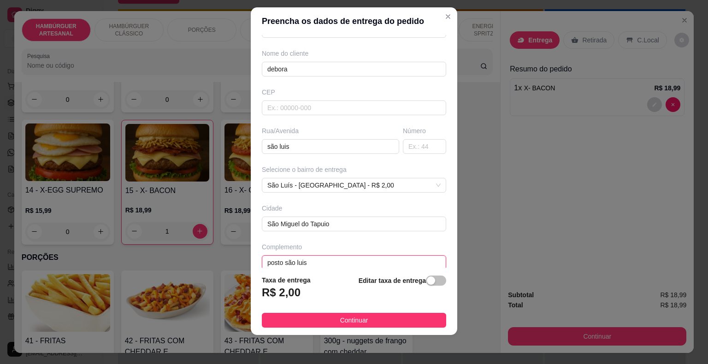
scroll to position [76, 0]
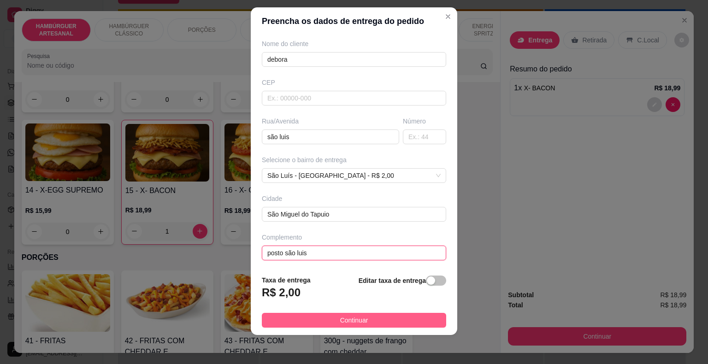
type input "posto são luis"
click at [379, 314] on button "Continuar" at bounding box center [354, 320] width 184 height 15
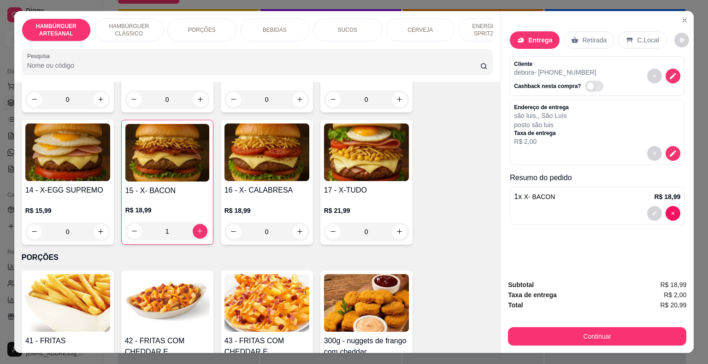
click at [130, 222] on div "1" at bounding box center [167, 231] width 84 height 18
type input "0"
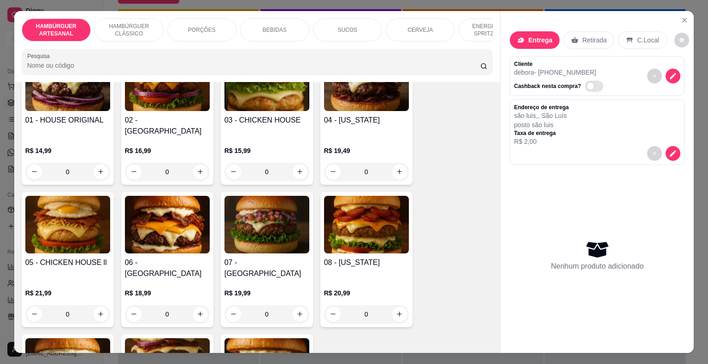
scroll to position [0, 0]
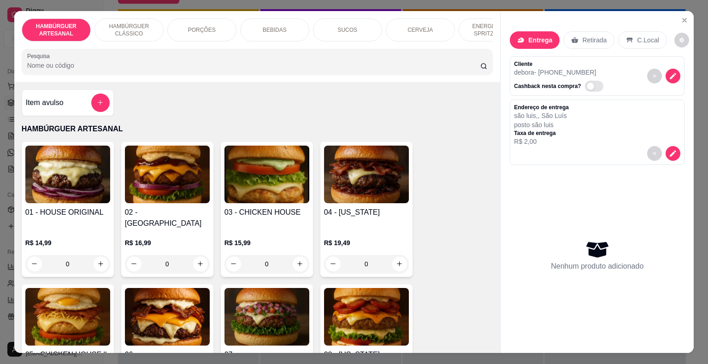
click at [400, 257] on div "0" at bounding box center [366, 264] width 85 height 18
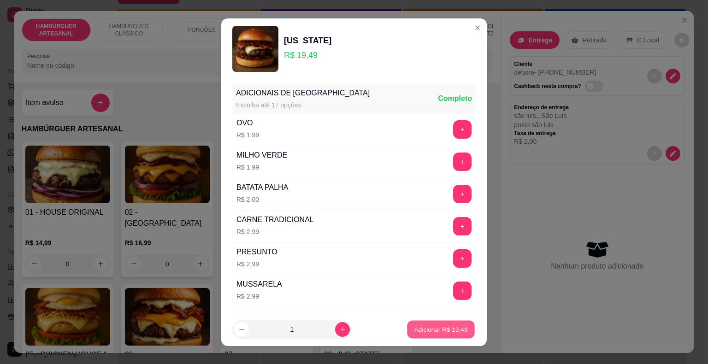
click at [433, 322] on button "Adicionar R$ 19,49" at bounding box center [441, 329] width 68 height 18
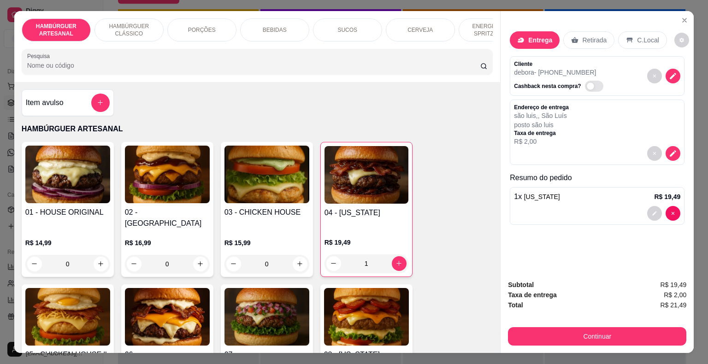
click at [326, 257] on div "1" at bounding box center [366, 263] width 84 height 18
type input "0"
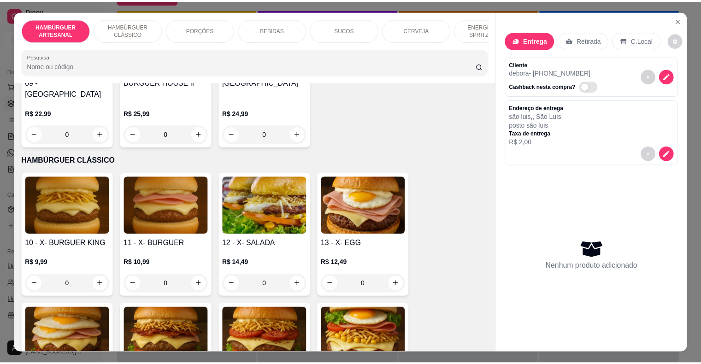
scroll to position [553, 0]
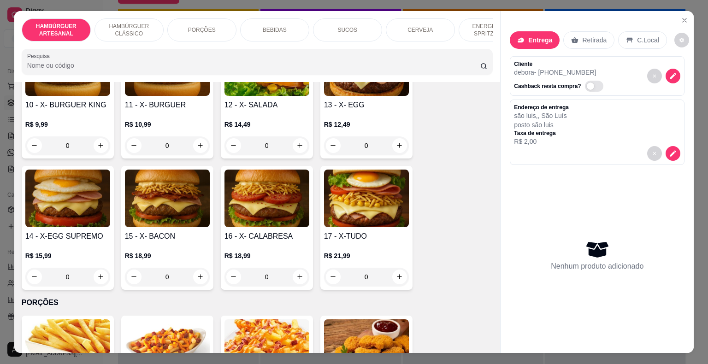
click at [201, 268] on div "0" at bounding box center [167, 277] width 85 height 18
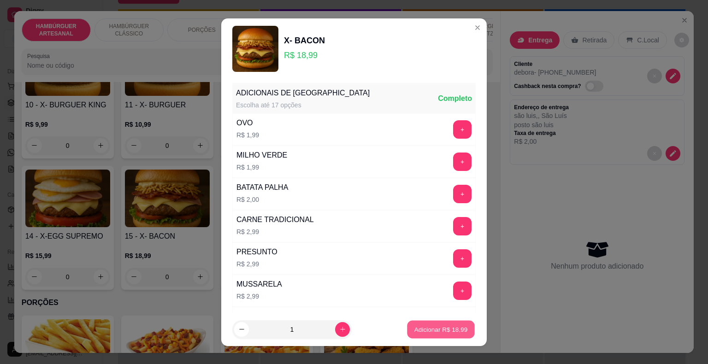
click at [419, 327] on p "Adicionar R$ 18,99" at bounding box center [440, 329] width 53 height 9
type input "1"
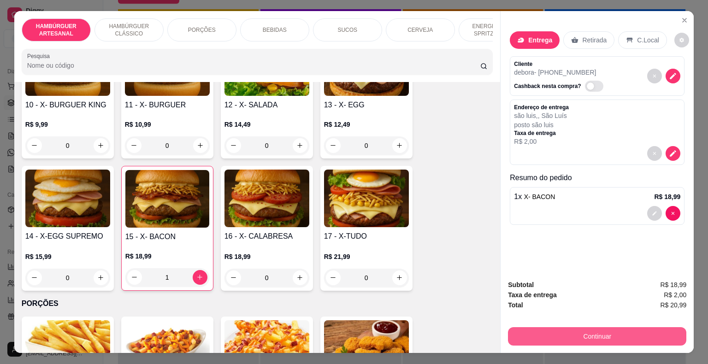
click at [540, 327] on button "Continuar" at bounding box center [597, 336] width 178 height 18
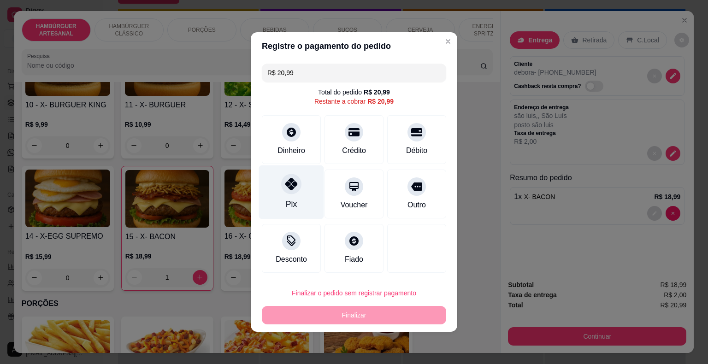
click at [297, 186] on div at bounding box center [291, 184] width 20 height 20
type input "R$ 0,00"
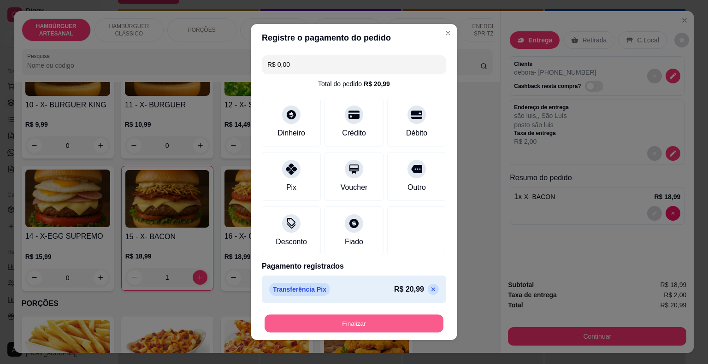
click at [300, 316] on button "Finalizar" at bounding box center [353, 324] width 179 height 18
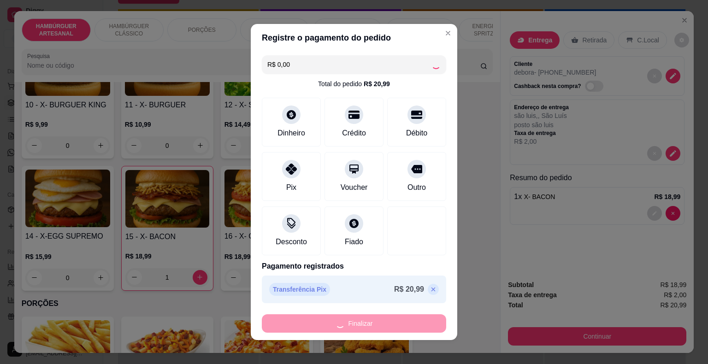
type input "0"
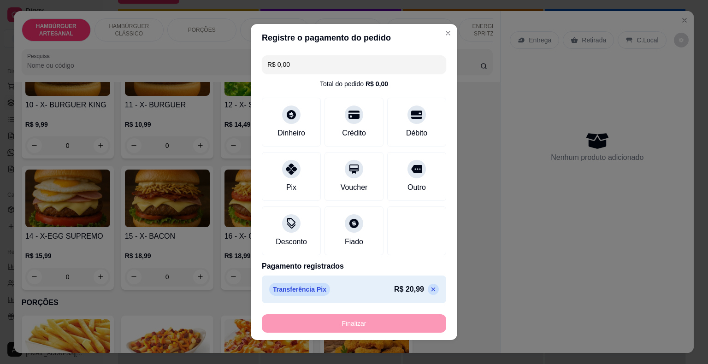
type input "-R$ 20,99"
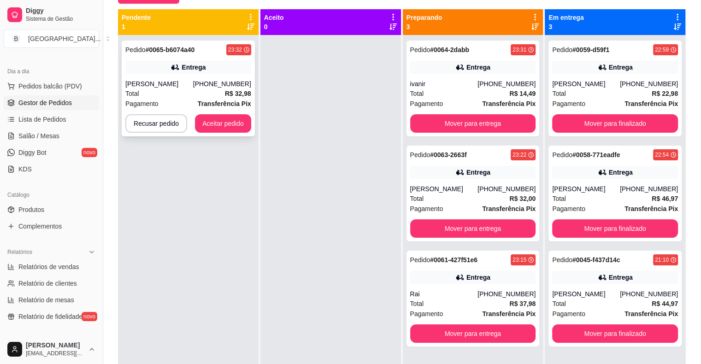
click at [223, 95] on div "Total R$ 32,98" at bounding box center [188, 93] width 126 height 10
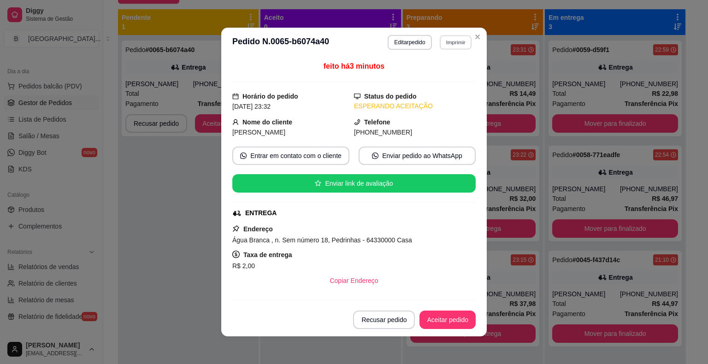
click at [442, 39] on button "Imprimir" at bounding box center [455, 42] width 32 height 14
click at [435, 79] on button "IMPRESSORA" at bounding box center [435, 75] width 67 height 15
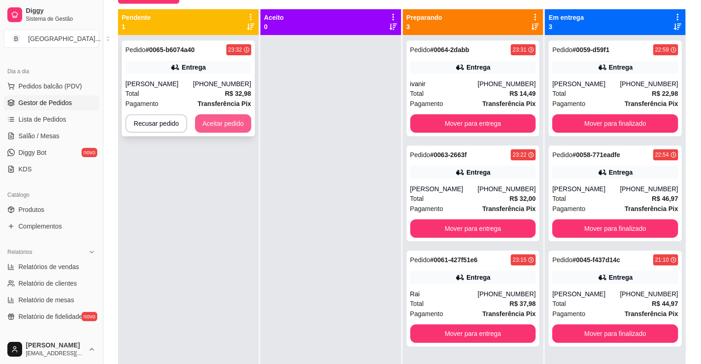
click at [209, 123] on button "Aceitar pedido" at bounding box center [223, 123] width 56 height 18
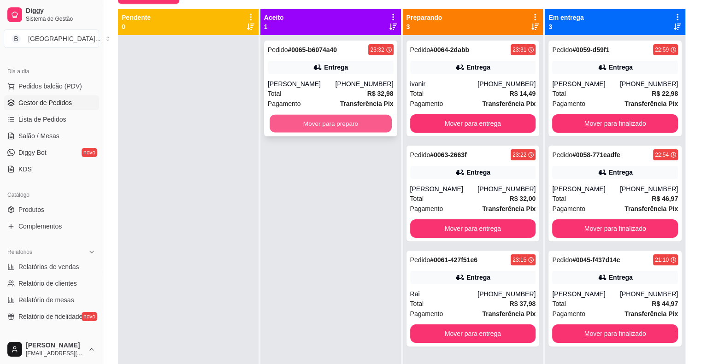
click at [291, 129] on button "Mover para preparo" at bounding box center [330, 124] width 122 height 18
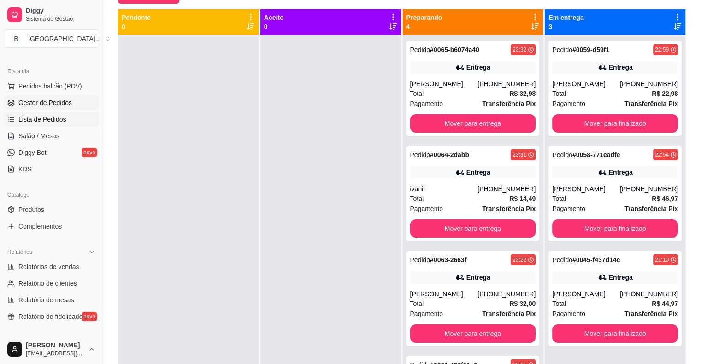
click at [59, 120] on span "Lista de Pedidos" at bounding box center [42, 119] width 48 height 9
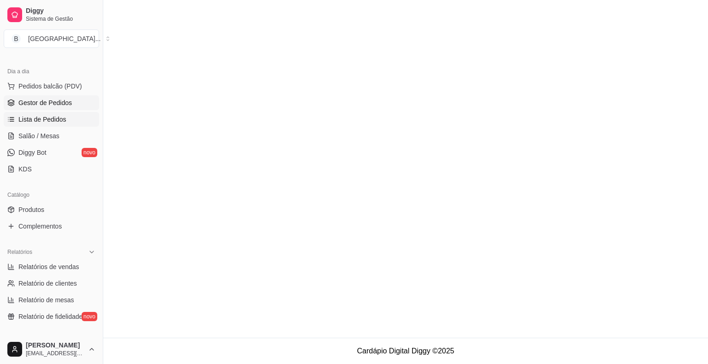
click at [60, 104] on span "Gestor de Pedidos" at bounding box center [44, 102] width 53 height 9
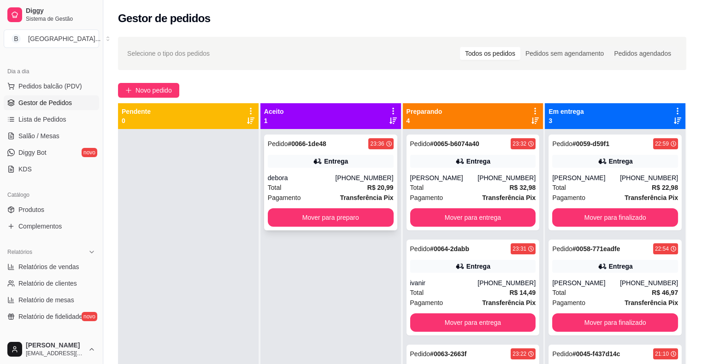
click at [304, 158] on div "Entrega" at bounding box center [331, 161] width 126 height 13
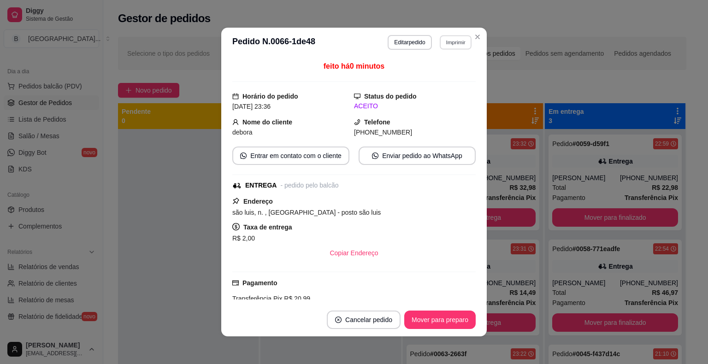
click at [459, 42] on button "Imprimir" at bounding box center [455, 42] width 32 height 14
click at [442, 79] on button "IMPRESSORA" at bounding box center [435, 74] width 67 height 15
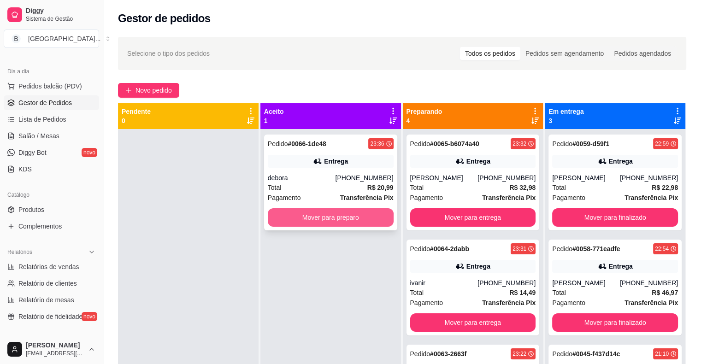
click at [361, 222] on button "Mover para preparo" at bounding box center [331, 217] width 126 height 18
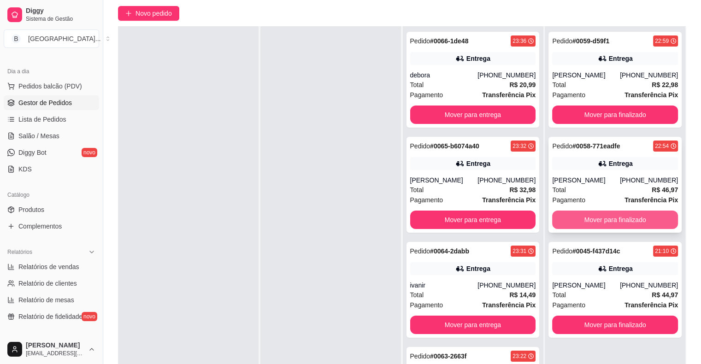
scroll to position [140, 0]
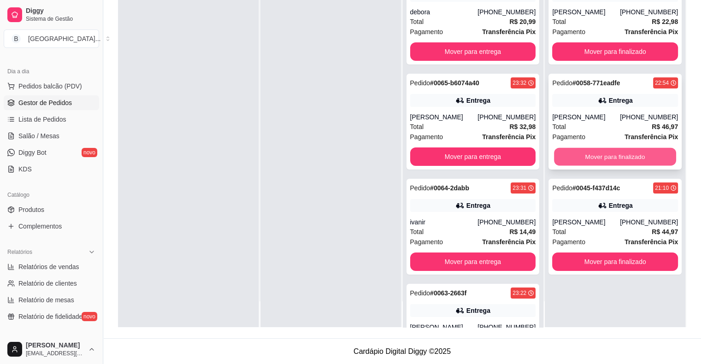
click at [611, 163] on button "Mover para finalizado" at bounding box center [615, 157] width 122 height 18
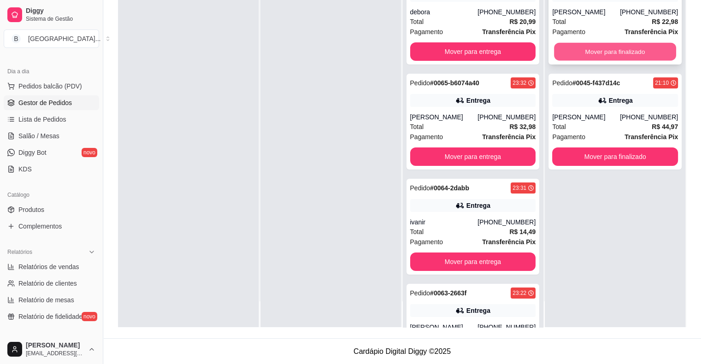
click at [636, 49] on button "Mover para finalizado" at bounding box center [615, 52] width 122 height 18
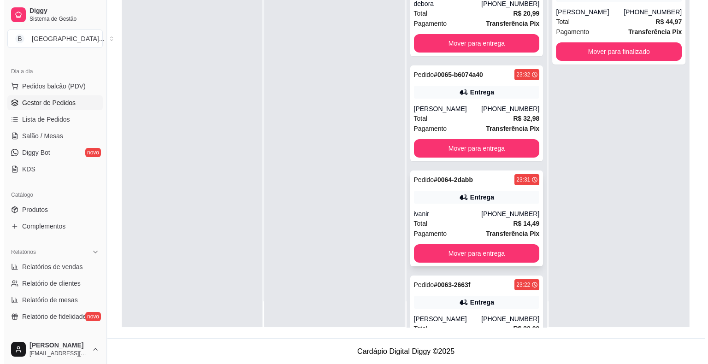
scroll to position [0, 0]
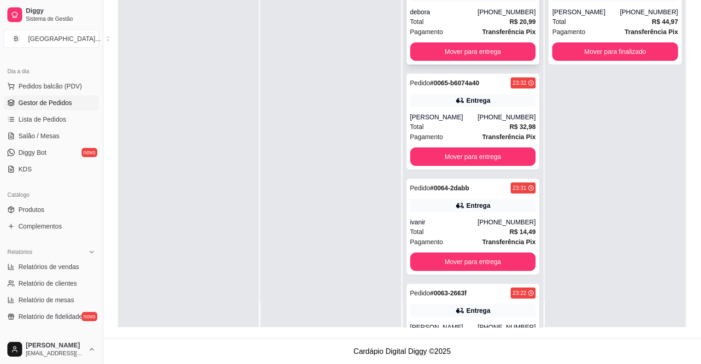
click at [468, 27] on div "Pagamento Transferência Pix" at bounding box center [473, 32] width 126 height 10
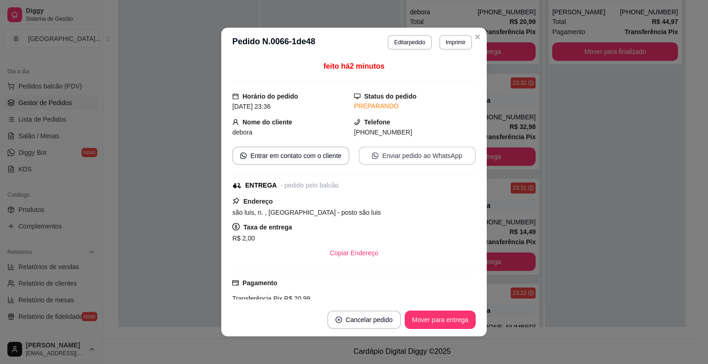
scroll to position [90, 0]
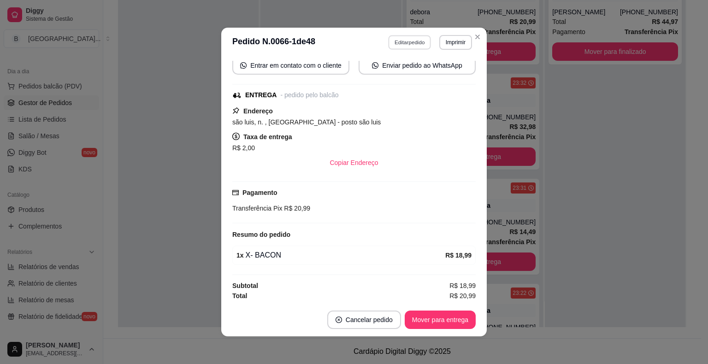
click at [403, 40] on button "Editar pedido" at bounding box center [409, 42] width 43 height 14
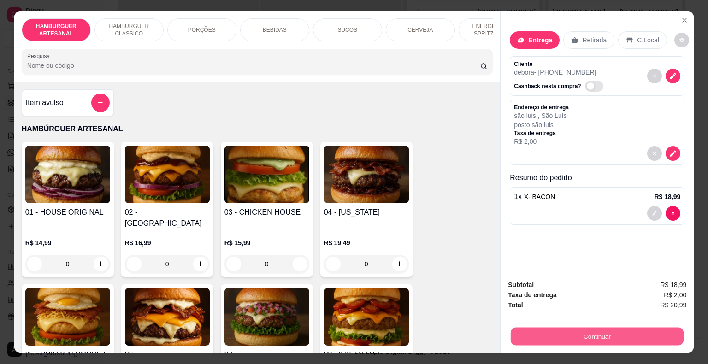
click at [540, 332] on button "Continuar" at bounding box center [596, 336] width 173 height 18
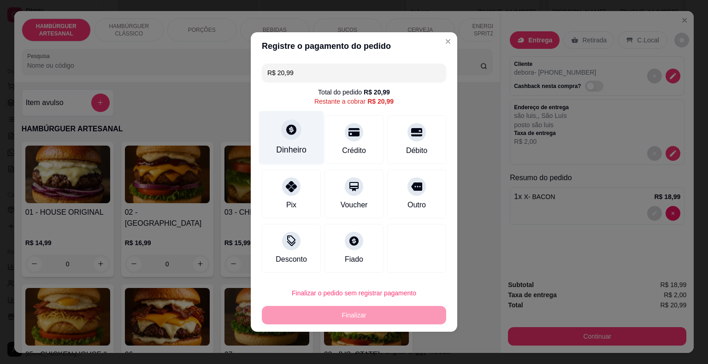
click at [308, 150] on div "Dinheiro" at bounding box center [291, 138] width 65 height 54
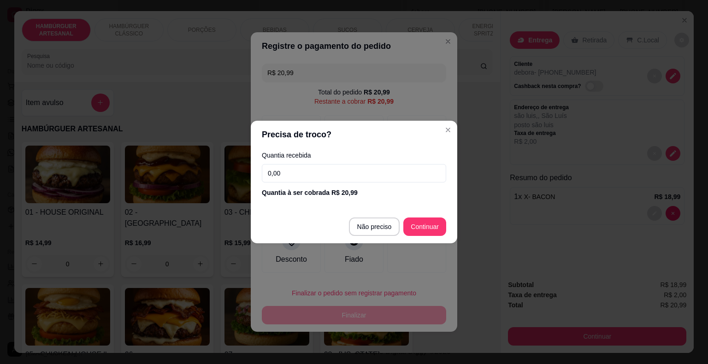
click at [313, 173] on input "0,00" at bounding box center [354, 173] width 184 height 18
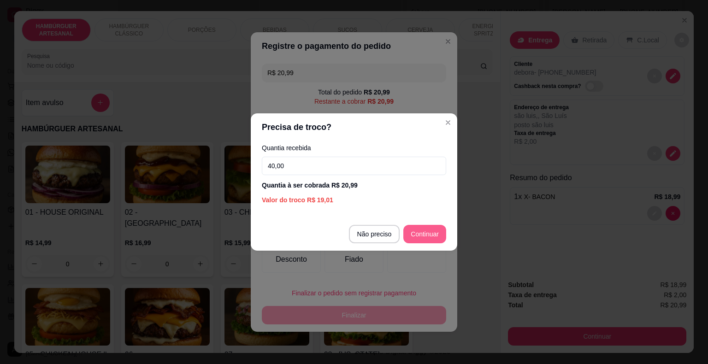
type input "40,00"
type input "R$ 0,00"
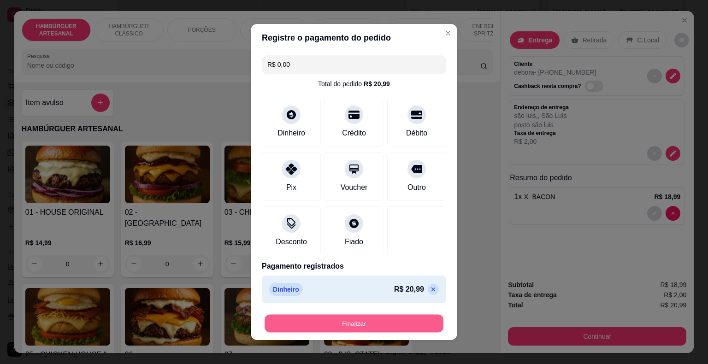
click at [365, 324] on button "Finalizar" at bounding box center [353, 324] width 179 height 18
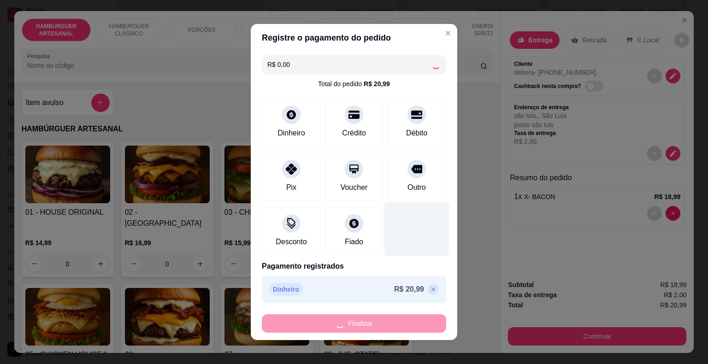
type input "0"
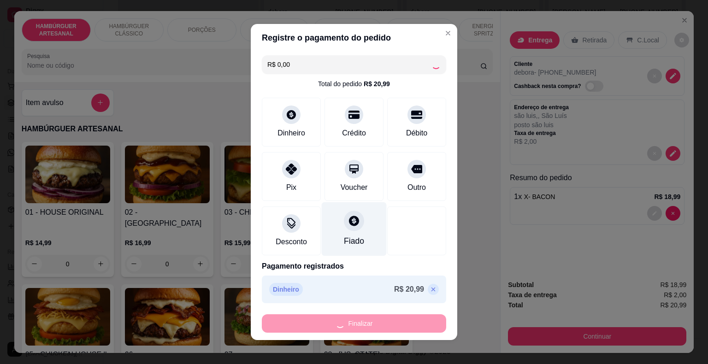
type input "-R$ 20,99"
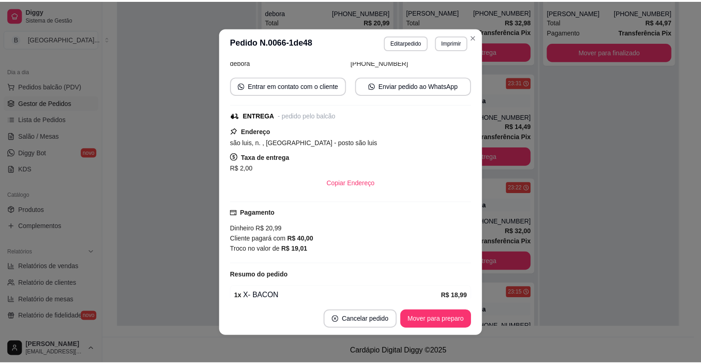
scroll to position [111, 0]
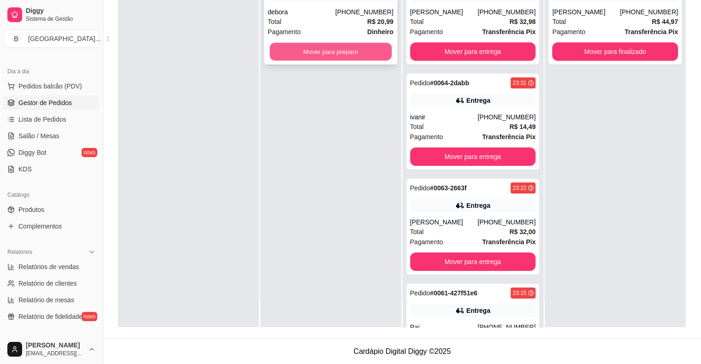
click at [312, 46] on button "Mover para preparo" at bounding box center [330, 52] width 122 height 18
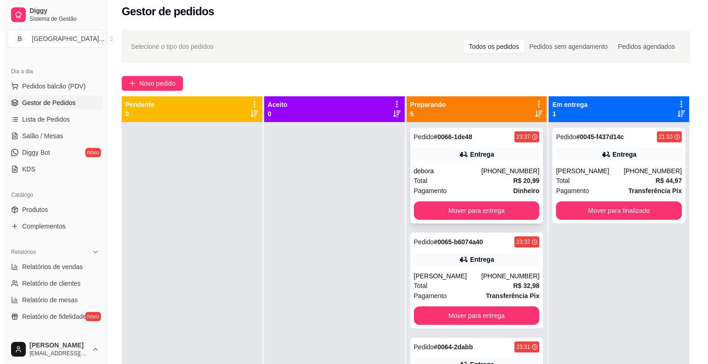
scroll to position [2, 0]
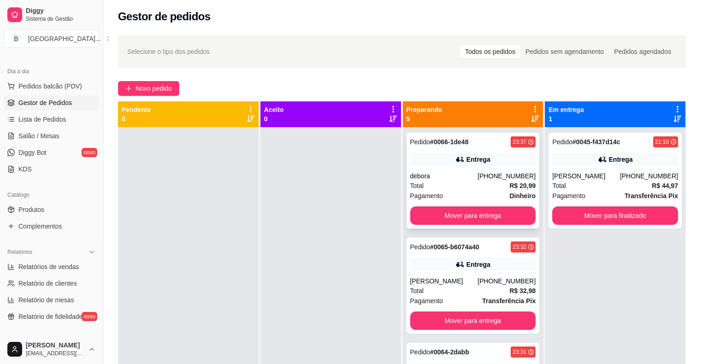
click at [445, 171] on div "debora" at bounding box center [444, 175] width 68 height 9
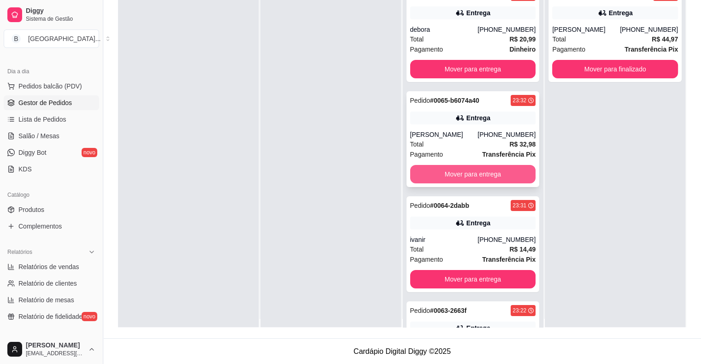
scroll to position [0, 0]
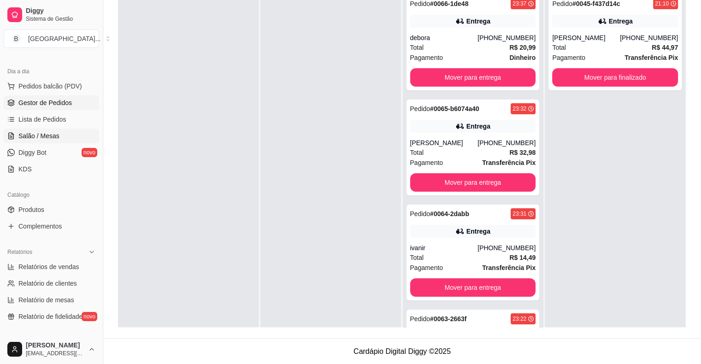
click at [39, 131] on span "Salão / Mesas" at bounding box center [38, 135] width 41 height 9
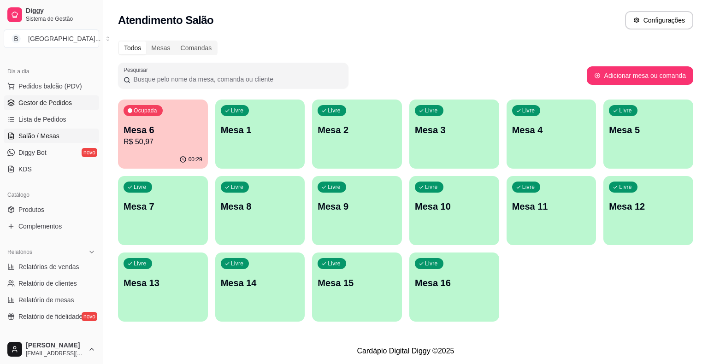
click at [47, 99] on span "Gestor de Pedidos" at bounding box center [44, 102] width 53 height 9
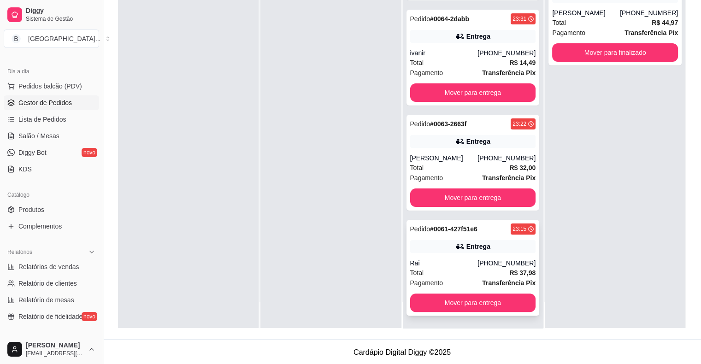
scroll to position [140, 0]
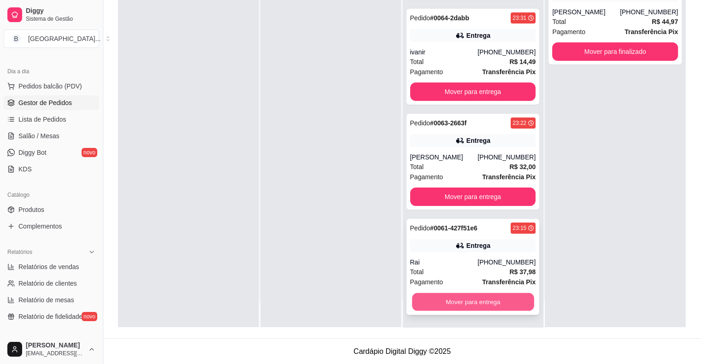
click at [442, 299] on button "Mover para entrega" at bounding box center [473, 302] width 122 height 18
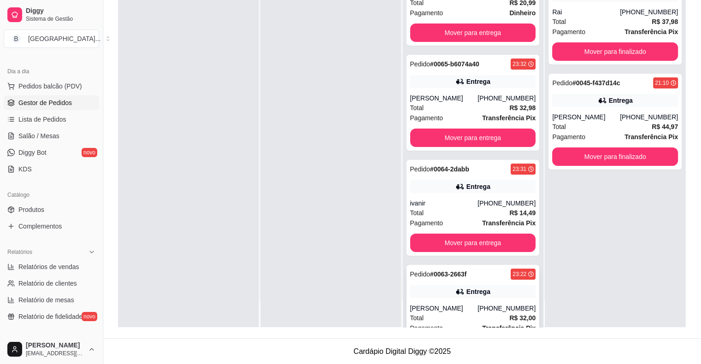
scroll to position [65, 0]
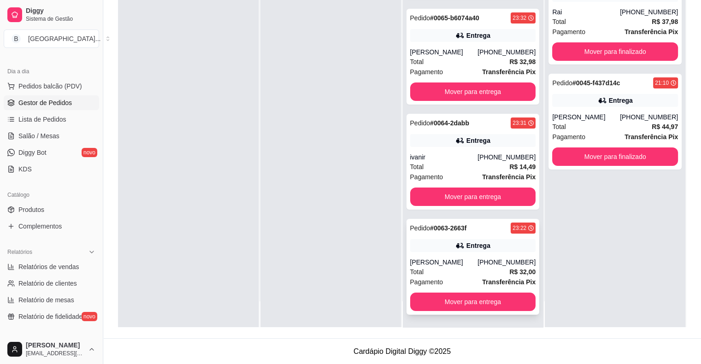
click at [474, 271] on div "Total R$ 32,00" at bounding box center [473, 272] width 126 height 10
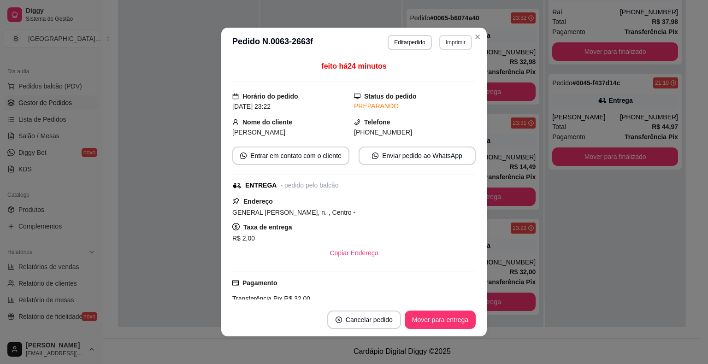
click at [455, 41] on button "Imprimir" at bounding box center [455, 42] width 33 height 15
click at [443, 71] on button "IMPRESSORA" at bounding box center [435, 75] width 64 height 14
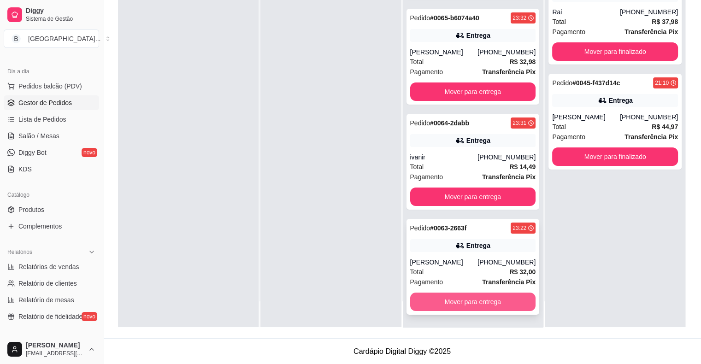
click at [468, 297] on button "Mover para entrega" at bounding box center [473, 301] width 126 height 18
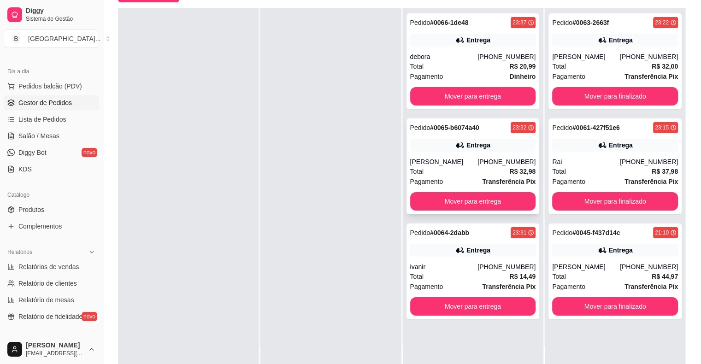
scroll to position [140, 0]
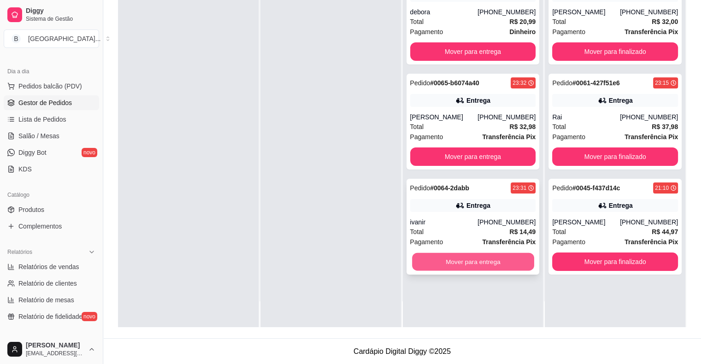
click at [491, 257] on button "Mover para entrega" at bounding box center [473, 262] width 122 height 18
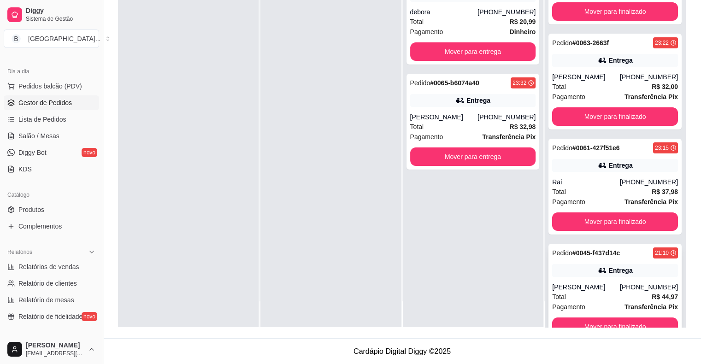
scroll to position [65, 0]
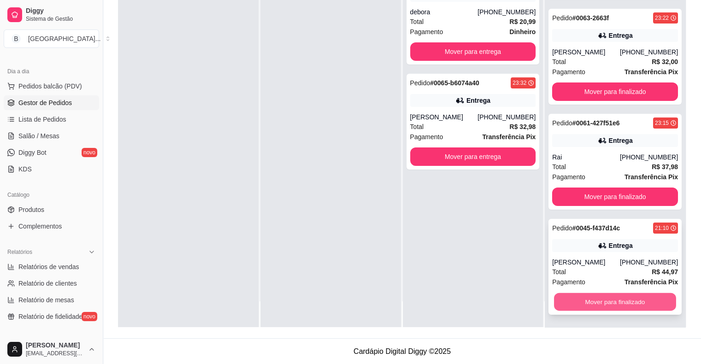
click at [626, 304] on button "Mover para finalizado" at bounding box center [615, 302] width 122 height 18
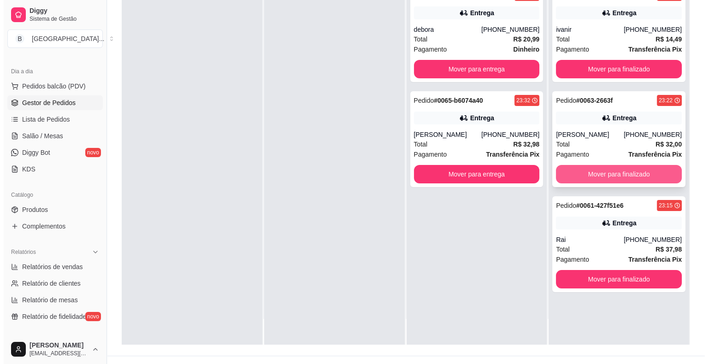
scroll to position [140, 0]
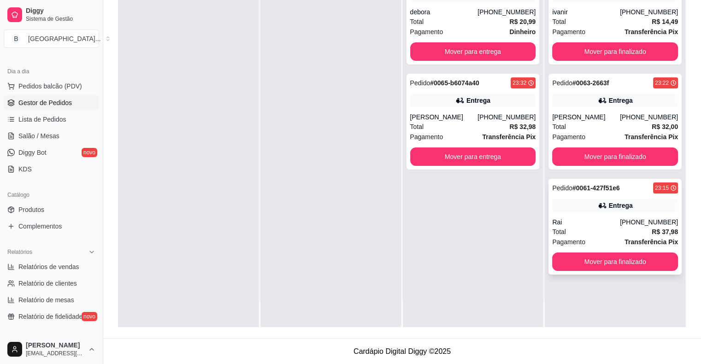
click at [572, 220] on div "Rai" at bounding box center [586, 221] width 68 height 9
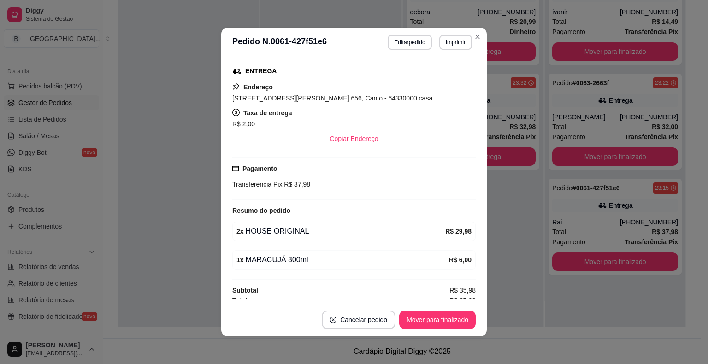
scroll to position [146, 0]
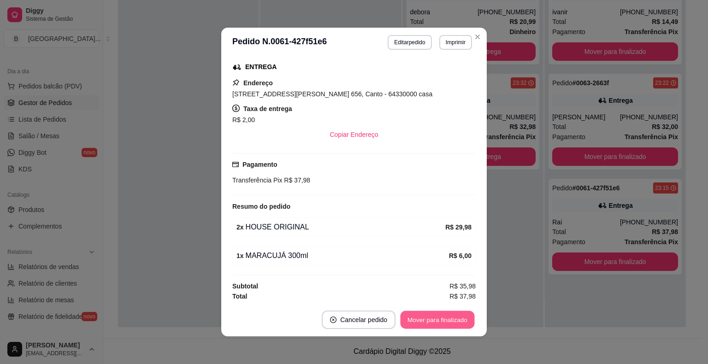
click at [457, 325] on button "Mover para finalizado" at bounding box center [437, 320] width 74 height 18
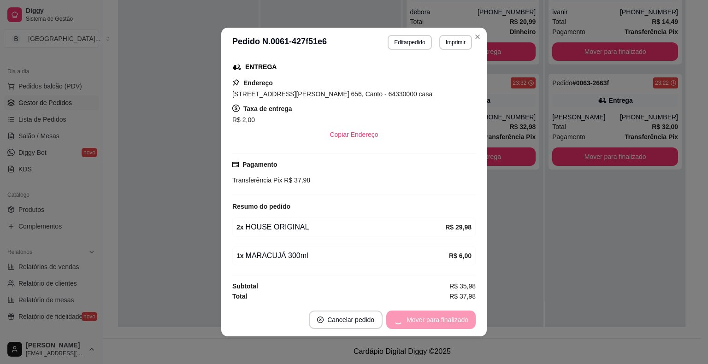
scroll to position [125, 0]
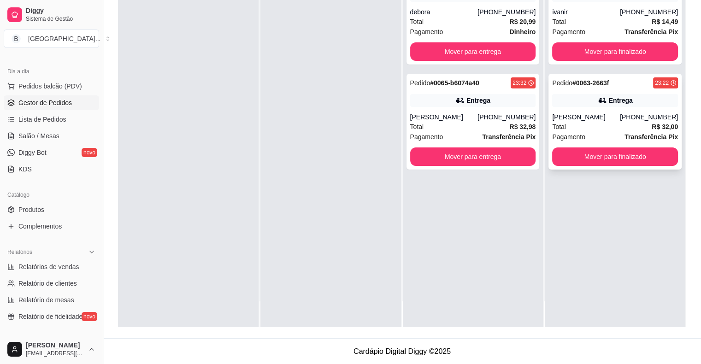
click at [588, 127] on div "Total R$ 32,00" at bounding box center [615, 127] width 126 height 10
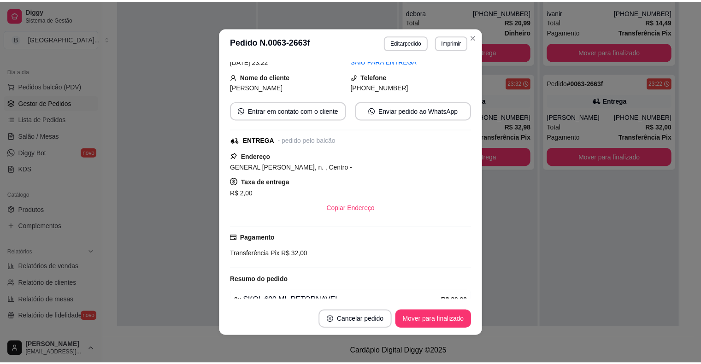
scroll to position [90, 0]
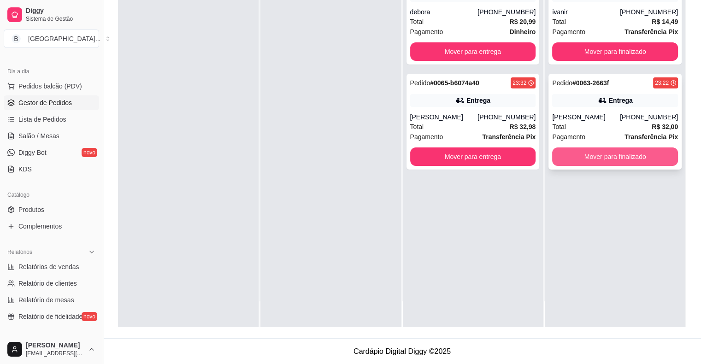
click at [620, 152] on button "Mover para finalizado" at bounding box center [615, 156] width 126 height 18
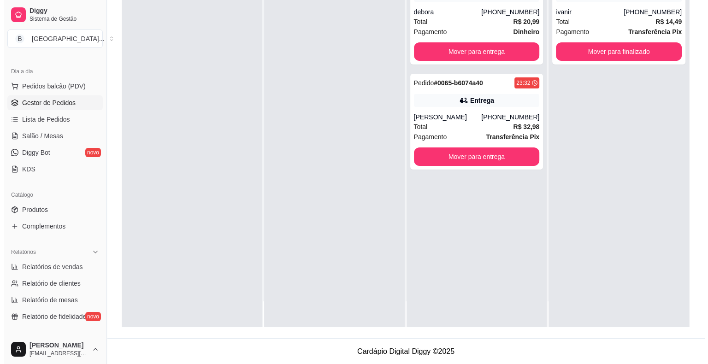
scroll to position [0, 0]
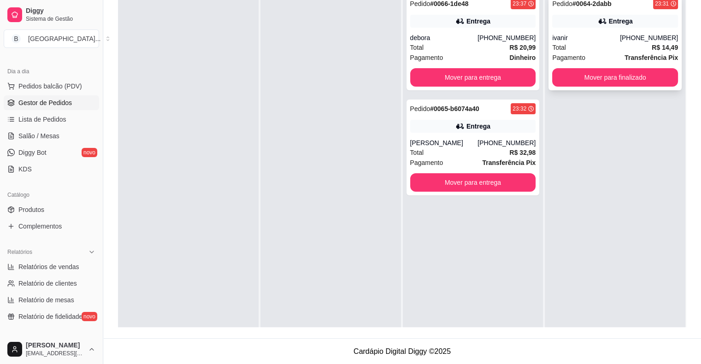
click at [626, 43] on div "Total R$ 14,49" at bounding box center [615, 47] width 126 height 10
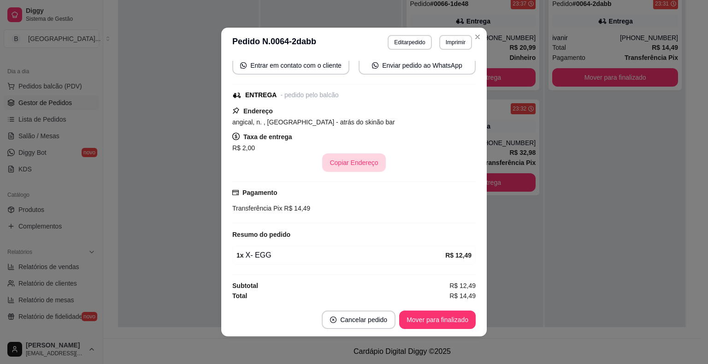
scroll to position [2, 0]
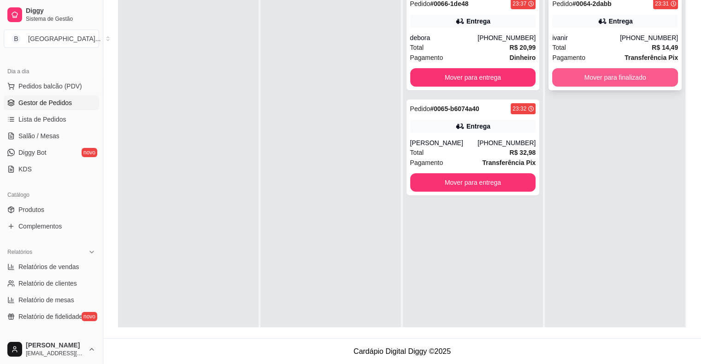
click at [582, 75] on button "Mover para finalizado" at bounding box center [615, 77] width 126 height 18
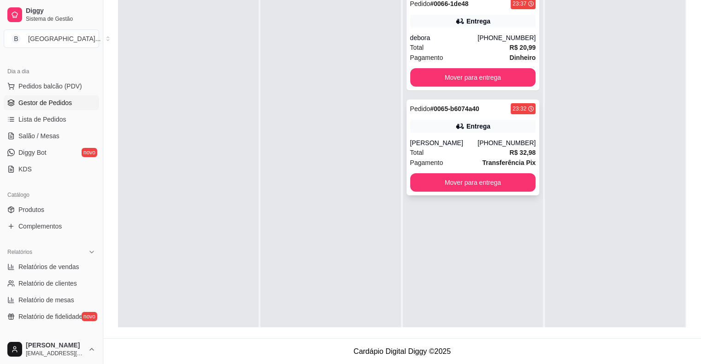
click at [457, 145] on div "Marcelo Silva Oliveira" at bounding box center [444, 142] width 68 height 9
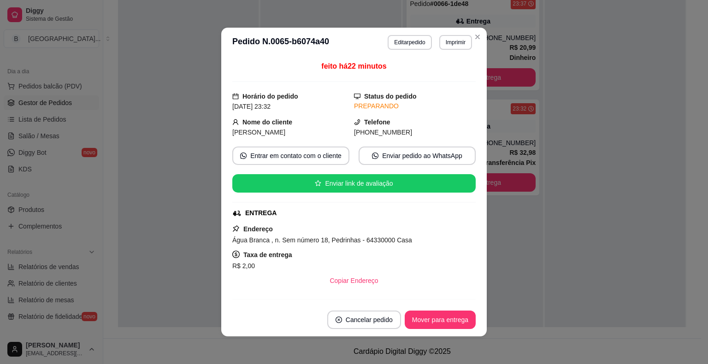
scroll to position [146, 0]
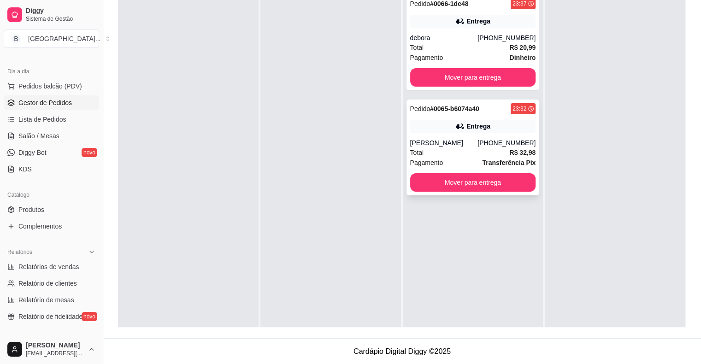
click at [441, 132] on div "Entrega" at bounding box center [473, 126] width 126 height 13
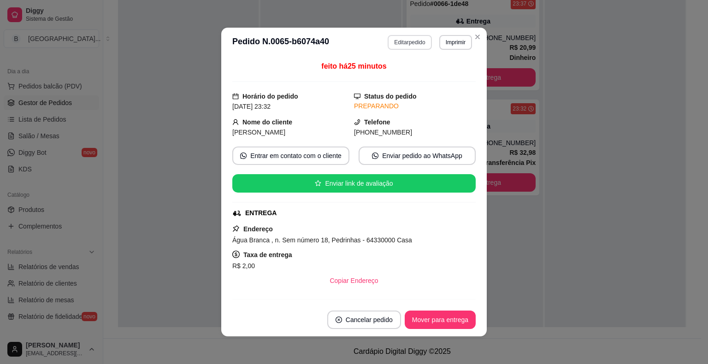
click at [403, 43] on button "Editar pedido" at bounding box center [409, 42] width 44 height 15
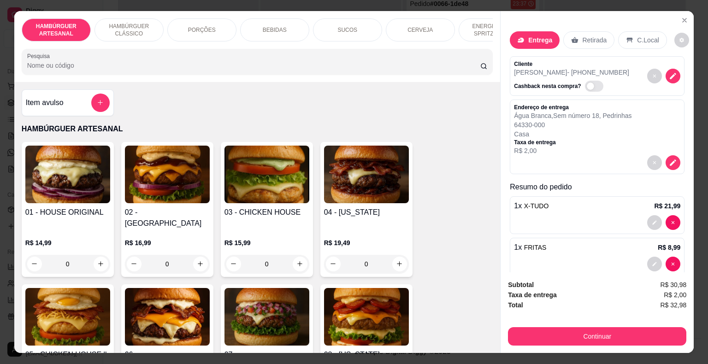
click at [196, 257] on div "0" at bounding box center [167, 264] width 85 height 18
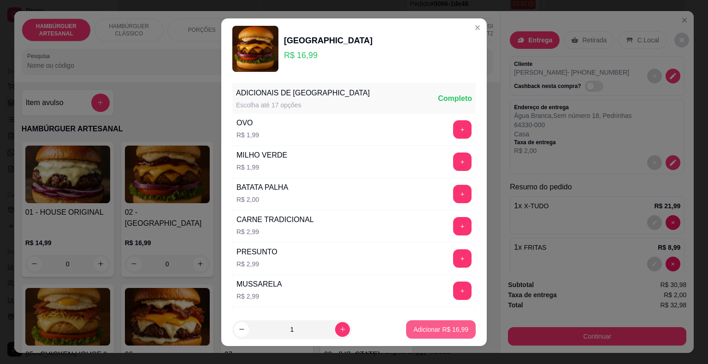
click at [406, 331] on button "Adicionar R$ 16,99" at bounding box center [441, 329] width 70 height 18
type input "1"
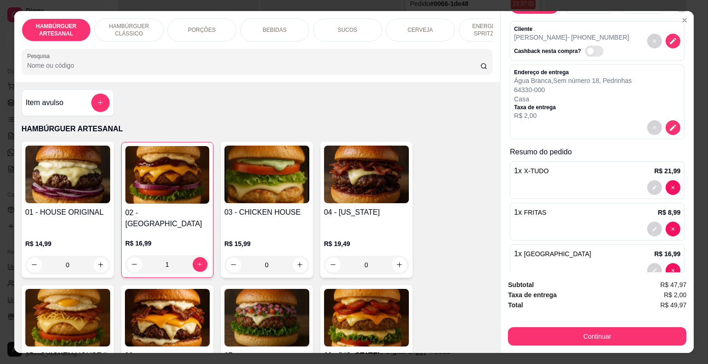
scroll to position [56, 0]
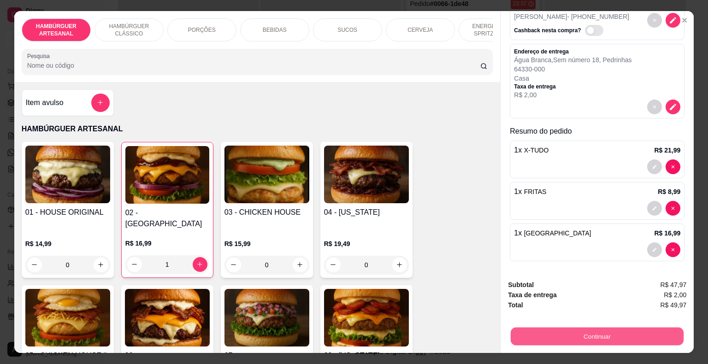
click at [540, 329] on button "Continuar" at bounding box center [596, 336] width 173 height 18
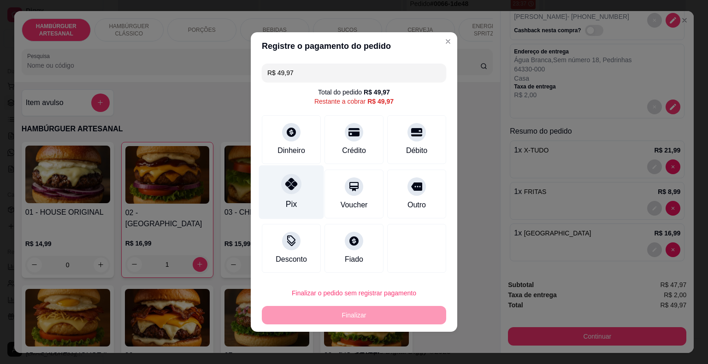
click at [300, 182] on div "Pix" at bounding box center [291, 192] width 65 height 54
type input "R$ 0,00"
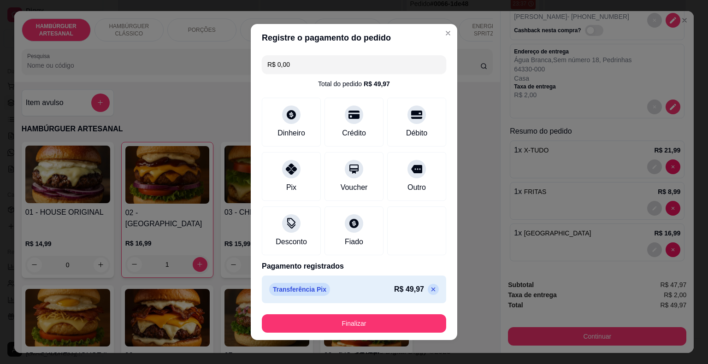
scroll to position [5, 0]
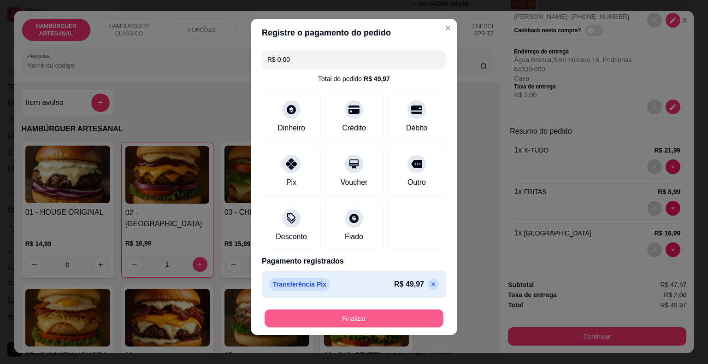
click at [321, 319] on button "Finalizar" at bounding box center [353, 319] width 179 height 18
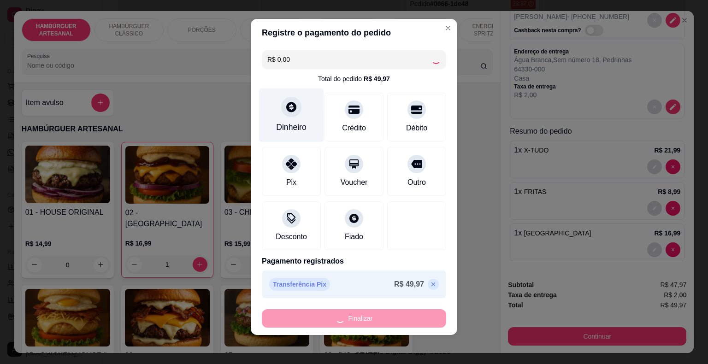
type input "0"
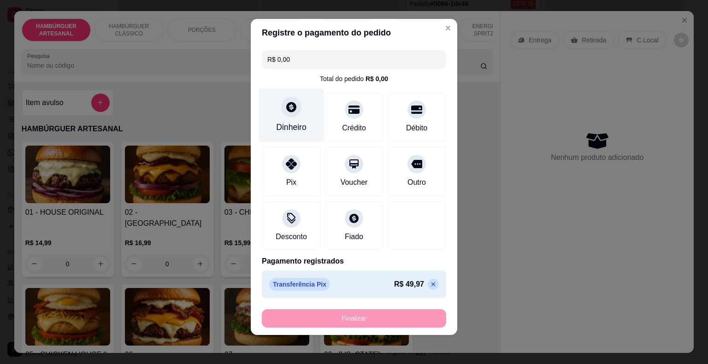
type input "-R$ 49,97"
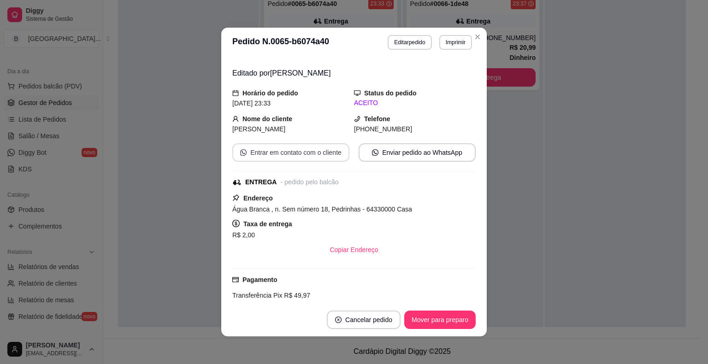
scroll to position [167, 0]
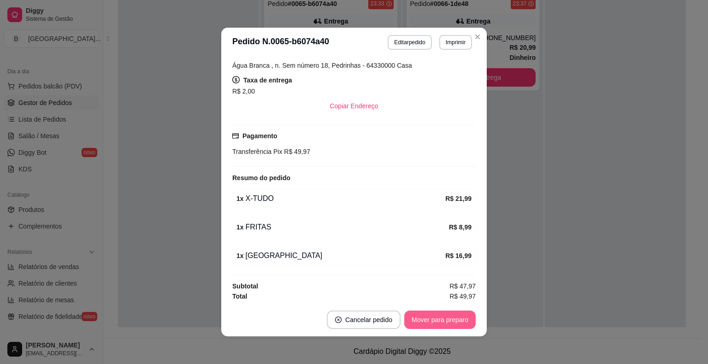
click at [426, 313] on button "Mover para preparo" at bounding box center [439, 319] width 71 height 18
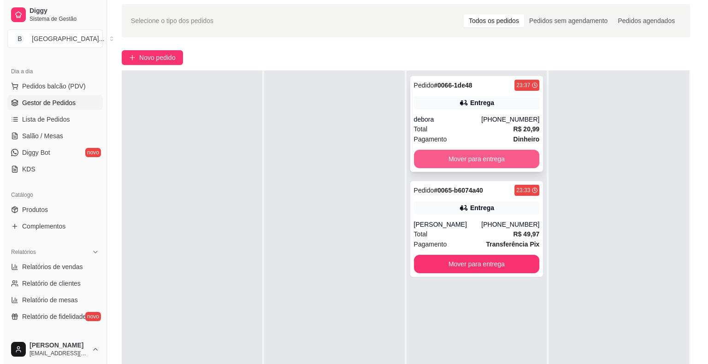
scroll to position [48, 0]
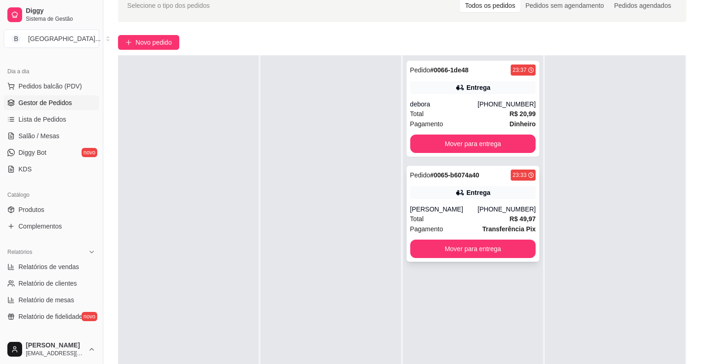
click at [486, 200] on div "Pedido # 0065-b6074a40 23:33 Entrega Marcelo Silva Oliveira (17) 99788-7407 Tot…" at bounding box center [472, 214] width 133 height 96
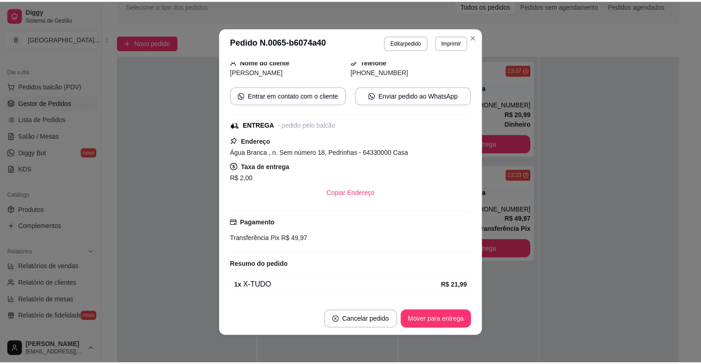
scroll to position [75, 0]
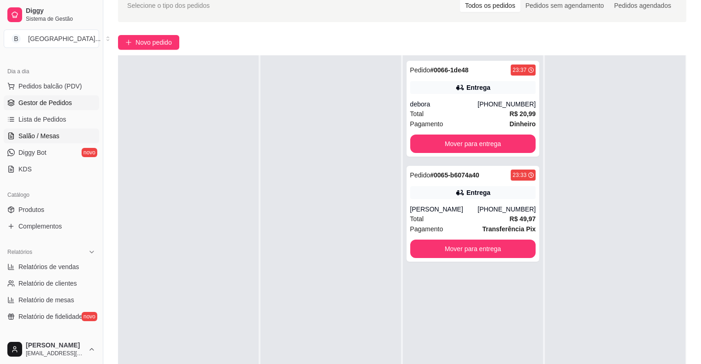
click at [86, 129] on link "Salão / Mesas" at bounding box center [51, 136] width 95 height 15
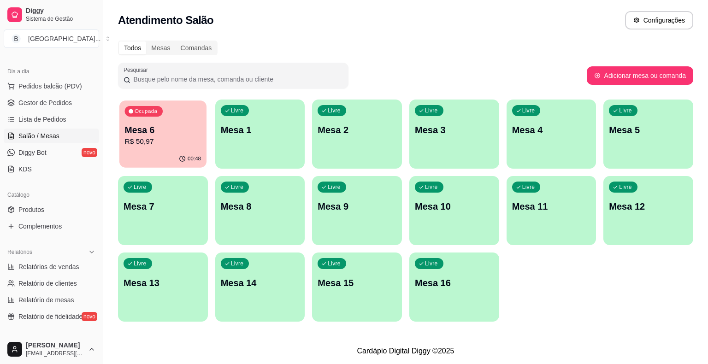
click at [135, 144] on p "R$ 50,97" at bounding box center [163, 141] width 76 height 11
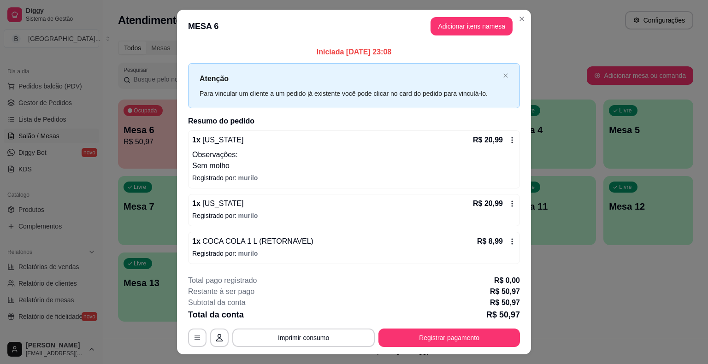
scroll to position [19, 0]
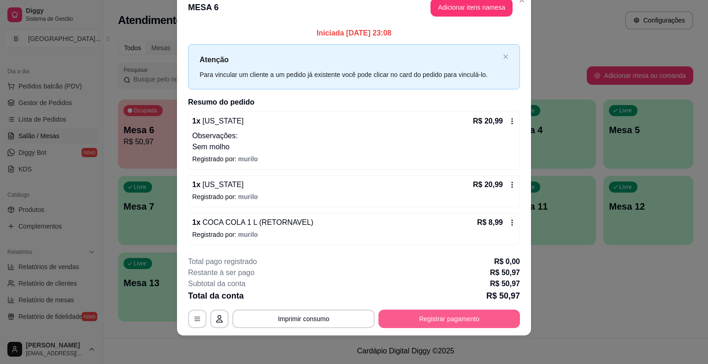
click at [498, 322] on button "Registrar pagamento" at bounding box center [448, 319] width 141 height 18
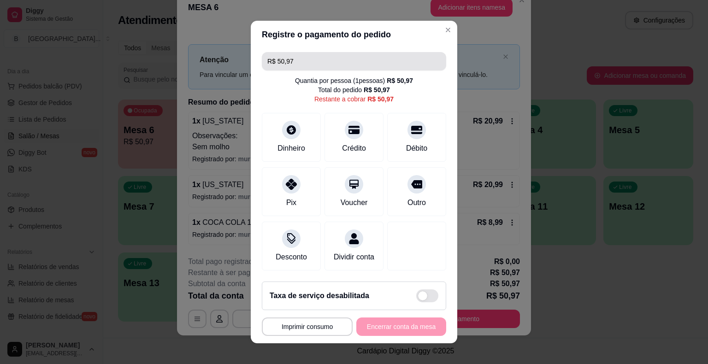
click at [322, 63] on input "R$ 50,97" at bounding box center [353, 61] width 173 height 18
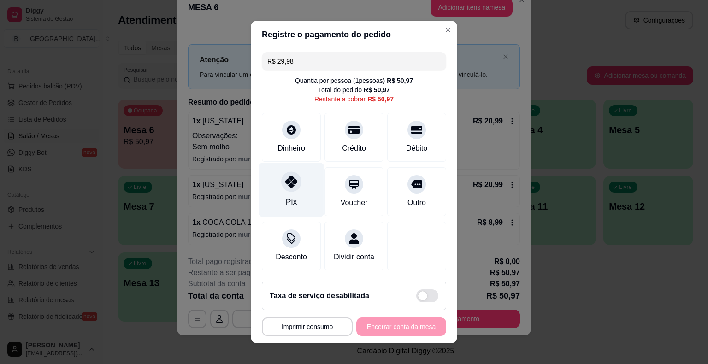
click at [293, 176] on div at bounding box center [291, 181] width 20 height 20
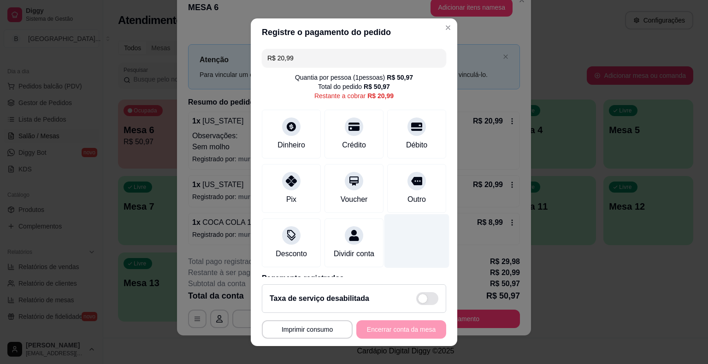
scroll to position [0, 0]
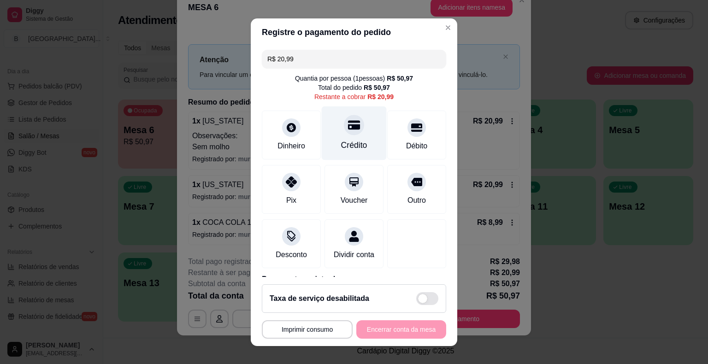
click at [356, 144] on div "Crédito" at bounding box center [354, 145] width 26 height 12
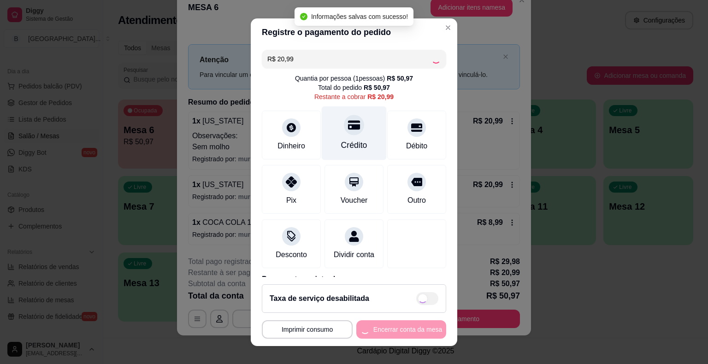
type input "R$ 0,00"
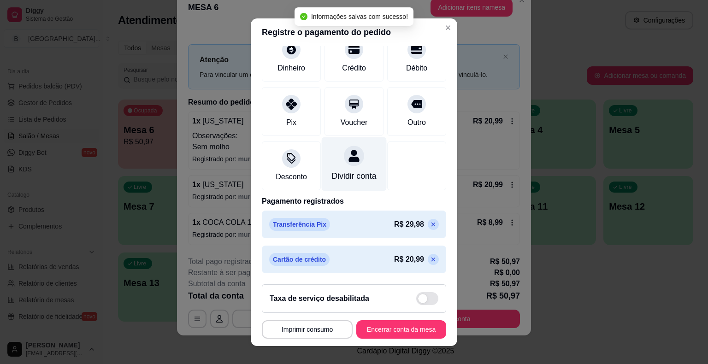
scroll to position [11, 0]
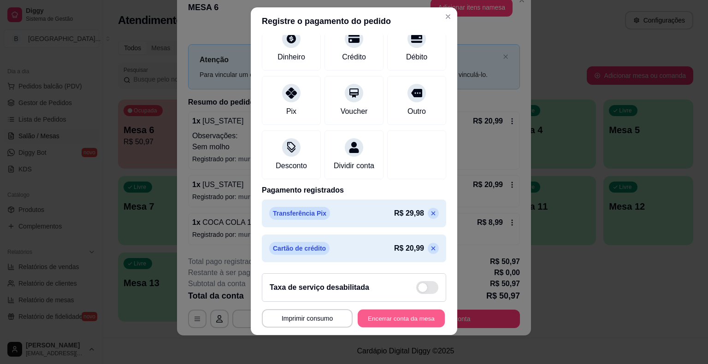
click at [381, 312] on button "Encerrar conta da mesa" at bounding box center [400, 318] width 87 height 18
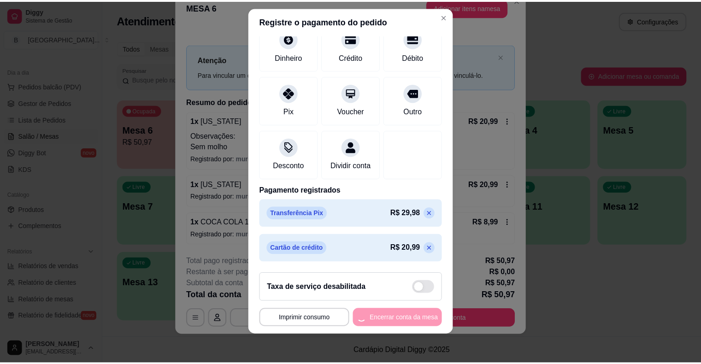
scroll to position [0, 0]
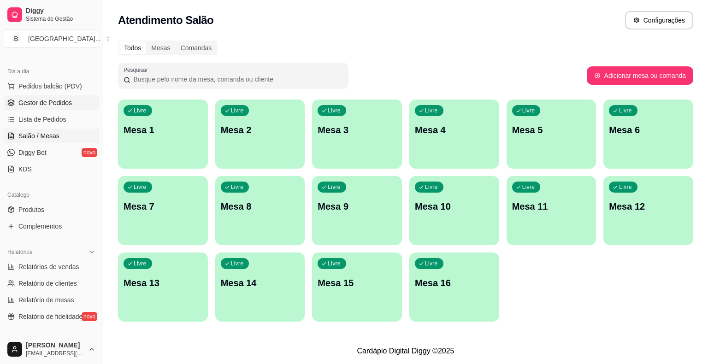
click at [66, 96] on link "Gestor de Pedidos" at bounding box center [51, 102] width 95 height 15
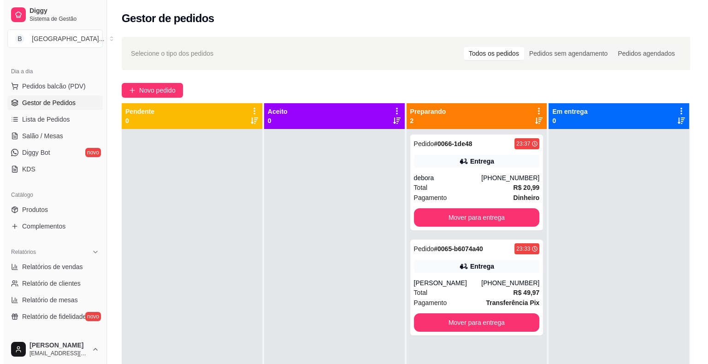
scroll to position [26, 0]
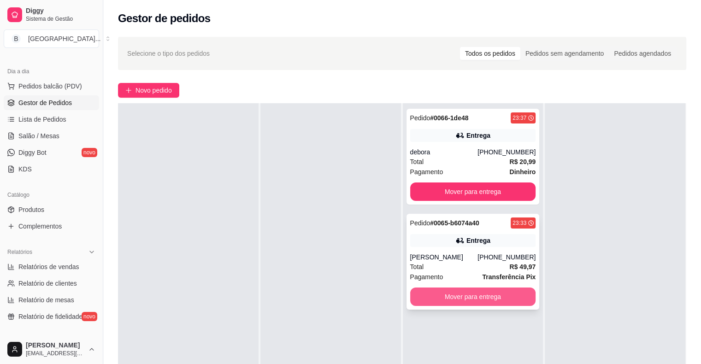
click at [462, 297] on button "Mover para entrega" at bounding box center [473, 296] width 126 height 18
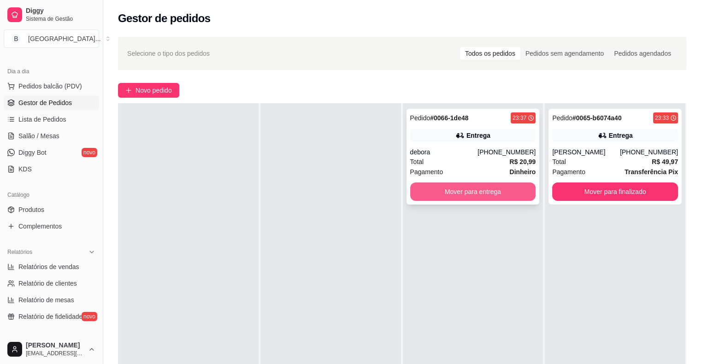
click at [451, 197] on button "Mover para entrega" at bounding box center [473, 191] width 126 height 18
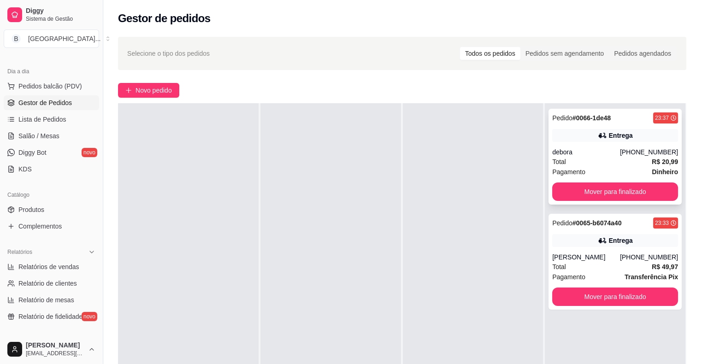
click at [607, 157] on div "Total R$ 20,99" at bounding box center [615, 162] width 126 height 10
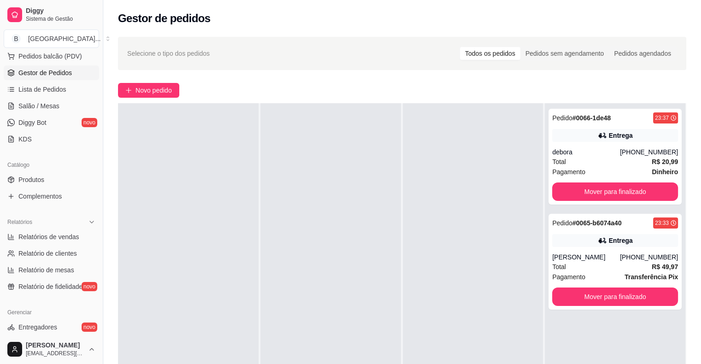
scroll to position [138, 0]
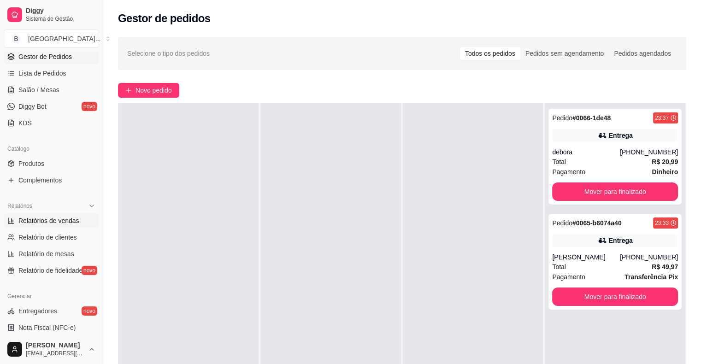
click at [39, 213] on link "Relatórios de vendas" at bounding box center [51, 220] width 95 height 15
select select "ALL"
select select "0"
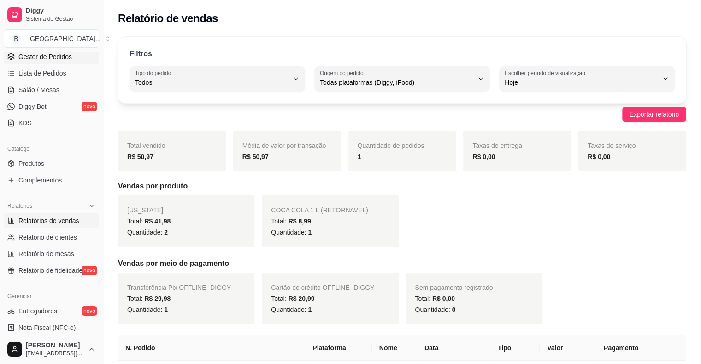
click at [31, 58] on span "Gestor de Pedidos" at bounding box center [44, 56] width 53 height 9
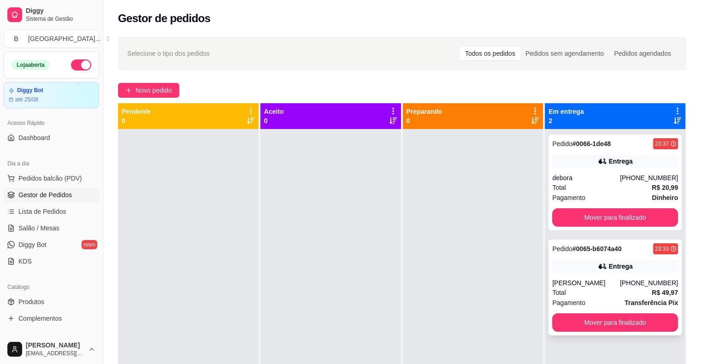
click at [619, 286] on div "Marcelo Silva Oliveira" at bounding box center [586, 282] width 68 height 9
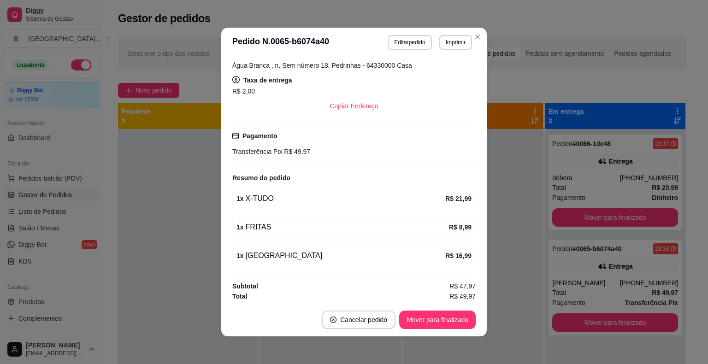
scroll to position [2, 0]
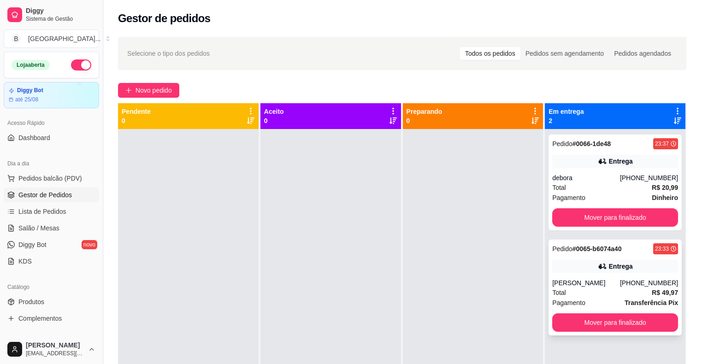
click at [612, 298] on div "Pagamento Transferência Pix" at bounding box center [615, 303] width 126 height 10
click at [647, 323] on button "Mover para finalizado" at bounding box center [615, 322] width 126 height 18
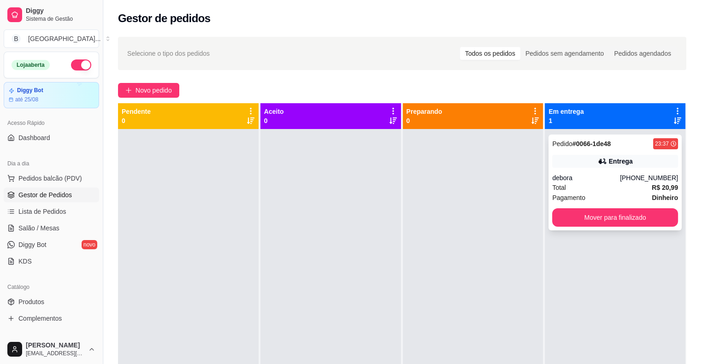
click at [617, 169] on div "Pedido # 0066-1de48 23:37 Entrega debora (32) 8891-8856 Total R$ 20,99 Pagament…" at bounding box center [614, 182] width 133 height 96
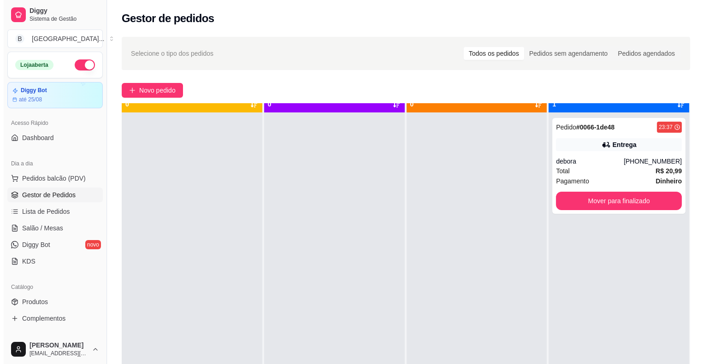
scroll to position [26, 0]
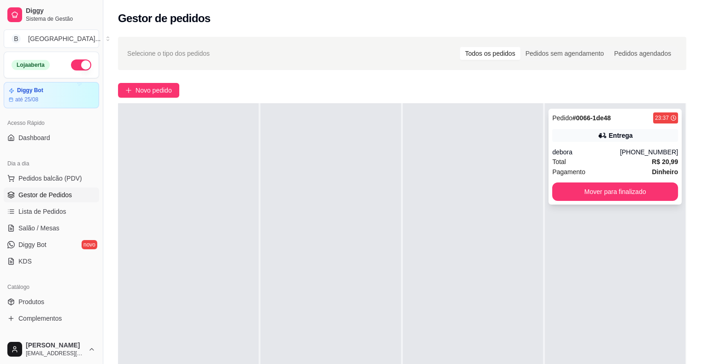
click at [596, 156] on div "debora" at bounding box center [586, 151] width 68 height 9
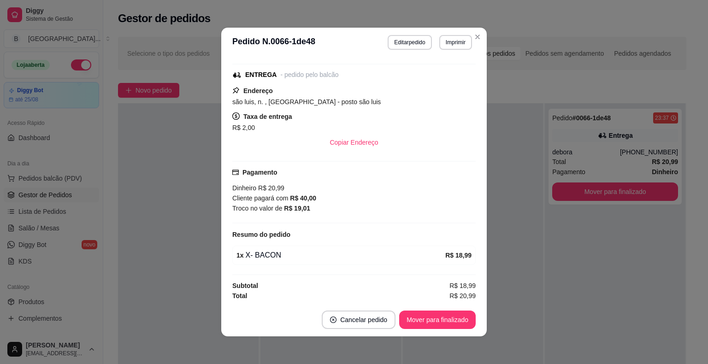
scroll to position [2, 0]
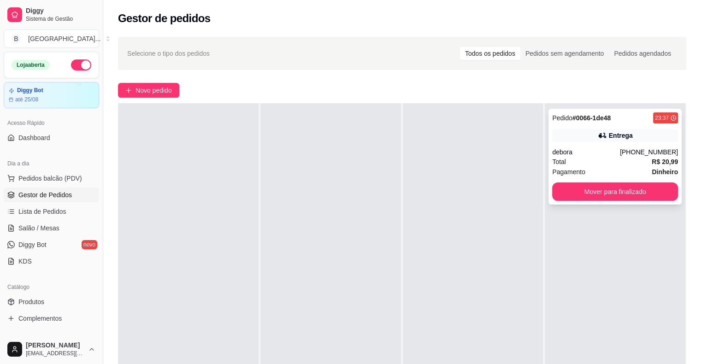
click at [636, 170] on div "Pagamento Dinheiro" at bounding box center [615, 172] width 126 height 10
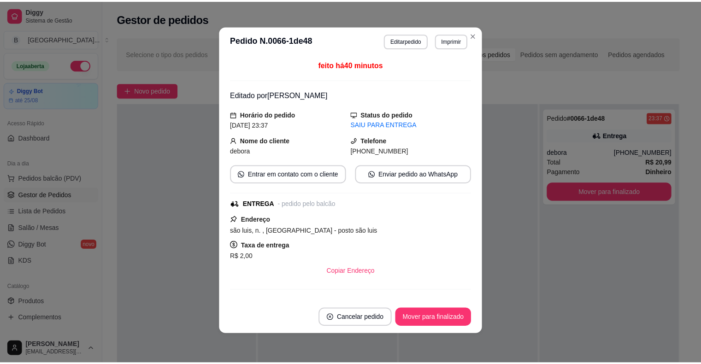
scroll to position [131, 0]
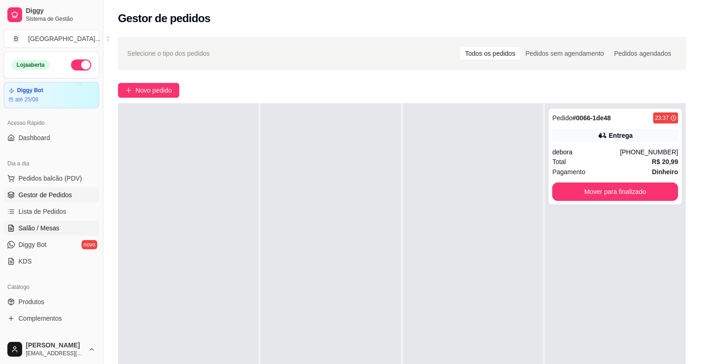
click at [75, 222] on link "Salão / Mesas" at bounding box center [51, 228] width 95 height 15
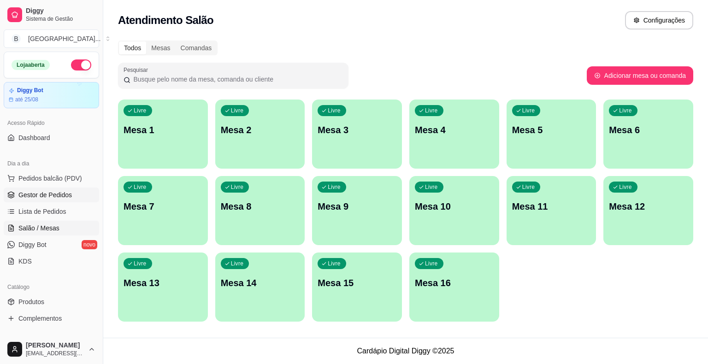
click at [61, 193] on span "Gestor de Pedidos" at bounding box center [44, 194] width 53 height 9
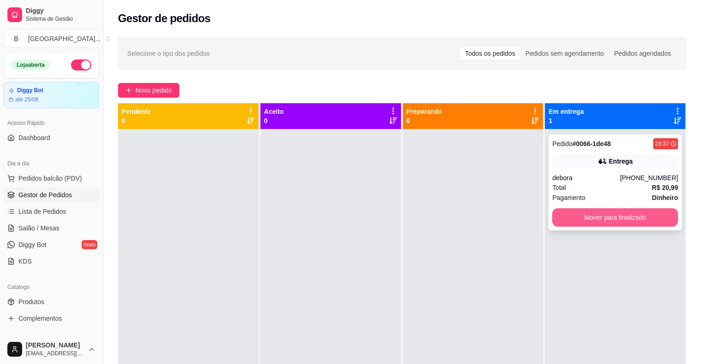
click at [598, 216] on button "Mover para finalizado" at bounding box center [615, 217] width 126 height 18
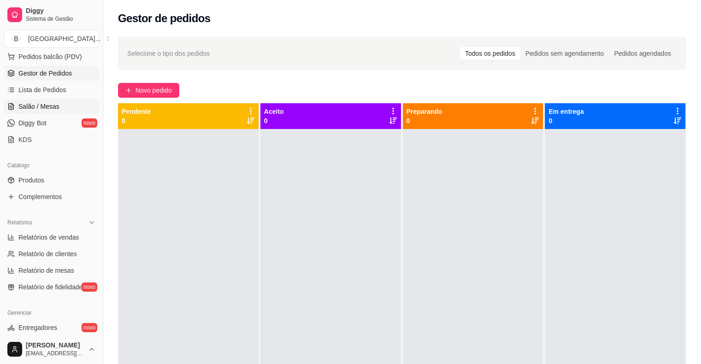
scroll to position [230, 0]
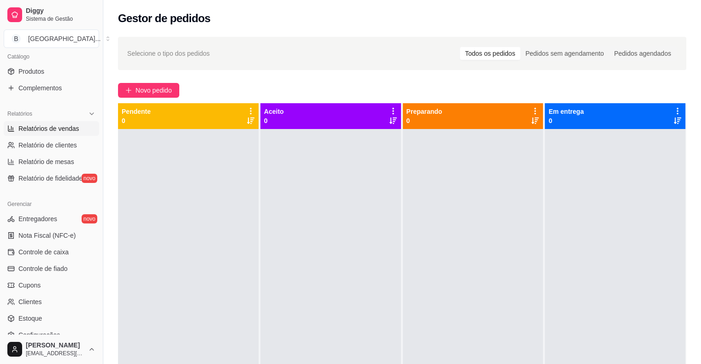
click at [74, 128] on span "Relatórios de vendas" at bounding box center [48, 128] width 61 height 9
select select "ALL"
select select "0"
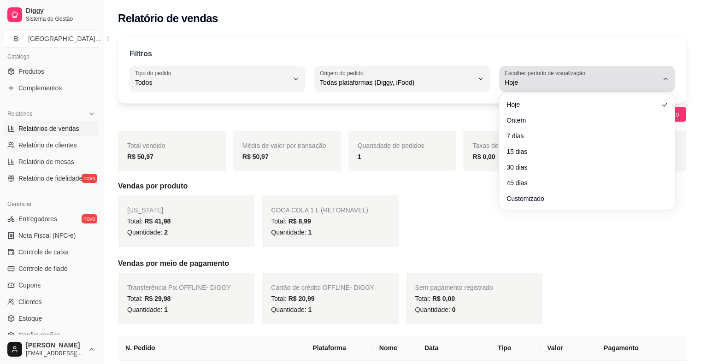
click at [547, 89] on button "Escolher período de visualização Hoje" at bounding box center [586, 79] width 175 height 26
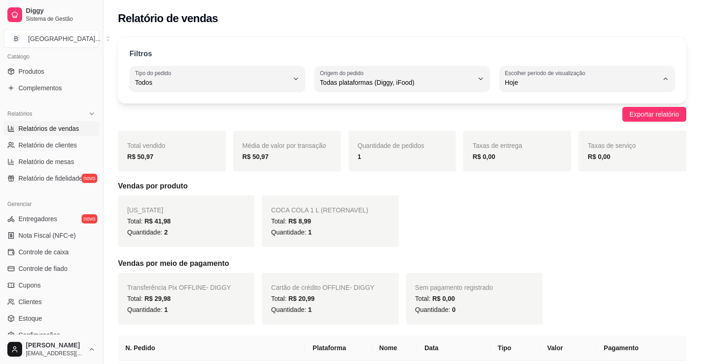
click at [553, 121] on span "Ontem" at bounding box center [582, 119] width 146 height 9
type input "1"
select select "1"
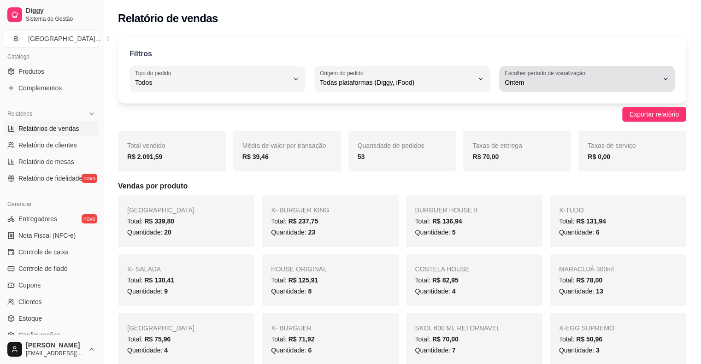
click at [521, 73] on label "Escolher período de visualização" at bounding box center [545, 73] width 83 height 8
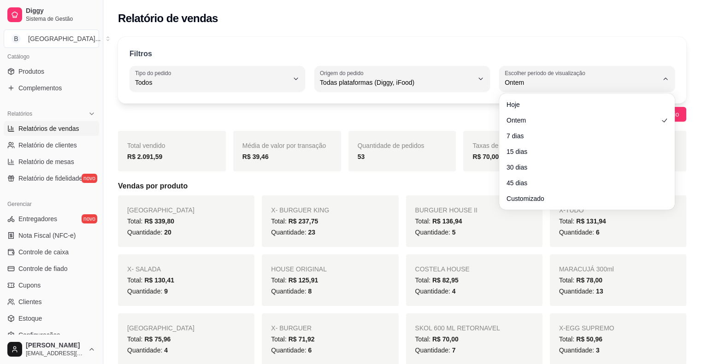
click at [520, 94] on div "Hoje Ontem 7 dias 15 dias 30 dias 45 dias Customizado" at bounding box center [586, 152] width 175 height 116
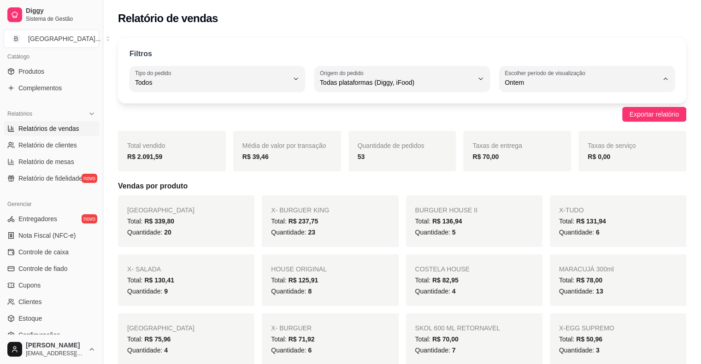
click at [541, 98] on li "Hoje" at bounding box center [586, 104] width 161 height 14
type input "0"
select select "0"
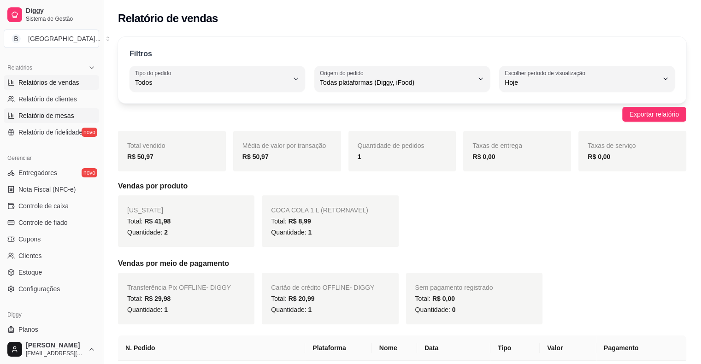
scroll to position [298, 0]
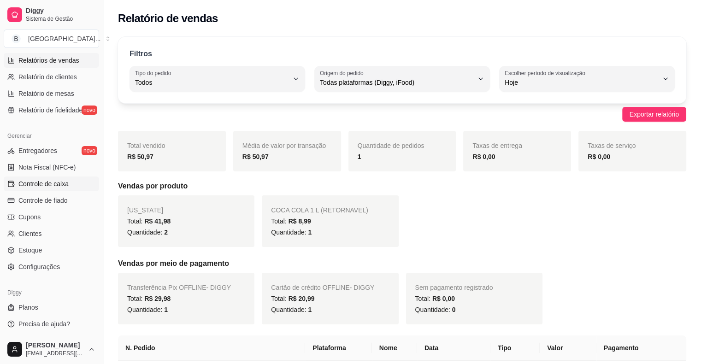
click at [57, 177] on link "Controle de caixa" at bounding box center [51, 183] width 95 height 15
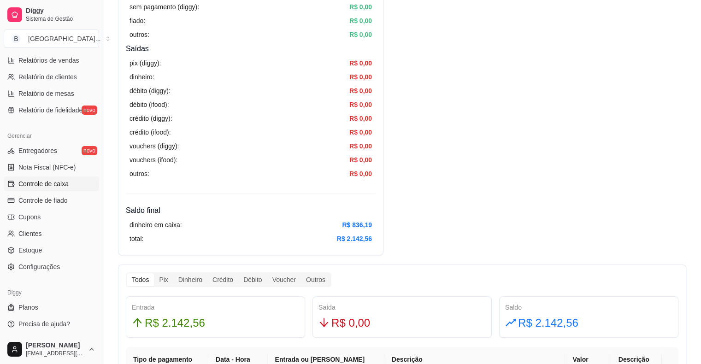
scroll to position [276, 0]
